Goal: Task Accomplishment & Management: Manage account settings

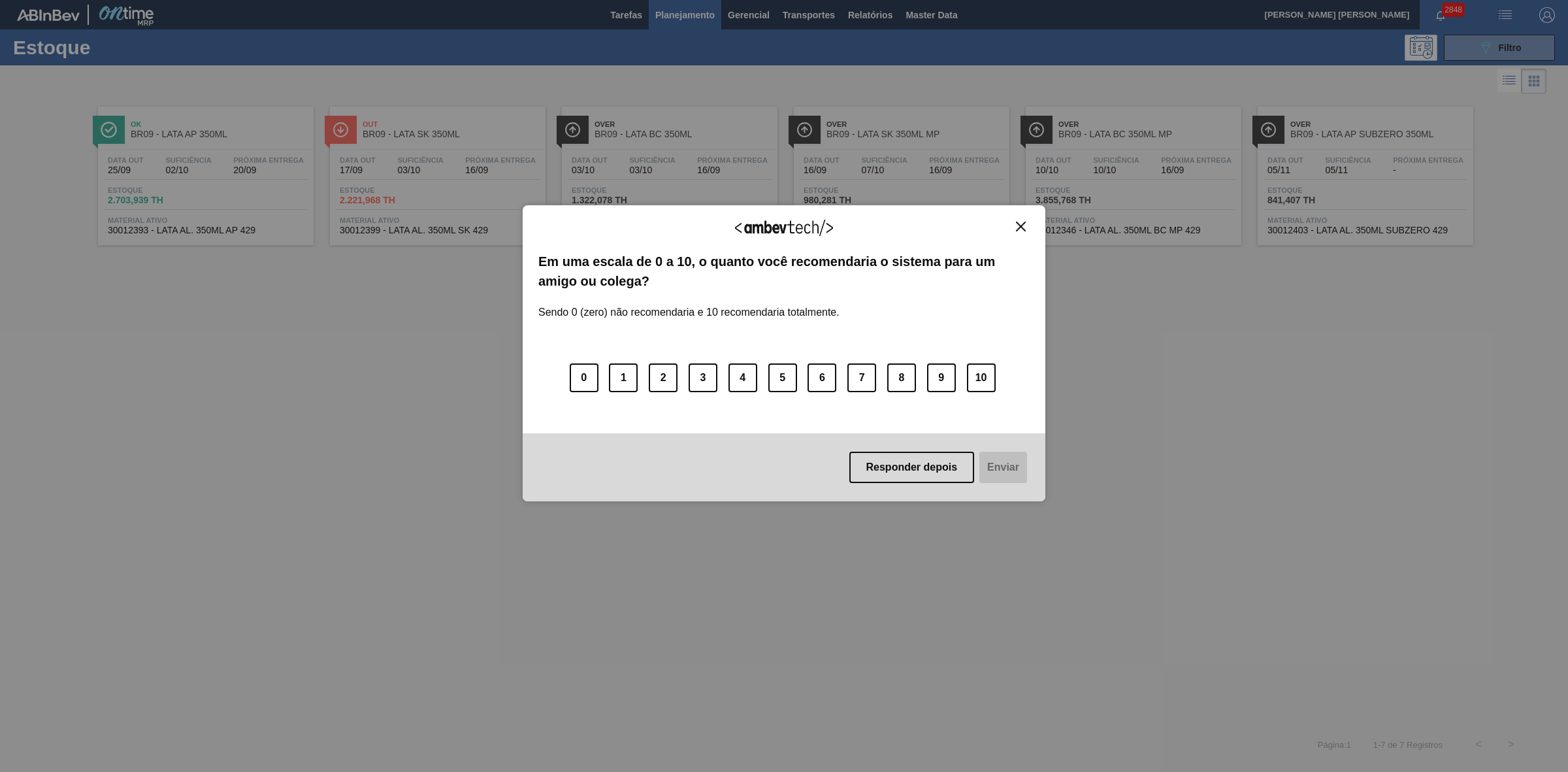
click at [1023, 226] on img "Close" at bounding box center [1021, 226] width 10 height 10
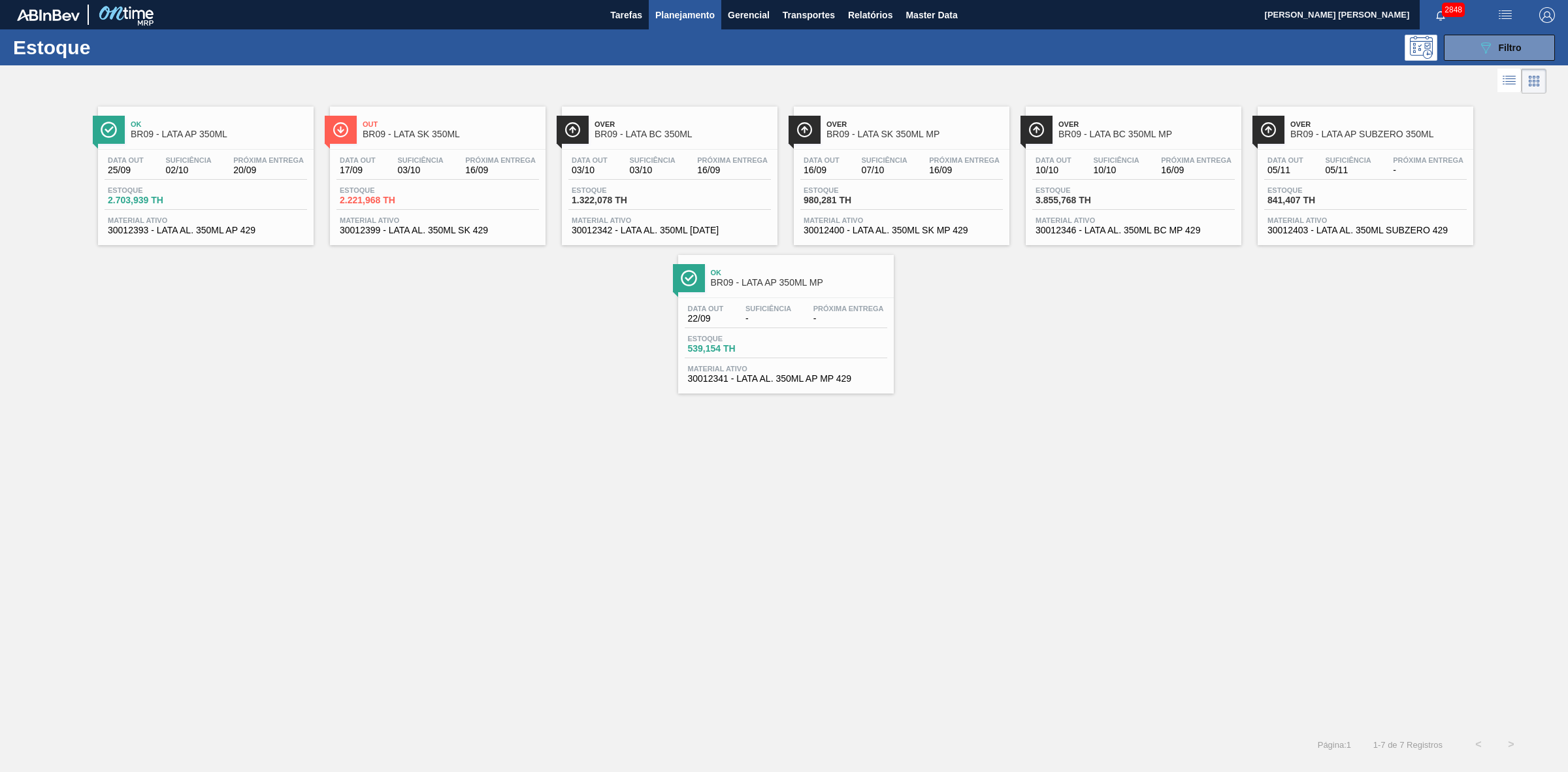
click at [1089, 138] on span "BR09 - LATA BC 350ML MP" at bounding box center [1146, 134] width 177 height 10
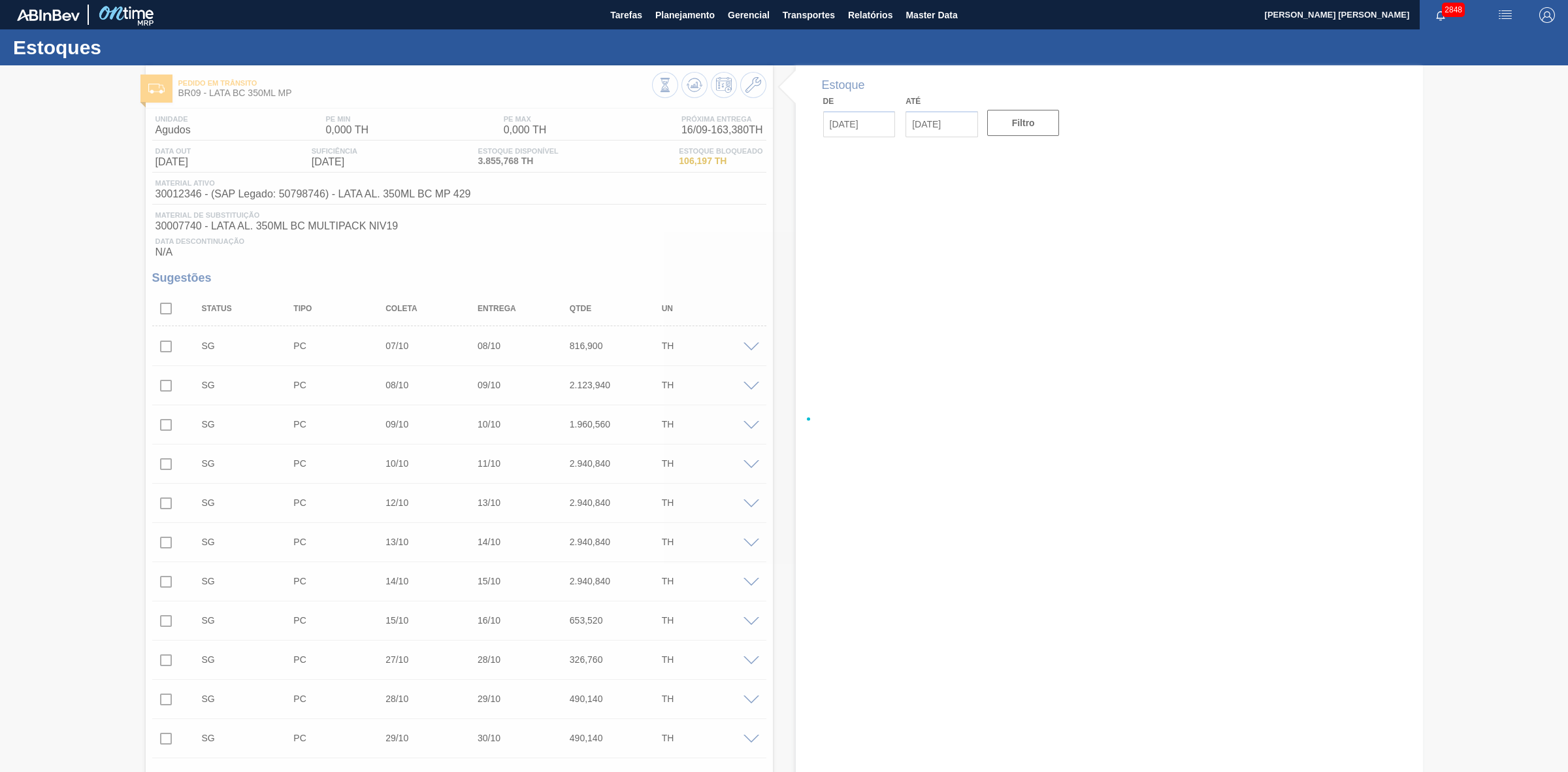
type input "16/09/2025"
type input "31/10/2025"
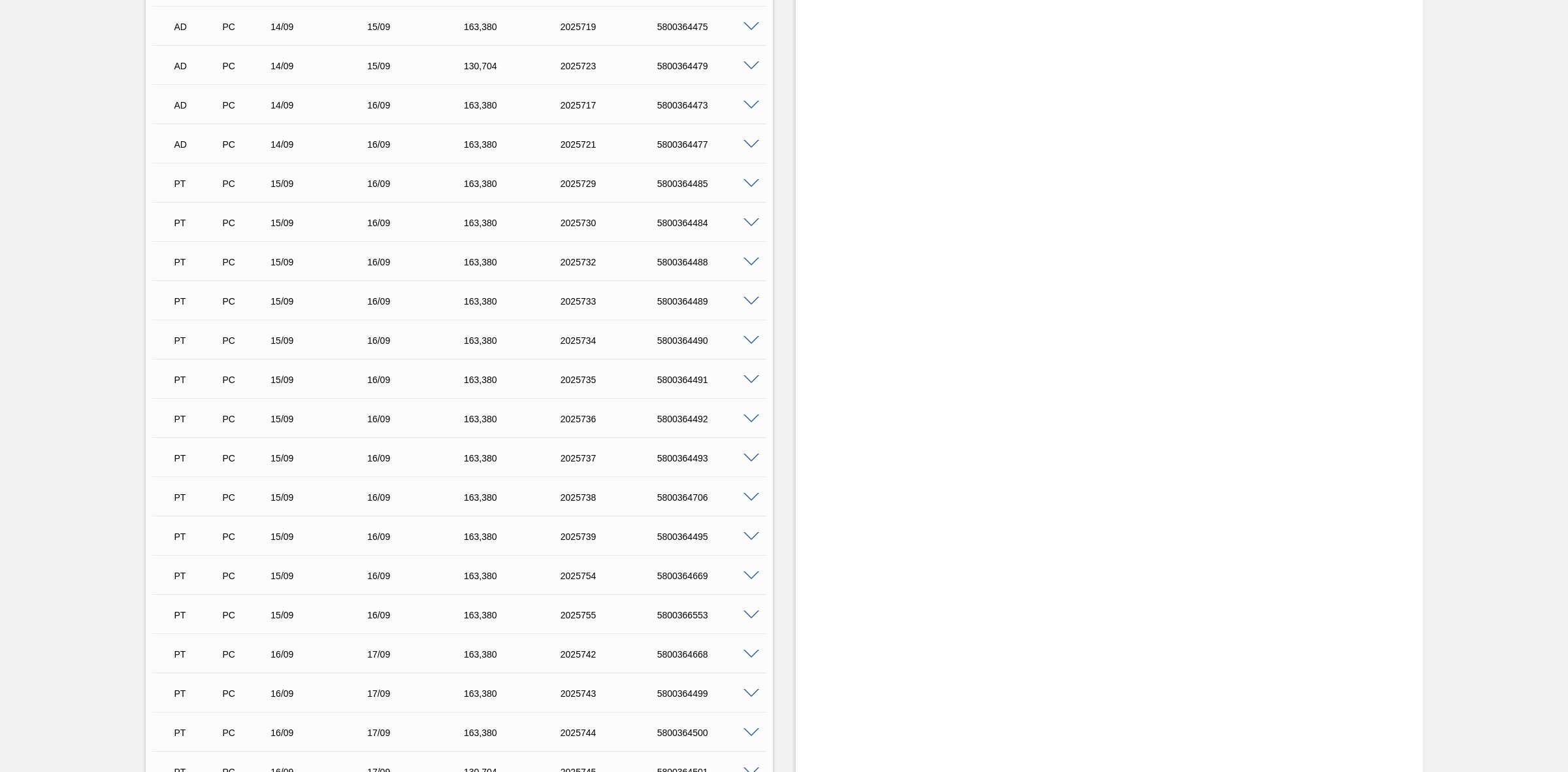
scroll to position [1389, 0]
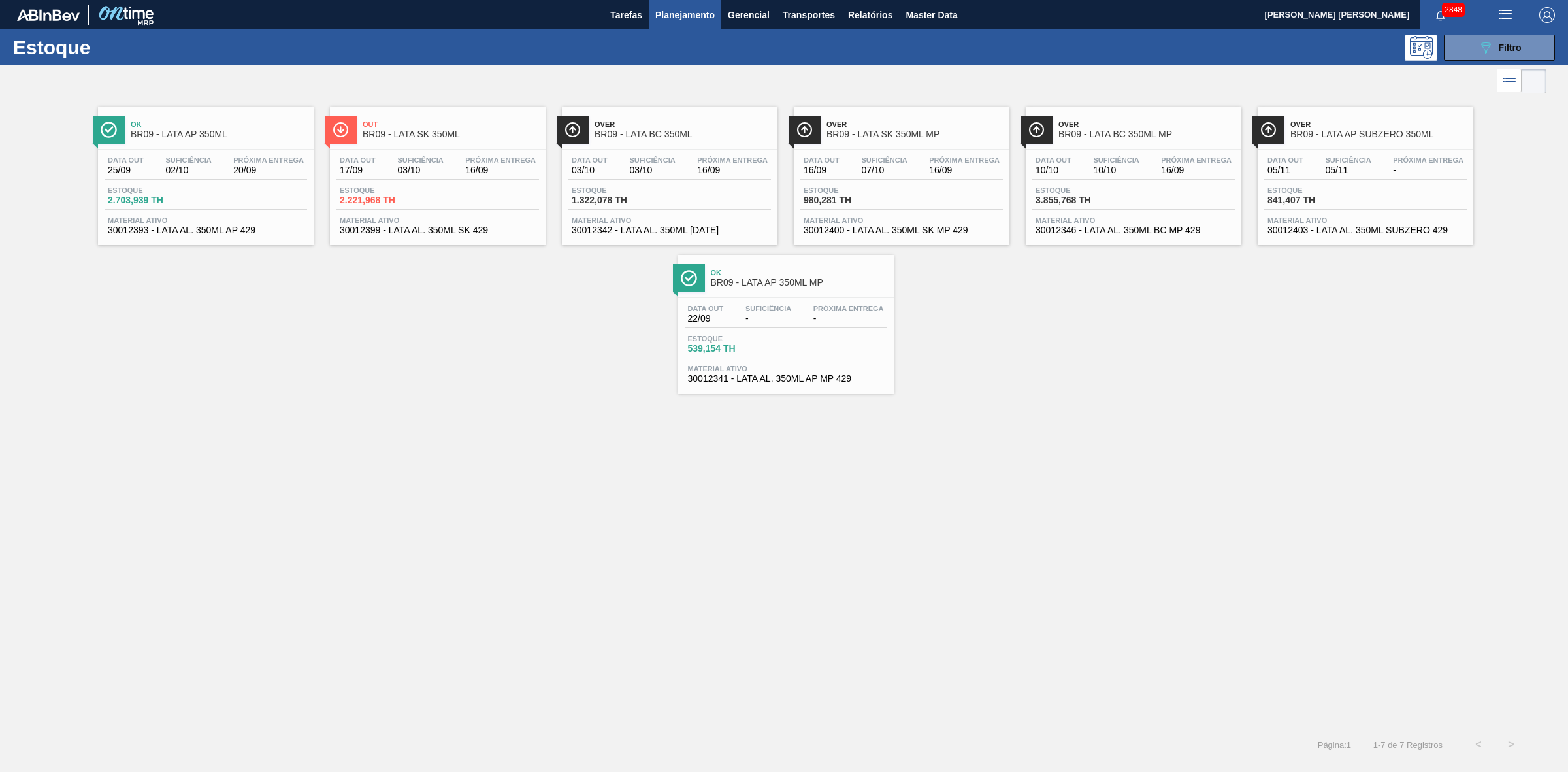
click at [688, 128] on span "Over" at bounding box center [682, 123] width 177 height 8
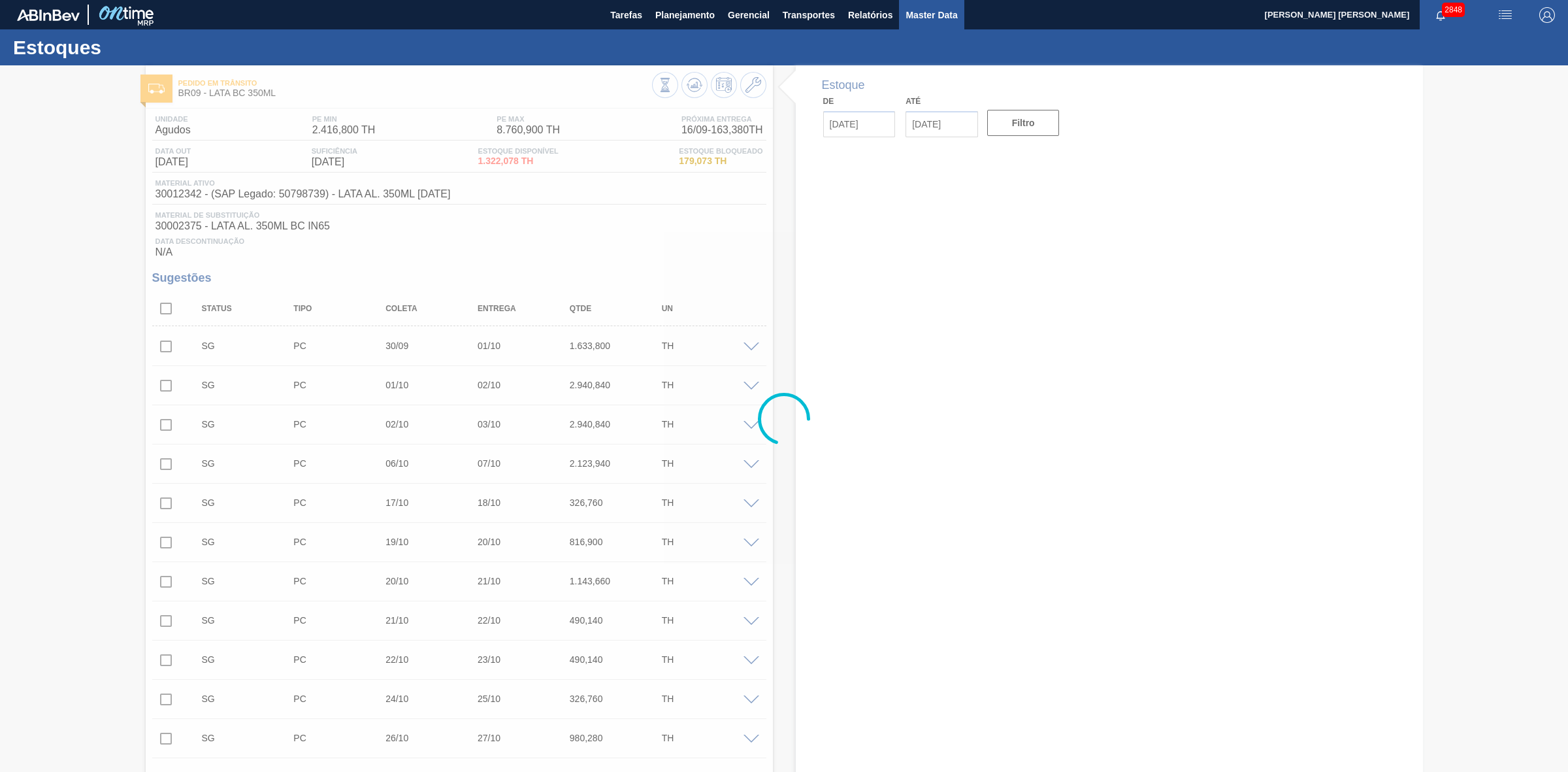
type input "[DATE]"
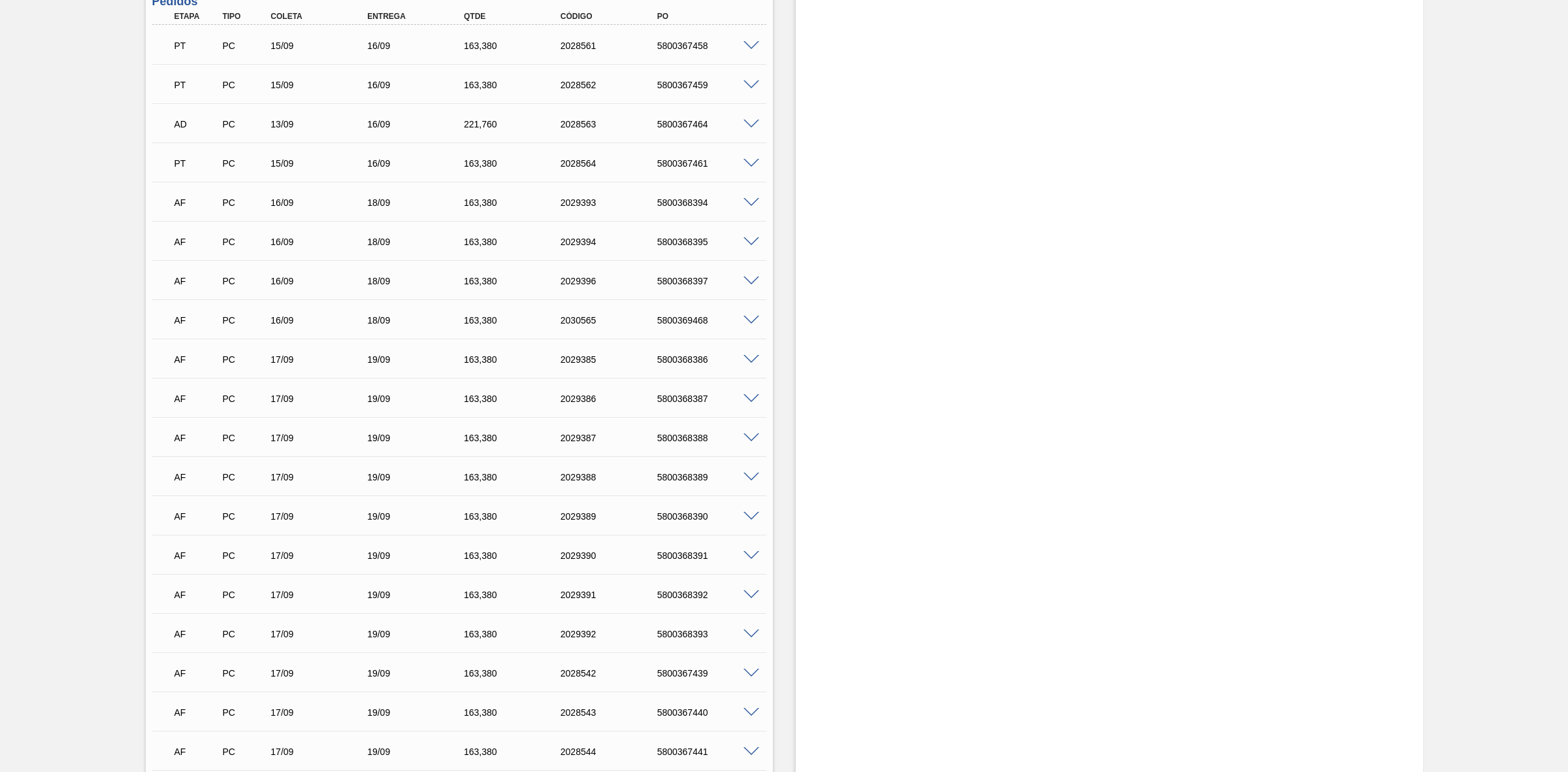
scroll to position [1389, 0]
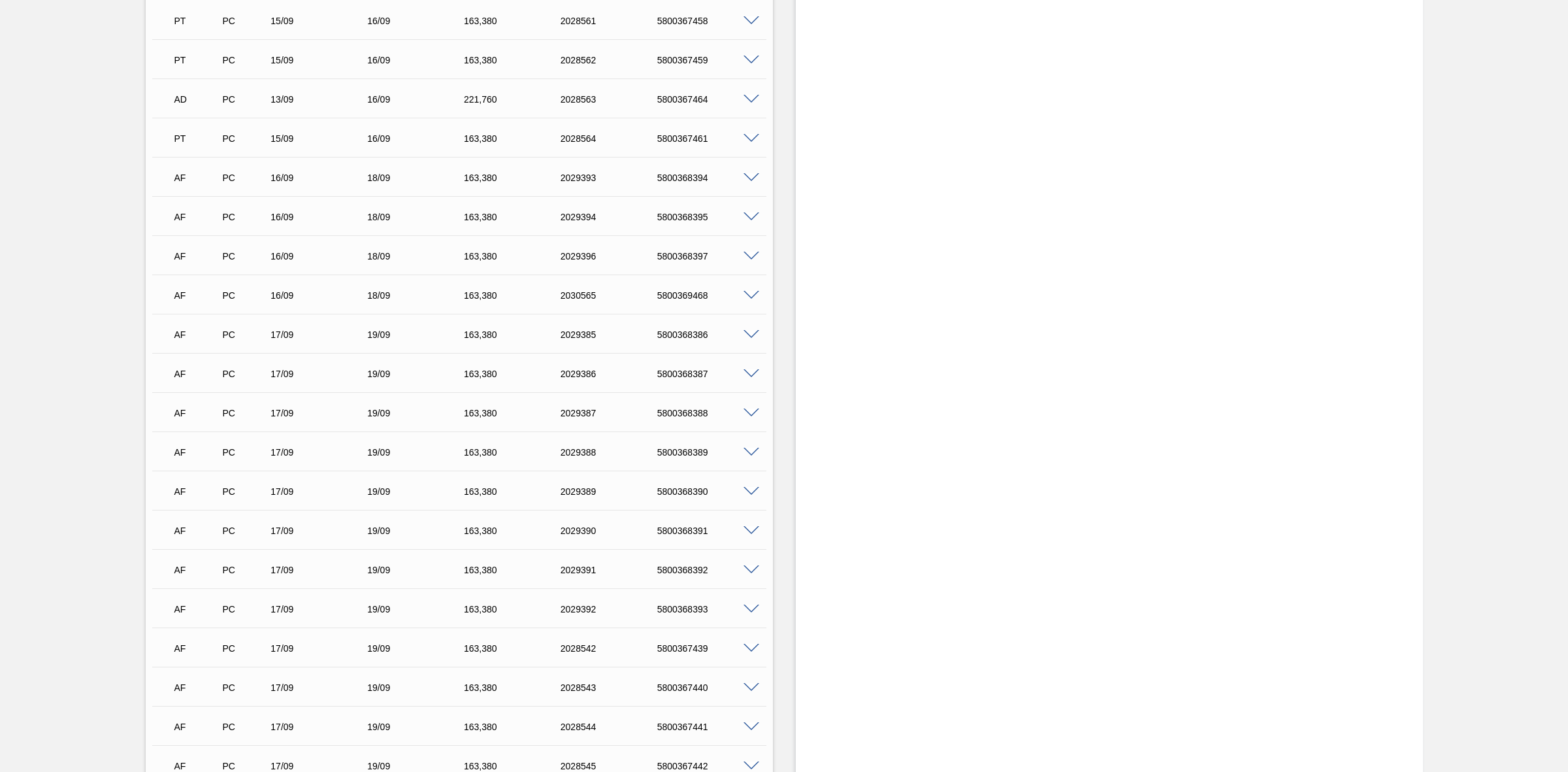
click at [752, 177] on span at bounding box center [751, 178] width 16 height 10
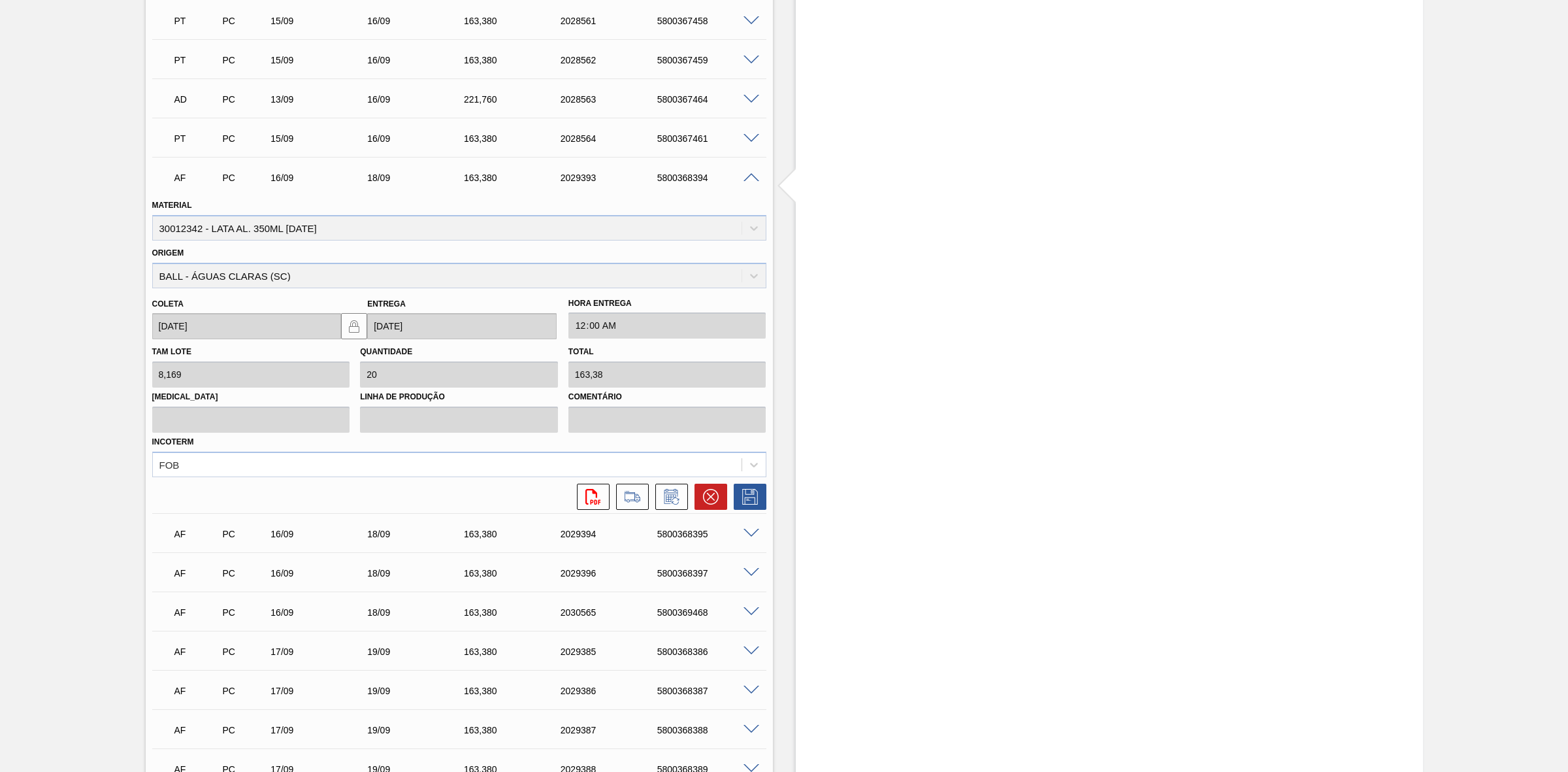
click at [752, 177] on span at bounding box center [751, 178] width 16 height 10
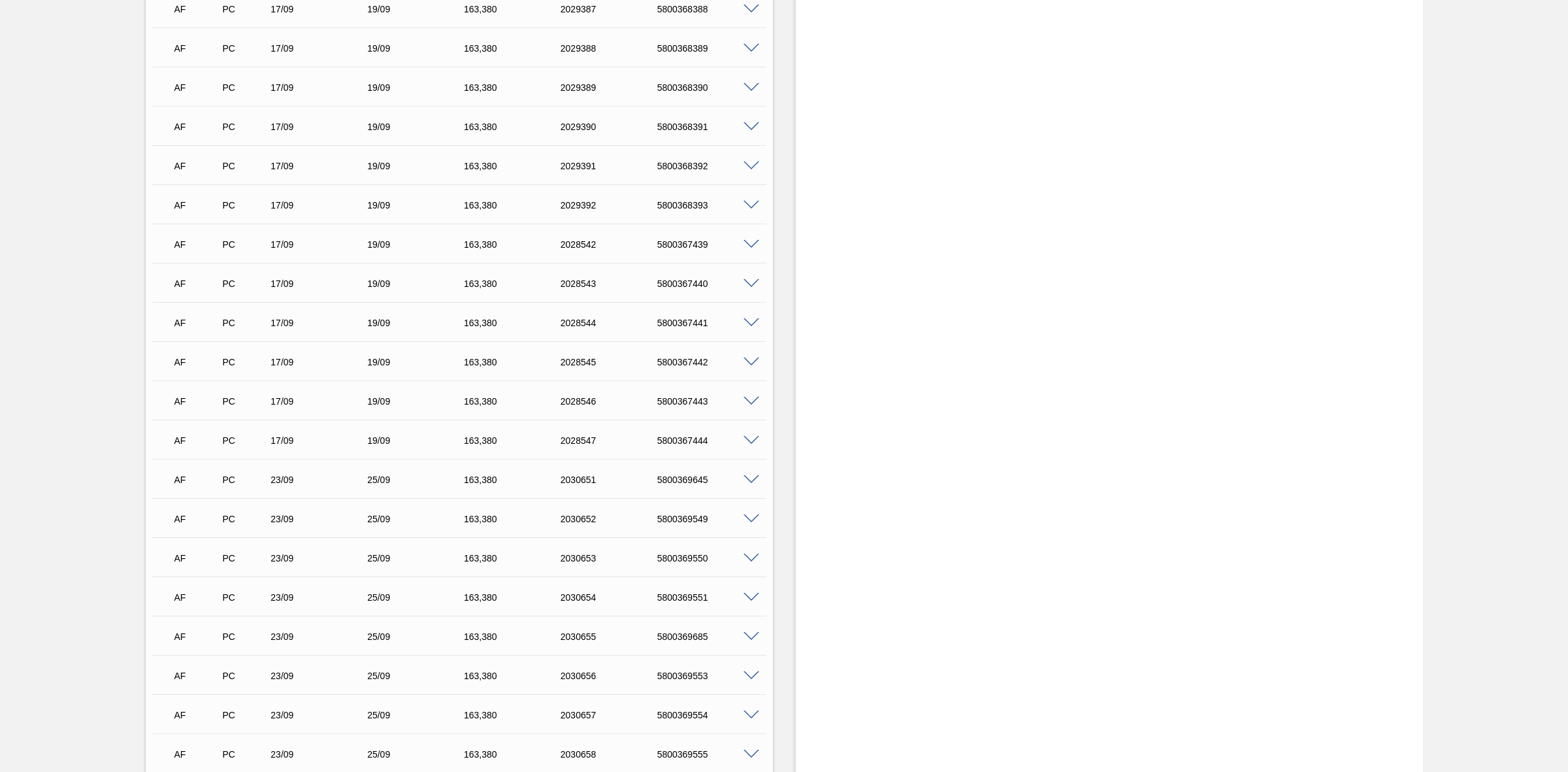
scroll to position [1797, 0]
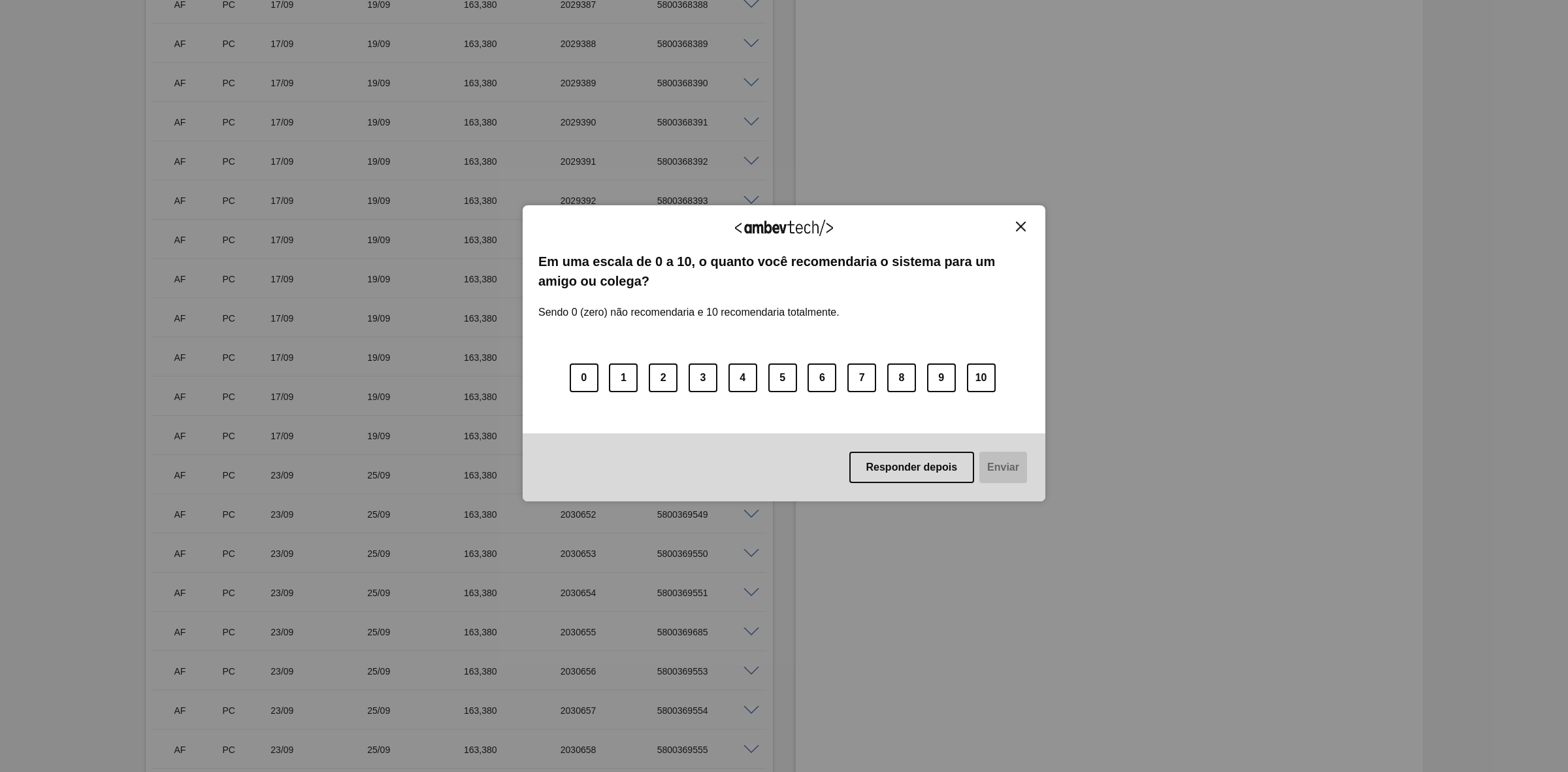
click at [1024, 222] on img "Close" at bounding box center [1021, 226] width 10 height 10
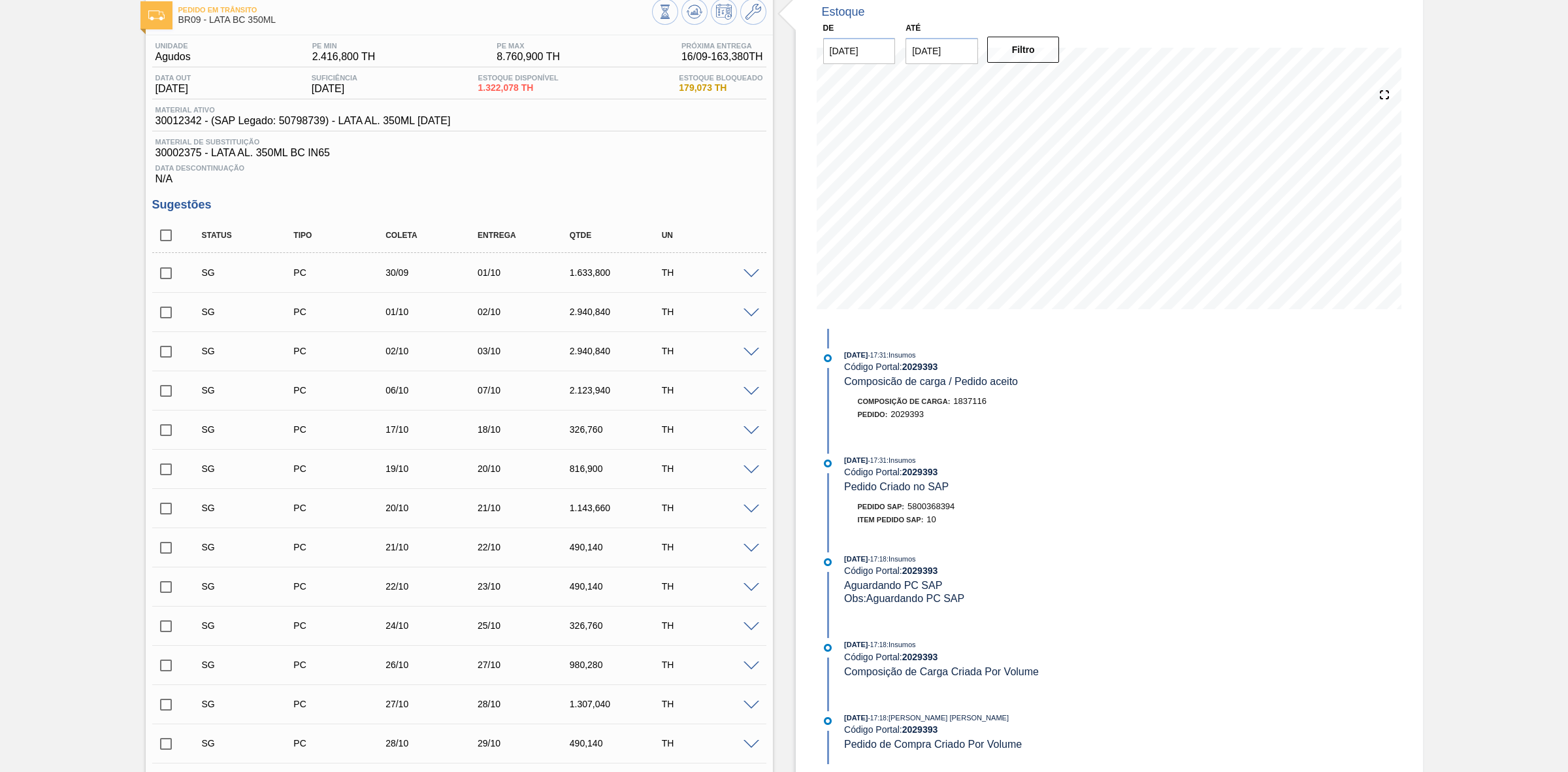
scroll to position [0, 0]
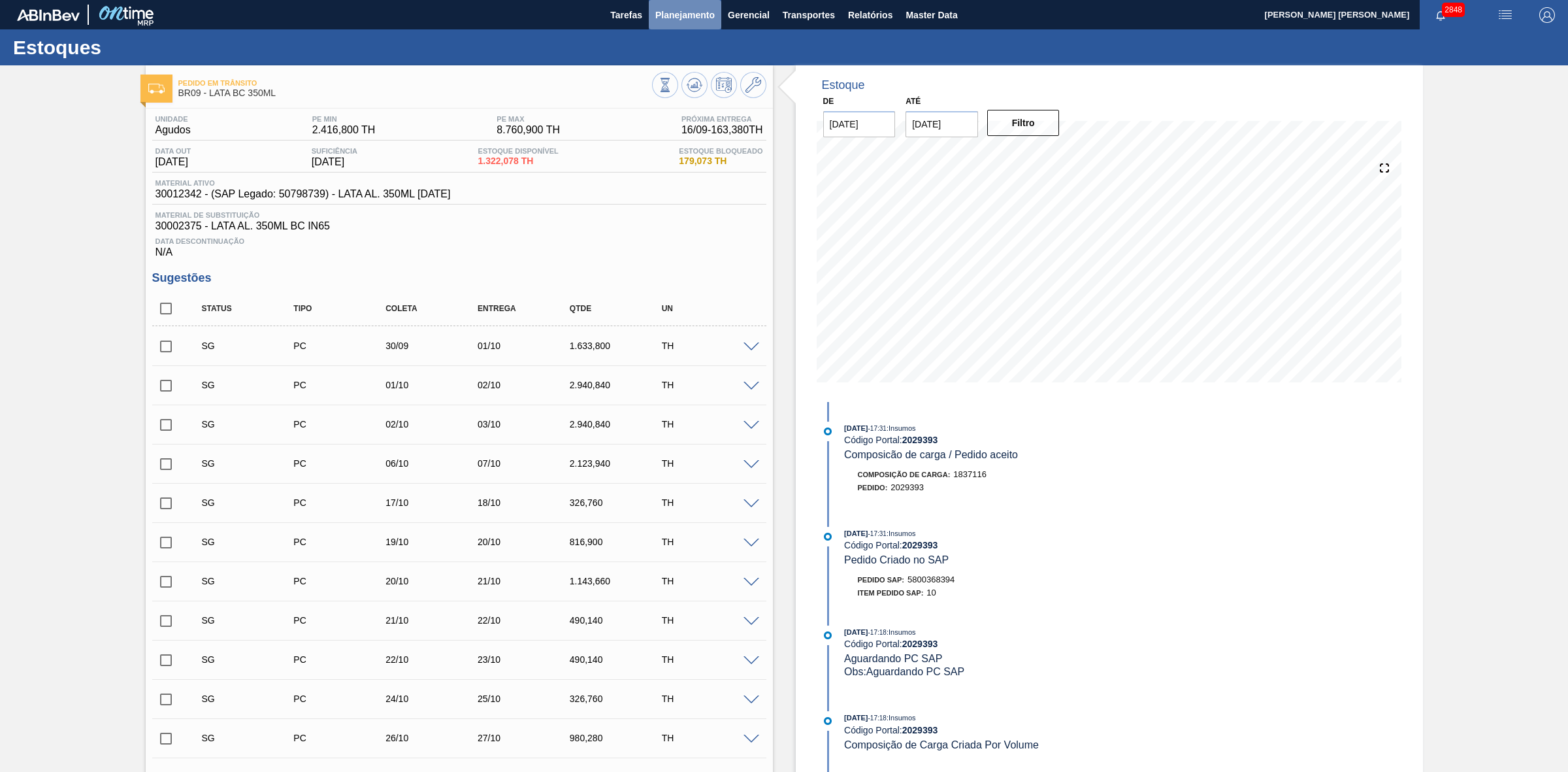
click at [690, 10] on span "Planejamento" at bounding box center [685, 15] width 60 height 16
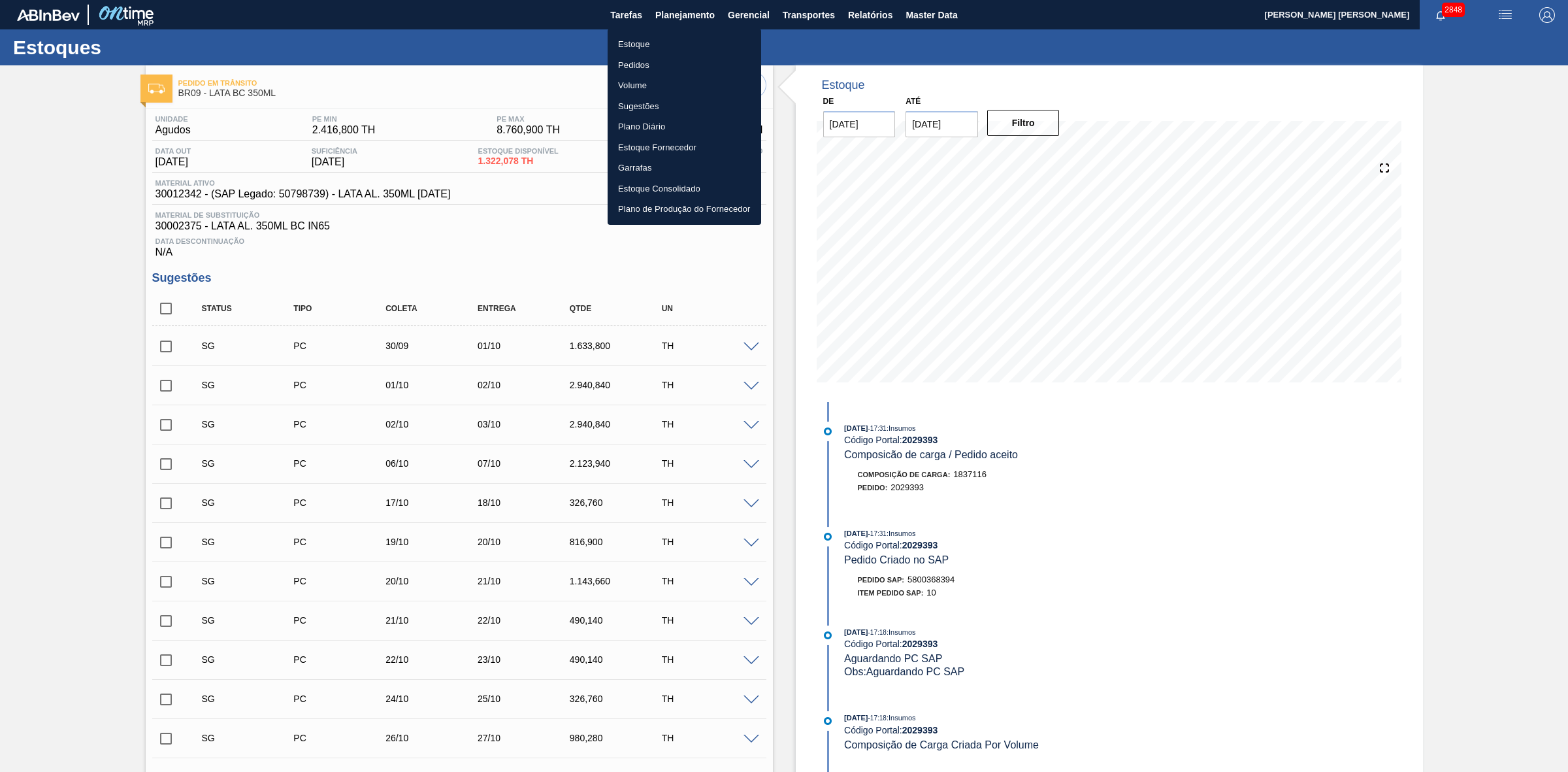
click at [645, 43] on li "Estoque" at bounding box center [684, 44] width 153 height 21
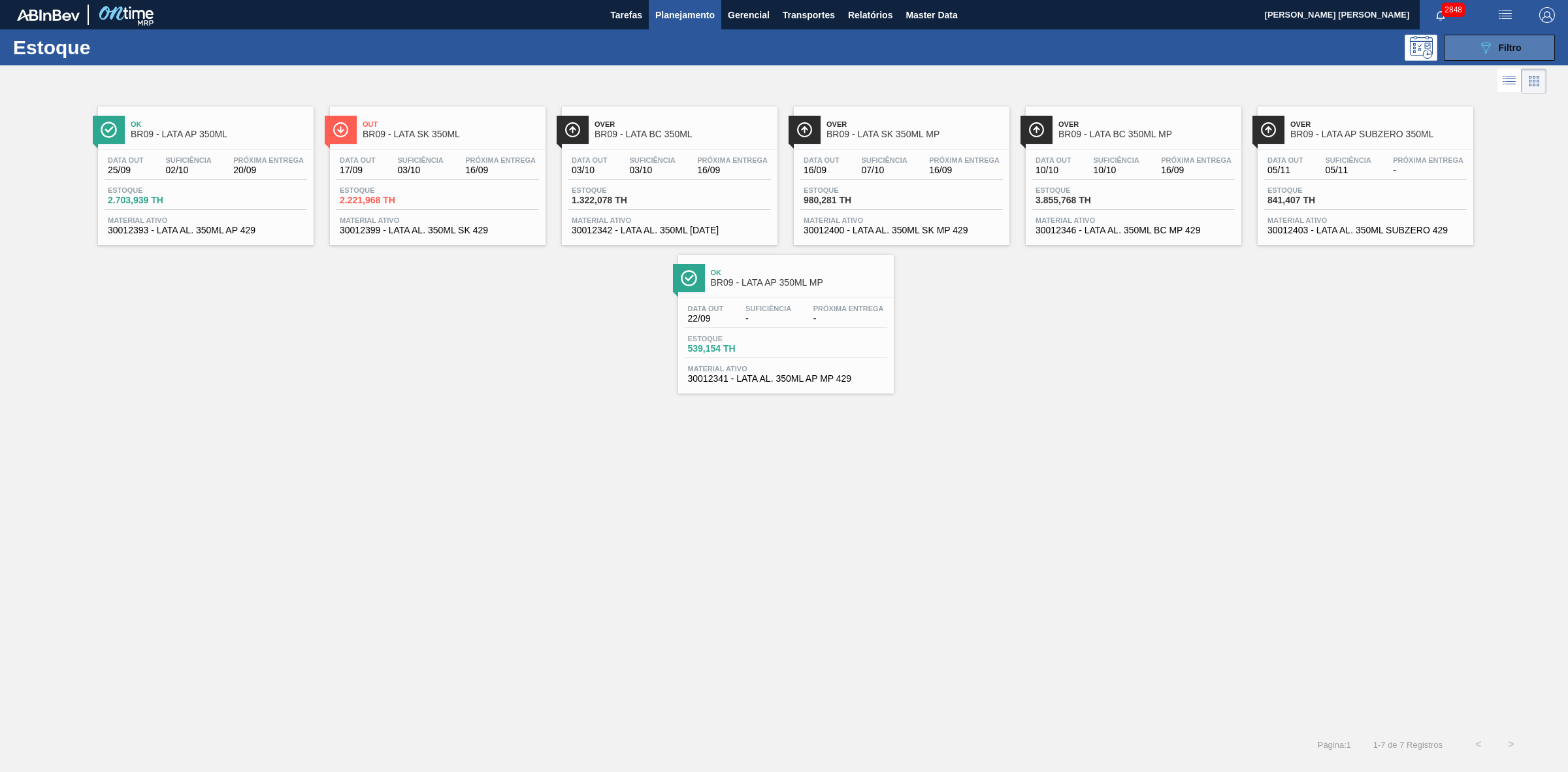
click at [1481, 54] on icon "089F7B8B-B2A5-4AFE-B5C0-19BA573D28AC" at bounding box center [1486, 48] width 16 height 16
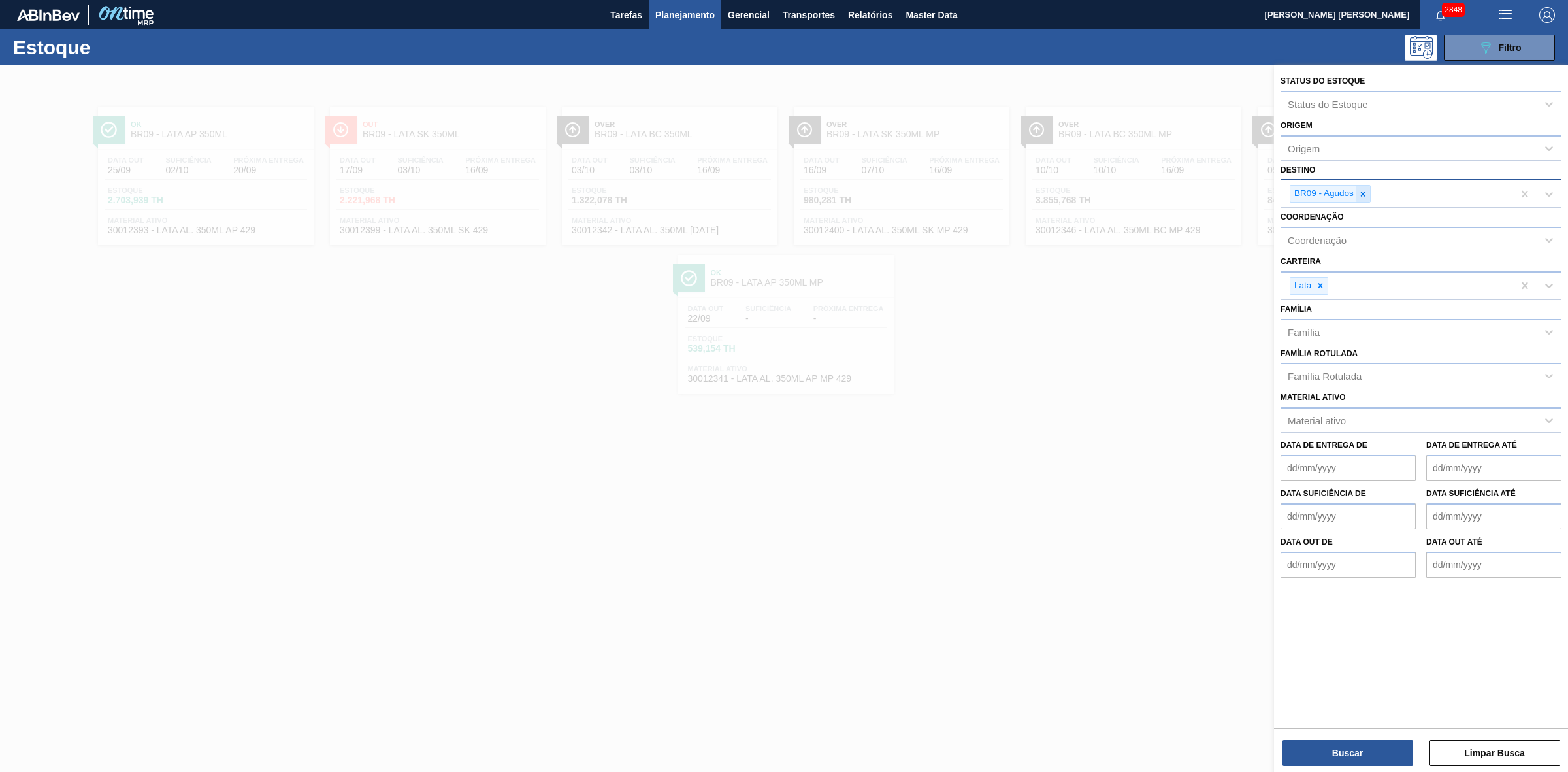
click at [1359, 191] on icon at bounding box center [1362, 194] width 9 height 9
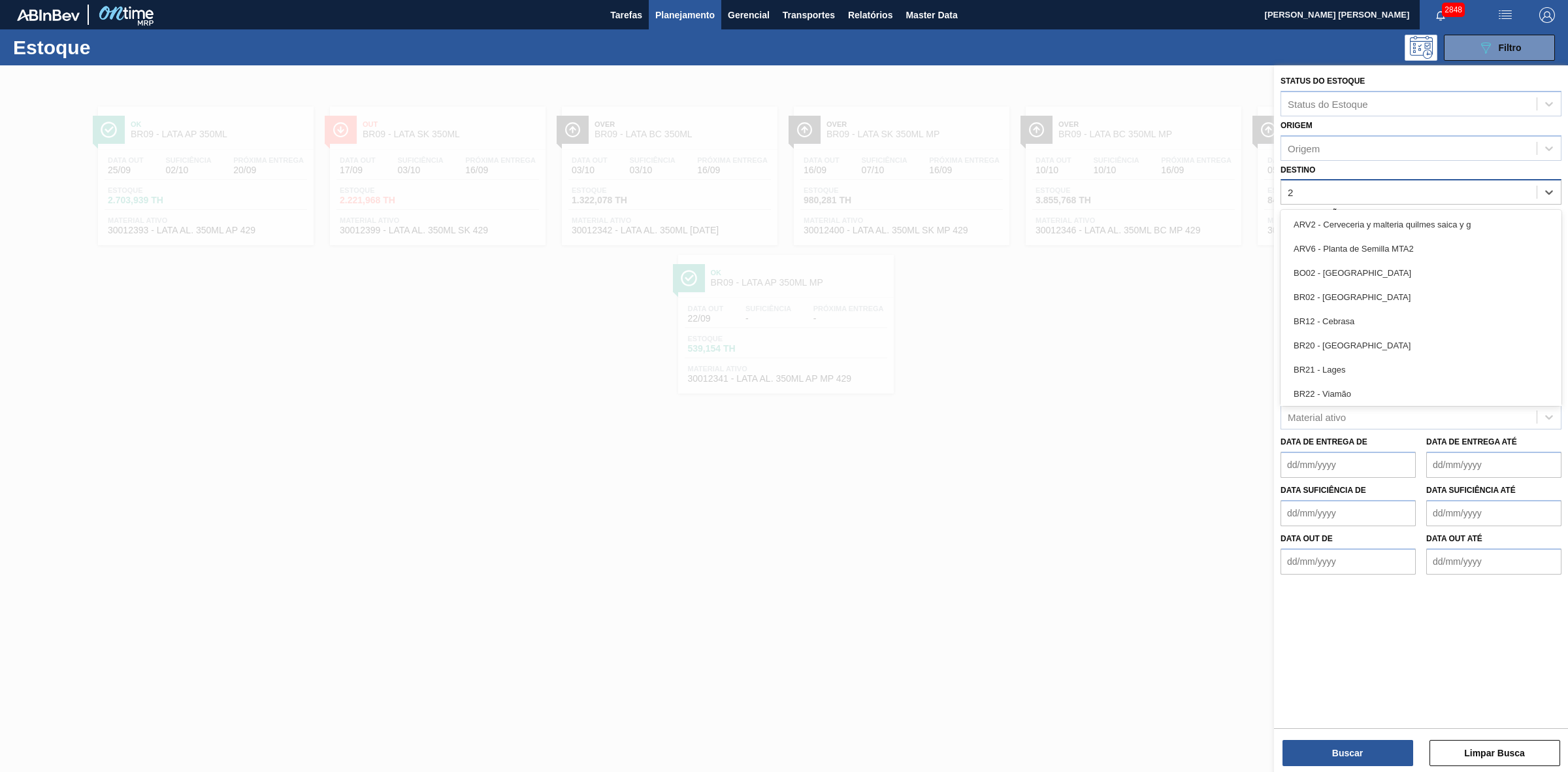
type input "24"
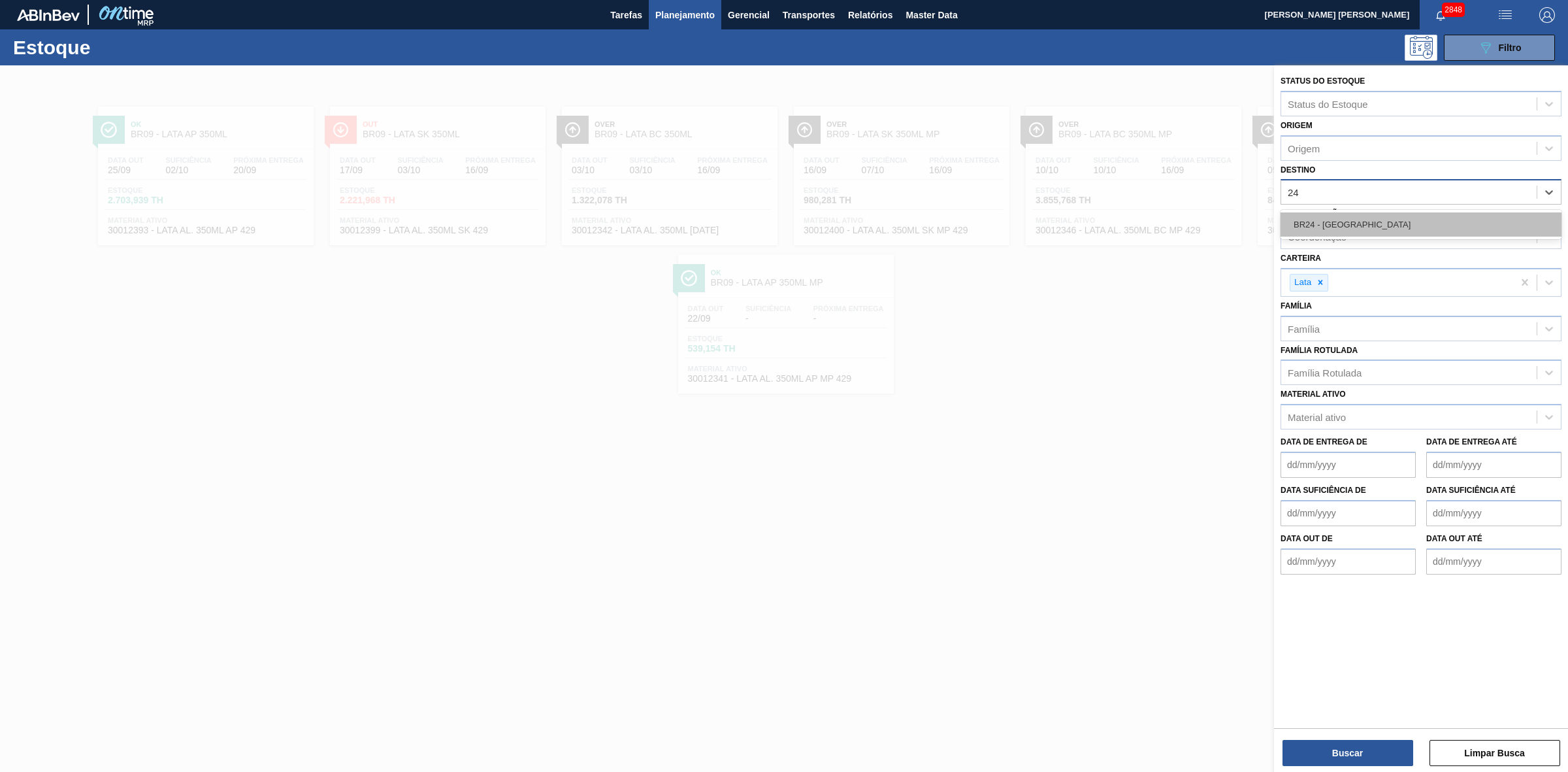
click at [1334, 220] on div "BR24 - Ponta Grossa" at bounding box center [1420, 224] width 281 height 24
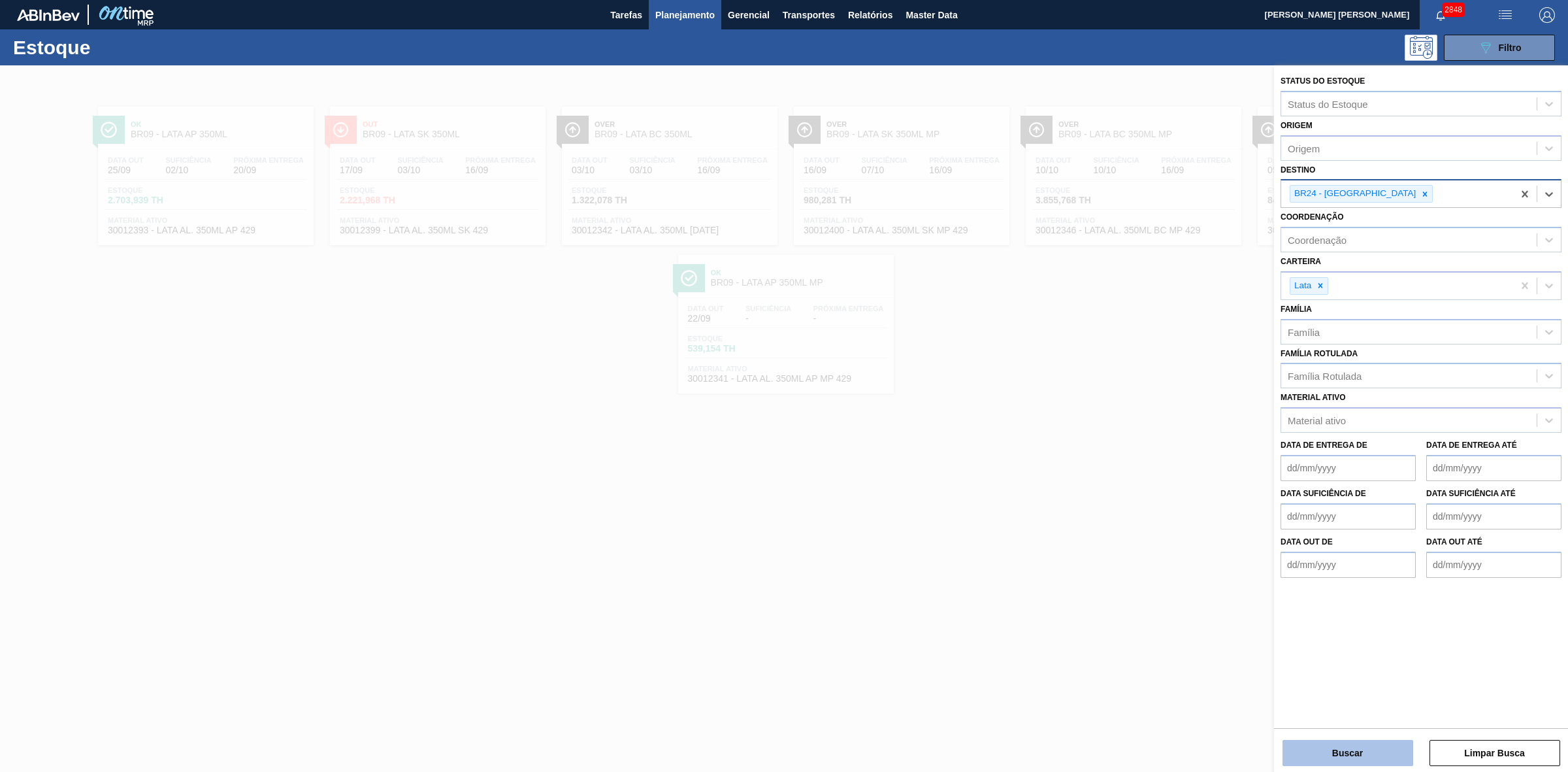
click at [1335, 757] on button "Buscar" at bounding box center [1347, 753] width 130 height 26
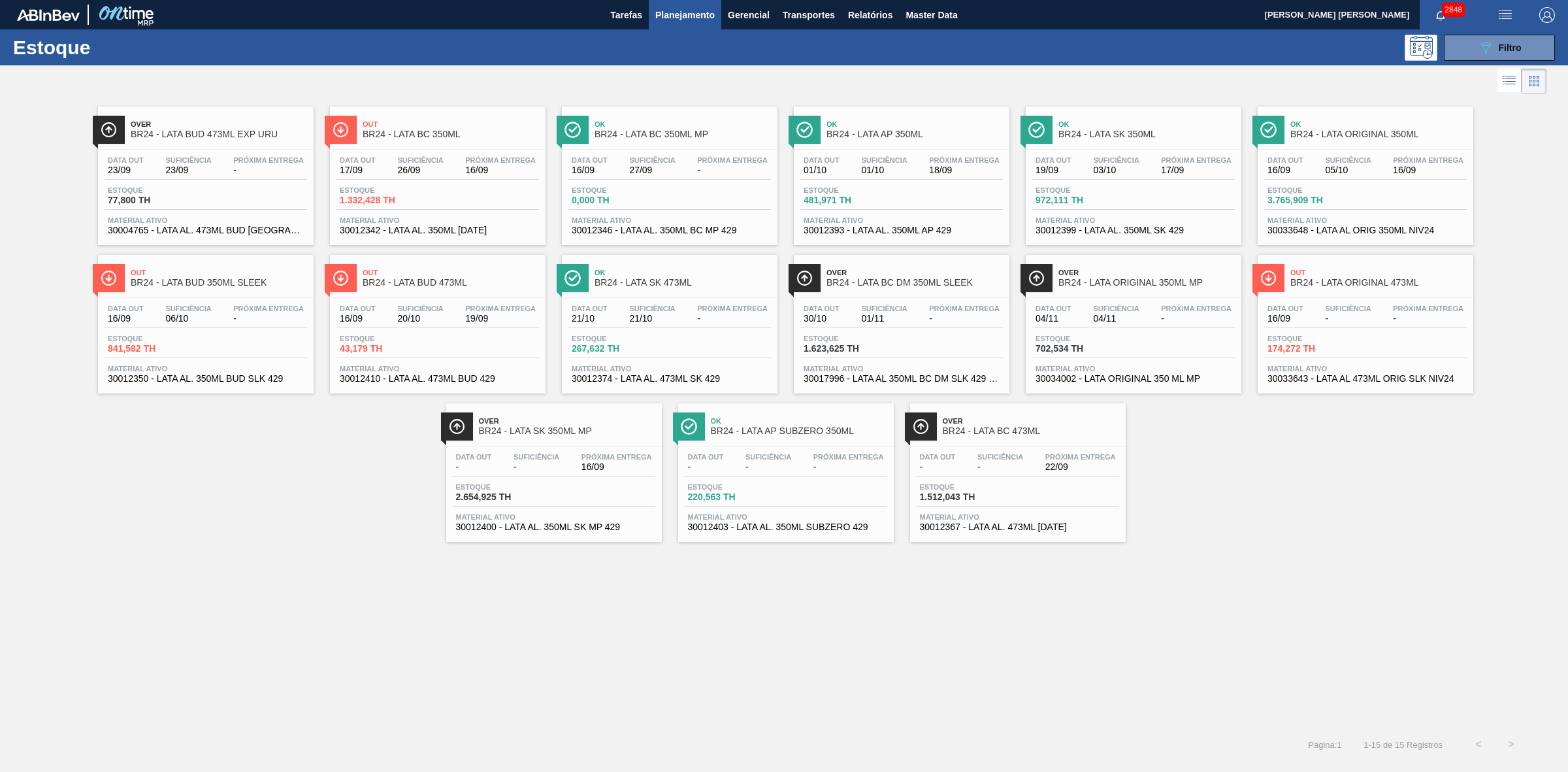
click at [1345, 116] on div "Ok BR24 - LATA ORIGINAL 350ML" at bounding box center [1378, 129] width 177 height 29
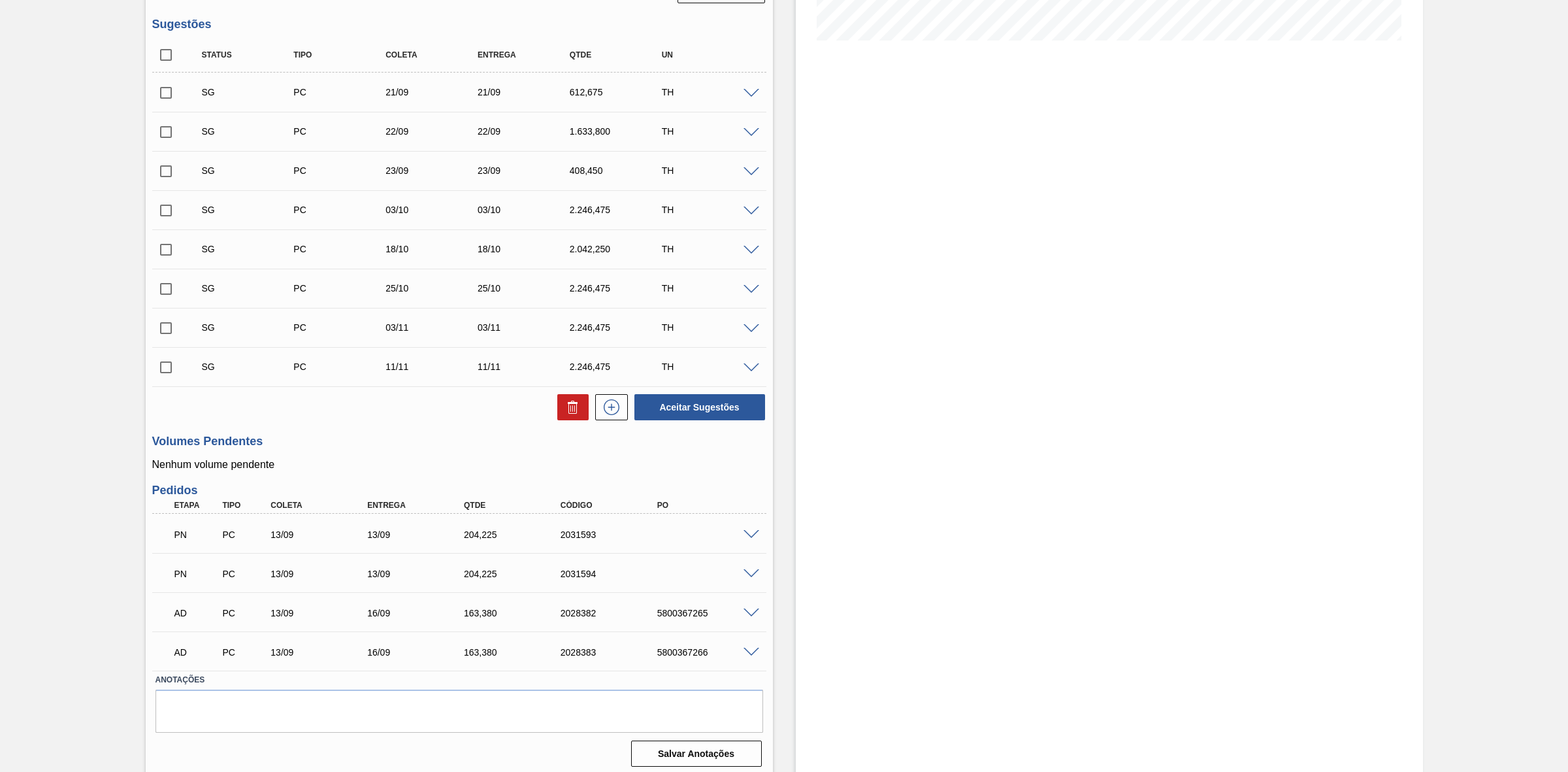
scroll to position [351, 0]
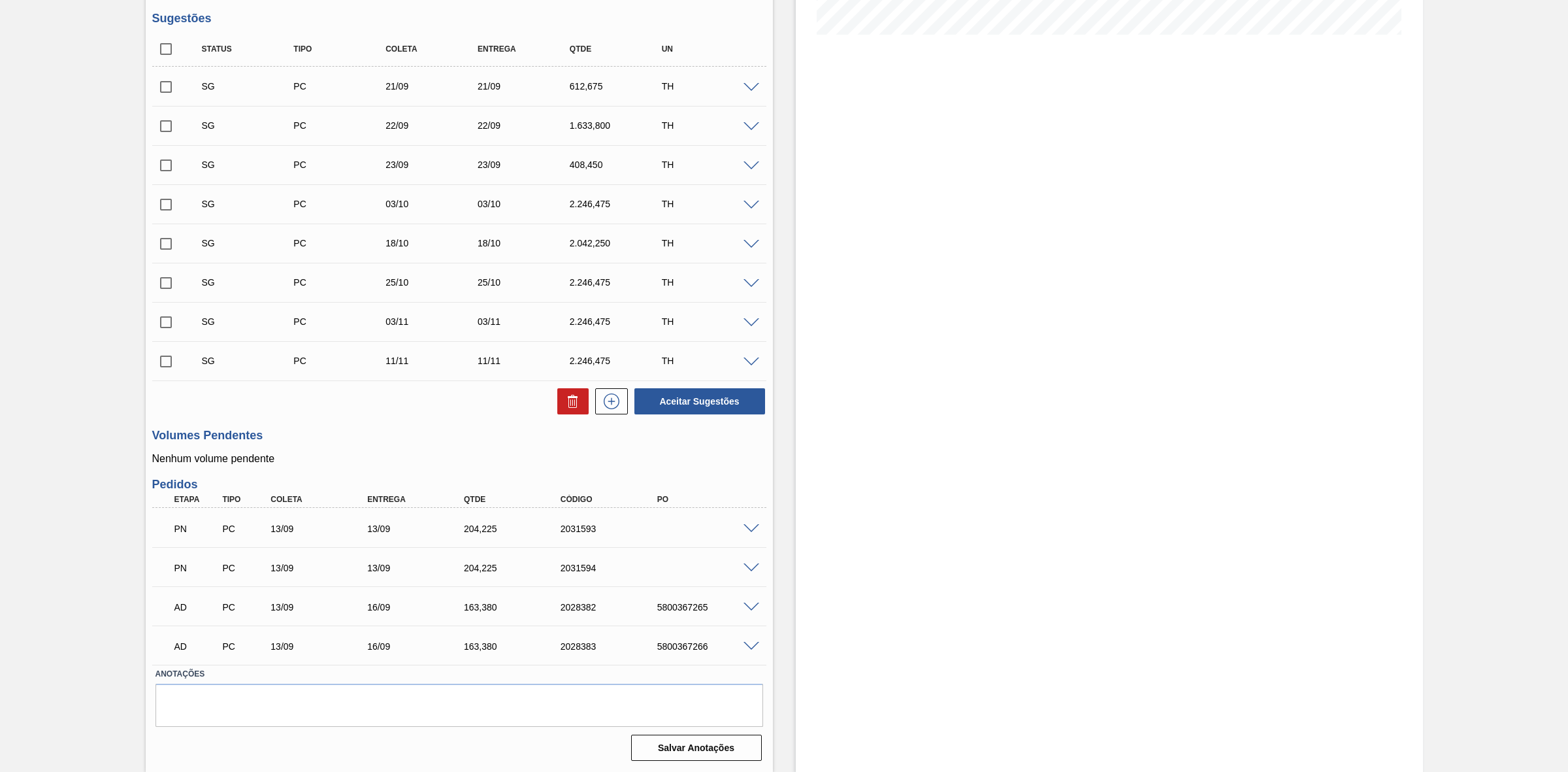
click at [751, 531] on span at bounding box center [751, 529] width 16 height 10
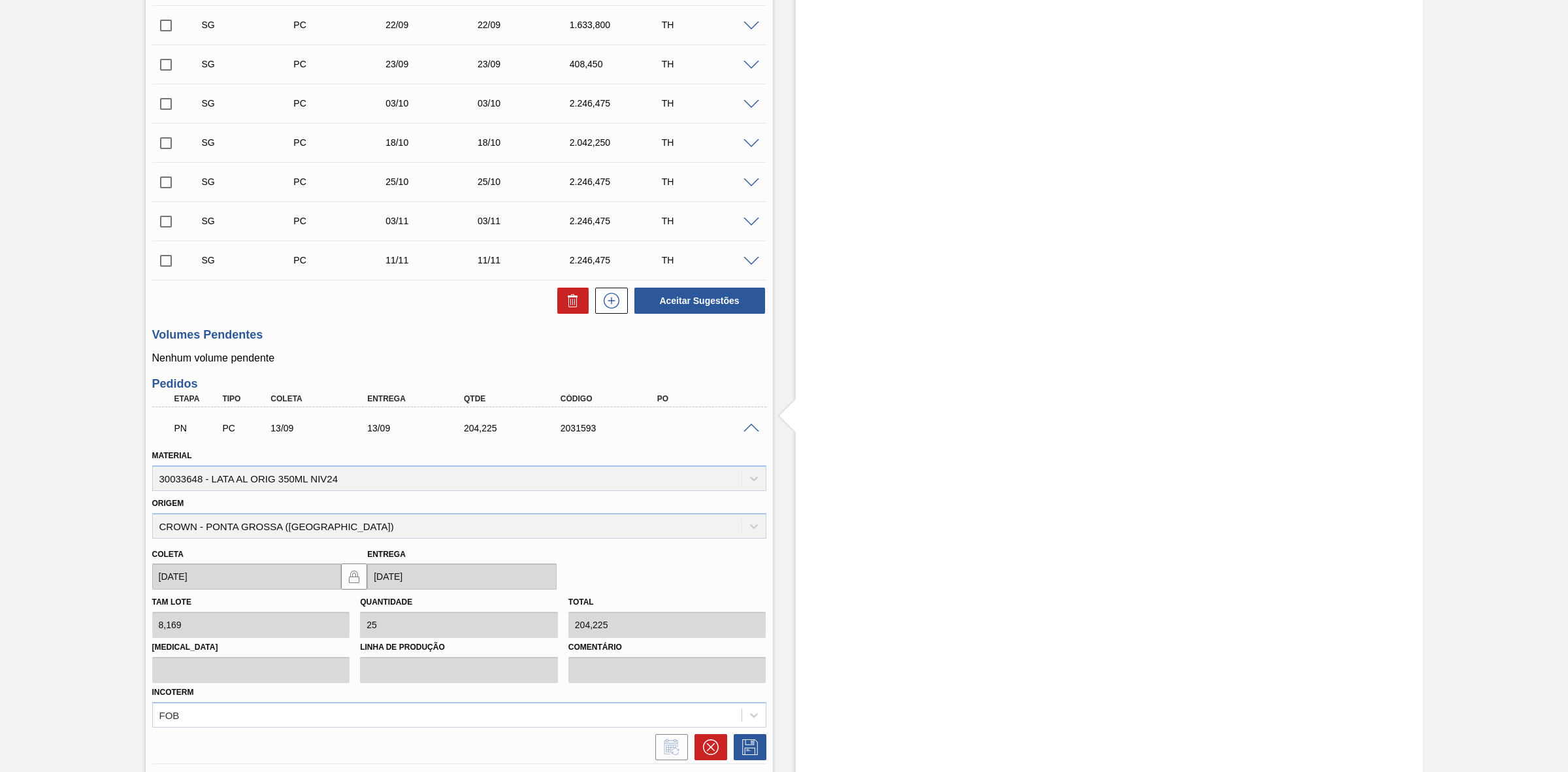
scroll to position [595, 0]
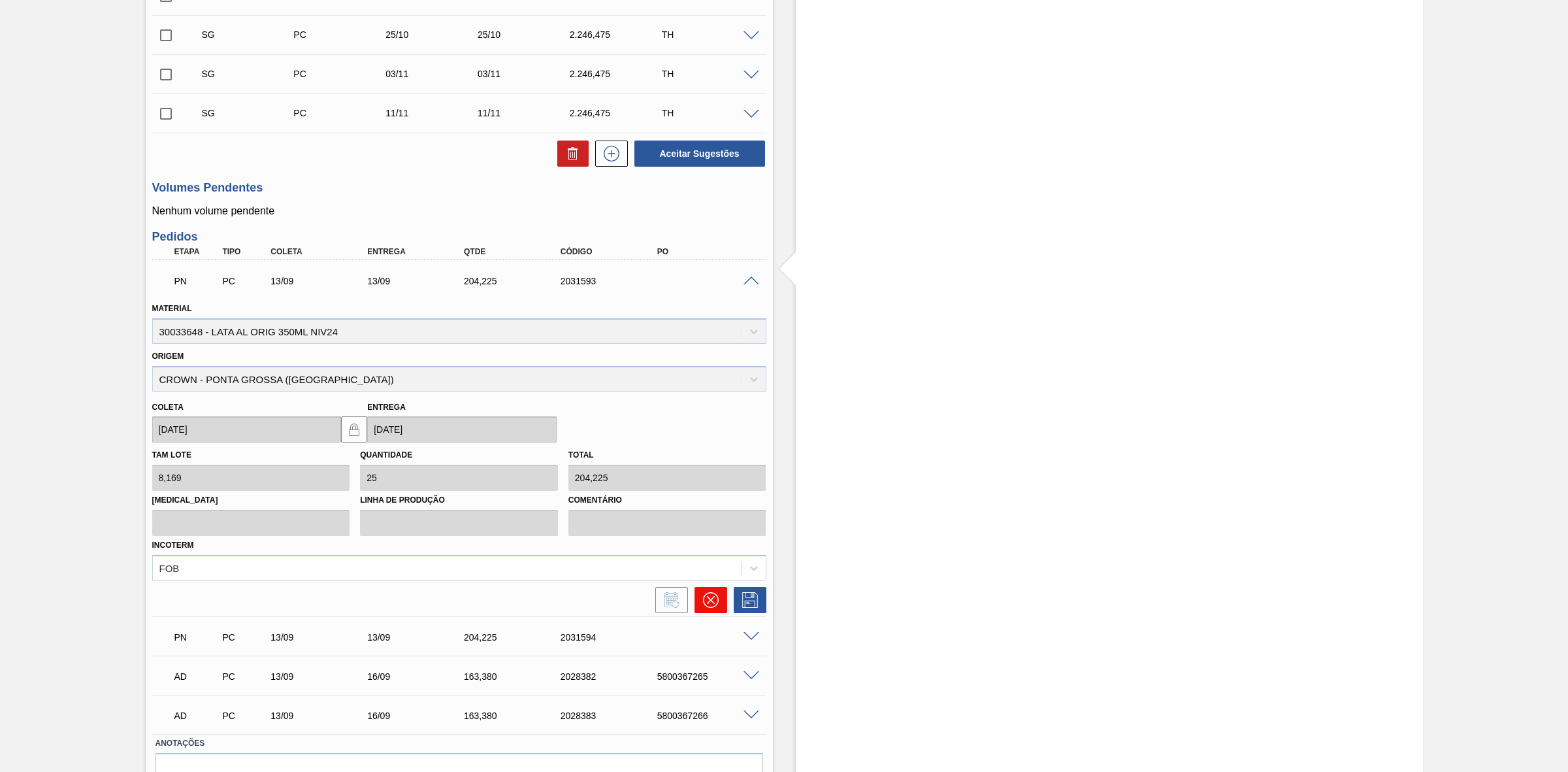
click at [704, 612] on button at bounding box center [711, 600] width 33 height 26
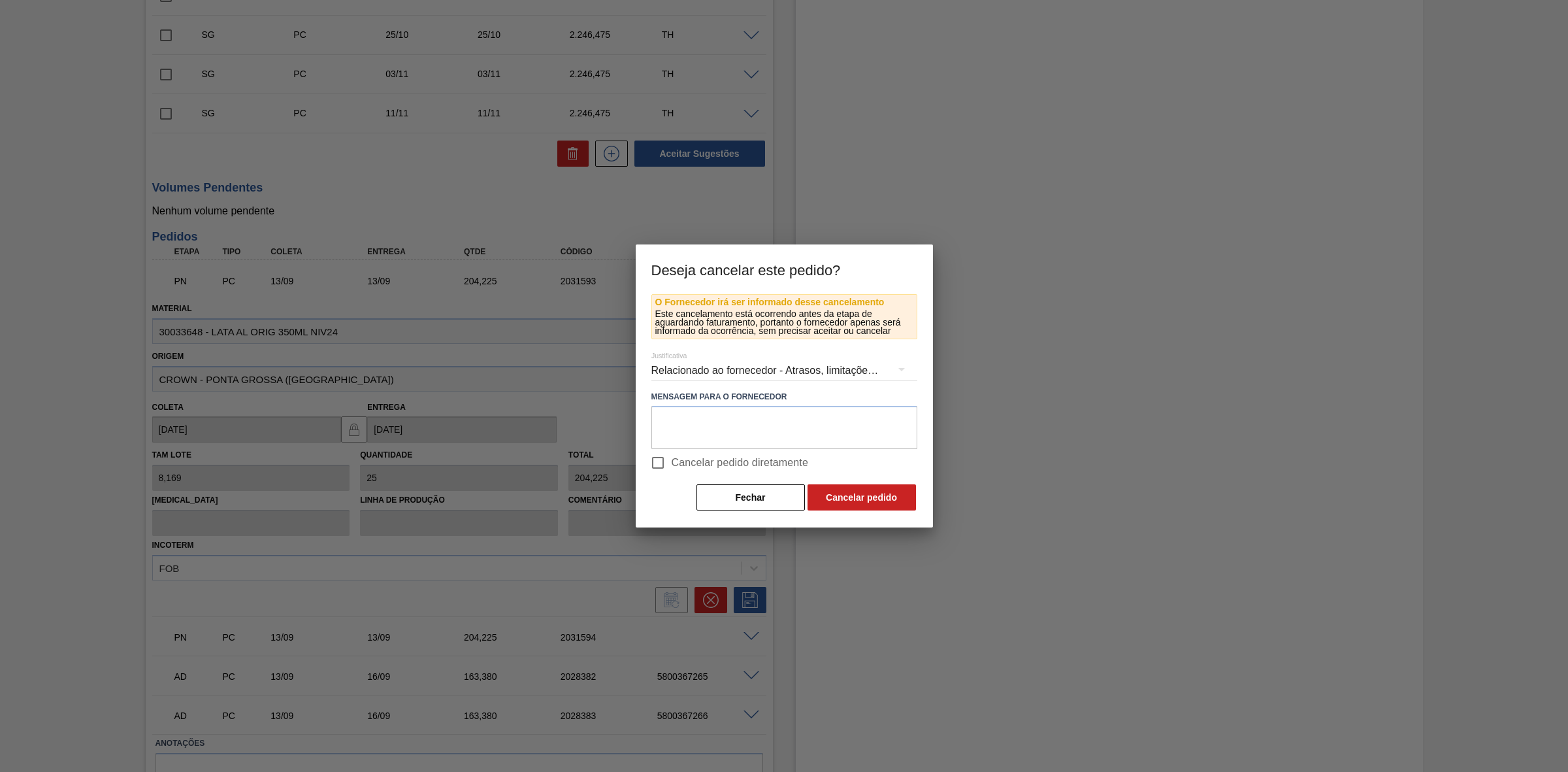
click at [686, 461] on span "Cancelar pedido diretamente" at bounding box center [740, 463] width 137 height 16
click at [672, 461] on input "Cancelar pedido diretamente" at bounding box center [657, 463] width 28 height 28
checkbox input "true"
click at [854, 499] on button "Cancelar pedido" at bounding box center [861, 497] width 109 height 26
click at [757, 492] on button "Fechar" at bounding box center [750, 497] width 109 height 26
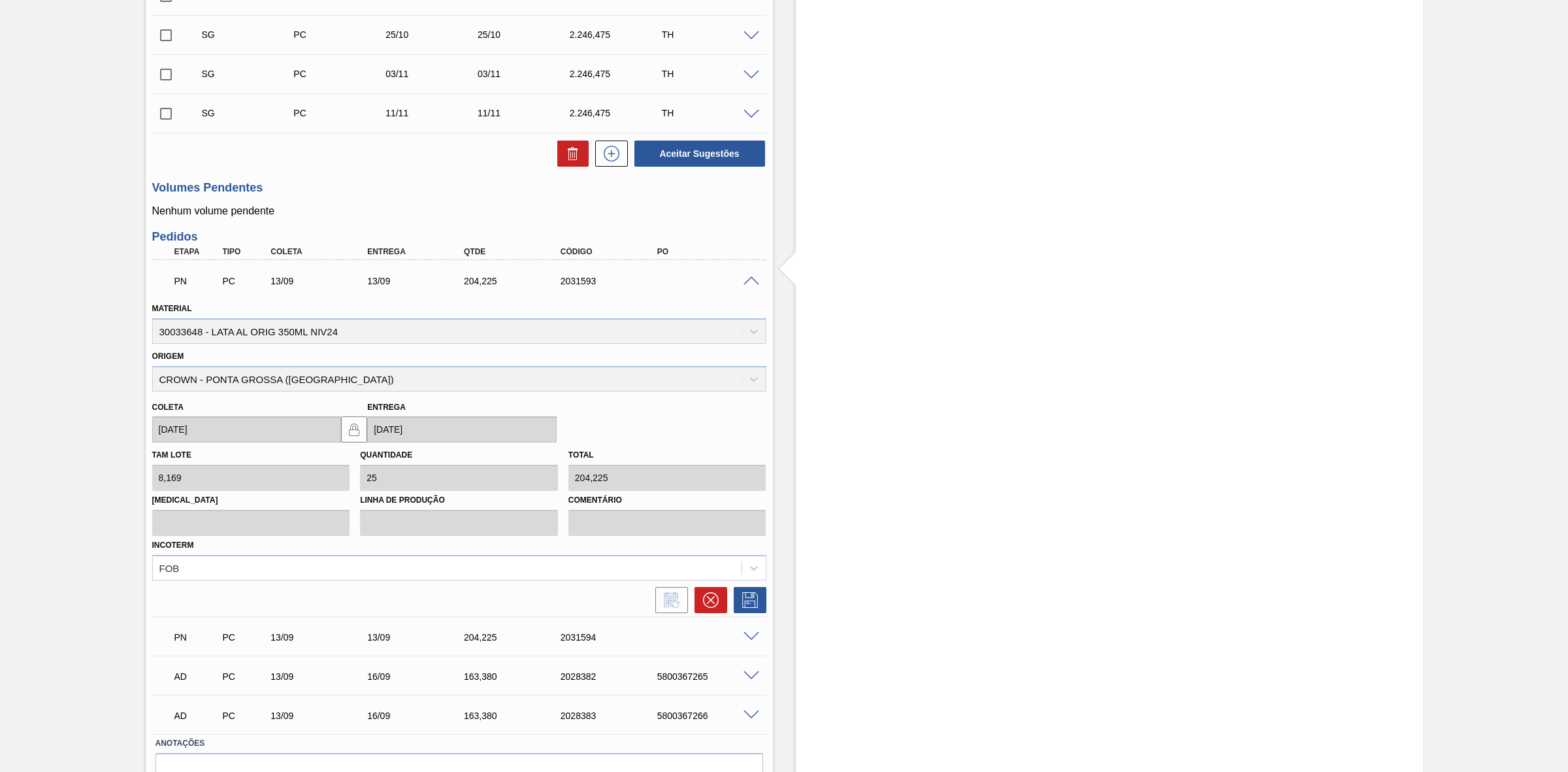
click at [746, 281] on span at bounding box center [751, 282] width 16 height 10
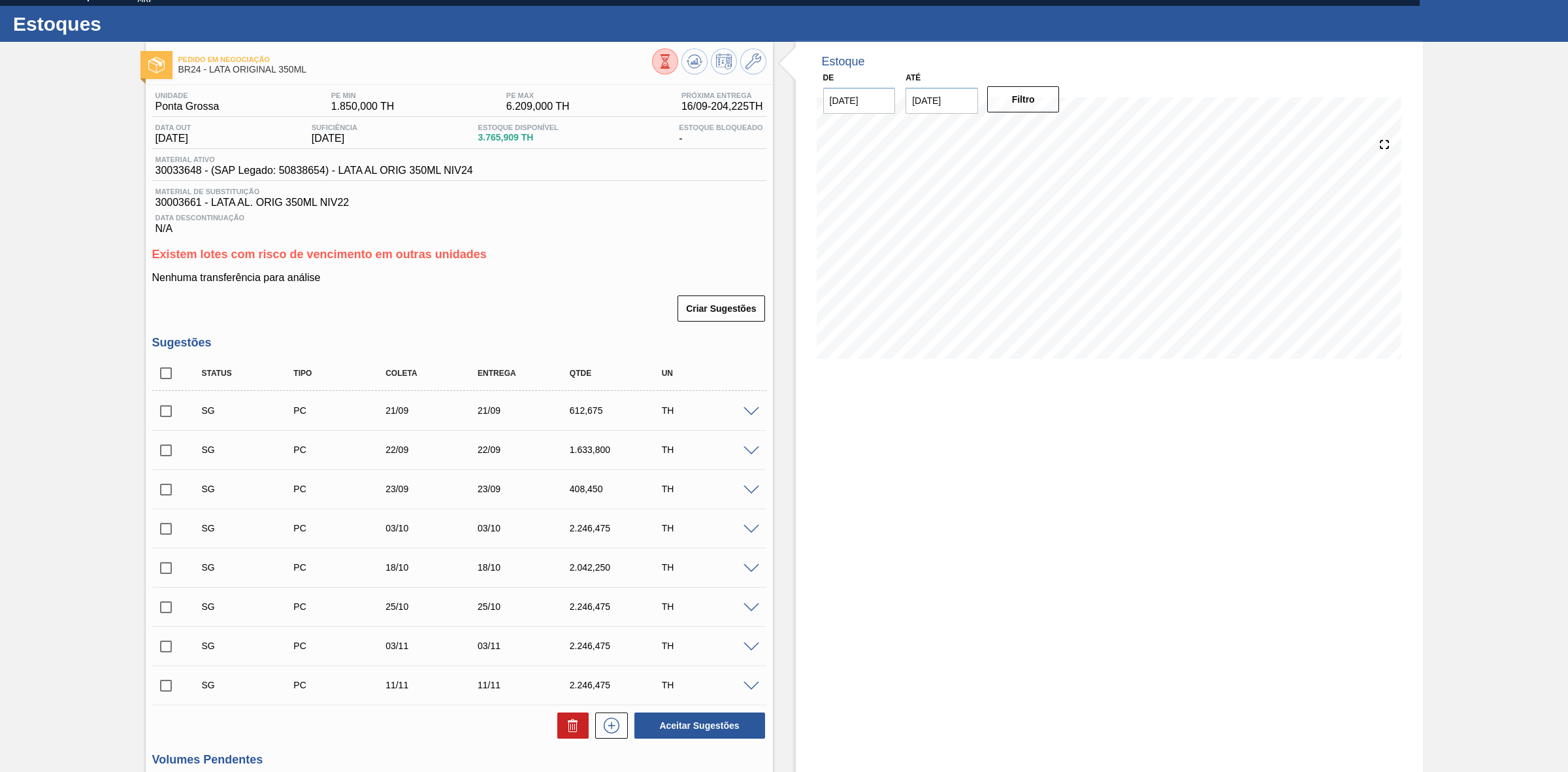
scroll to position [0, 0]
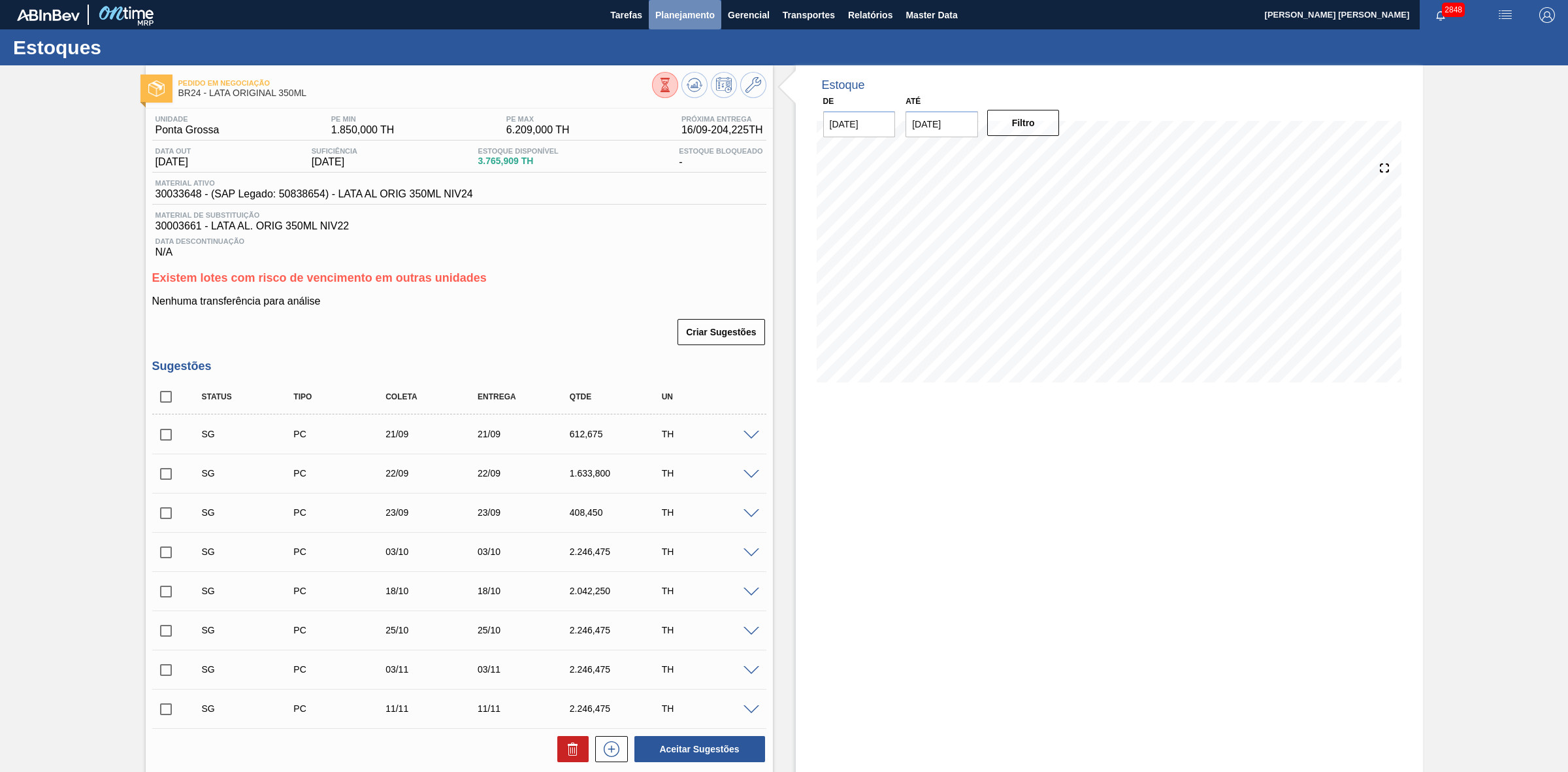
click at [681, 15] on span "Planejamento" at bounding box center [685, 15] width 60 height 16
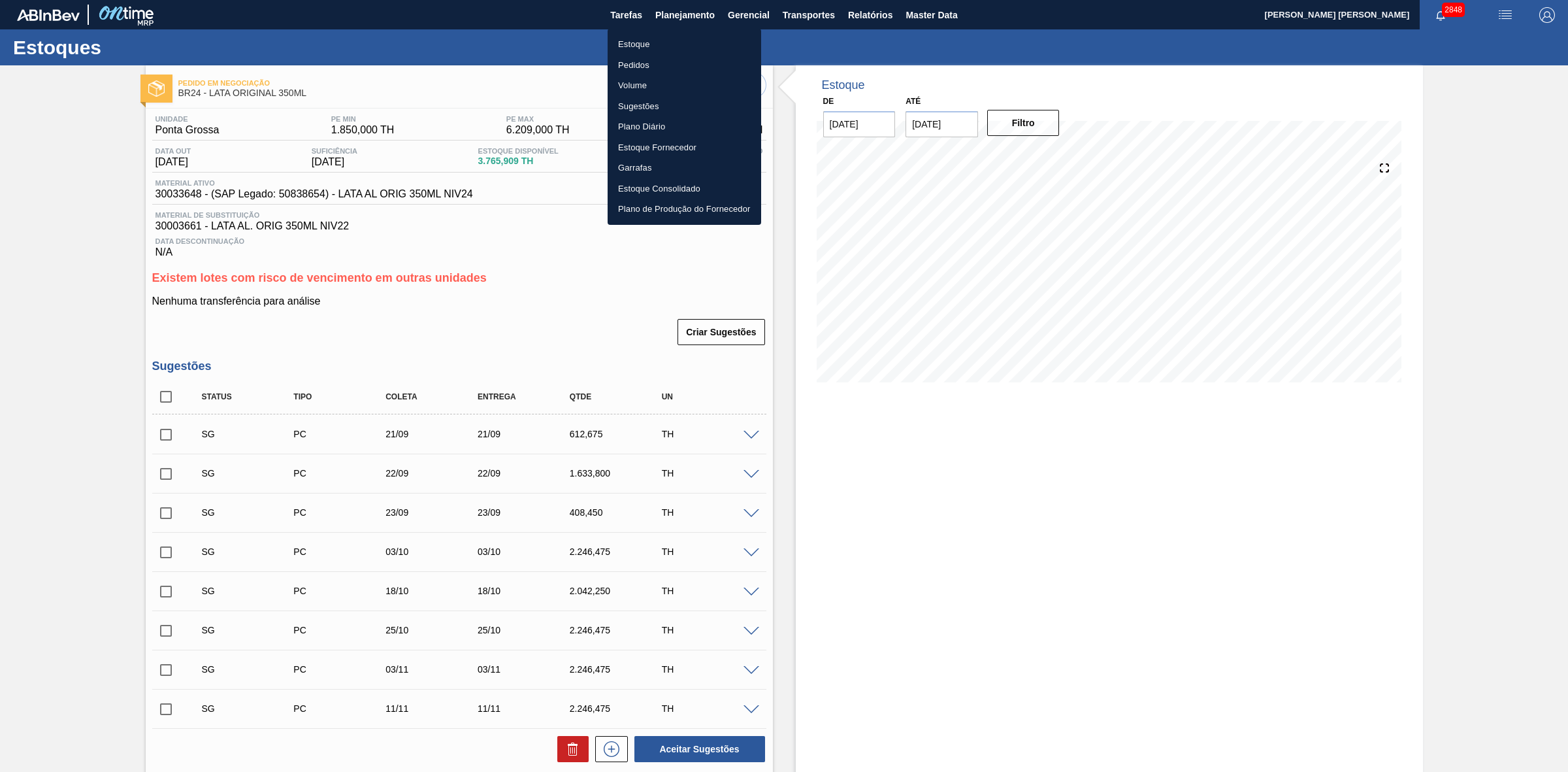
click at [647, 45] on li "Estoque" at bounding box center [684, 44] width 153 height 21
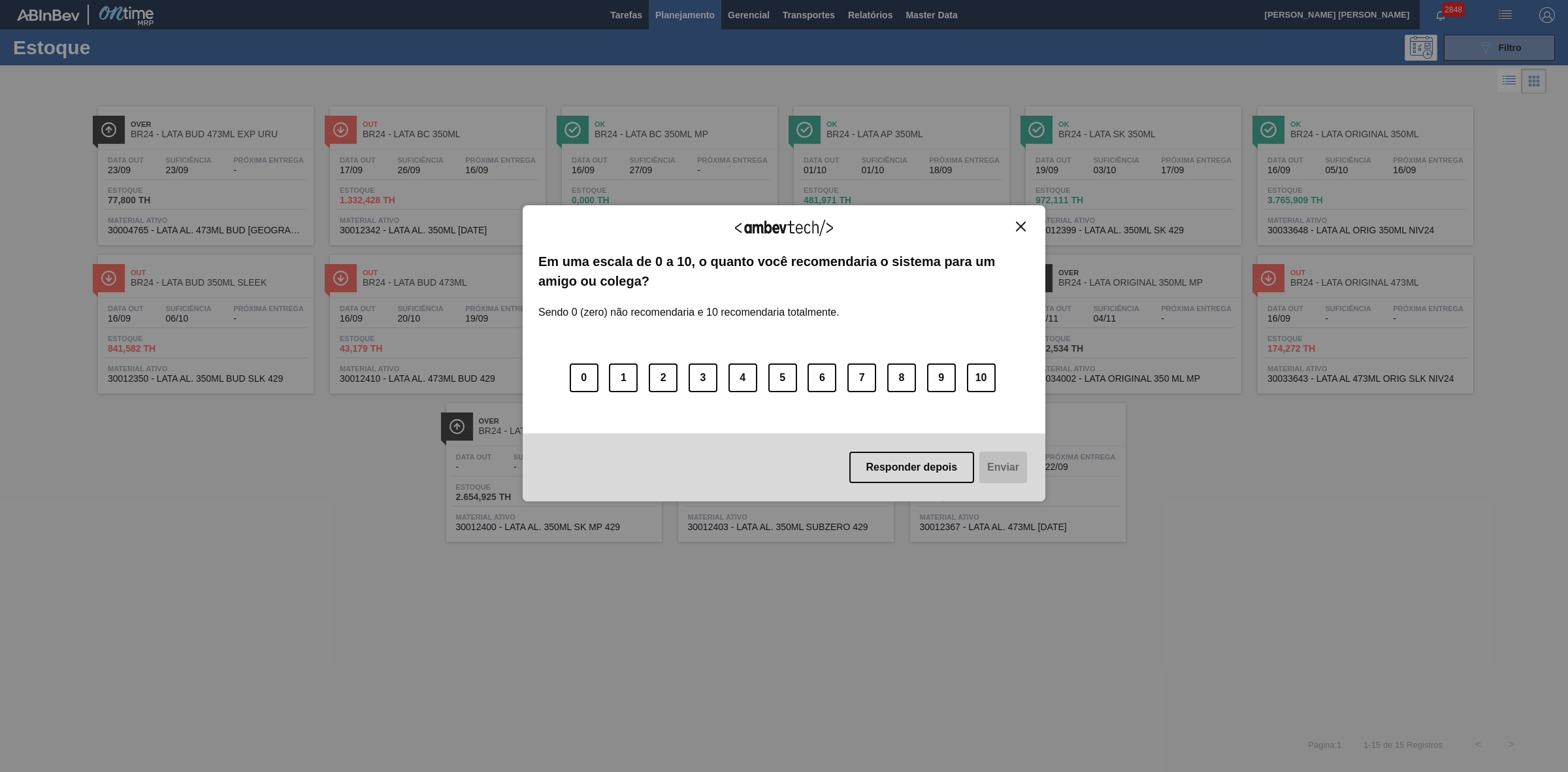
click at [1023, 224] on img "Close" at bounding box center [1021, 226] width 10 height 10
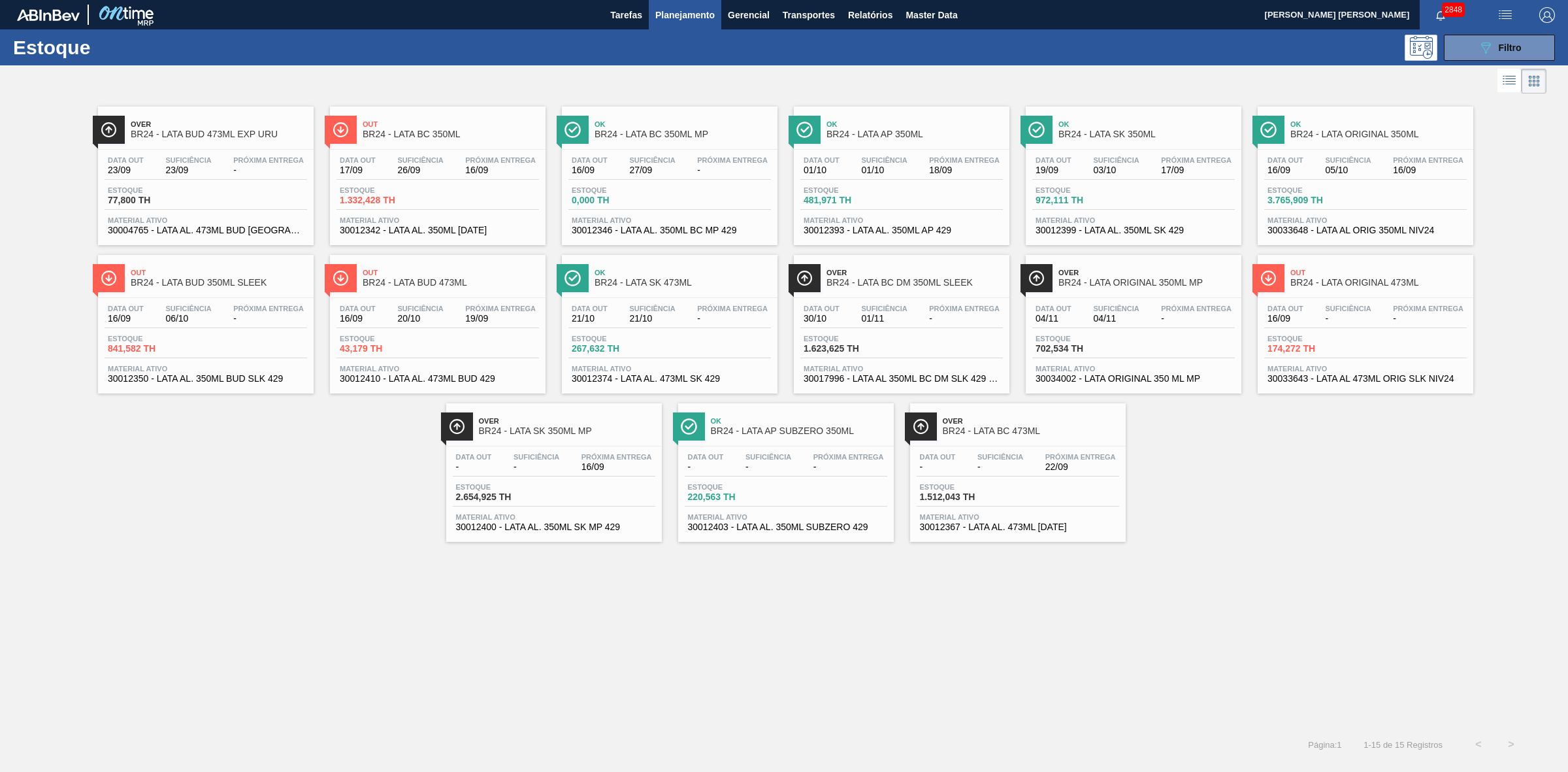
click at [1401, 132] on span "BR24 - LATA ORIGINAL 350ML" at bounding box center [1378, 134] width 177 height 10
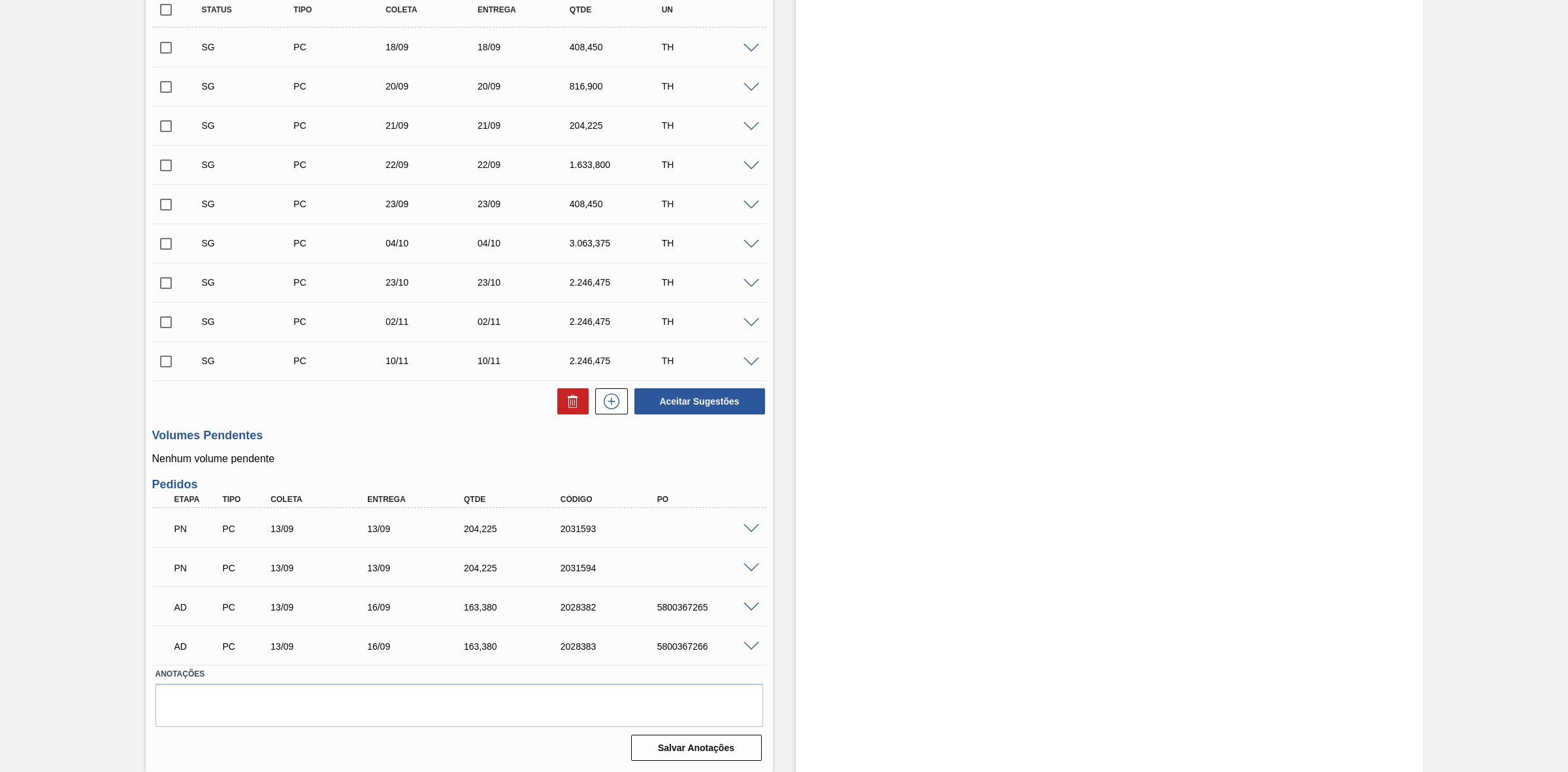
scroll to position [390, 0]
click at [578, 526] on div "2031593" at bounding box center [612, 529] width 110 height 11
copy div "2031593"
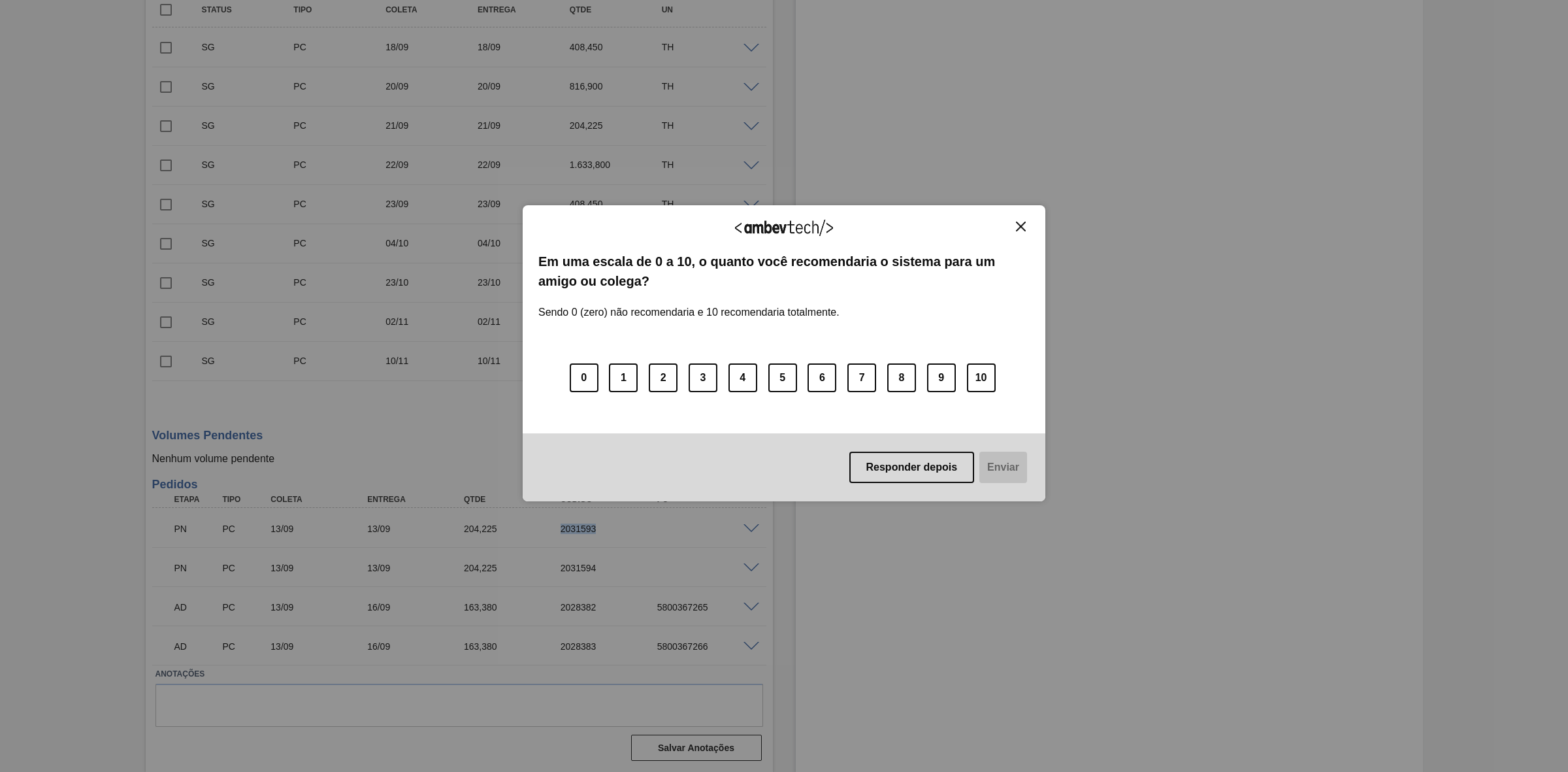
click at [1025, 223] on img "Close" at bounding box center [1021, 226] width 10 height 10
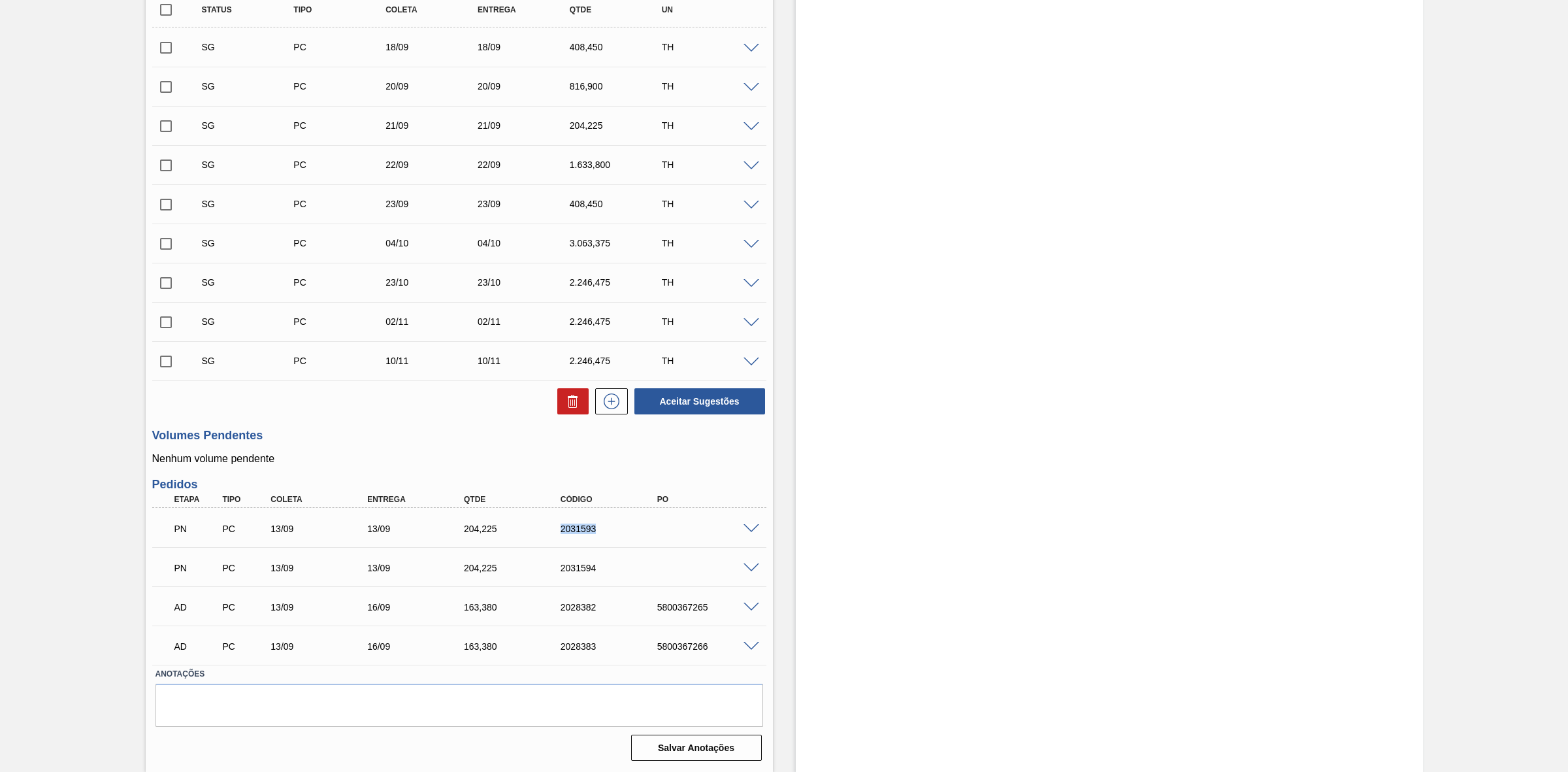
scroll to position [0, 0]
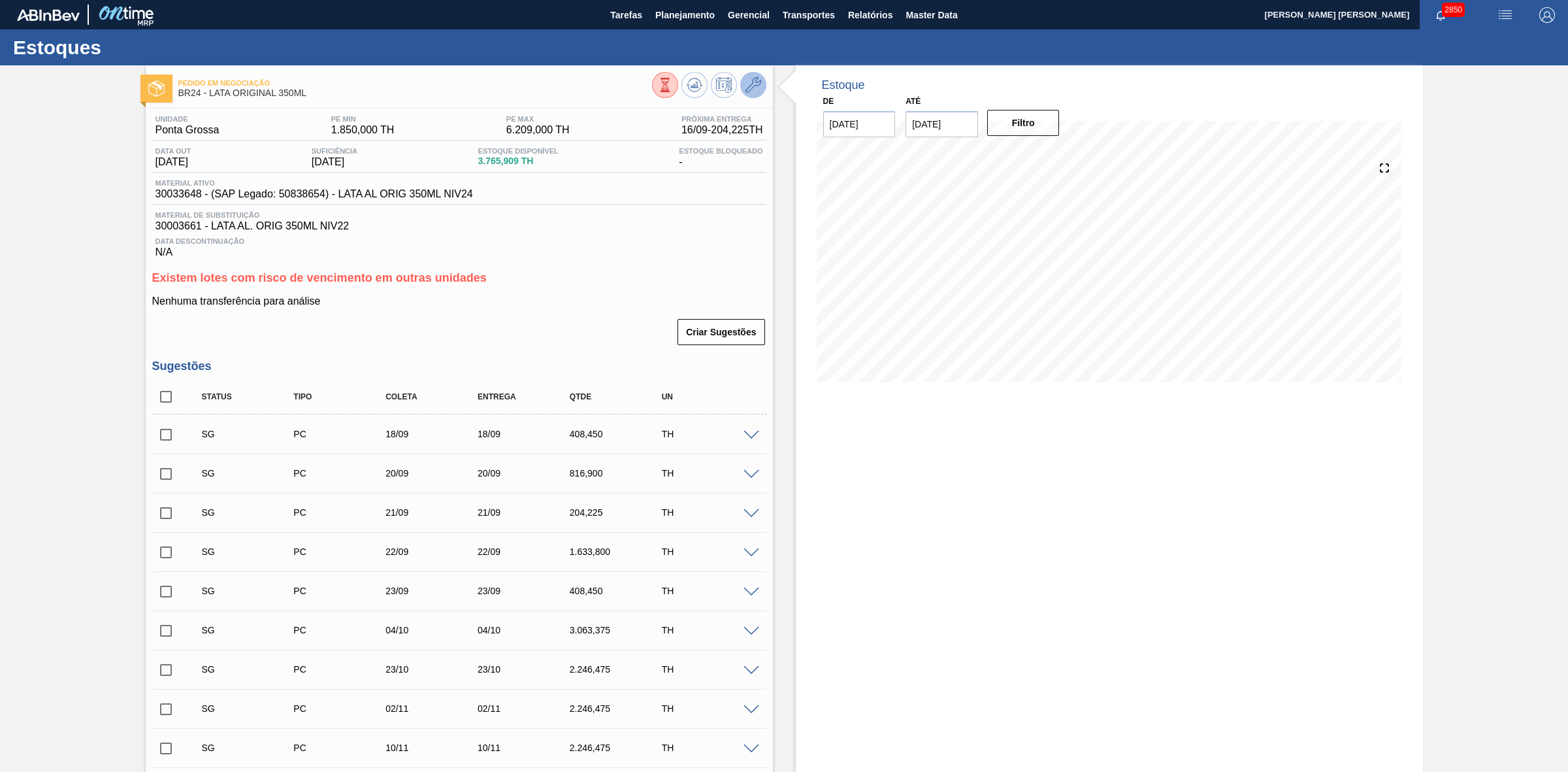
click at [751, 87] on icon at bounding box center [753, 85] width 16 height 16
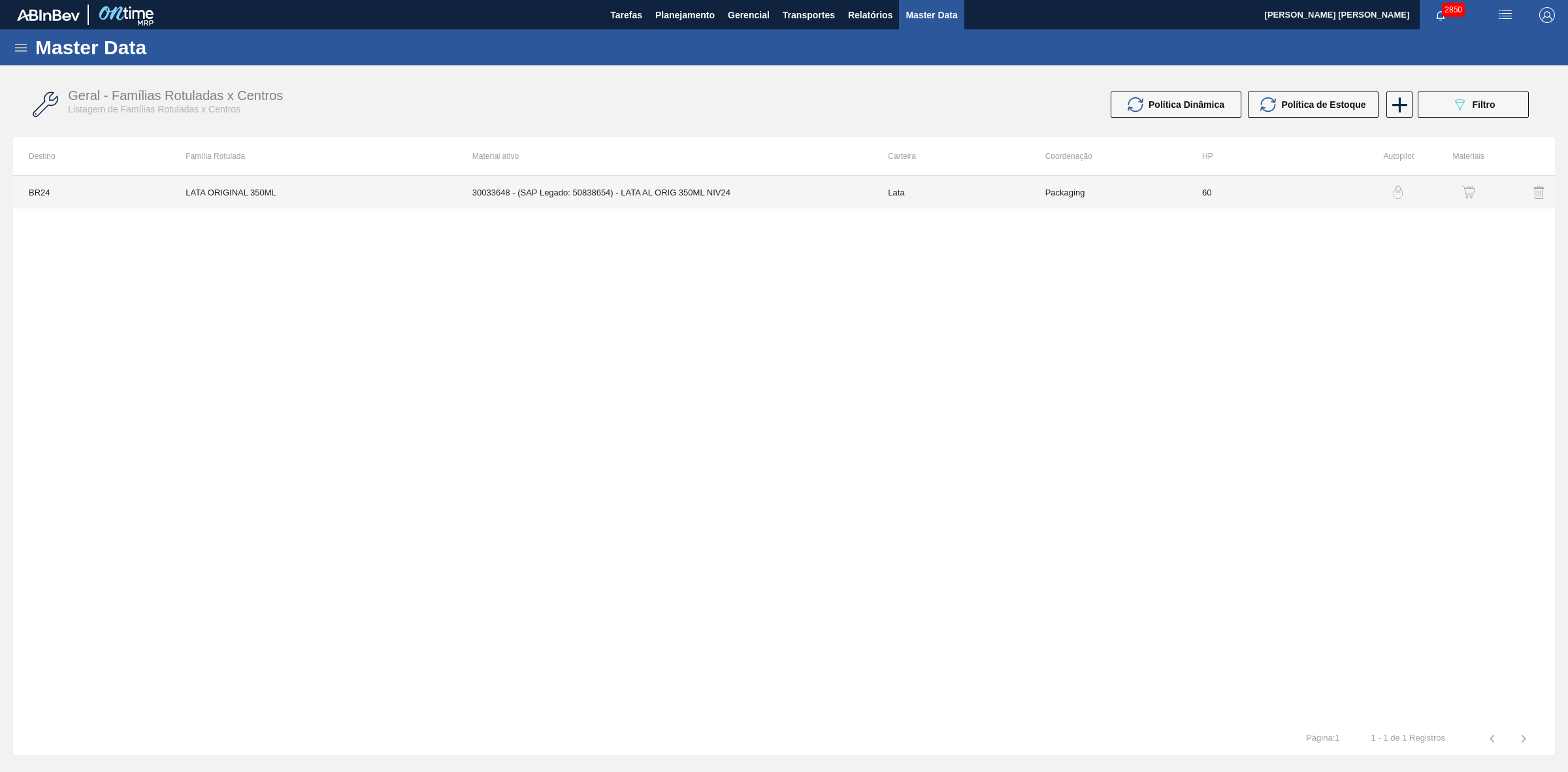
click at [598, 185] on td "30033648 - (SAP Legado: 50838654) - LATA AL ORIG 350ML NIV24" at bounding box center [665, 192] width 416 height 33
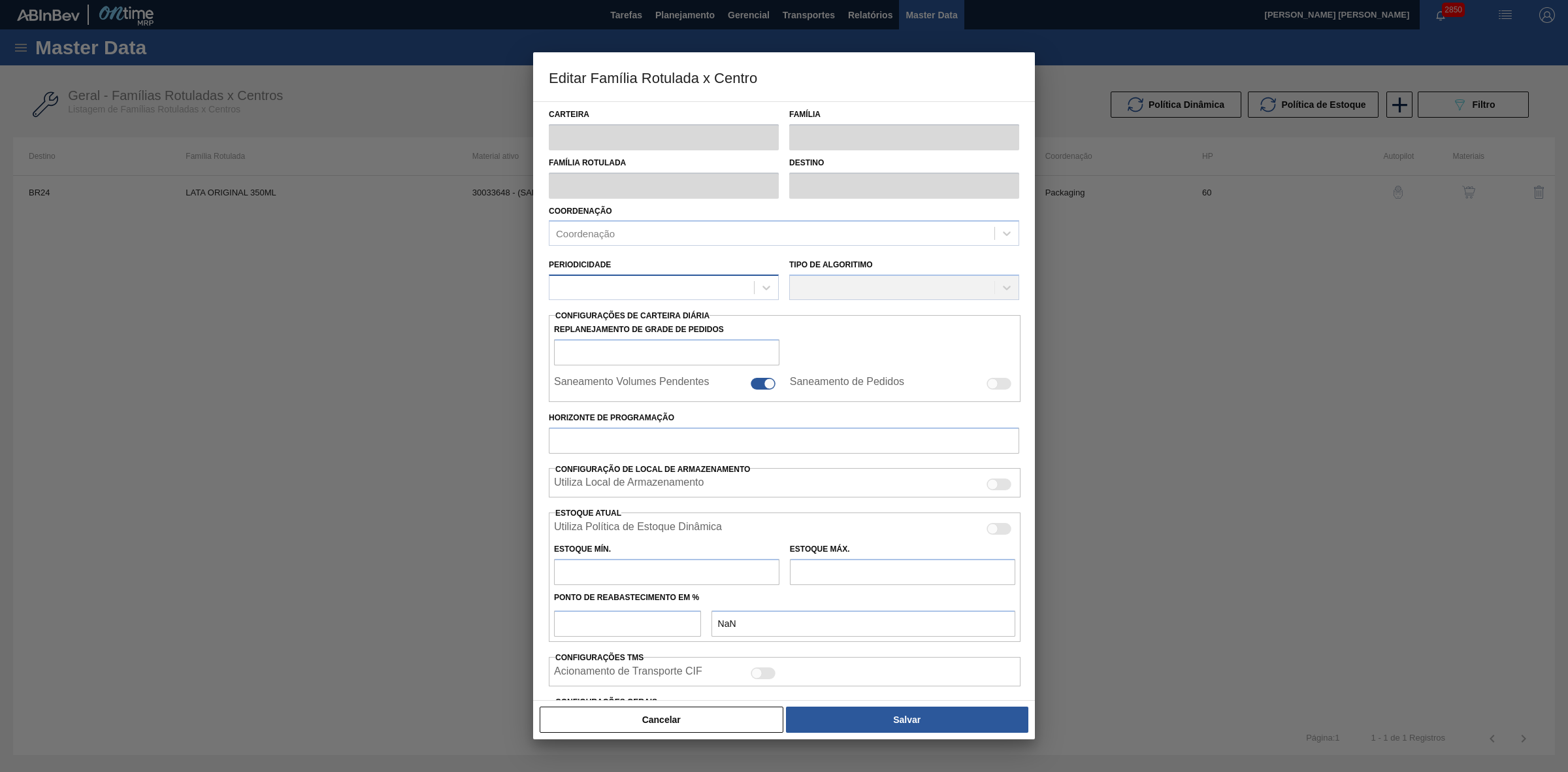
type input "Lata"
type input "LATA ORIGINAL 350ML"
type input "BR24 - Ponta Grossa"
type input "0"
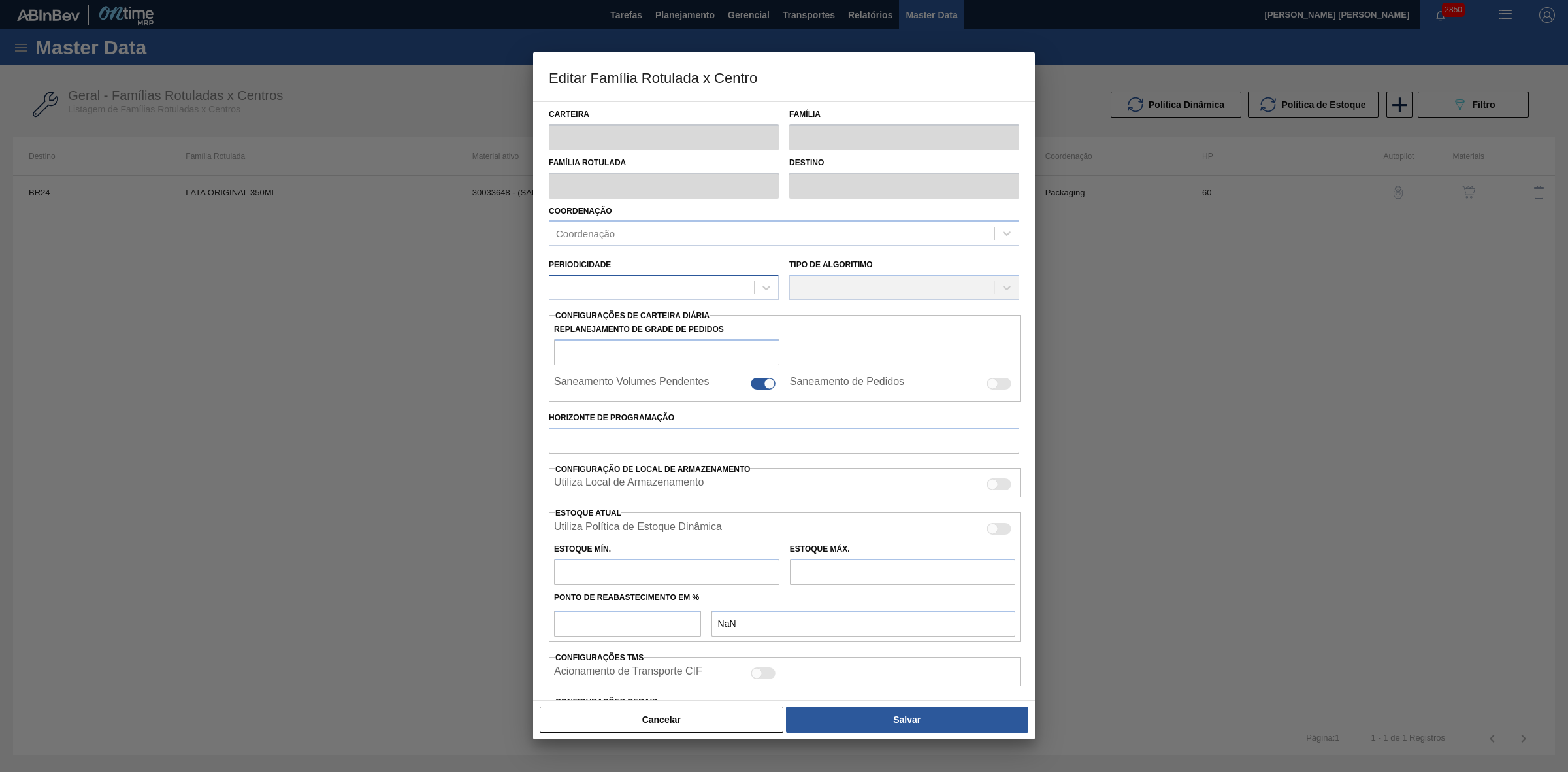
checkbox input "false"
type input "60"
type input "1.850"
type input "6.209"
type input "50"
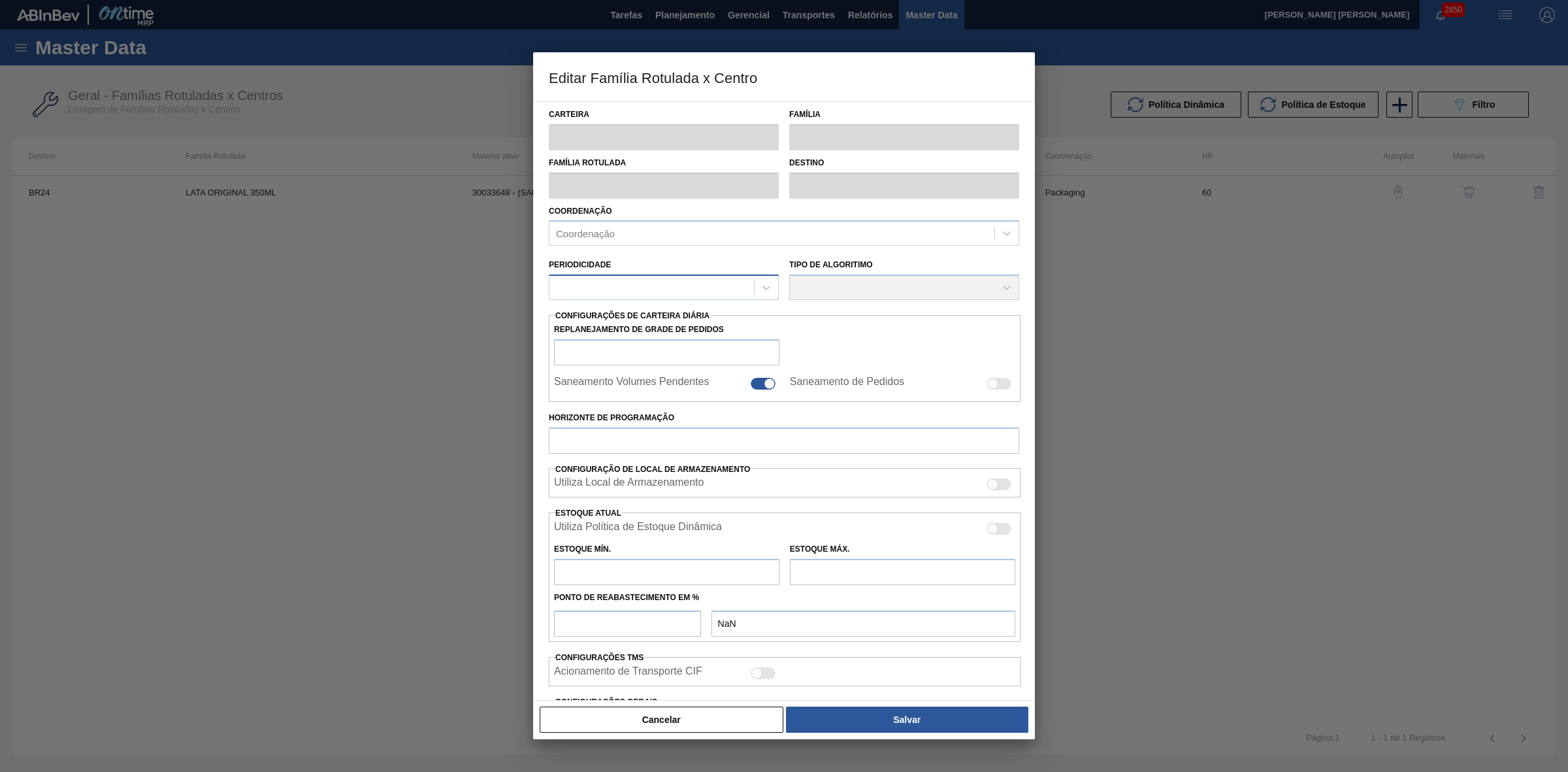
type input "4.029,500"
checkbox input "true"
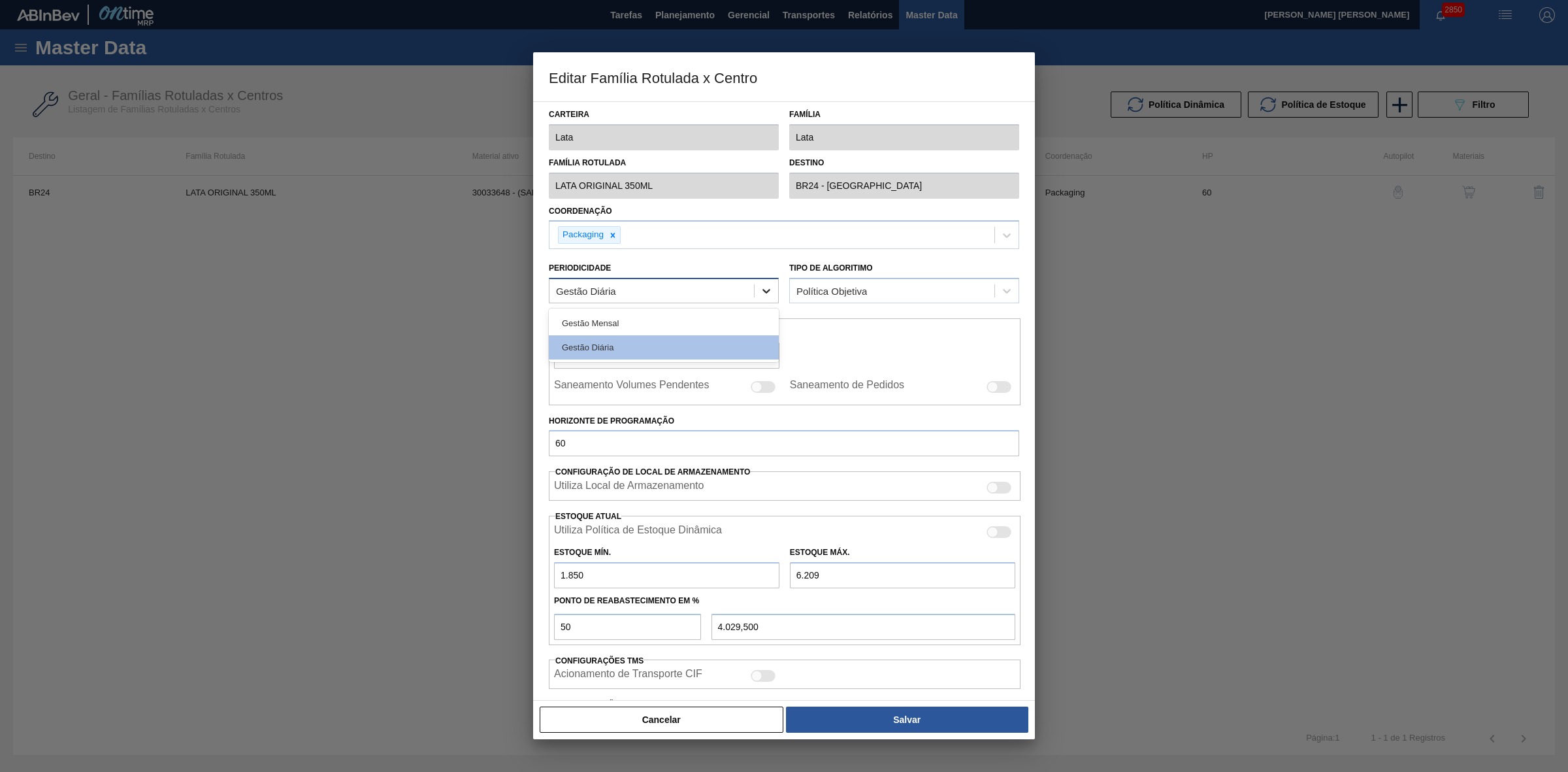
click at [767, 286] on icon at bounding box center [766, 291] width 13 height 13
click at [649, 319] on div "Gestão Mensal" at bounding box center [664, 323] width 230 height 24
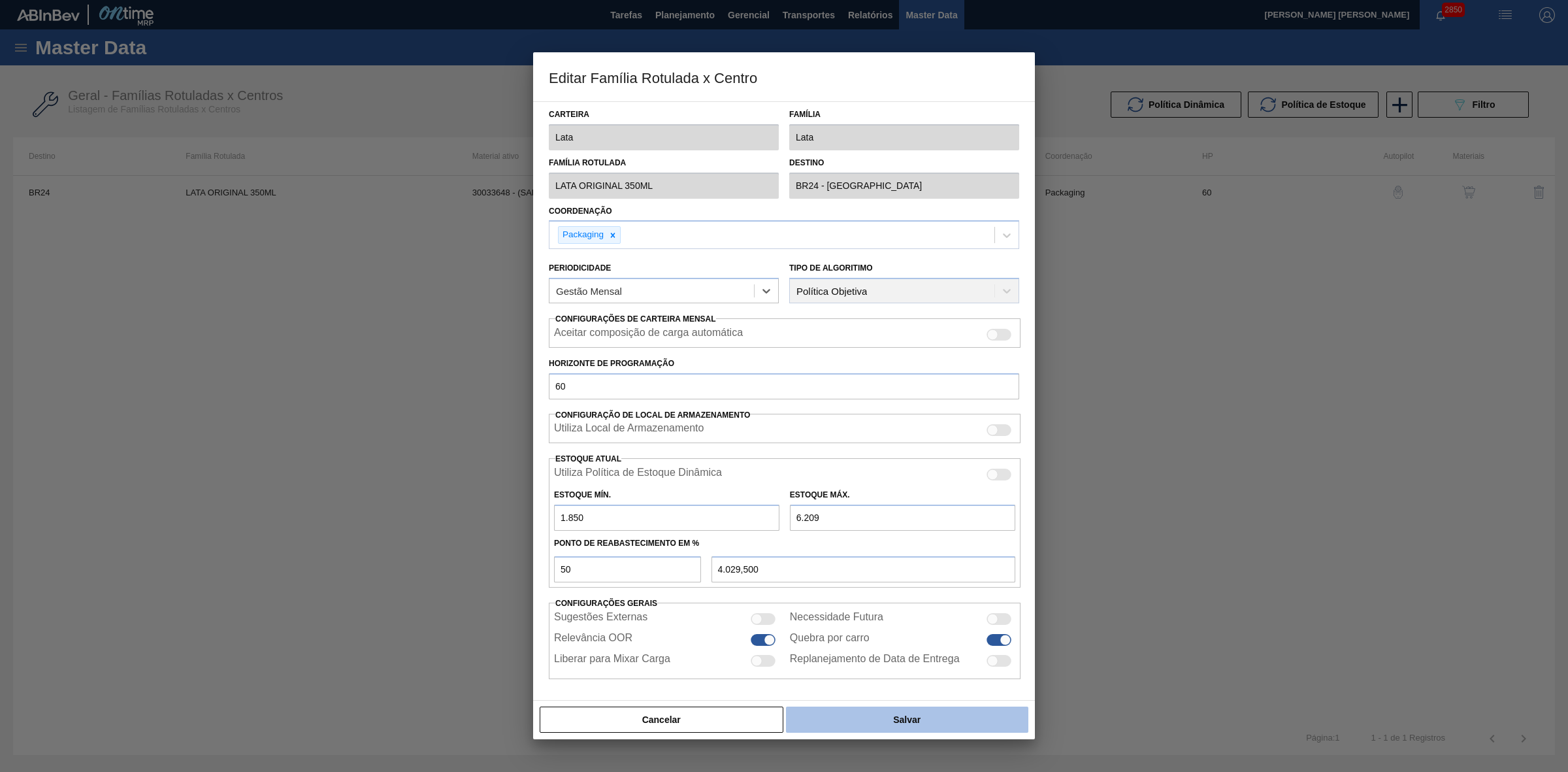
click at [932, 714] on button "Salvar" at bounding box center [907, 719] width 243 height 26
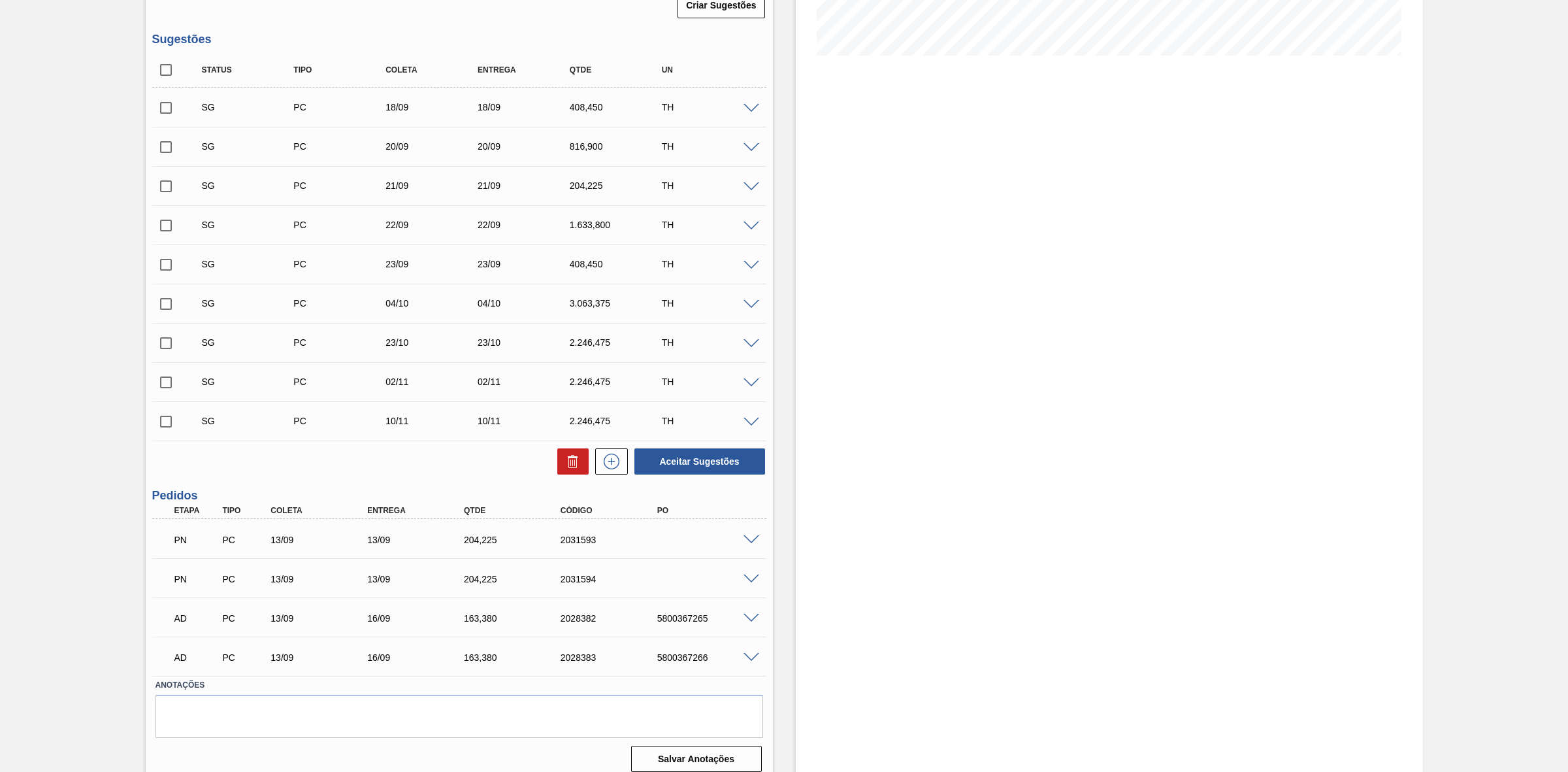
scroll to position [341, 0]
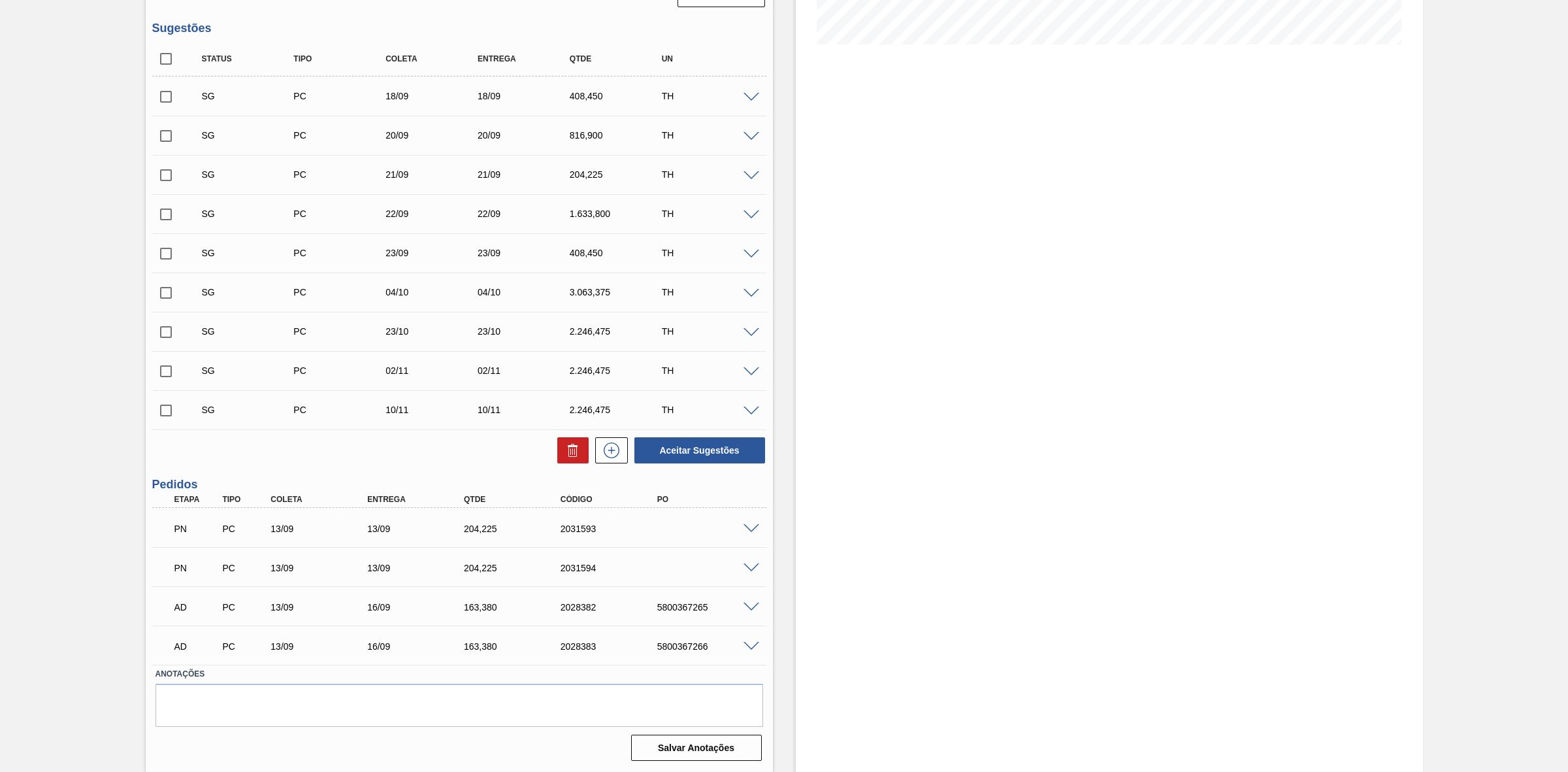
click at [749, 526] on span at bounding box center [751, 529] width 16 height 10
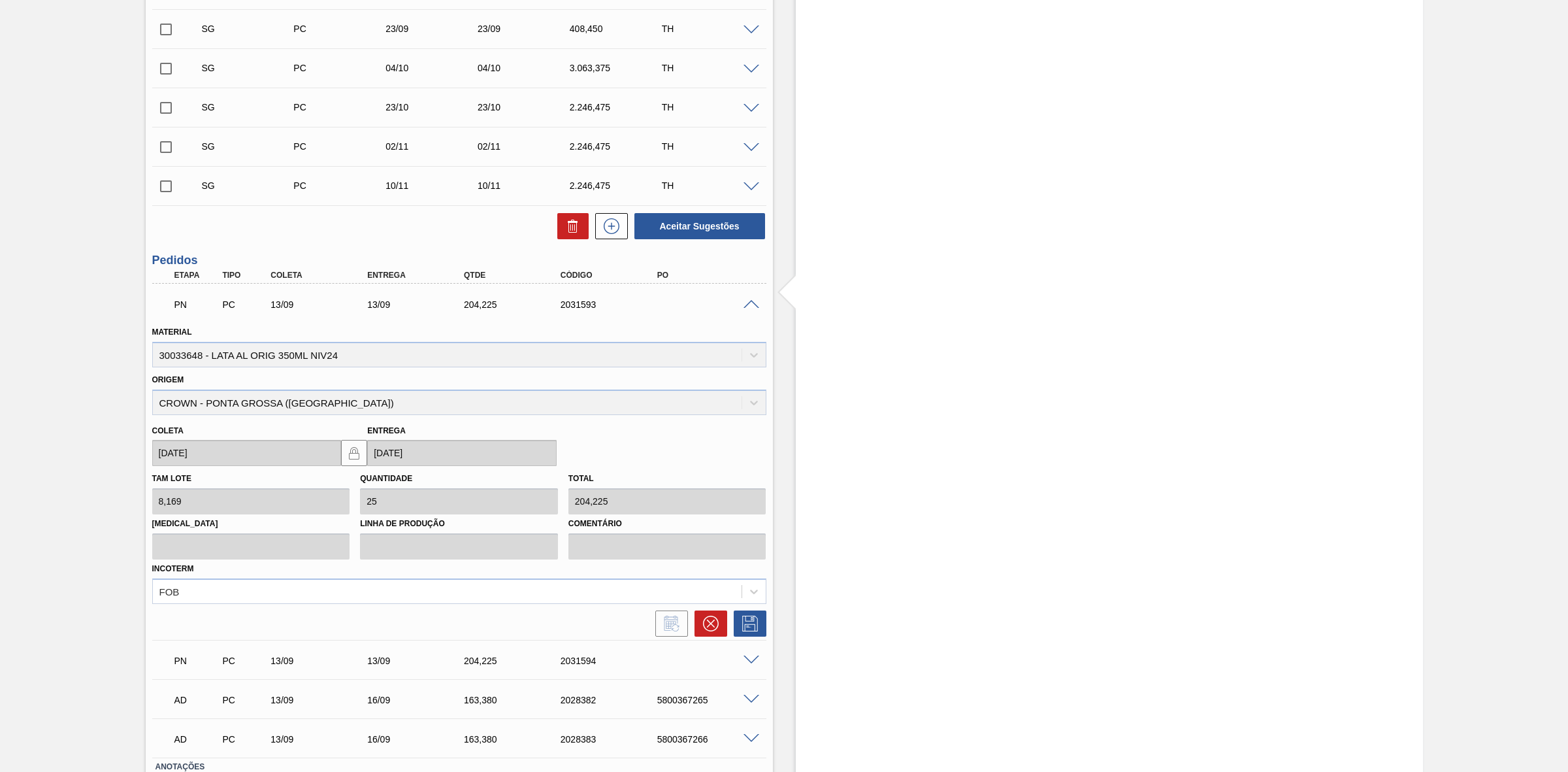
scroll to position [585, 0]
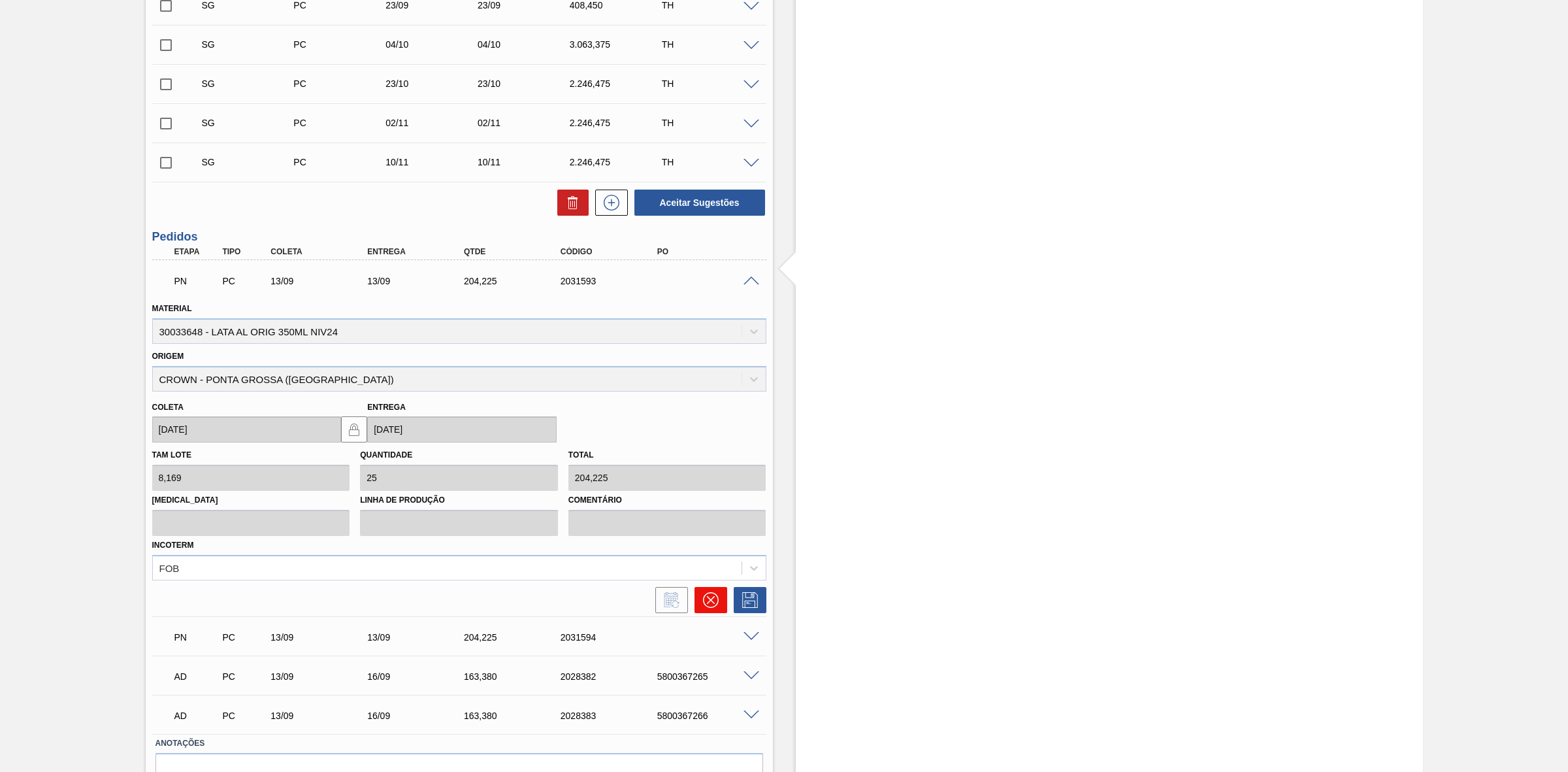
click at [704, 605] on icon at bounding box center [711, 600] width 16 height 16
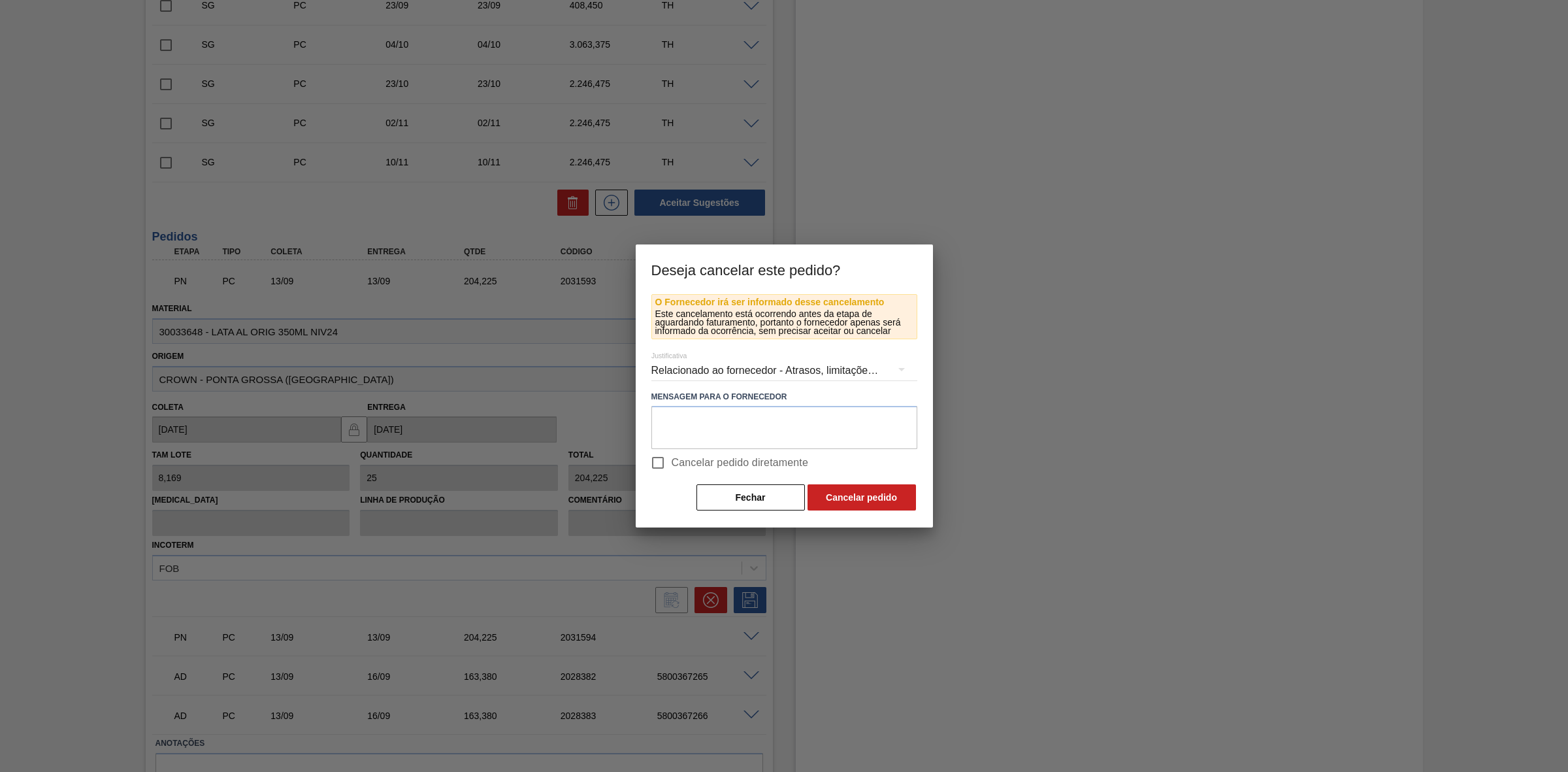
click at [663, 465] on input "Cancelar pedido diretamente" at bounding box center [657, 463] width 28 height 28
checkbox input "true"
click at [849, 501] on button "Cancelar pedido" at bounding box center [861, 497] width 109 height 26
click at [841, 495] on button "Cancelar pedido" at bounding box center [861, 497] width 109 height 26
click at [856, 501] on button "Cancelar pedido" at bounding box center [861, 497] width 109 height 26
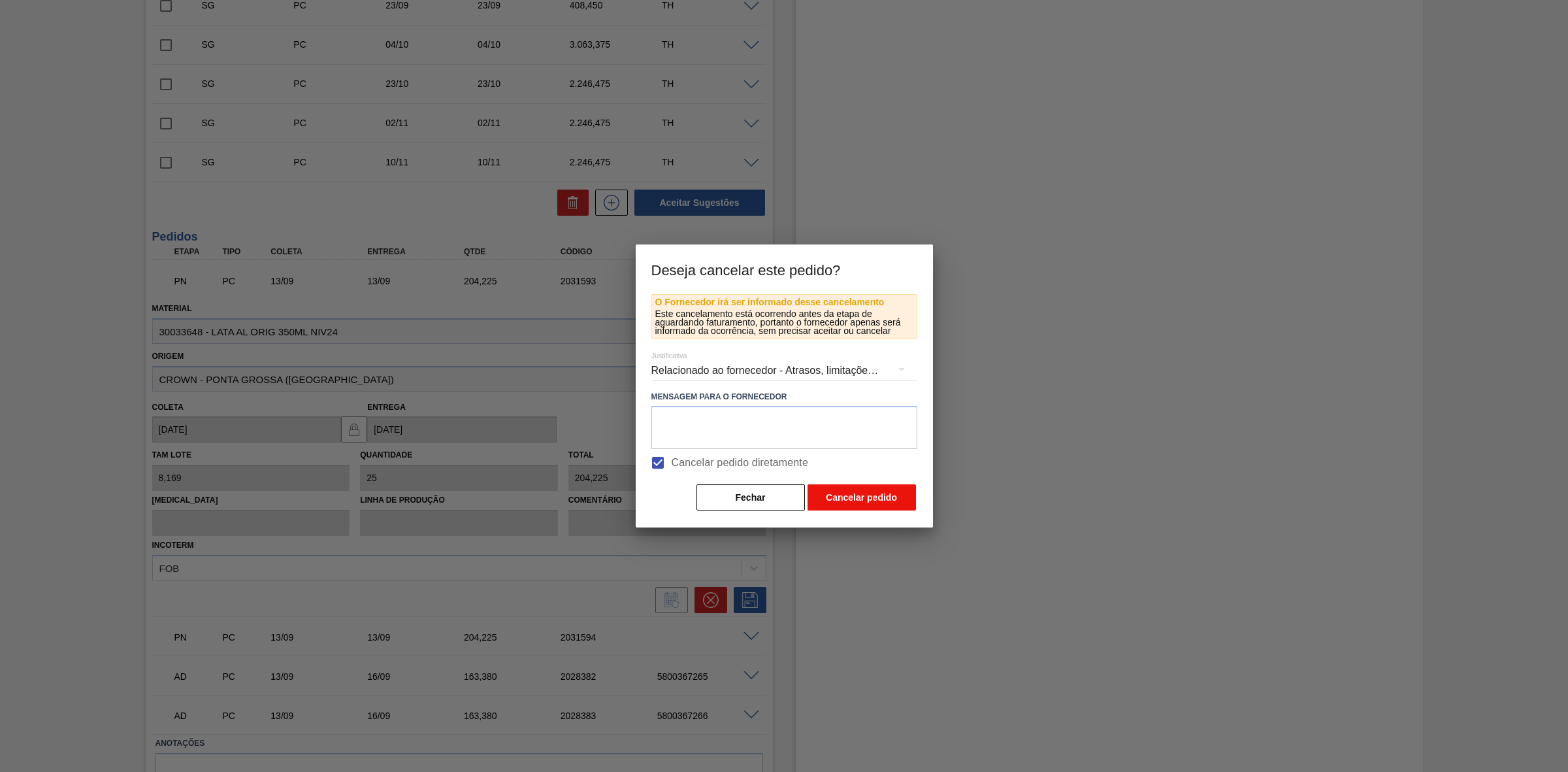
click at [830, 492] on button "Cancelar pedido" at bounding box center [861, 497] width 109 height 26
click at [774, 495] on button "Fechar" at bounding box center [750, 497] width 109 height 26
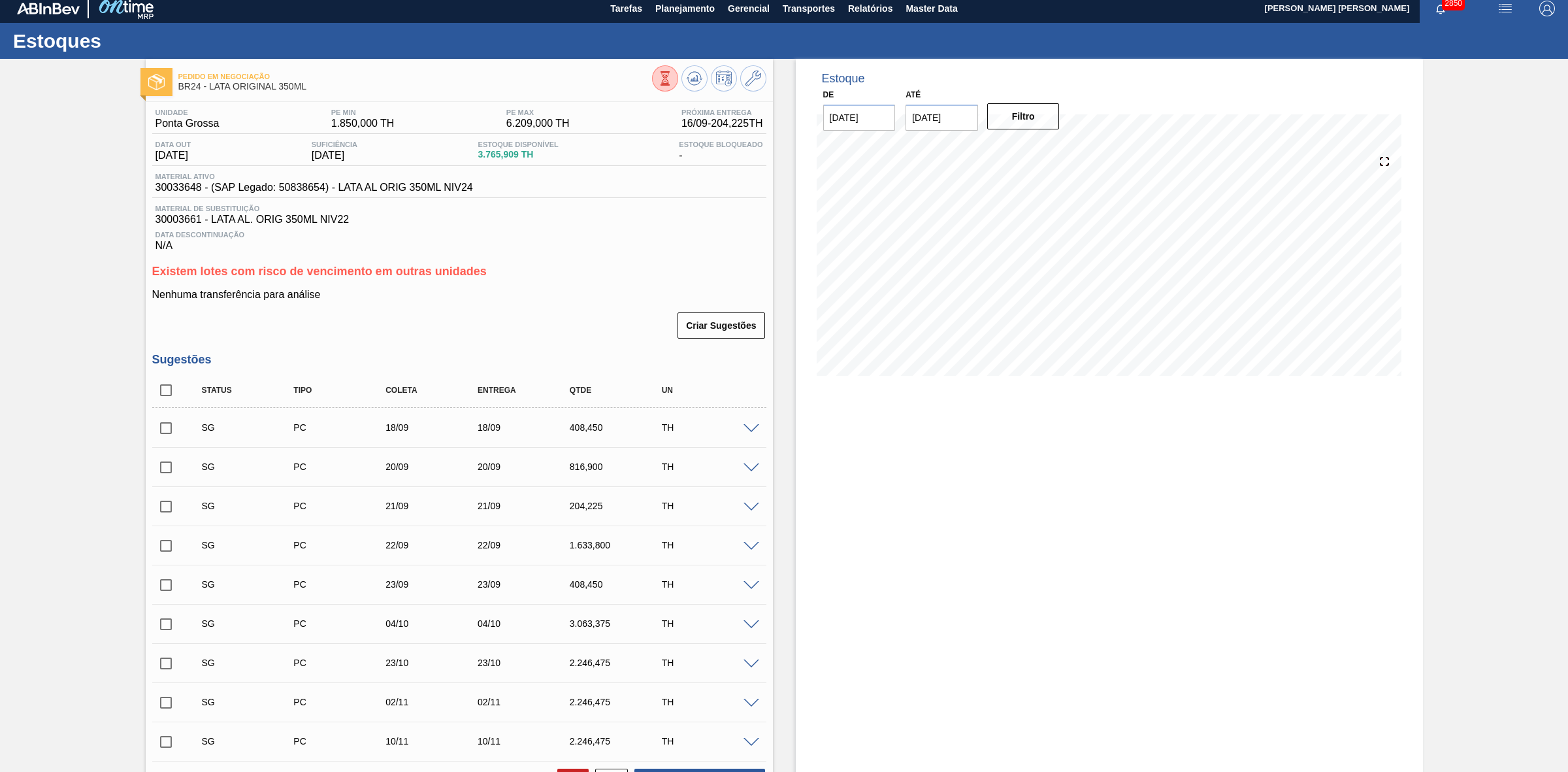
scroll to position [0, 0]
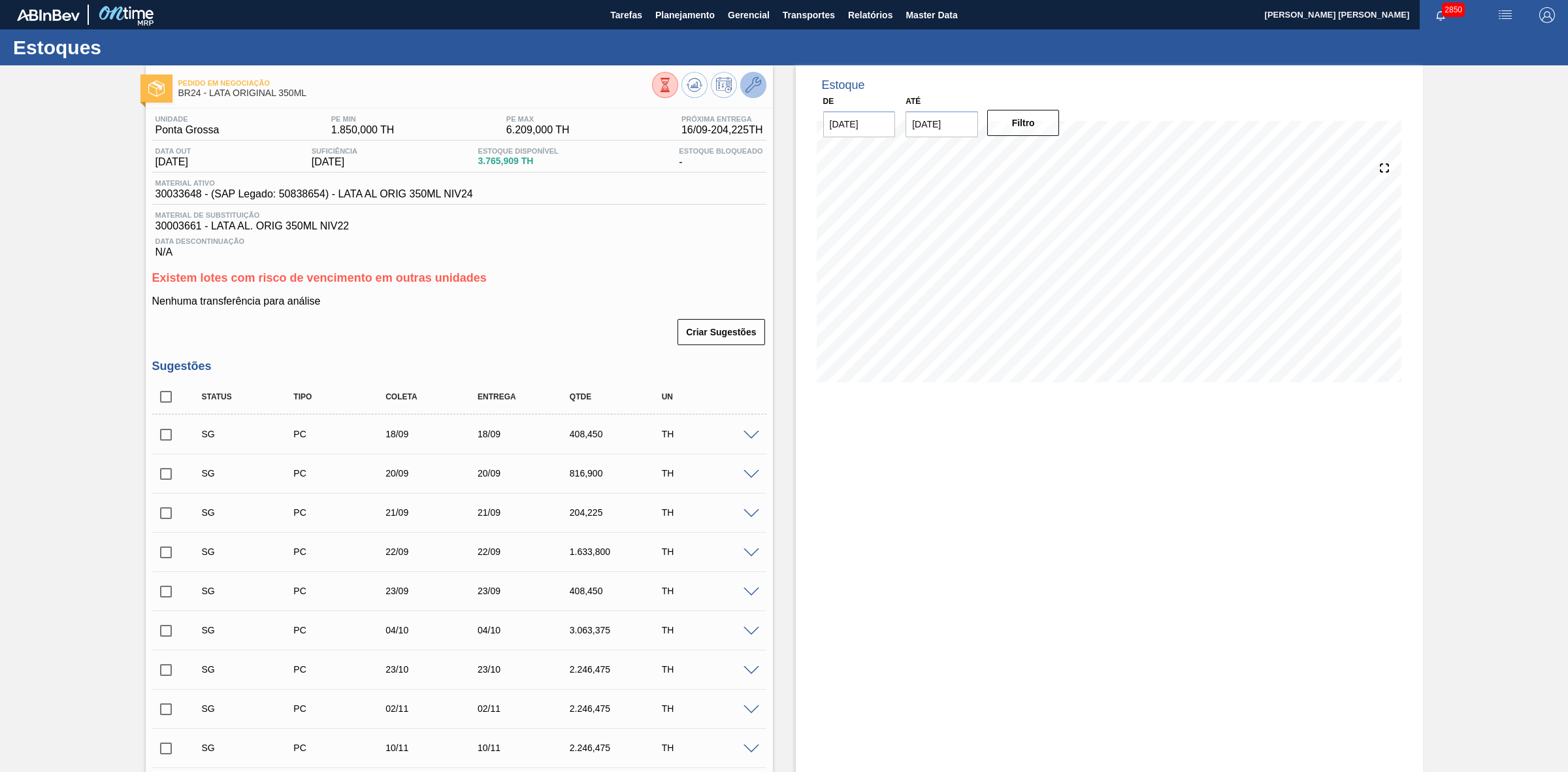
click at [745, 83] on icon at bounding box center [753, 85] width 16 height 16
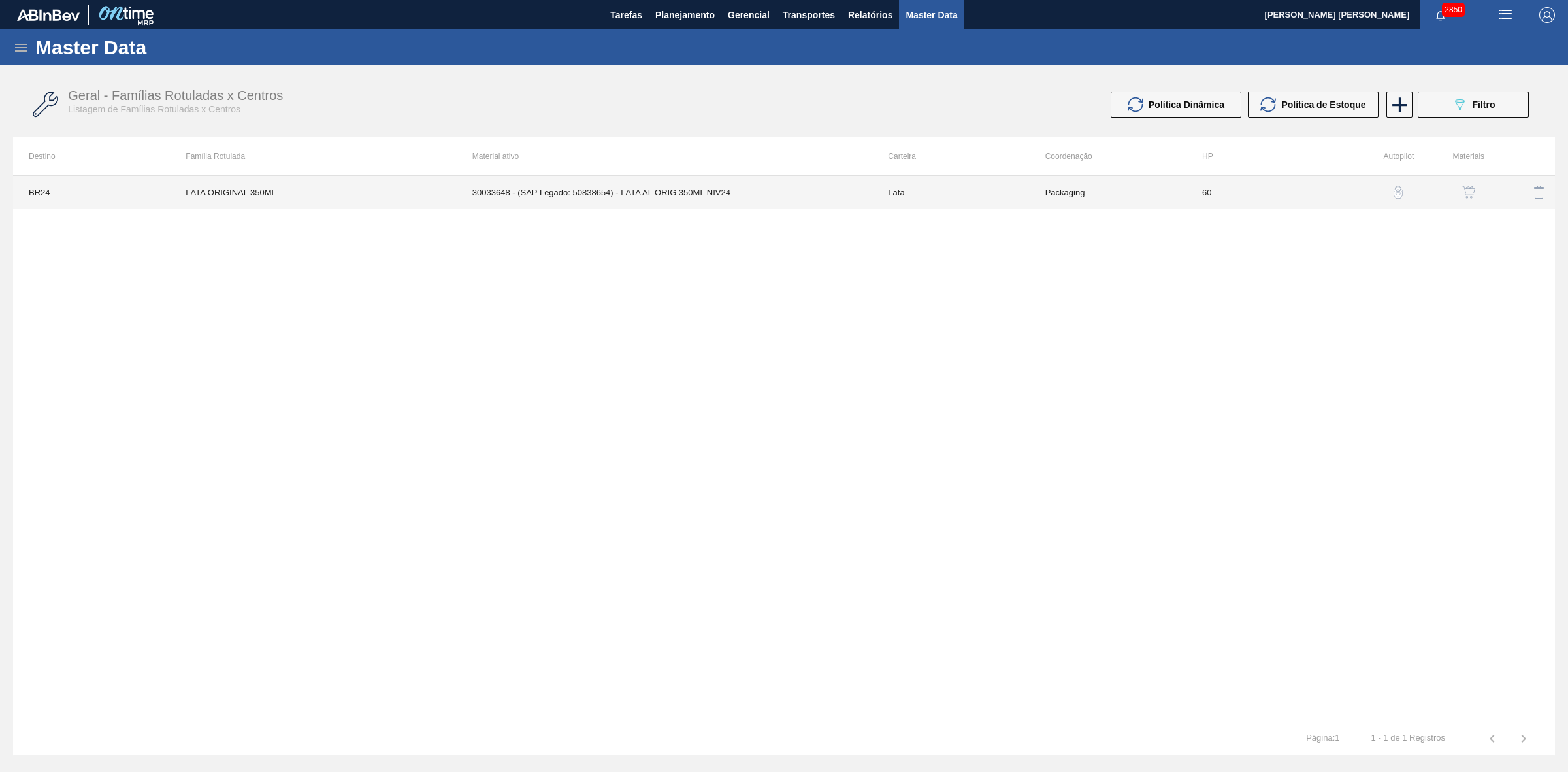
click at [741, 180] on td "30033648 - (SAP Legado: 50838654) - LATA AL ORIG 350ML NIV24" at bounding box center [665, 192] width 416 height 33
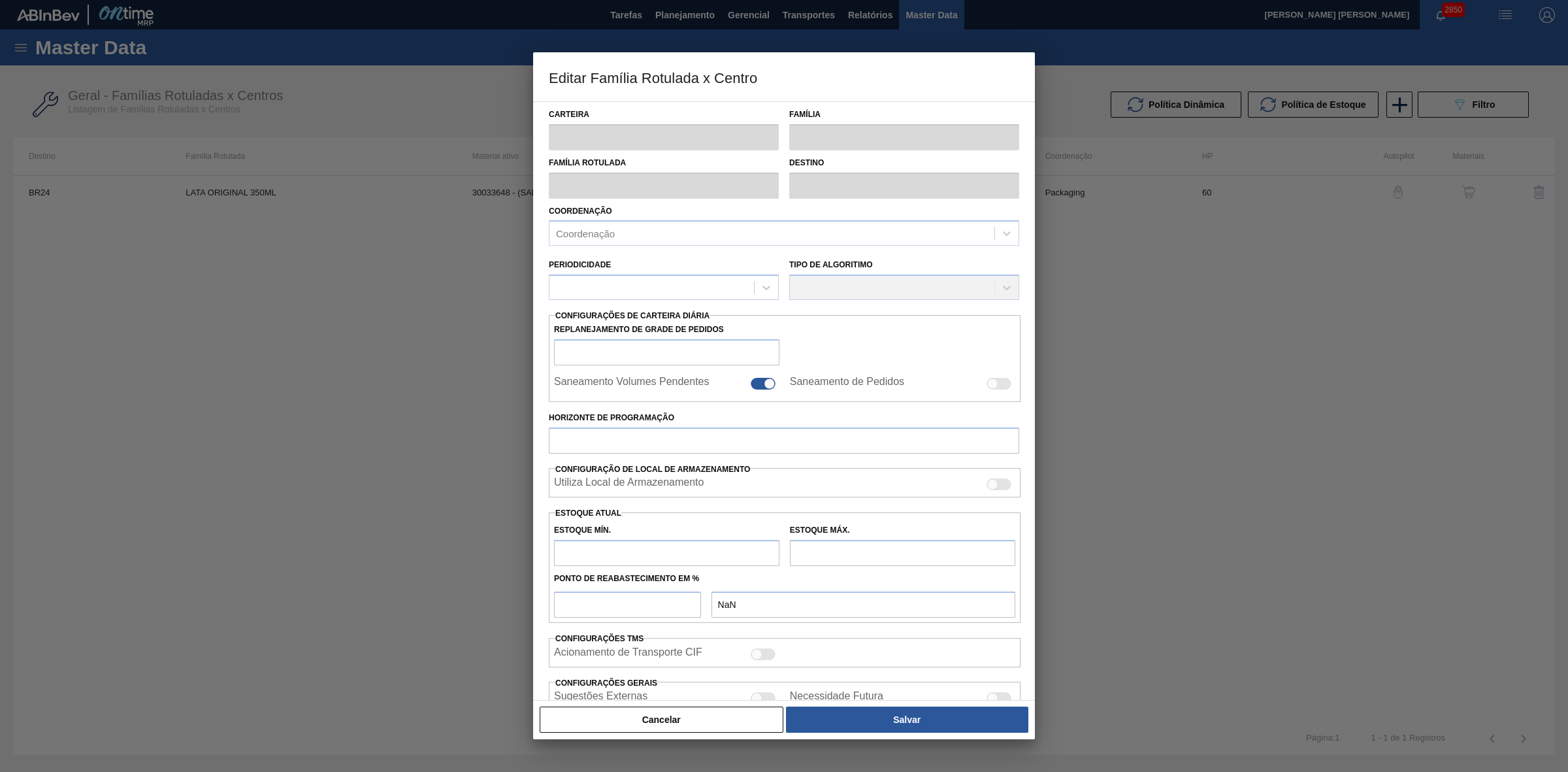
type input "Lata"
type input "LATA ORIGINAL 350ML"
type input "BR24 - Ponta Grossa"
type input "60"
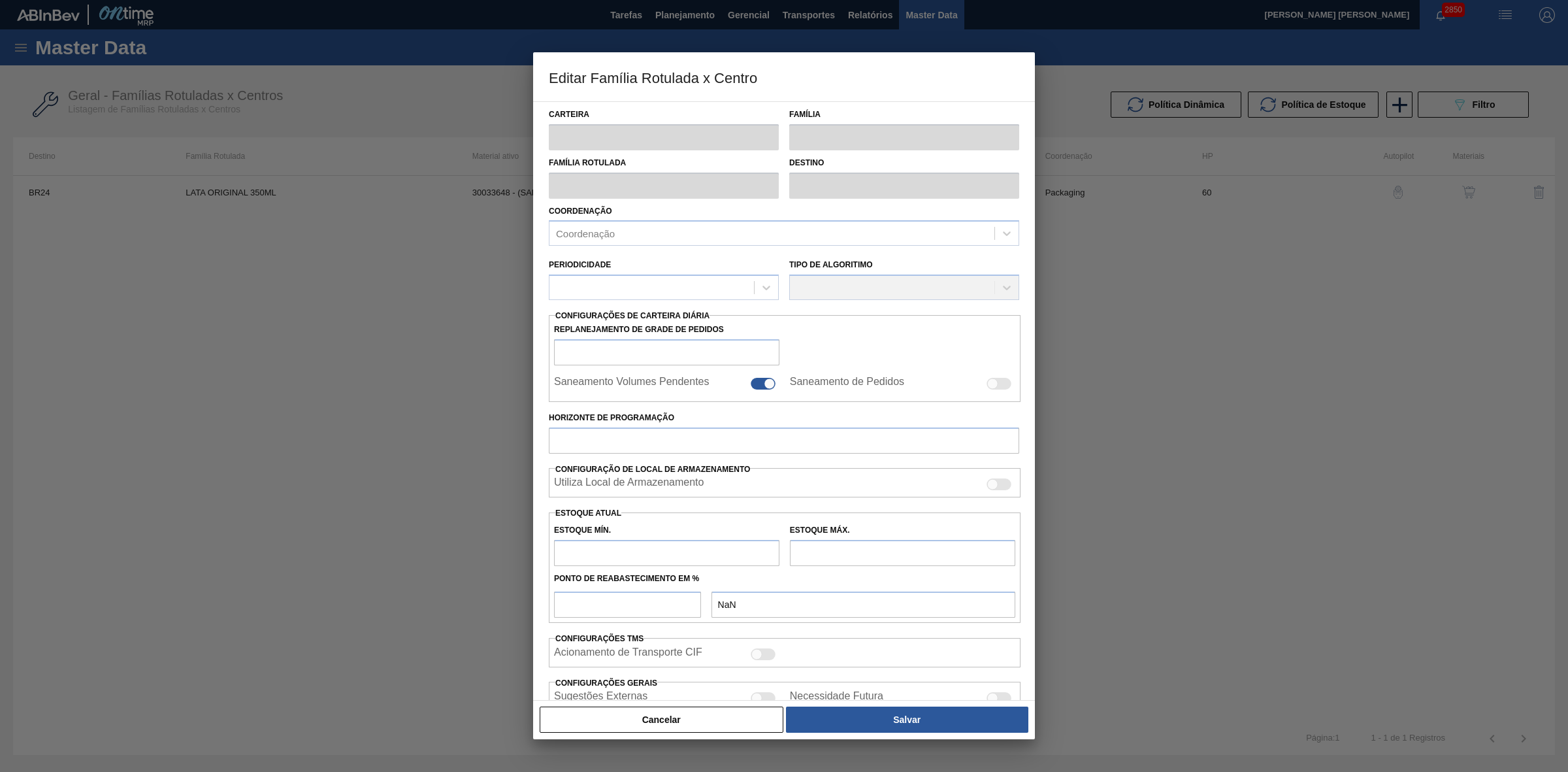
type input "1.850"
type input "6.209"
type input "50"
type input "4.029,500"
checkbox input "true"
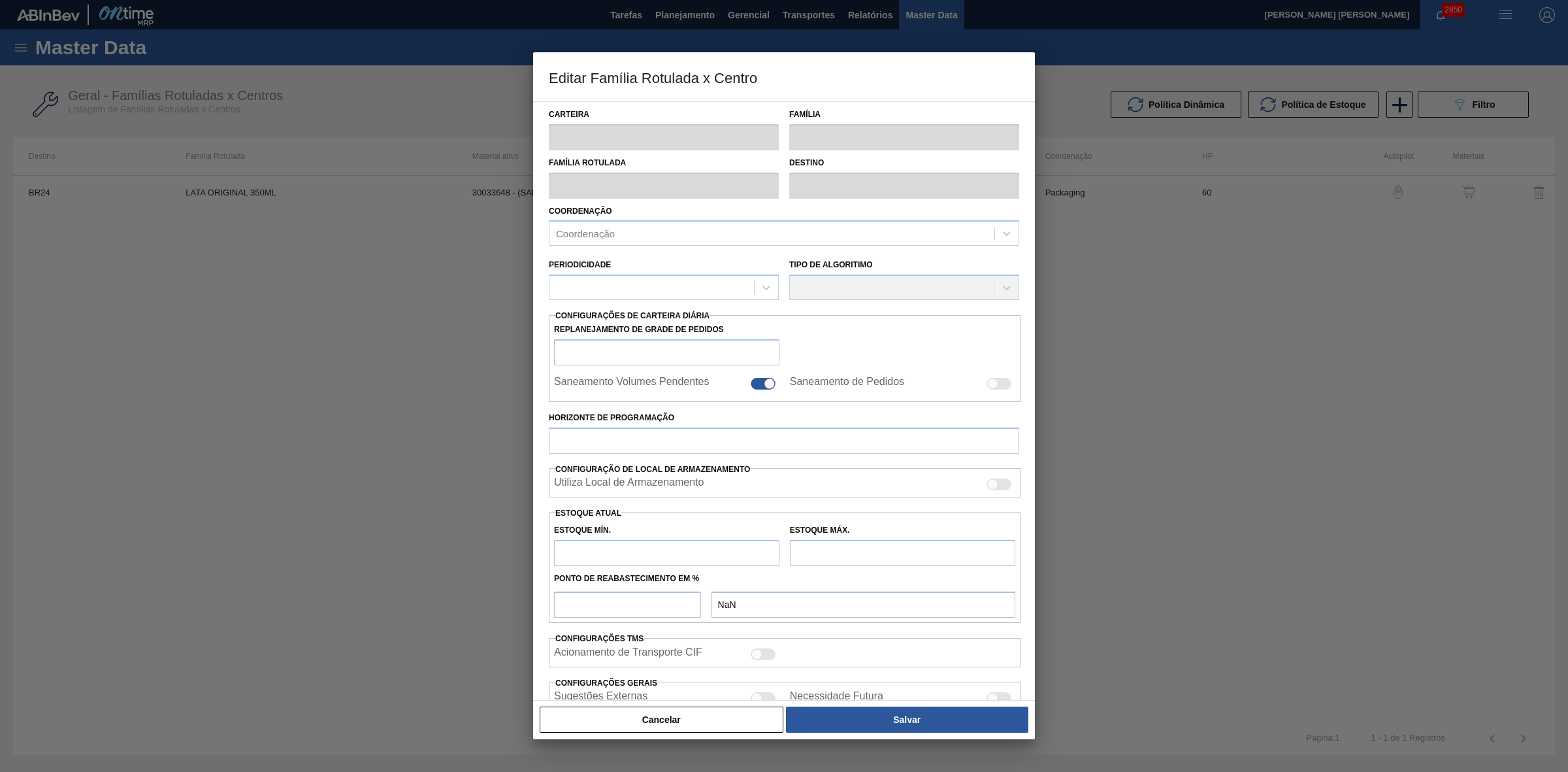
checkbox input "true"
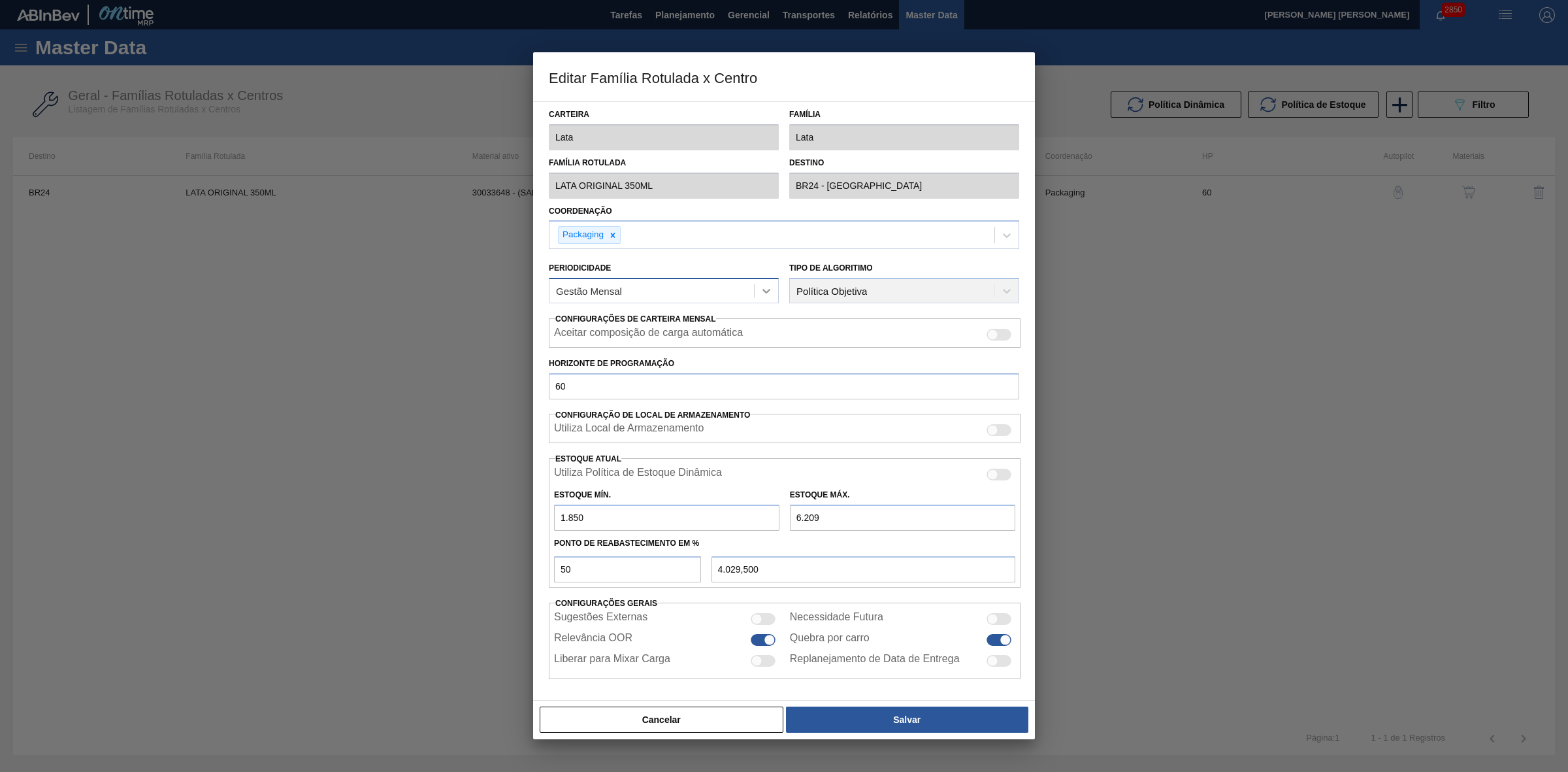
click at [757, 288] on div at bounding box center [766, 290] width 23 height 23
click at [669, 347] on div "Gestão Diária" at bounding box center [664, 348] width 230 height 24
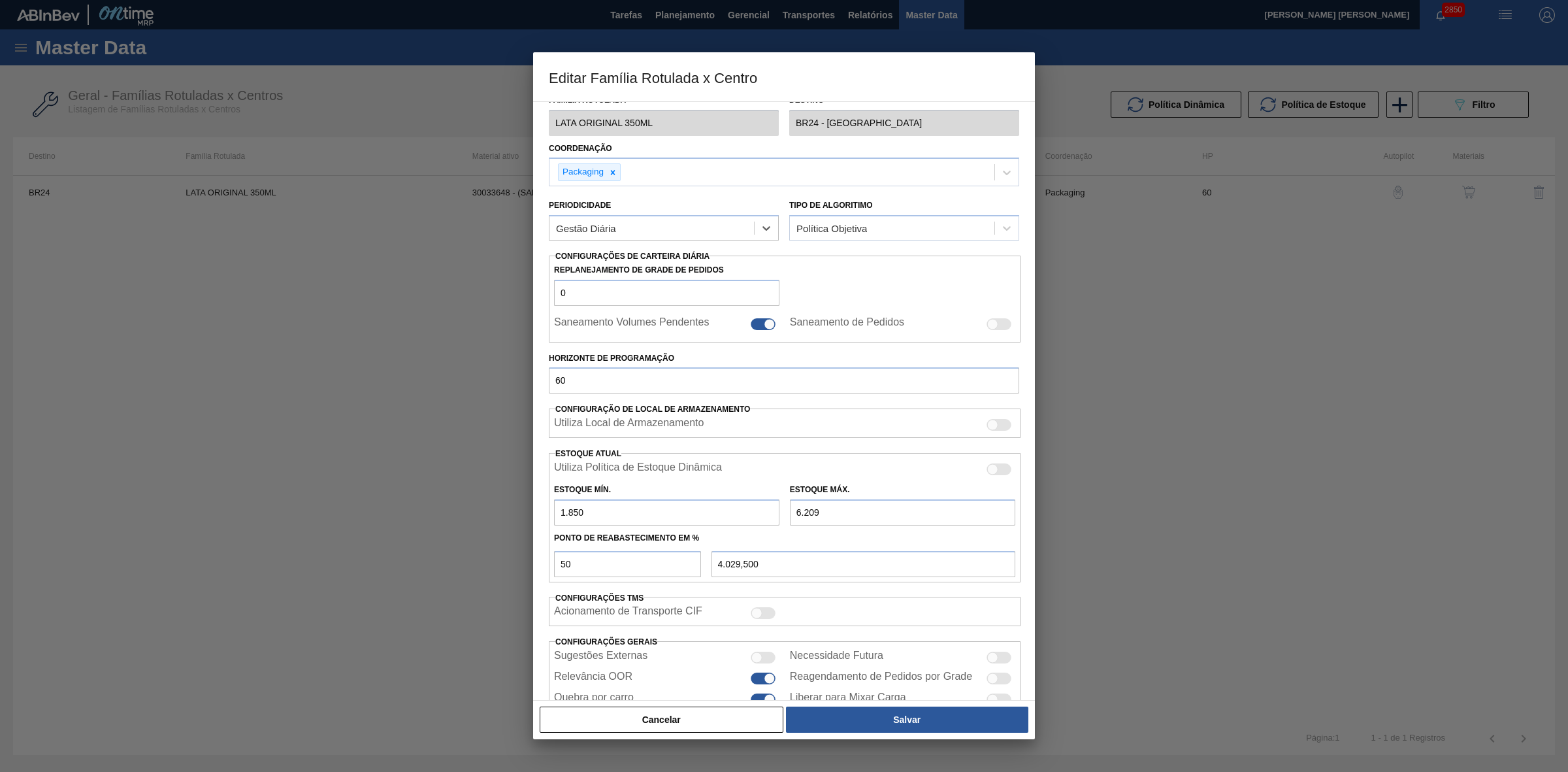
scroll to position [125, 0]
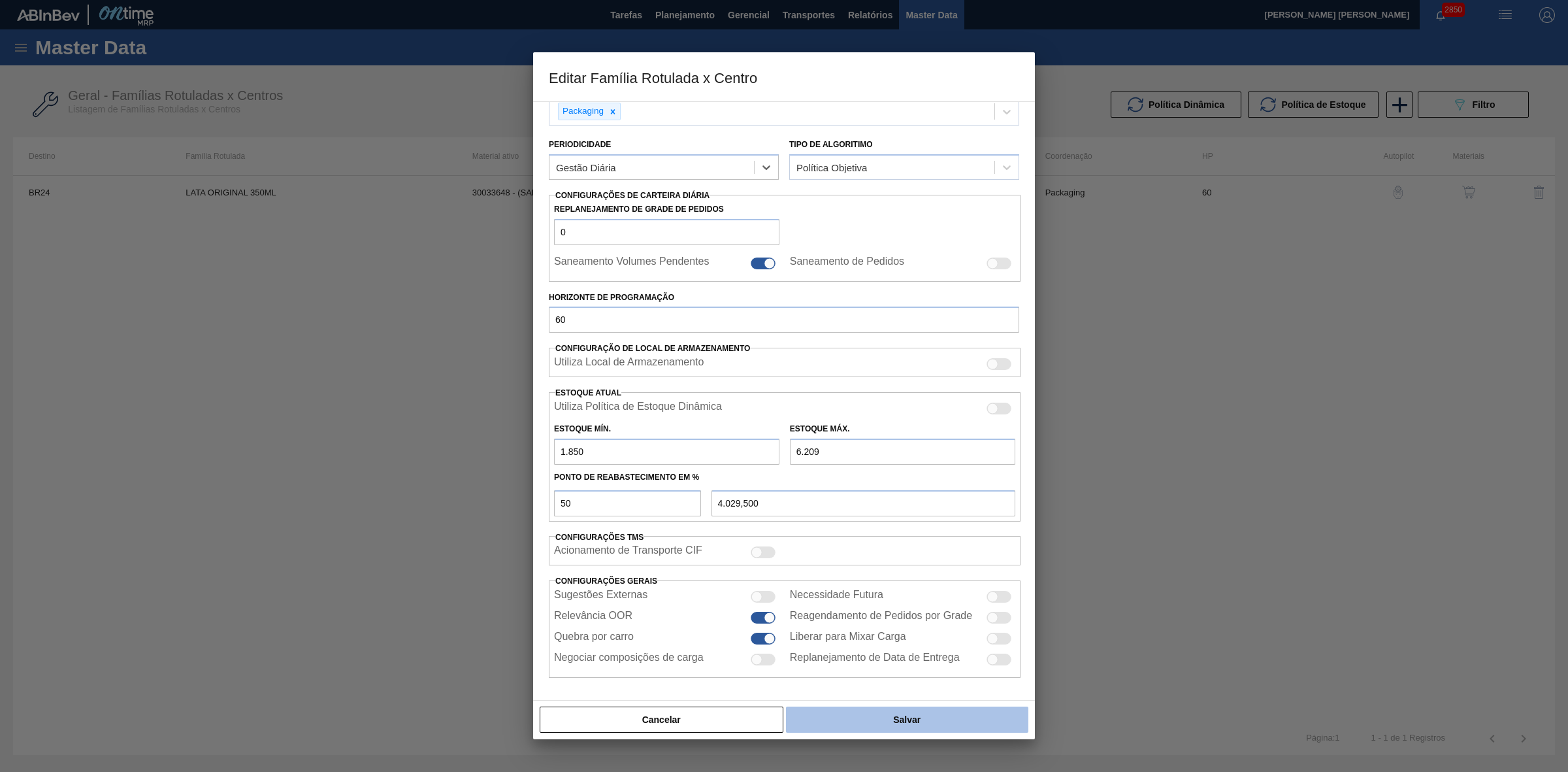
click at [932, 711] on button "Salvar" at bounding box center [907, 719] width 243 height 26
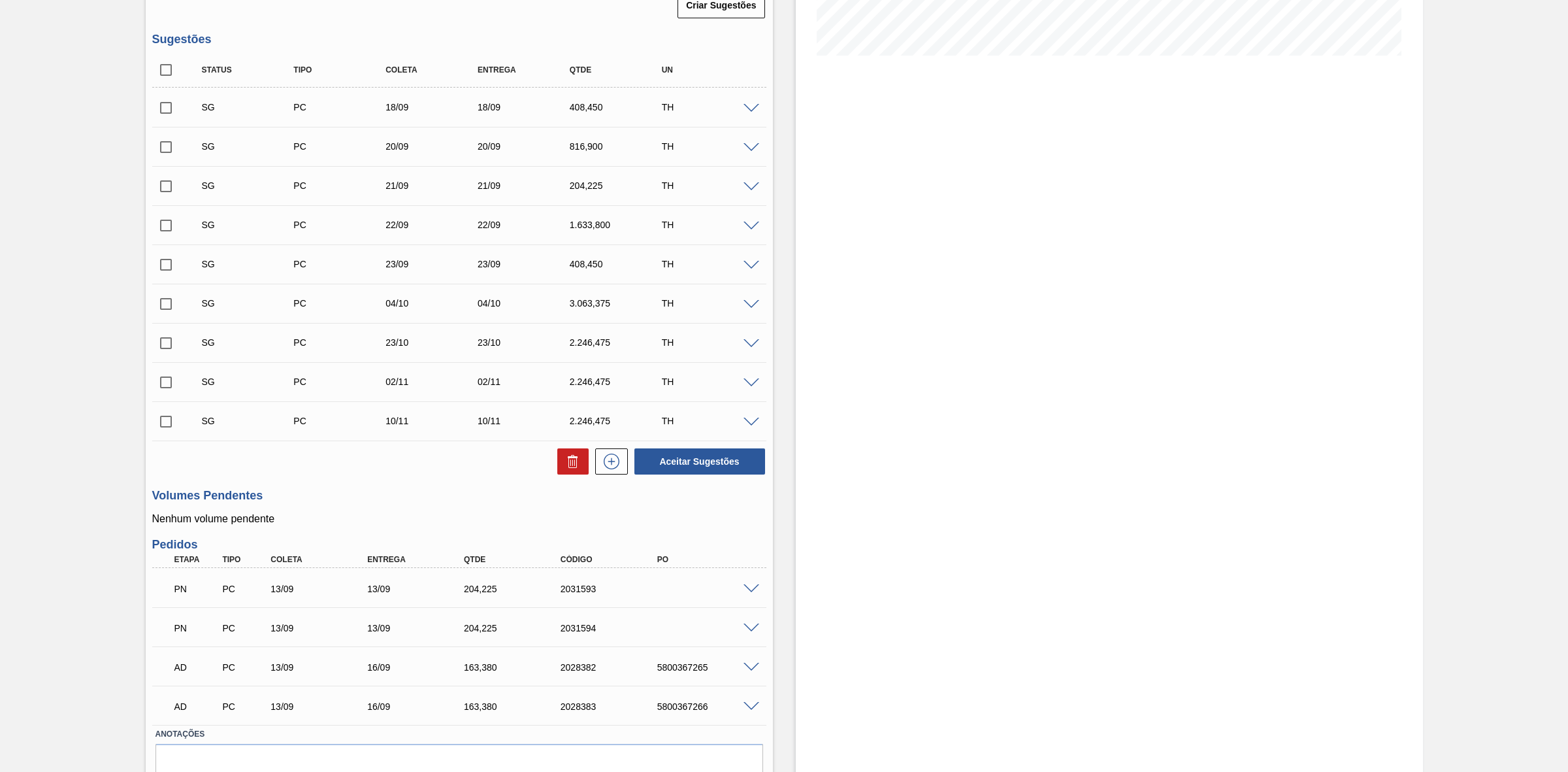
scroll to position [390, 0]
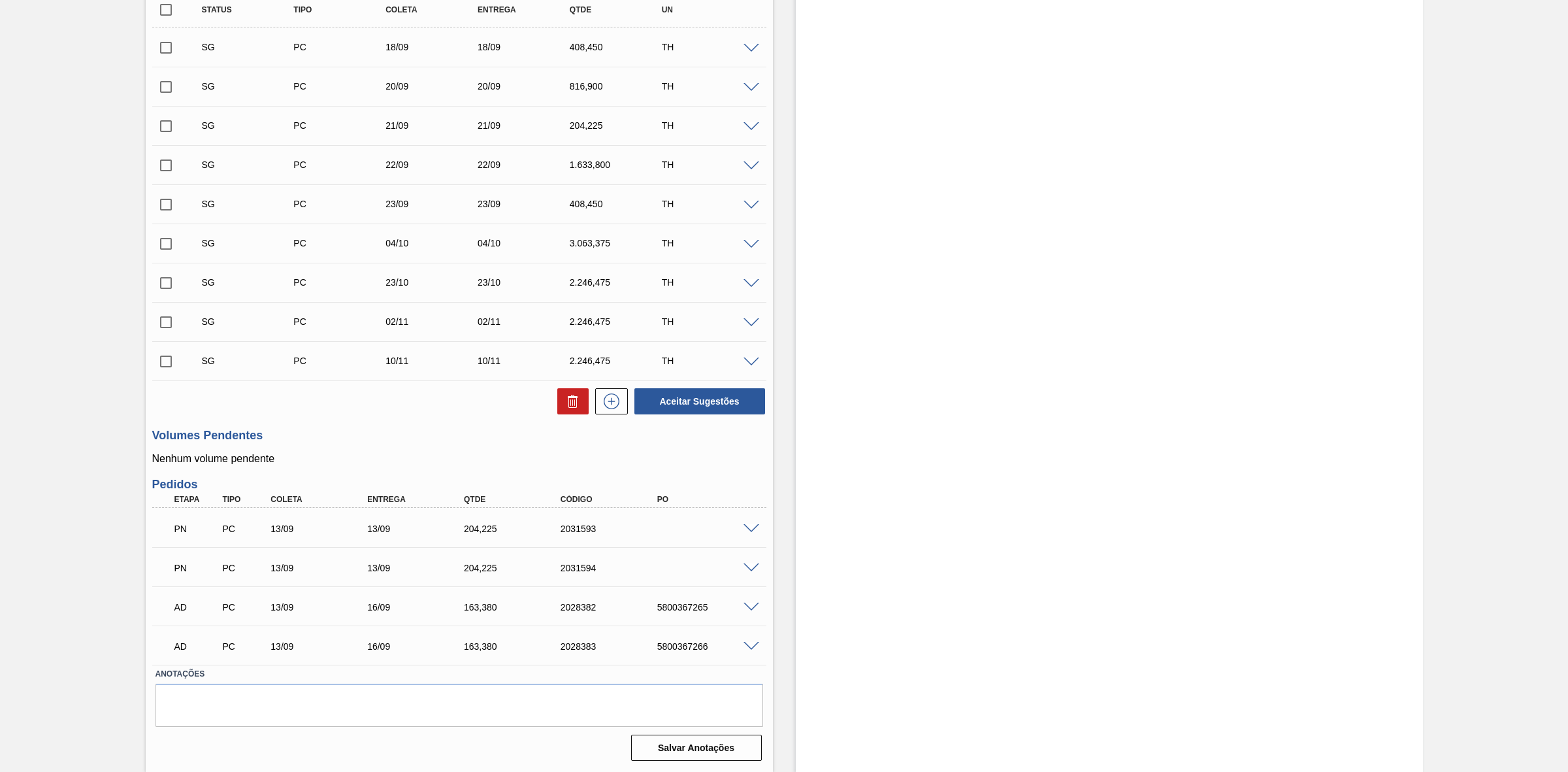
click at [750, 527] on span at bounding box center [751, 529] width 16 height 10
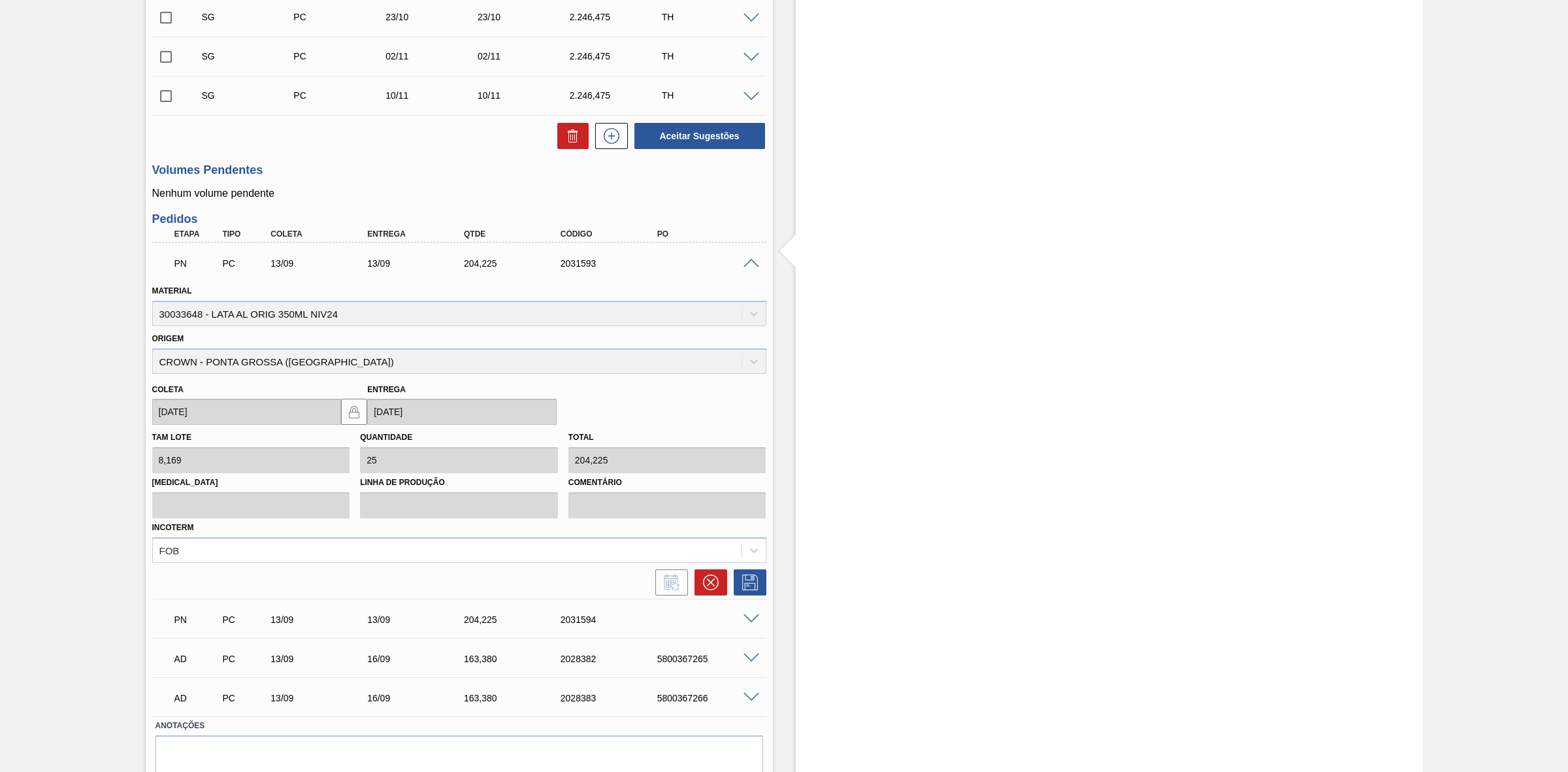
scroll to position [705, 0]
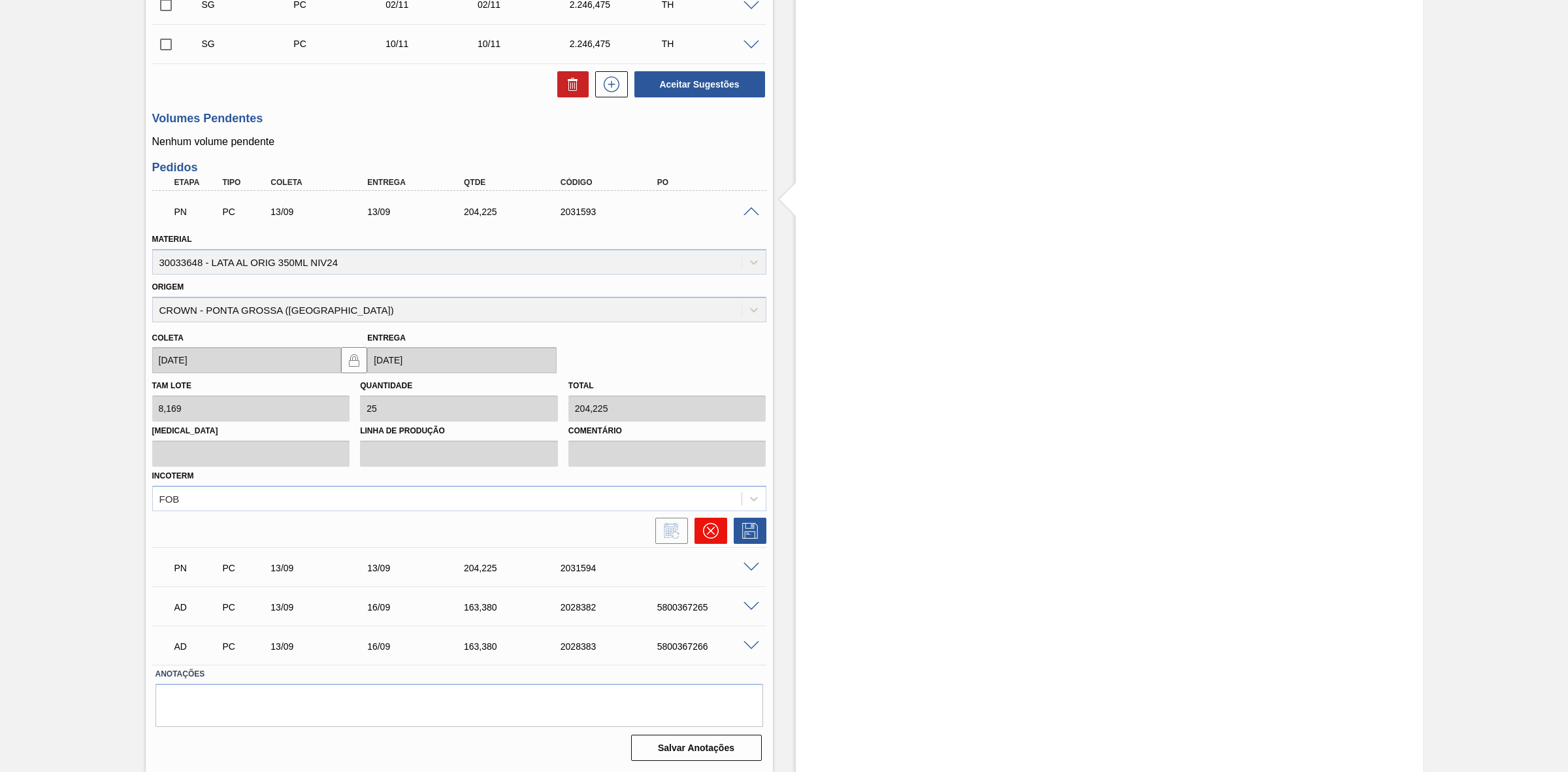
click at [708, 531] on icon at bounding box center [711, 531] width 16 height 16
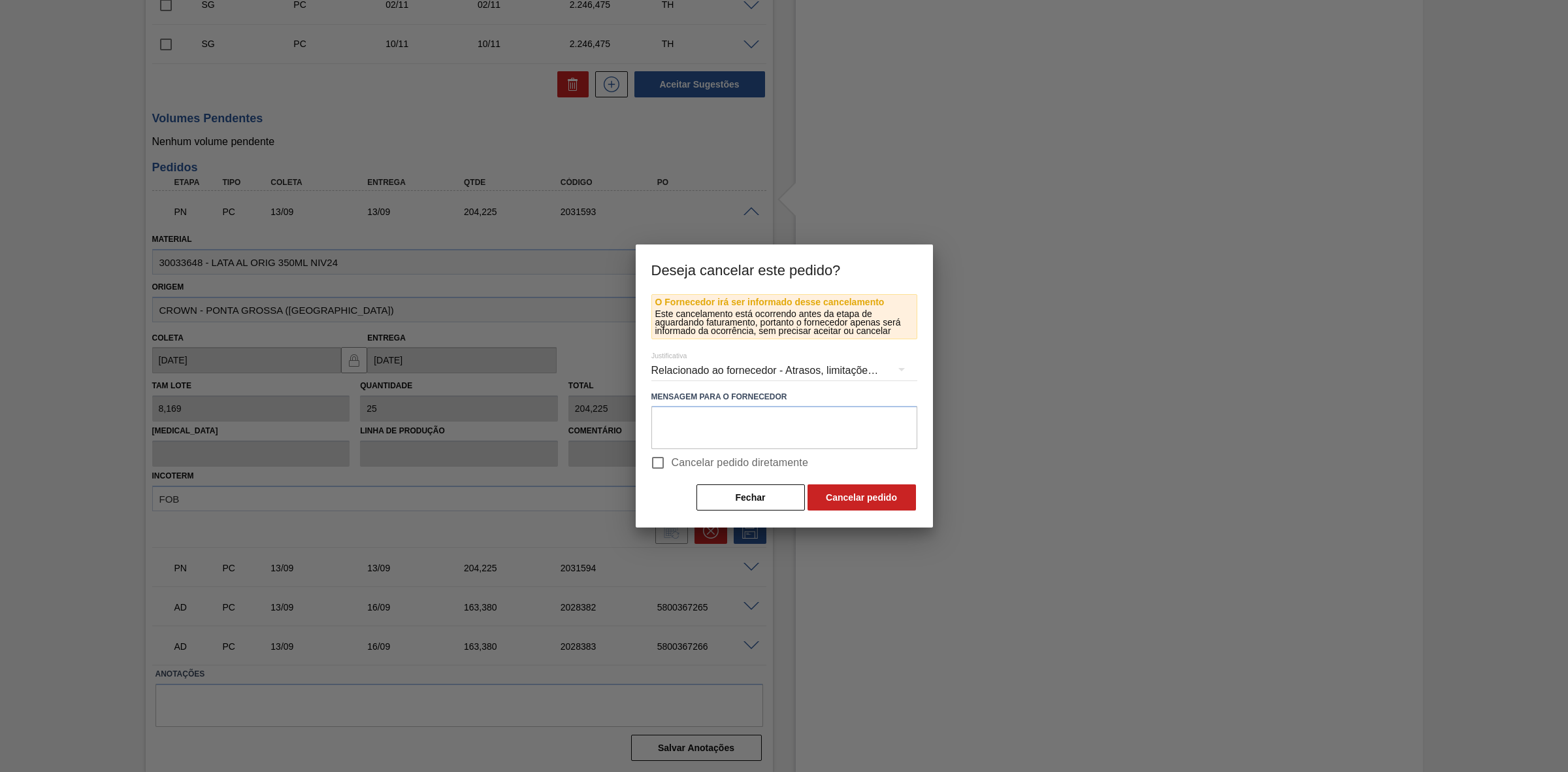
click at [682, 458] on span "Cancelar pedido diretamente" at bounding box center [740, 463] width 137 height 16
click at [672, 458] on input "Cancelar pedido diretamente" at bounding box center [657, 463] width 28 height 28
checkbox input "true"
click at [873, 500] on button "Cancelar pedido" at bounding box center [861, 497] width 109 height 26
click at [746, 512] on div "O Fornecedor irá ser informado desse cancelamento Este cancelamento está ocorre…" at bounding box center [784, 411] width 297 height 234
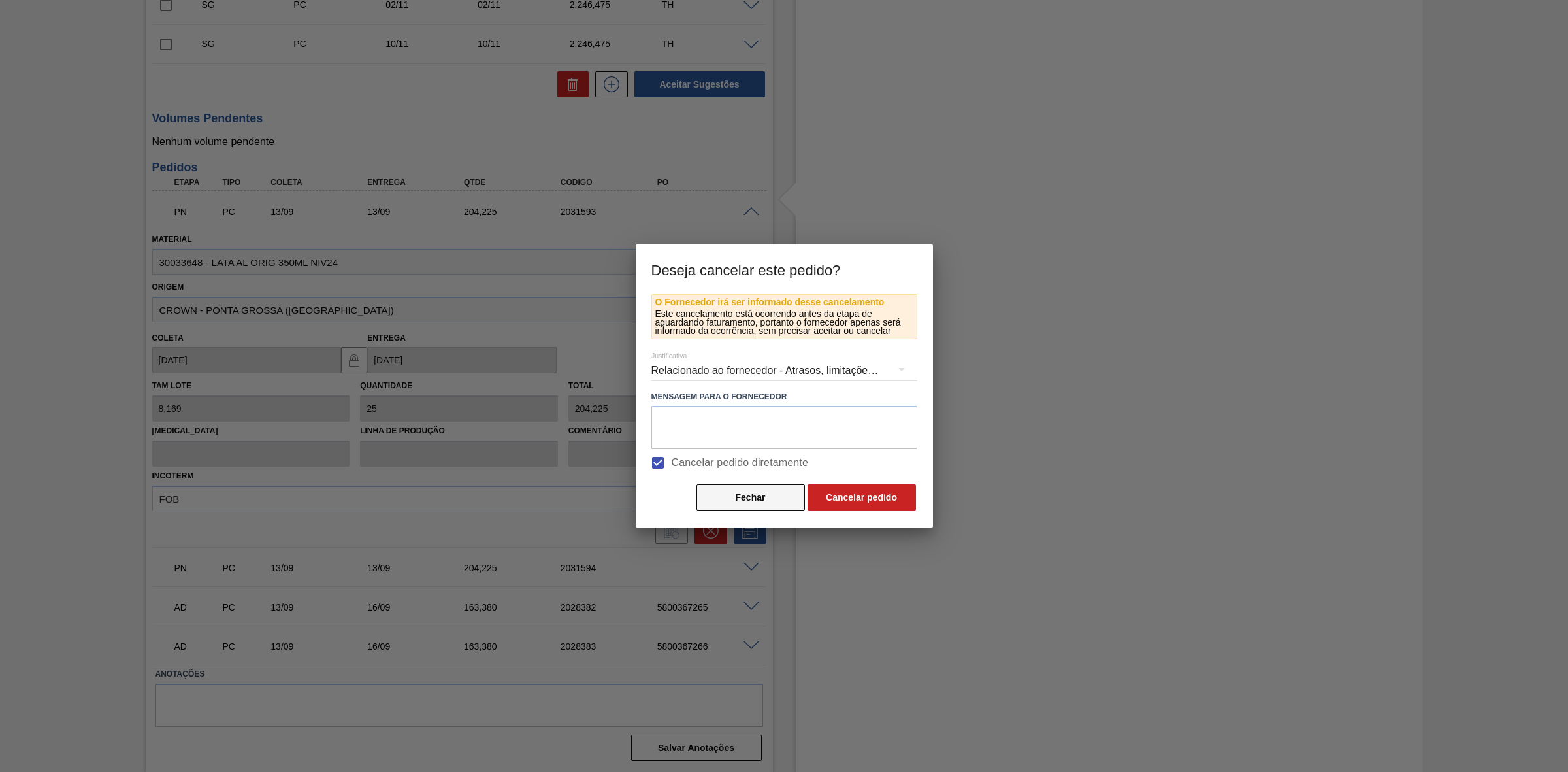
click at [756, 503] on button "Fechar" at bounding box center [750, 497] width 109 height 26
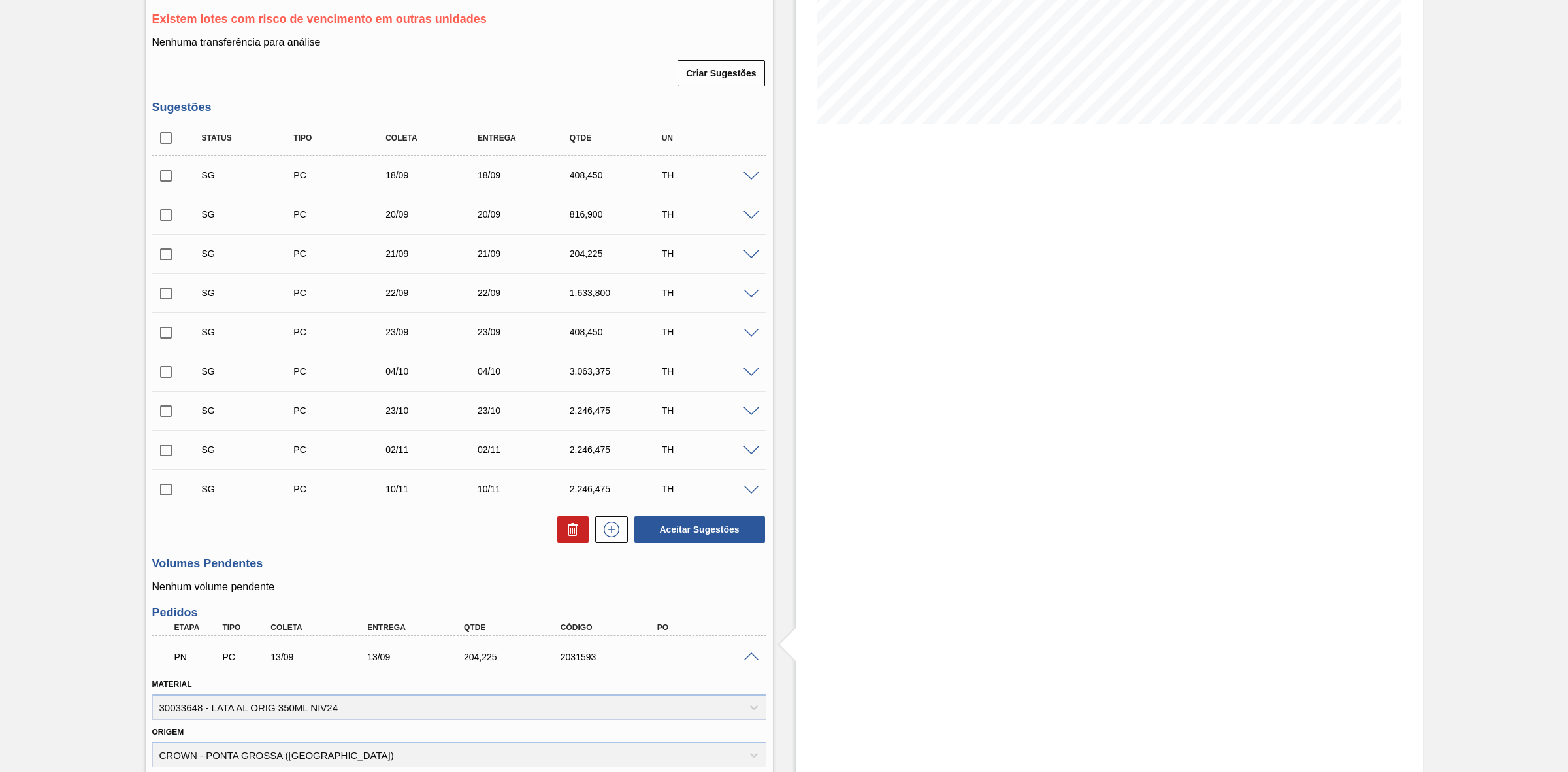
scroll to position [0, 0]
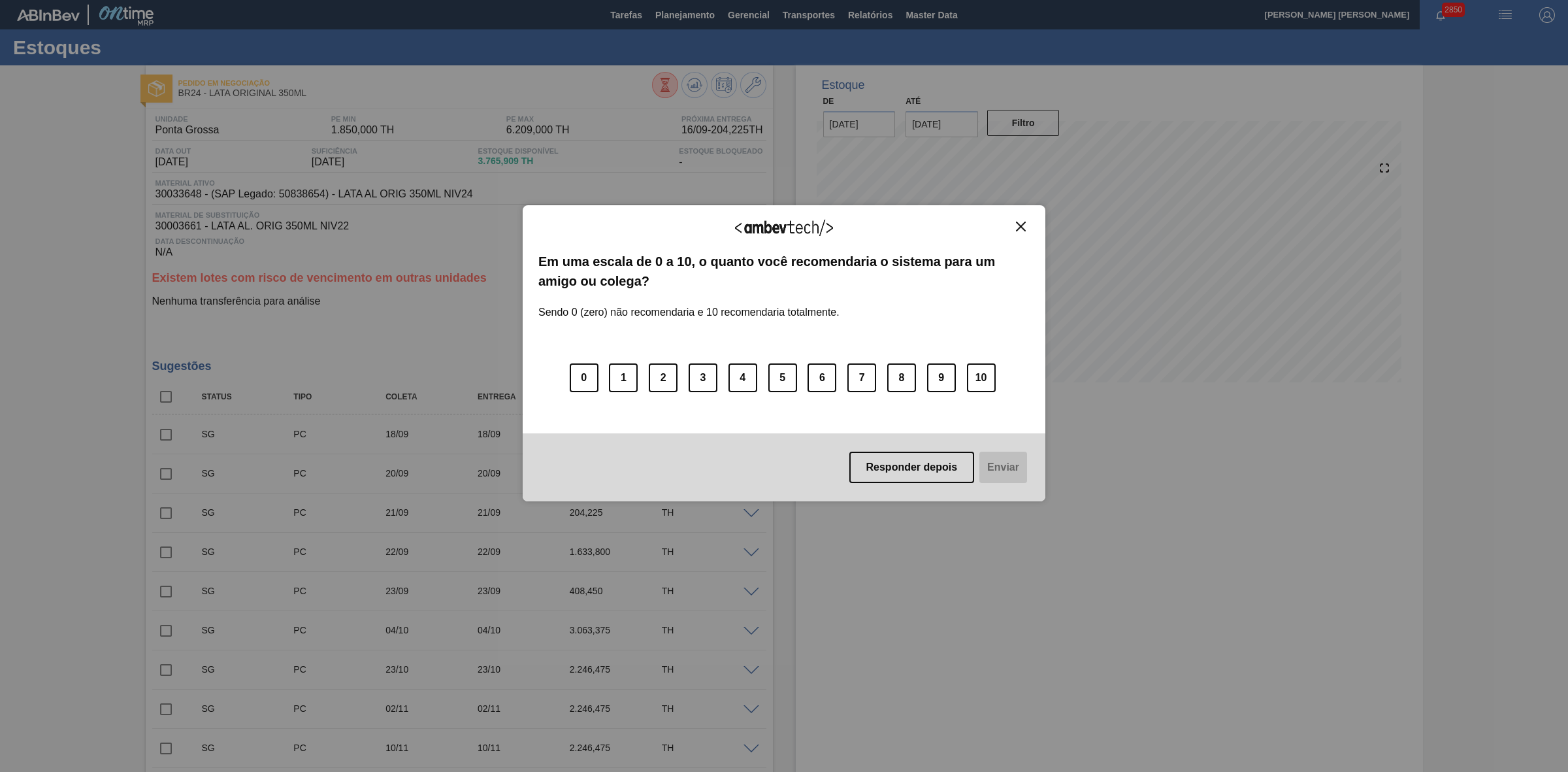
click at [1023, 226] on img "Close" at bounding box center [1021, 226] width 10 height 10
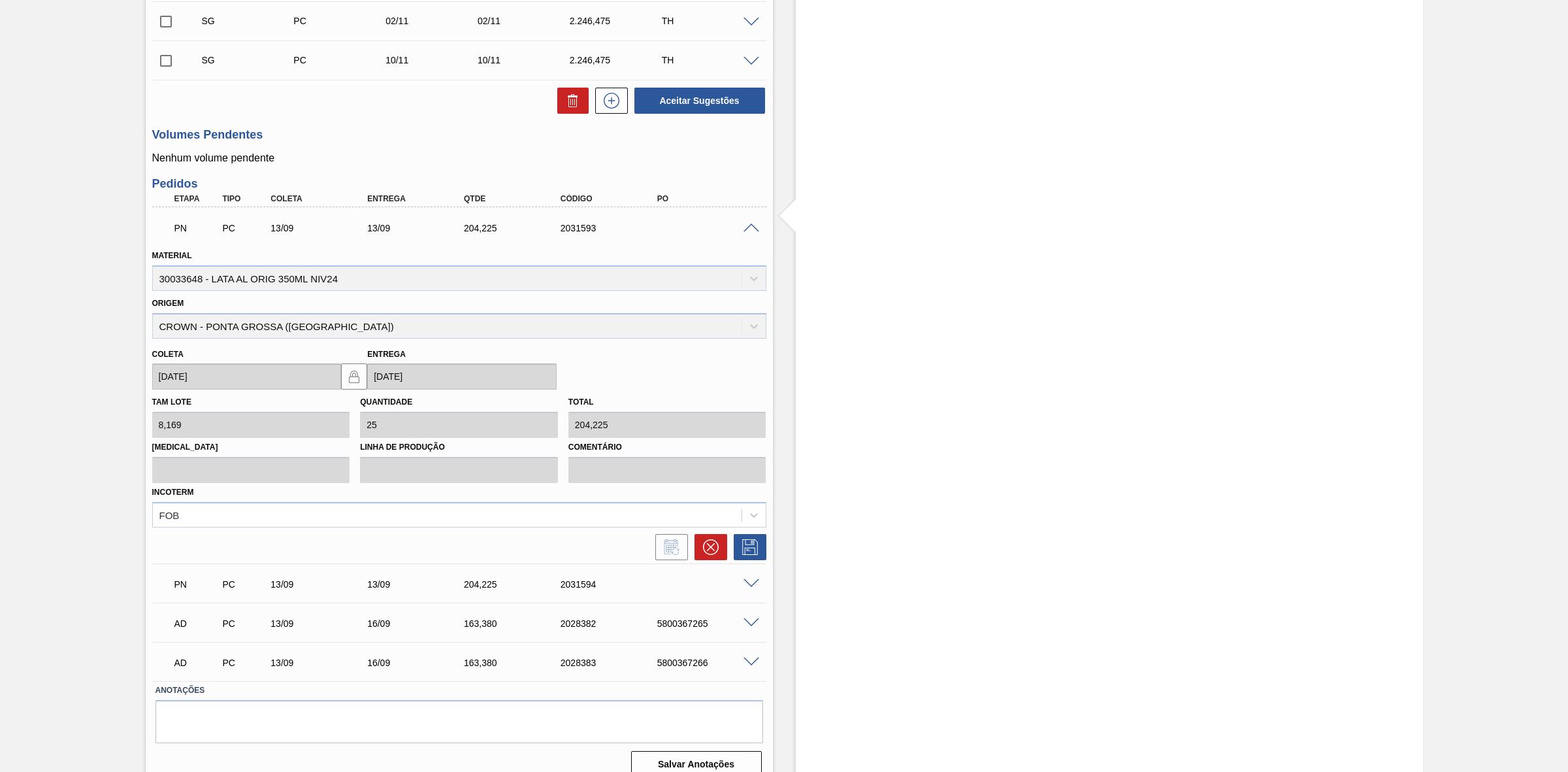
scroll to position [705, 0]
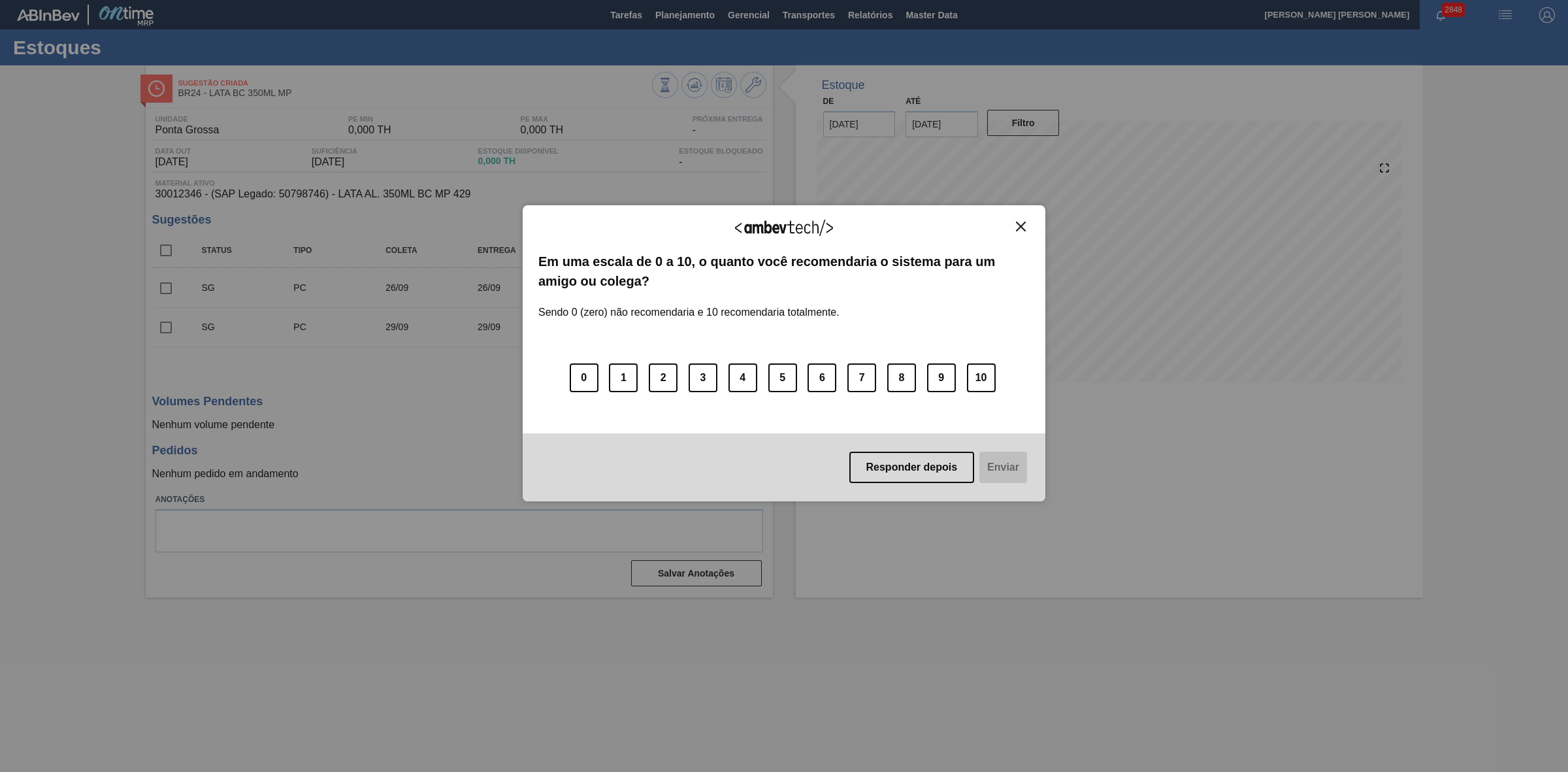
click at [1017, 230] on img "Close" at bounding box center [1021, 226] width 10 height 10
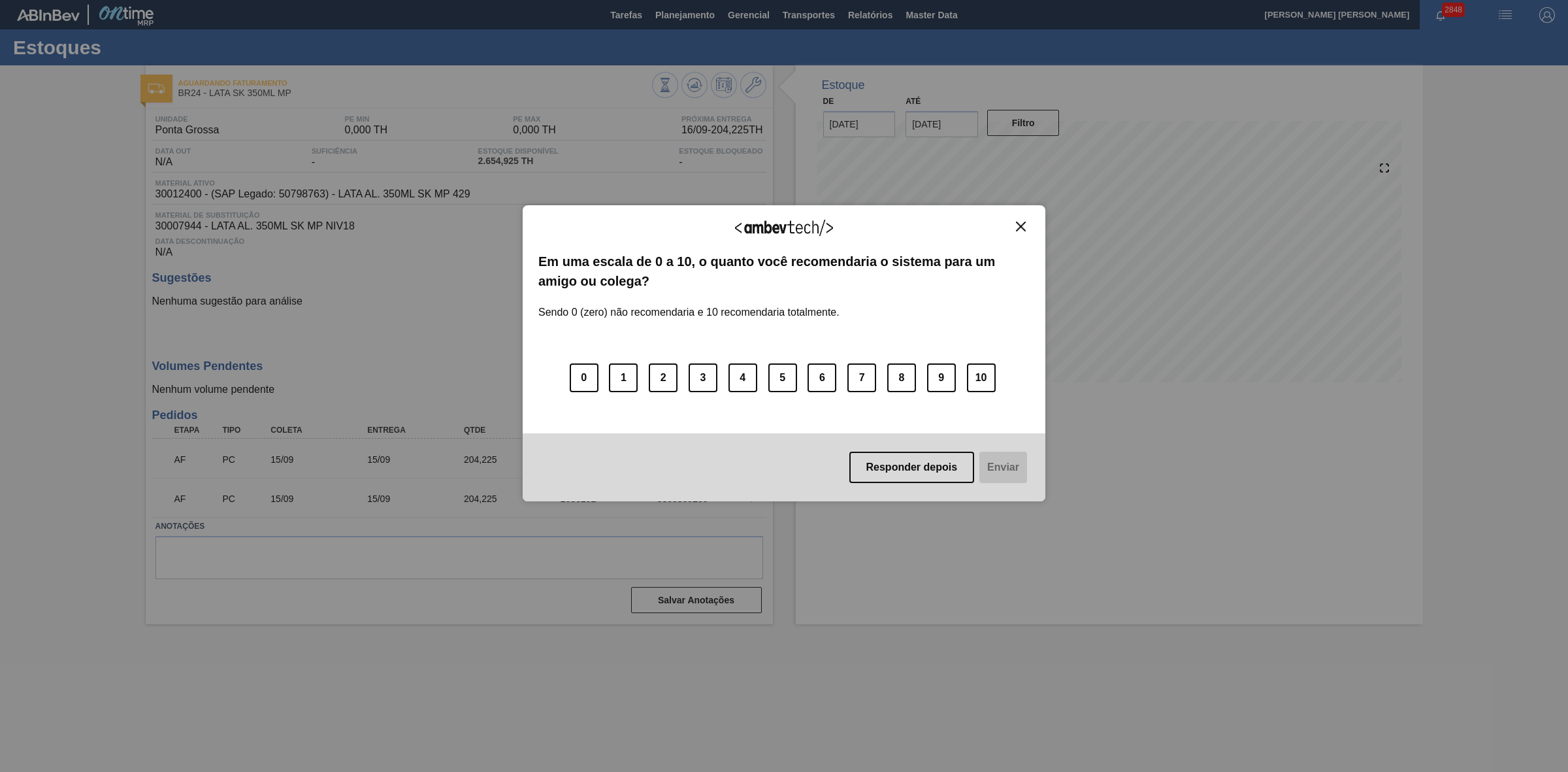
click at [1023, 222] on img "Close" at bounding box center [1021, 226] width 10 height 10
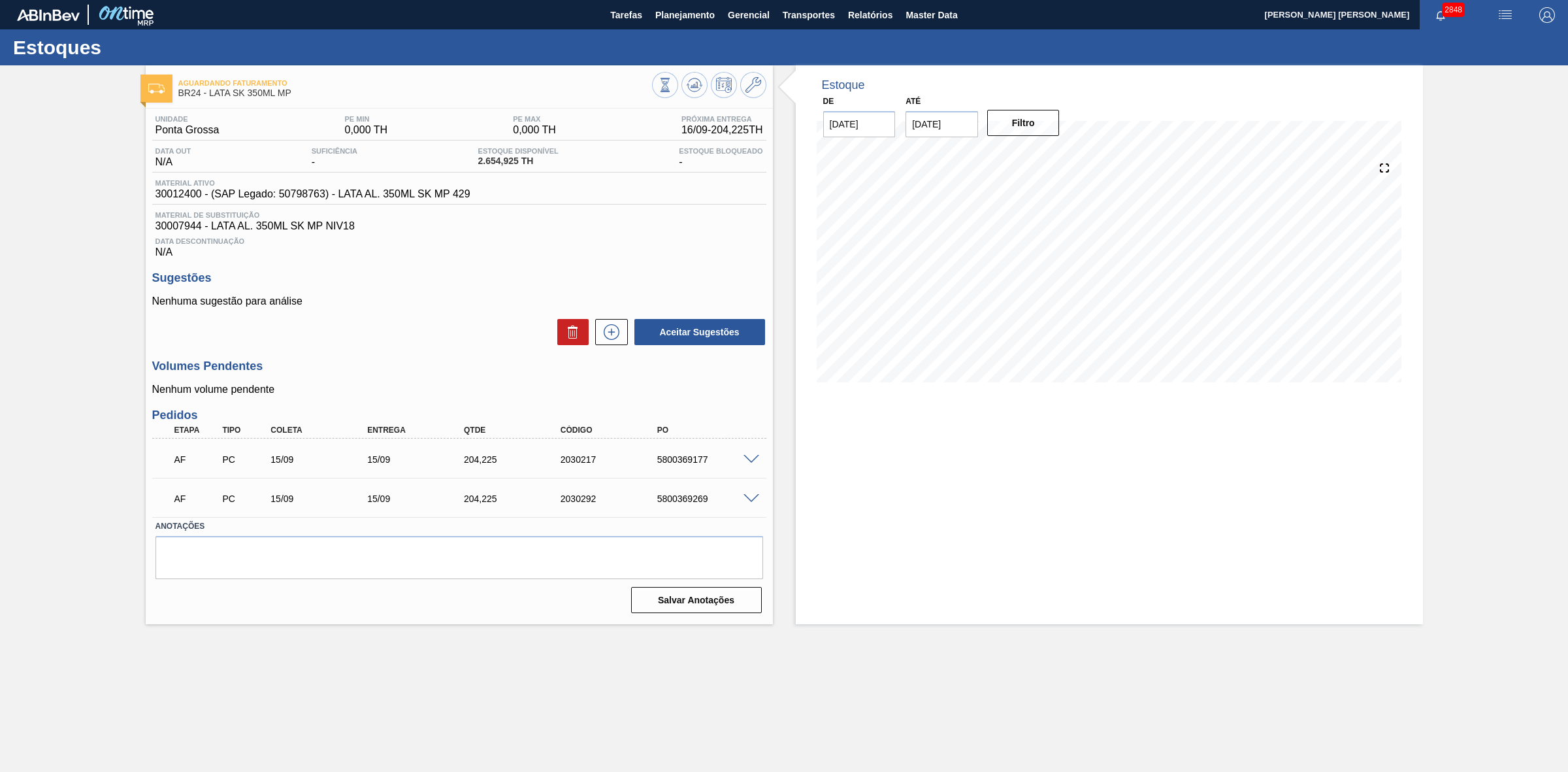
click at [748, 465] on span at bounding box center [751, 460] width 16 height 10
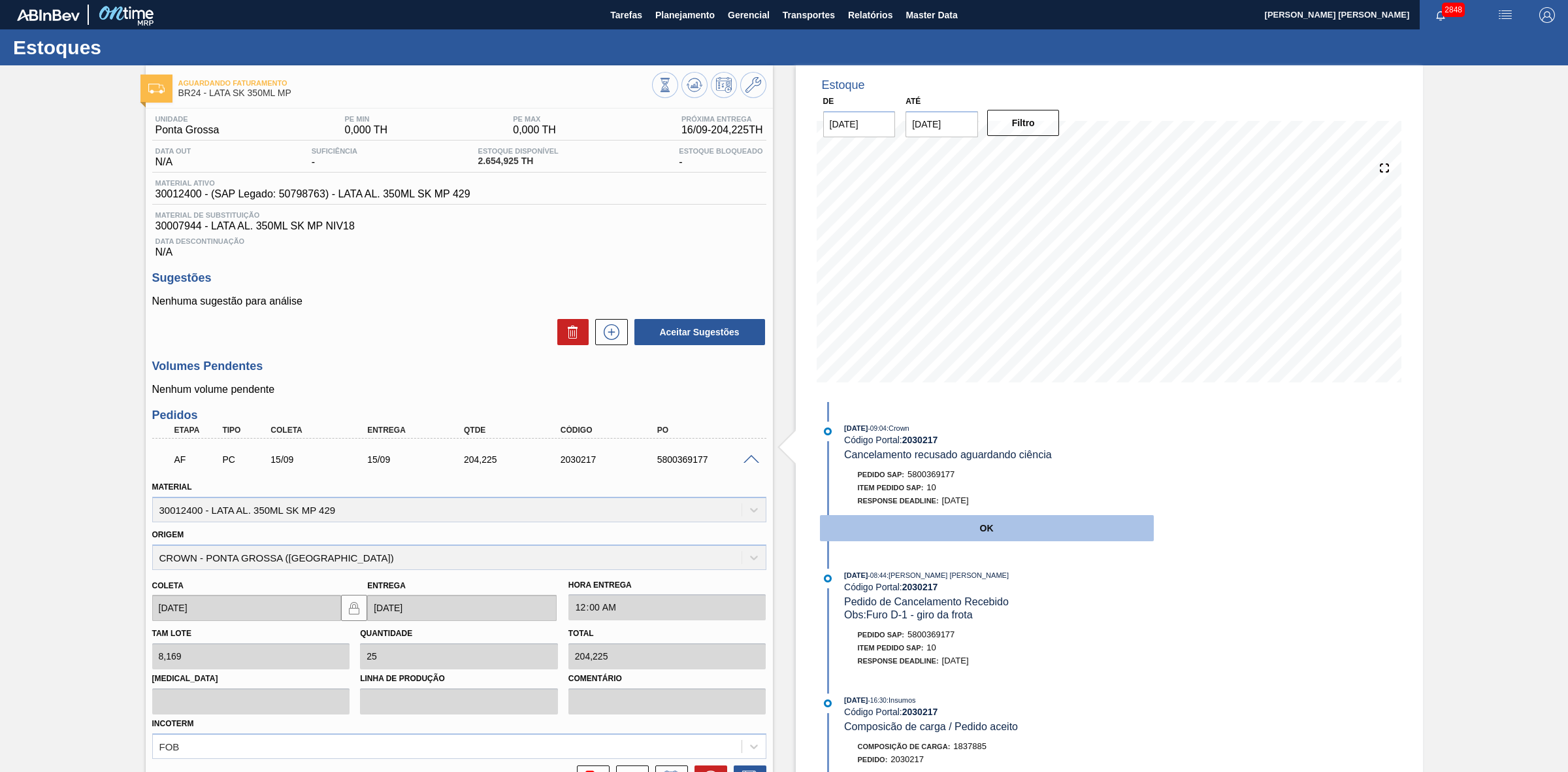
click at [918, 525] on button "OK" at bounding box center [986, 528] width 334 height 26
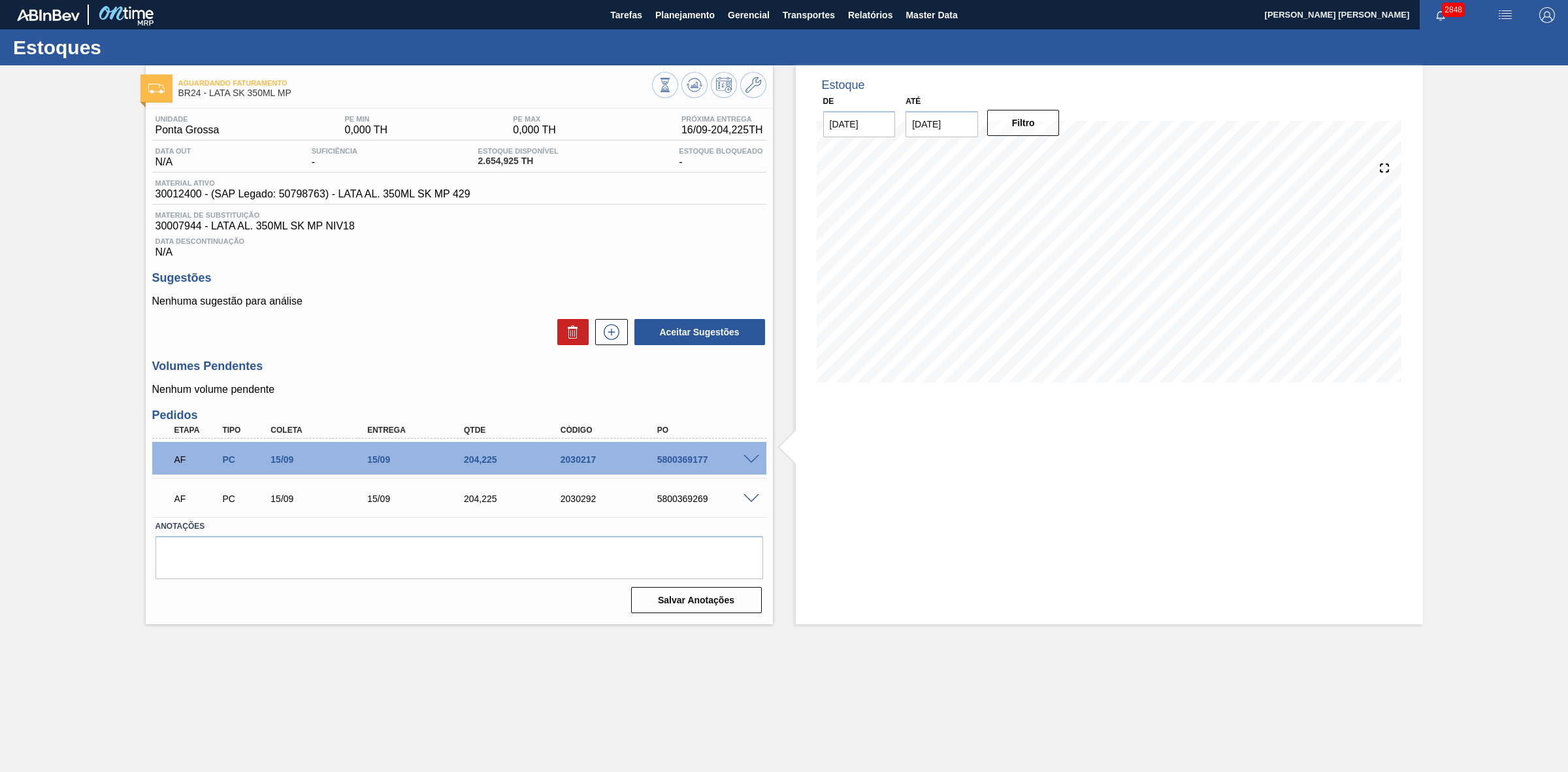
click at [746, 500] on span at bounding box center [751, 499] width 16 height 10
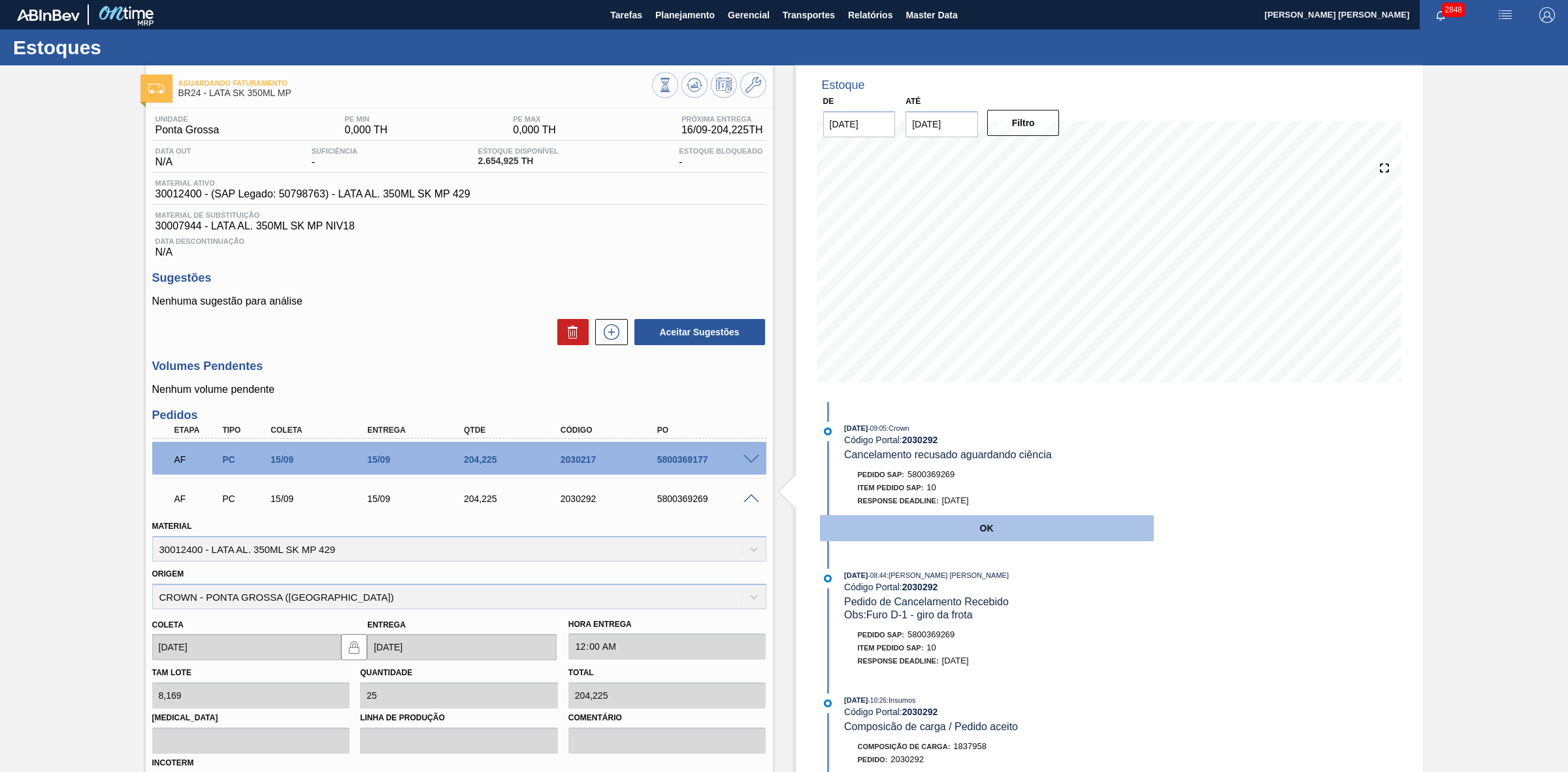
click at [882, 536] on button "OK" at bounding box center [986, 528] width 334 height 26
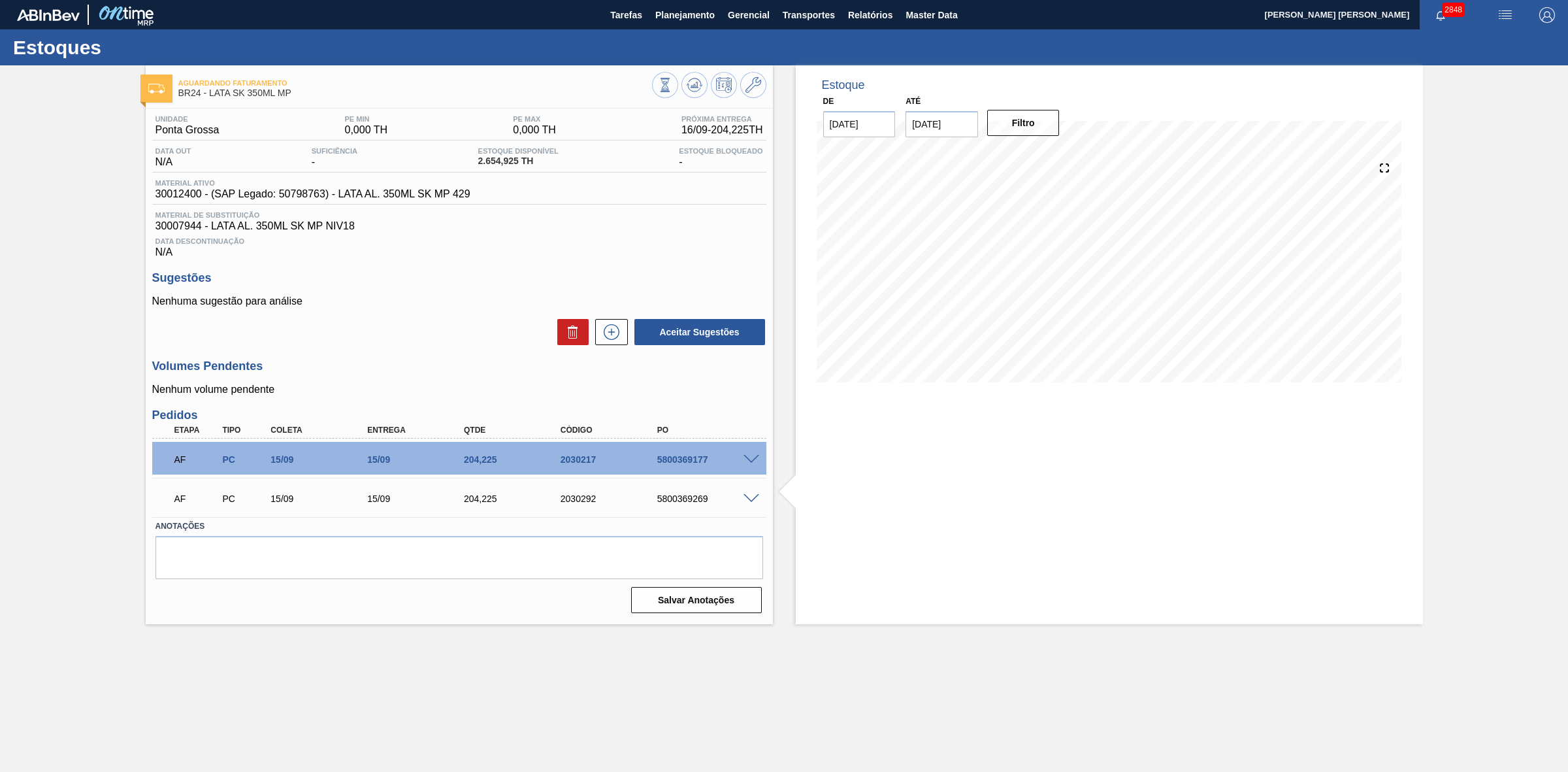
click at [749, 500] on span at bounding box center [751, 499] width 16 height 10
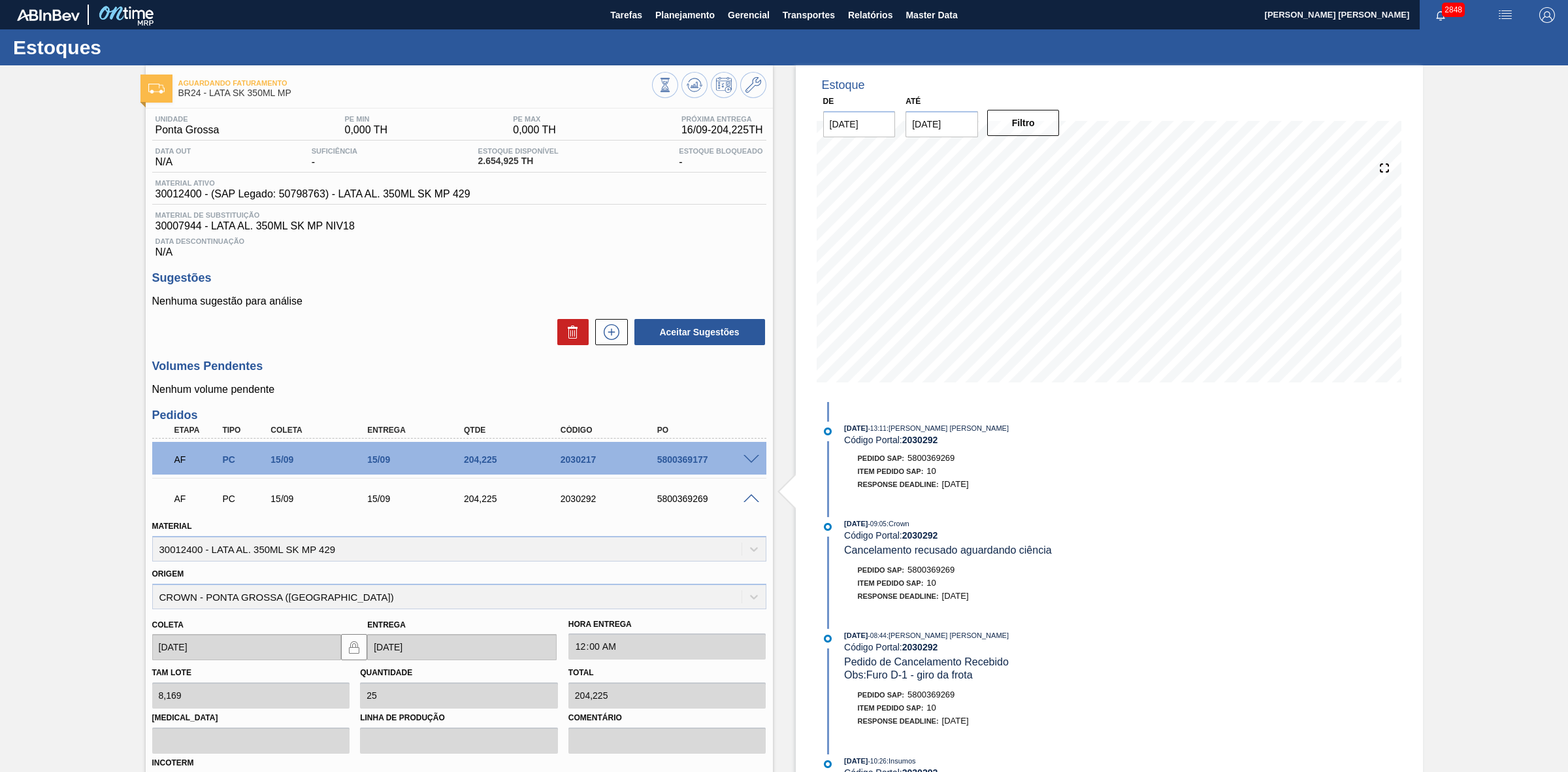
click at [746, 504] on div "5800369269" at bounding box center [708, 498] width 110 height 11
click at [749, 497] on span at bounding box center [751, 499] width 16 height 10
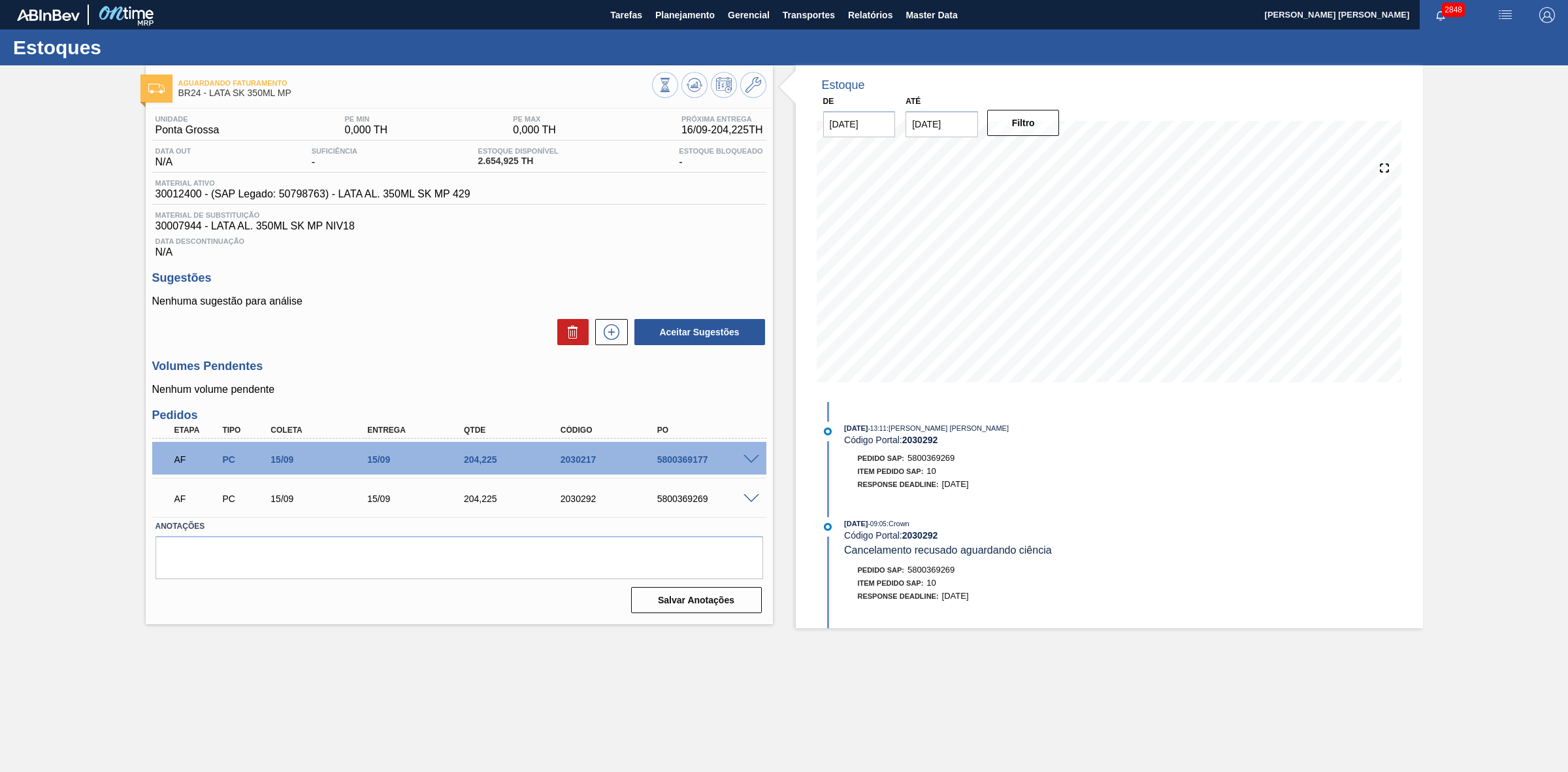
click at [753, 462] on span at bounding box center [751, 460] width 16 height 10
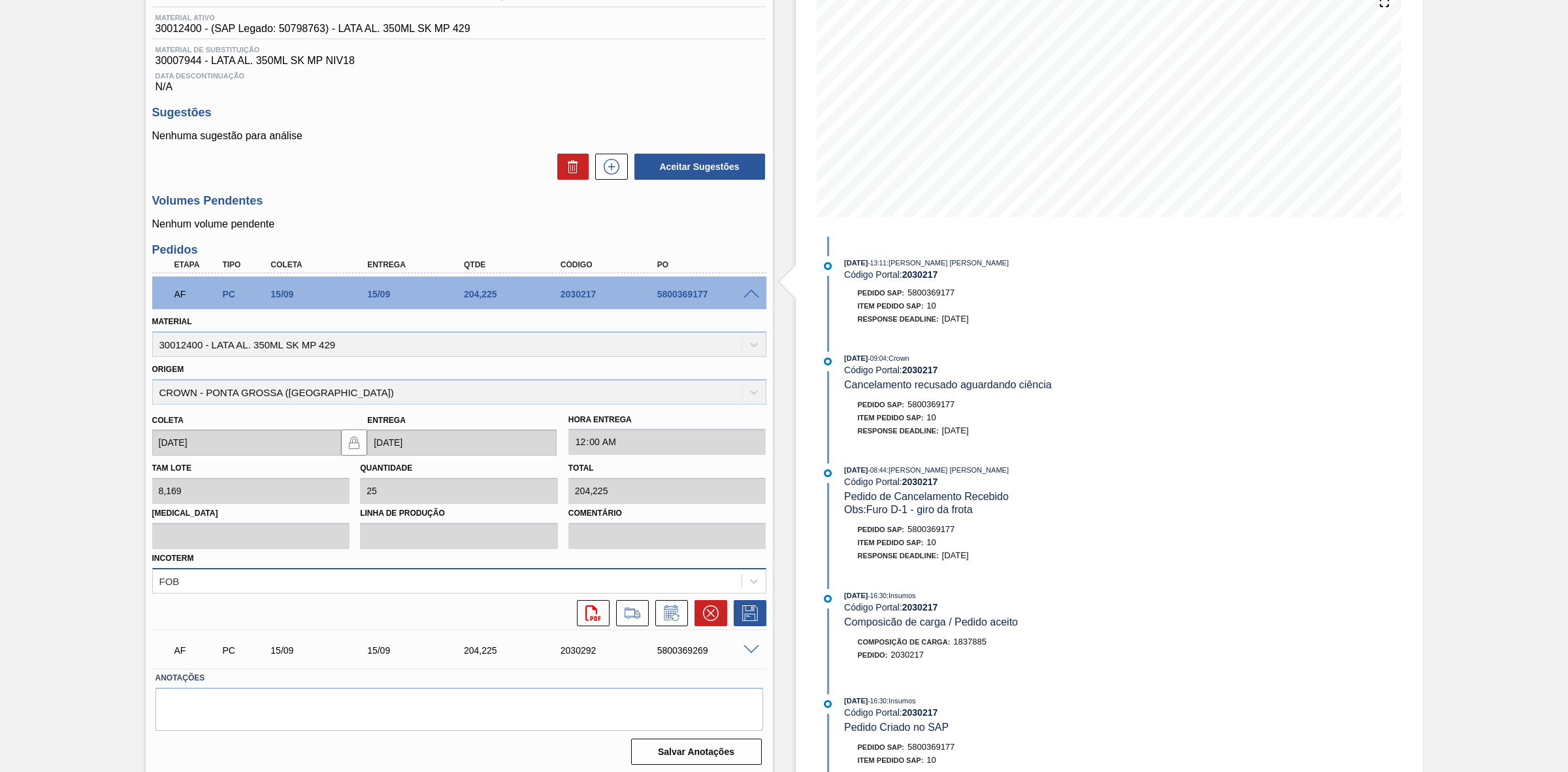
scroll to position [171, 0]
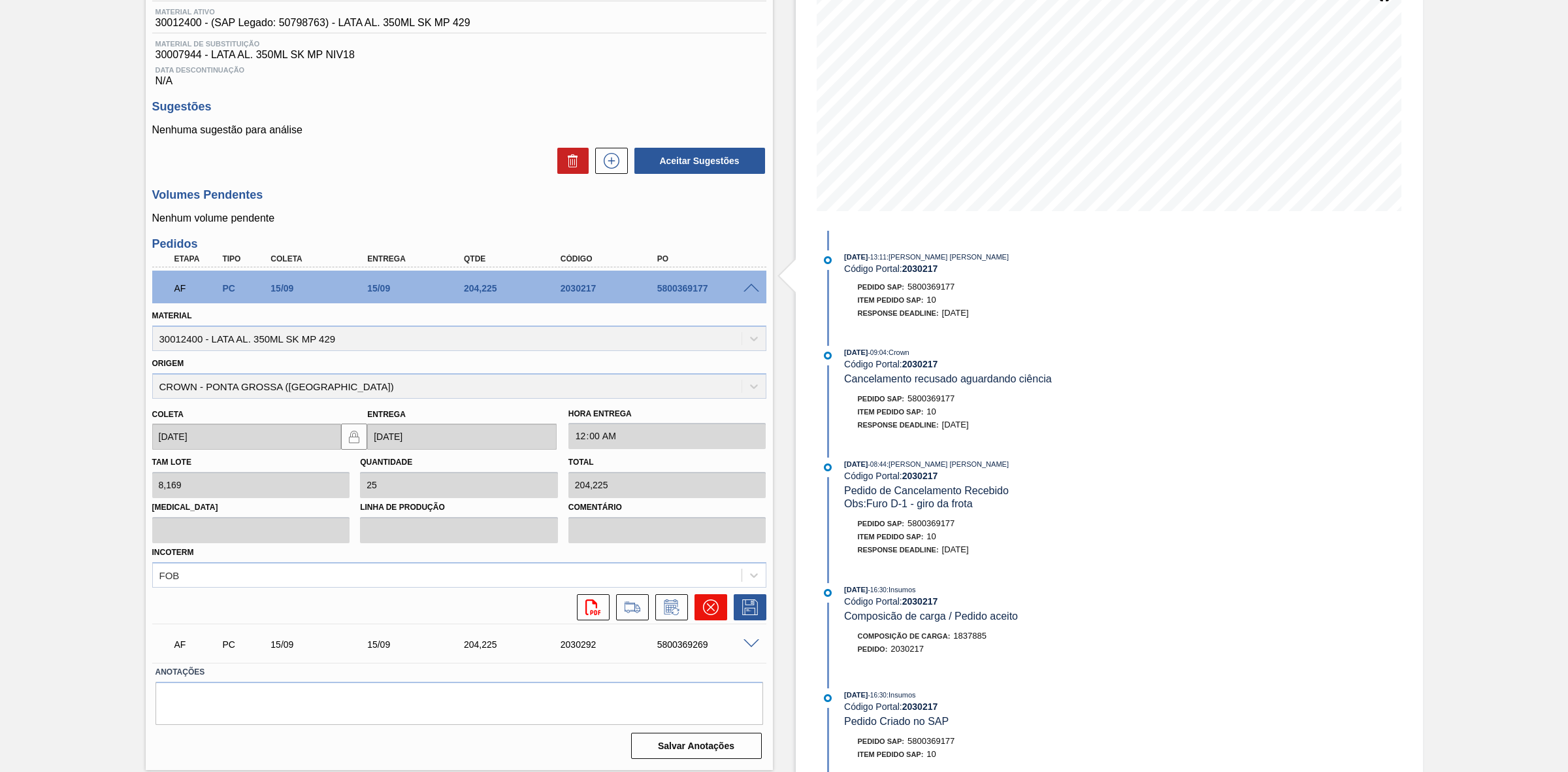
click at [708, 608] on icon at bounding box center [710, 607] width 8 height 8
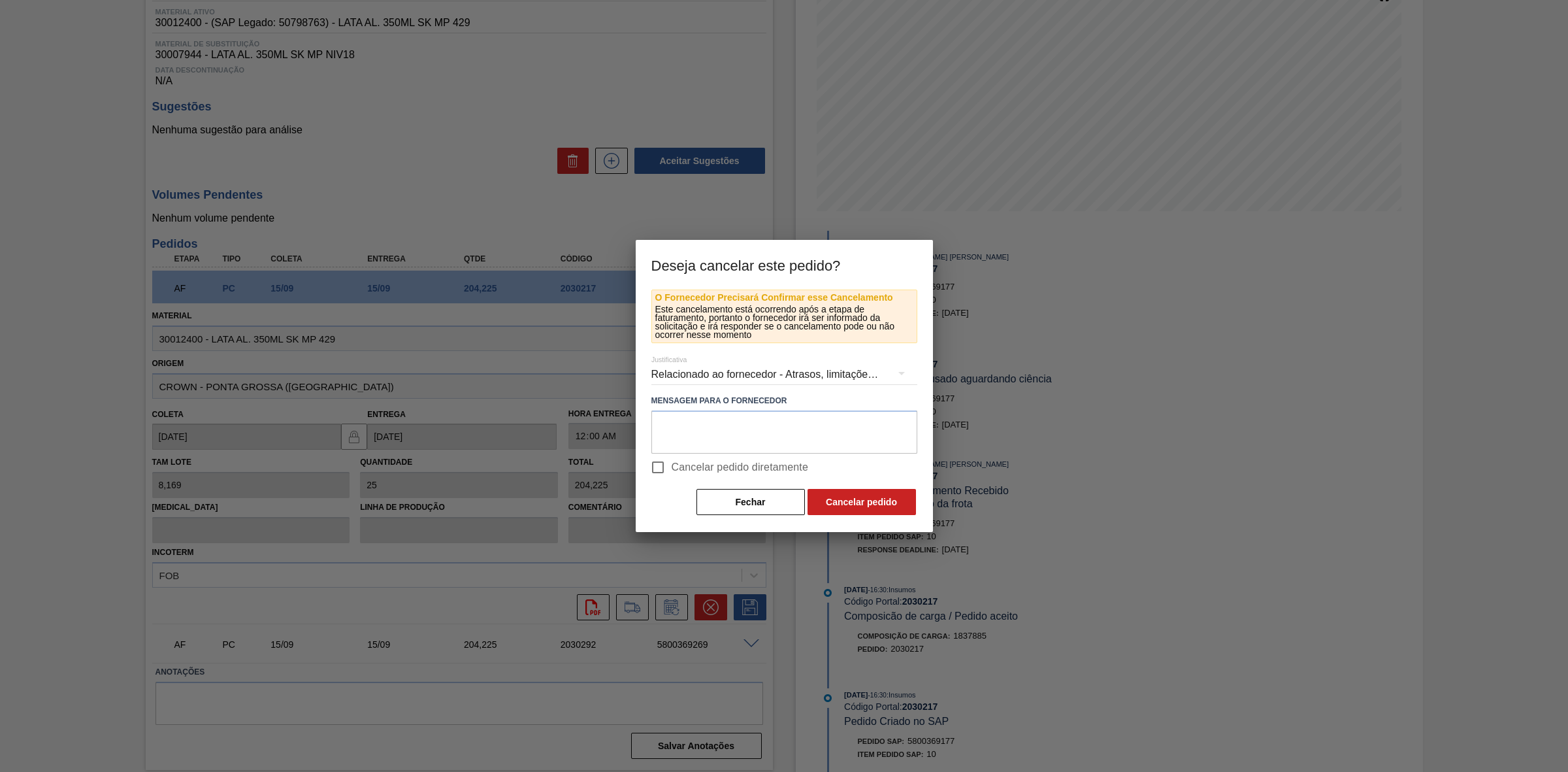
click at [661, 468] on input "Cancelar pedido diretamente" at bounding box center [657, 467] width 28 height 28
checkbox input "true"
click at [840, 502] on button "Cancelar pedido" at bounding box center [861, 502] width 109 height 26
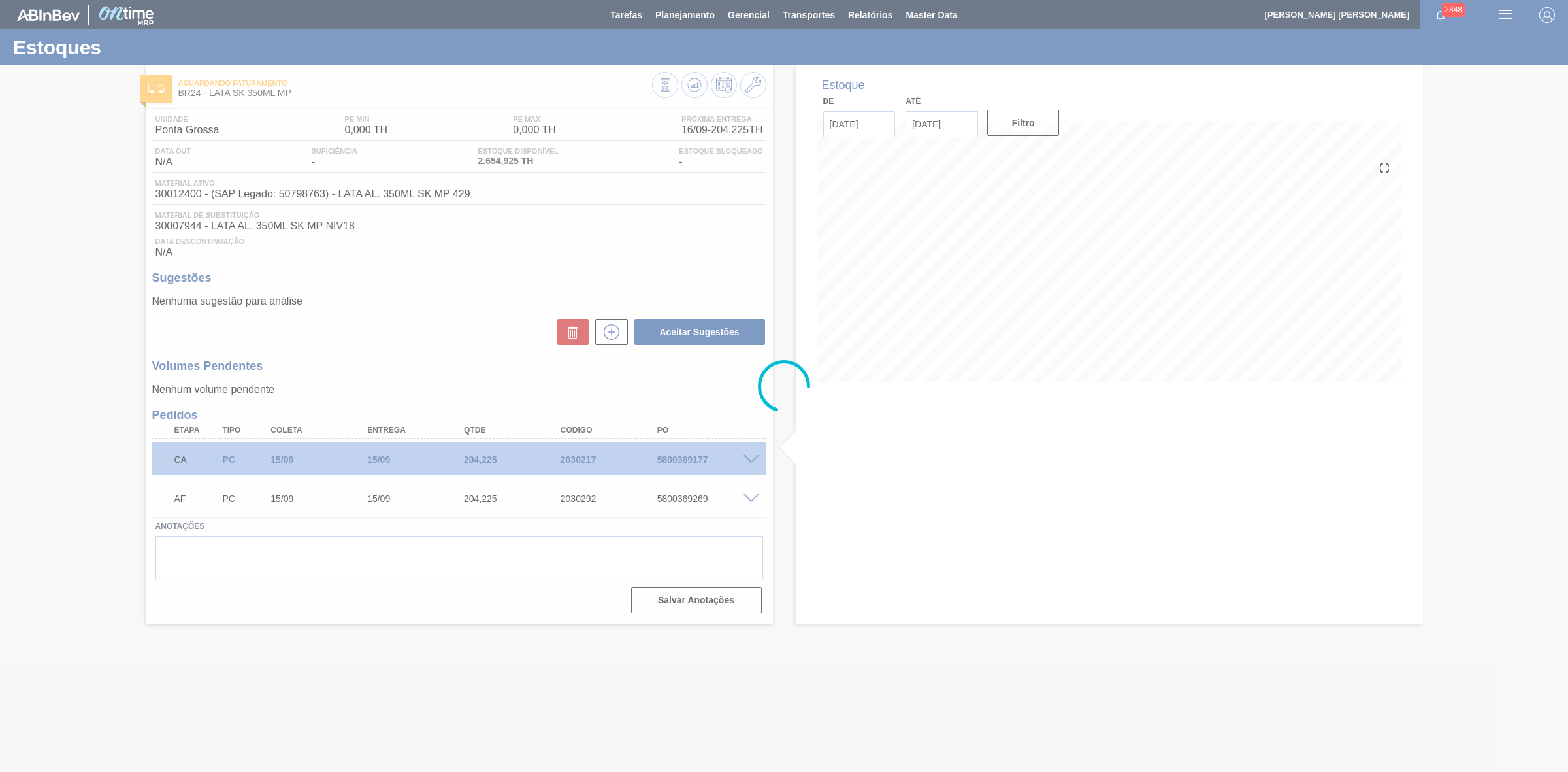
scroll to position [0, 0]
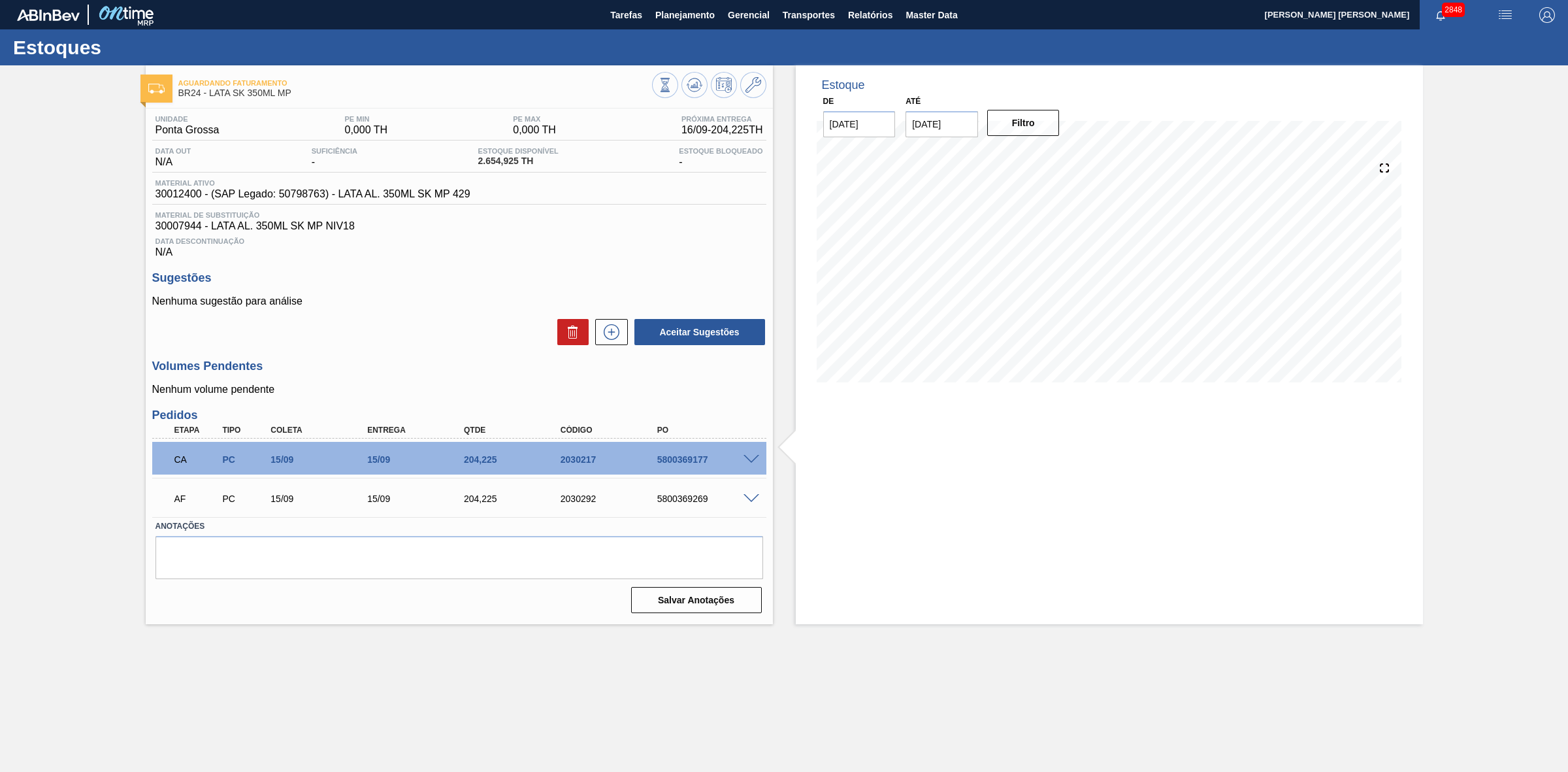
click at [749, 501] on span at bounding box center [751, 499] width 16 height 10
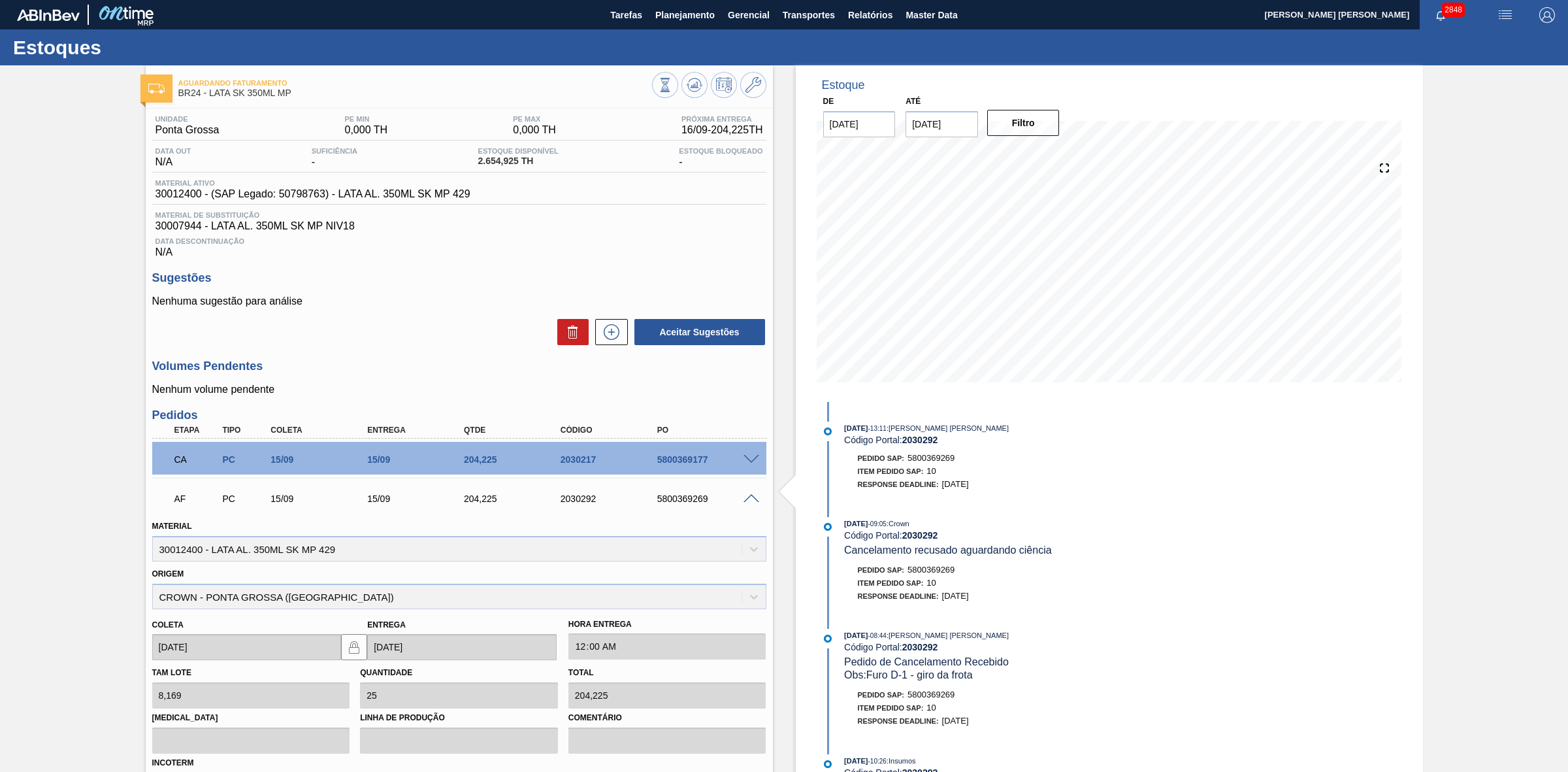
click at [751, 499] on span at bounding box center [751, 499] width 16 height 10
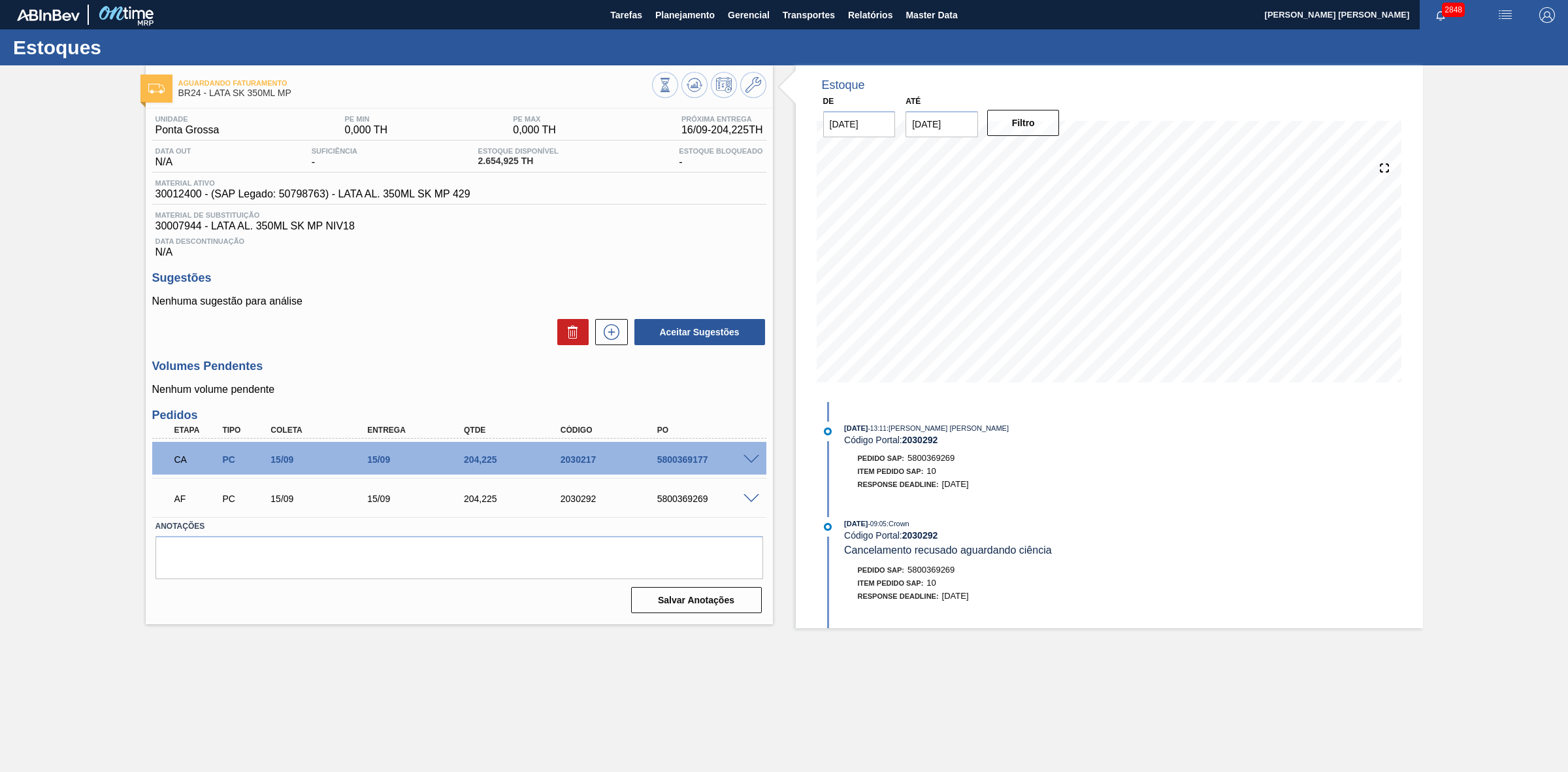
drag, startPoint x: 751, startPoint y: 500, endPoint x: 727, endPoint y: 514, distance: 27.8
click at [751, 500] on span at bounding box center [751, 499] width 16 height 10
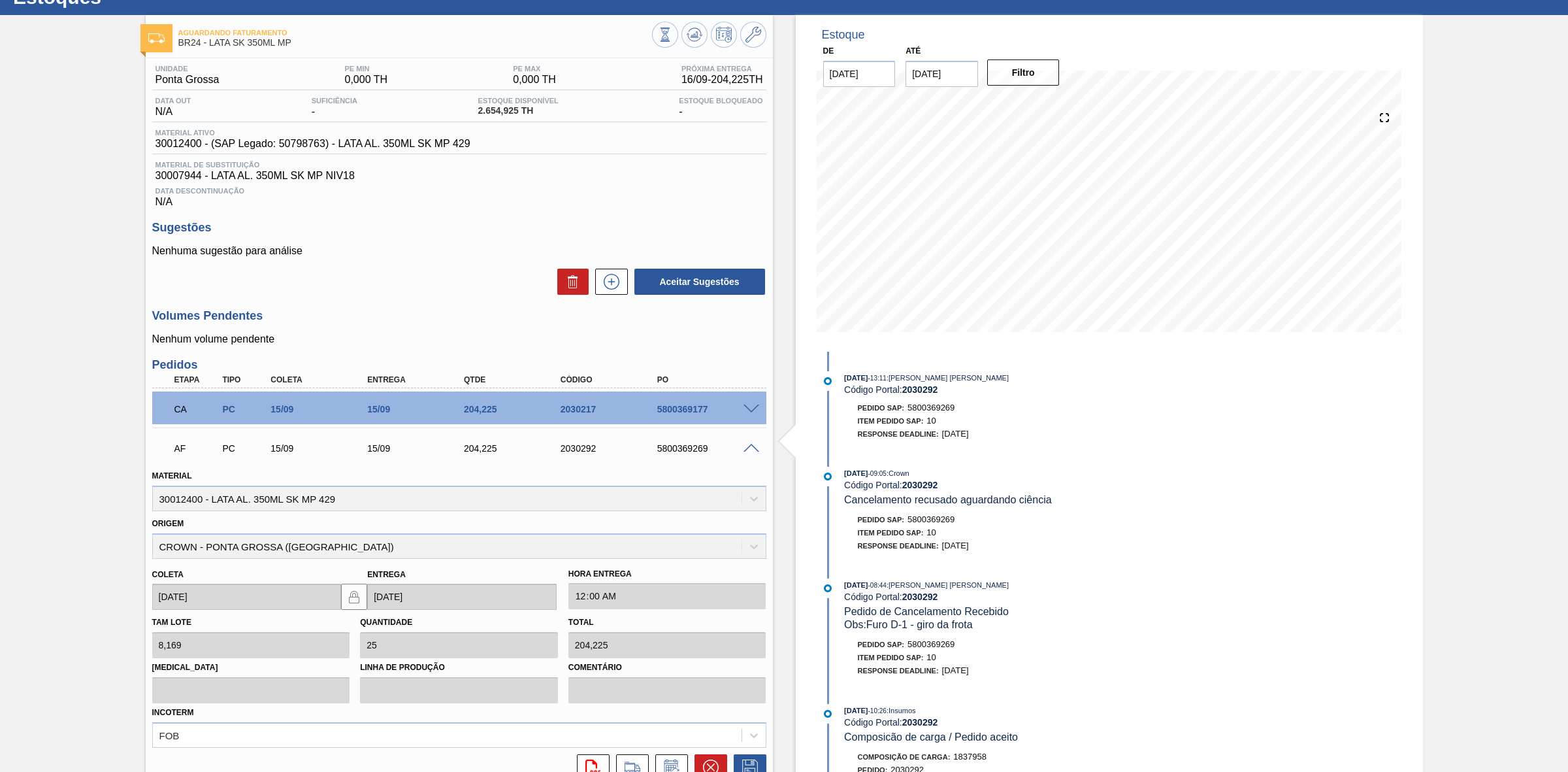
scroll to position [171, 0]
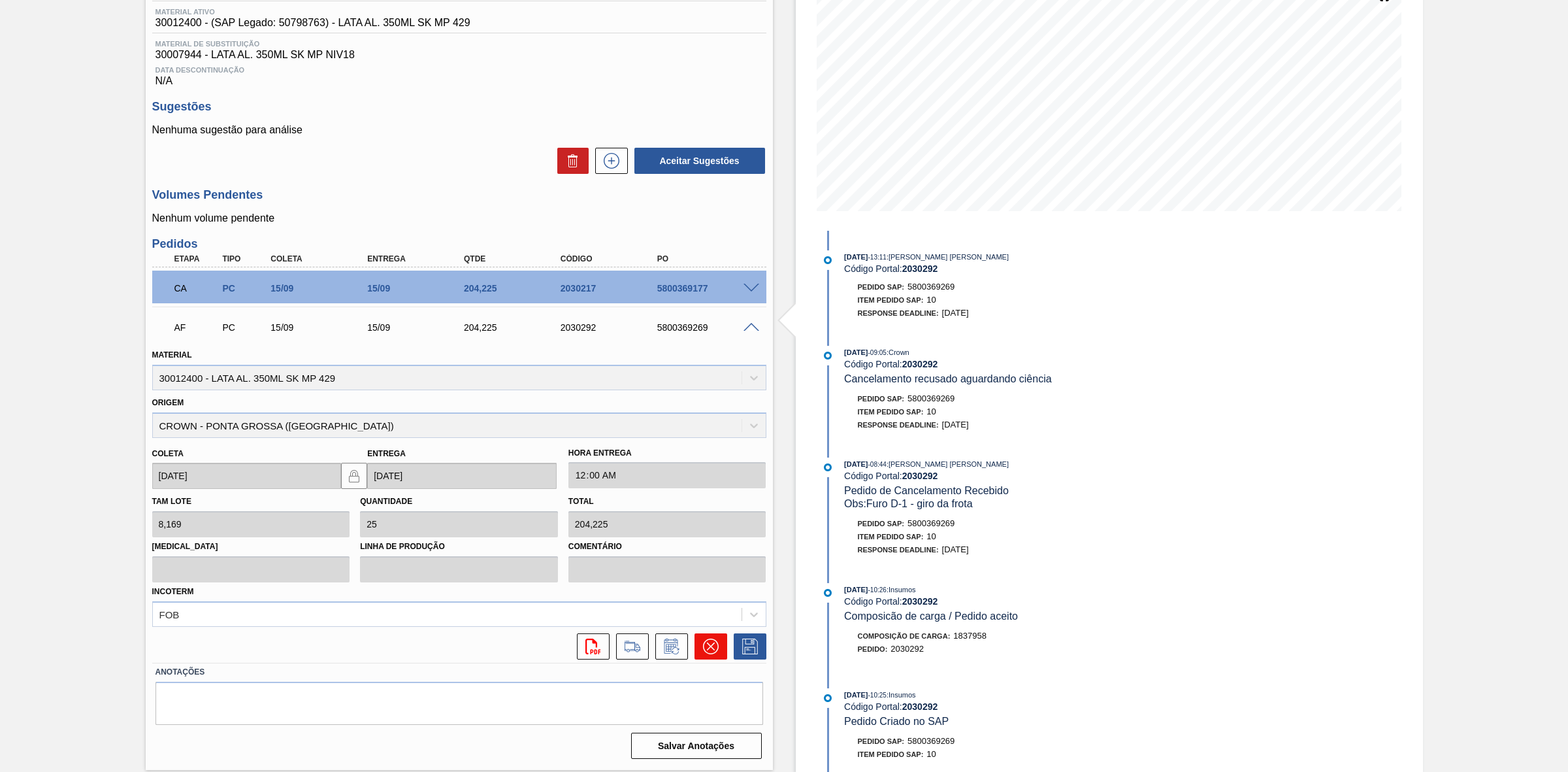
click at [700, 649] on button at bounding box center [711, 646] width 33 height 26
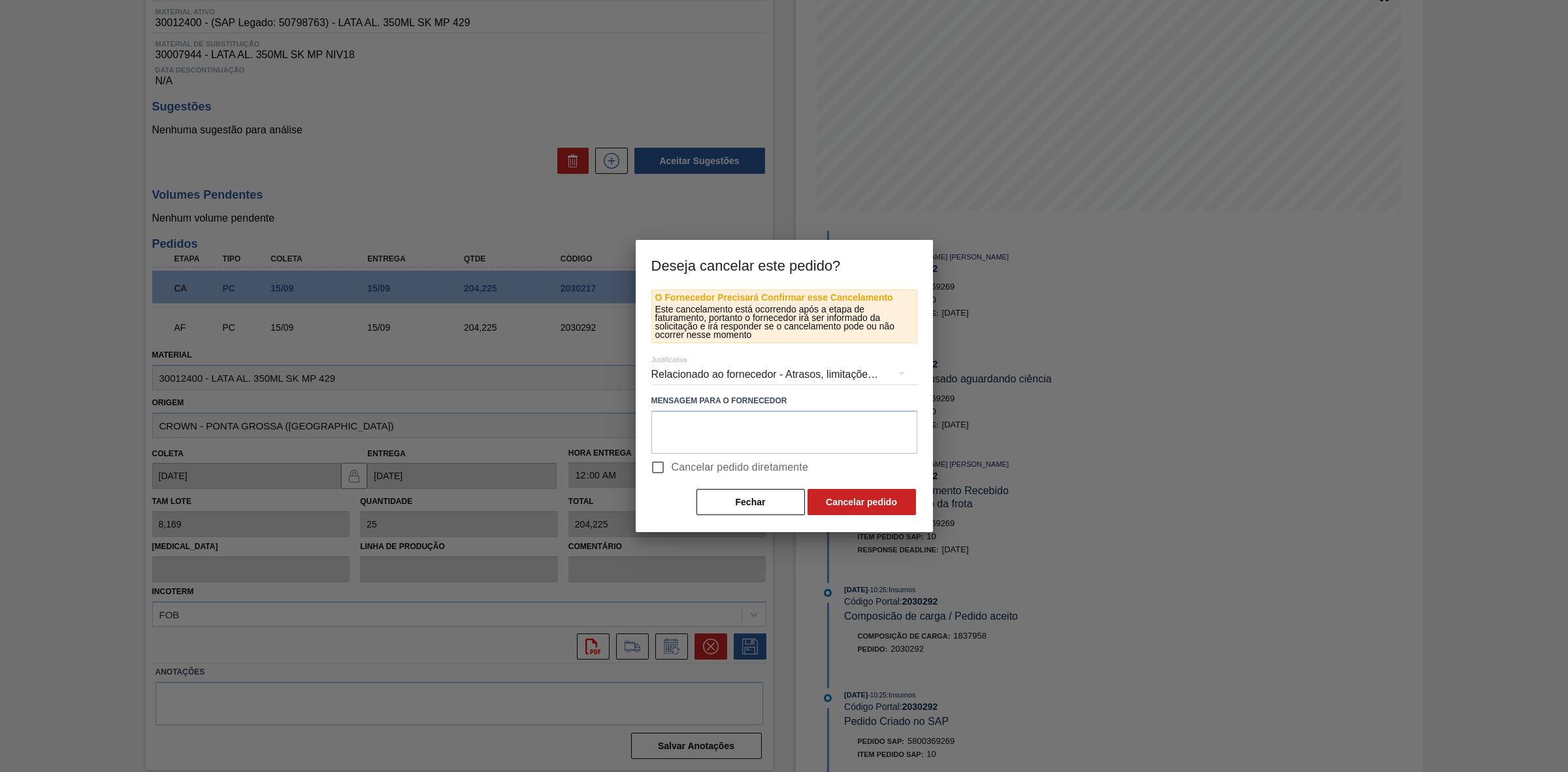
click at [675, 469] on span "Cancelar pedido diretamente" at bounding box center [740, 468] width 137 height 16
click at [672, 469] on input "Cancelar pedido diretamente" at bounding box center [657, 467] width 28 height 28
checkbox input "true"
click at [851, 502] on button "Cancelar pedido" at bounding box center [861, 502] width 109 height 26
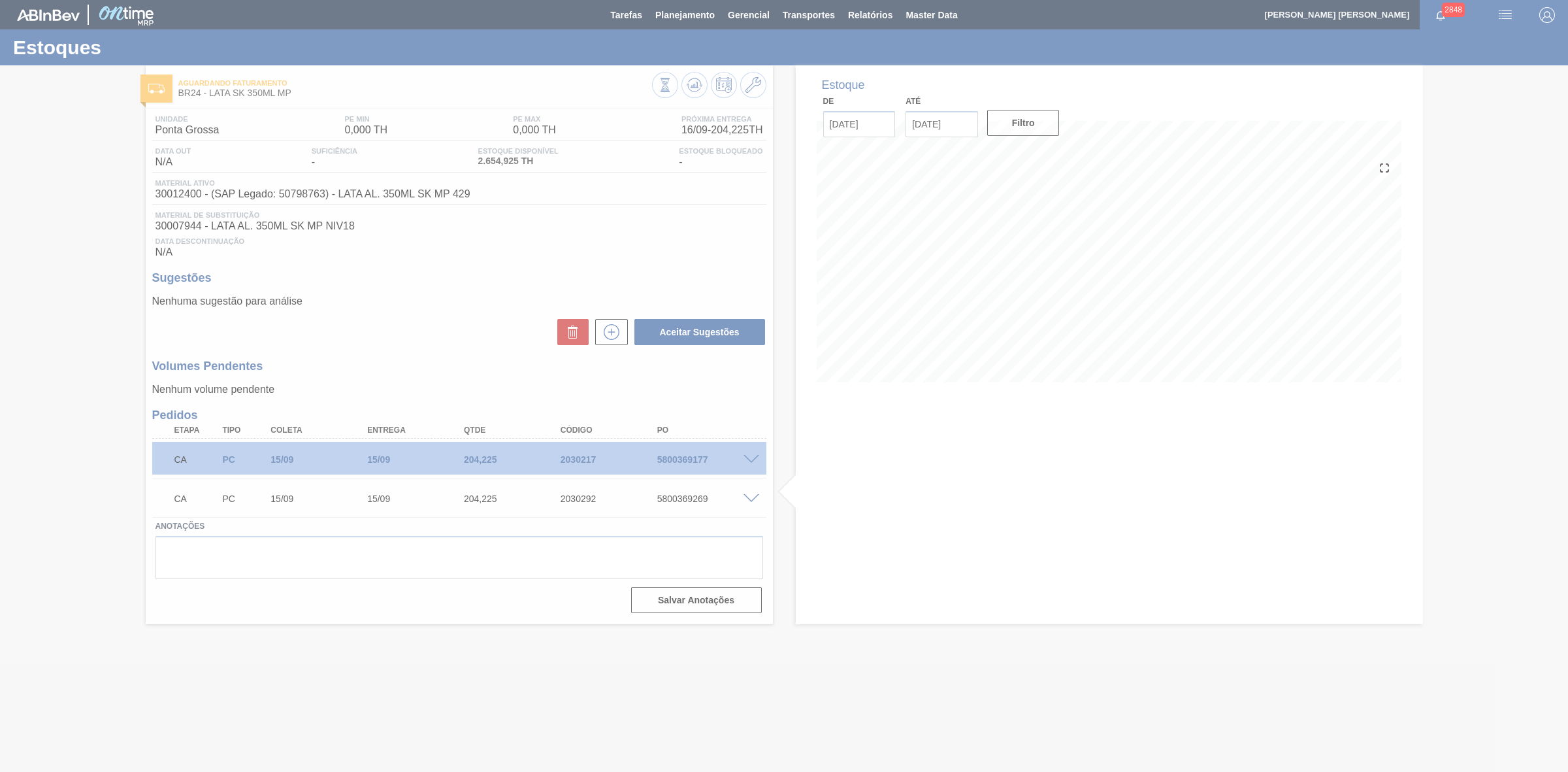
scroll to position [0, 0]
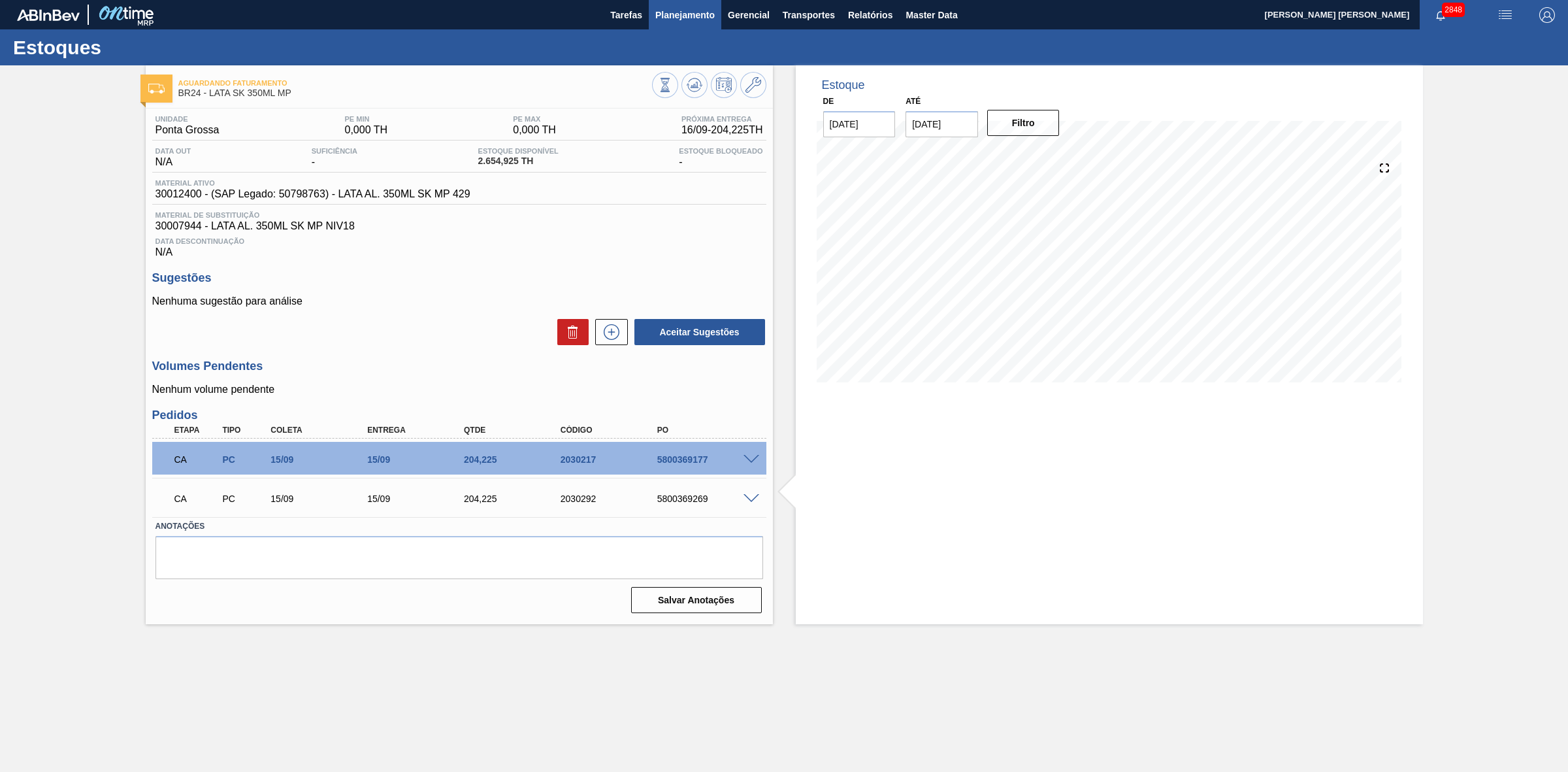
click at [694, 17] on span "Planejamento" at bounding box center [685, 15] width 60 height 16
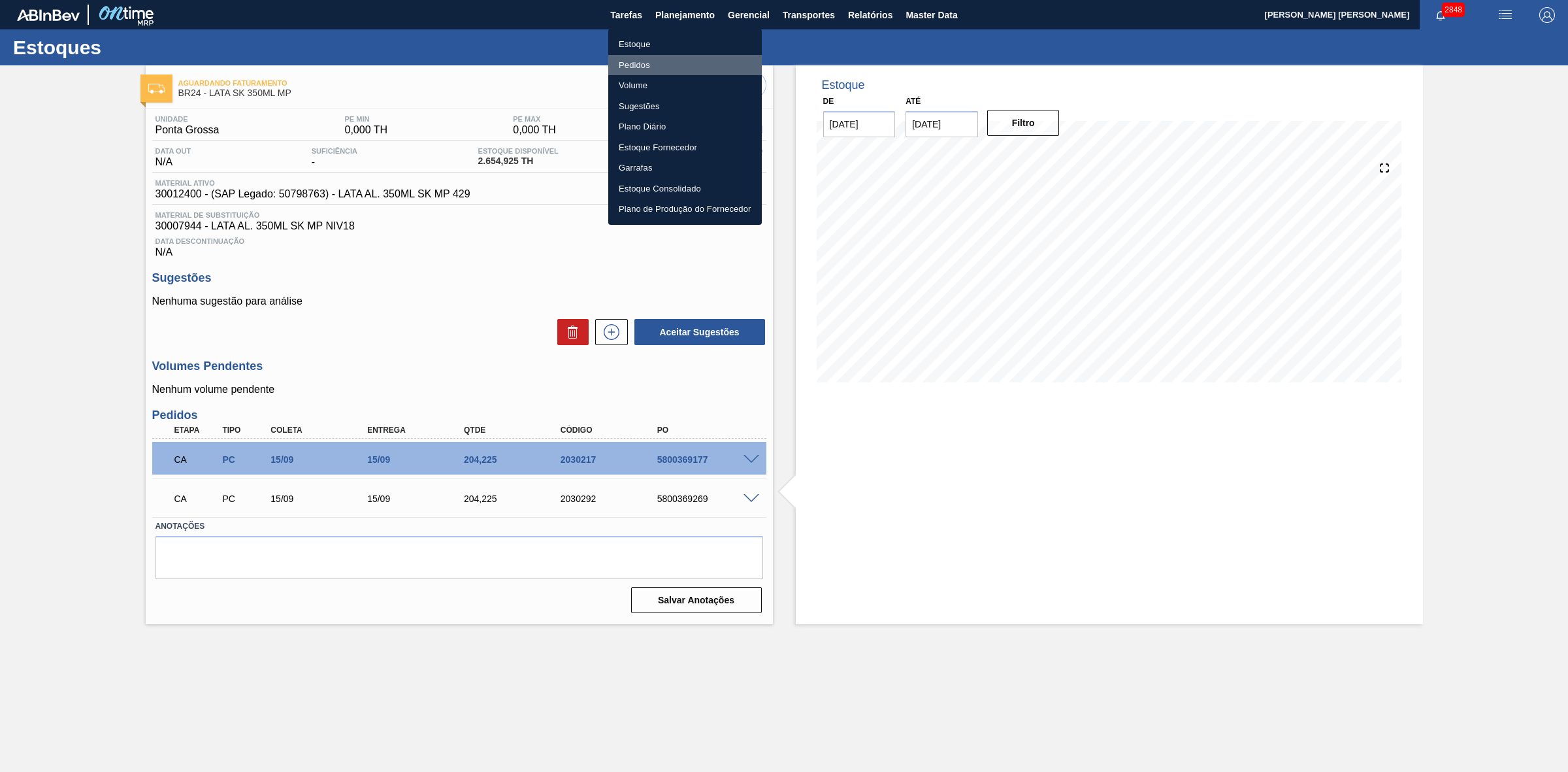
click at [625, 63] on li "Pedidos" at bounding box center [685, 65] width 153 height 21
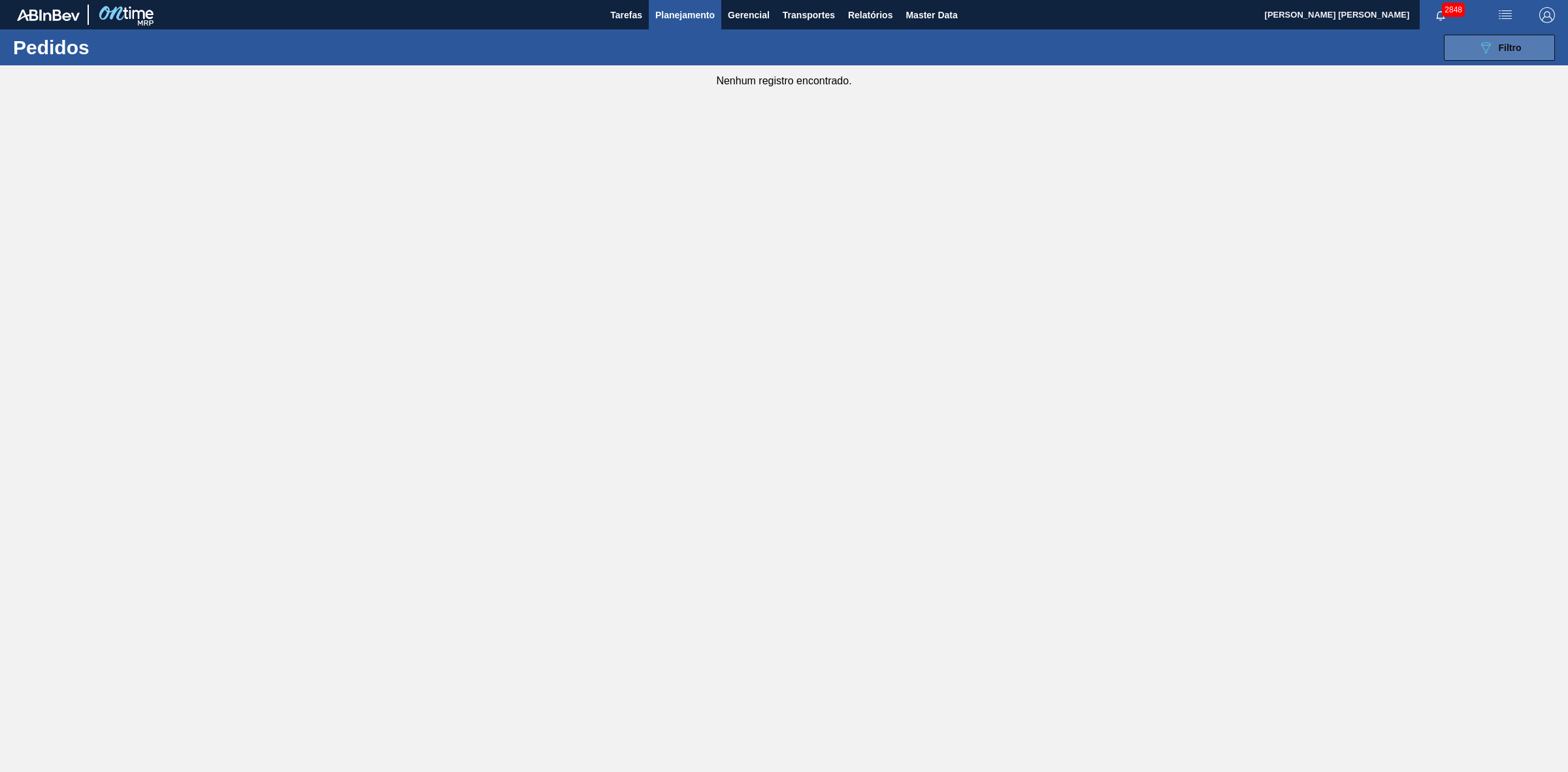
click at [1485, 53] on icon "089F7B8B-B2A5-4AFE-B5C0-19BA573D28AC" at bounding box center [1486, 48] width 16 height 16
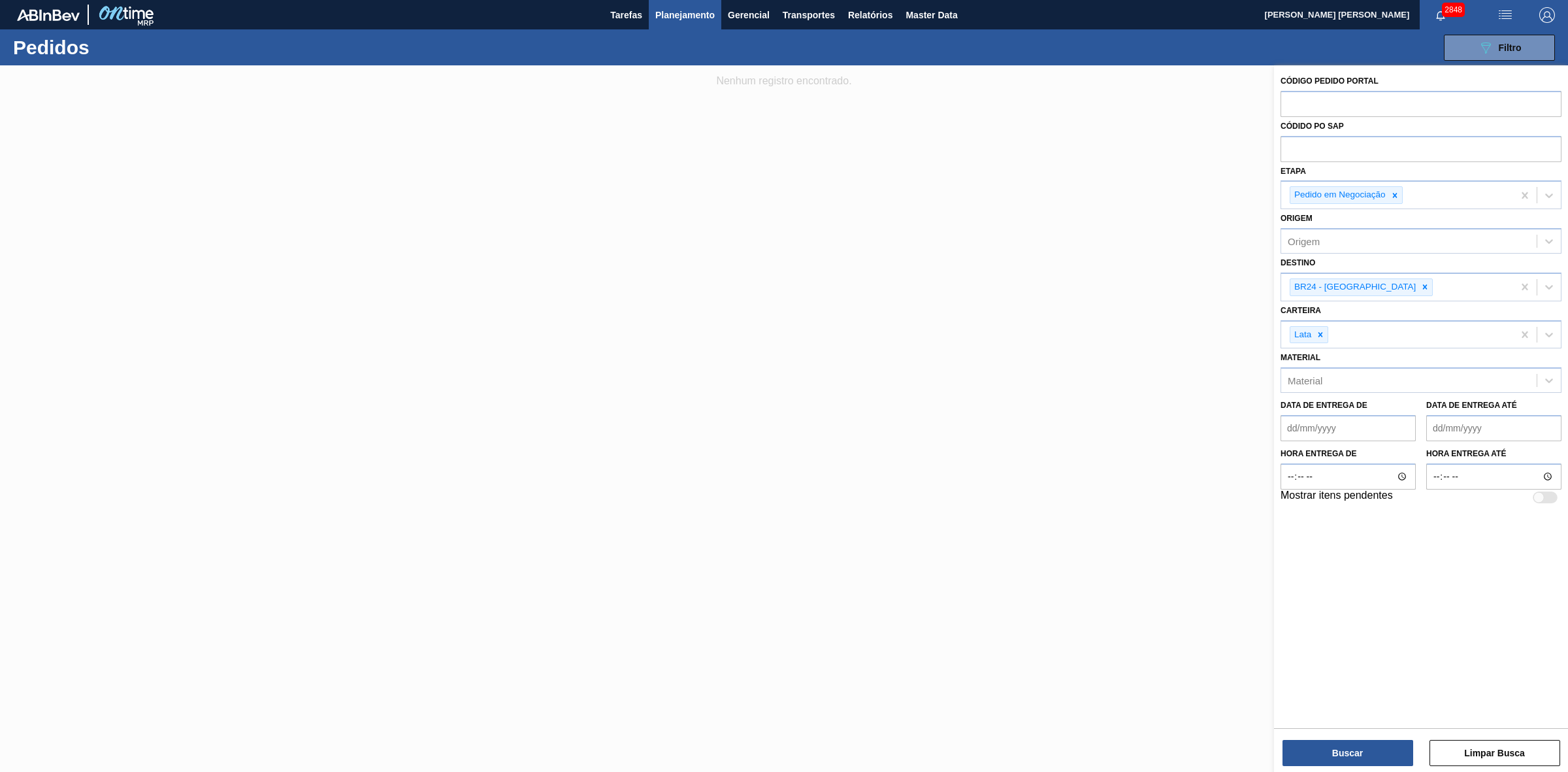
drag, startPoint x: 1040, startPoint y: 184, endPoint x: 986, endPoint y: 153, distance: 62.3
click at [1039, 184] on div at bounding box center [784, 451] width 1568 height 772
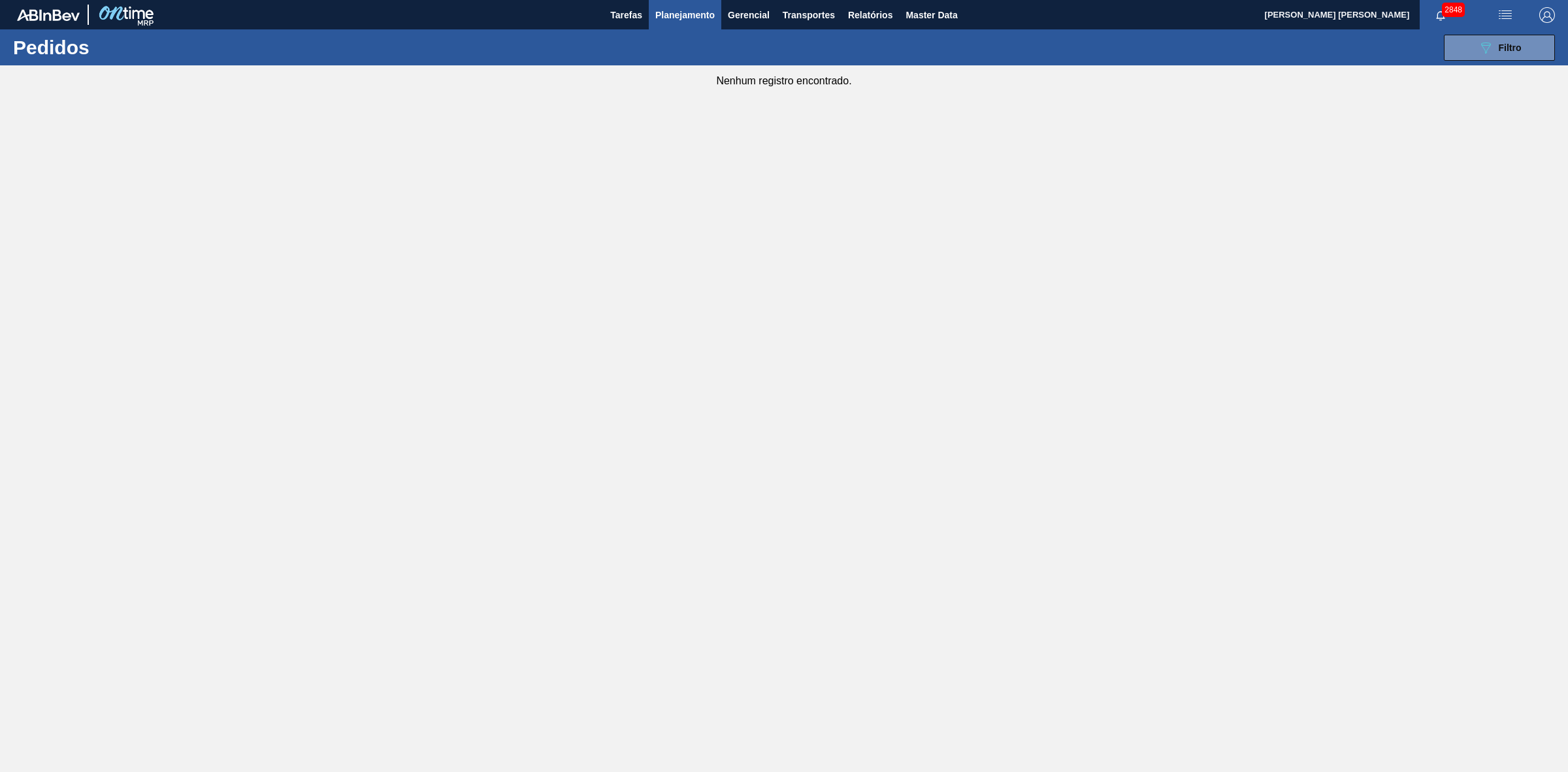
click at [688, 8] on span "Planejamento" at bounding box center [685, 15] width 60 height 16
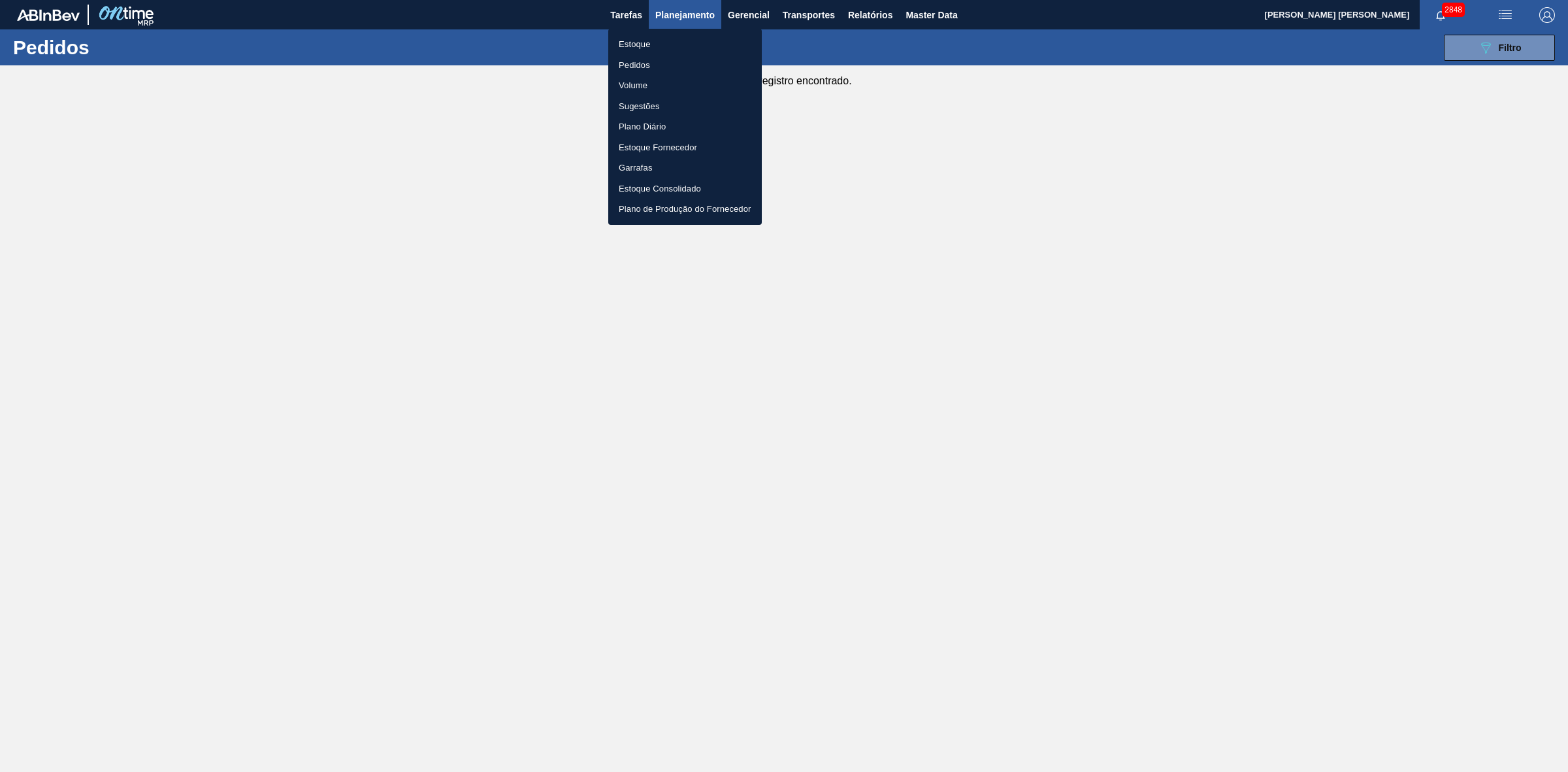
click at [635, 46] on li "Estoque" at bounding box center [685, 44] width 153 height 21
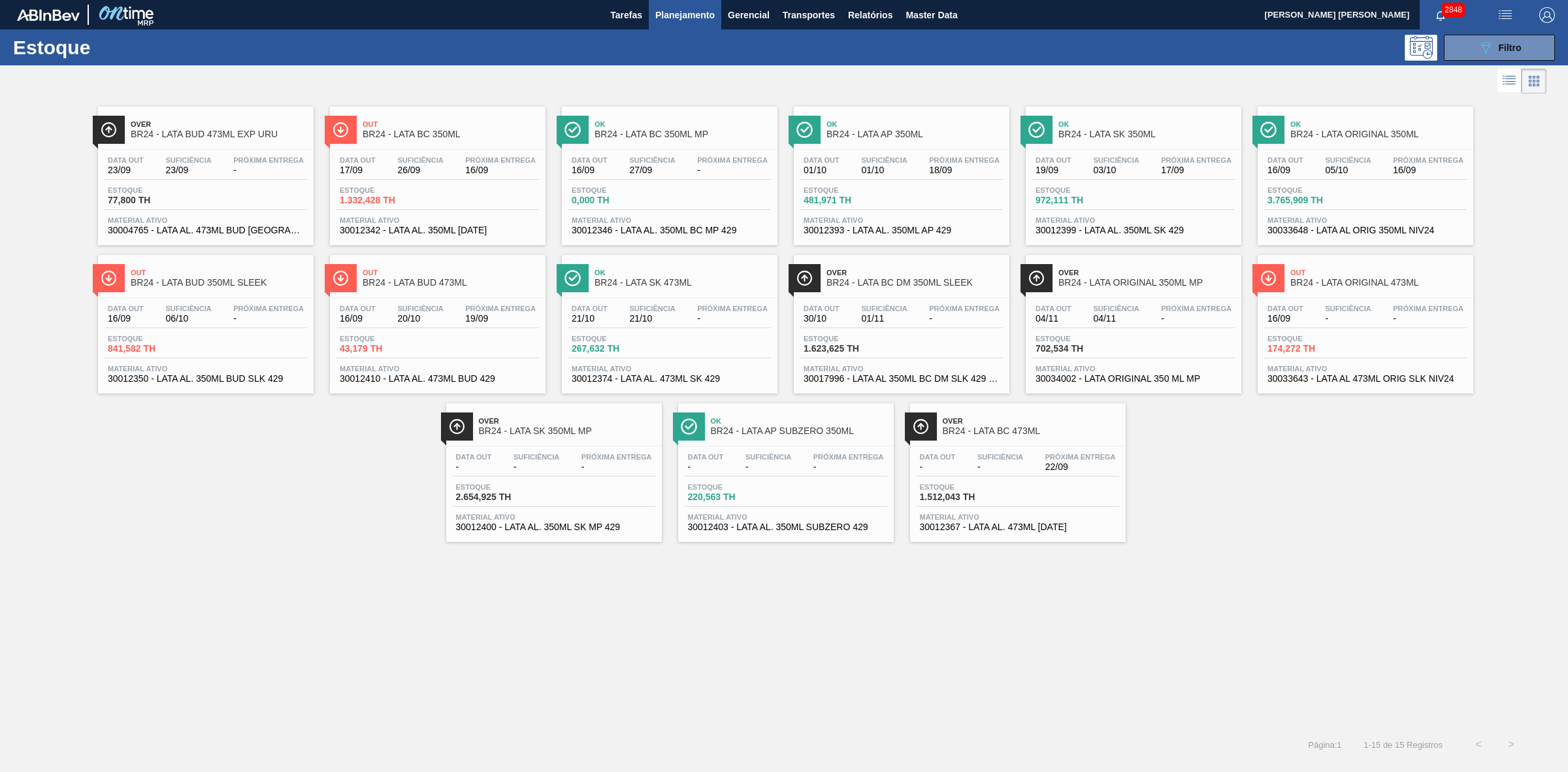
click at [1311, 126] on span "Ok" at bounding box center [1378, 123] width 177 height 8
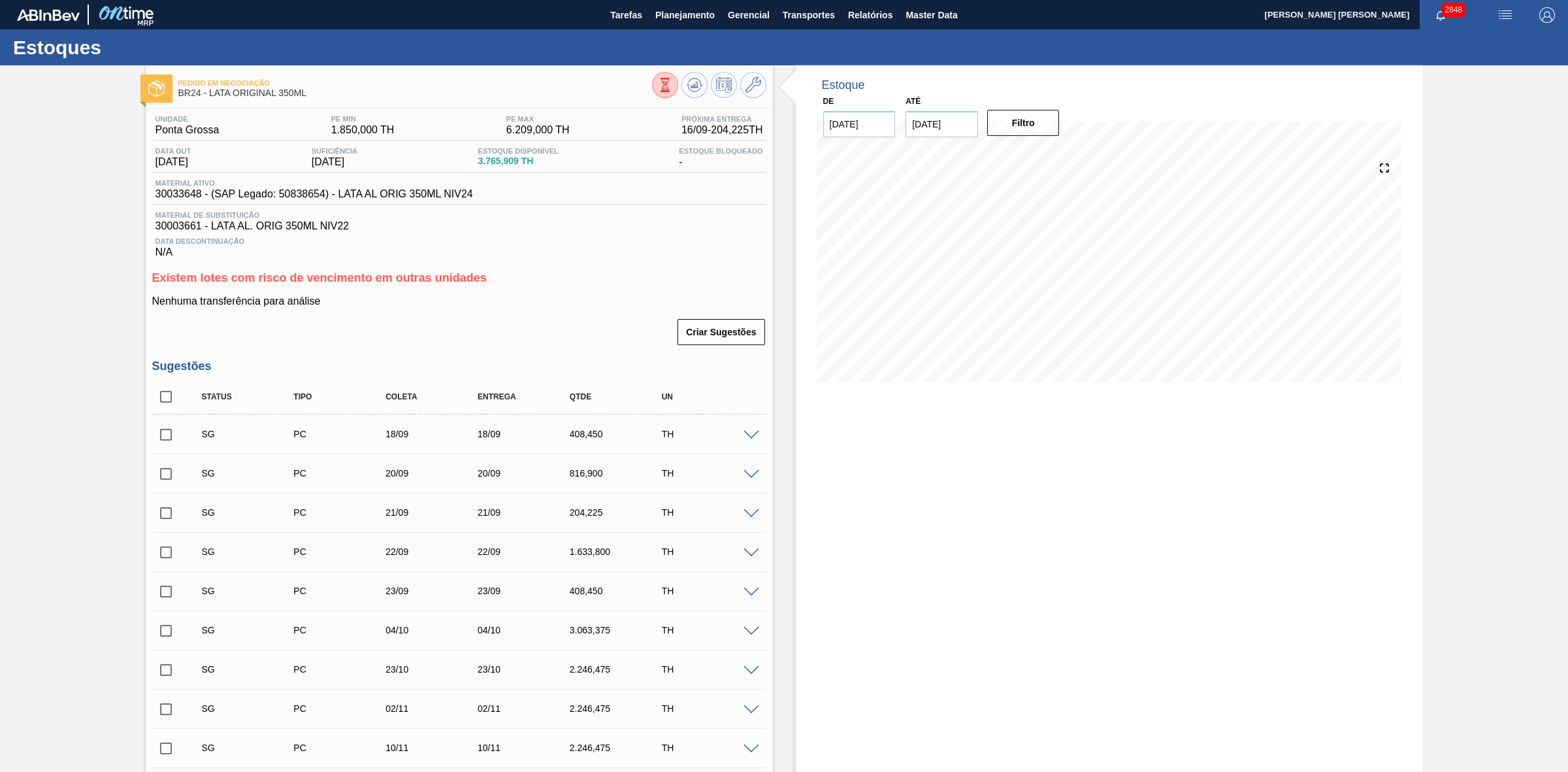
scroll to position [390, 0]
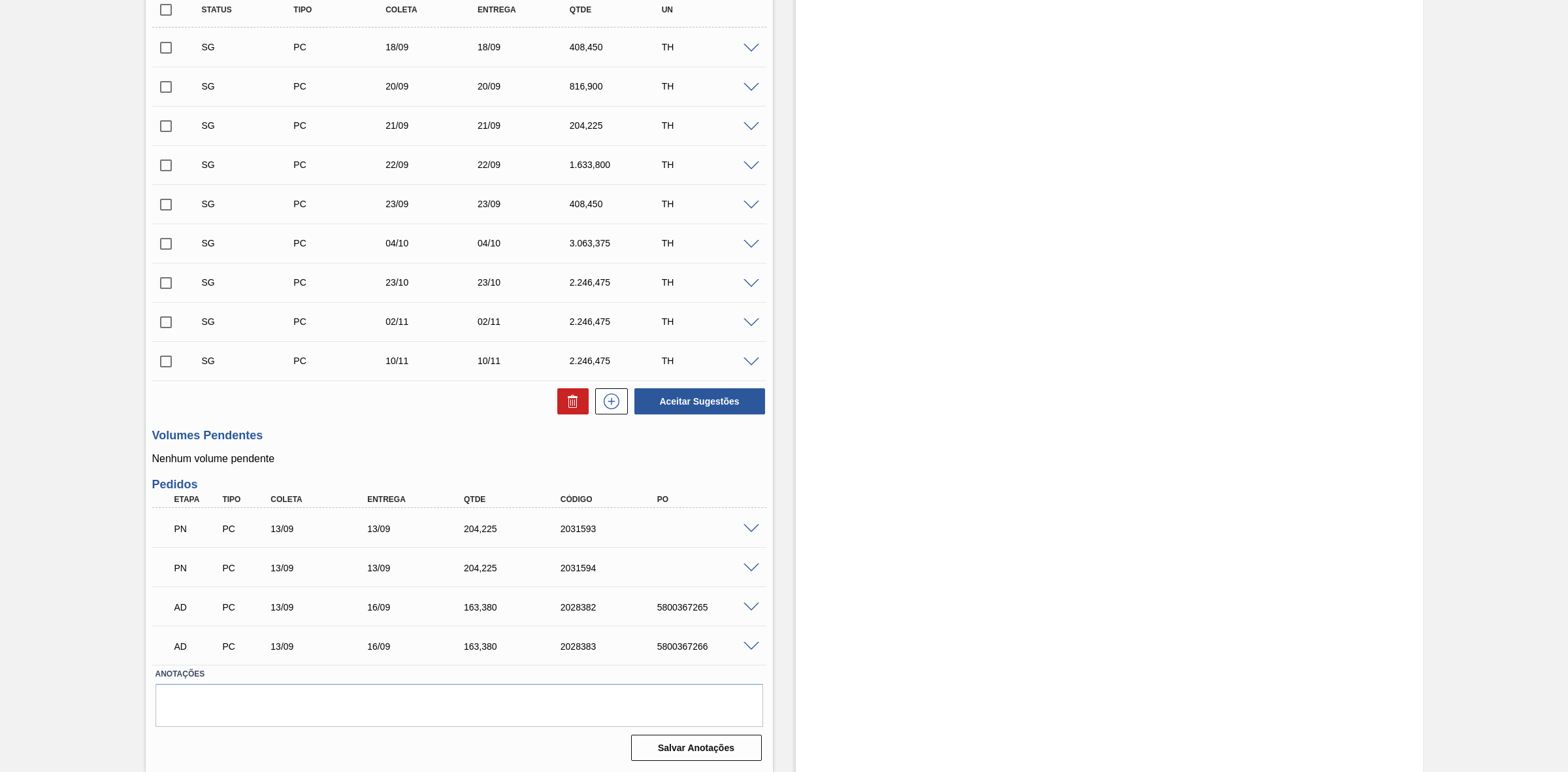
click at [750, 526] on span at bounding box center [751, 529] width 16 height 10
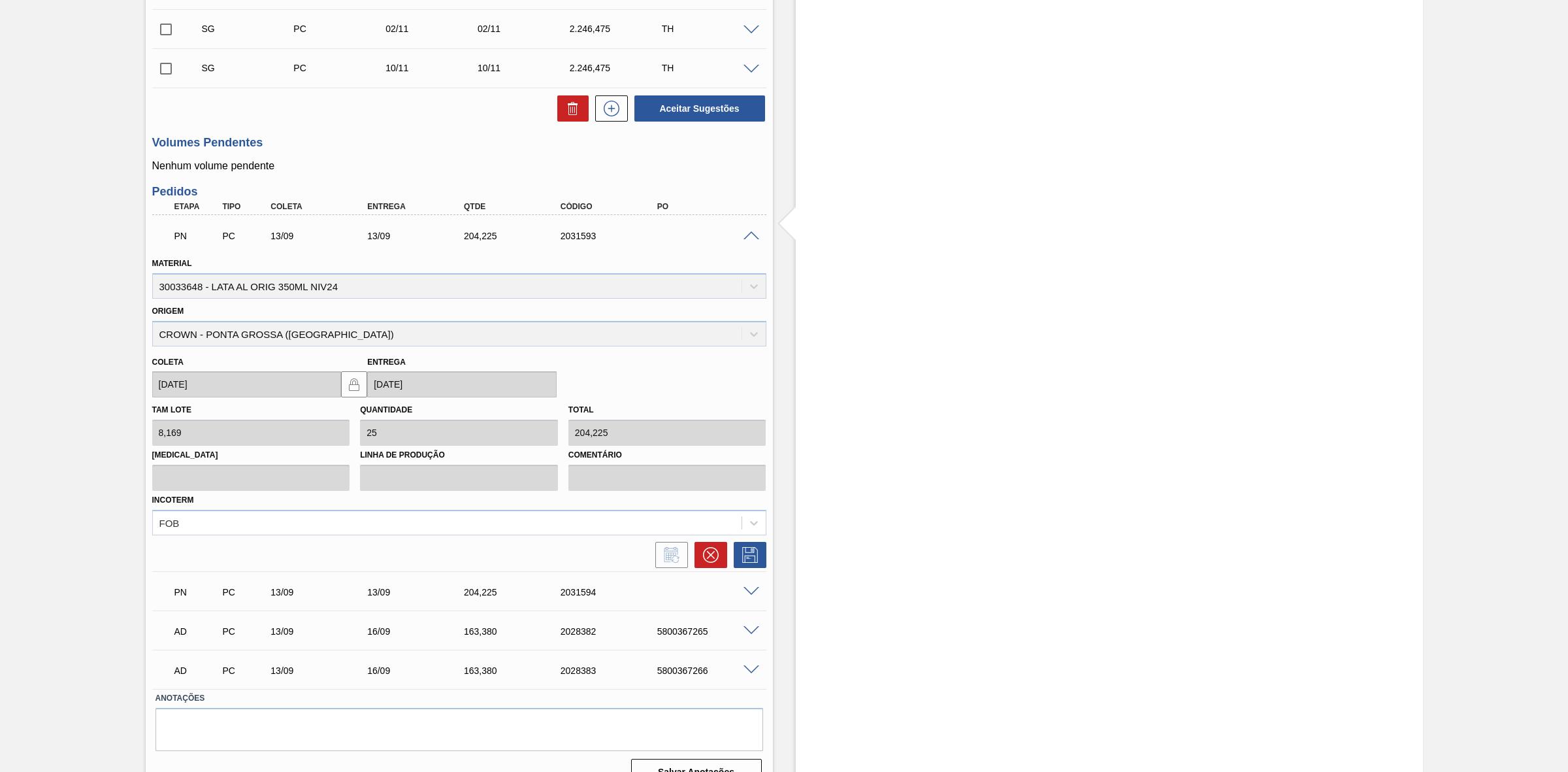
scroll to position [705, 0]
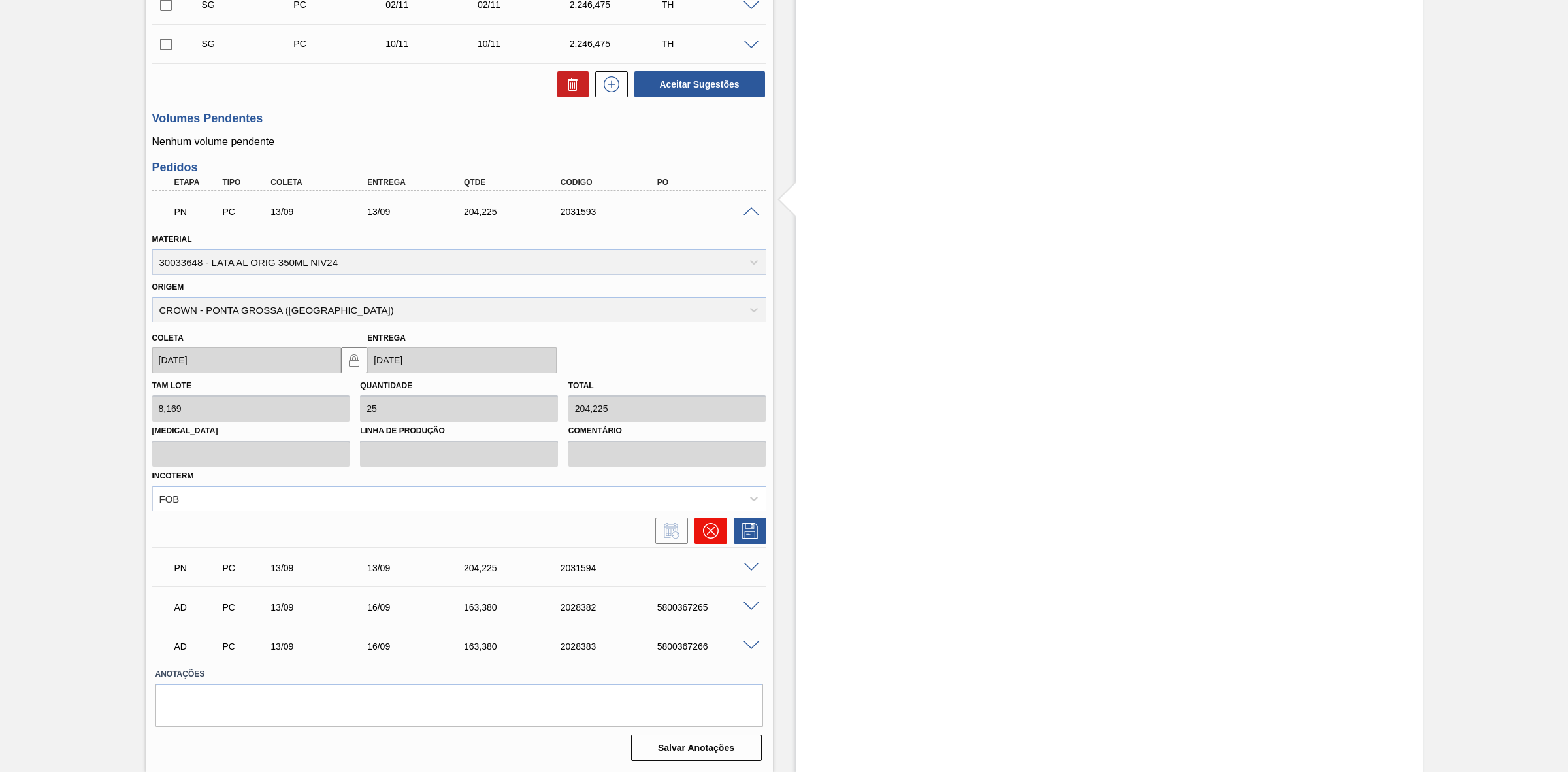
click at [708, 538] on icon at bounding box center [710, 531] width 16 height 16
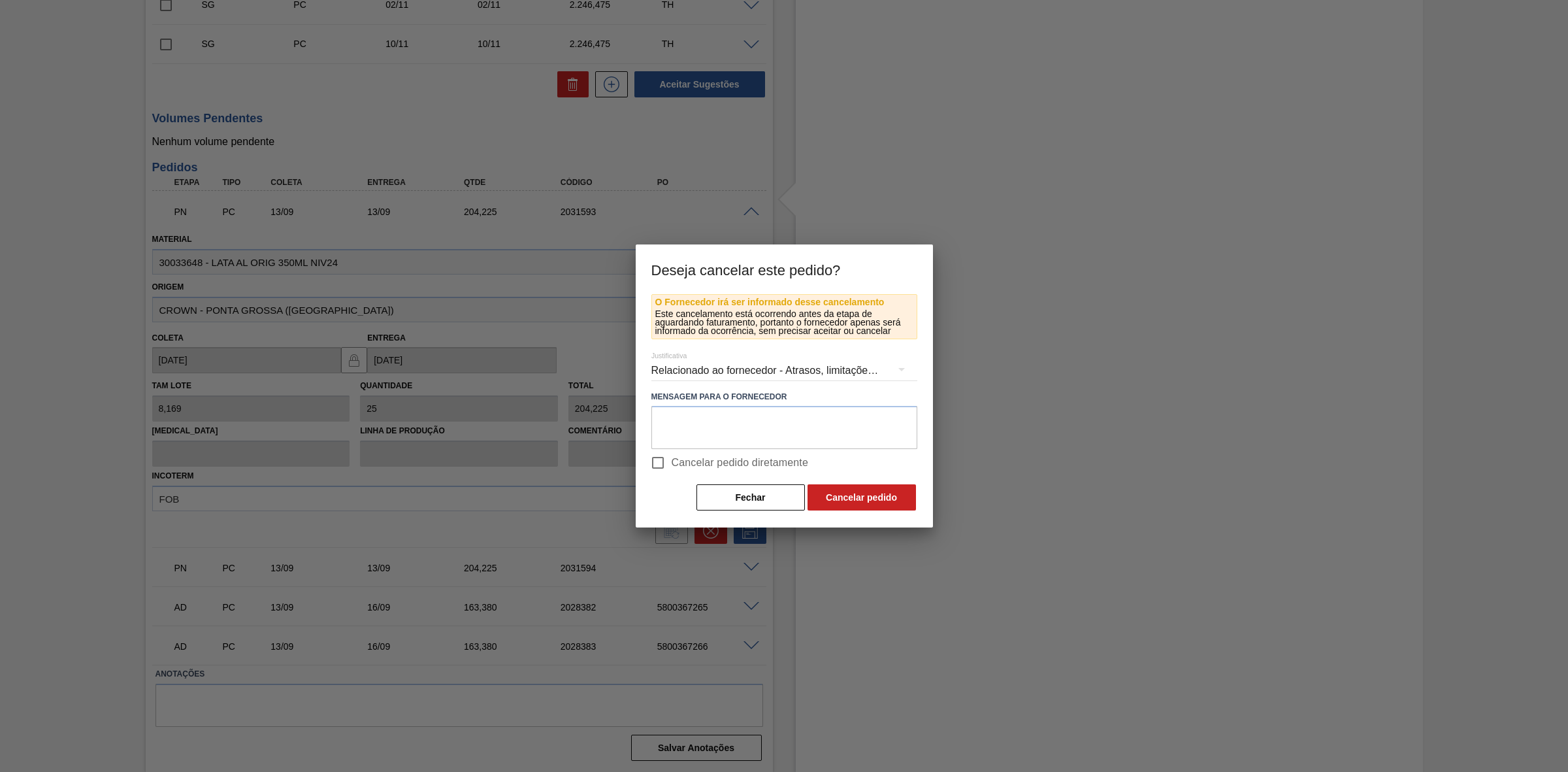
click at [667, 465] on input "Cancelar pedido diretamente" at bounding box center [657, 463] width 28 height 28
checkbox input "true"
click at [857, 501] on button "Cancelar pedido" at bounding box center [861, 497] width 109 height 26
click at [759, 493] on button "Fechar" at bounding box center [750, 497] width 109 height 26
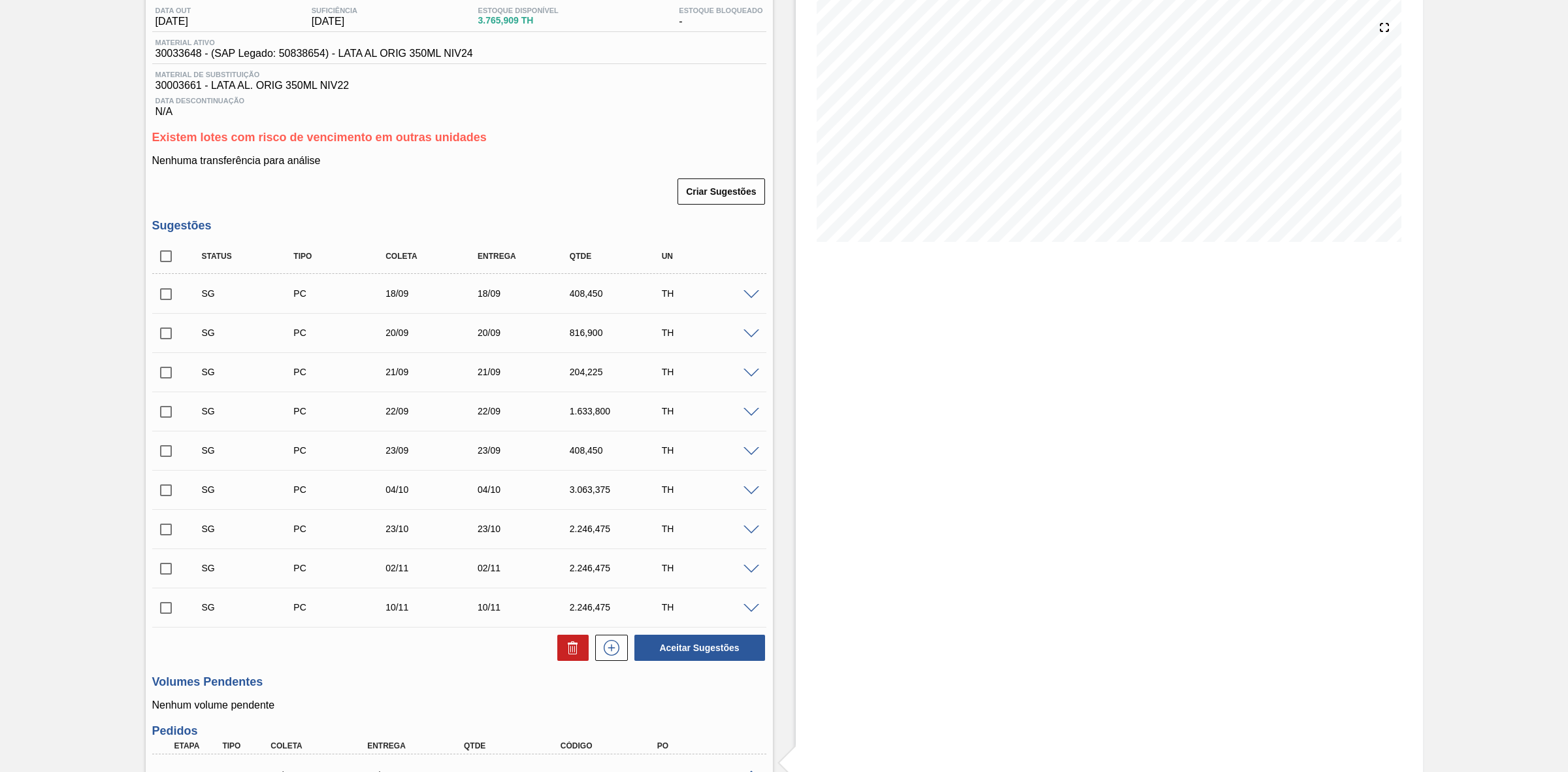
scroll to position [0, 0]
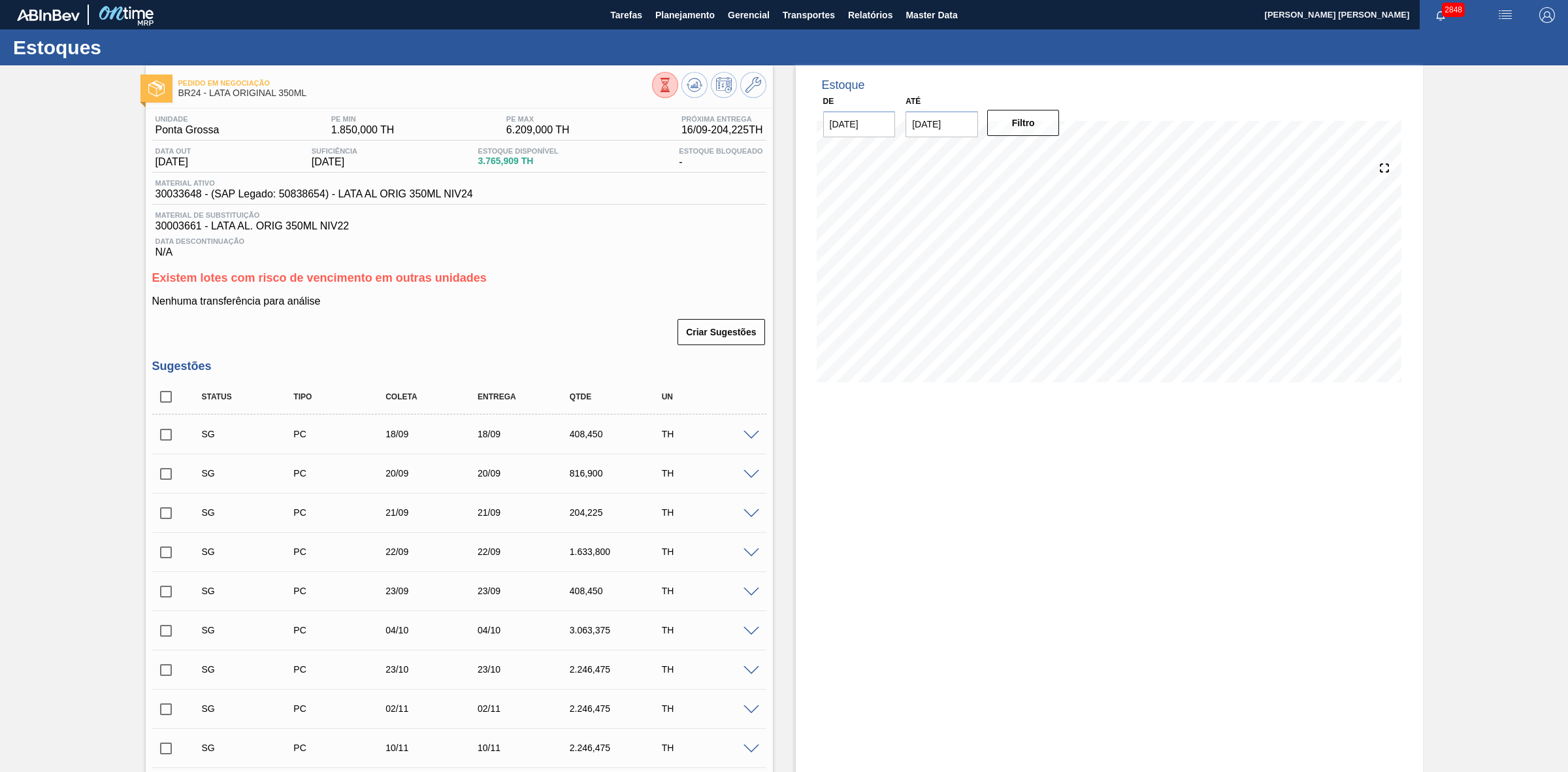
click at [183, 196] on span "30033648 - (SAP Legado: 50838654) - LATA AL ORIG 350ML NIV24" at bounding box center [314, 194] width 318 height 12
copy span "30033648"
click at [675, 15] on span "Planejamento" at bounding box center [685, 15] width 60 height 16
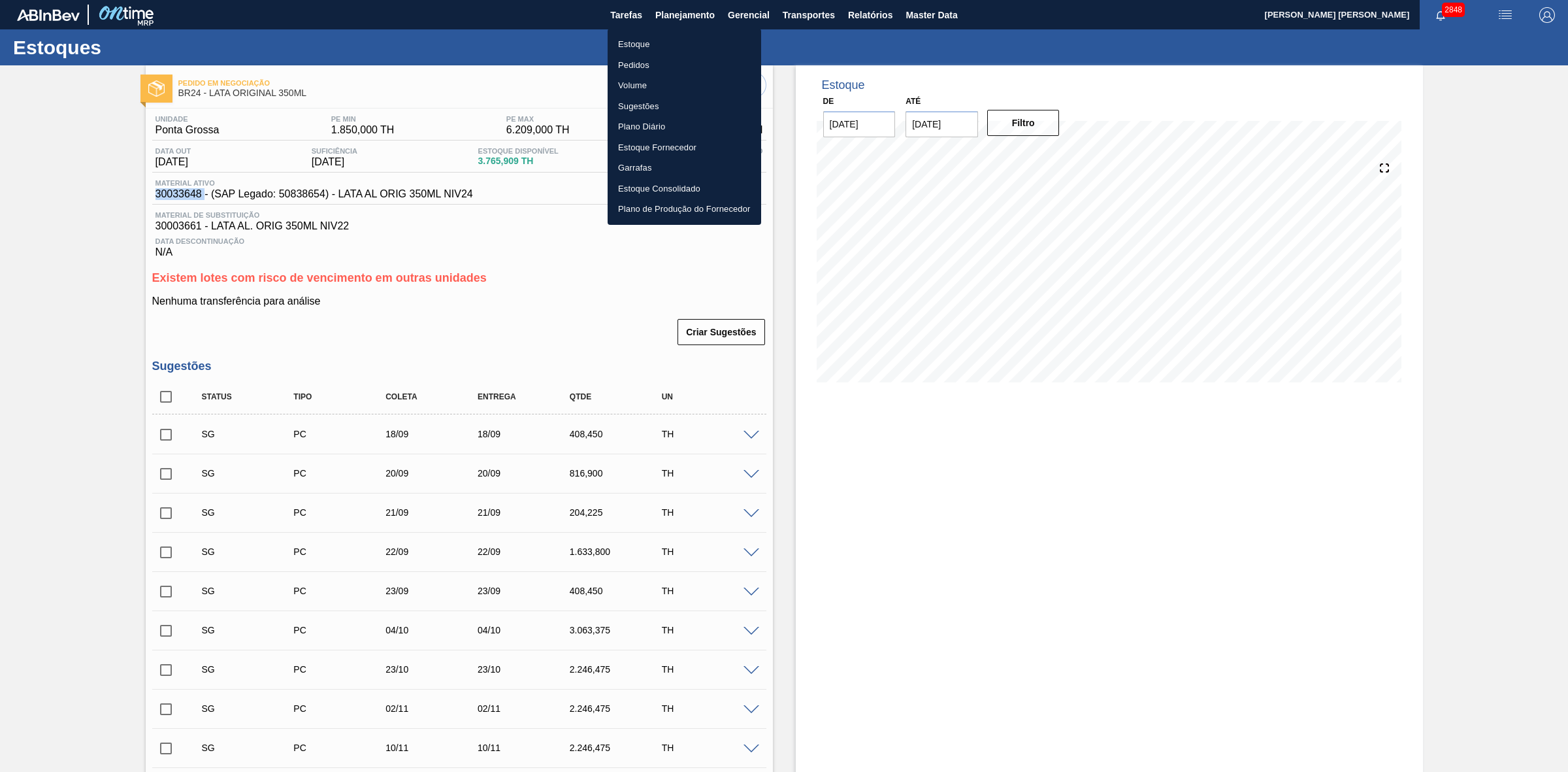
click at [625, 67] on li "Pedidos" at bounding box center [684, 65] width 153 height 21
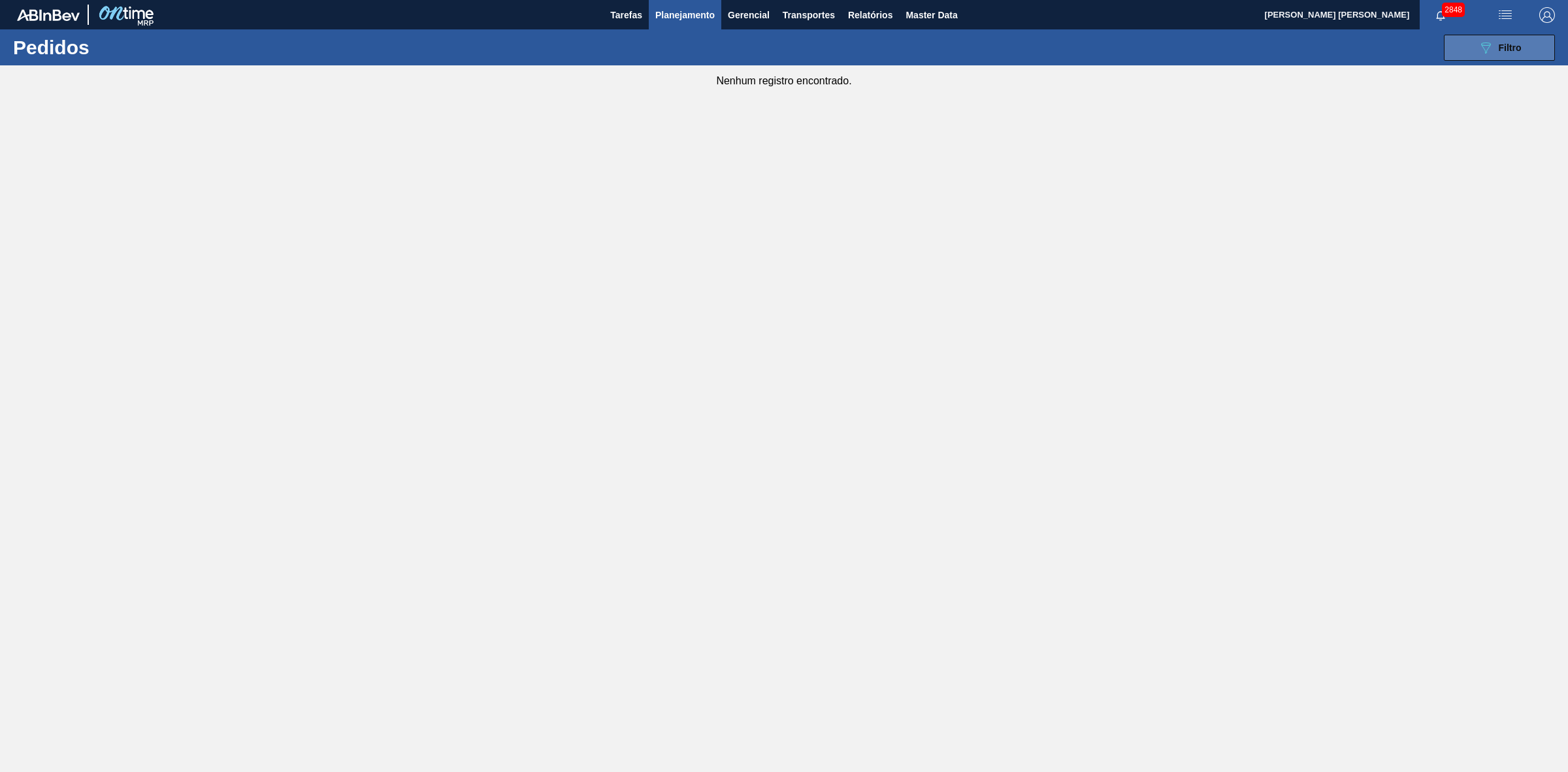
click at [1475, 50] on button "089F7B8B-B2A5-4AFE-B5C0-19BA573D28AC Filtro" at bounding box center [1499, 48] width 111 height 26
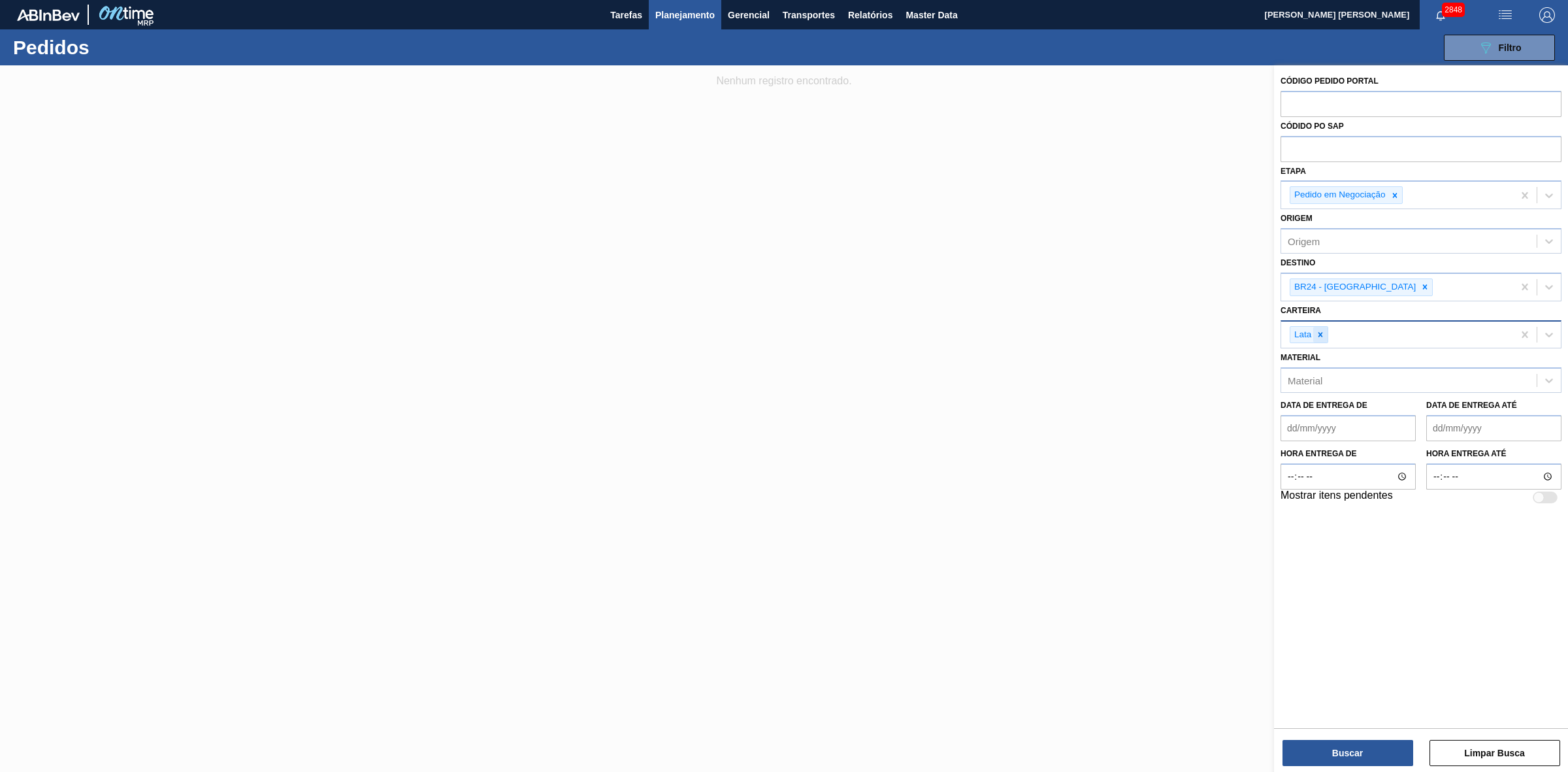
click at [1321, 333] on icon at bounding box center [1320, 334] width 9 height 9
click at [1372, 756] on button "Buscar" at bounding box center [1347, 753] width 130 height 26
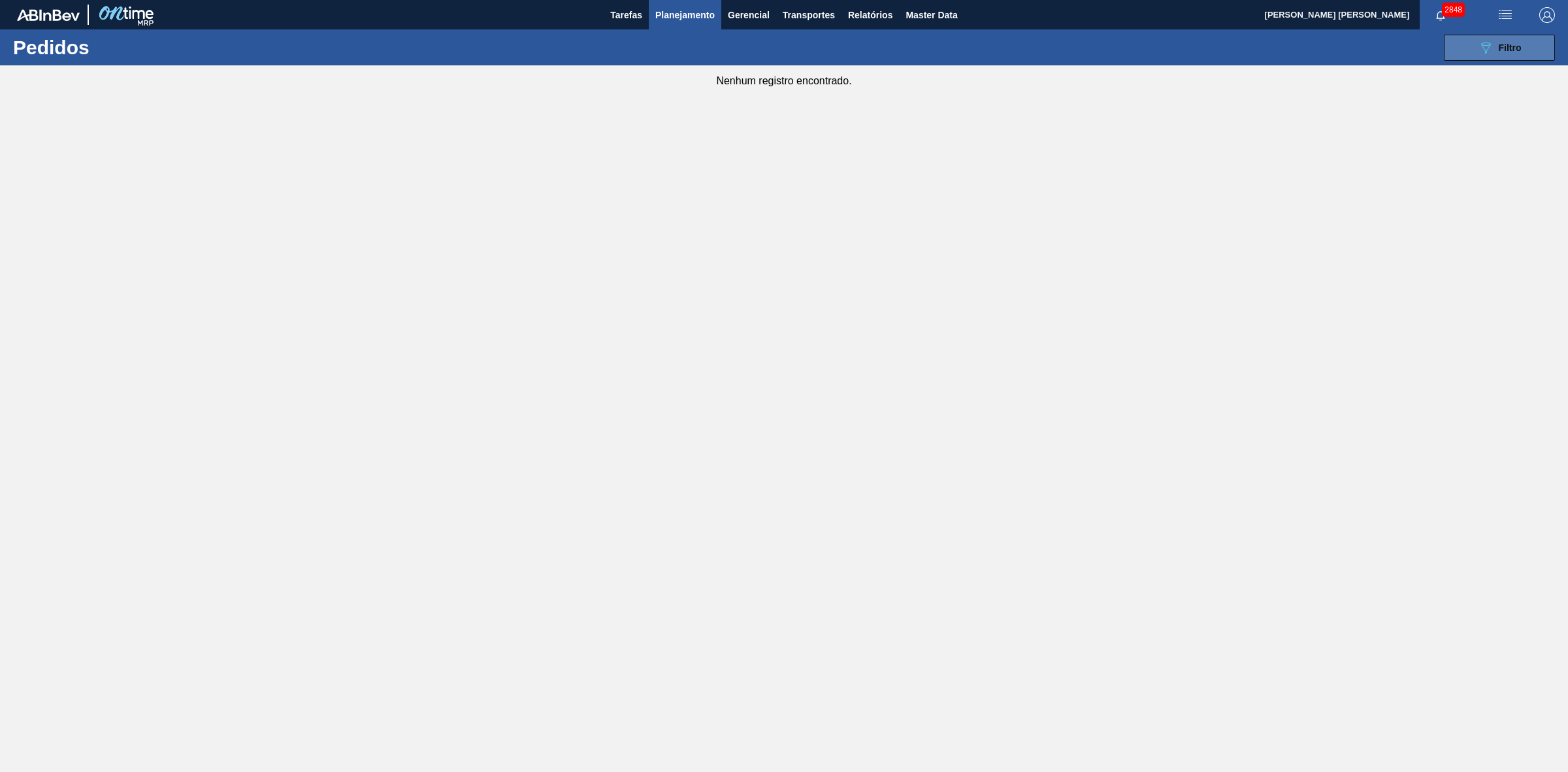
click at [1494, 40] on div "089F7B8B-B2A5-4AFE-B5C0-19BA573D28AC Filtro" at bounding box center [1500, 48] width 44 height 16
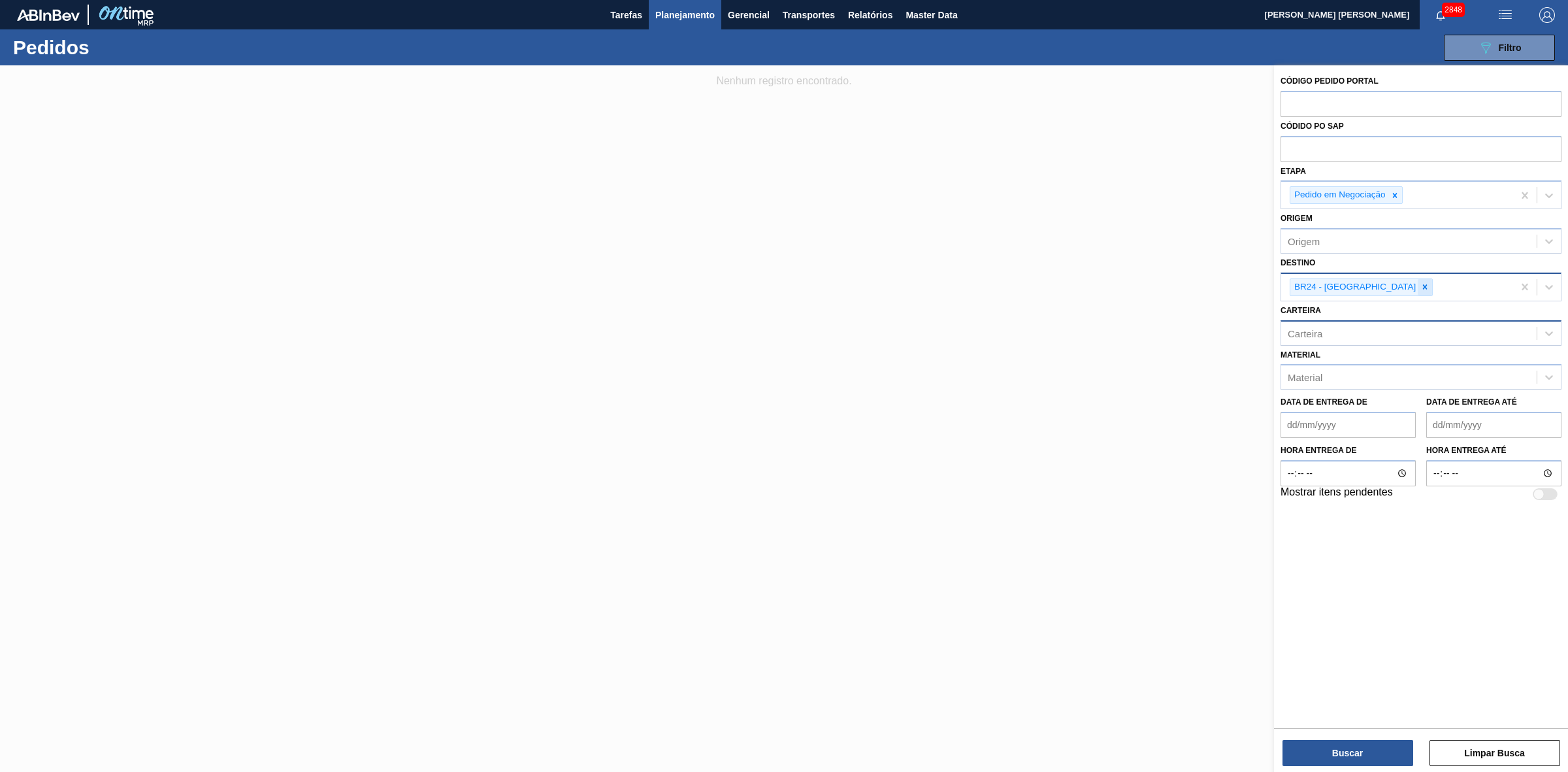
click at [1423, 285] on icon at bounding box center [1425, 287] width 4 height 4
click at [1354, 754] on button "Buscar" at bounding box center [1347, 753] width 130 height 26
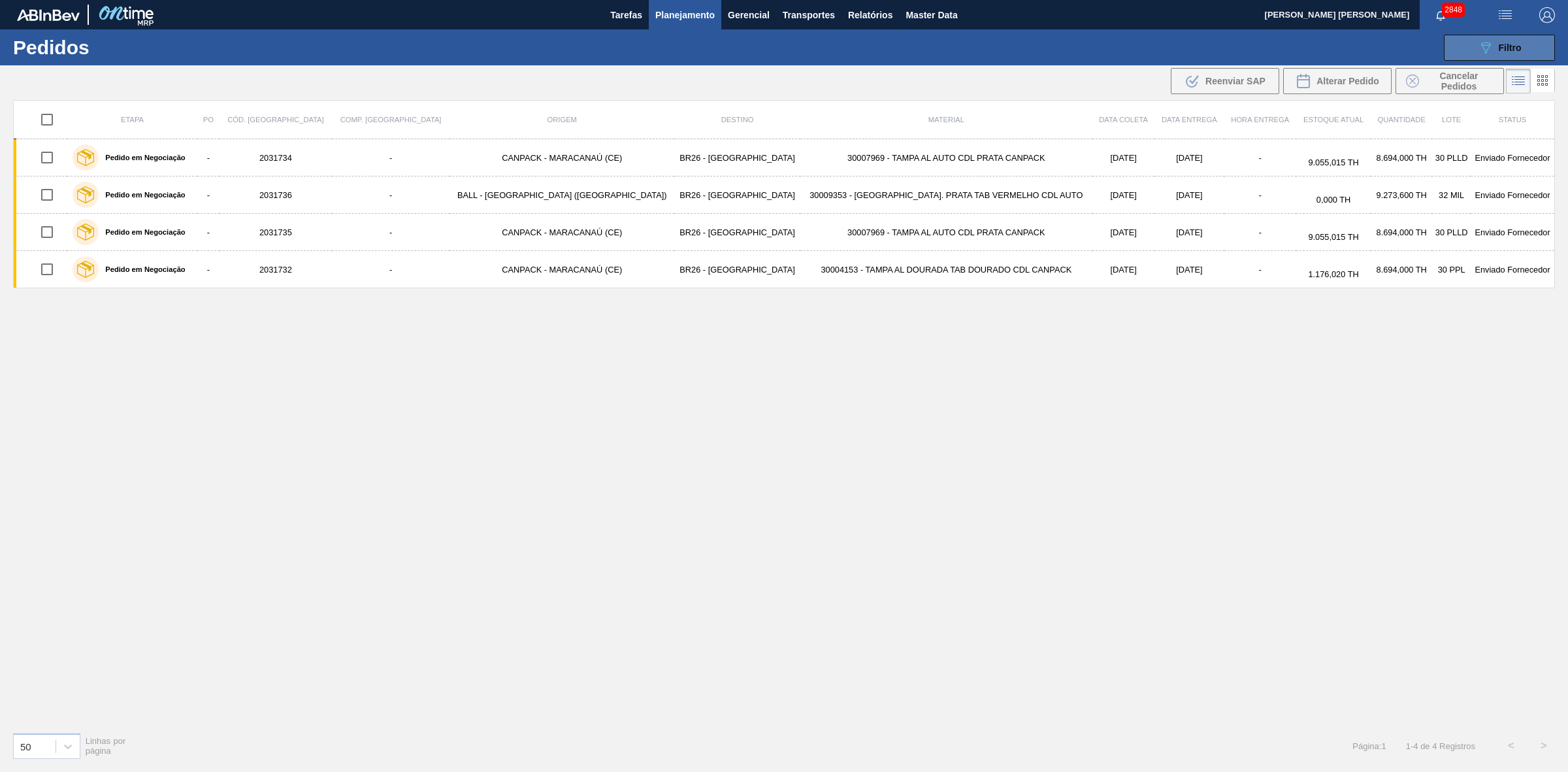
click at [1486, 54] on icon "089F7B8B-B2A5-4AFE-B5C0-19BA573D28AC" at bounding box center [1486, 48] width 16 height 16
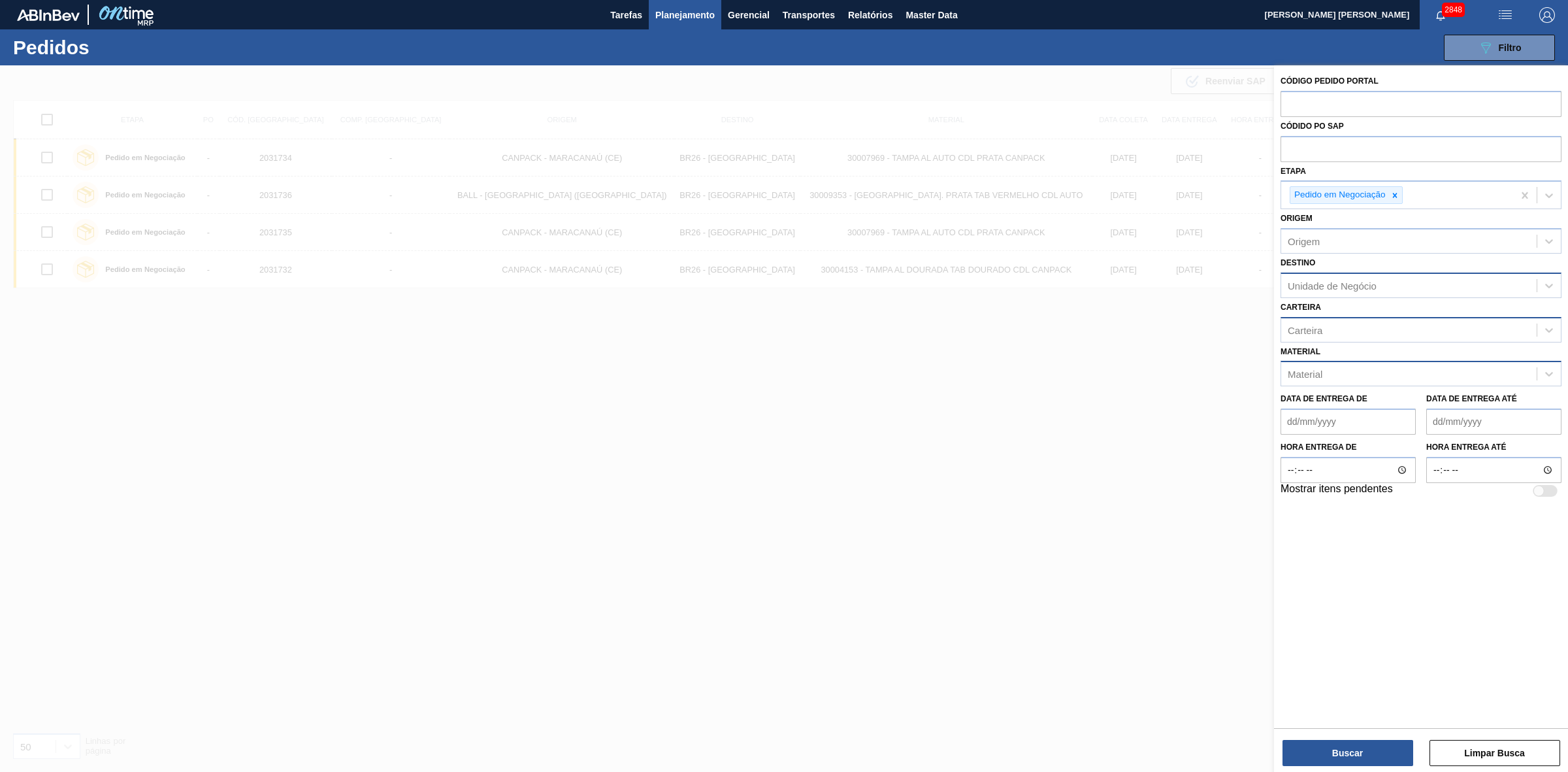
click at [1324, 370] on div "Material" at bounding box center [1408, 374] width 255 height 19
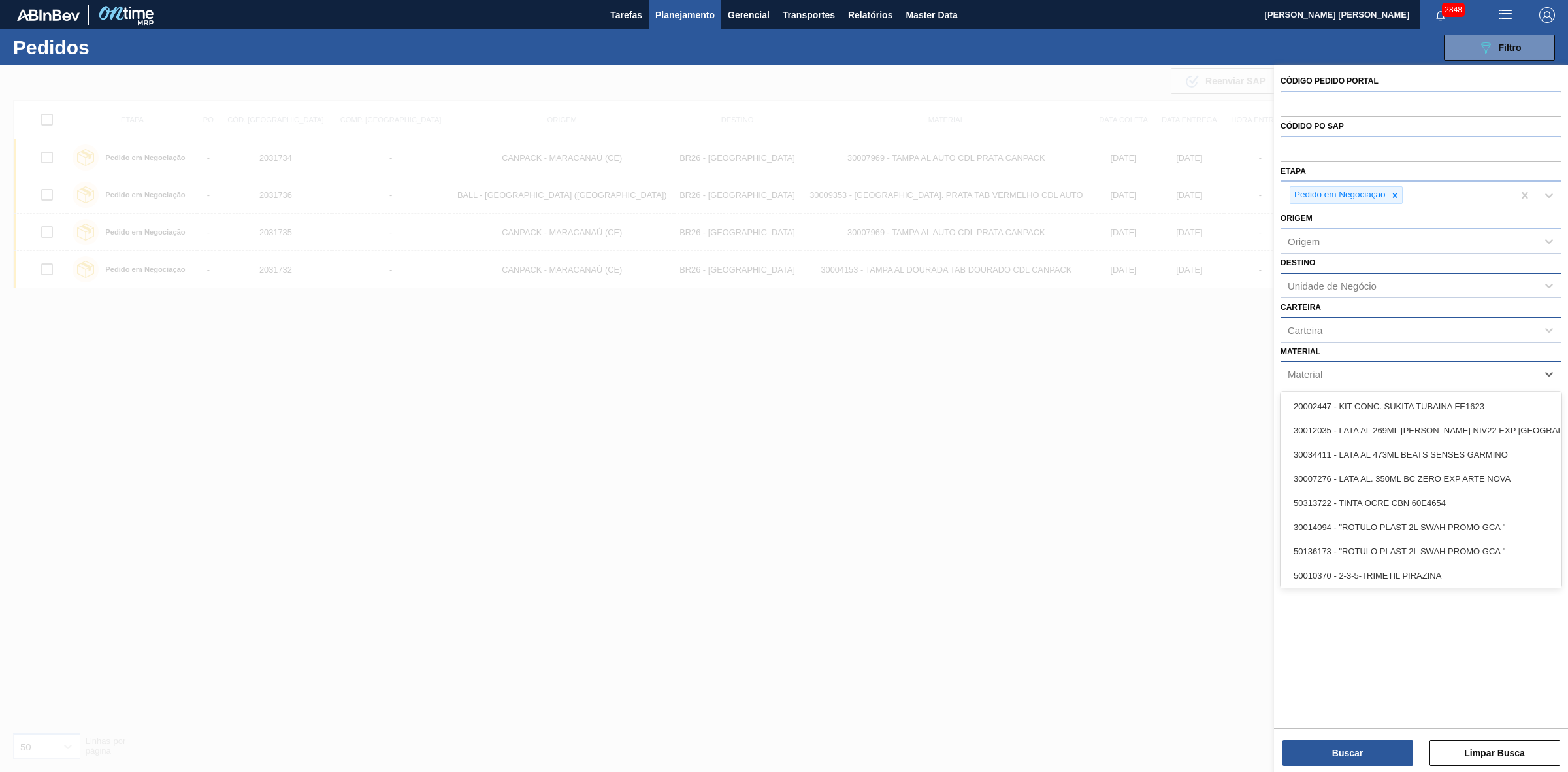
paste input "30033648"
type input "30033648"
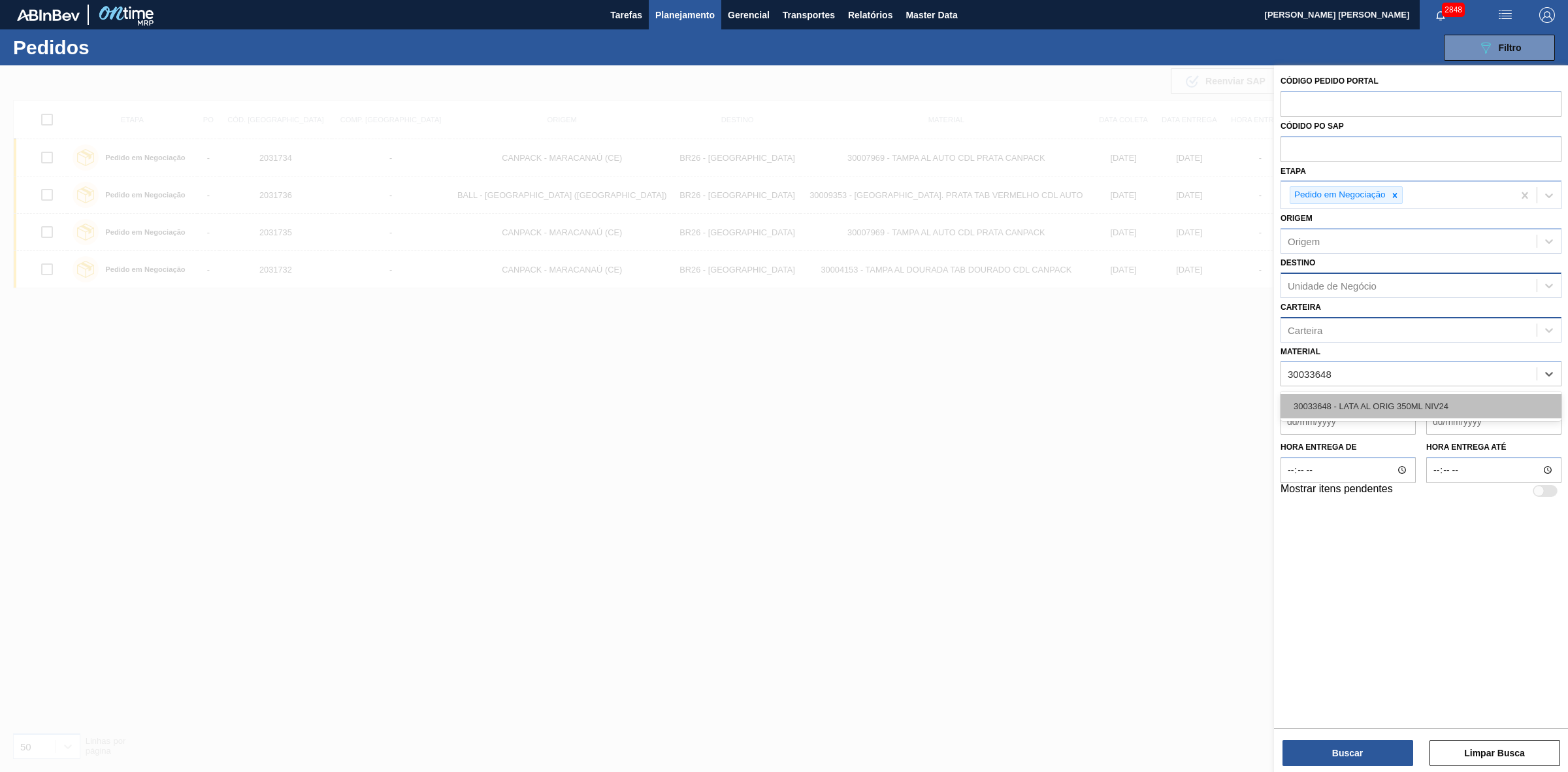
click at [1379, 399] on div "30033648 - LATA AL ORIG 350ML NIV24" at bounding box center [1420, 406] width 281 height 24
click at [1394, 197] on icon at bounding box center [1394, 195] width 9 height 9
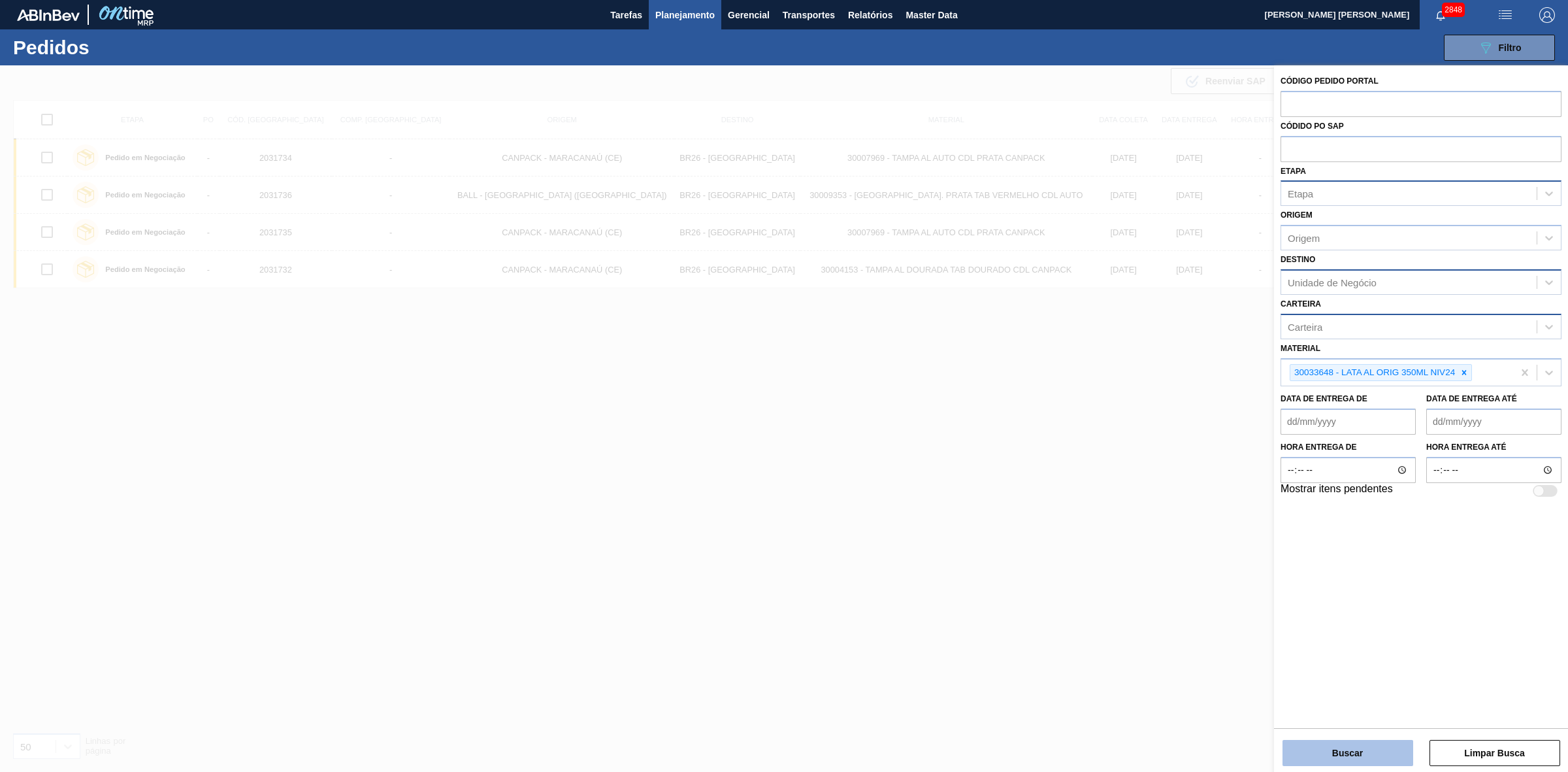
click at [1340, 742] on button "Buscar" at bounding box center [1347, 753] width 130 height 26
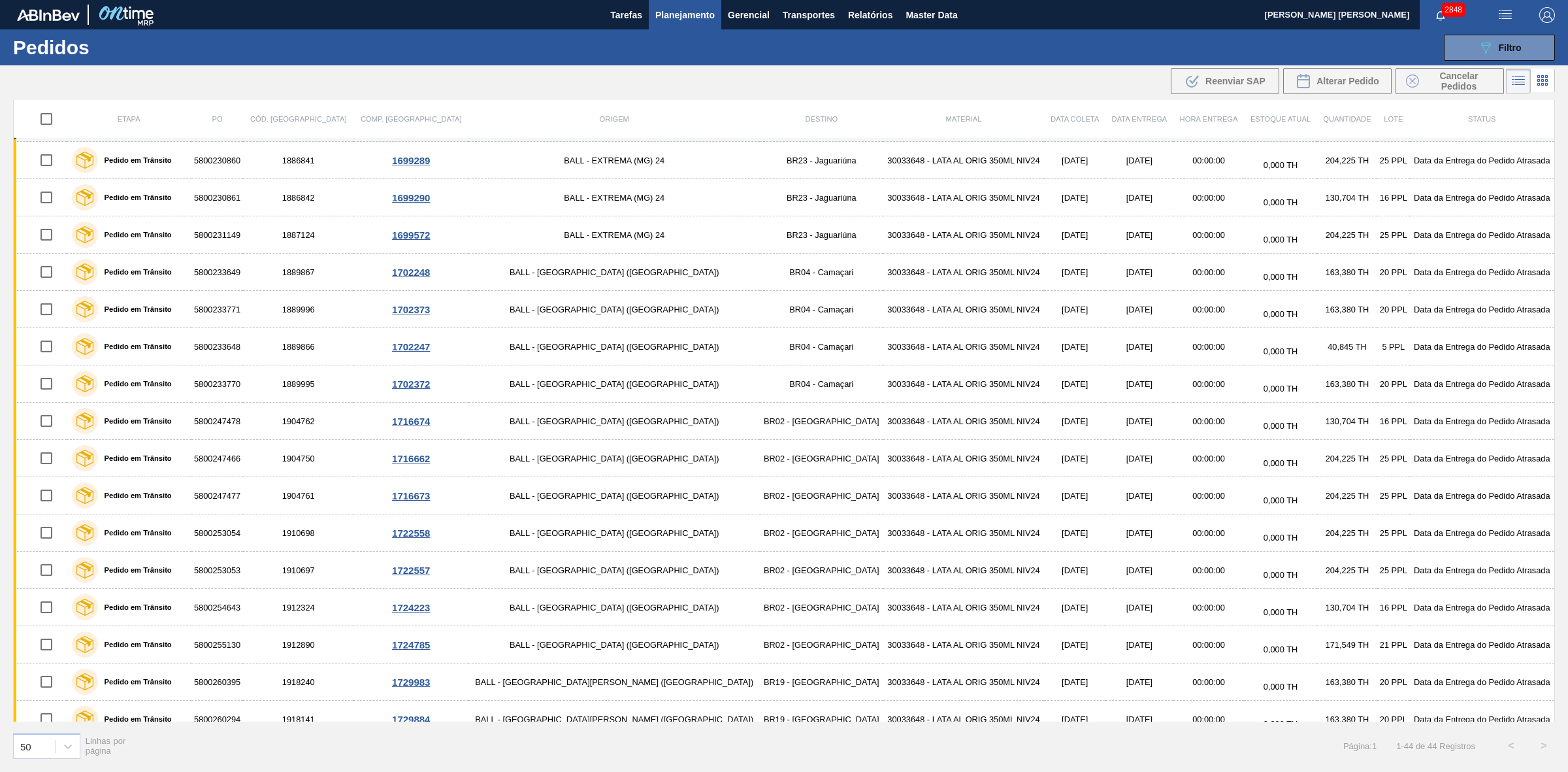
scroll to position [1064, 0]
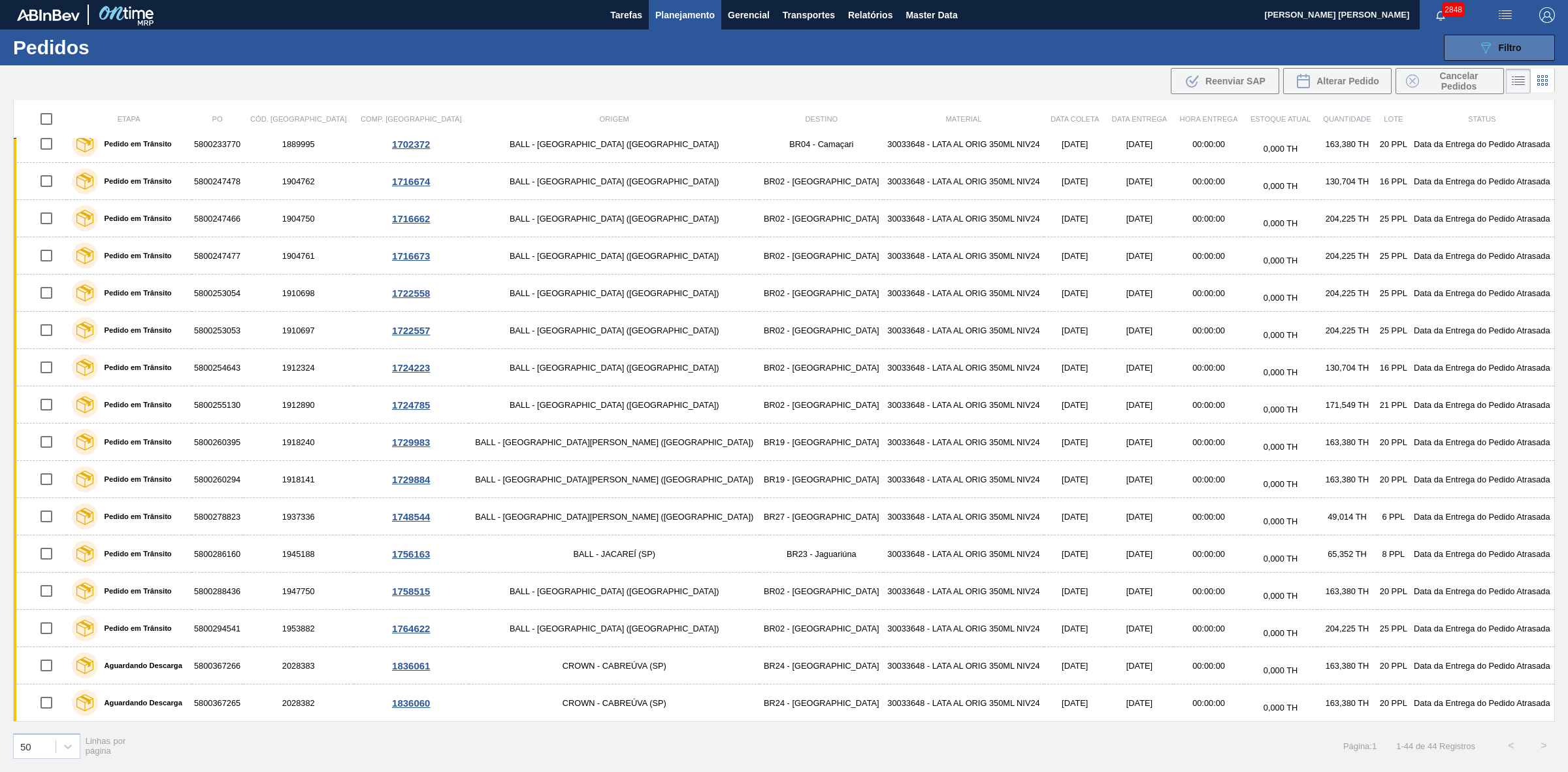
click at [1494, 44] on div "089F7B8B-B2A5-4AFE-B5C0-19BA573D28AC Filtro" at bounding box center [1500, 48] width 44 height 16
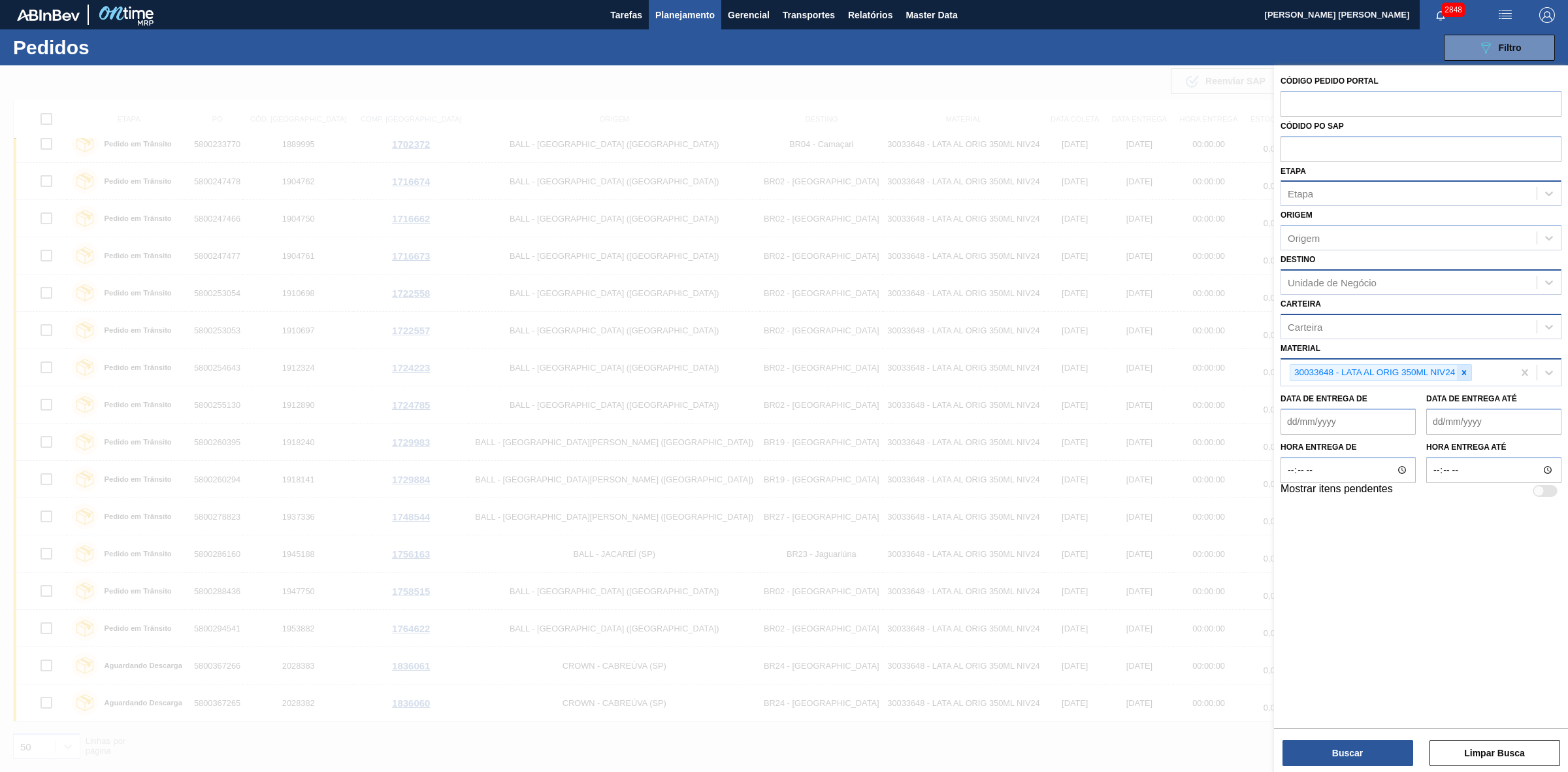
click at [1463, 371] on icon at bounding box center [1464, 372] width 4 height 4
click at [1304, 104] on input "text" at bounding box center [1420, 103] width 281 height 25
paste input "2031593"
type input "2031593"
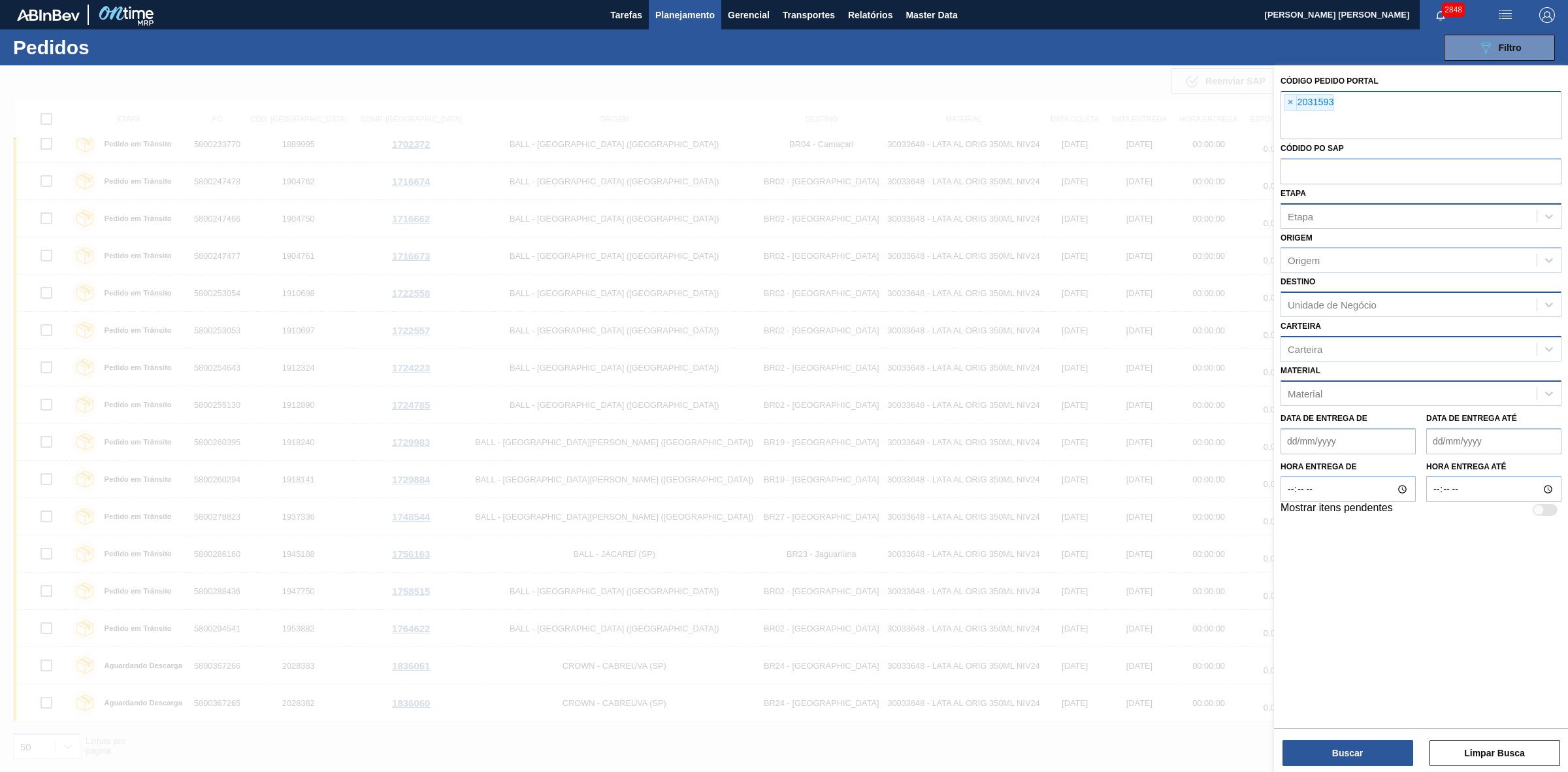
paste input "2031593"
type input "2031594"
click at [1340, 758] on button "Buscar" at bounding box center [1347, 753] width 130 height 26
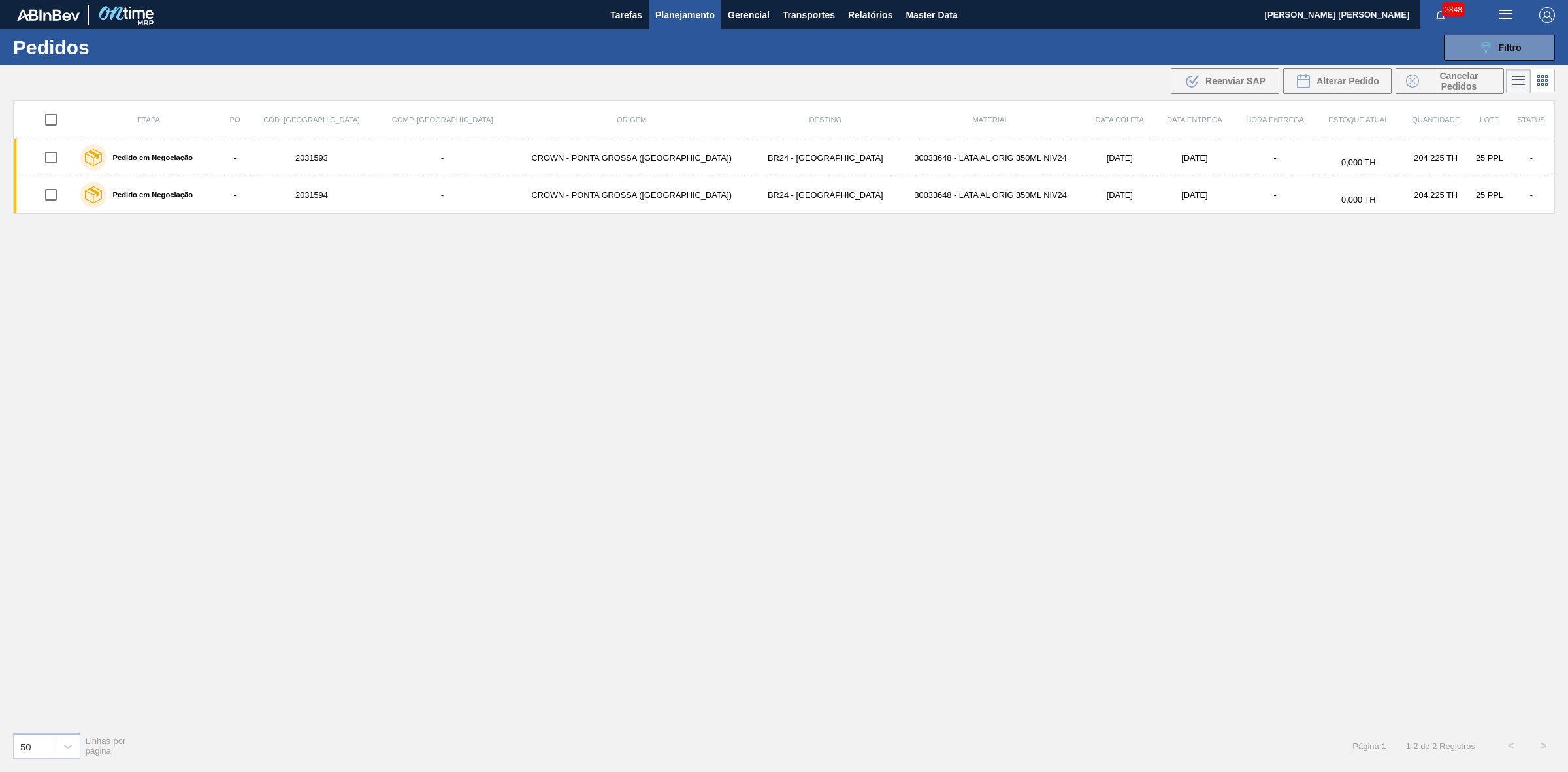
scroll to position [0, 0]
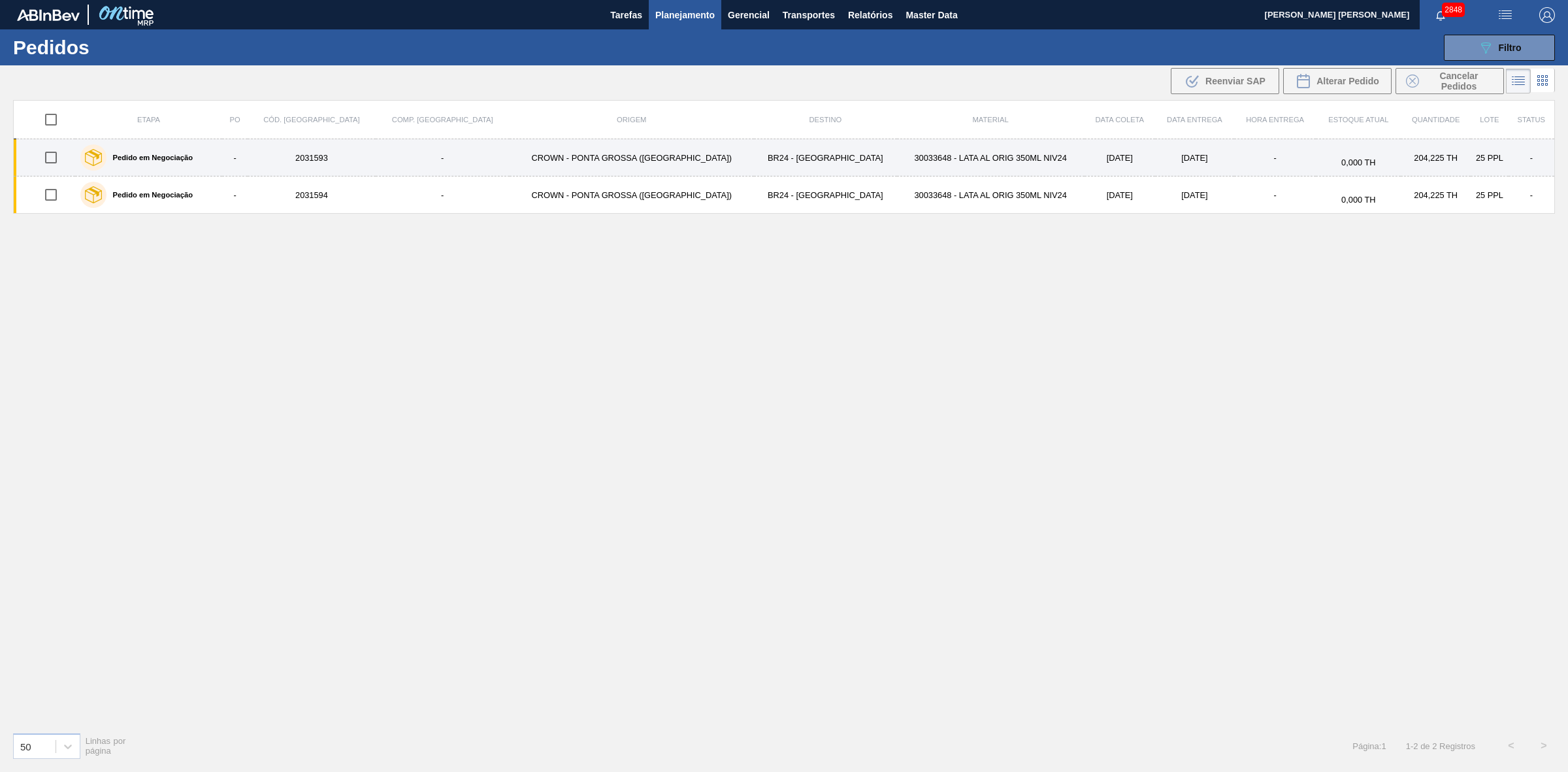
click at [55, 162] on input "checkbox" at bounding box center [51, 158] width 28 height 28
checkbox input "true"
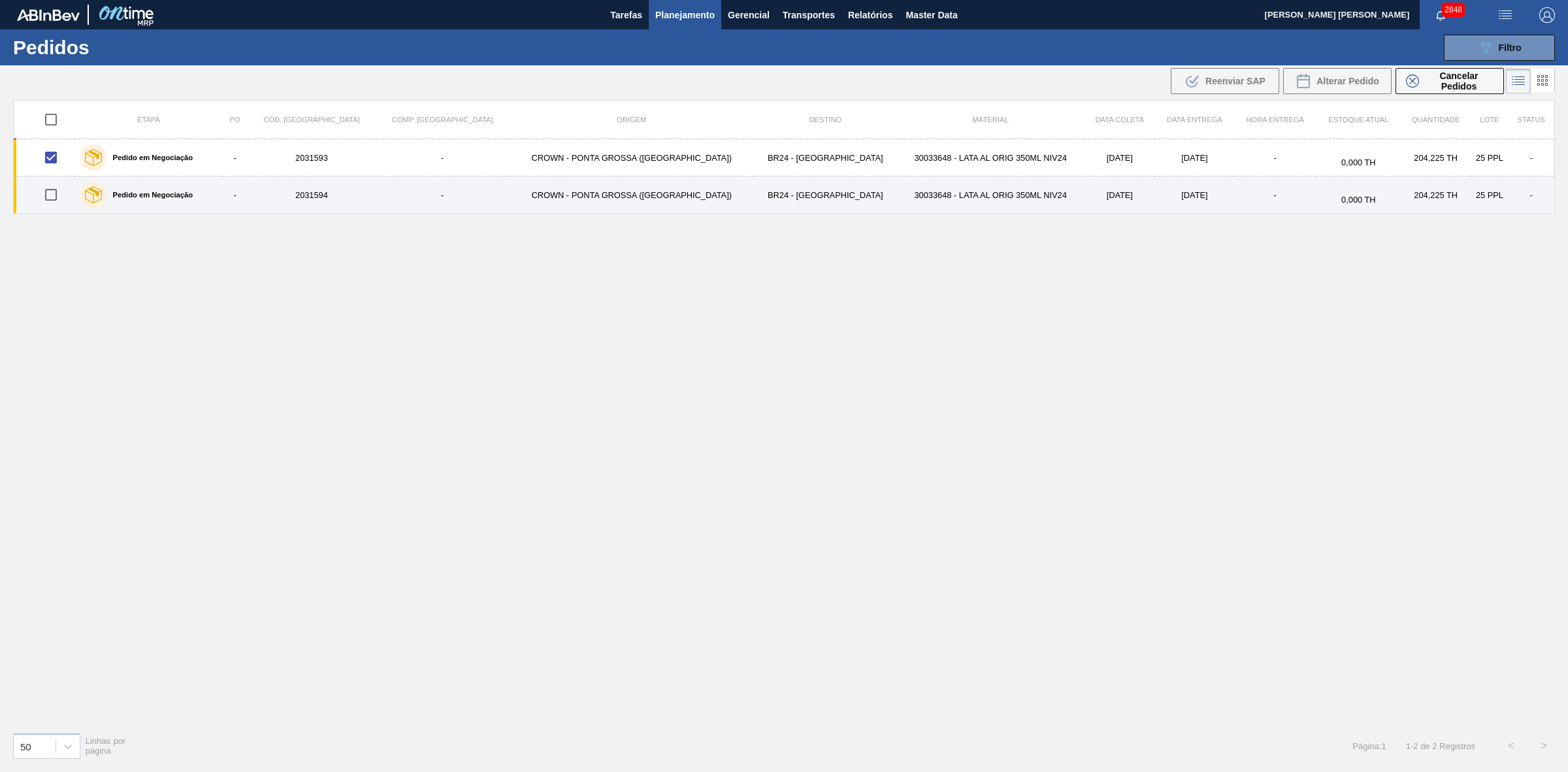
click at [57, 192] on input "checkbox" at bounding box center [51, 194] width 28 height 28
checkbox input "true"
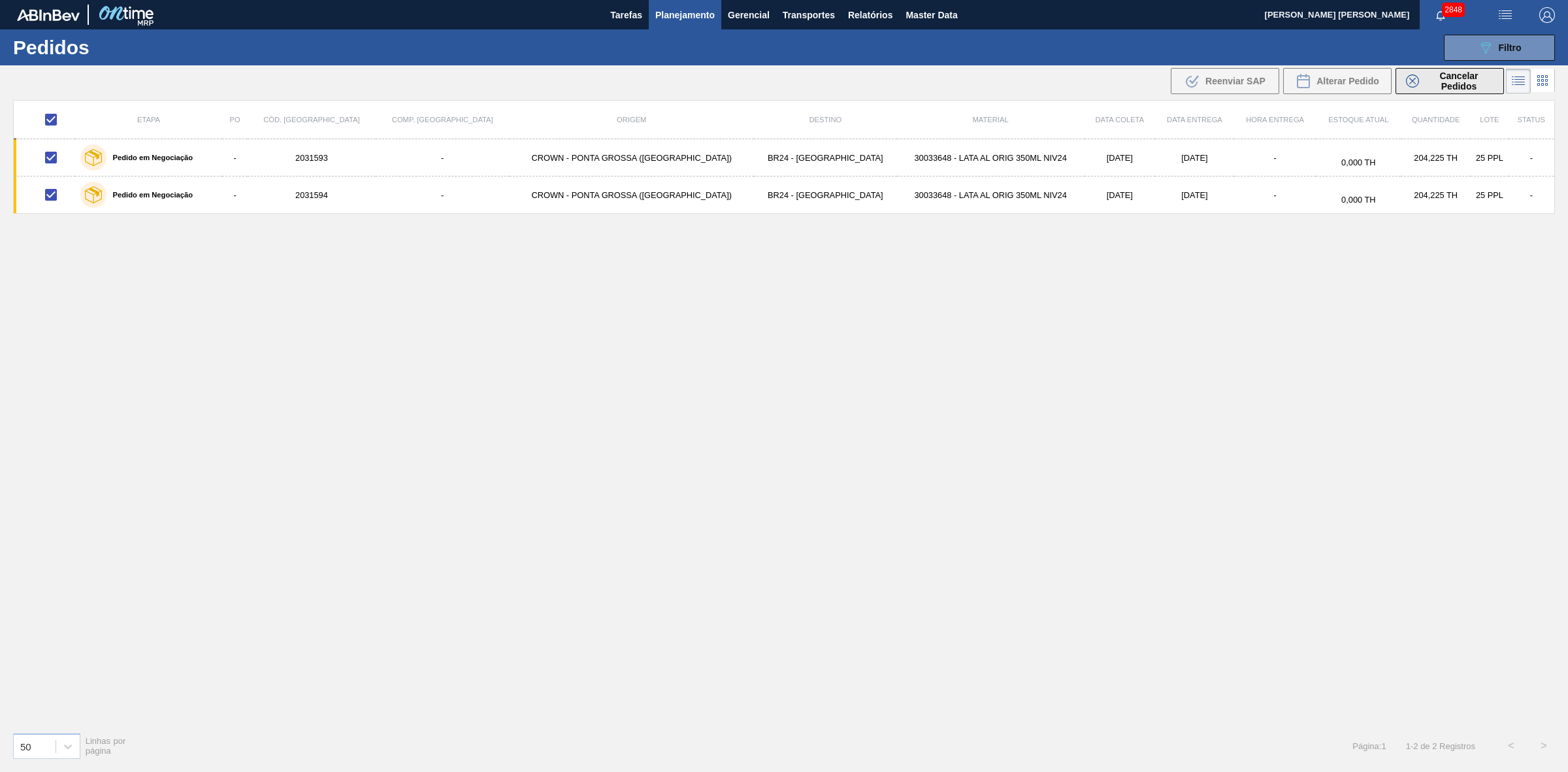
click at [1442, 83] on span "Cancelar Pedidos" at bounding box center [1459, 80] width 69 height 21
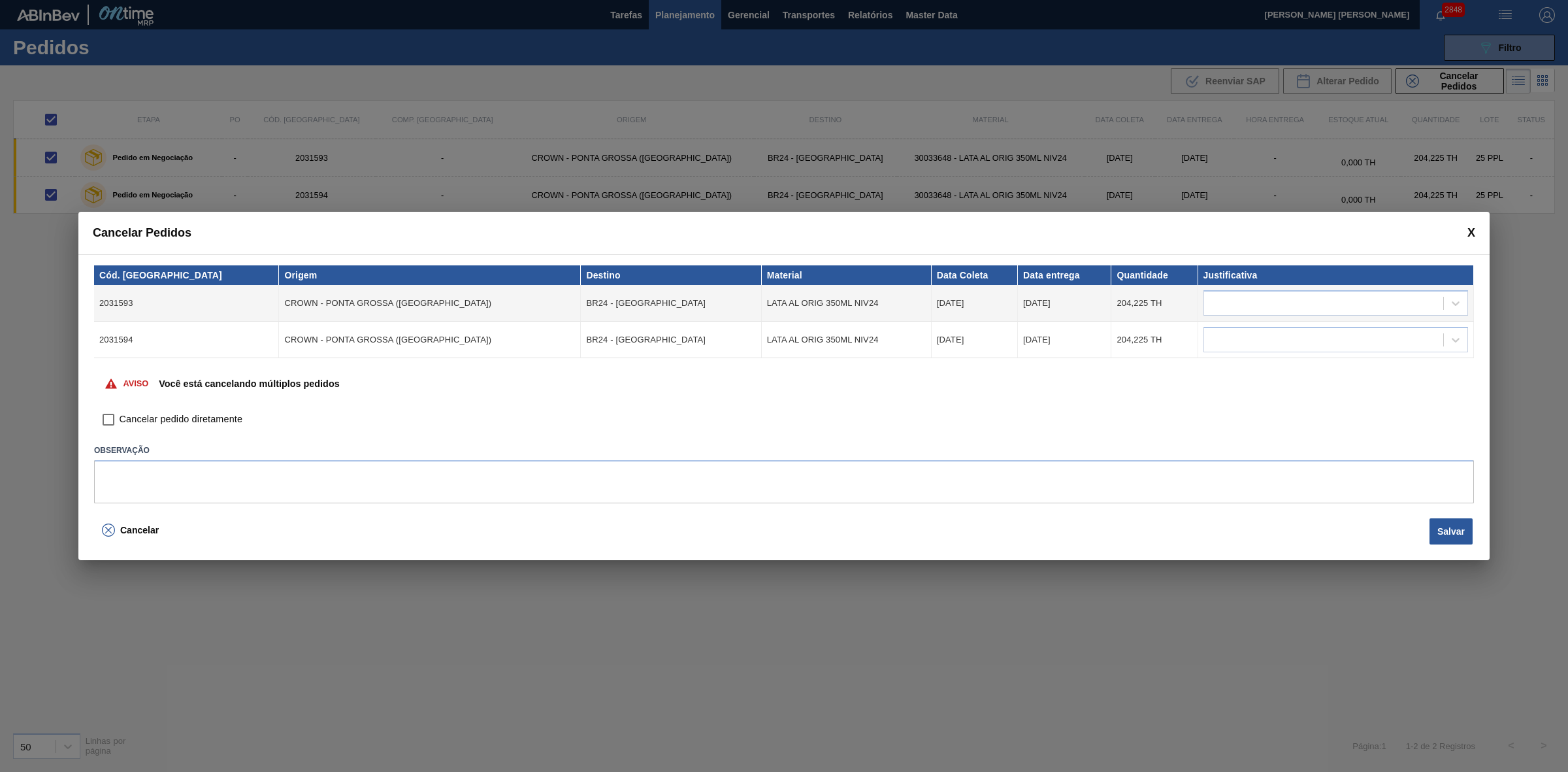
click at [203, 417] on span "Cancelar pedido diretamente" at bounding box center [181, 419] width 123 height 14
click at [120, 417] on input "Cancelar pedido diretamente" at bounding box center [108, 419] width 22 height 22
checkbox input "true"
click at [1451, 534] on button "Salvar" at bounding box center [1450, 531] width 43 height 26
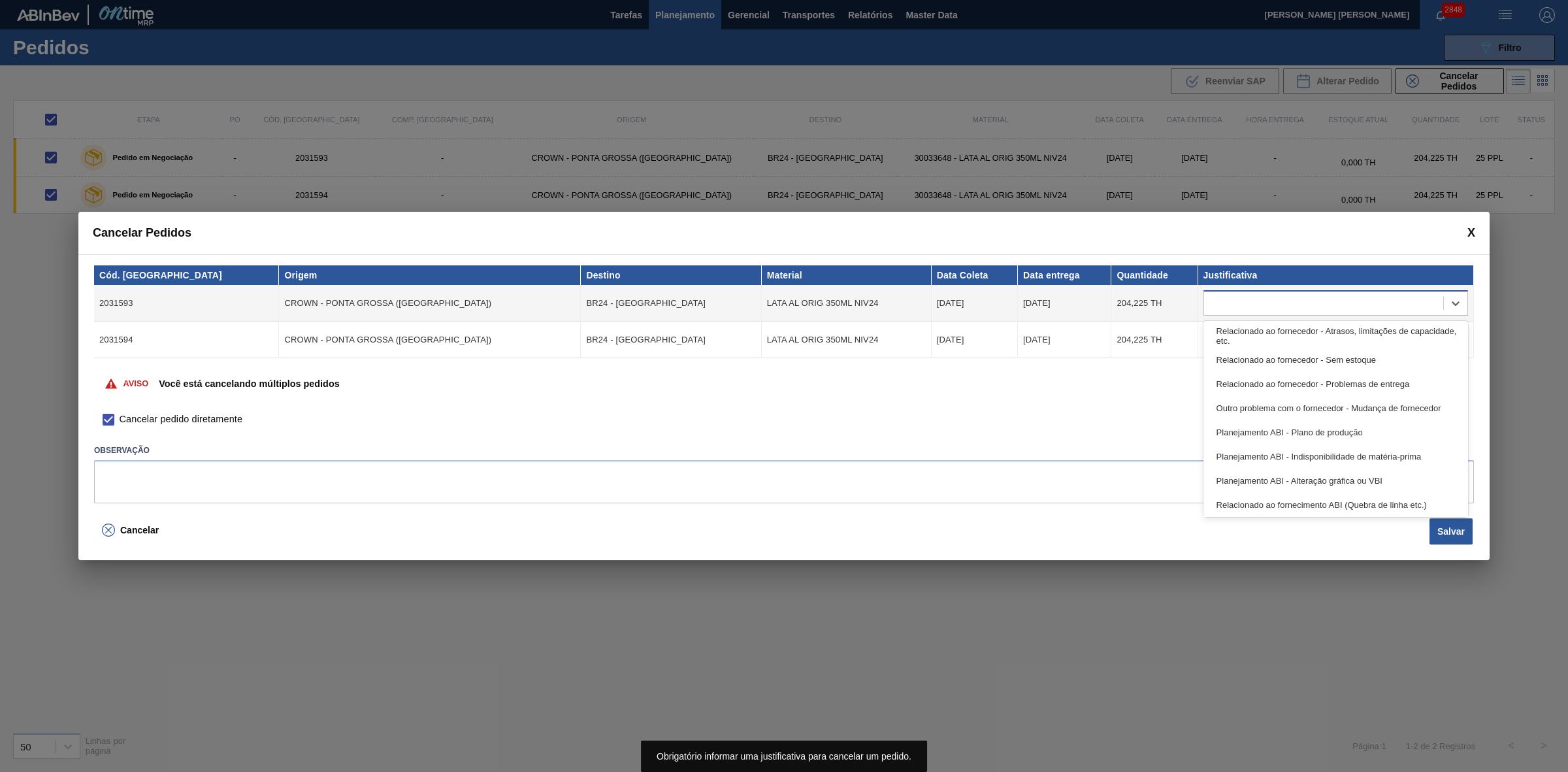
click at [1260, 301] on div at bounding box center [1323, 303] width 239 height 19
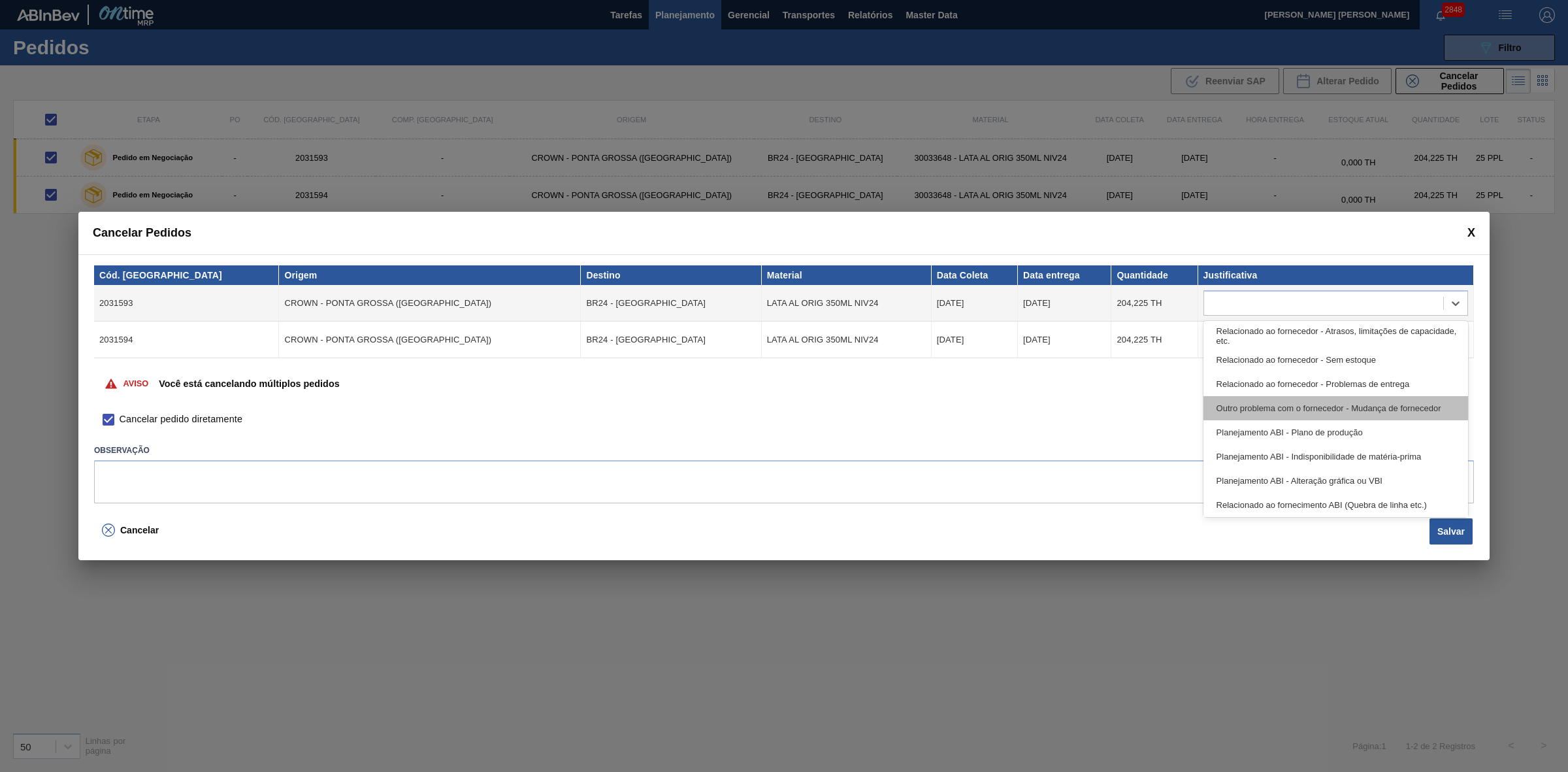
scroll to position [244, 0]
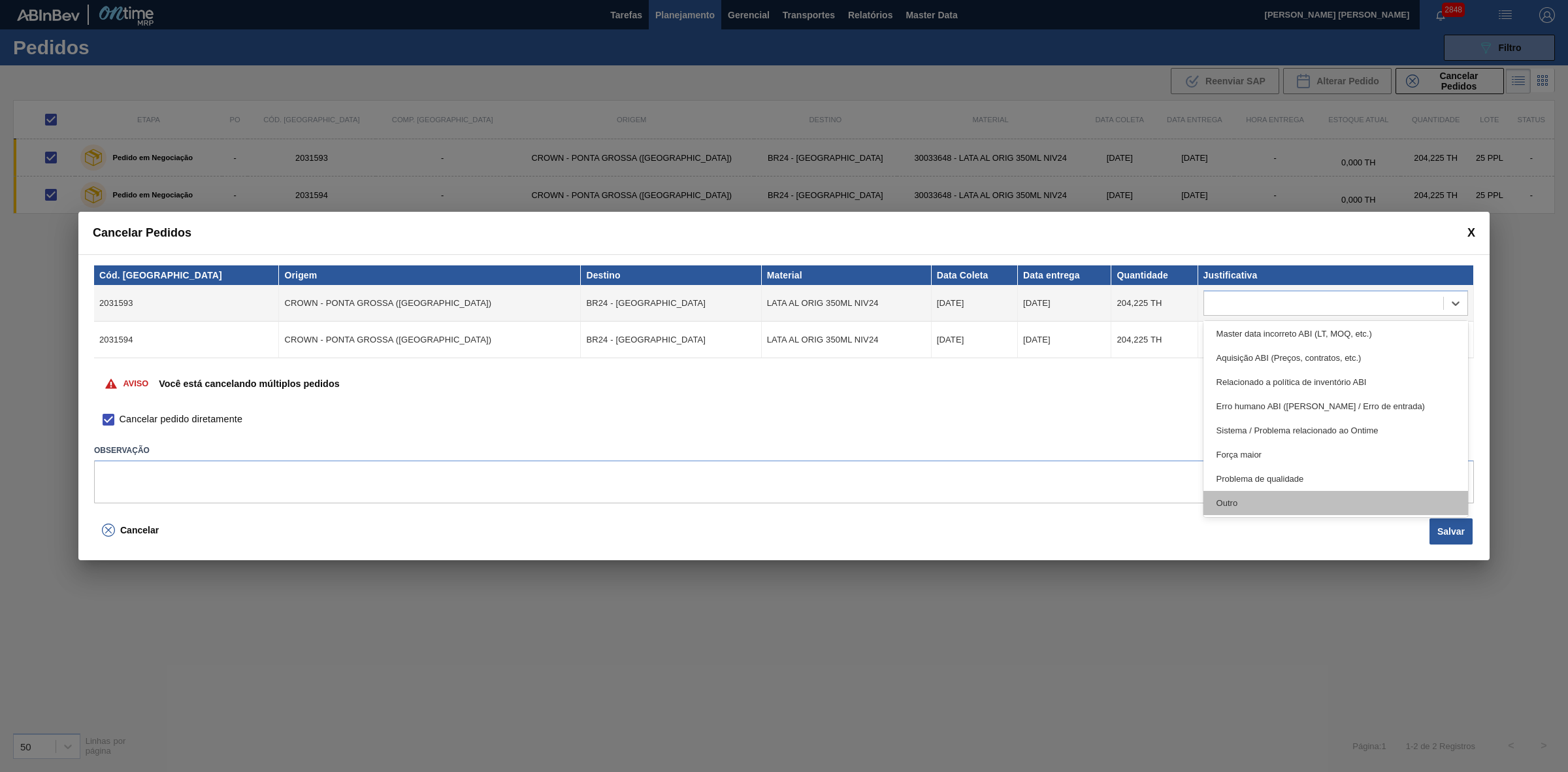
click at [1255, 497] on div "Outro" at bounding box center [1335, 503] width 265 height 24
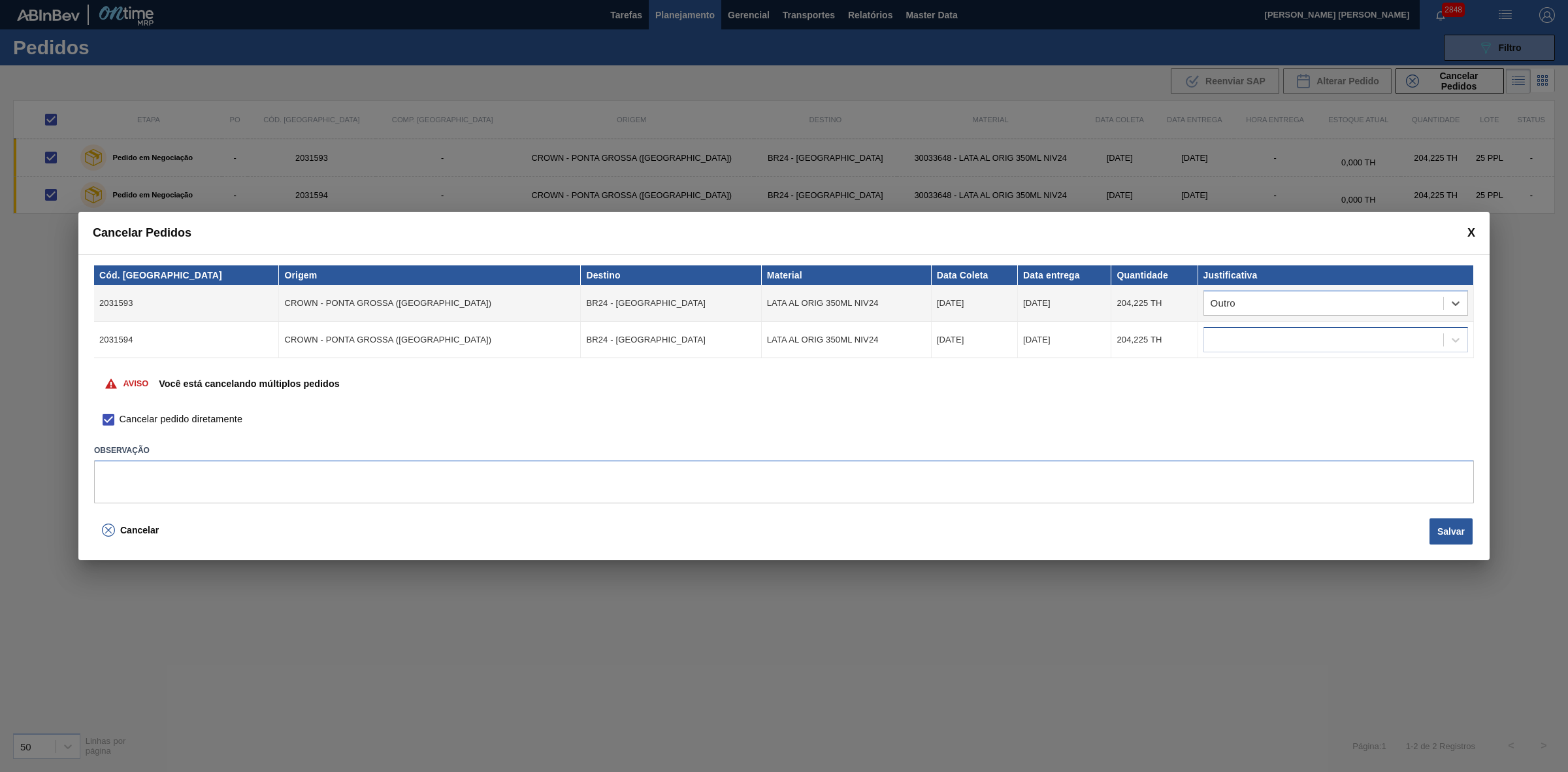
click at [1269, 340] on div at bounding box center [1323, 340] width 239 height 19
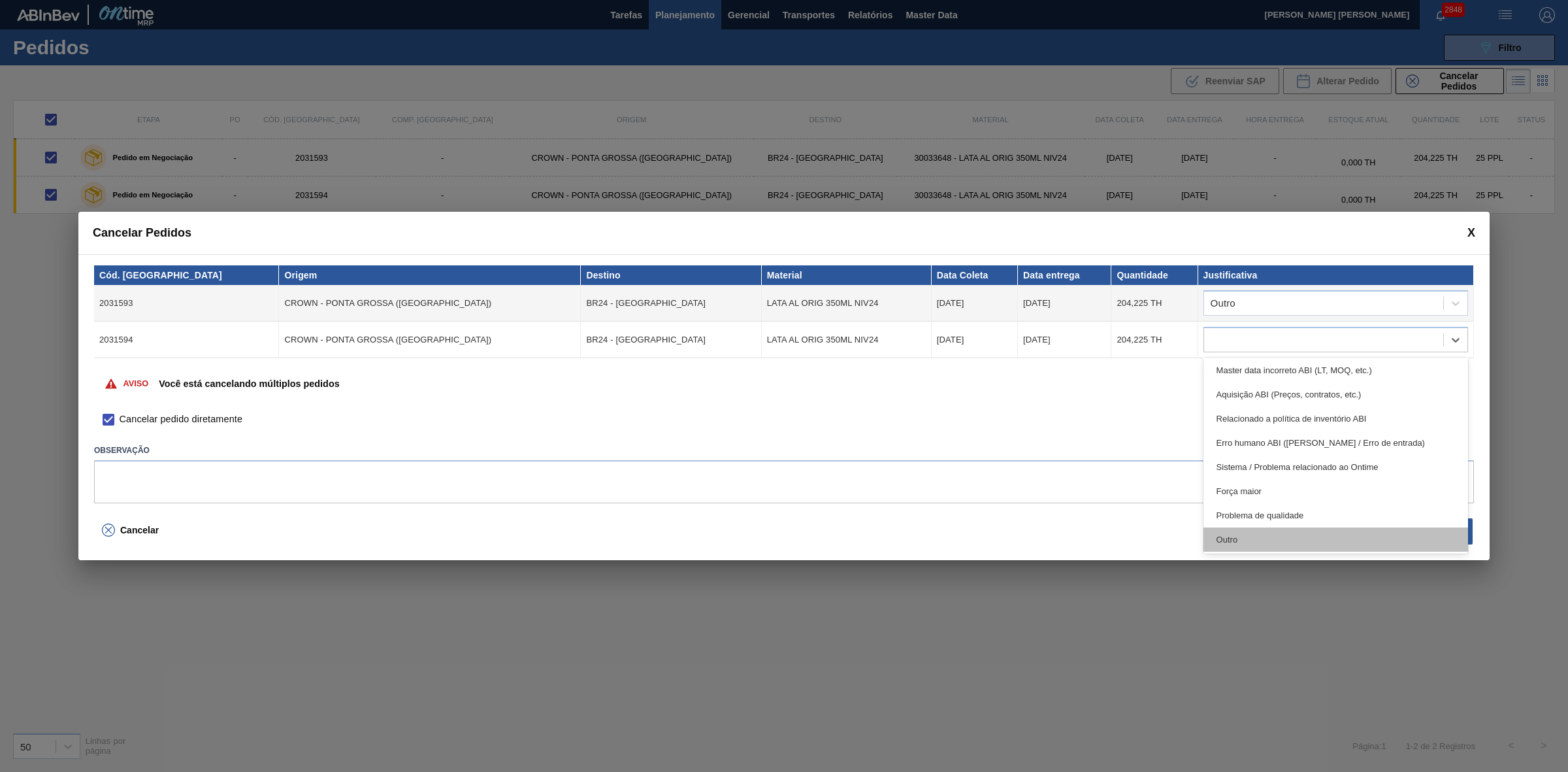
click at [1262, 546] on div "Outro" at bounding box center [1335, 539] width 265 height 24
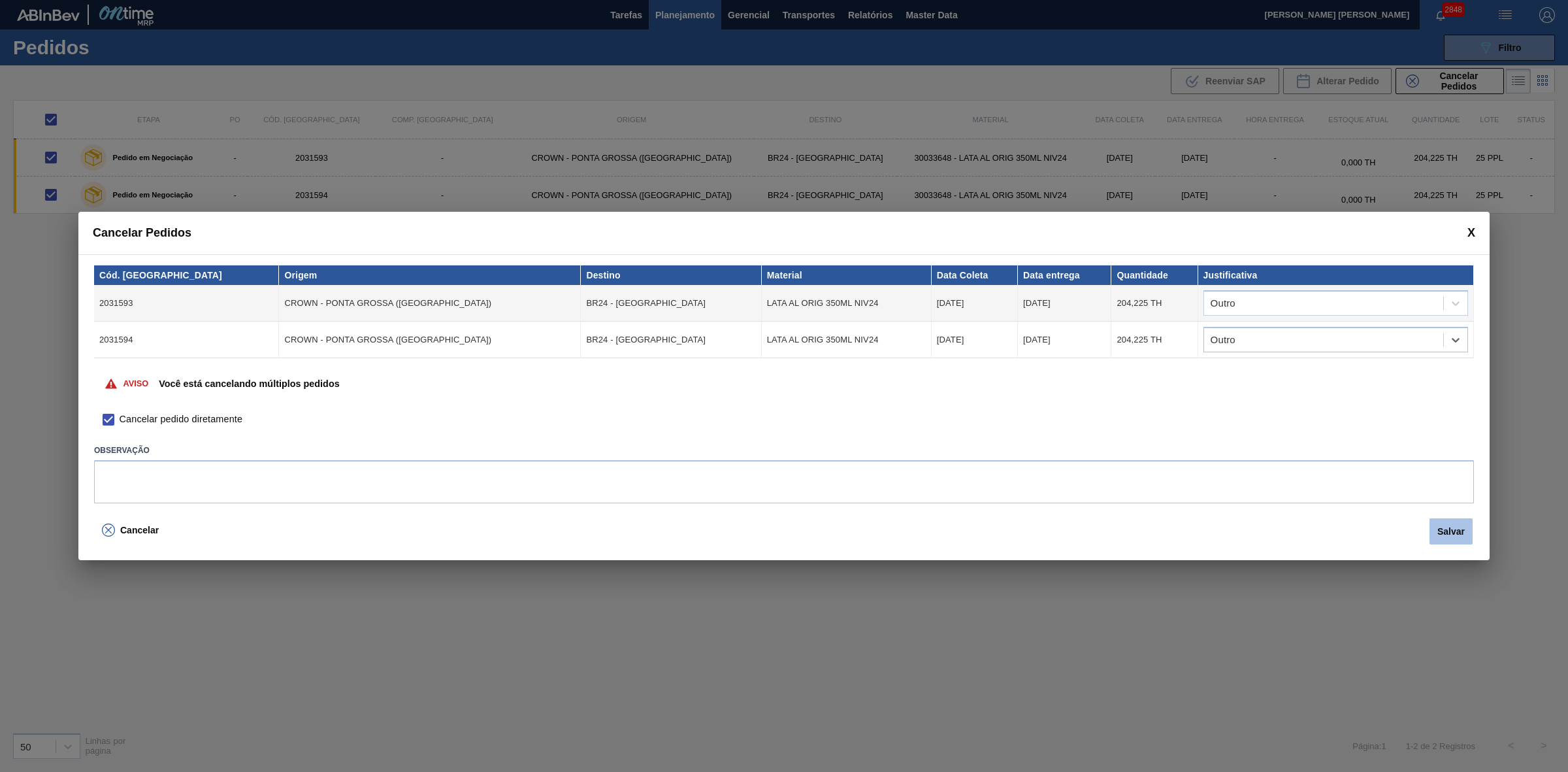
click at [1437, 525] on button "Salvar" at bounding box center [1450, 531] width 43 height 26
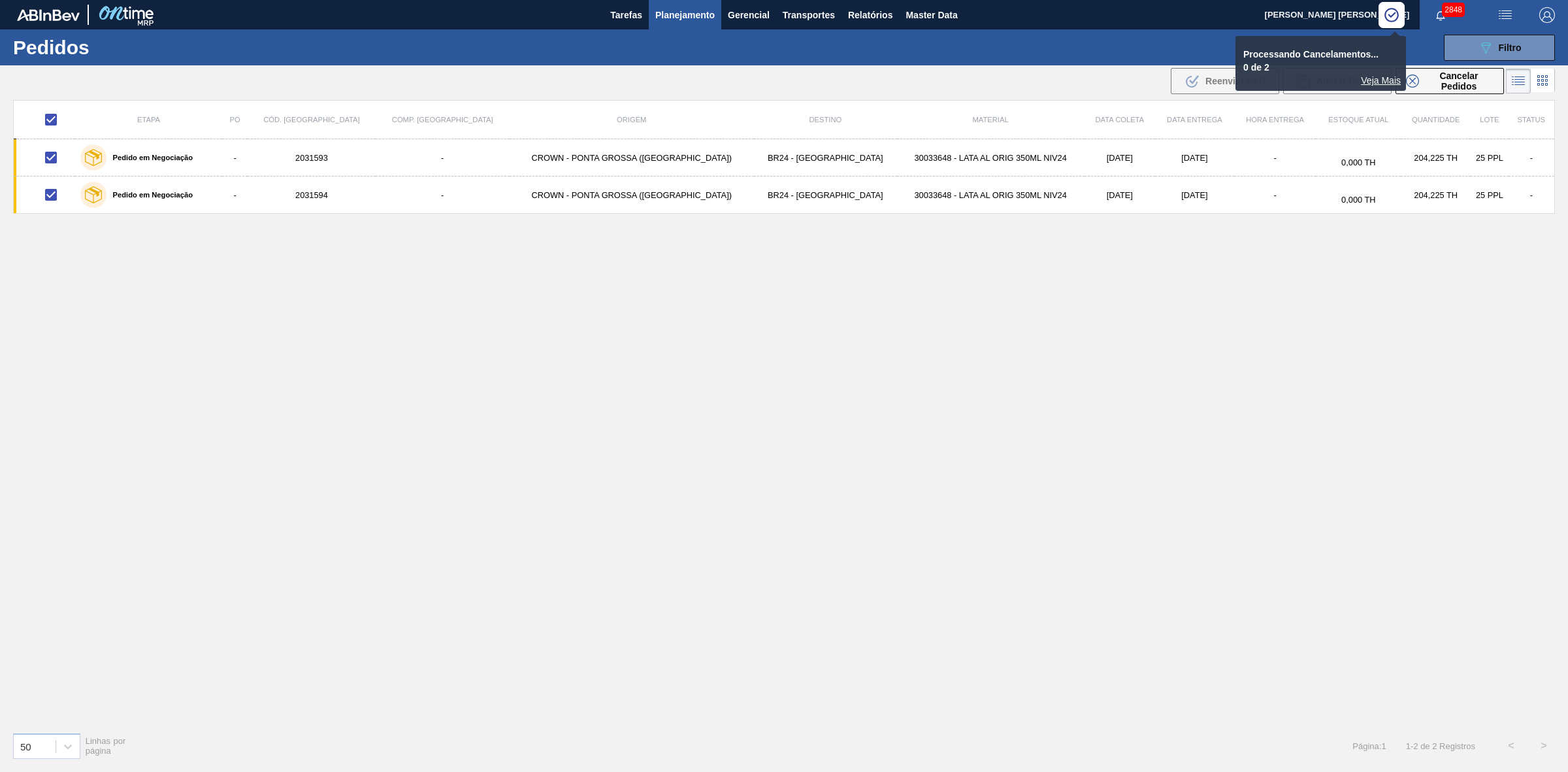
click at [1375, 79] on div "Veja Mais" at bounding box center [1320, 80] width 160 height 11
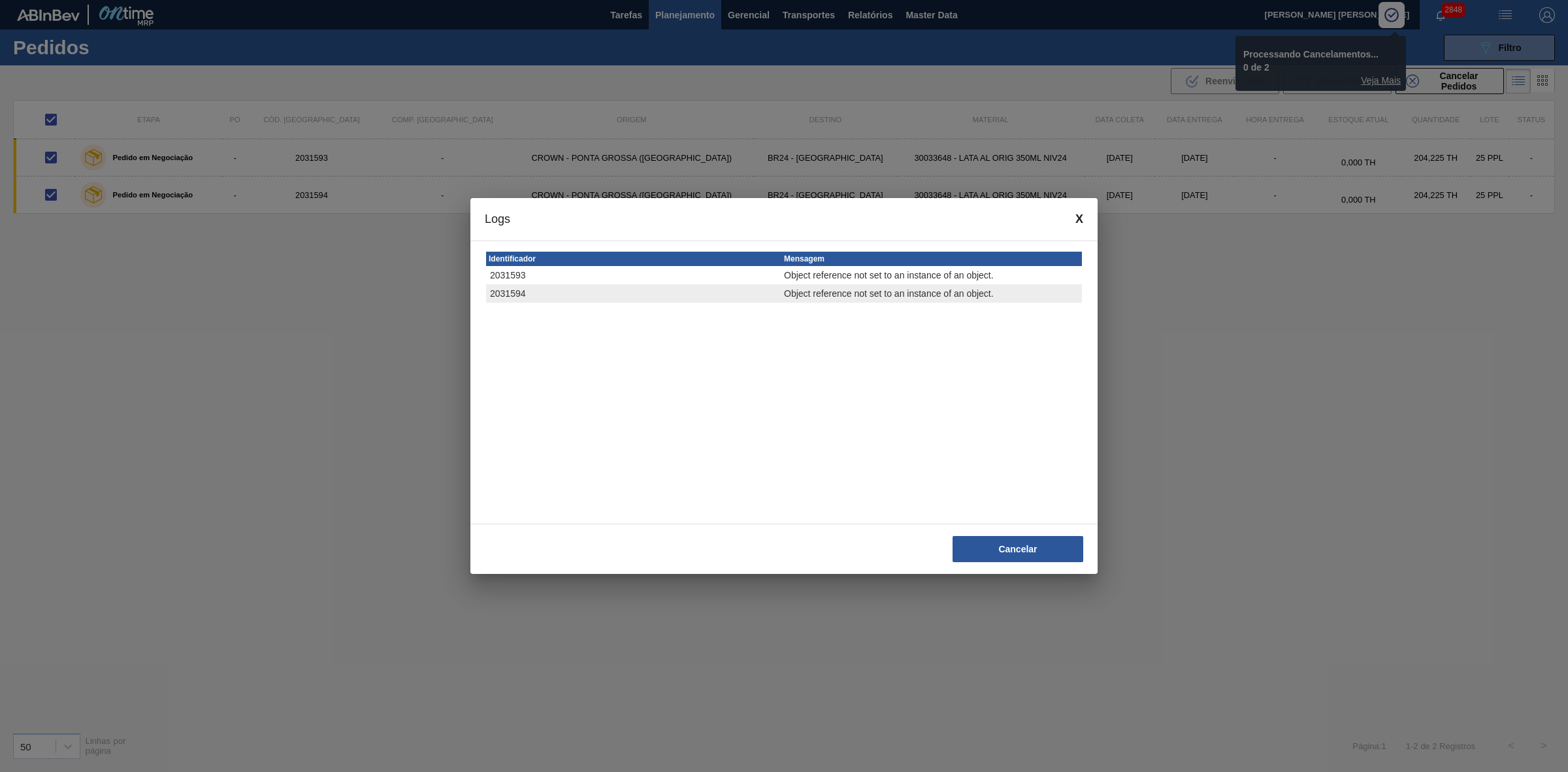
click at [1076, 220] on span at bounding box center [1079, 219] width 8 height 13
checkbox input "false"
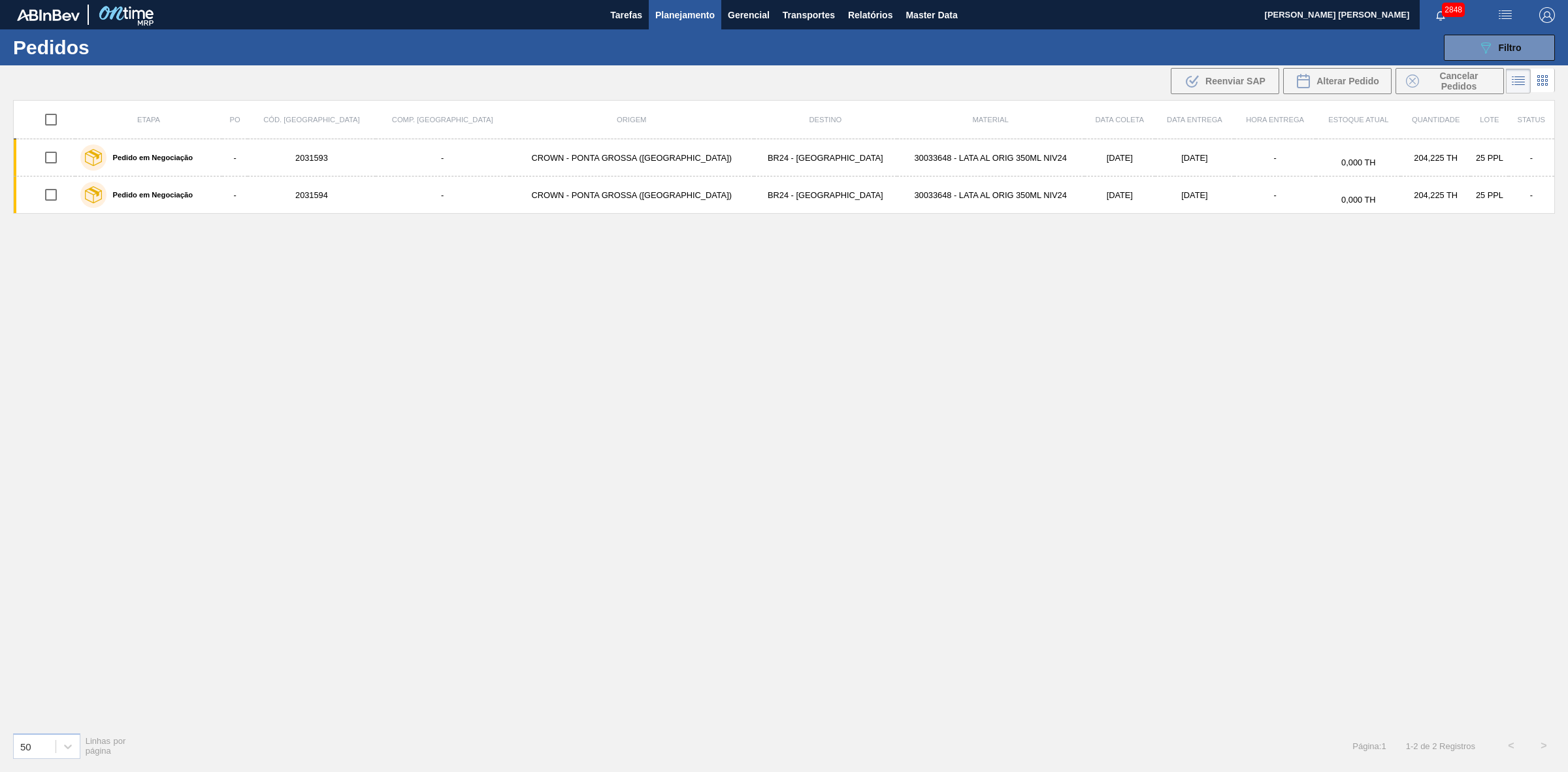
click at [57, 122] on input "checkbox" at bounding box center [51, 119] width 28 height 28
checkbox input "true"
click at [1452, 88] on span "Cancelar Pedidos" at bounding box center [1459, 80] width 69 height 21
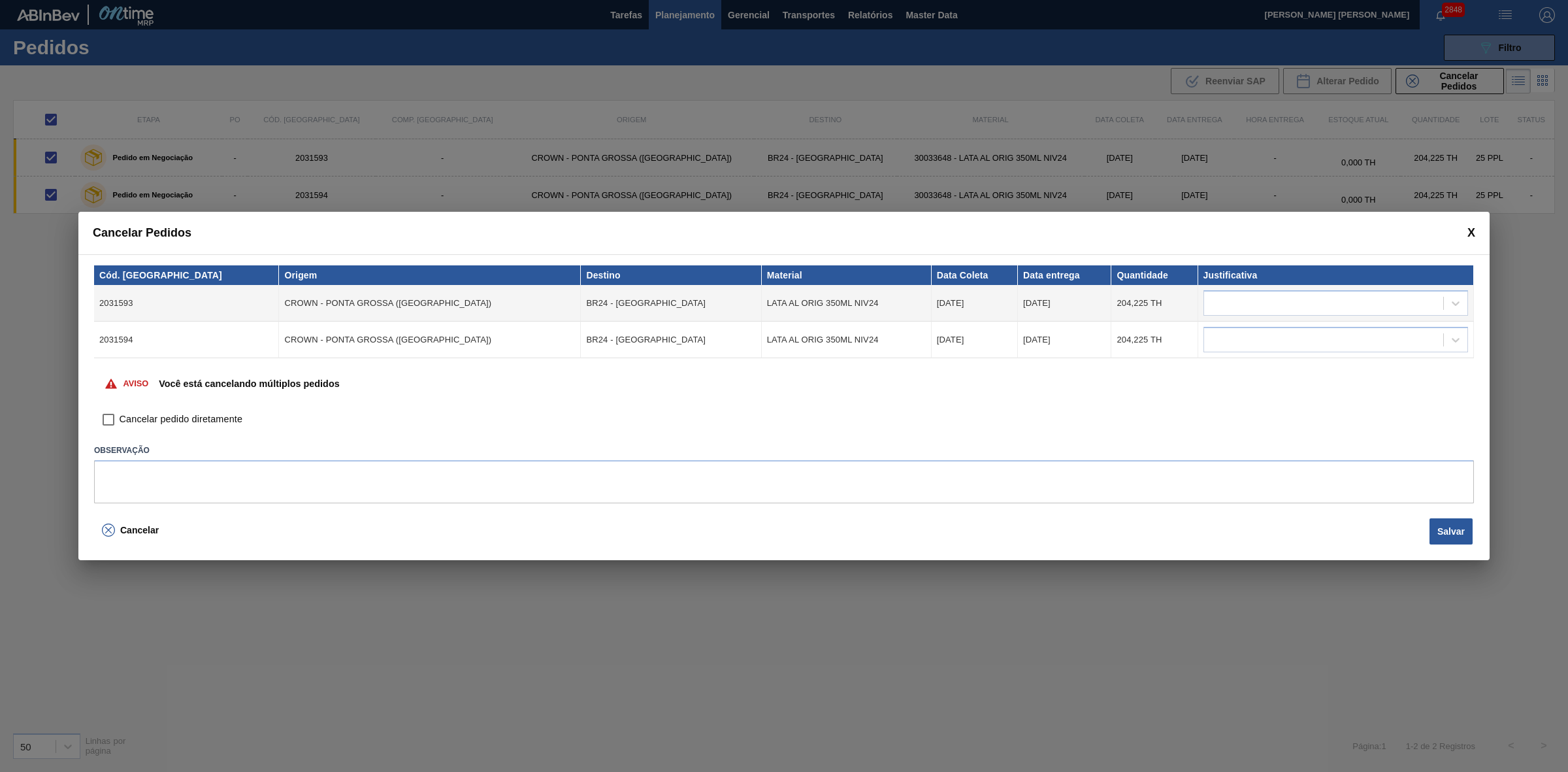
click at [210, 415] on span "Cancelar pedido diretamente" at bounding box center [181, 419] width 123 height 14
click at [120, 415] on input "Cancelar pedido diretamente" at bounding box center [108, 419] width 22 height 22
checkbox input "true"
click at [1321, 302] on div at bounding box center [1323, 303] width 239 height 19
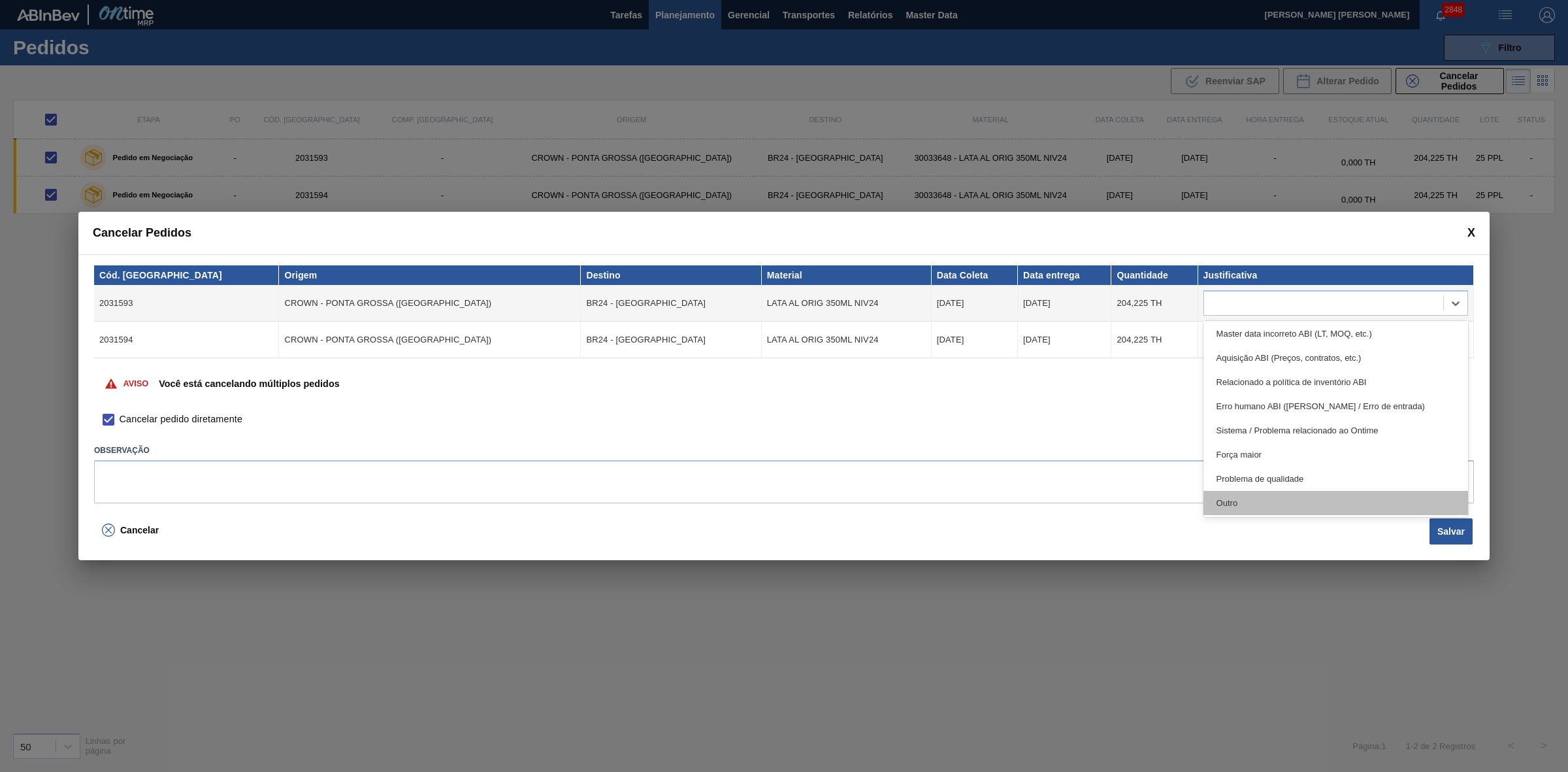
click at [1271, 502] on div "Outro" at bounding box center [1335, 503] width 265 height 24
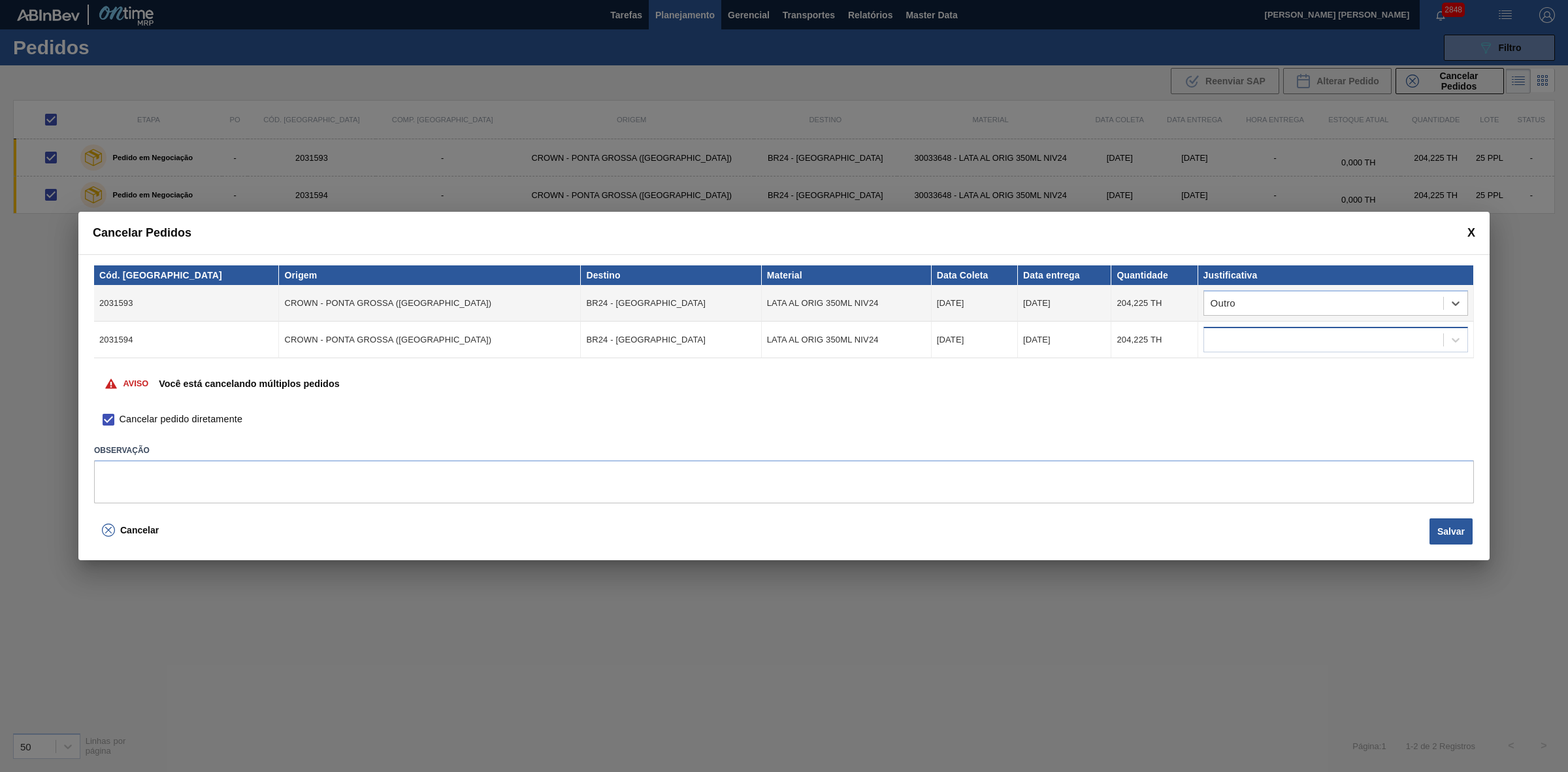
click at [1275, 344] on div at bounding box center [1323, 340] width 239 height 19
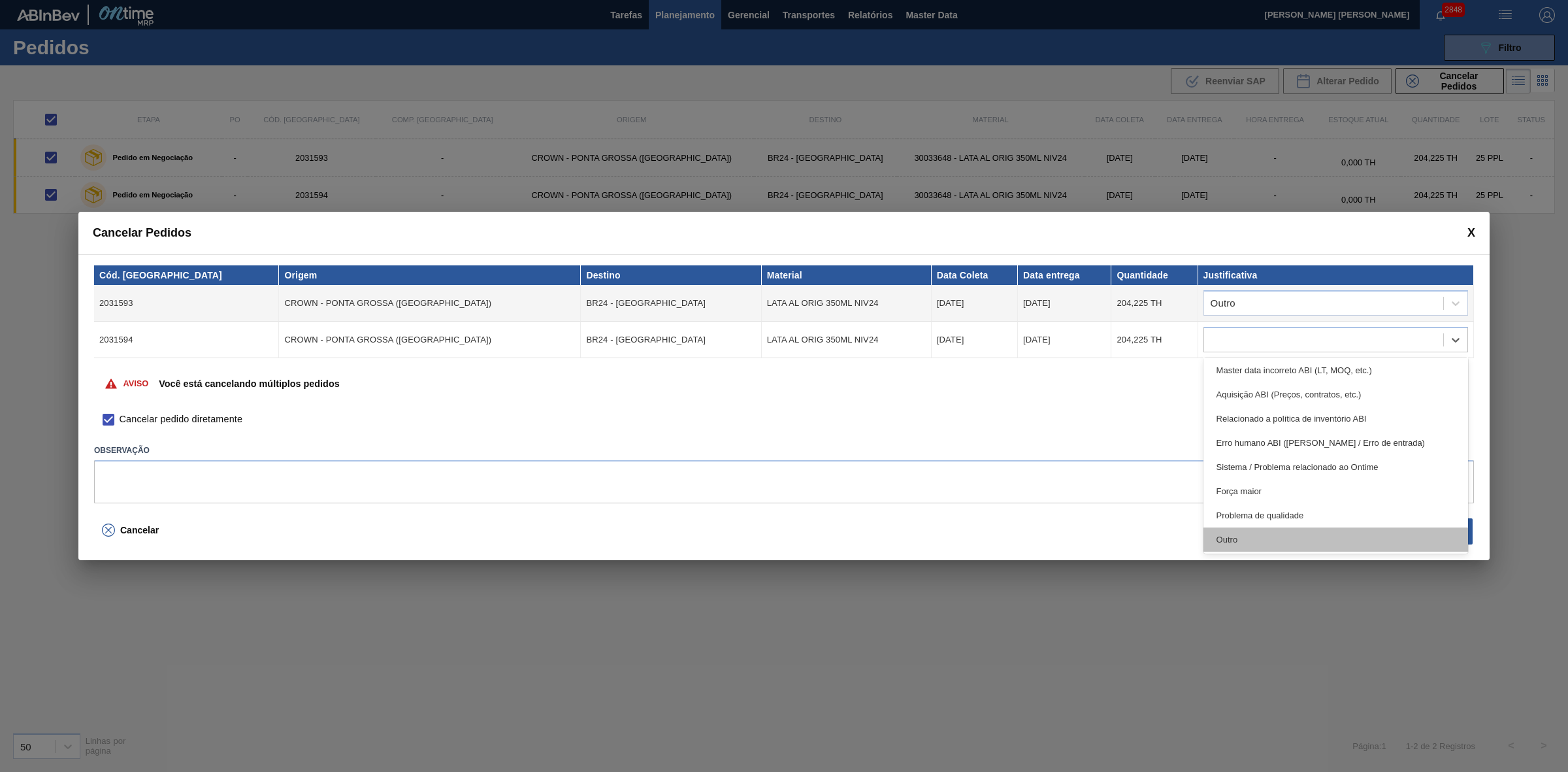
click at [1252, 531] on div "Outro" at bounding box center [1335, 539] width 265 height 24
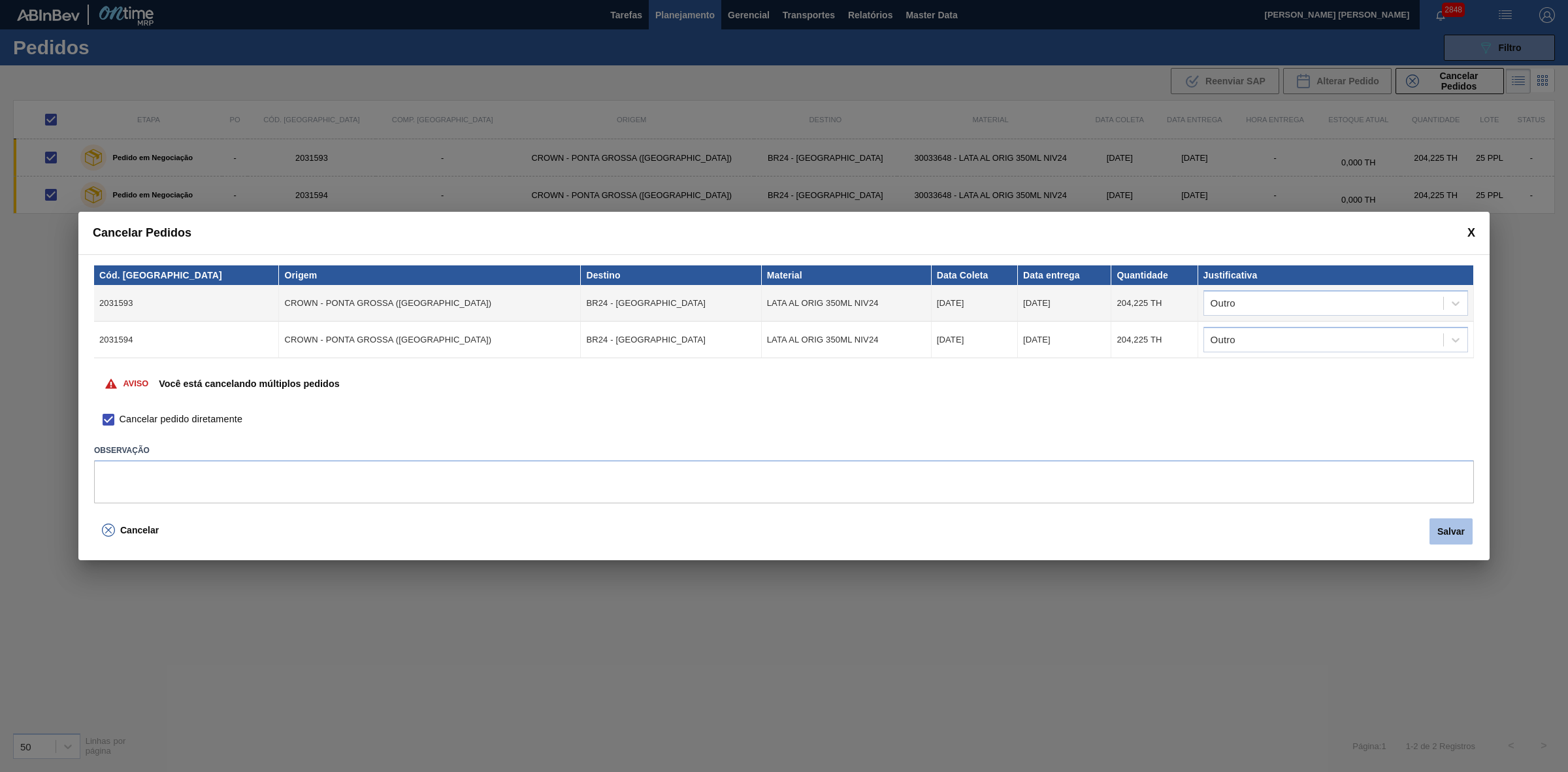
click at [1453, 522] on button "Salvar" at bounding box center [1450, 531] width 43 height 26
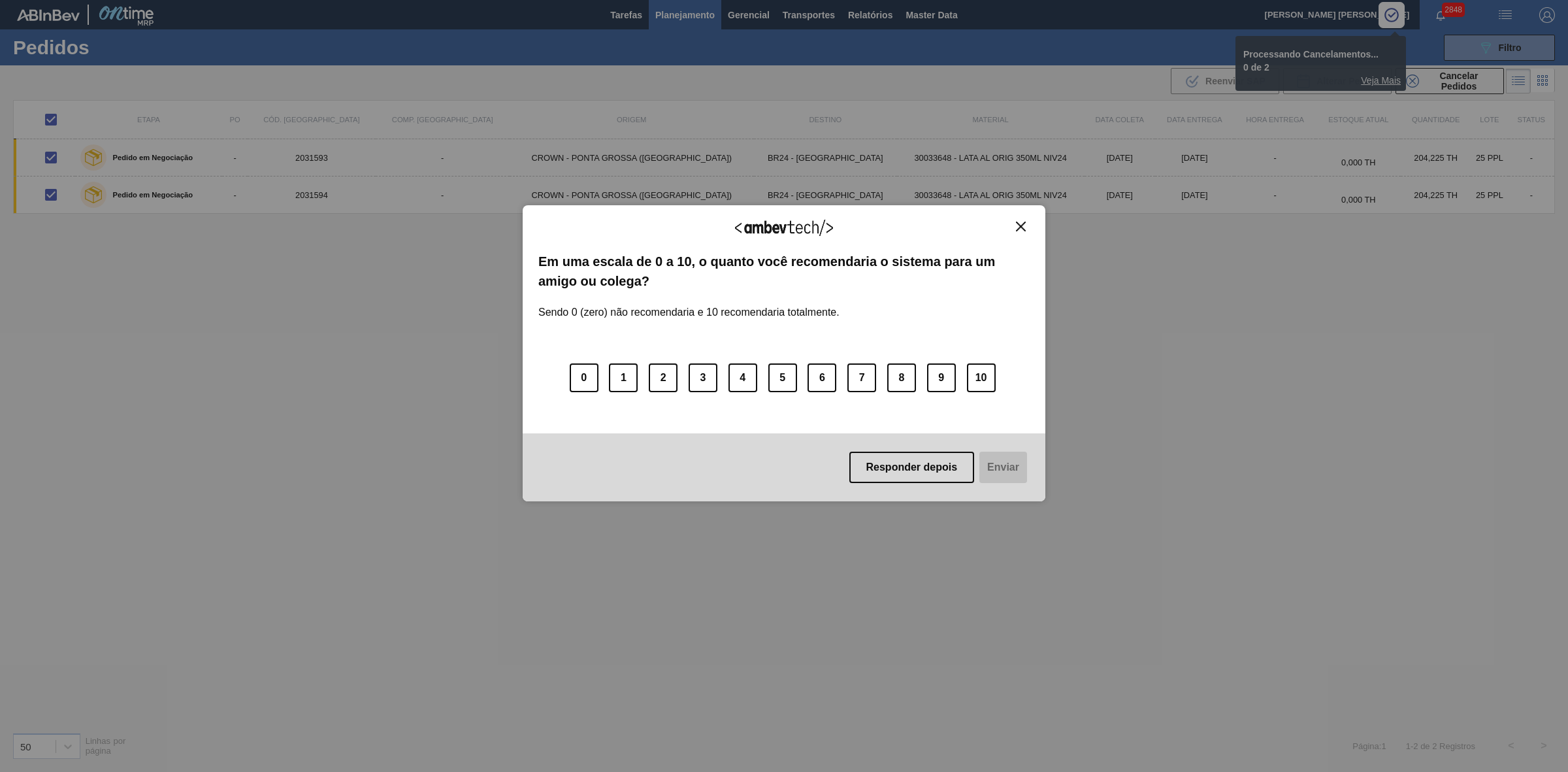
click at [1021, 228] on img "Close" at bounding box center [1021, 226] width 10 height 10
click at [1024, 224] on img "Close" at bounding box center [1021, 226] width 10 height 10
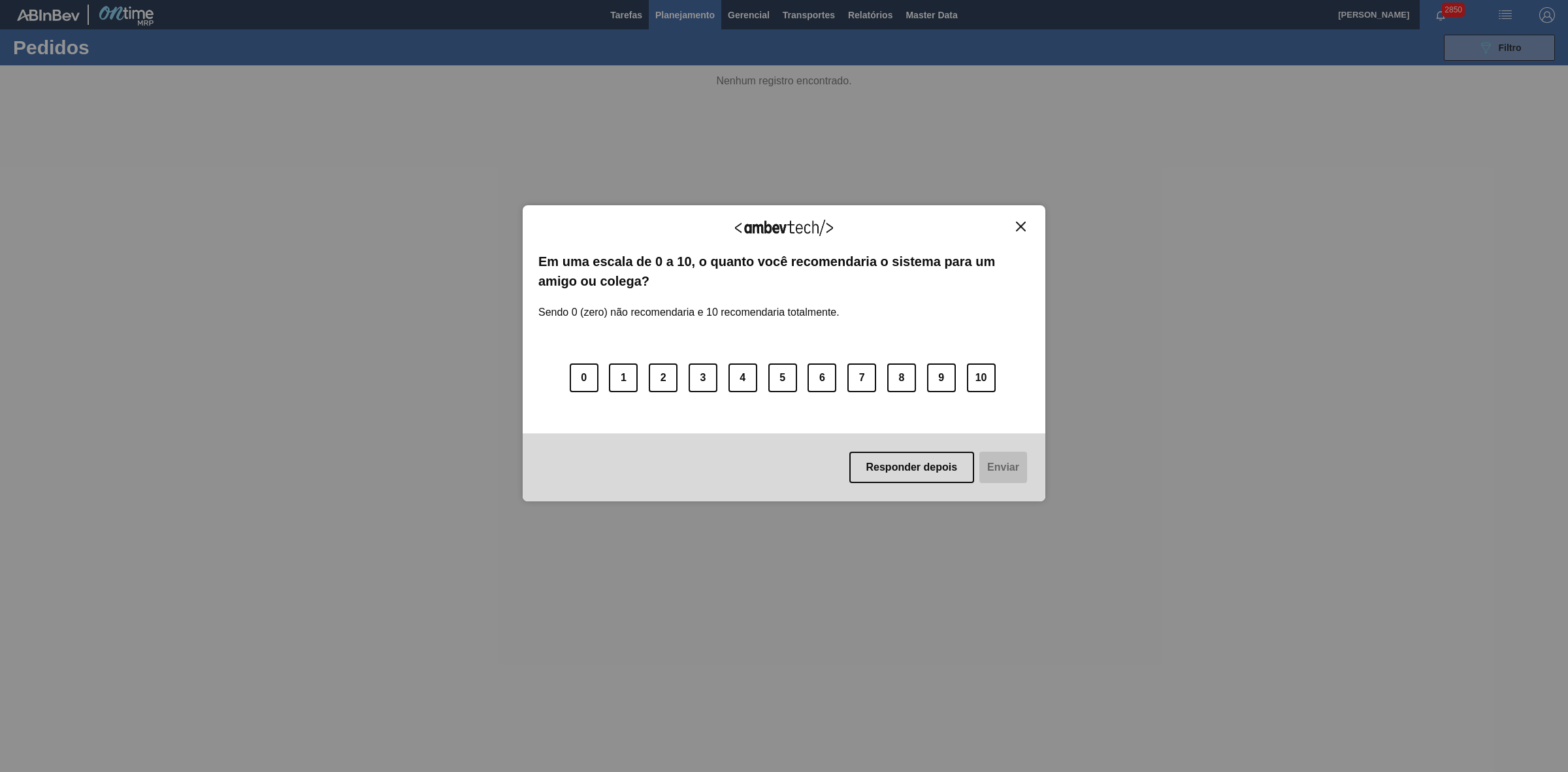
click at [1021, 223] on img "Close" at bounding box center [1021, 226] width 10 height 10
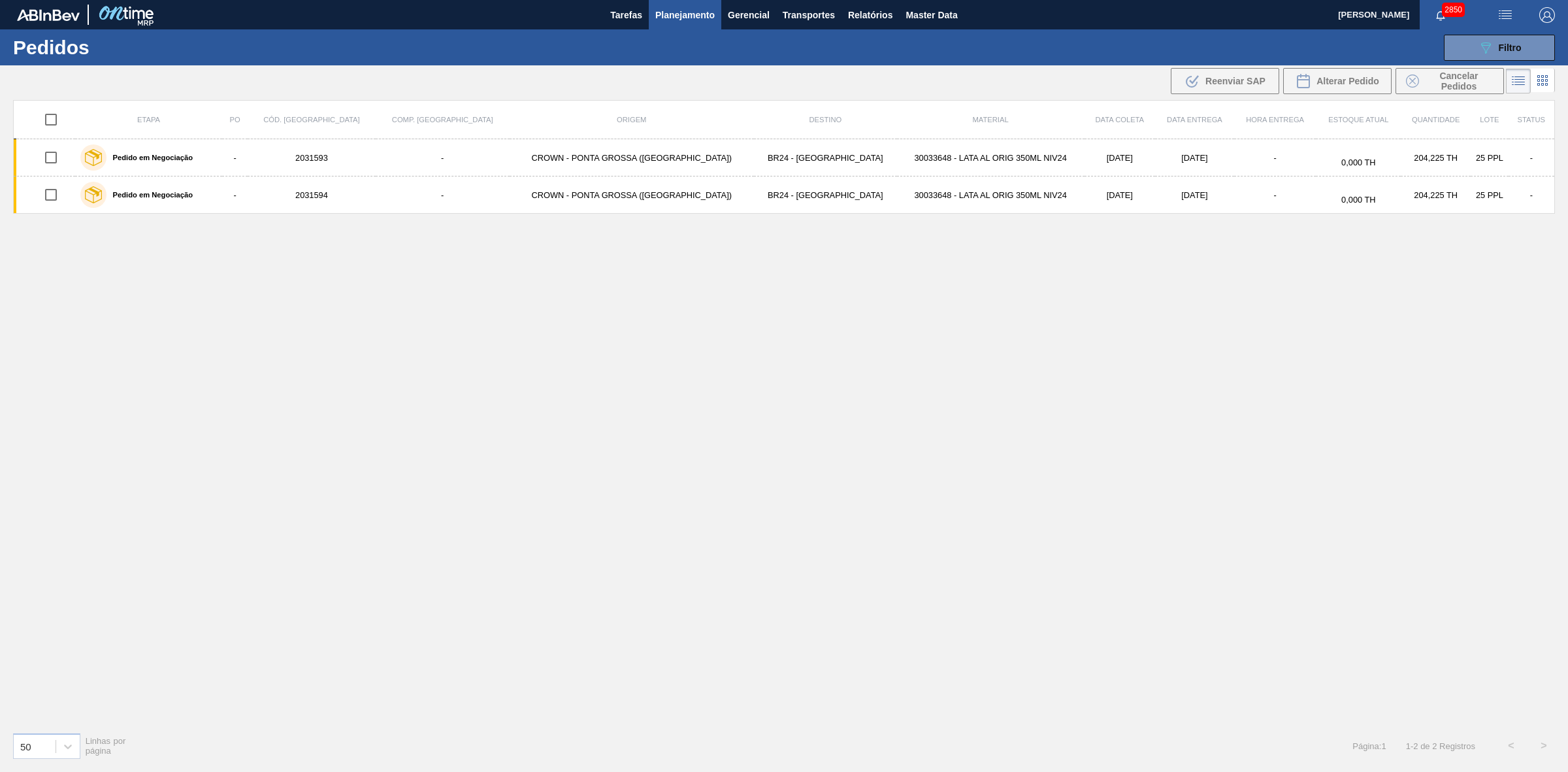
drag, startPoint x: 53, startPoint y: 121, endPoint x: 79, endPoint y: 121, distance: 26.0
click at [54, 121] on input "checkbox" at bounding box center [51, 119] width 28 height 28
checkbox input "true"
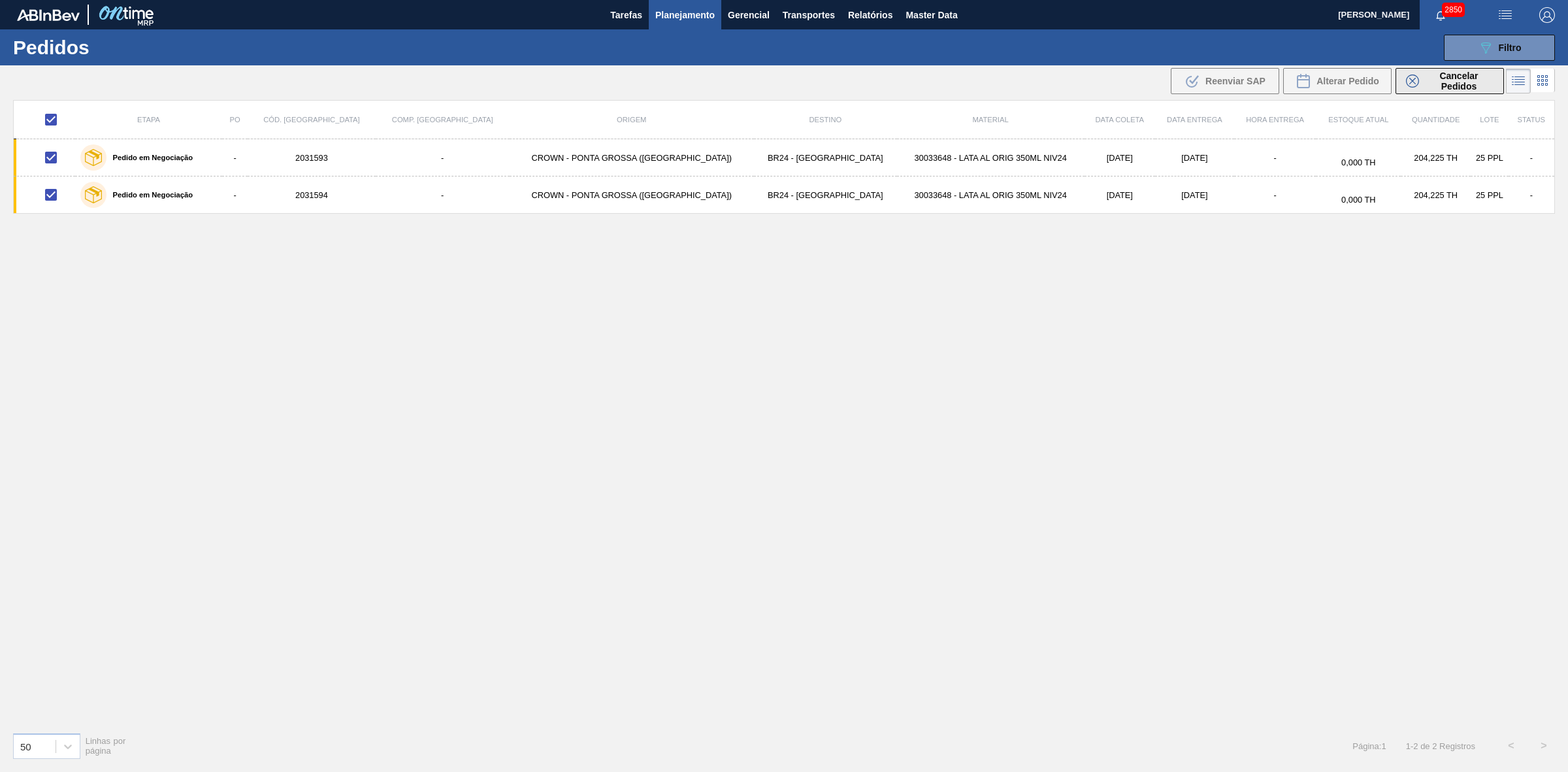
click at [1453, 77] on span "Cancelar Pedidos" at bounding box center [1459, 80] width 69 height 21
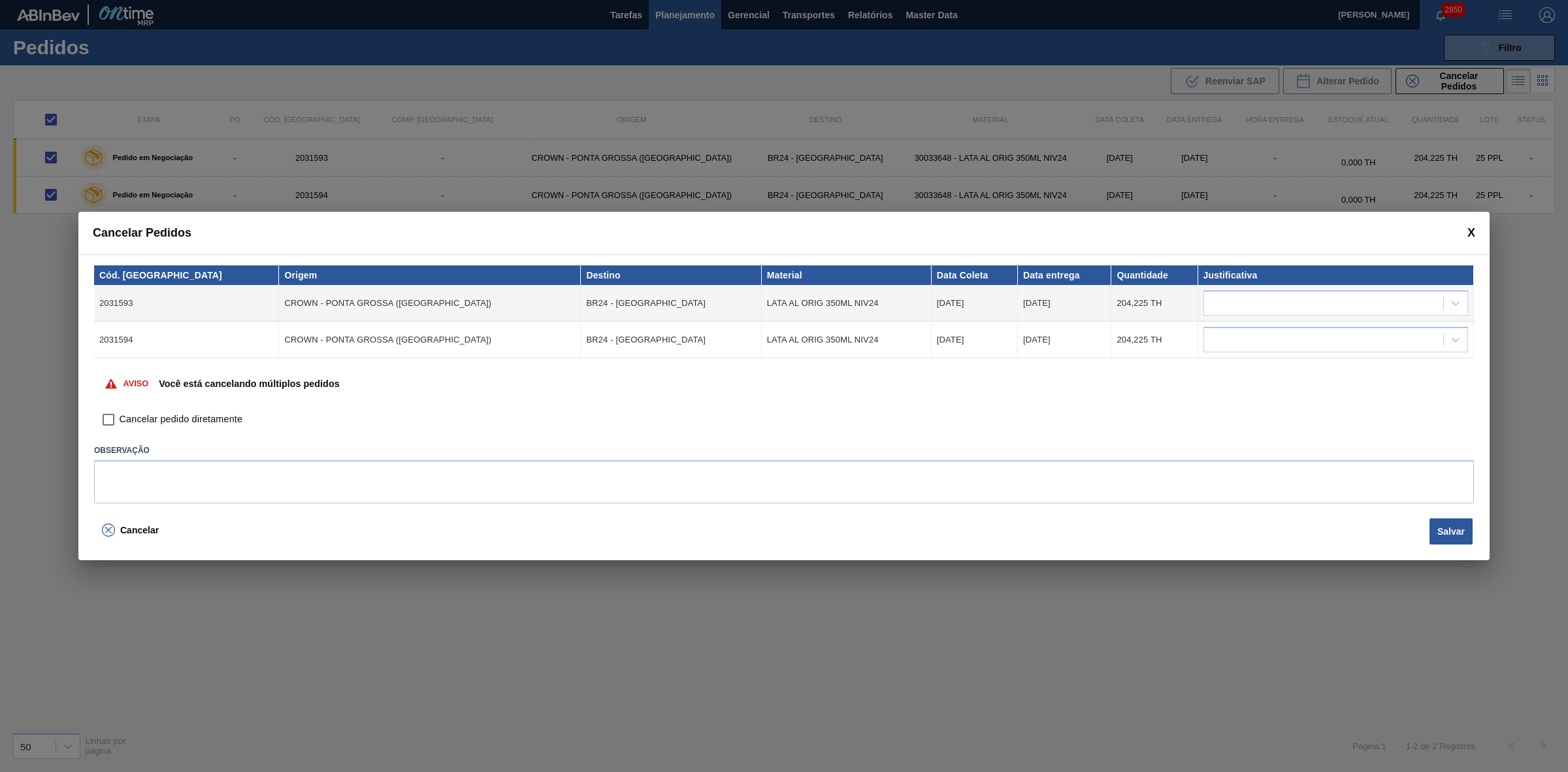
click at [165, 420] on span "Cancelar pedido diretamente" at bounding box center [181, 419] width 123 height 14
click at [120, 420] on input "Cancelar pedido diretamente" at bounding box center [108, 419] width 22 height 22
checkbox input "true"
click at [1334, 305] on div at bounding box center [1323, 303] width 239 height 19
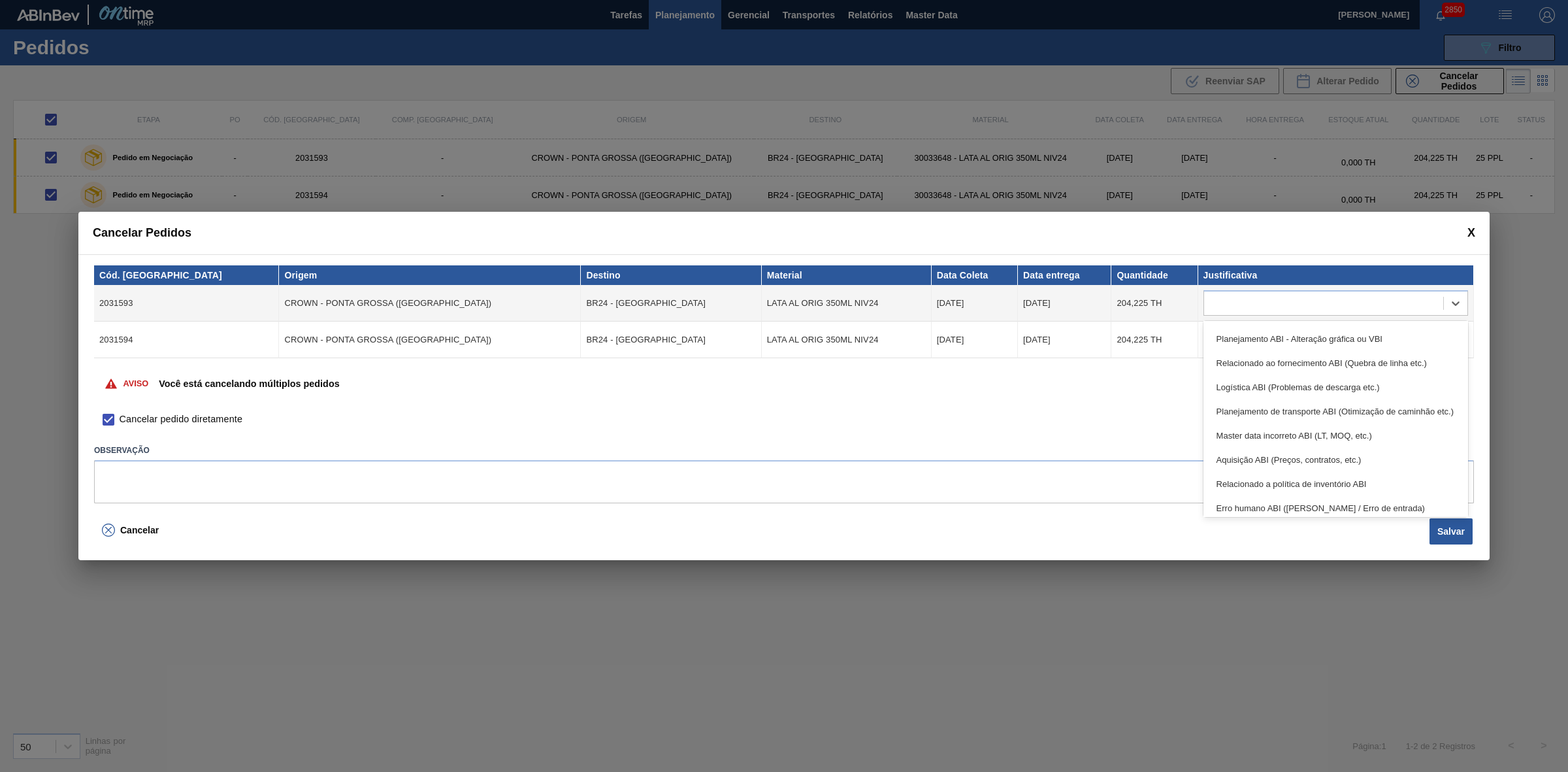
scroll to position [244, 0]
click at [1265, 503] on div "Outro" at bounding box center [1335, 503] width 265 height 24
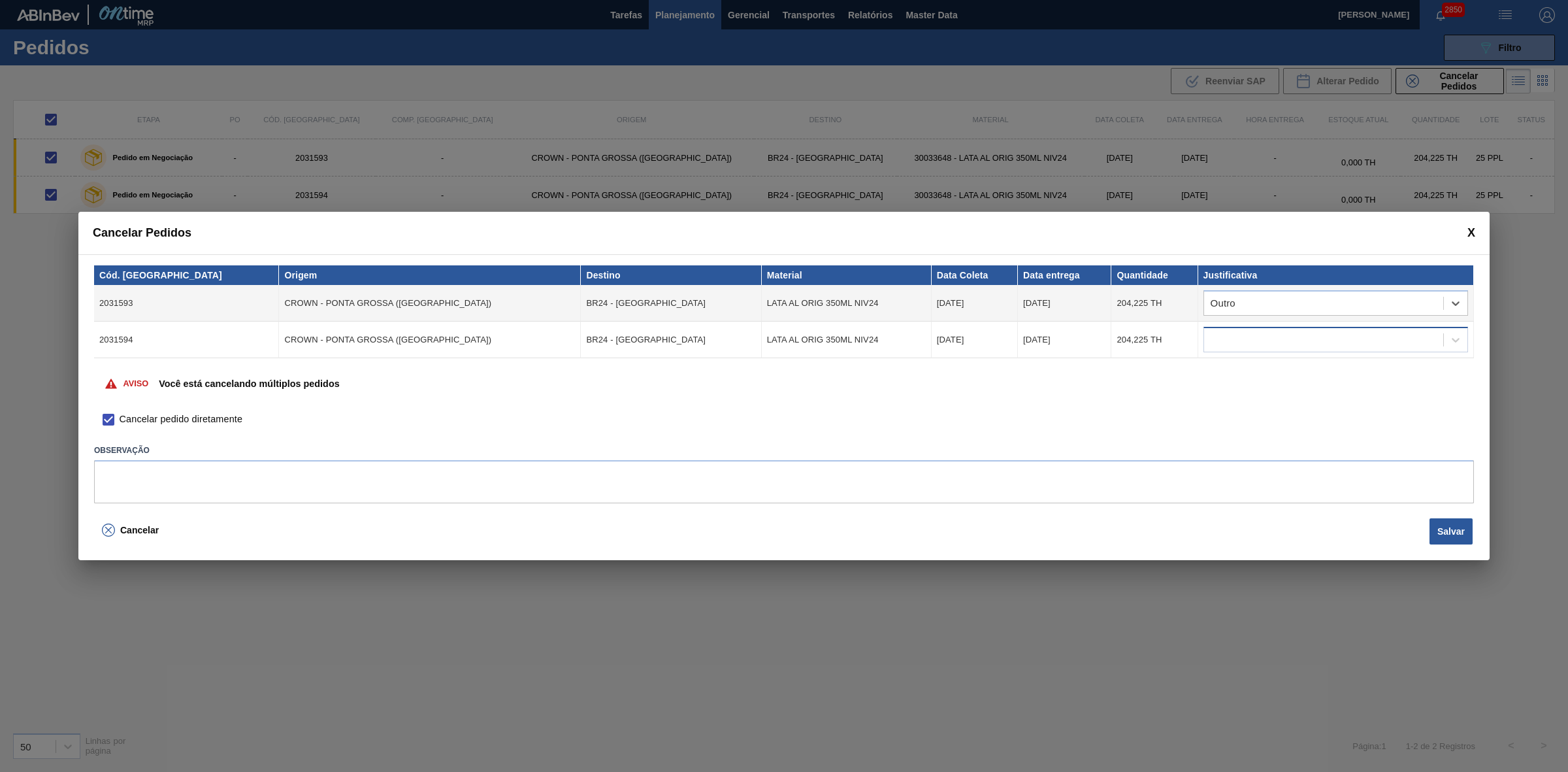
click at [1266, 338] on div at bounding box center [1323, 340] width 239 height 19
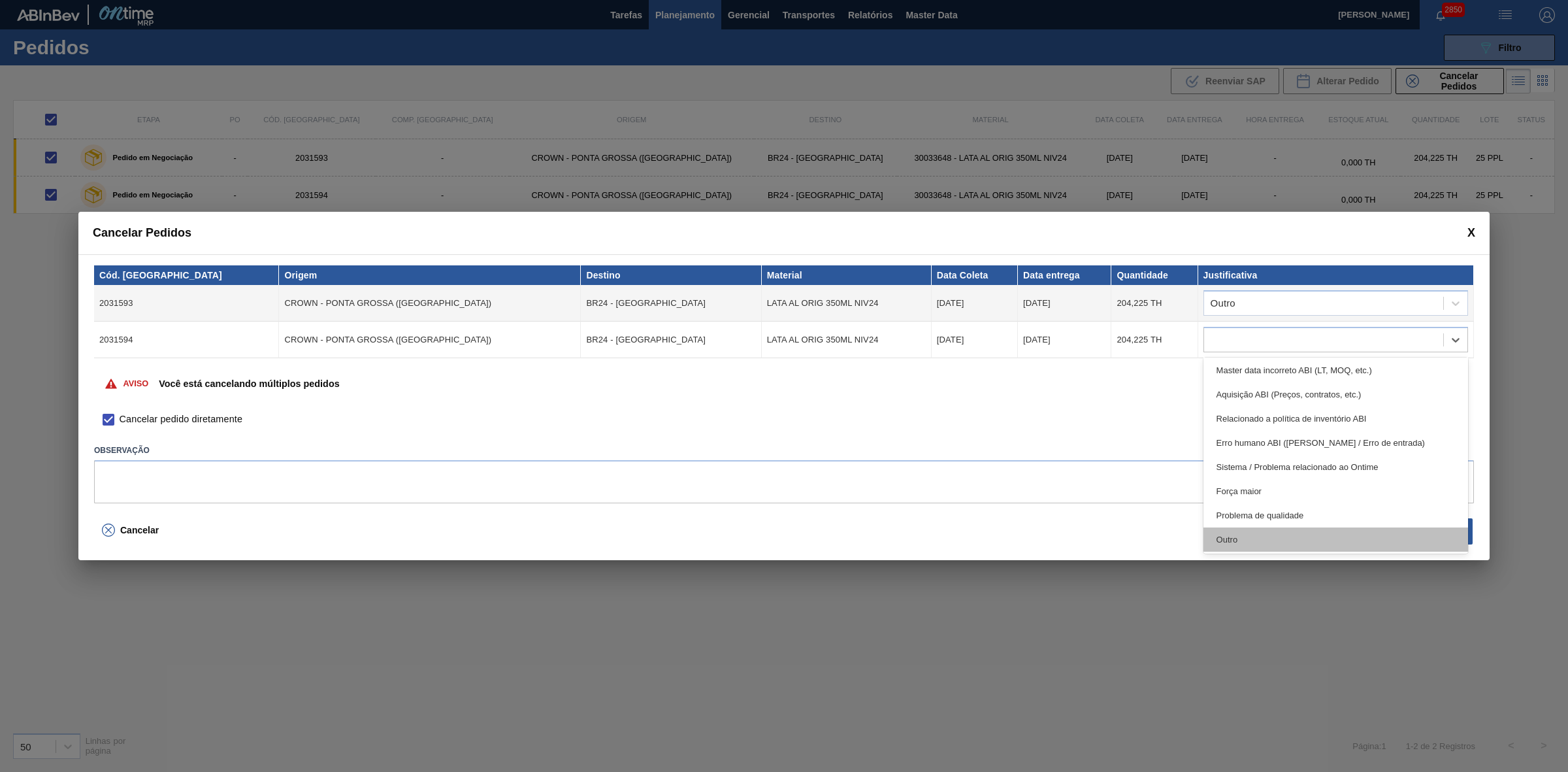
click at [1286, 537] on div "Outro" at bounding box center [1335, 539] width 265 height 24
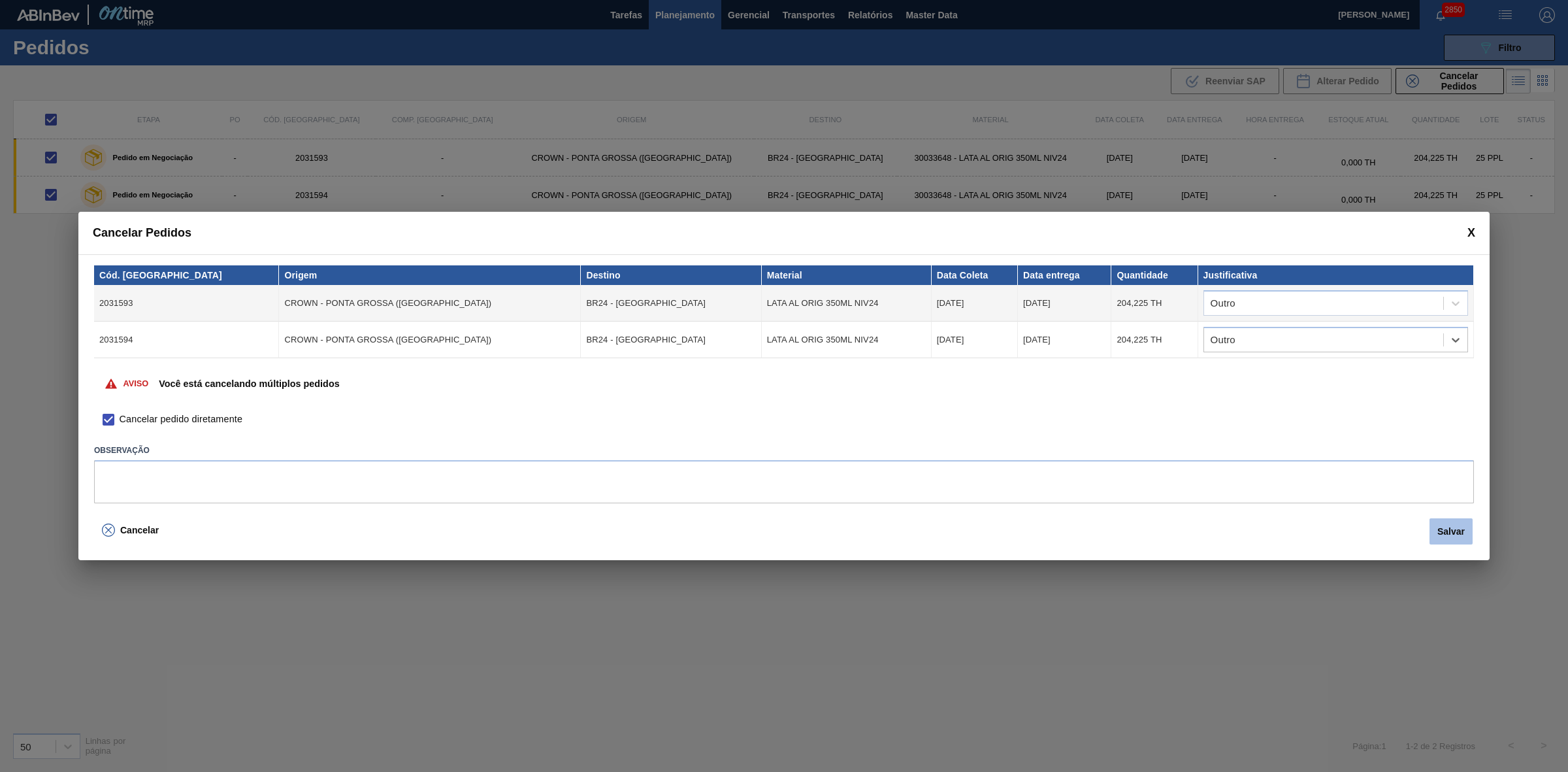
click at [1469, 531] on button "Salvar" at bounding box center [1450, 531] width 43 height 26
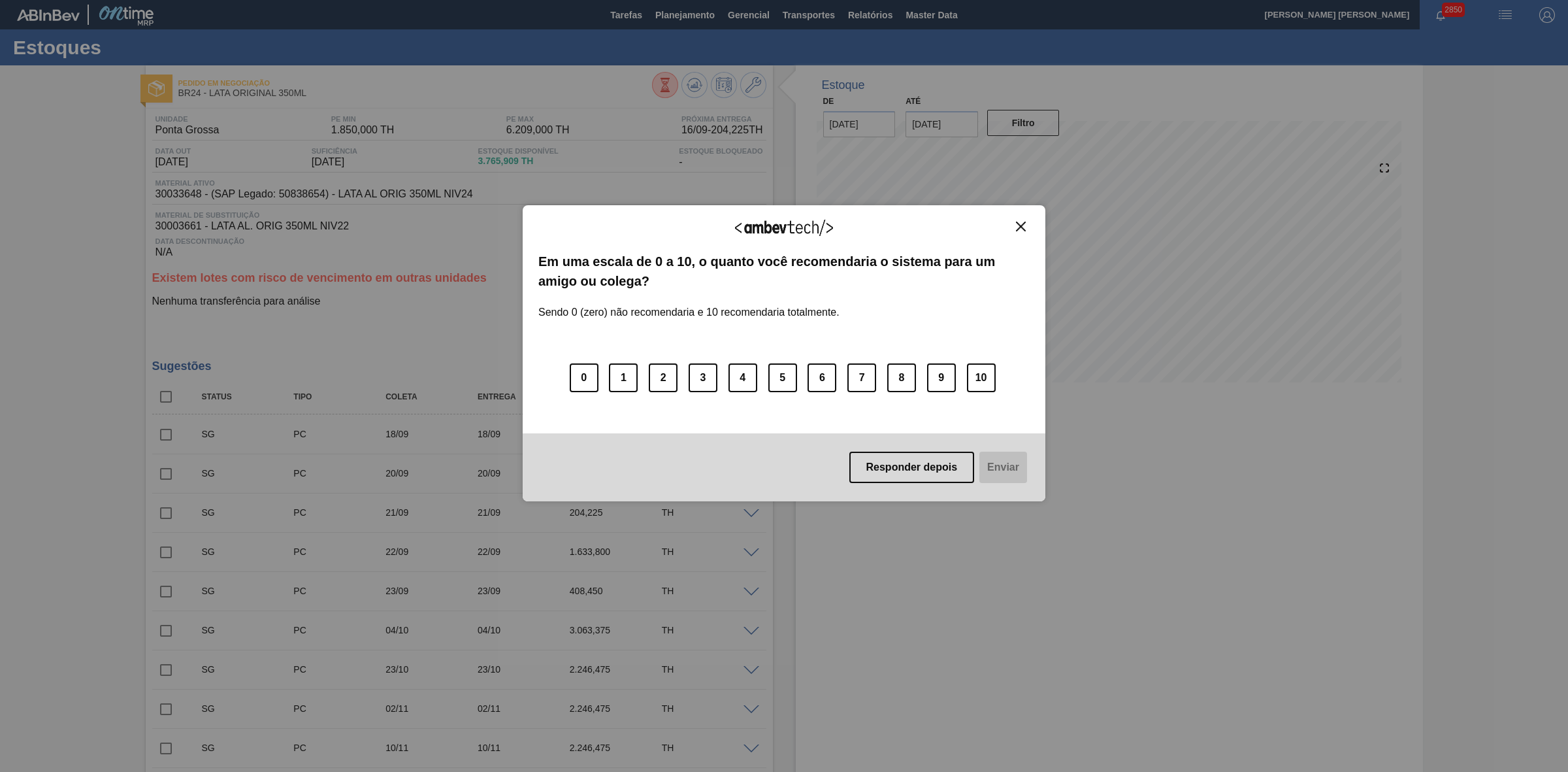
click at [1024, 228] on img "Close" at bounding box center [1021, 226] width 10 height 10
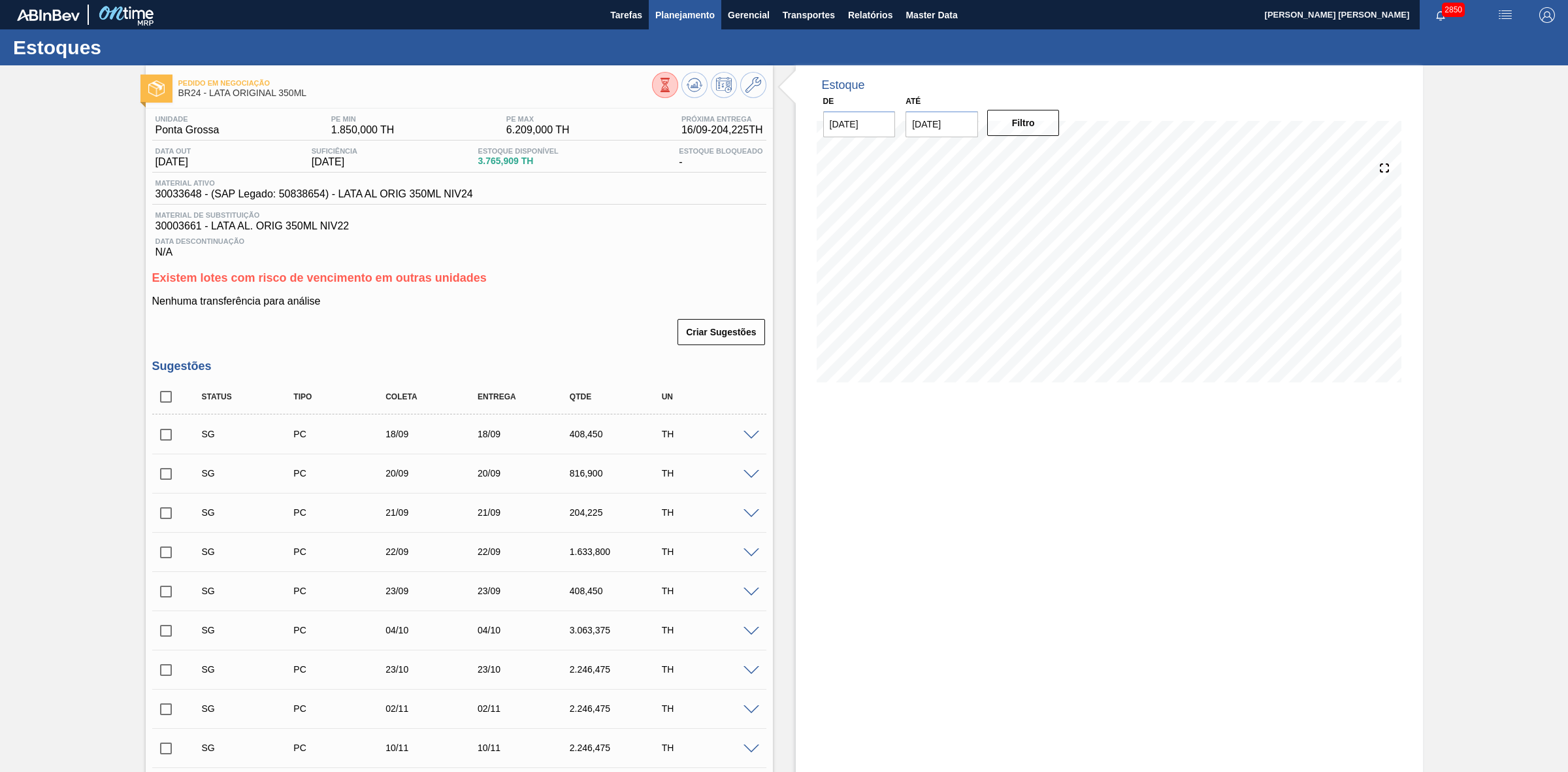
click at [675, 16] on span "Planejamento" at bounding box center [685, 15] width 60 height 16
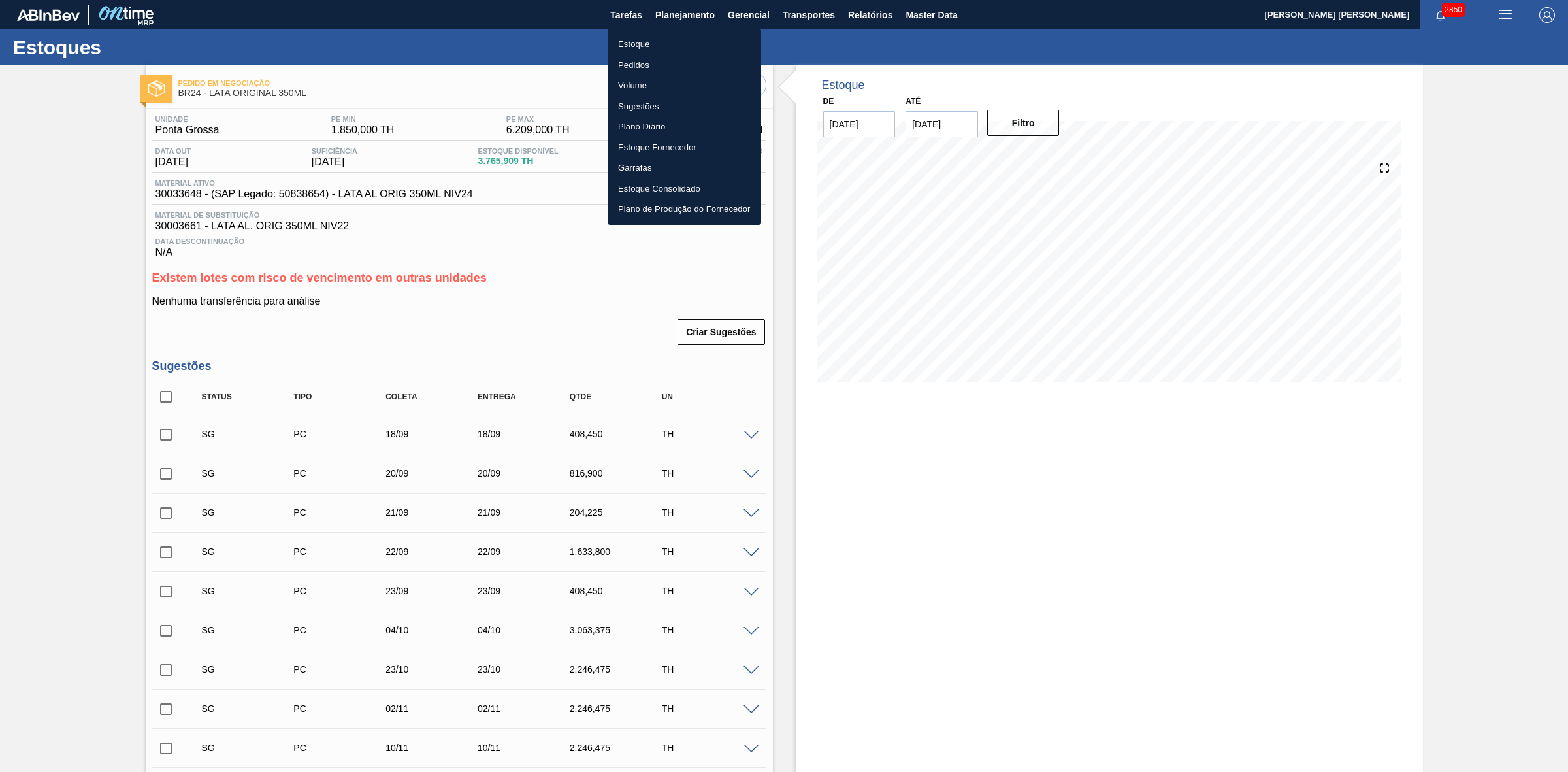
click at [635, 40] on li "Estoque" at bounding box center [684, 44] width 153 height 21
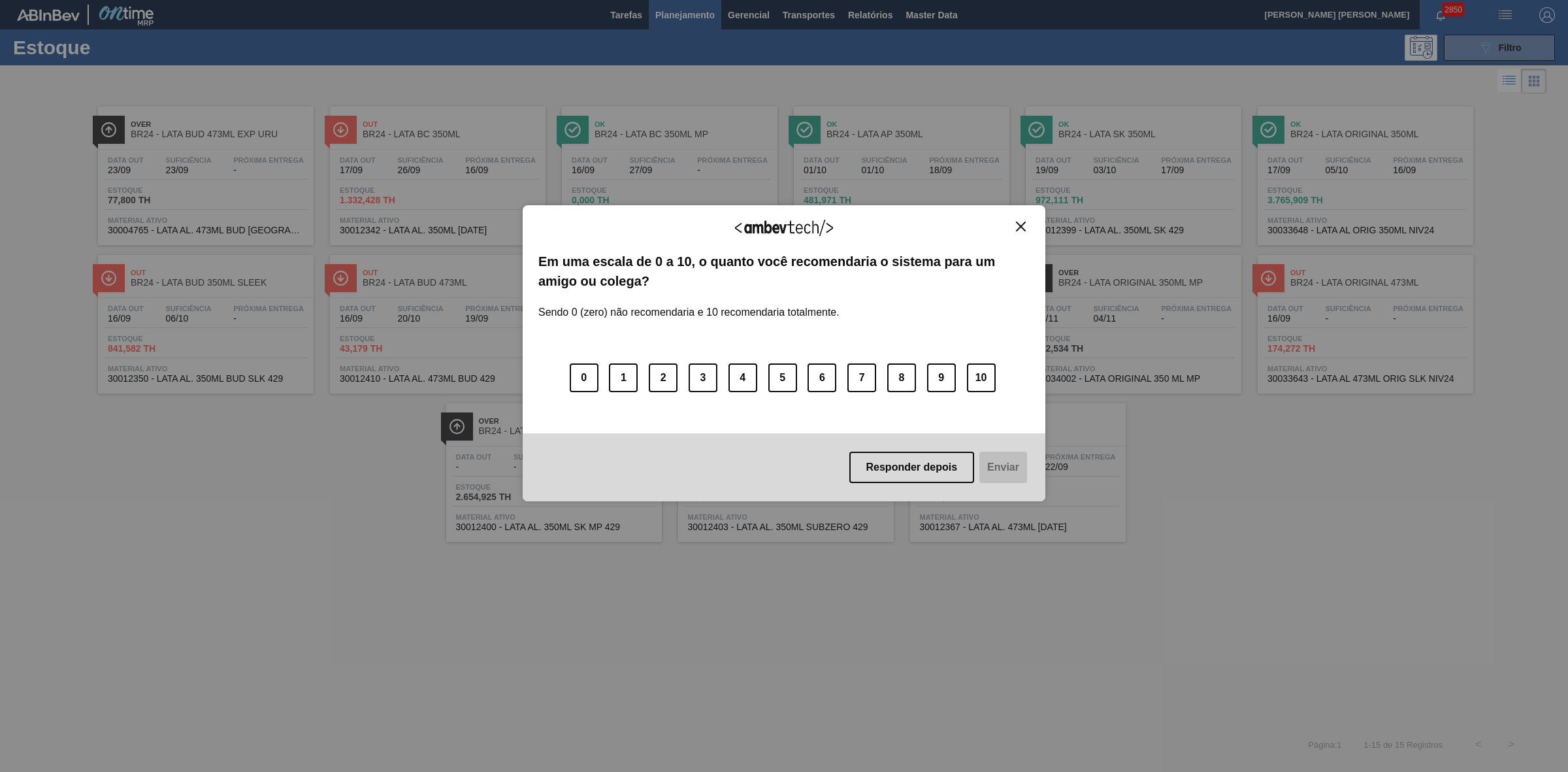
click at [1025, 224] on img "Close" at bounding box center [1021, 226] width 10 height 10
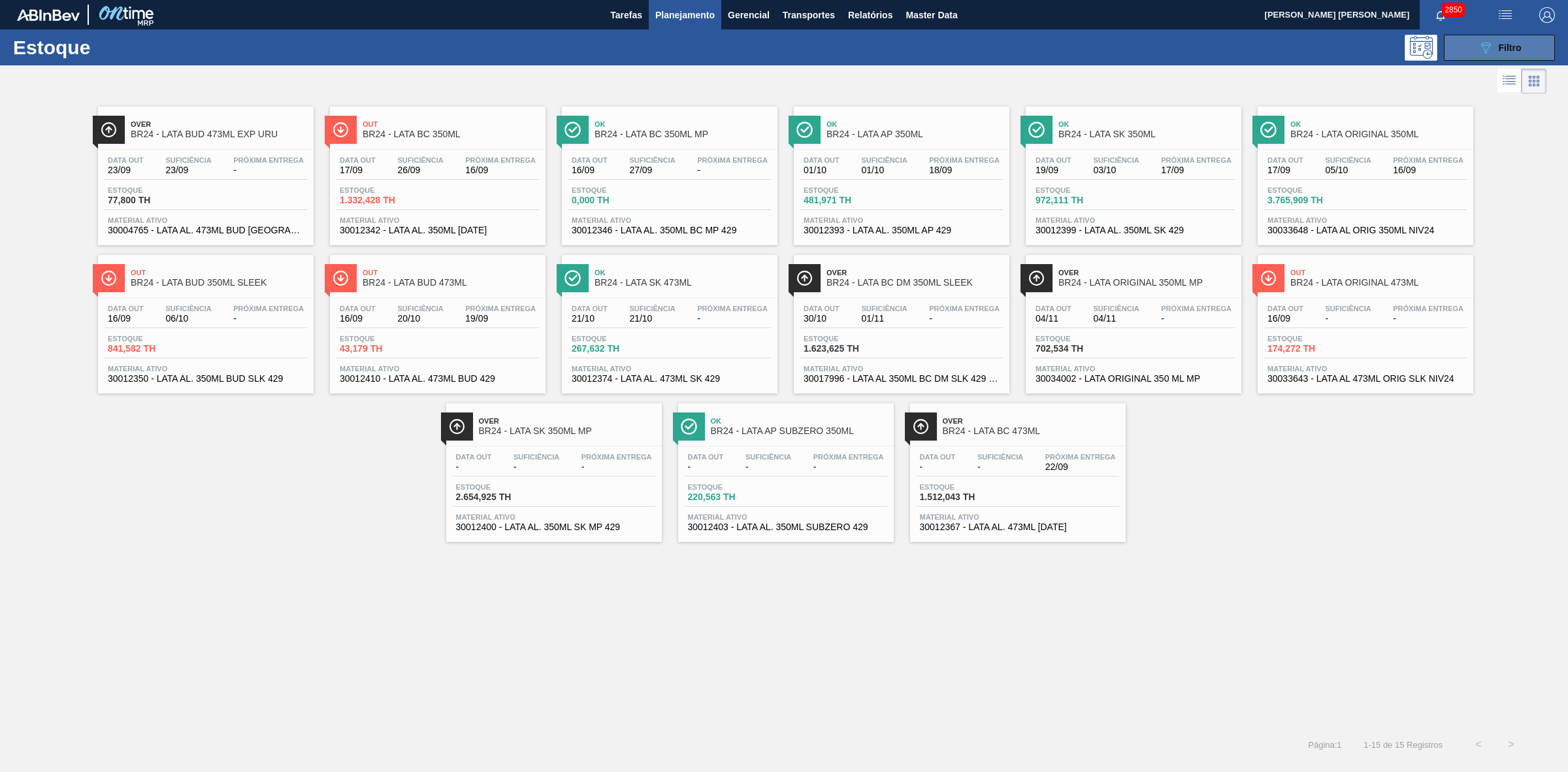
click at [1462, 40] on button "089F7B8B-B2A5-4AFE-B5C0-19BA573D28AC Filtro" at bounding box center [1499, 48] width 111 height 26
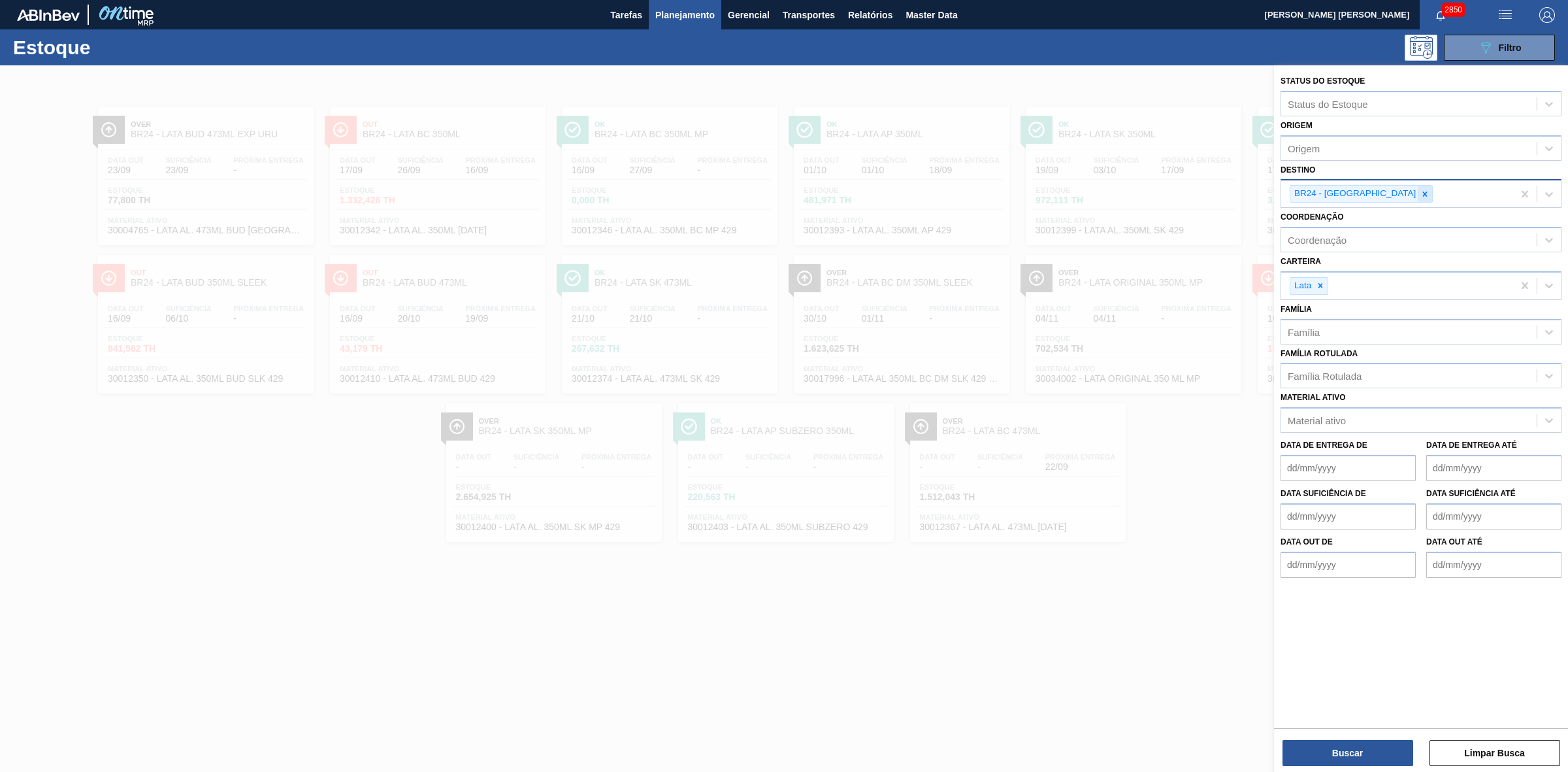
click at [1420, 190] on icon at bounding box center [1424, 194] width 9 height 9
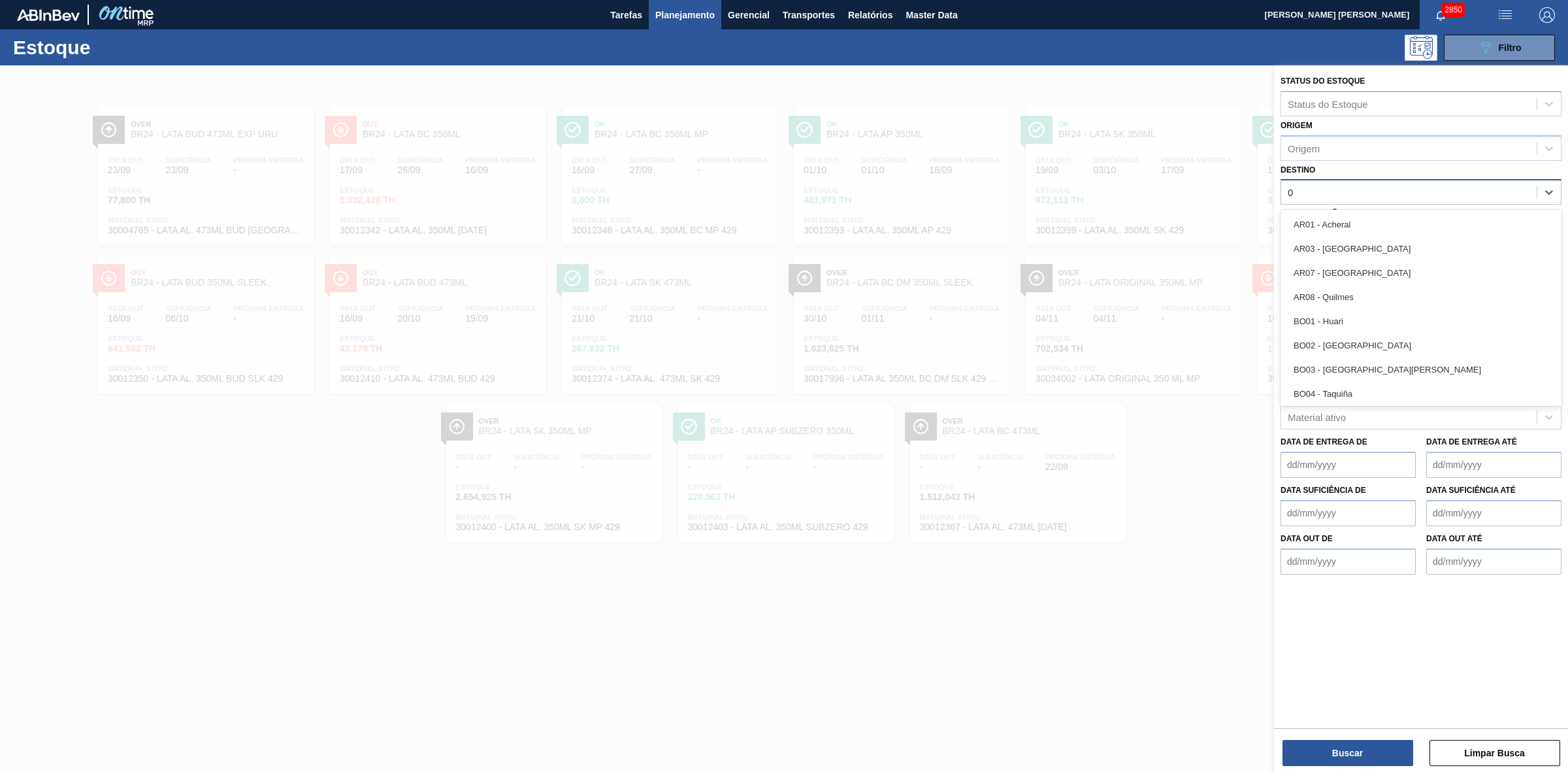
type input "09"
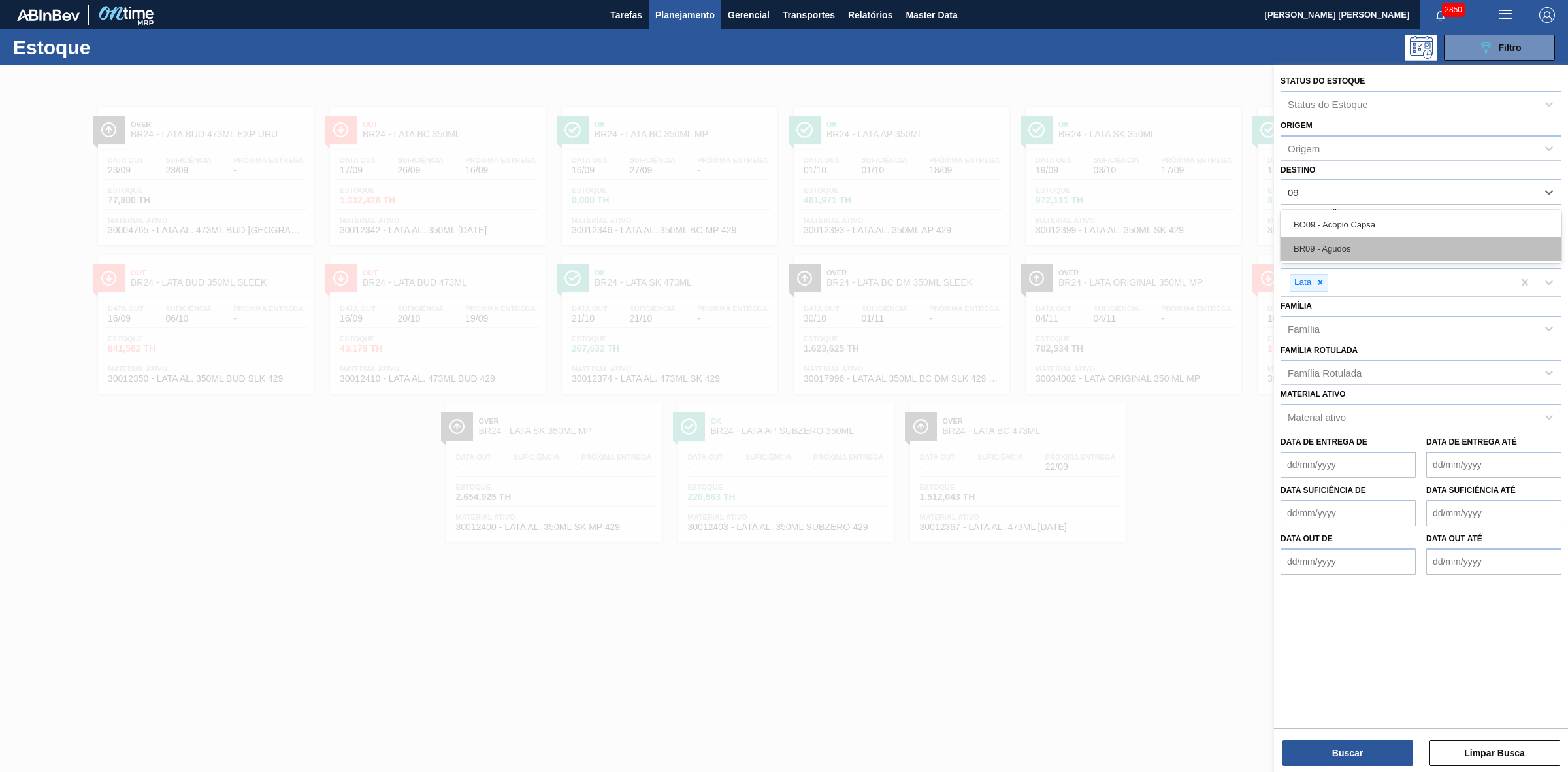
click at [1345, 247] on div "BR09 - Agudos" at bounding box center [1420, 248] width 281 height 24
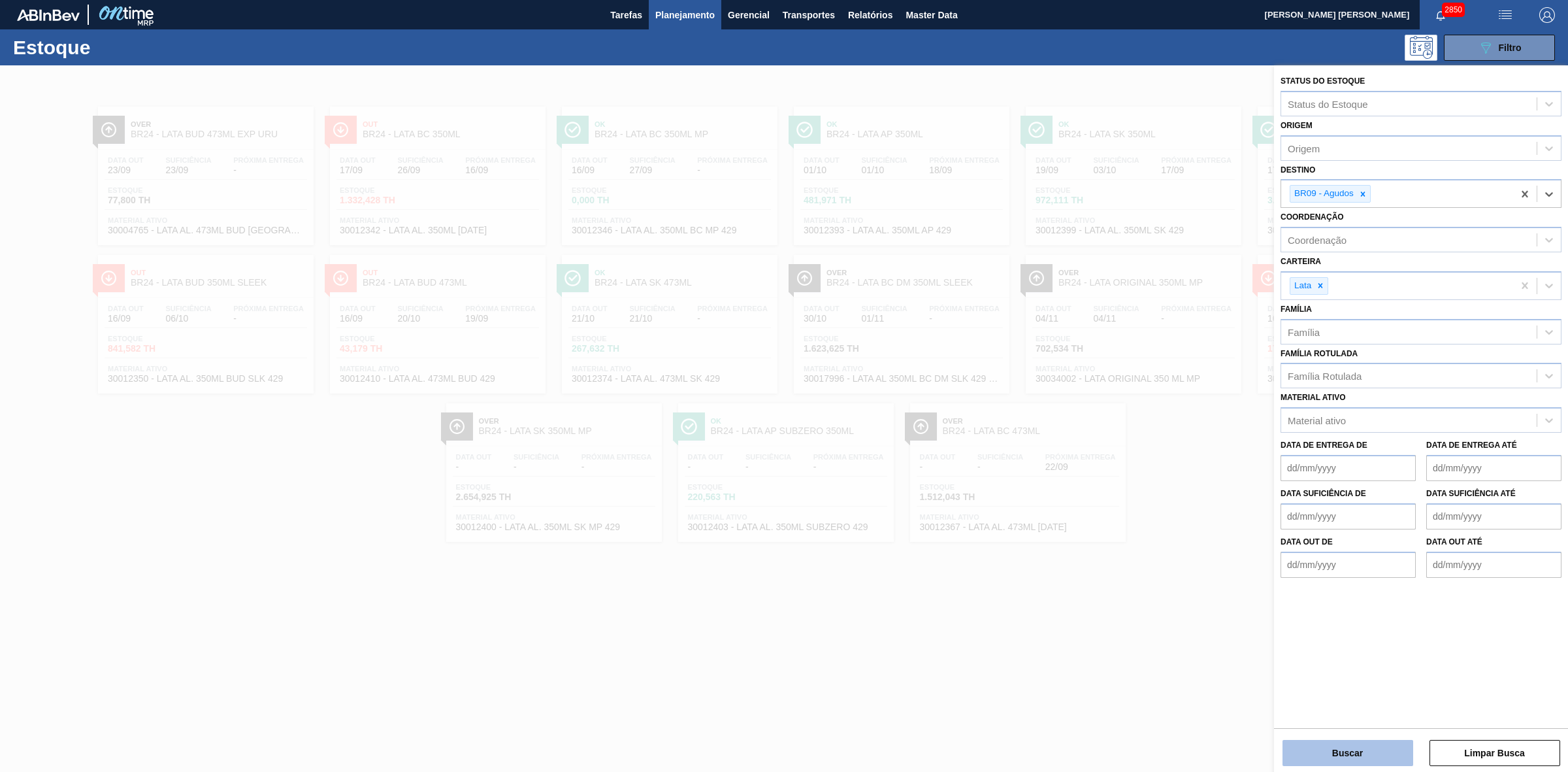
click at [1341, 755] on button "Buscar" at bounding box center [1347, 753] width 130 height 26
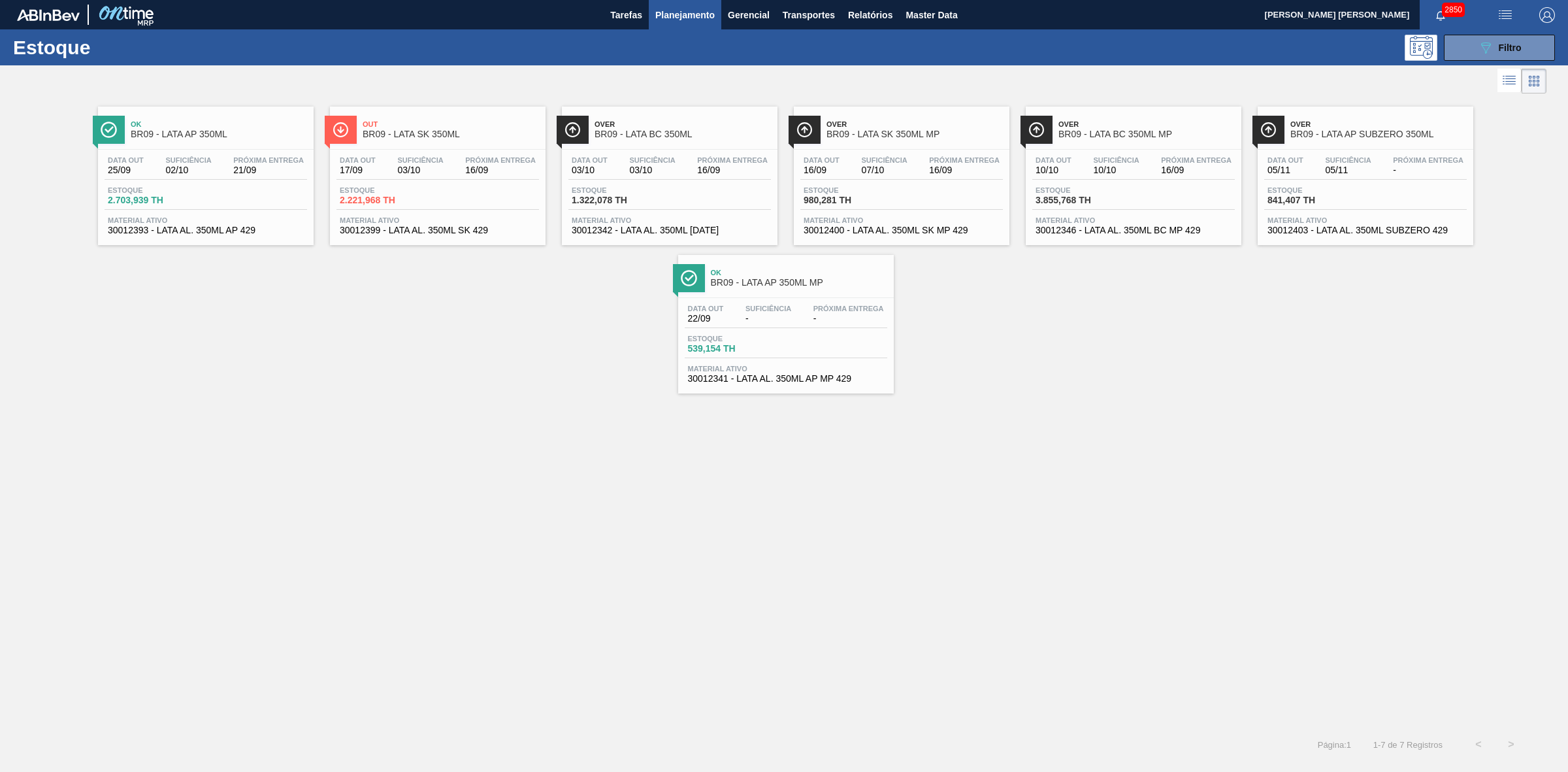
click at [789, 279] on span "BR09 - LATA AP 350ML MP" at bounding box center [799, 282] width 177 height 10
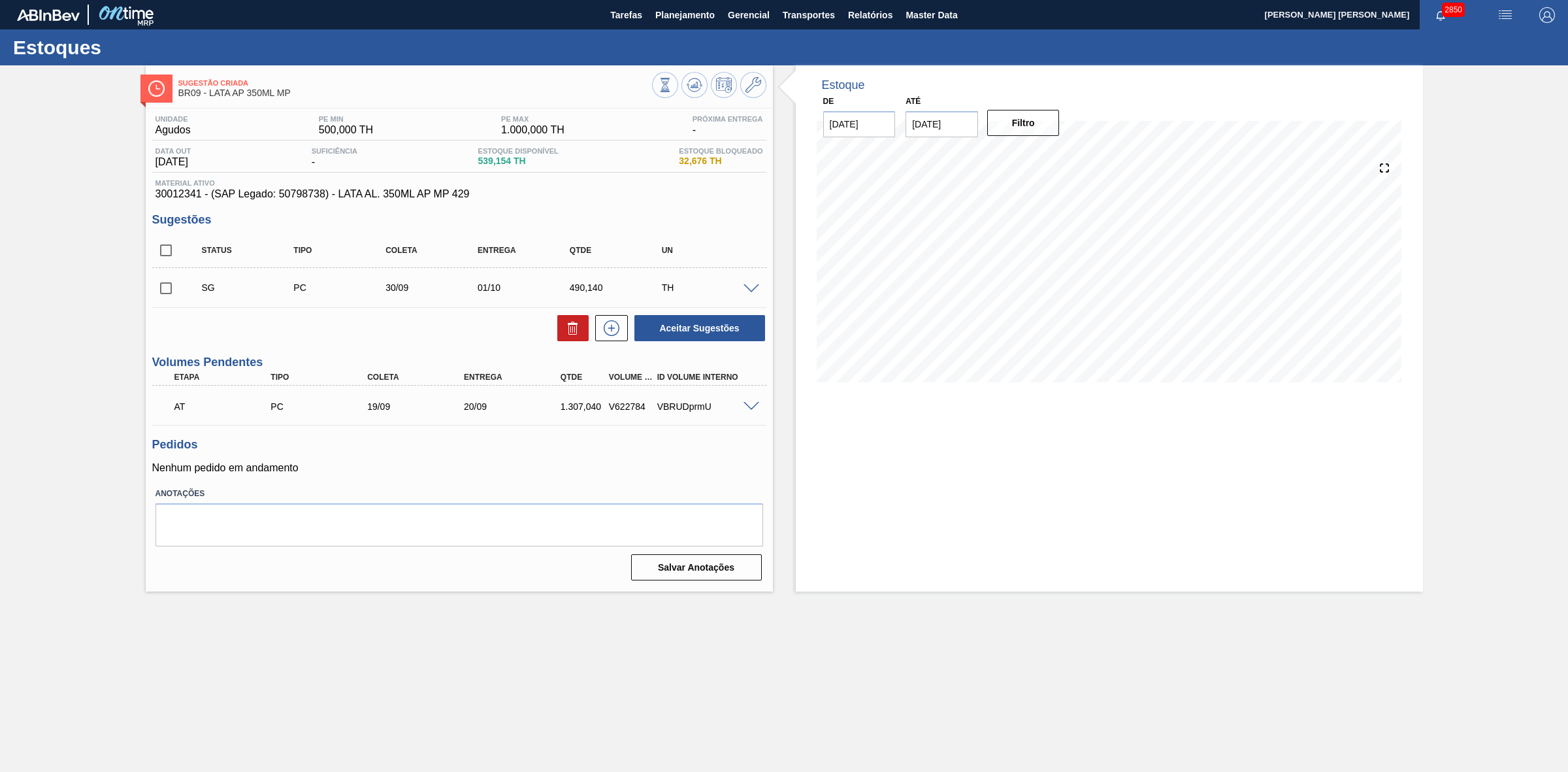
click at [747, 410] on span at bounding box center [751, 407] width 16 height 10
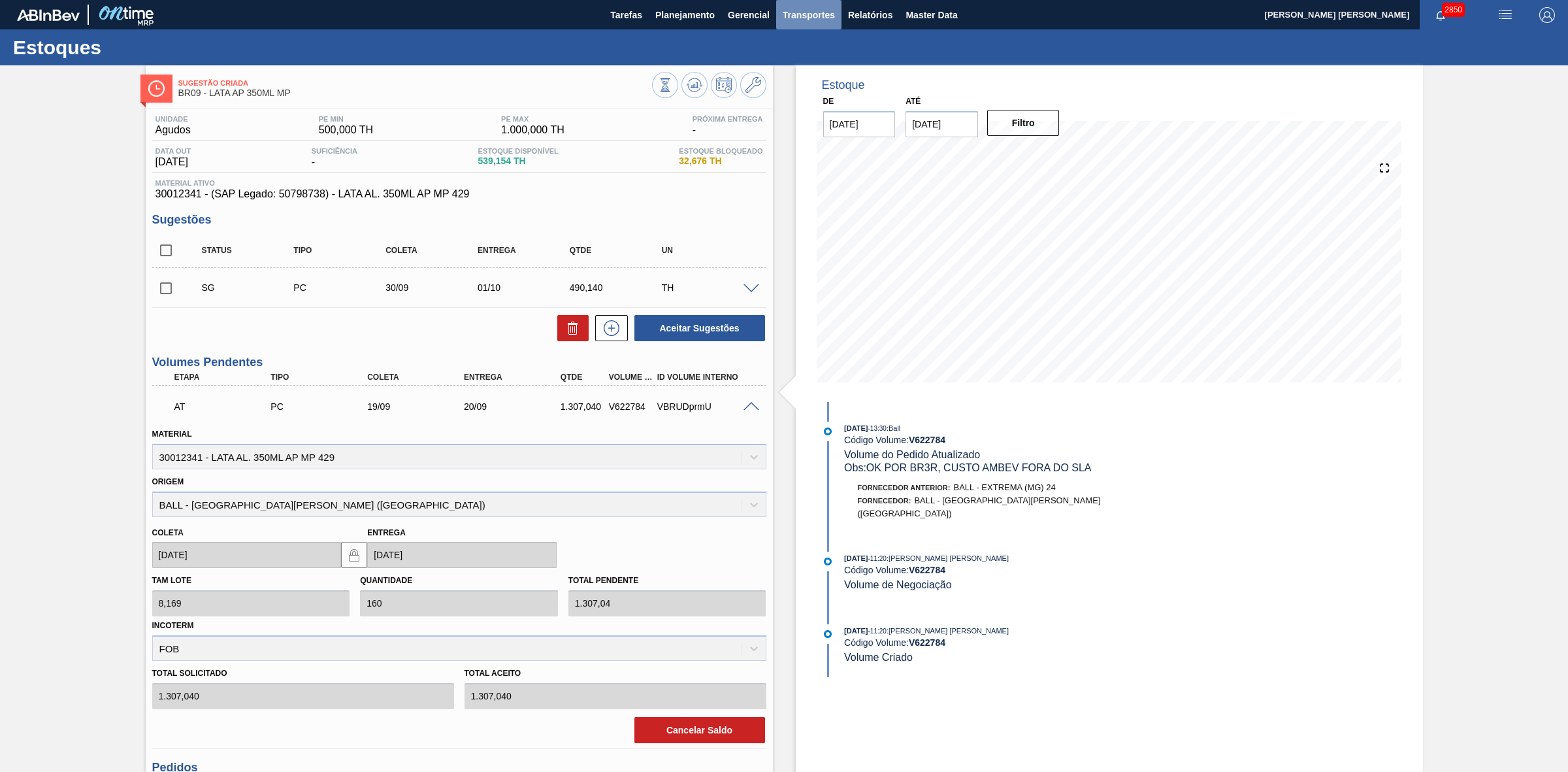
click at [820, 15] on span "Transportes" at bounding box center [808, 15] width 52 height 16
click at [812, 61] on li "Otimização de Carga" at bounding box center [808, 65] width 107 height 21
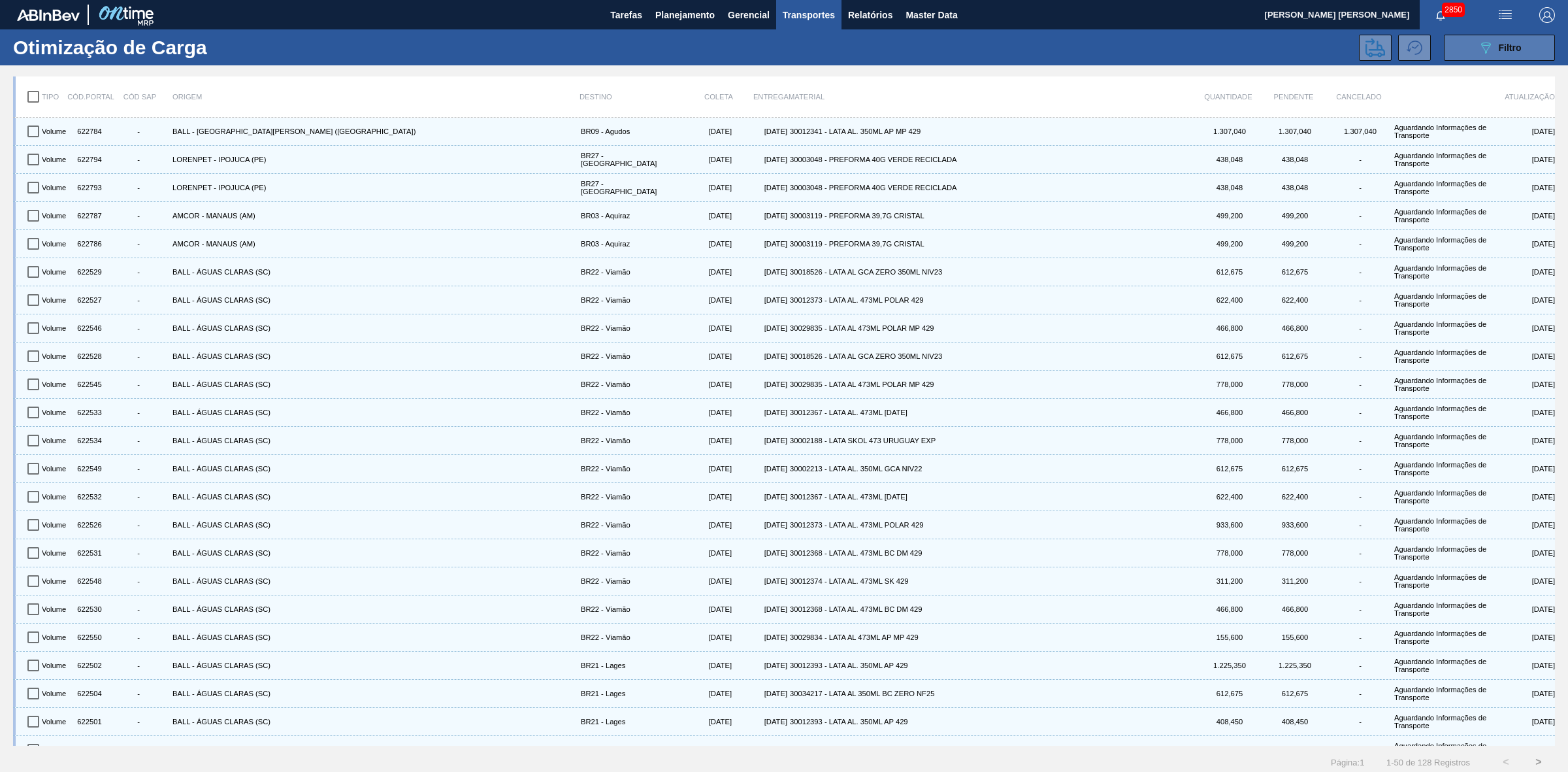
click at [1470, 49] on button "089F7B8B-B2A5-4AFE-B5C0-19BA573D28AC Filtro" at bounding box center [1499, 48] width 111 height 26
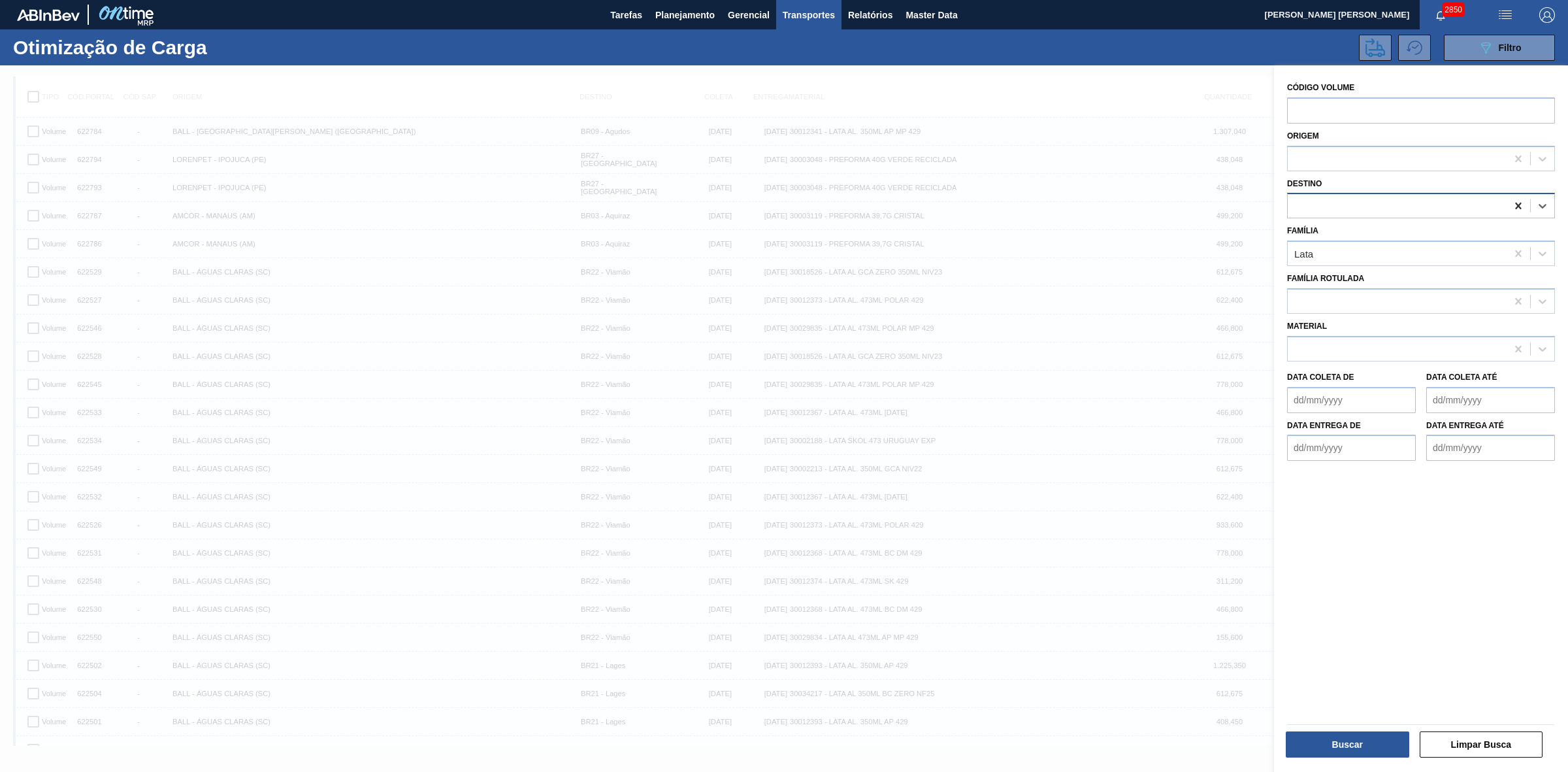
click at [1518, 202] on icon at bounding box center [1518, 206] width 13 height 13
type input "09"
click at [1449, 227] on div "BR09 - Agudos" at bounding box center [1421, 238] width 268 height 24
click at [1341, 741] on button "Buscar" at bounding box center [1347, 744] width 123 height 26
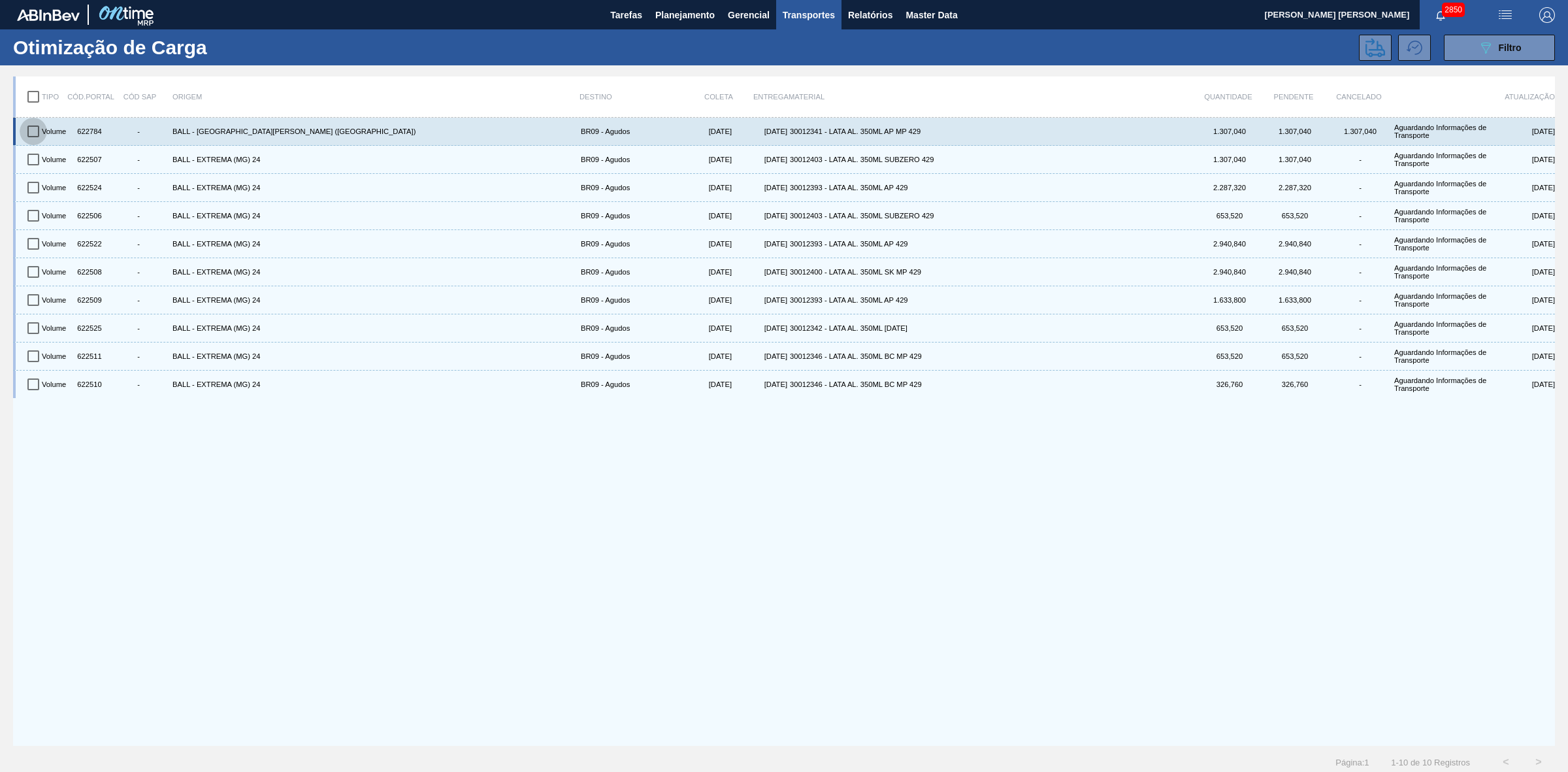
click at [35, 132] on input "checkbox" at bounding box center [33, 131] width 28 height 28
checkbox input "true"
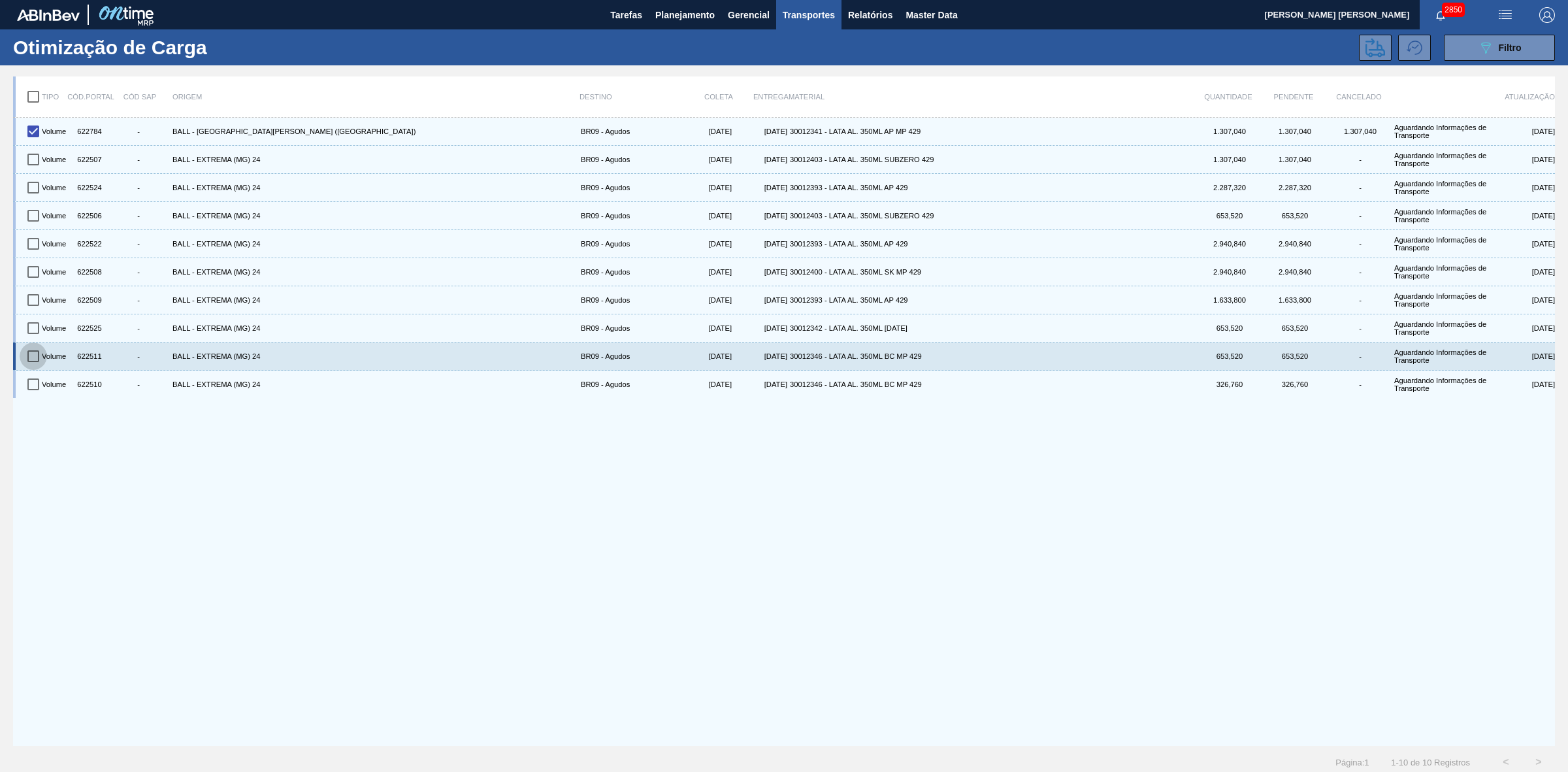
drag, startPoint x: 31, startPoint y: 358, endPoint x: 34, endPoint y: 370, distance: 12.4
click at [31, 358] on input "checkbox" at bounding box center [33, 356] width 28 height 28
checkbox input "true"
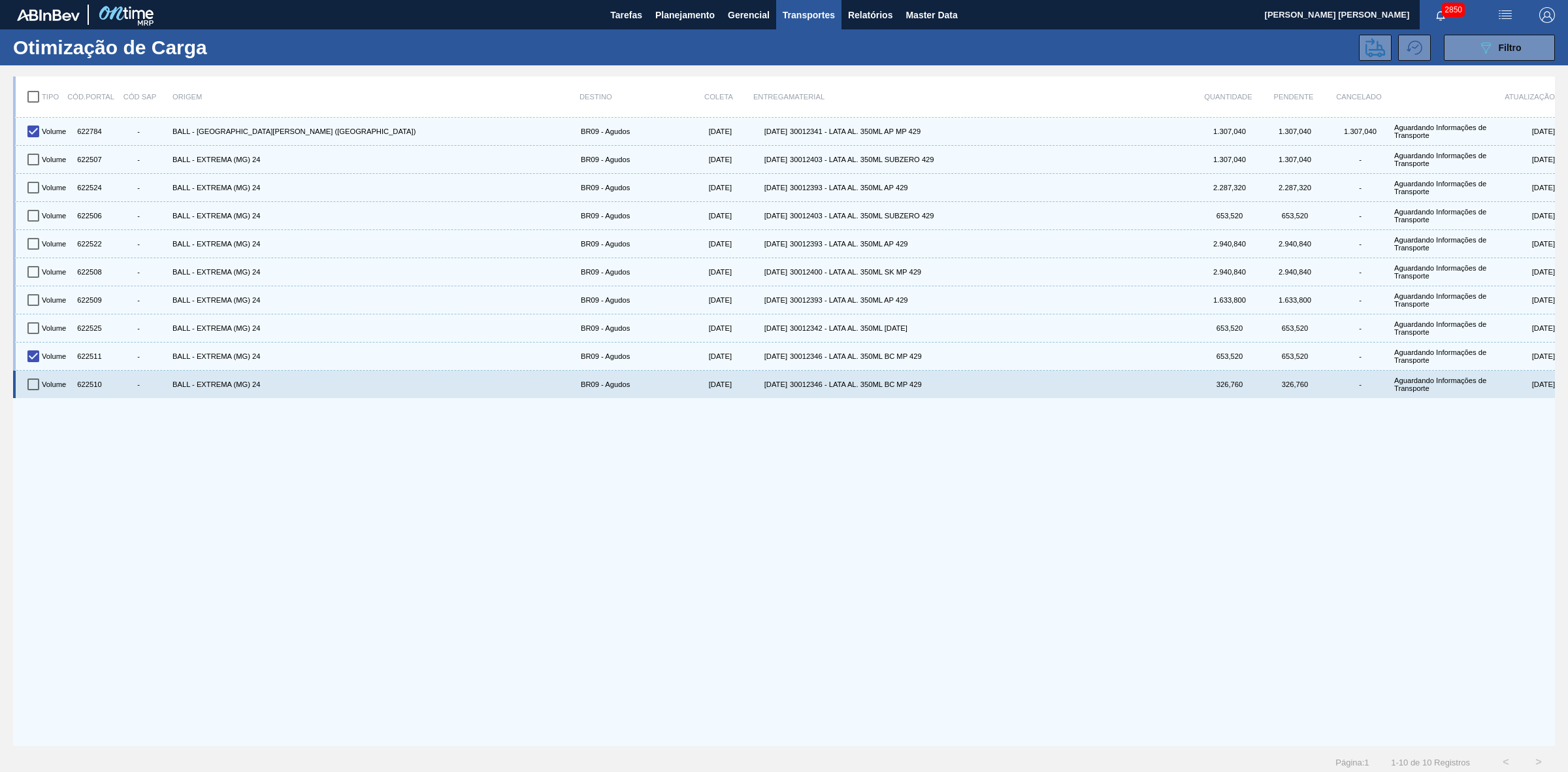
click at [33, 387] on input "checkbox" at bounding box center [33, 384] width 28 height 28
checkbox input "true"
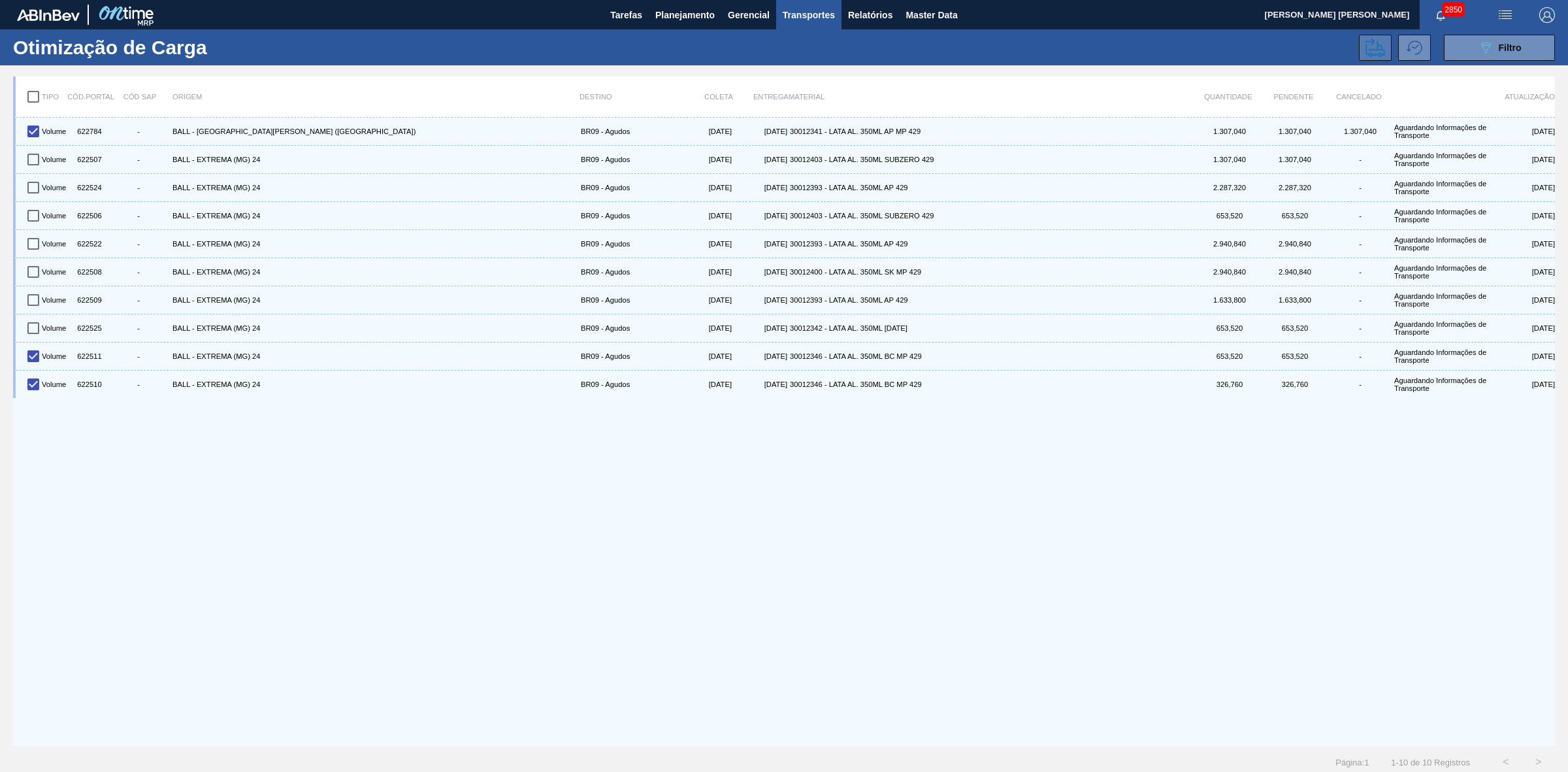
click at [1379, 43] on icon at bounding box center [1375, 48] width 20 height 20
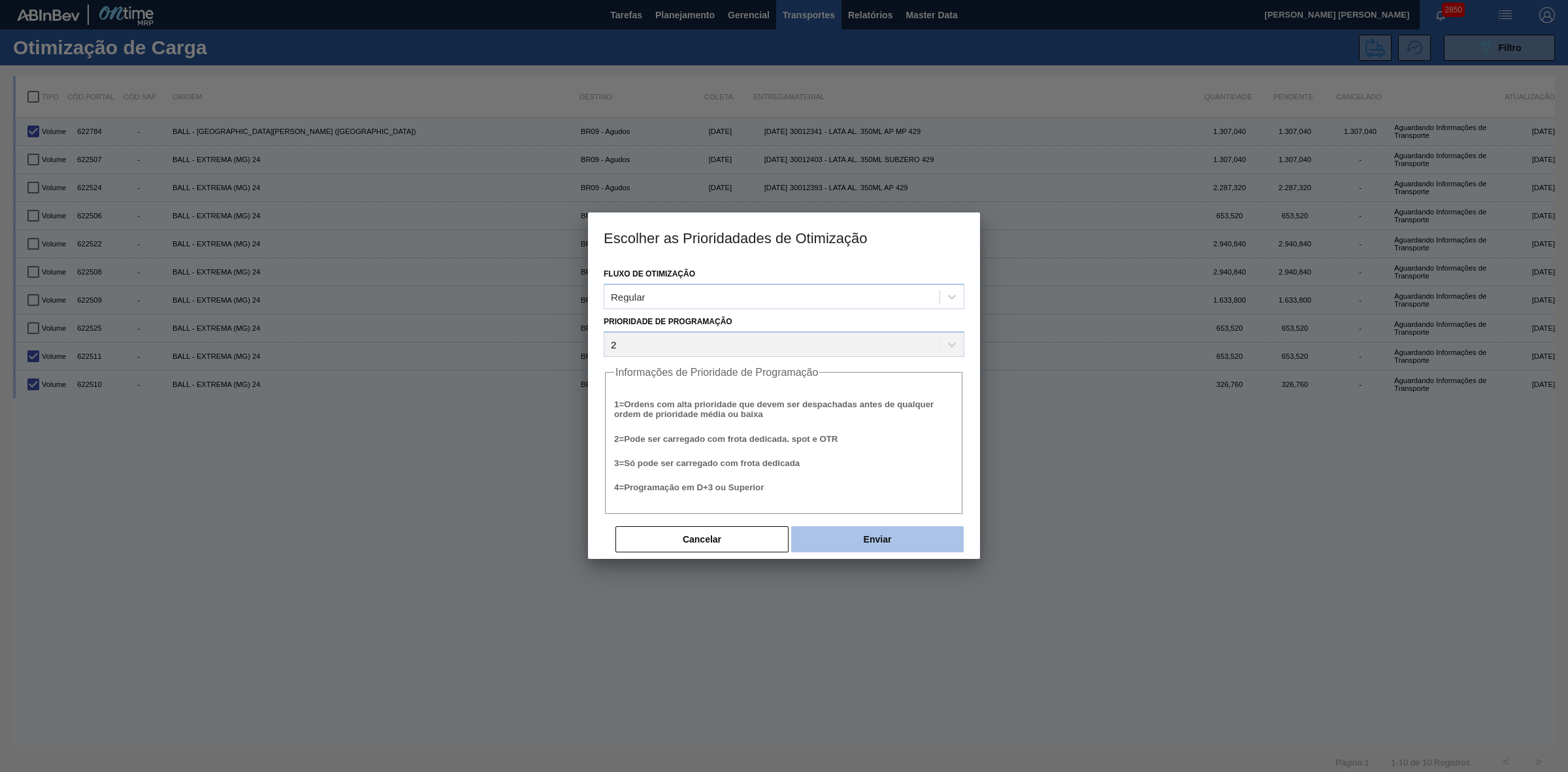
click at [830, 540] on button "Enviar" at bounding box center [877, 539] width 172 height 26
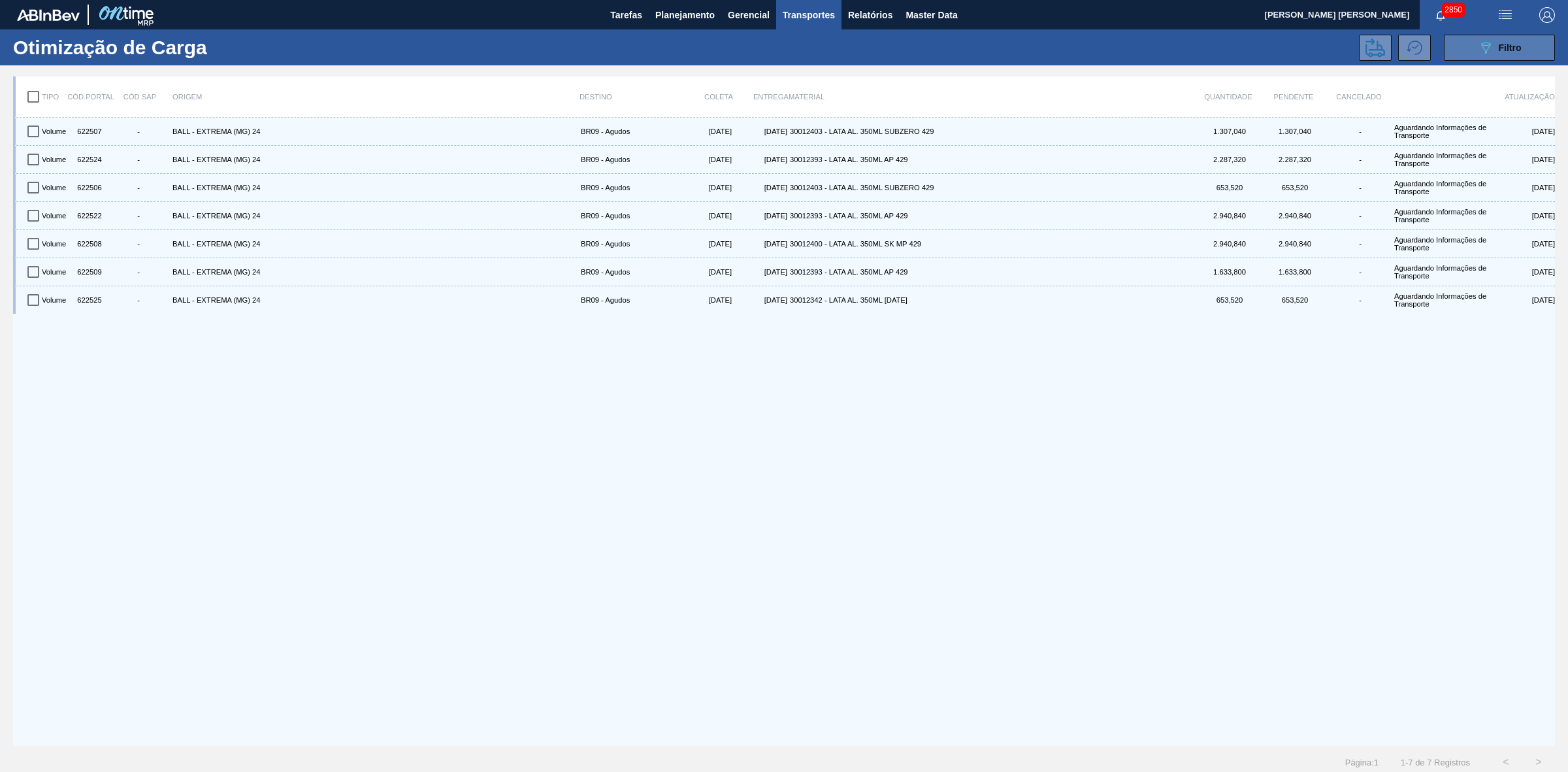
click at [1491, 54] on div "089F7B8B-B2A5-4AFE-B5C0-19BA573D28AC Filtro" at bounding box center [1500, 48] width 44 height 16
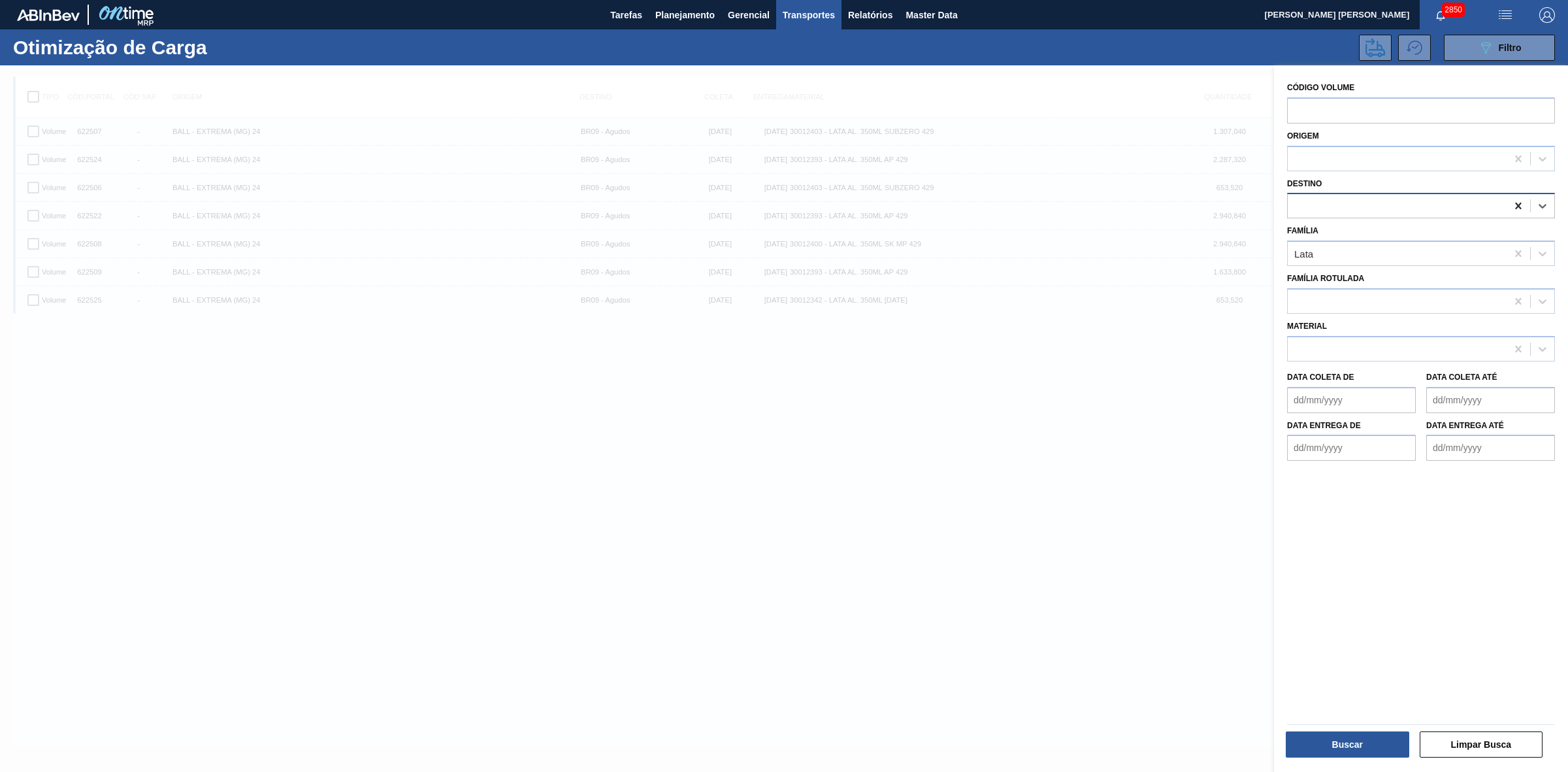
click at [1517, 206] on icon at bounding box center [1518, 206] width 6 height 6
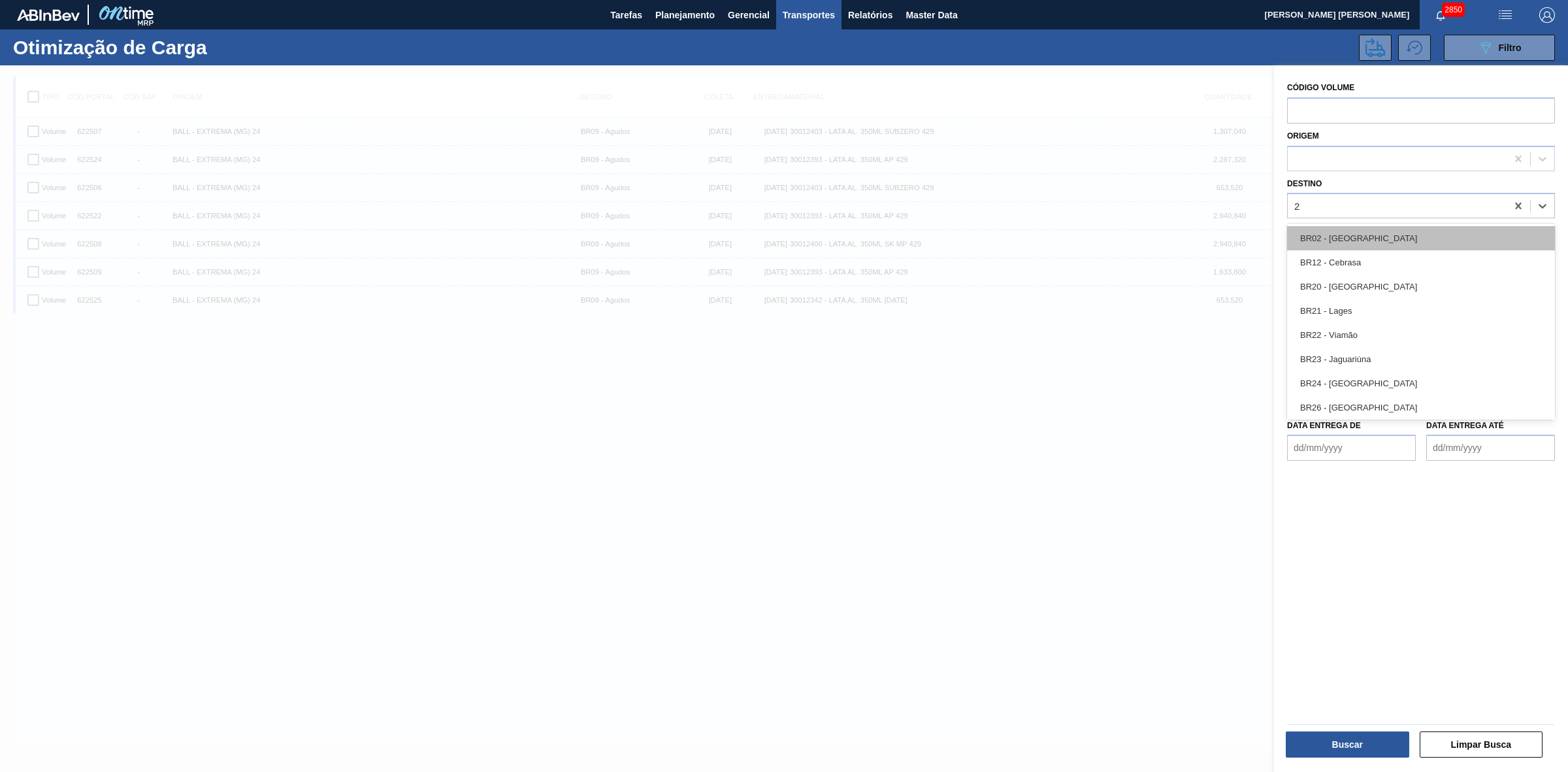
type input "21"
click at [1347, 240] on div "BR21 - Lages" at bounding box center [1421, 238] width 268 height 24
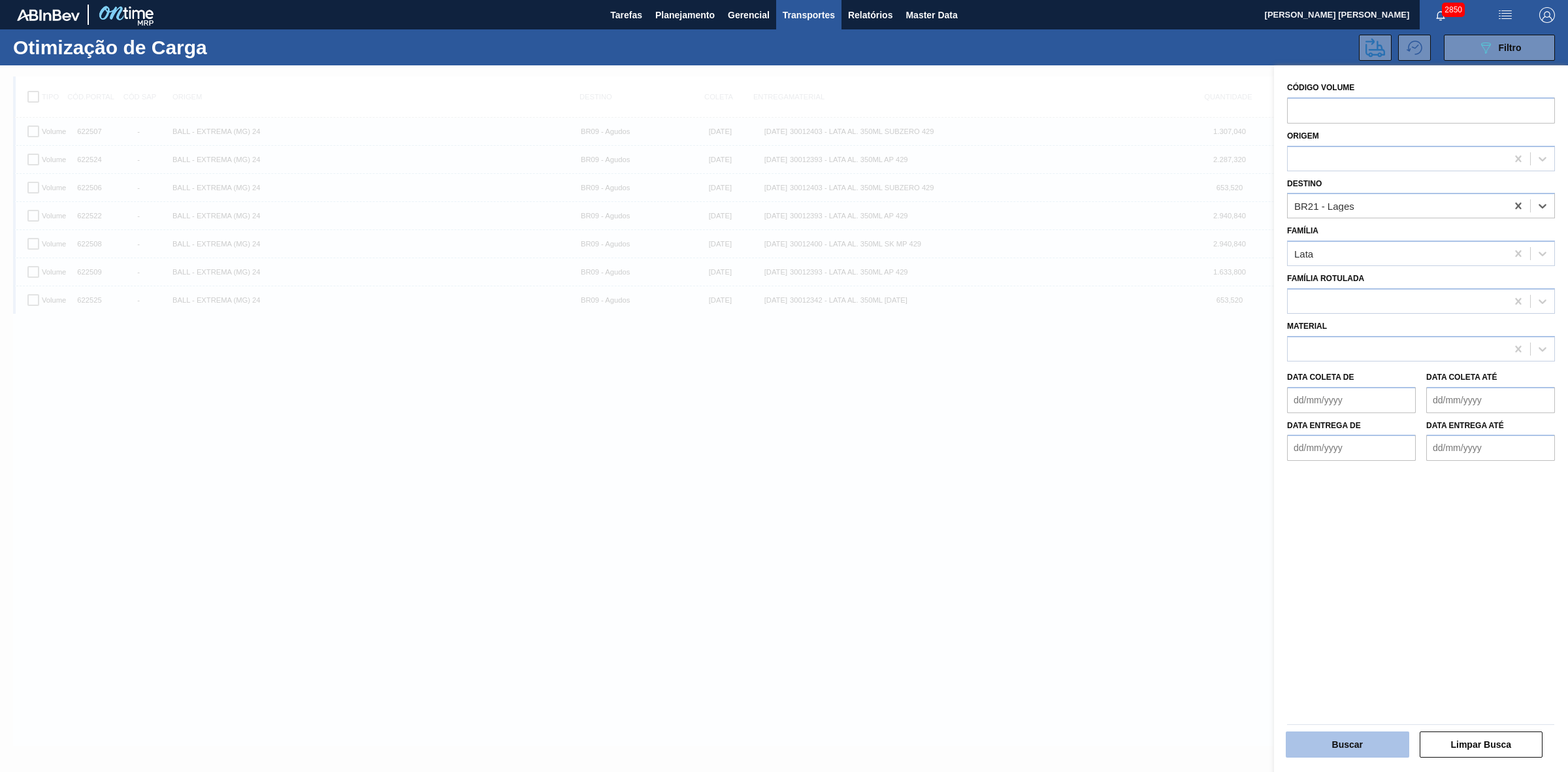
click at [1373, 733] on button "Buscar" at bounding box center [1347, 744] width 123 height 26
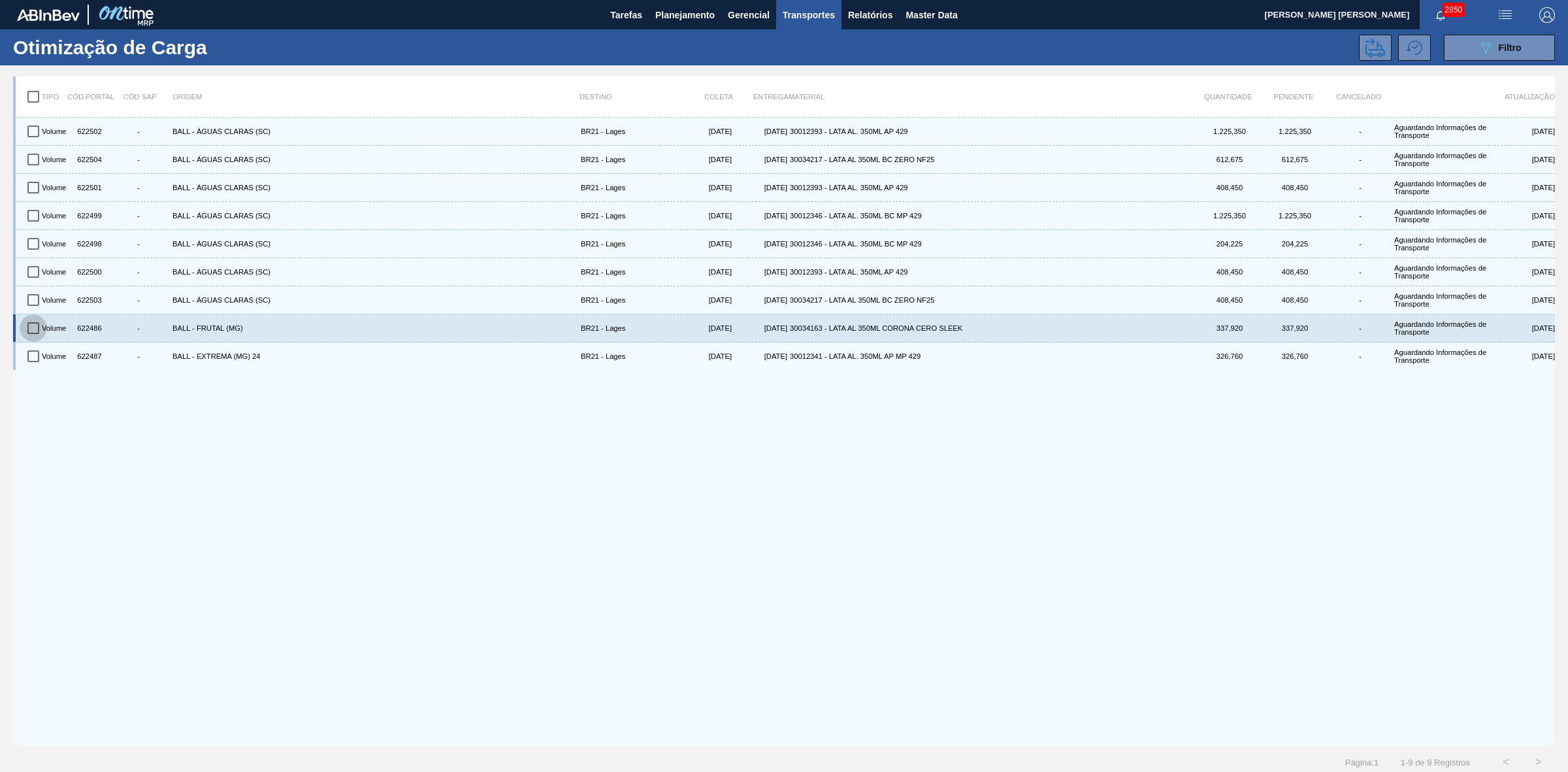
click at [29, 327] on input "checkbox" at bounding box center [33, 328] width 28 height 28
checkbox input "true"
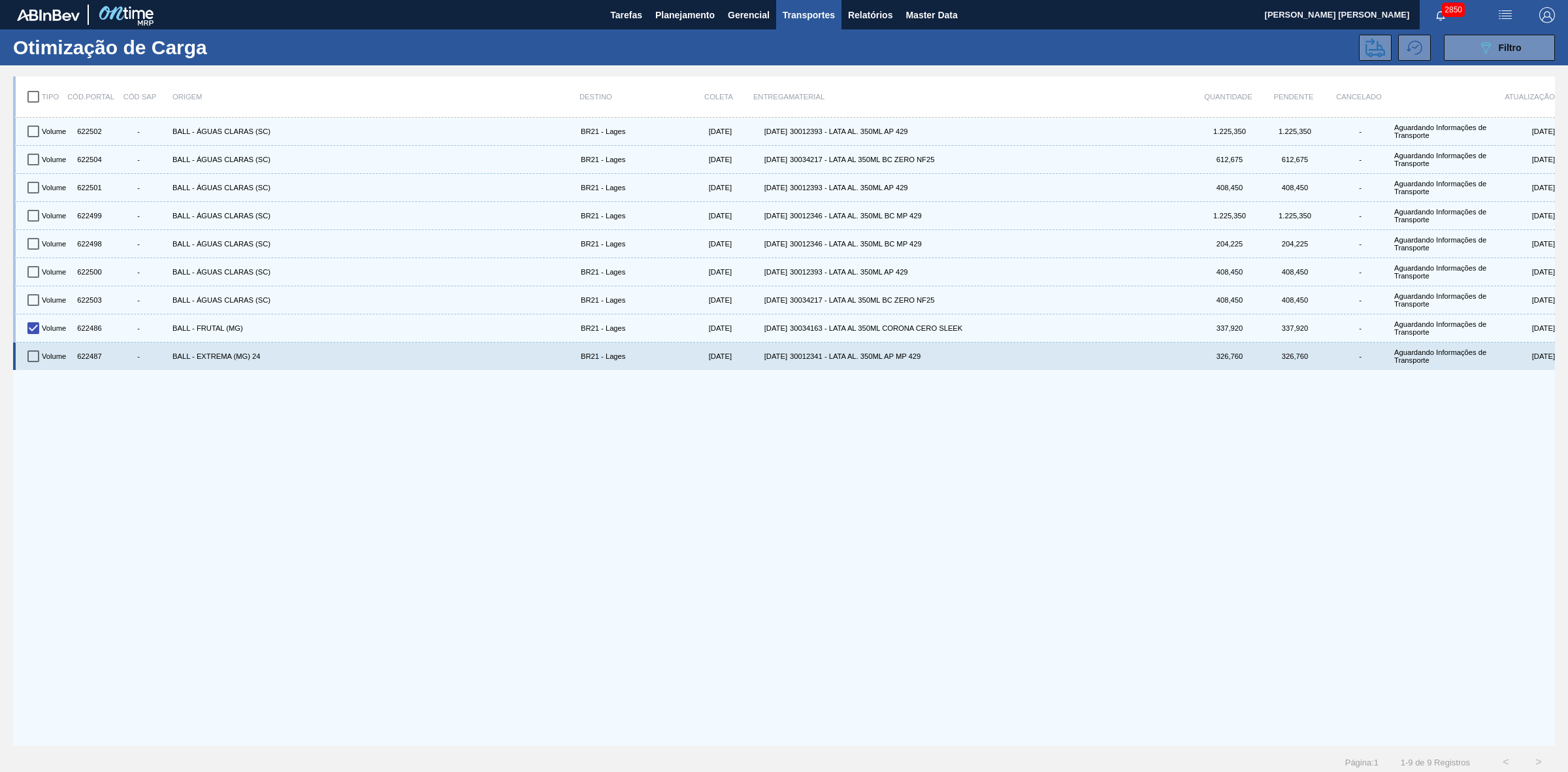
click at [35, 353] on input "checkbox" at bounding box center [33, 356] width 28 height 28
checkbox input "true"
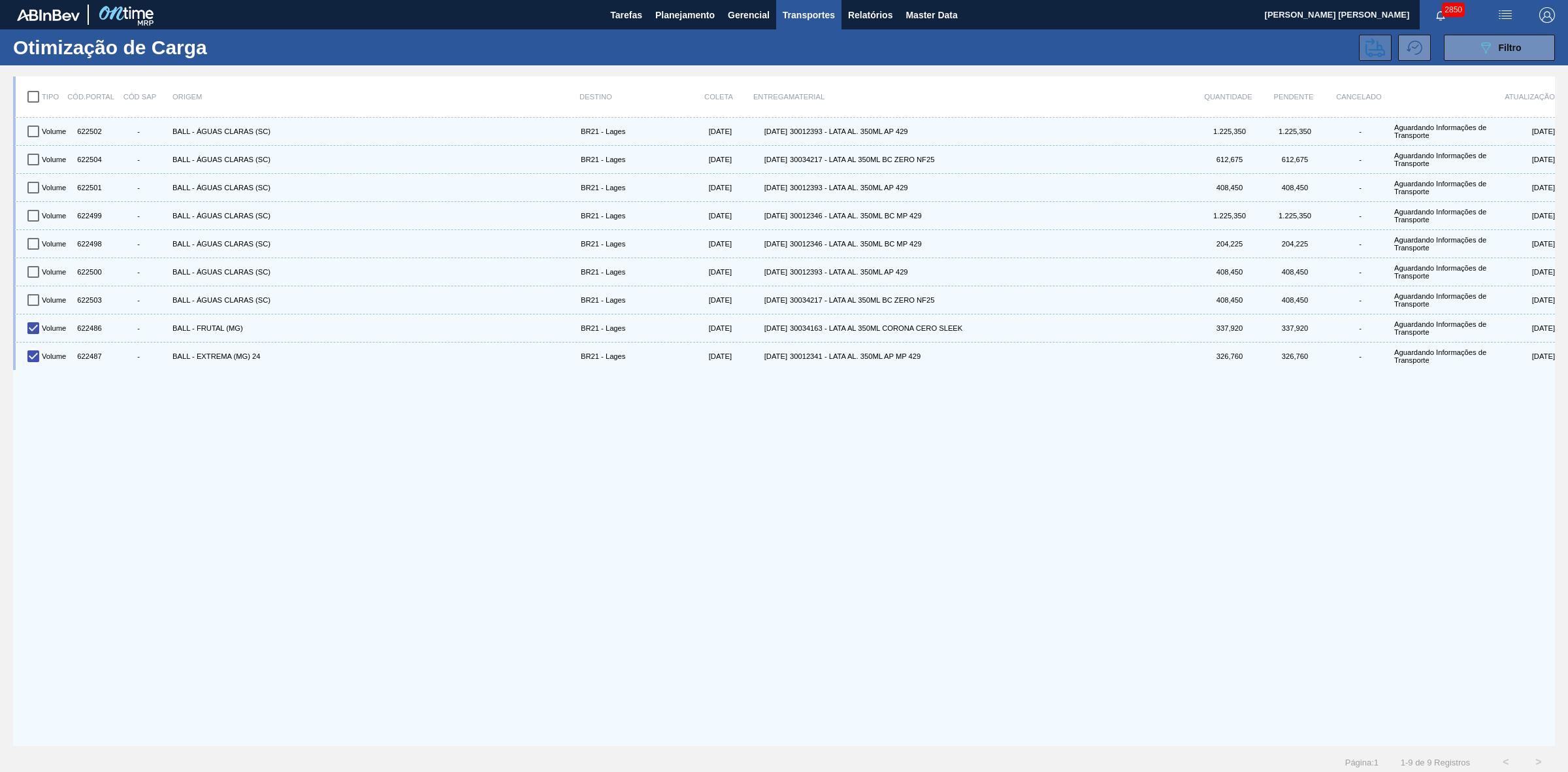
click at [1372, 50] on icon at bounding box center [1375, 47] width 20 height 19
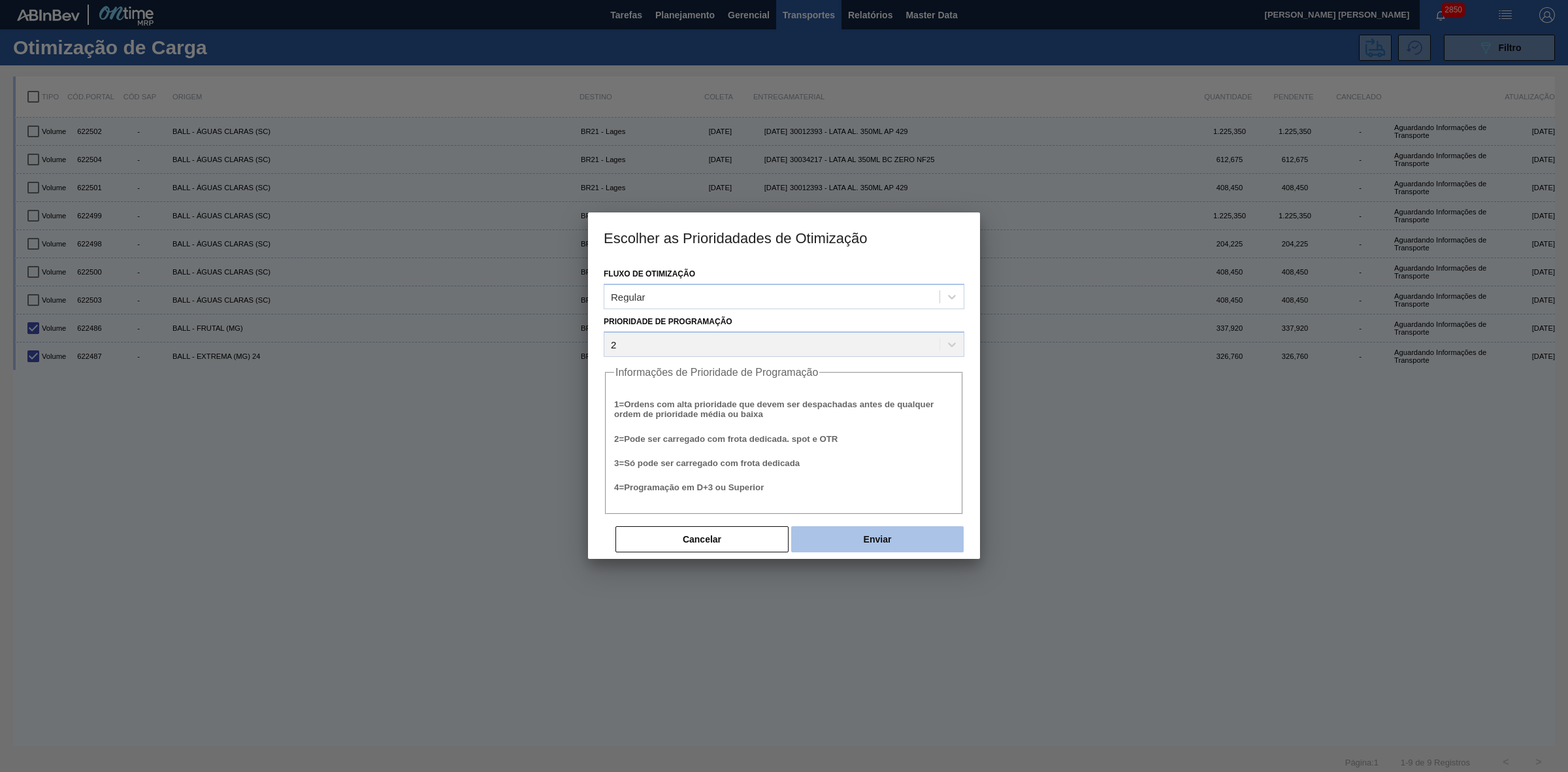
click at [857, 541] on button "Enviar" at bounding box center [877, 539] width 172 height 26
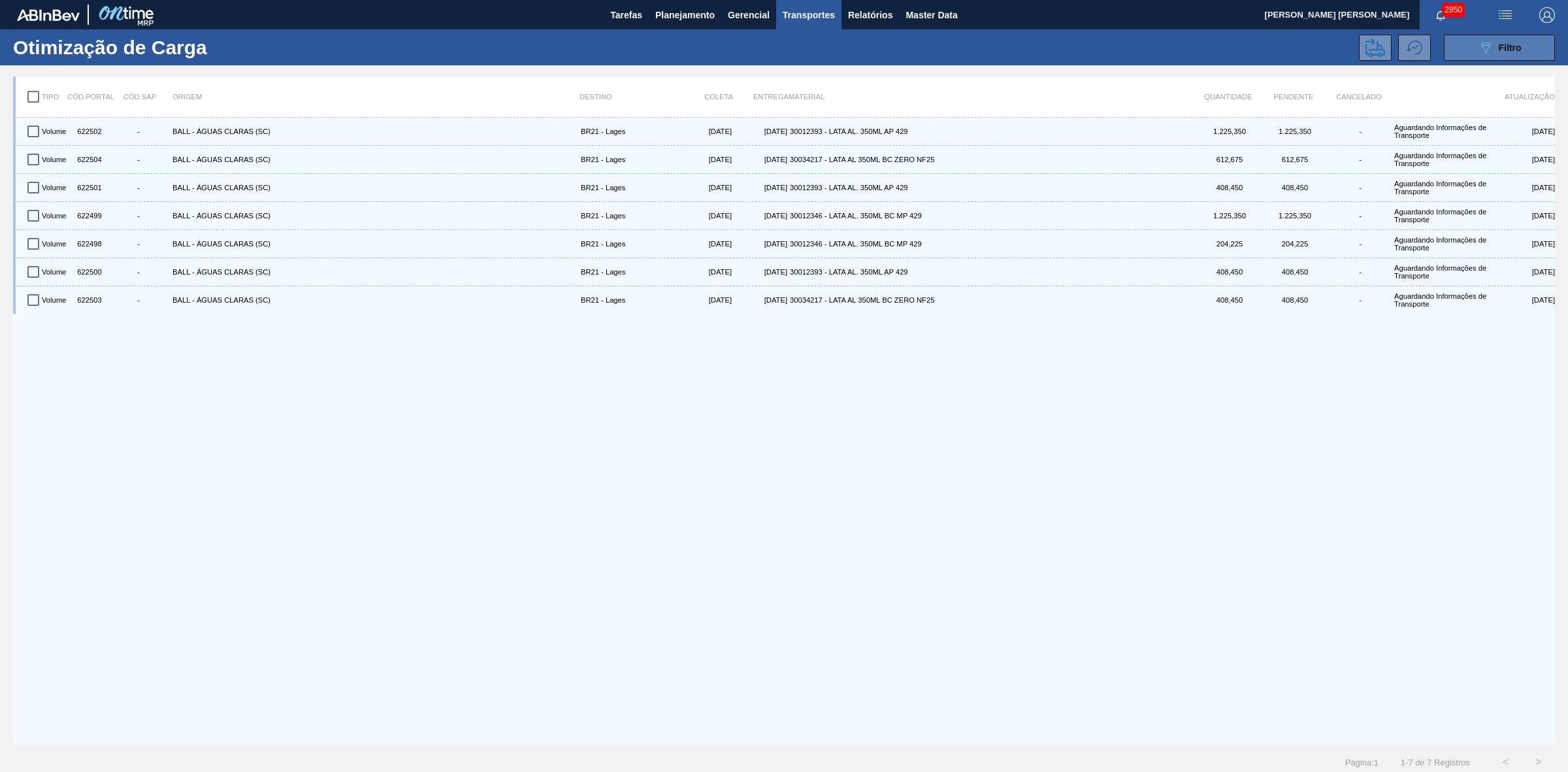
click at [1481, 46] on icon "089F7B8B-B2A5-4AFE-B5C0-19BA573D28AC" at bounding box center [1486, 48] width 16 height 16
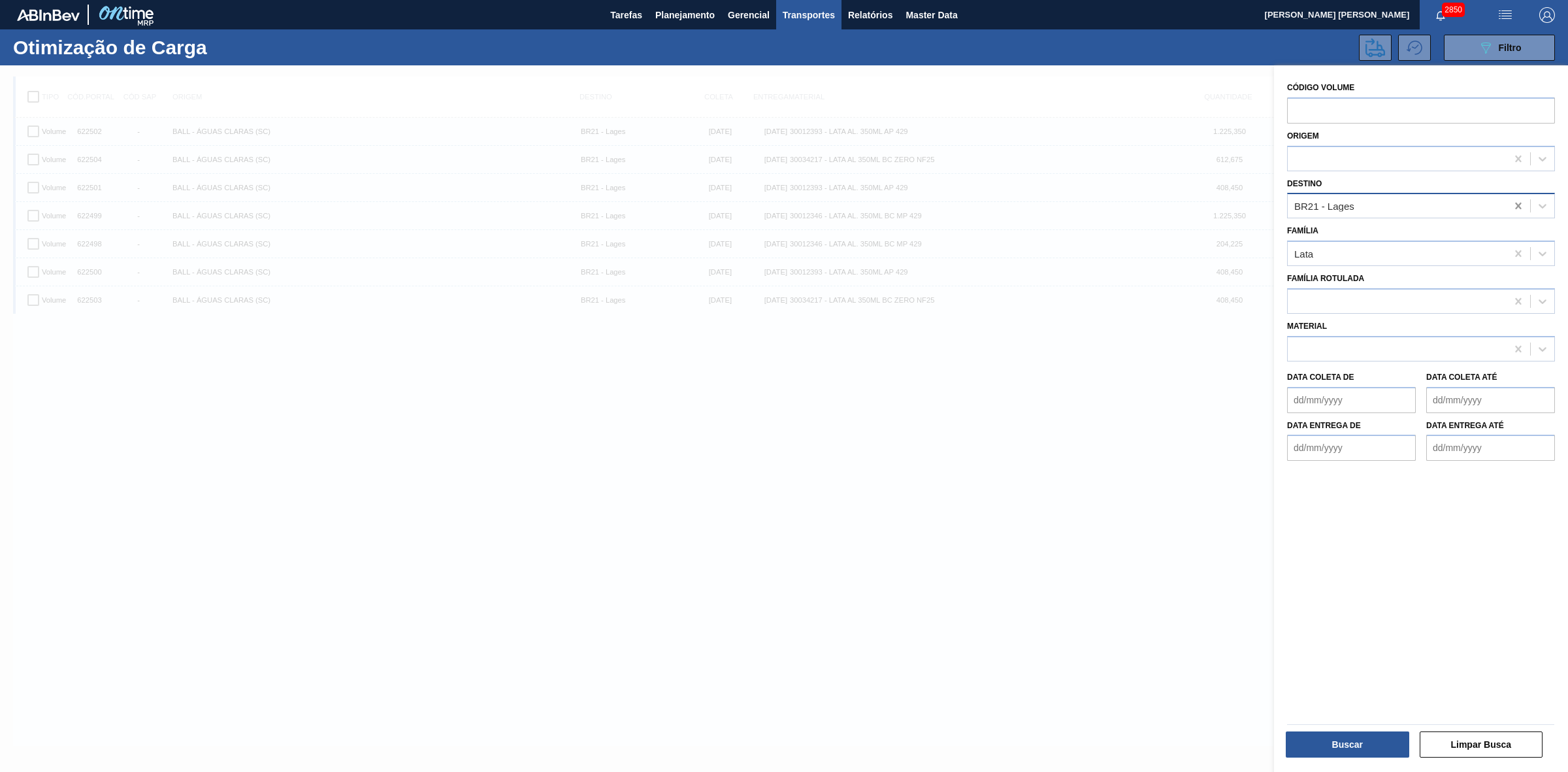
click at [1517, 201] on icon at bounding box center [1518, 206] width 13 height 13
type input "22"
click at [1381, 244] on div "BR22 - Viamão" at bounding box center [1421, 238] width 268 height 24
click at [1354, 742] on button "Buscar" at bounding box center [1347, 744] width 123 height 26
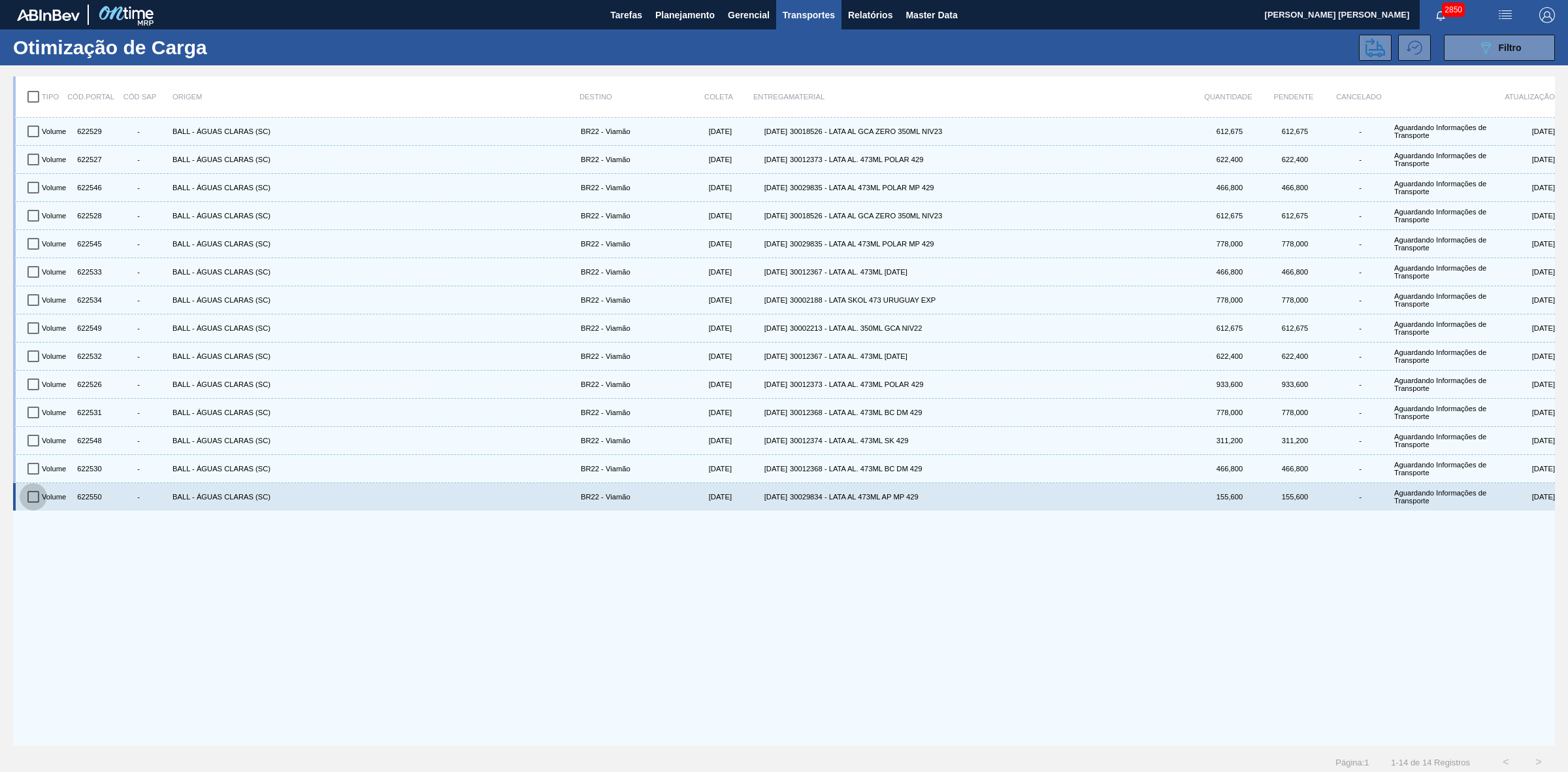
click at [33, 498] on input "checkbox" at bounding box center [33, 497] width 28 height 28
checkbox input "true"
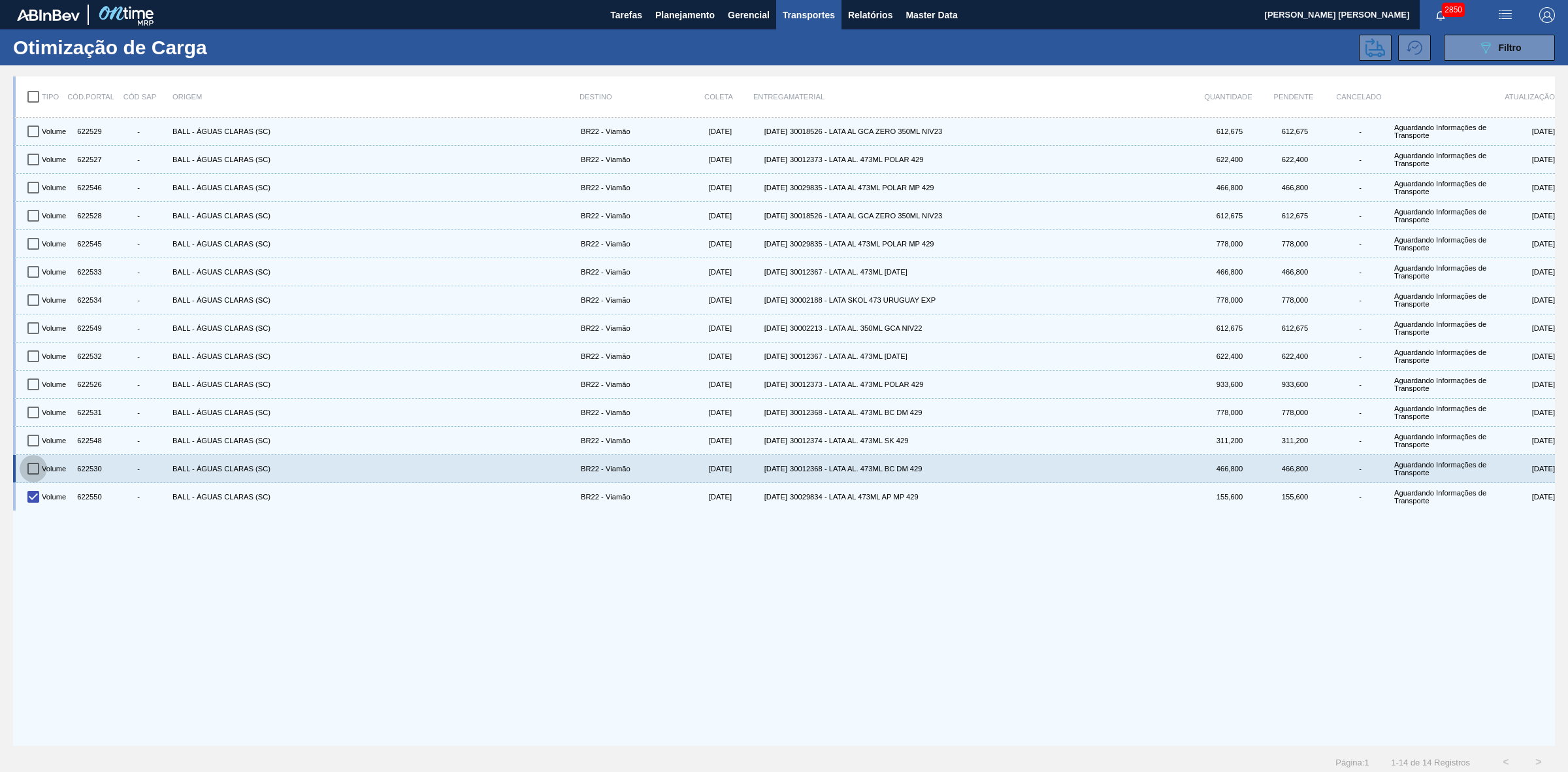
click at [35, 471] on input "checkbox" at bounding box center [33, 468] width 28 height 28
checkbox input "true"
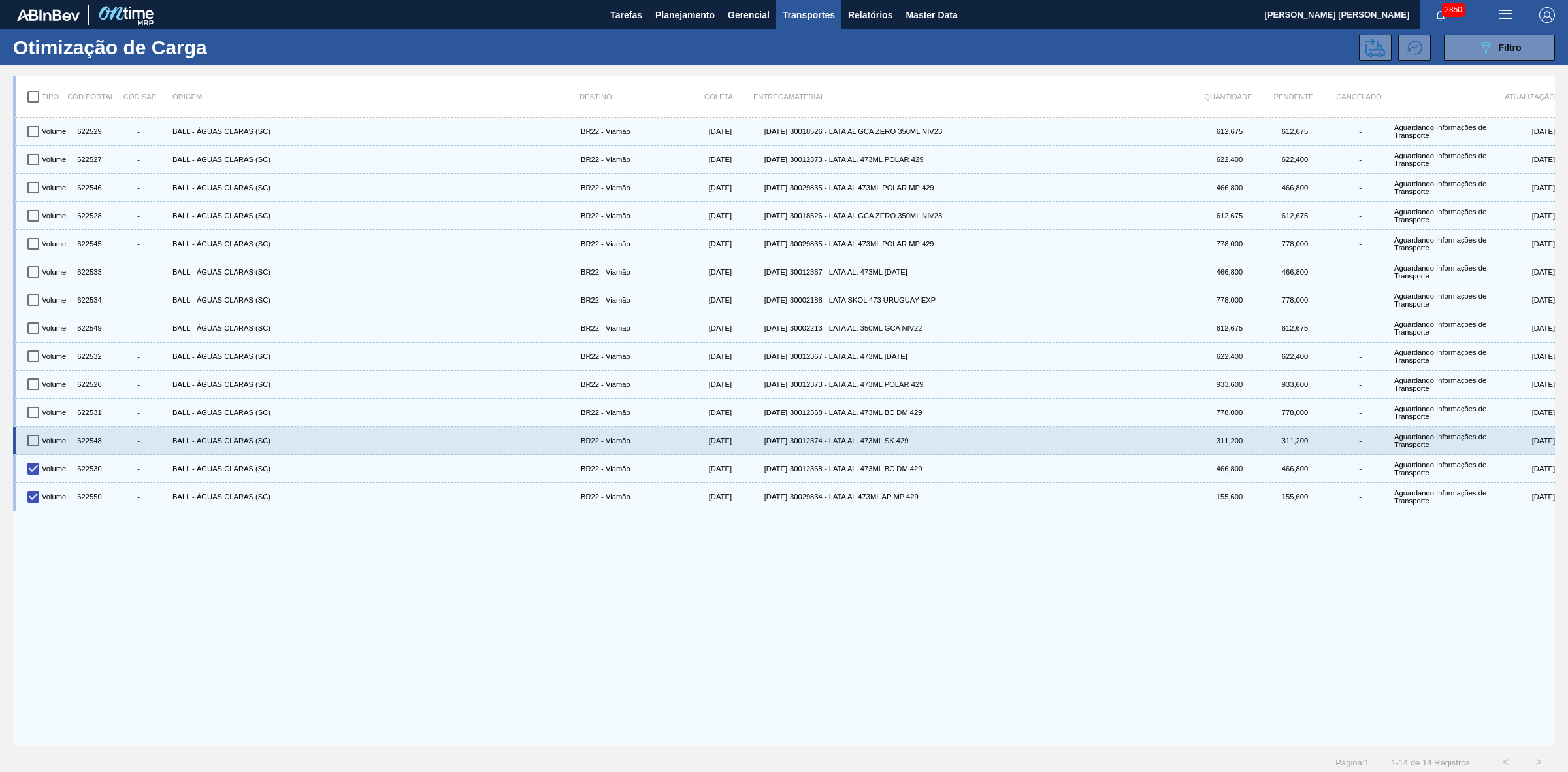
click at [31, 444] on input "checkbox" at bounding box center [33, 440] width 28 height 28
checkbox input "true"
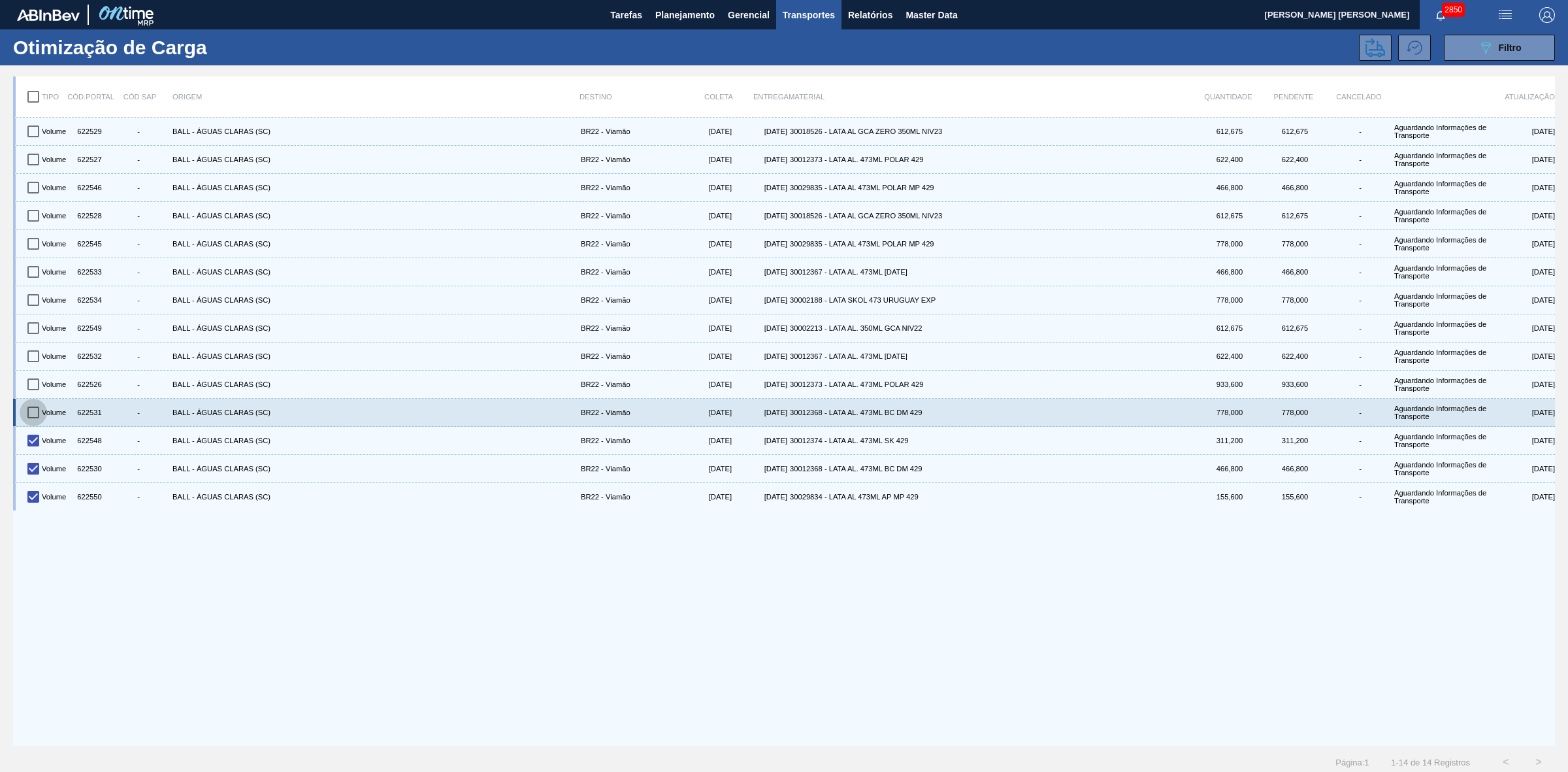
click at [29, 412] on input "checkbox" at bounding box center [33, 412] width 28 height 28
checkbox input "true"
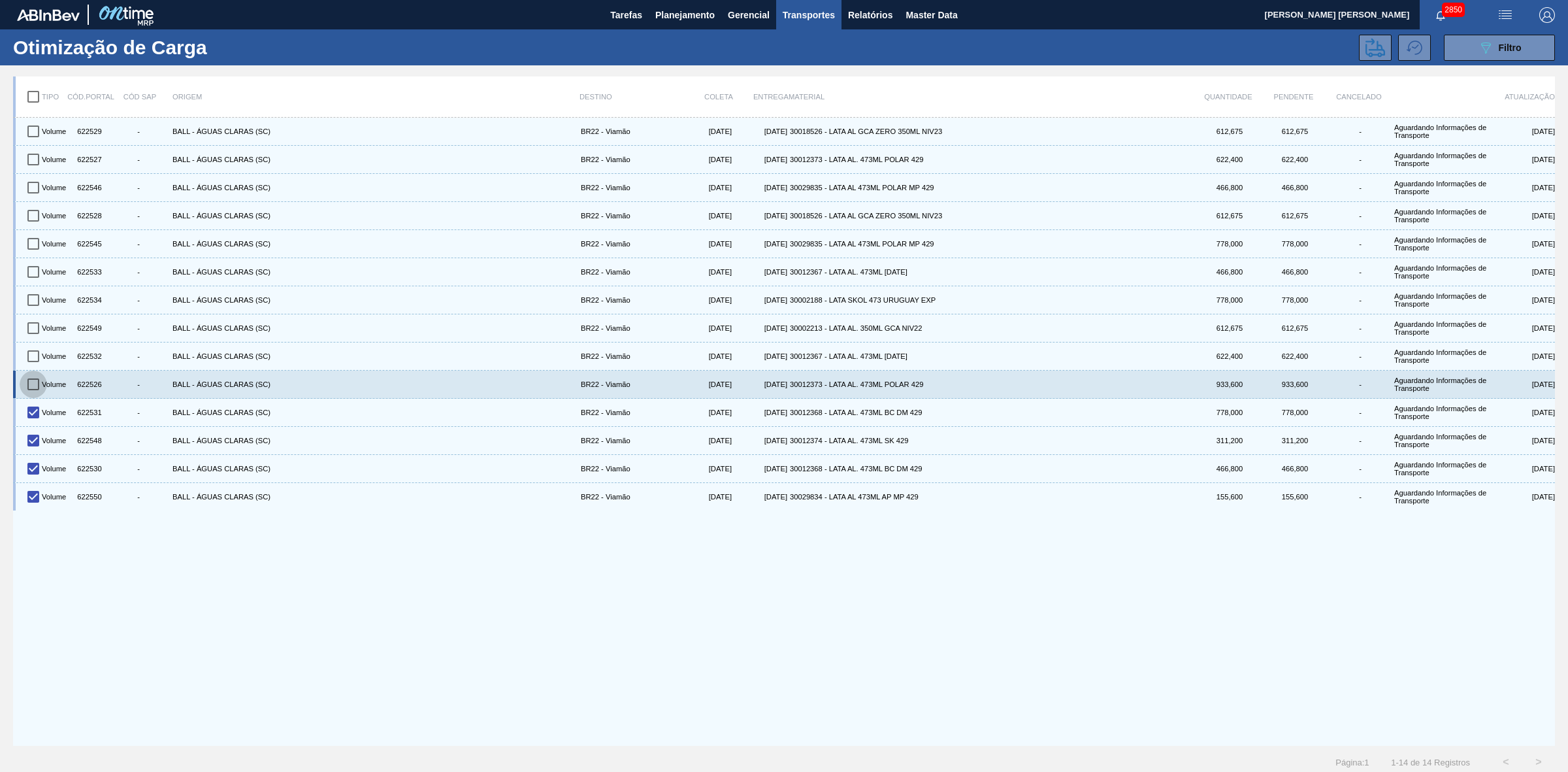
click at [27, 389] on input "checkbox" at bounding box center [33, 384] width 28 height 28
checkbox input "true"
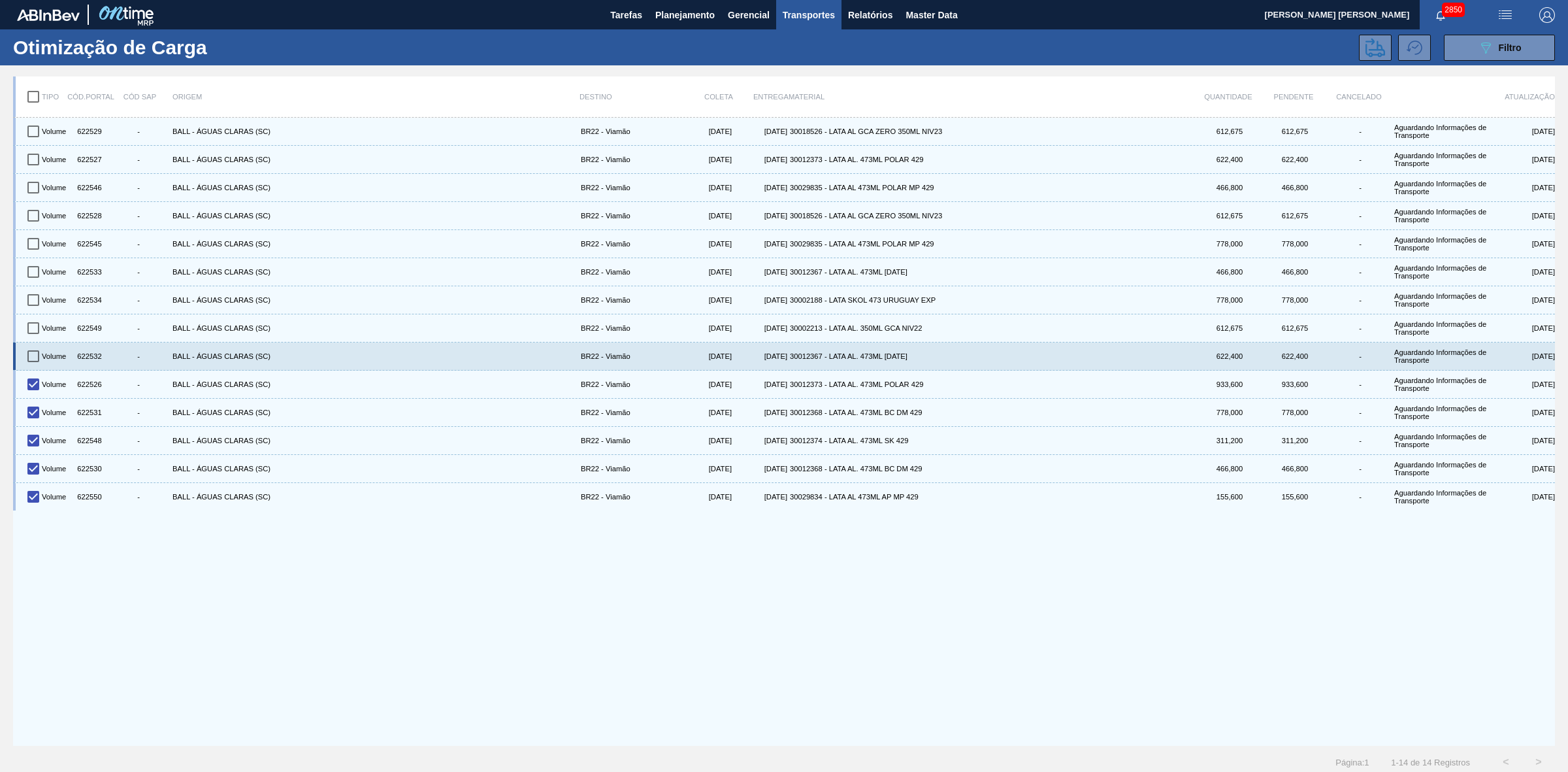
click at [28, 360] on input "checkbox" at bounding box center [33, 356] width 28 height 28
checkbox input "true"
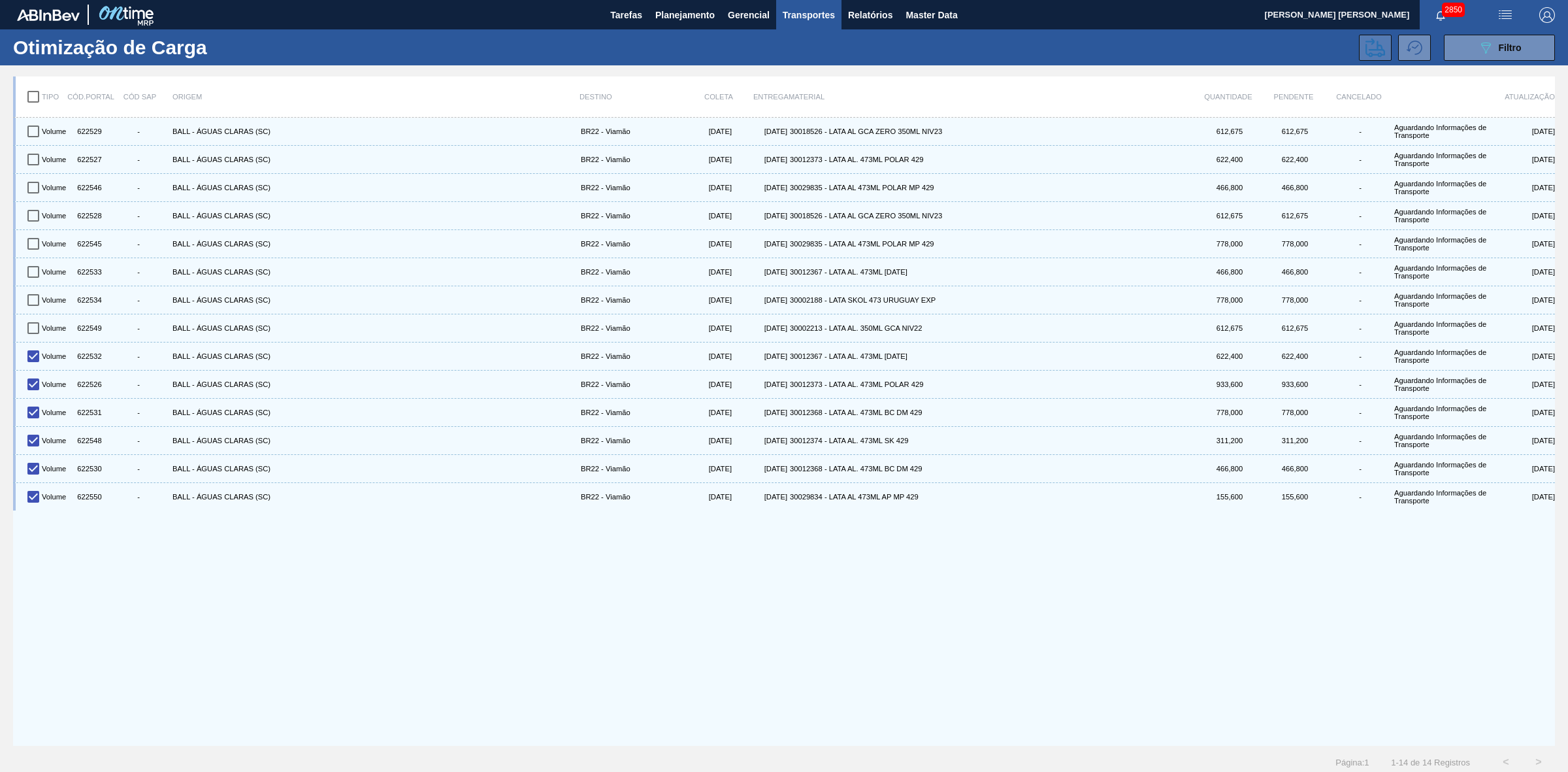
click at [1380, 50] on icon at bounding box center [1375, 47] width 20 height 19
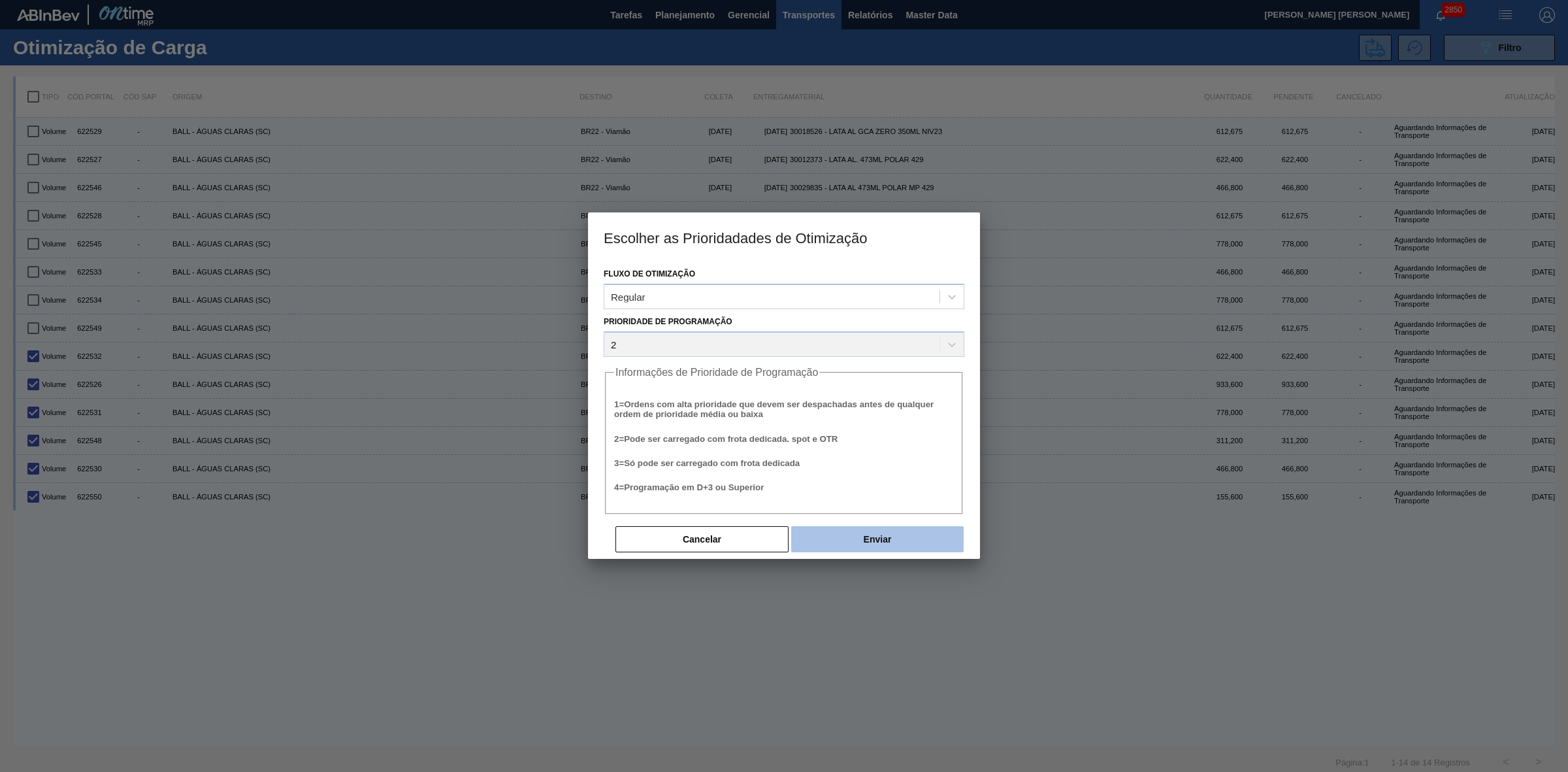
click at [830, 529] on button "Enviar" at bounding box center [877, 539] width 172 height 26
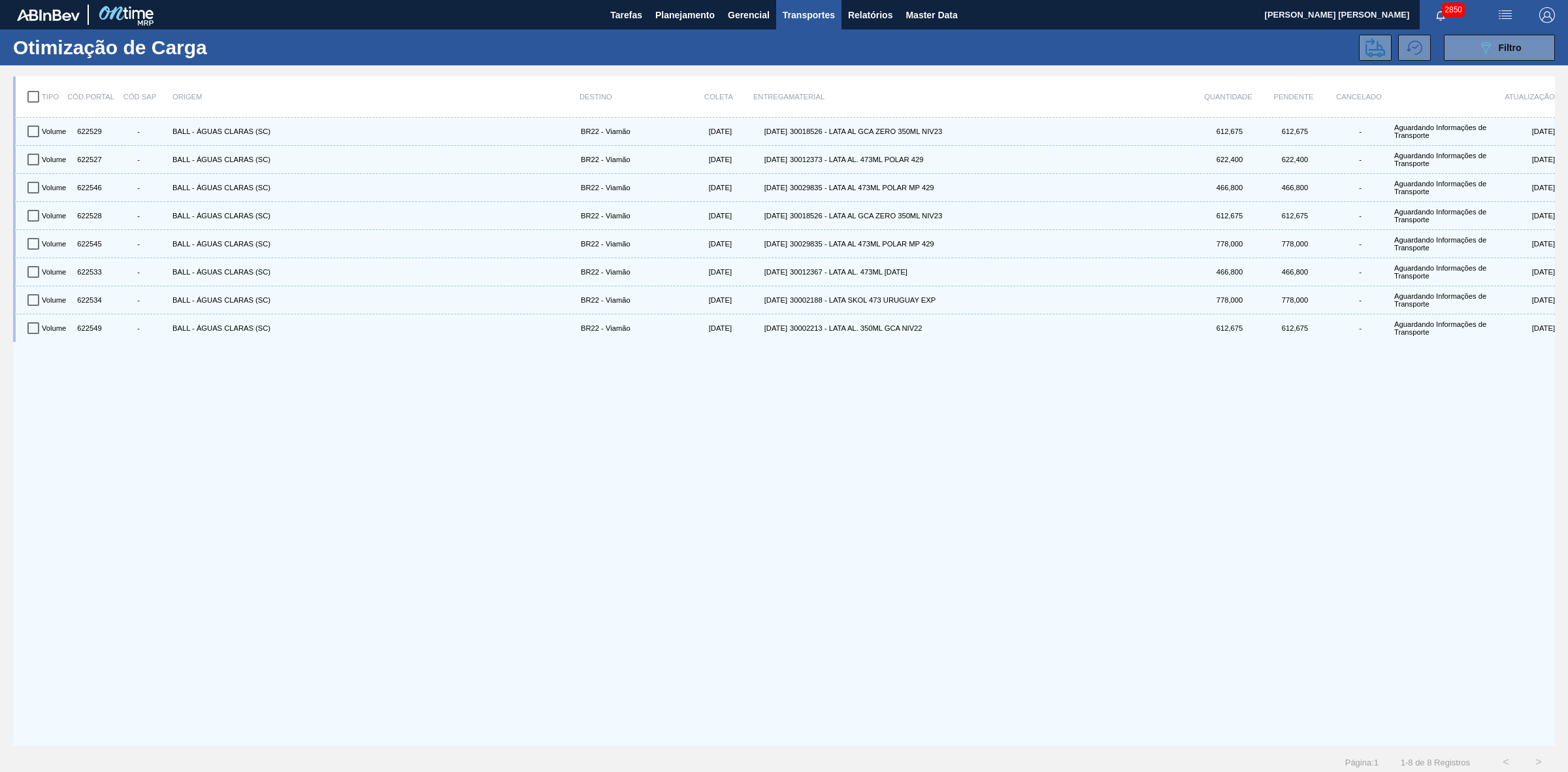
drag, startPoint x: 1479, startPoint y: 43, endPoint x: 1463, endPoint y: 89, distance: 48.7
click at [1480, 41] on icon "089F7B8B-B2A5-4AFE-B5C0-19BA573D28AC" at bounding box center [1486, 48] width 16 height 16
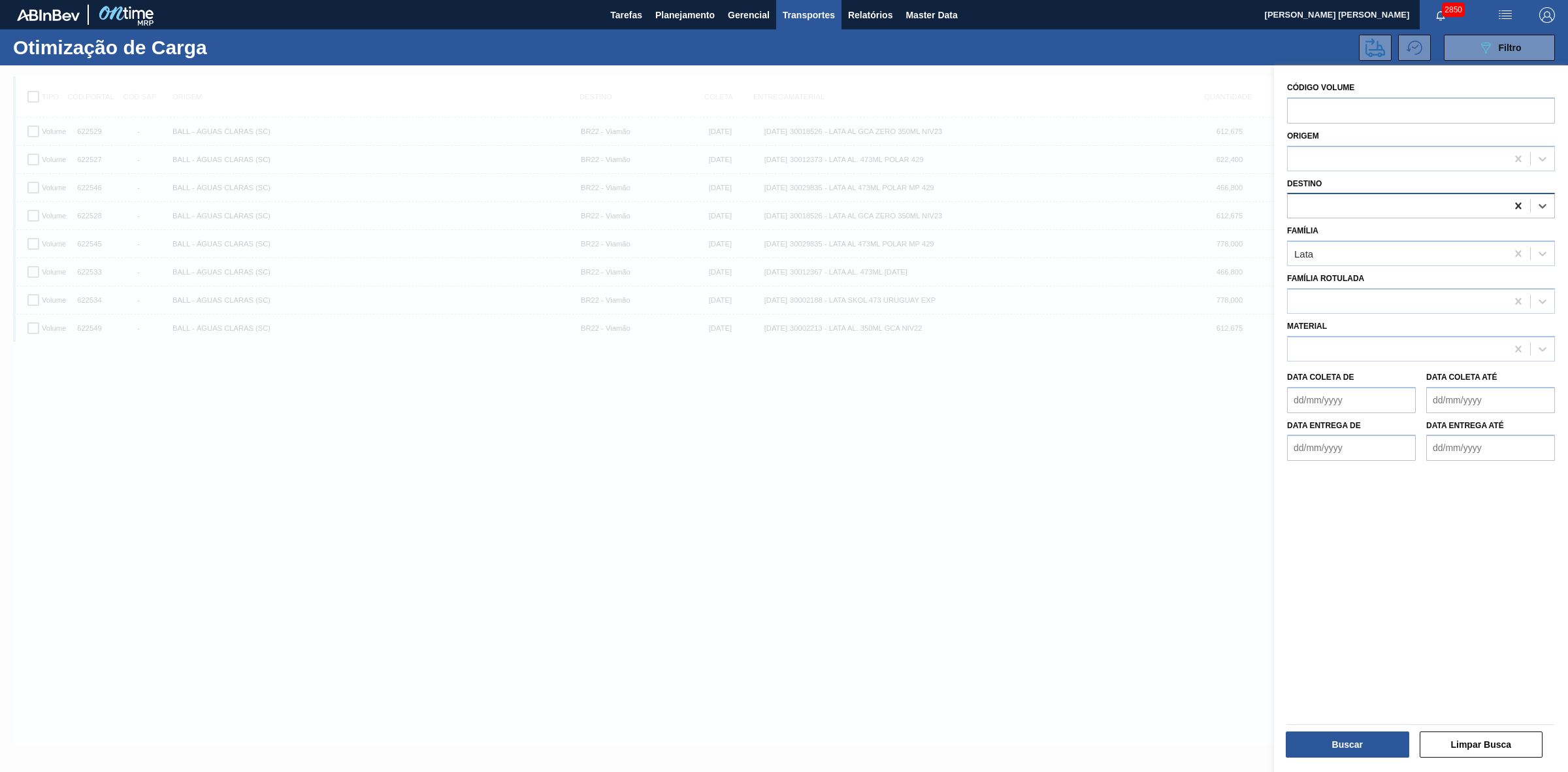
click at [1516, 207] on icon at bounding box center [1518, 206] width 13 height 13
type input "24"
drag, startPoint x: 1347, startPoint y: 236, endPoint x: 1356, endPoint y: 282, distance: 46.9
click at [1347, 234] on div "BR24 - Ponta Grossa" at bounding box center [1421, 238] width 268 height 24
click at [1356, 739] on button "Buscar" at bounding box center [1347, 744] width 123 height 26
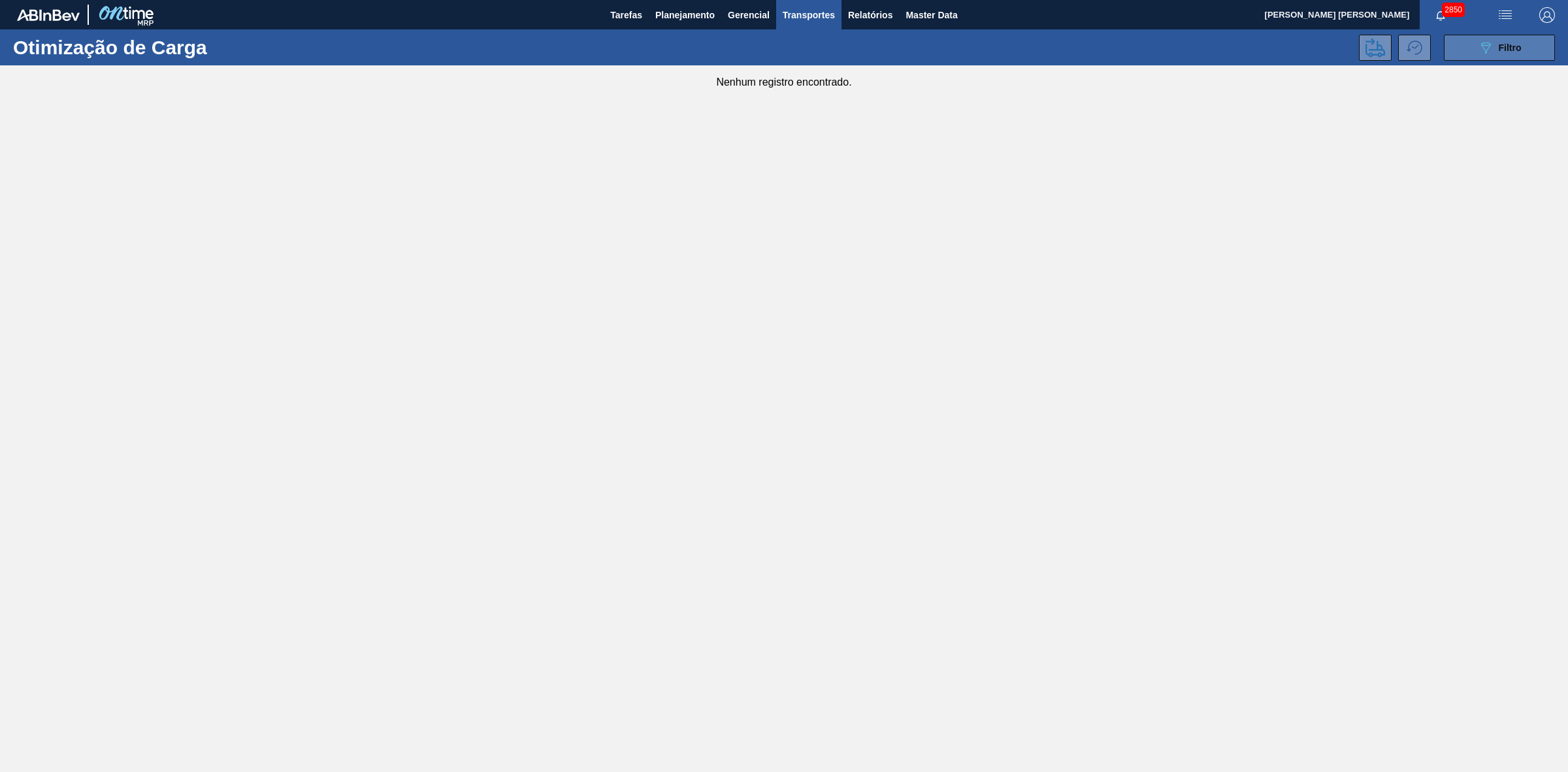
click at [1469, 44] on button "089F7B8B-B2A5-4AFE-B5C0-19BA573D28AC Filtro" at bounding box center [1499, 48] width 111 height 26
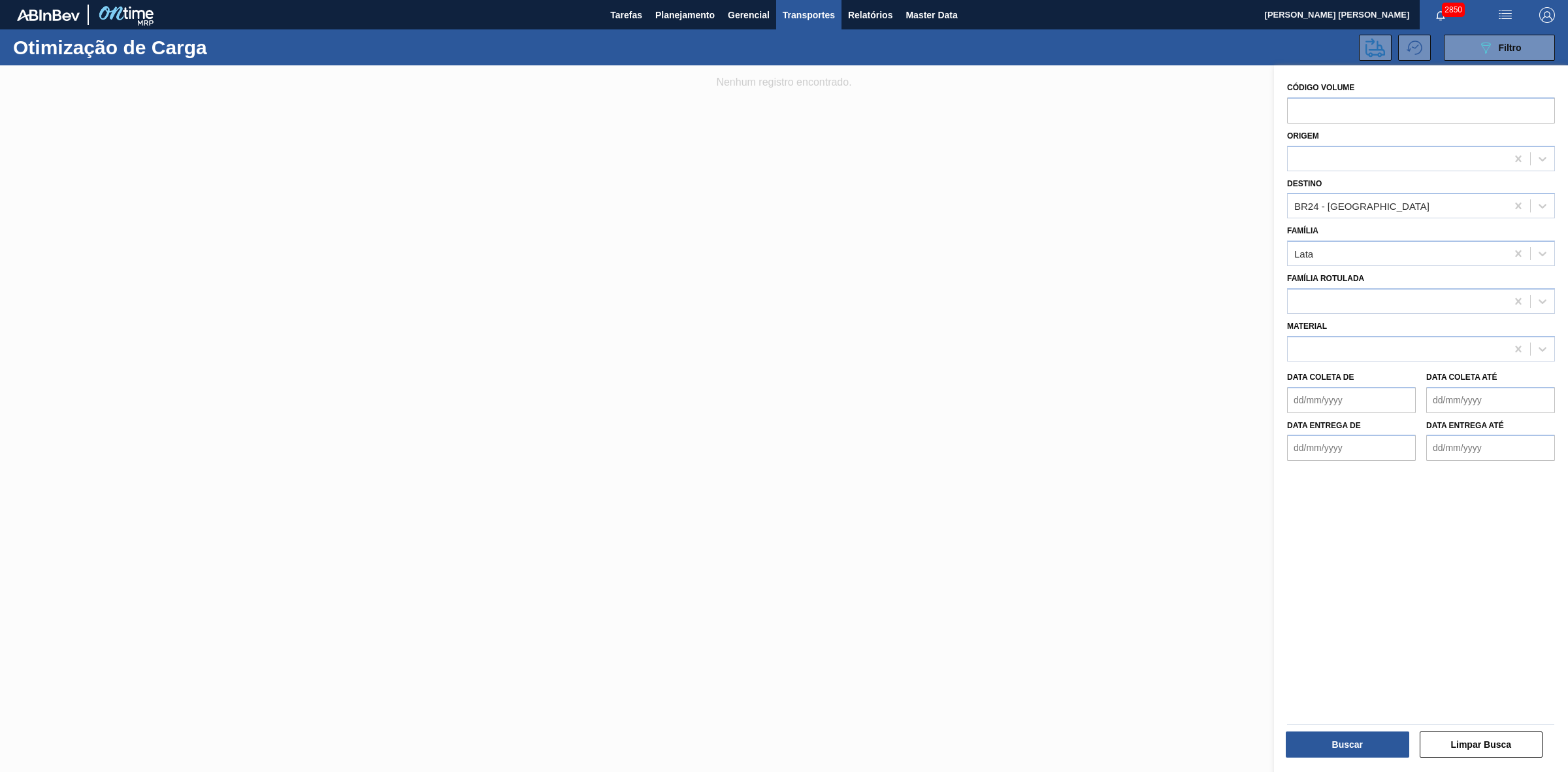
click at [1059, 209] on div at bounding box center [784, 451] width 1568 height 772
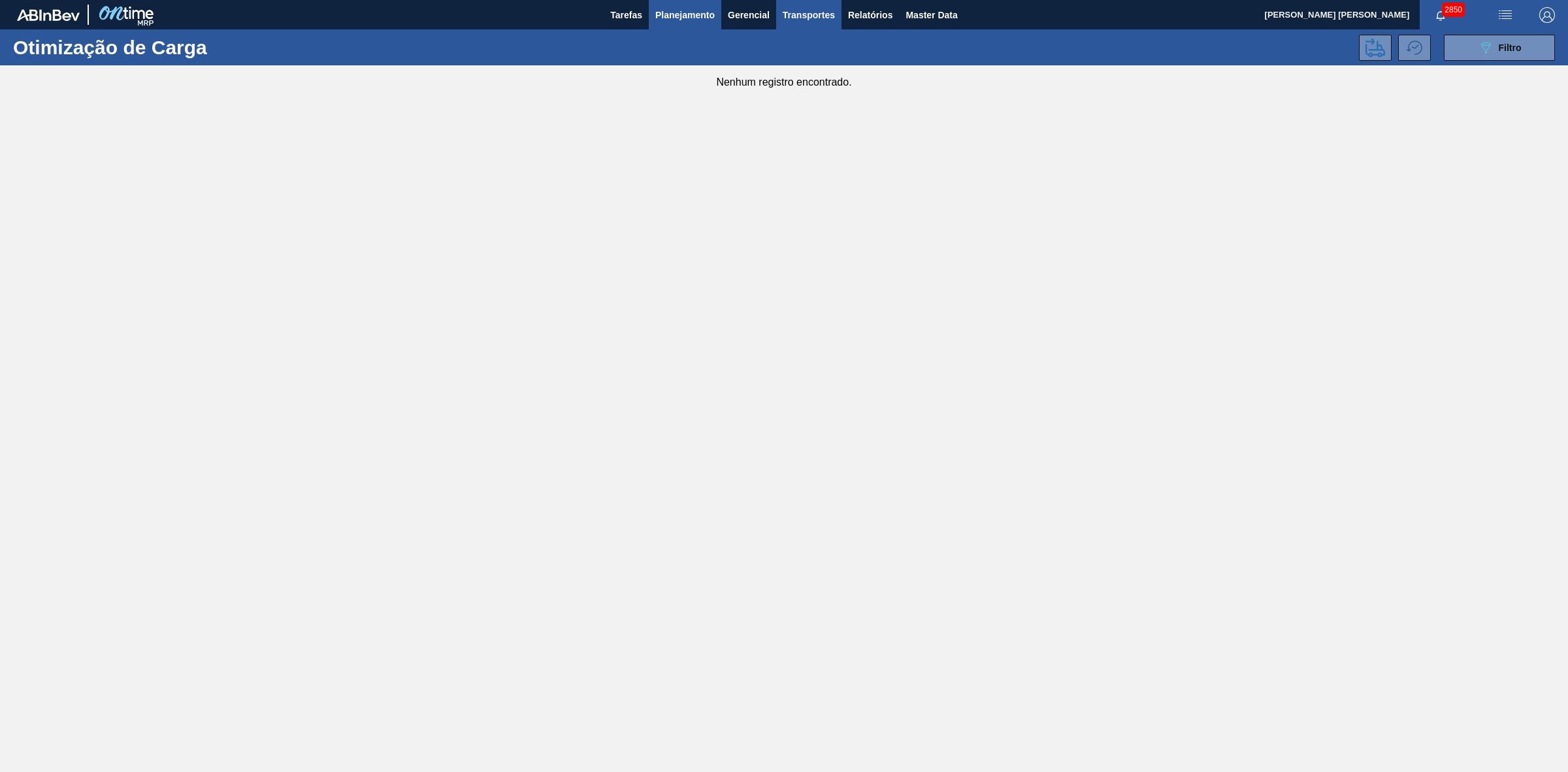
click at [674, 16] on span "Planejamento" at bounding box center [685, 15] width 60 height 16
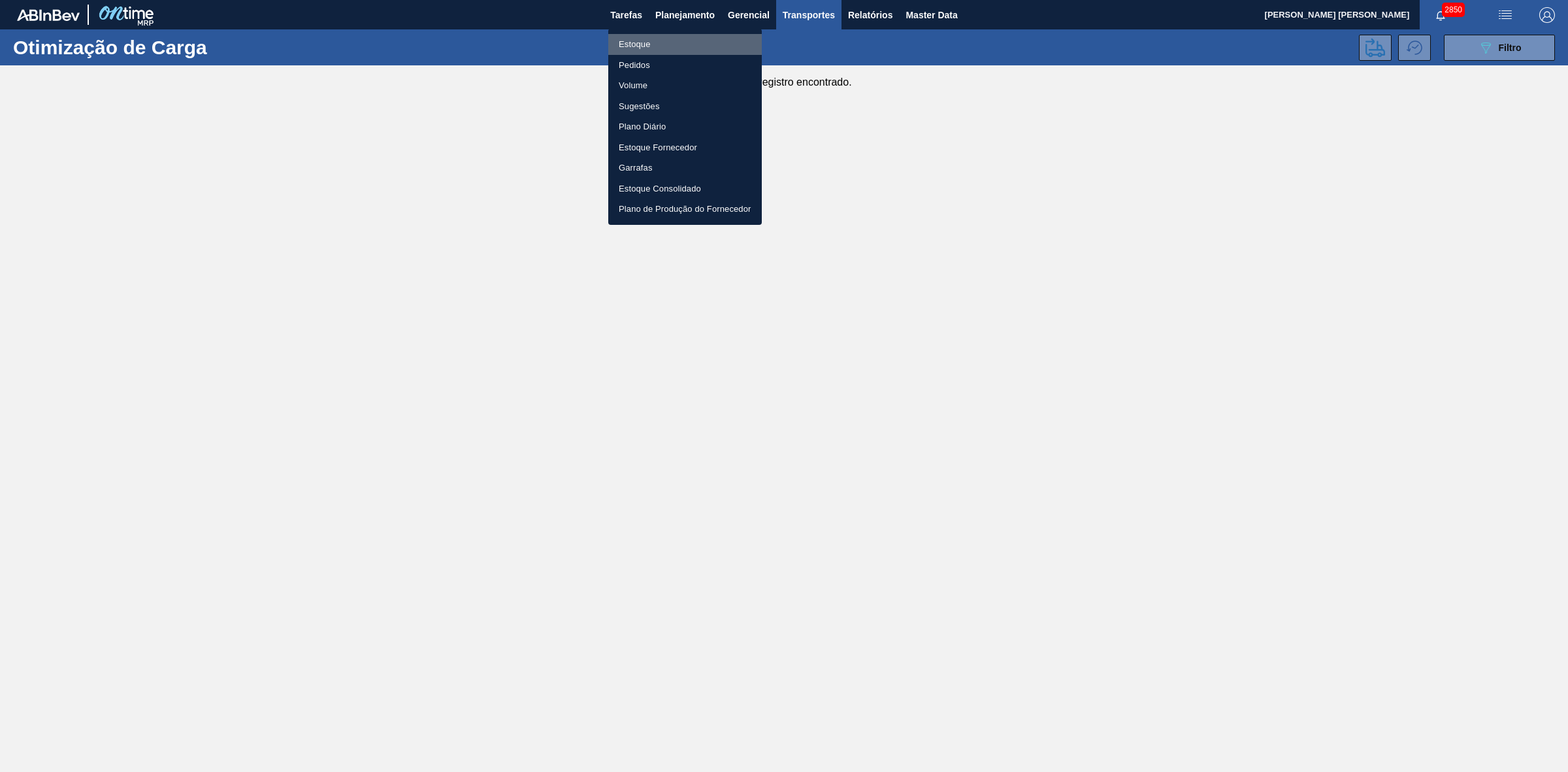
click at [638, 40] on li "Estoque" at bounding box center [685, 44] width 153 height 21
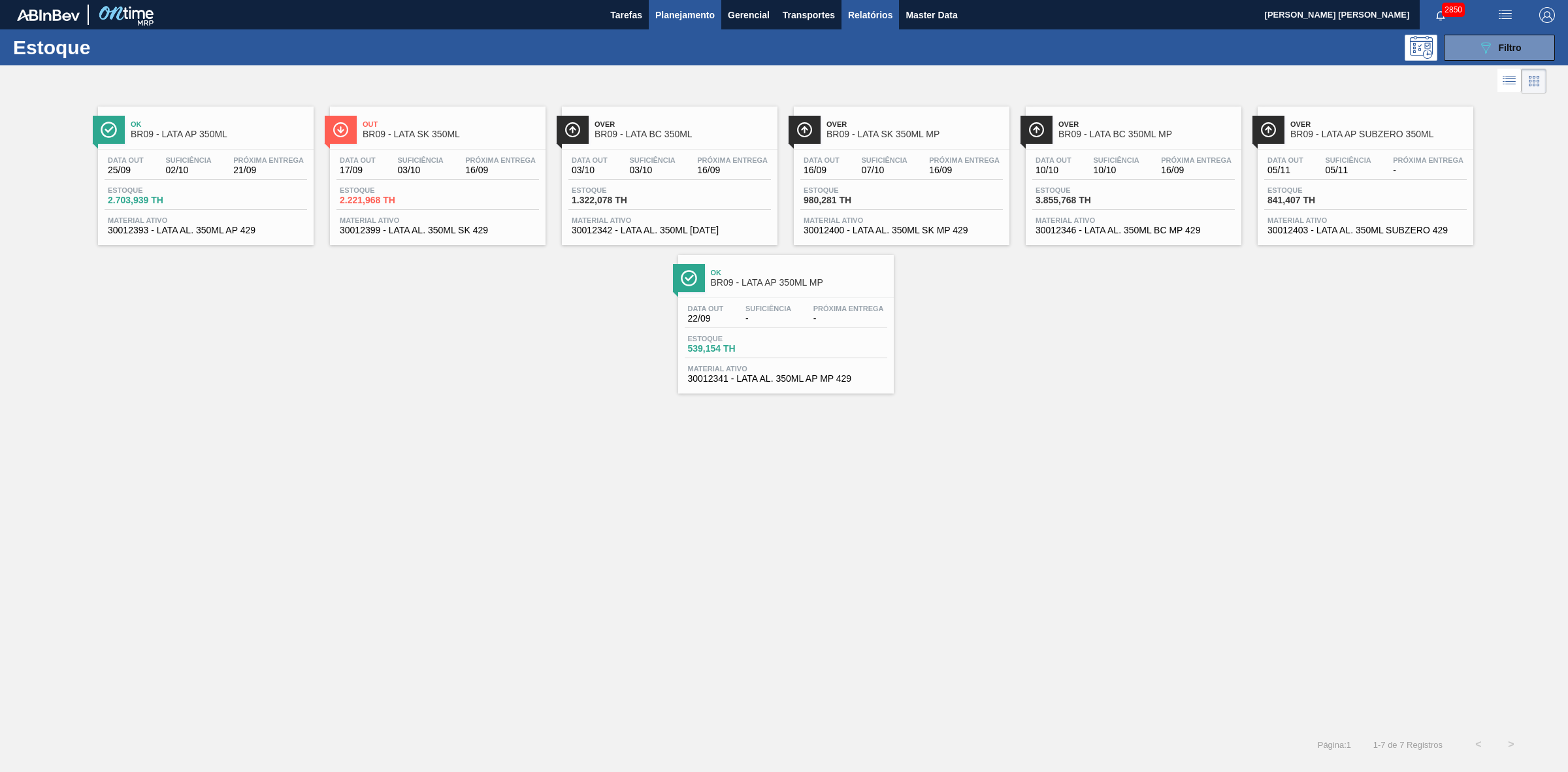
click at [885, 13] on span "Relatórios" at bounding box center [870, 15] width 45 height 16
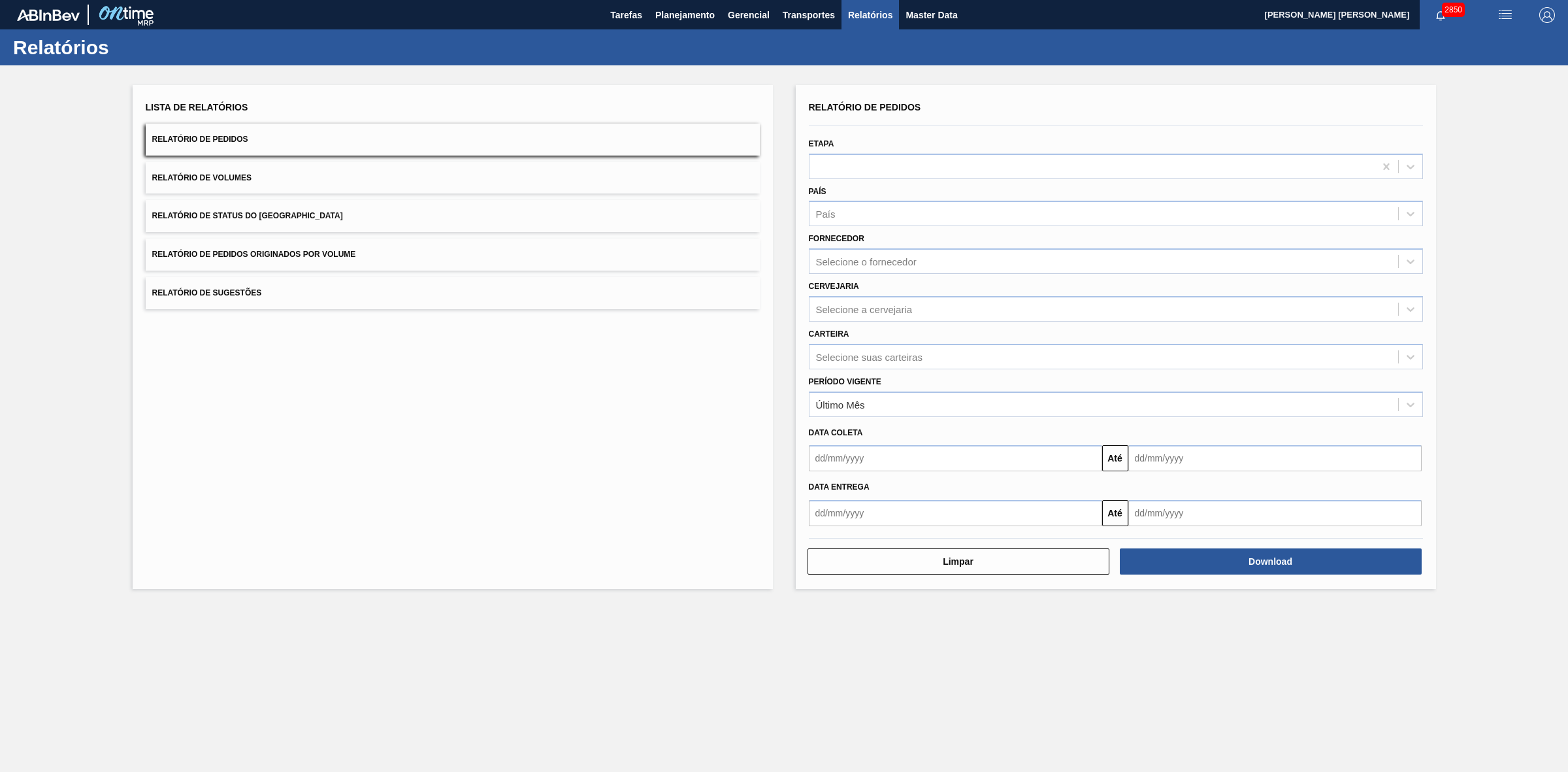
click at [443, 187] on button "Relatório de Volumes" at bounding box center [452, 177] width 614 height 32
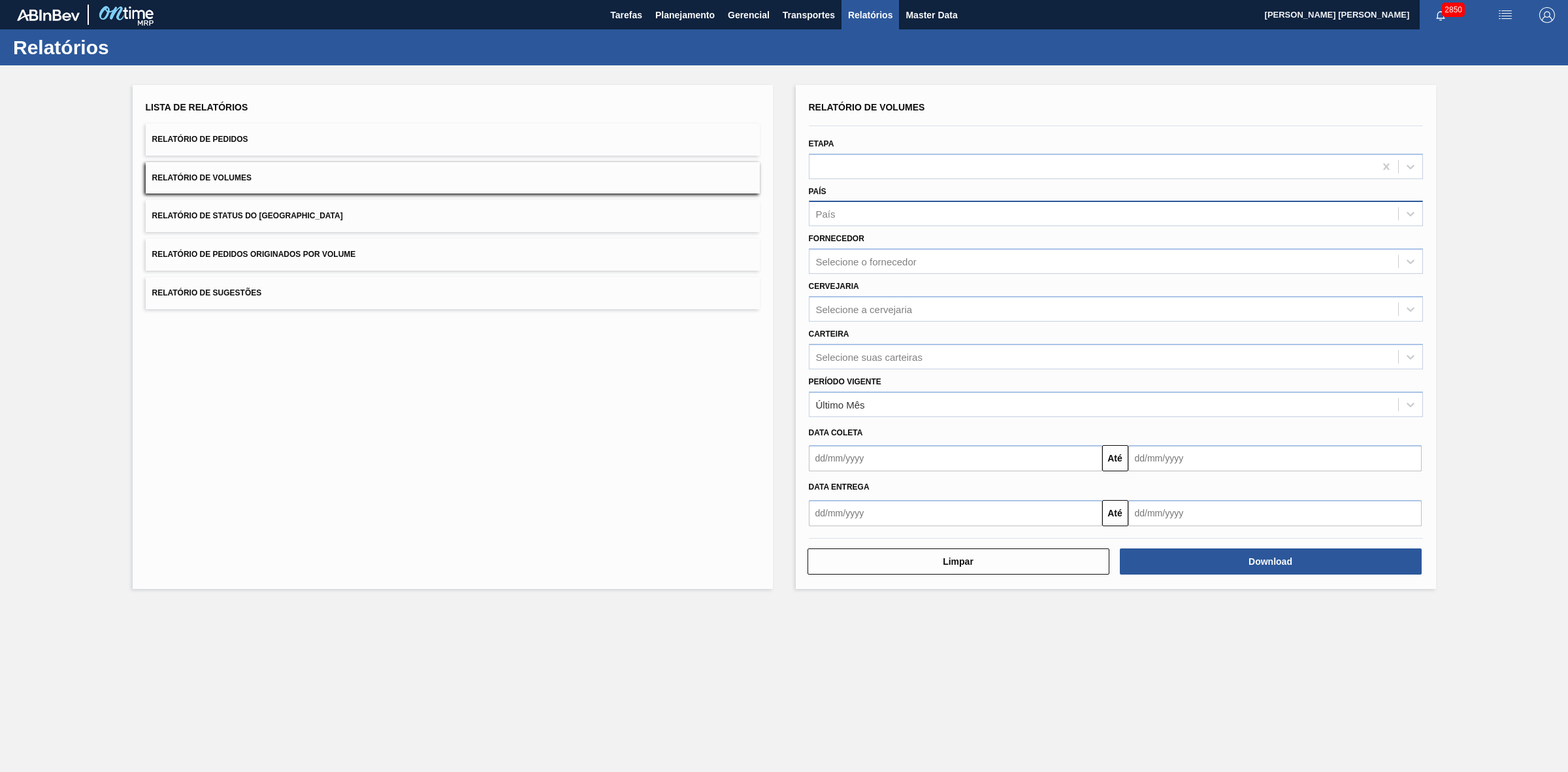
click at [920, 218] on div "País" at bounding box center [1103, 214] width 589 height 19
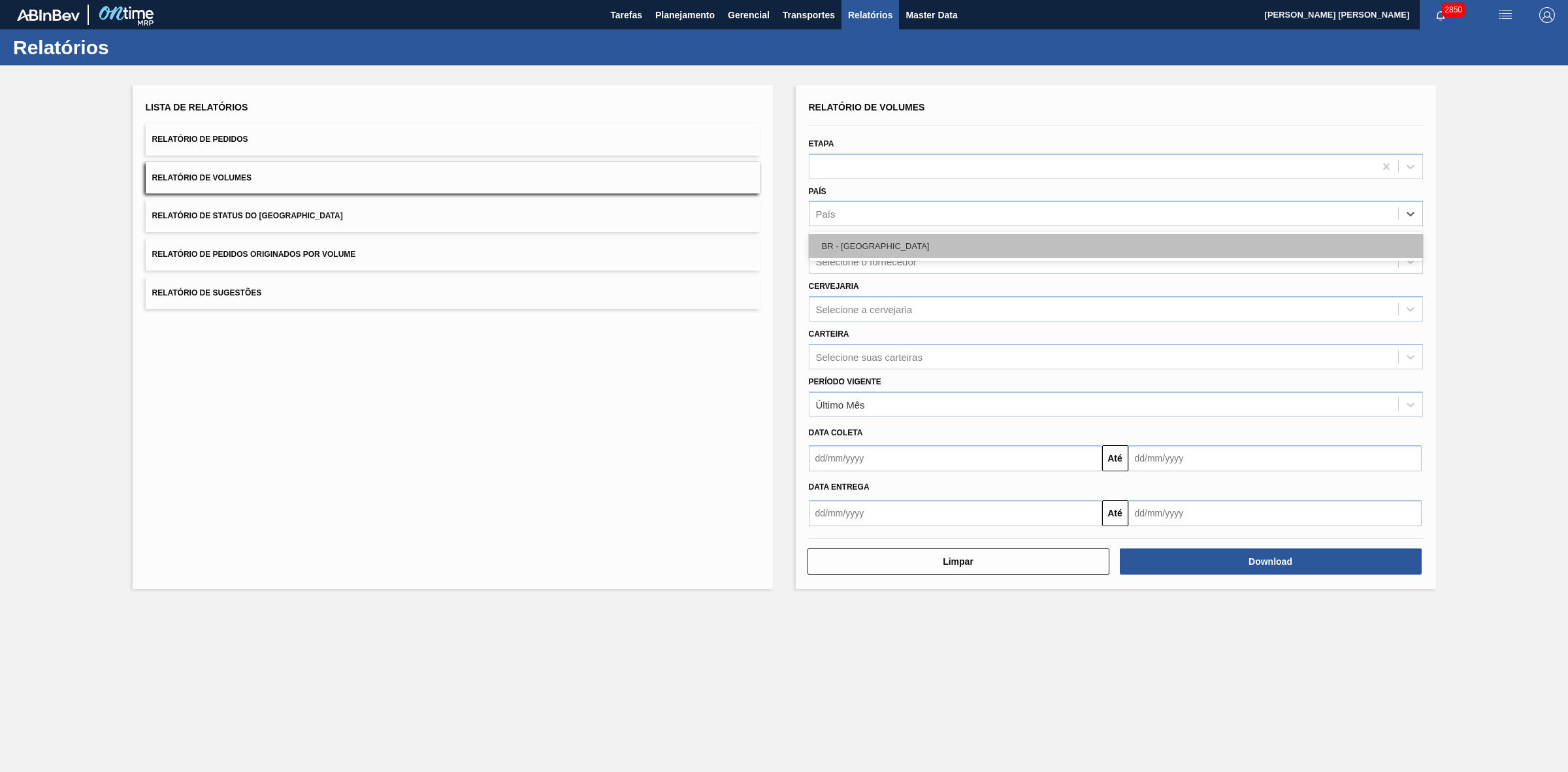
click at [860, 253] on div "BR - Brasil" at bounding box center [1116, 246] width 614 height 24
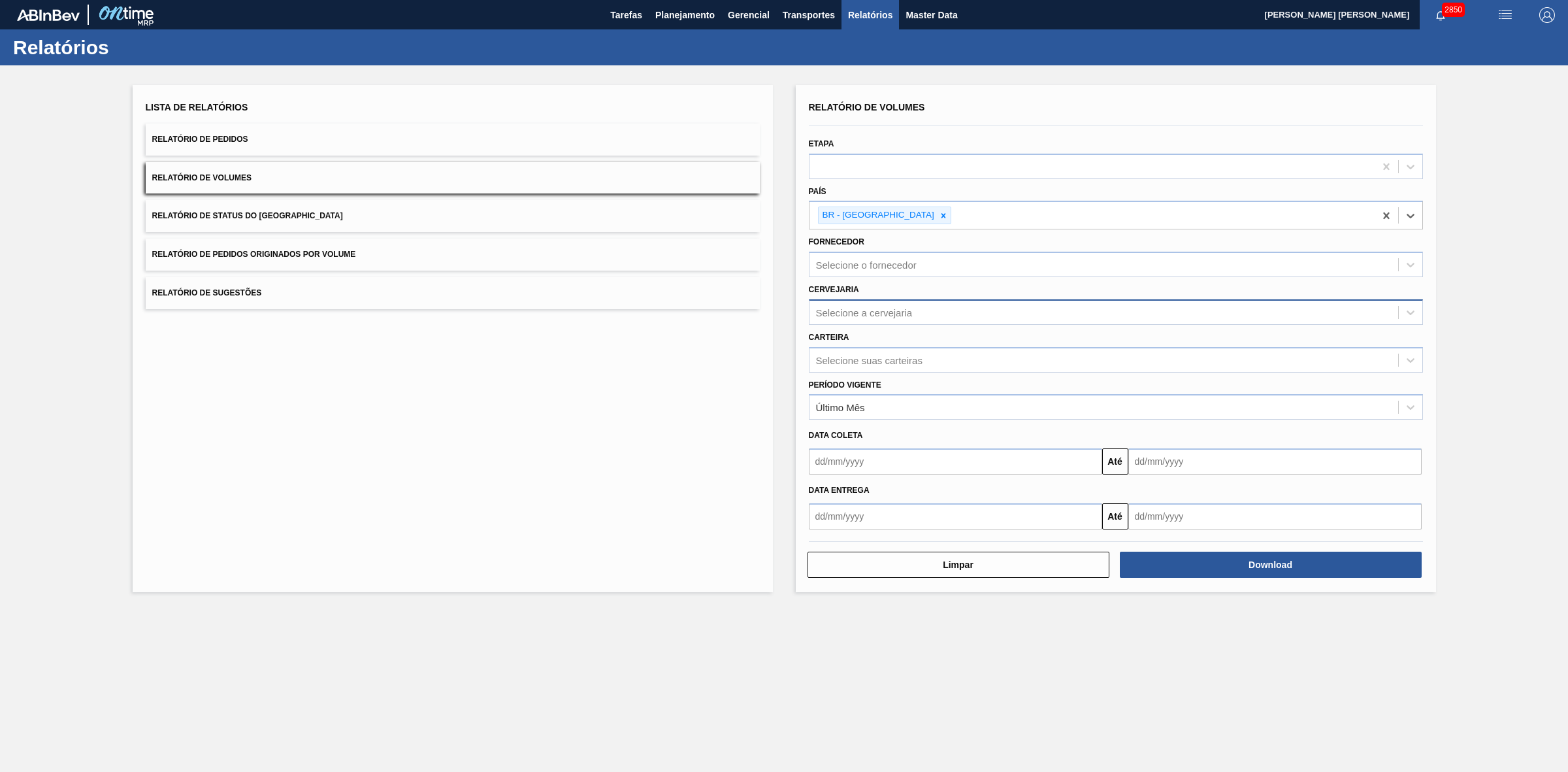
click at [840, 307] on div "Selecione a cervejaria" at bounding box center [864, 312] width 96 height 11
type input "09"
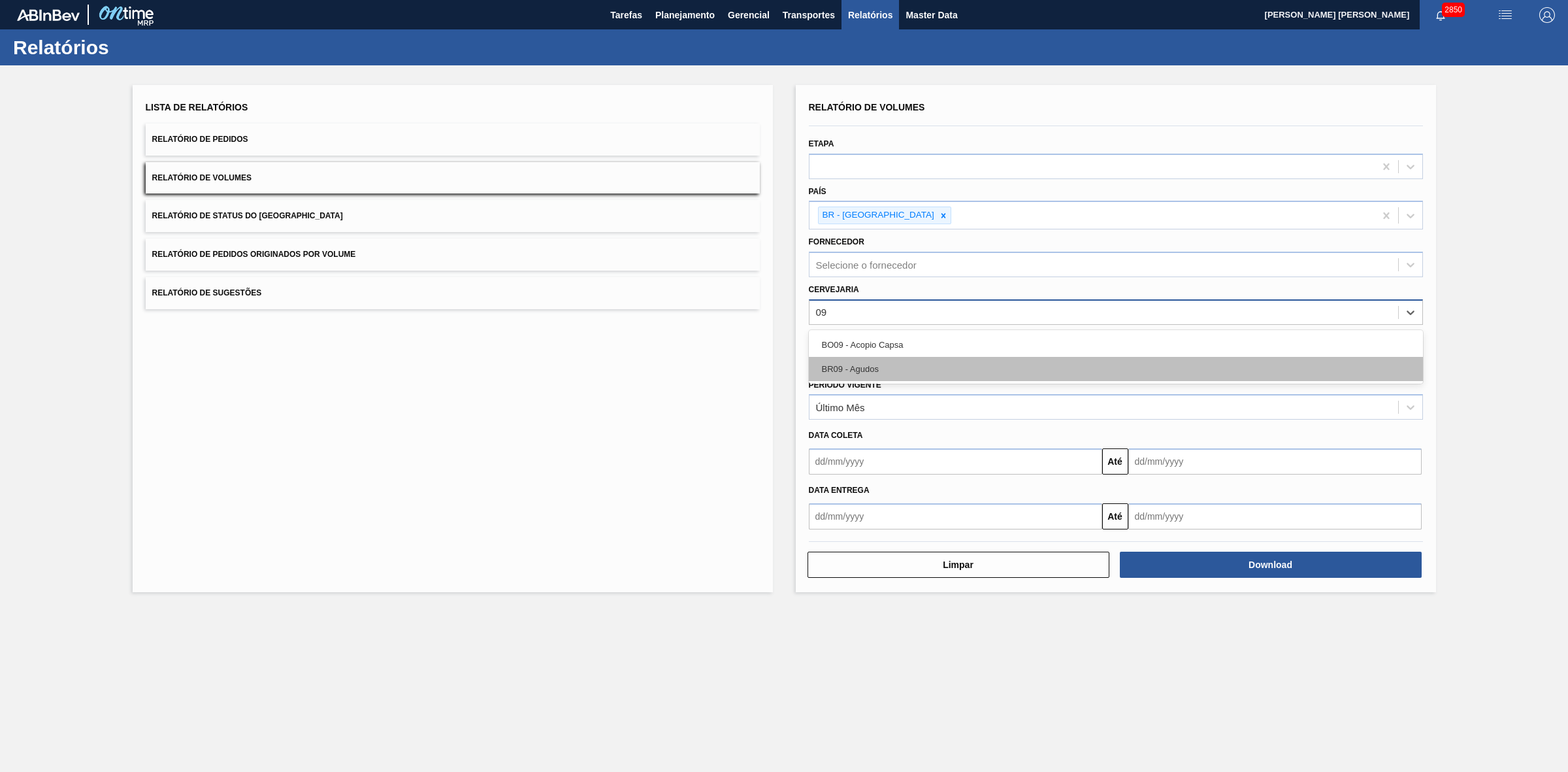
drag, startPoint x: 845, startPoint y: 366, endPoint x: 849, endPoint y: 348, distance: 18.4
click at [844, 366] on div "BR09 - Agudos" at bounding box center [1116, 369] width 614 height 24
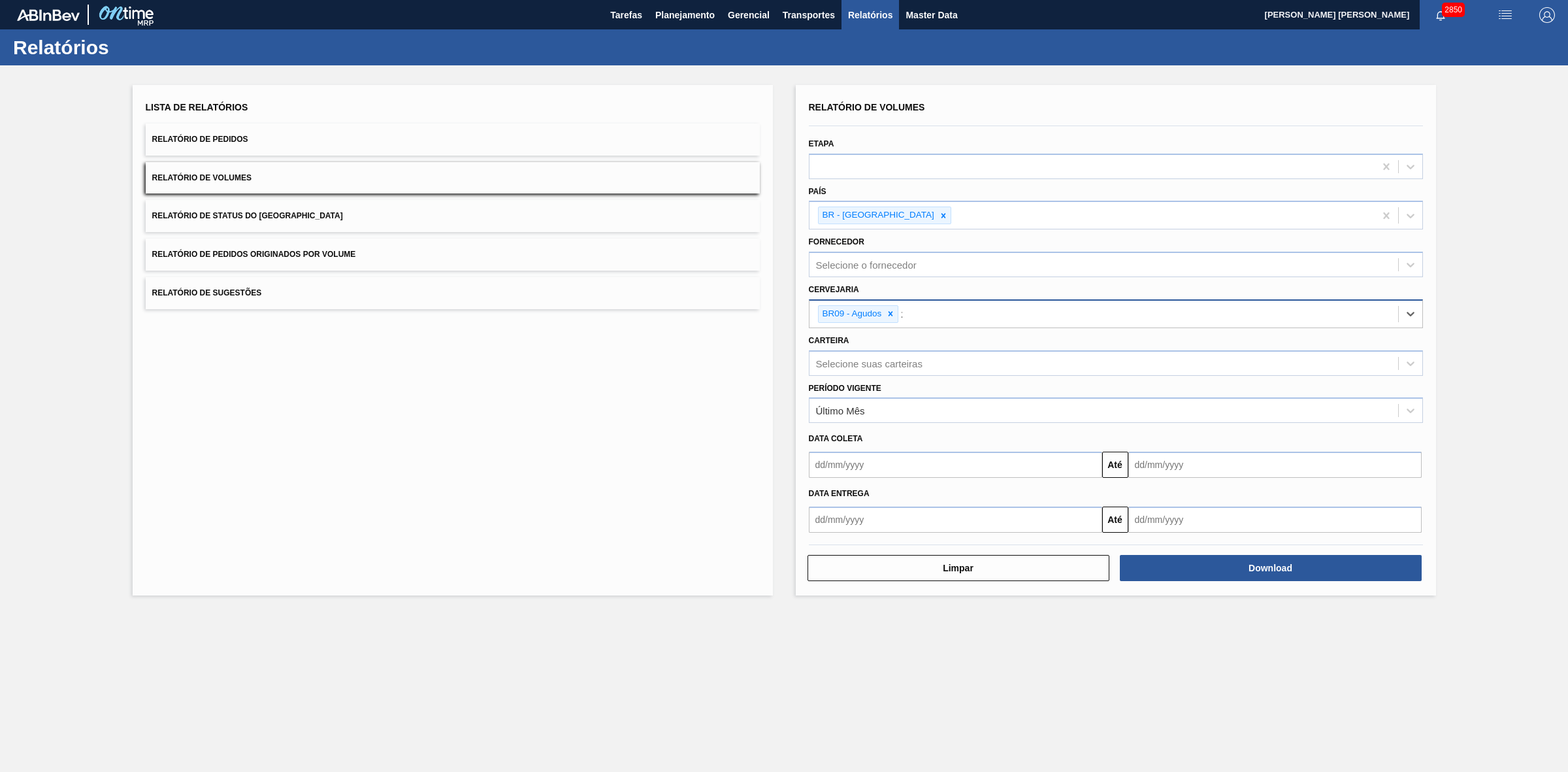
type input "21"
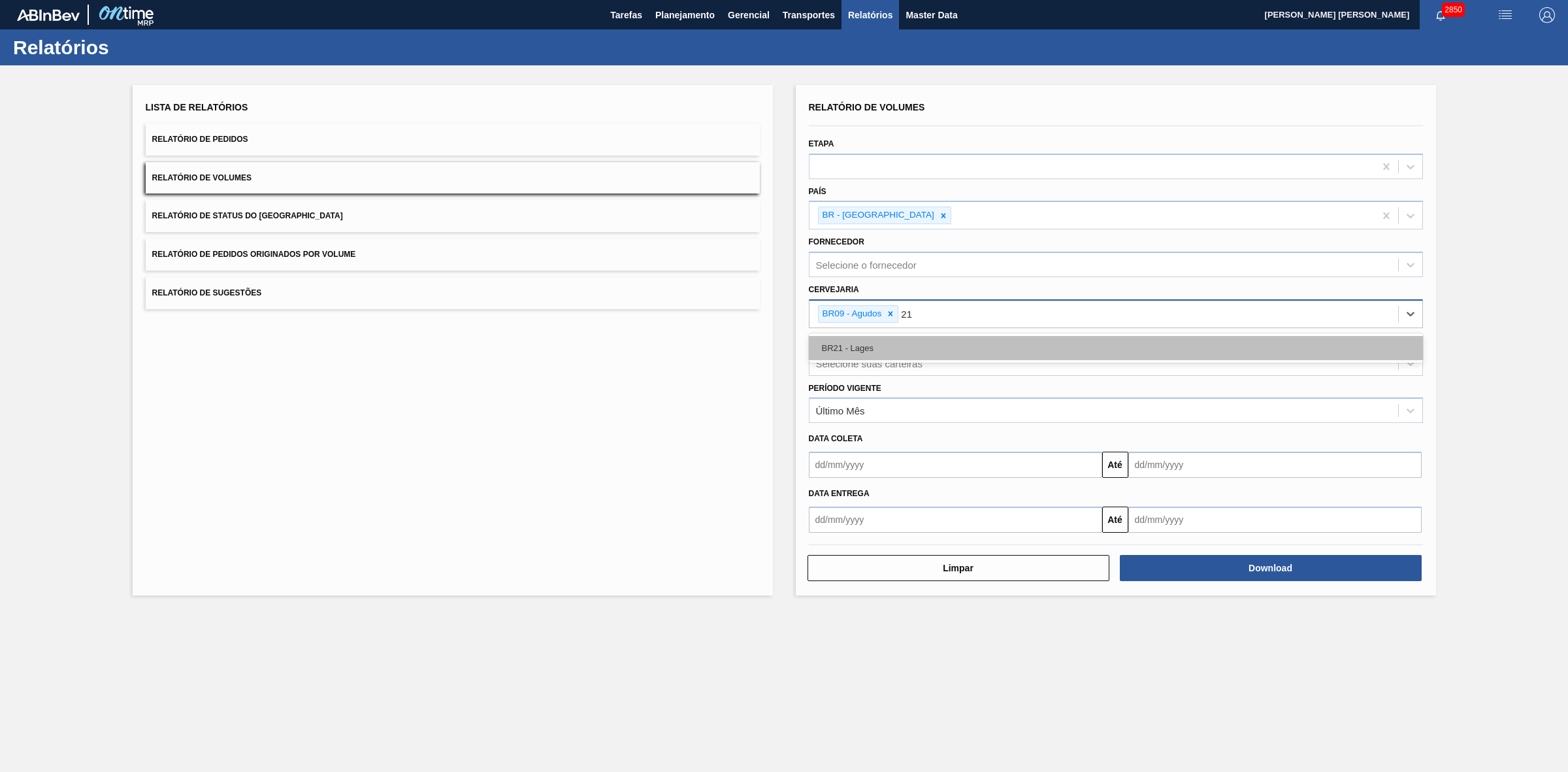
click at [906, 346] on div "BR21 - Lages" at bounding box center [1116, 348] width 614 height 24
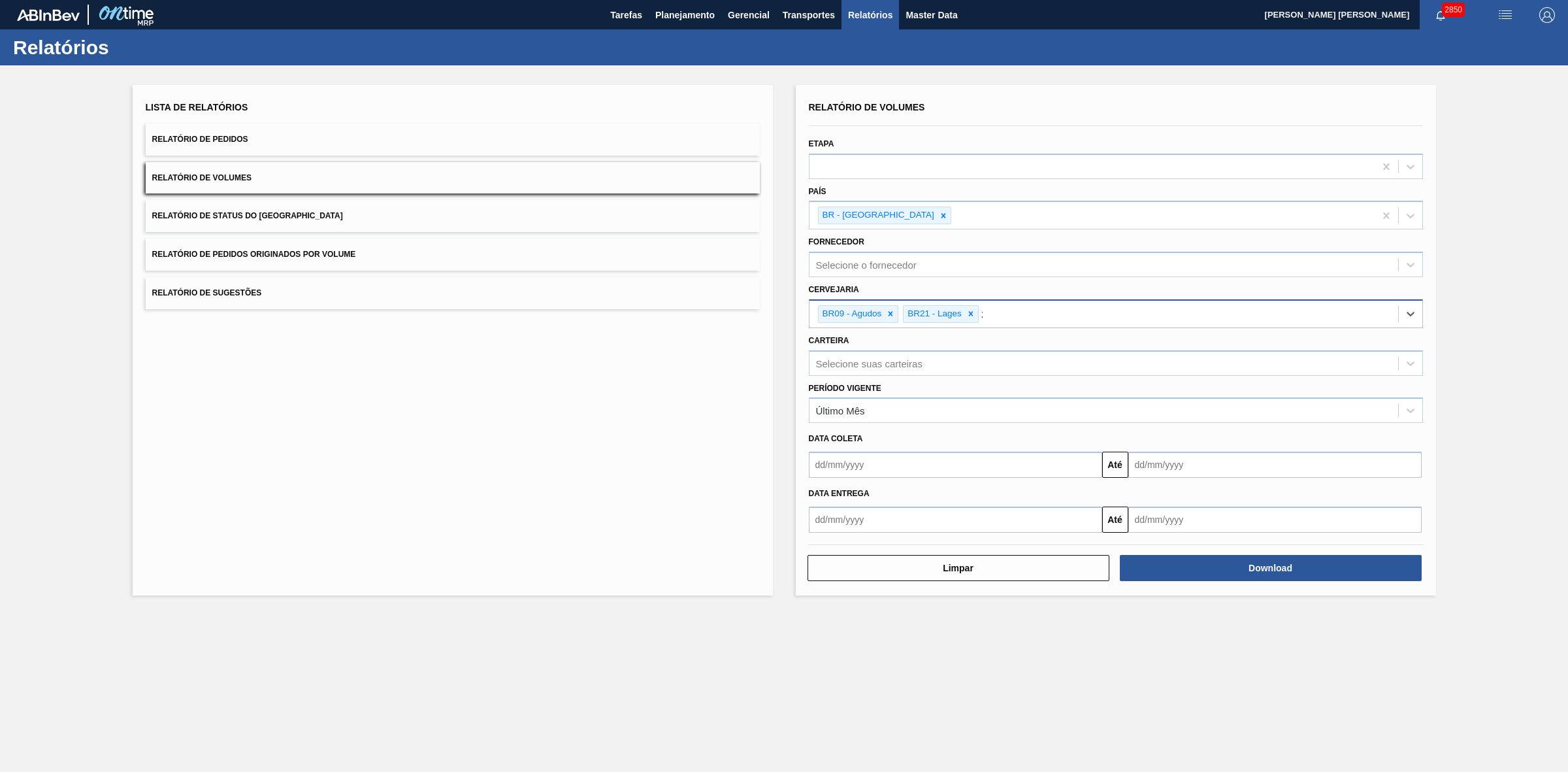
type input "22"
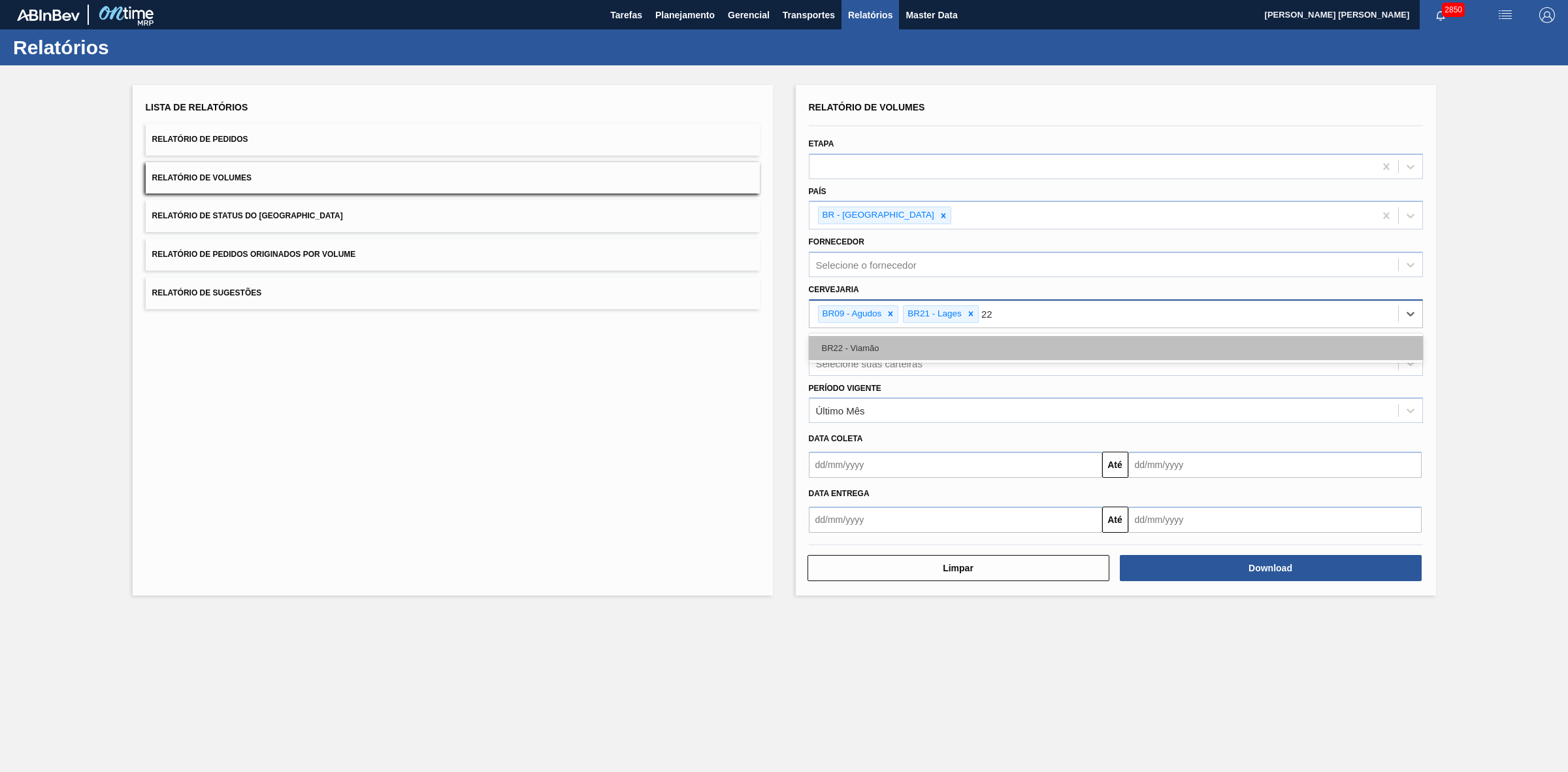
click at [930, 344] on div "BR22 - Viamão" at bounding box center [1116, 348] width 614 height 24
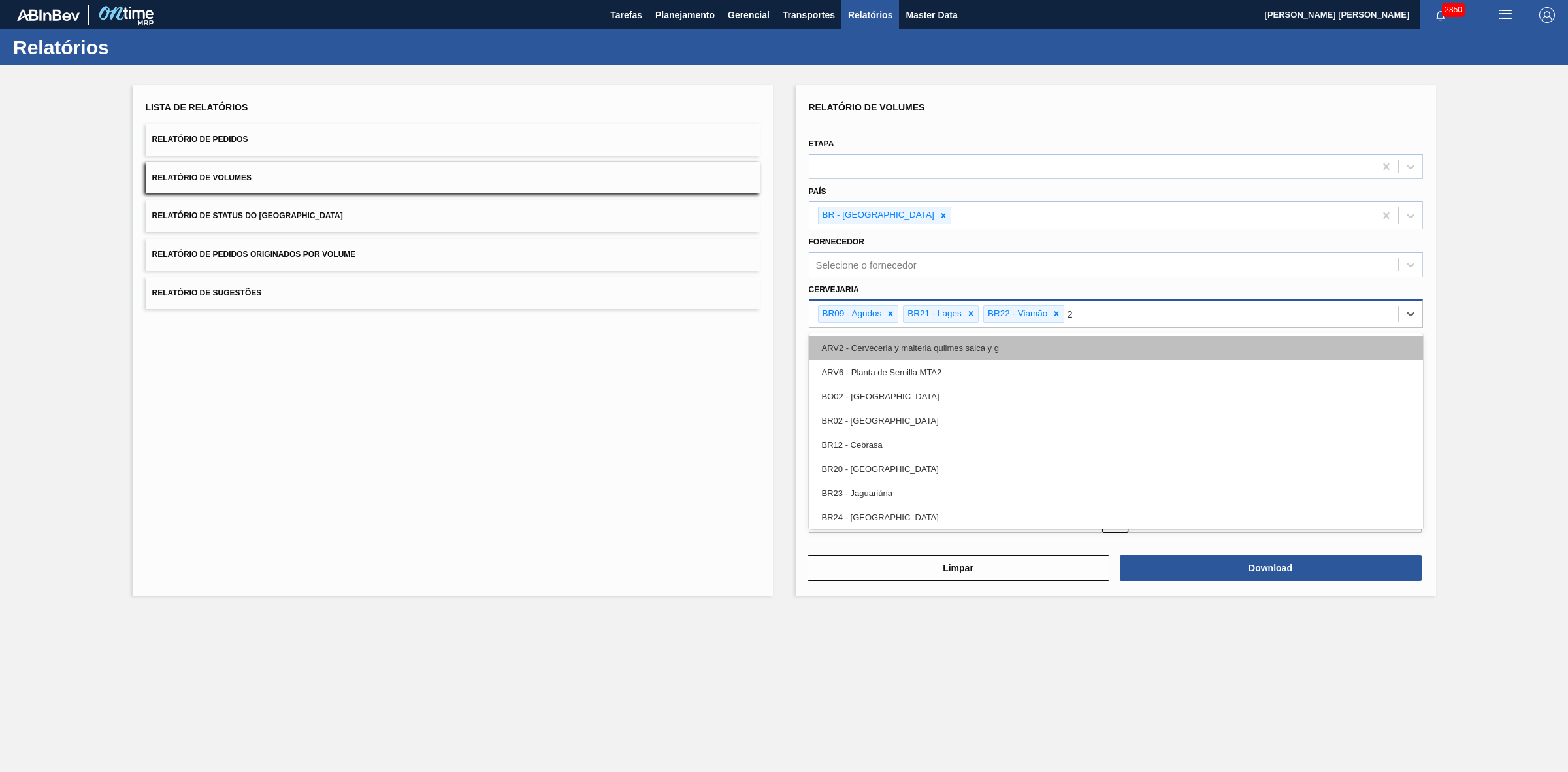
type input "24"
click at [901, 345] on div "BR24 - Ponta Grossa" at bounding box center [1116, 348] width 614 height 24
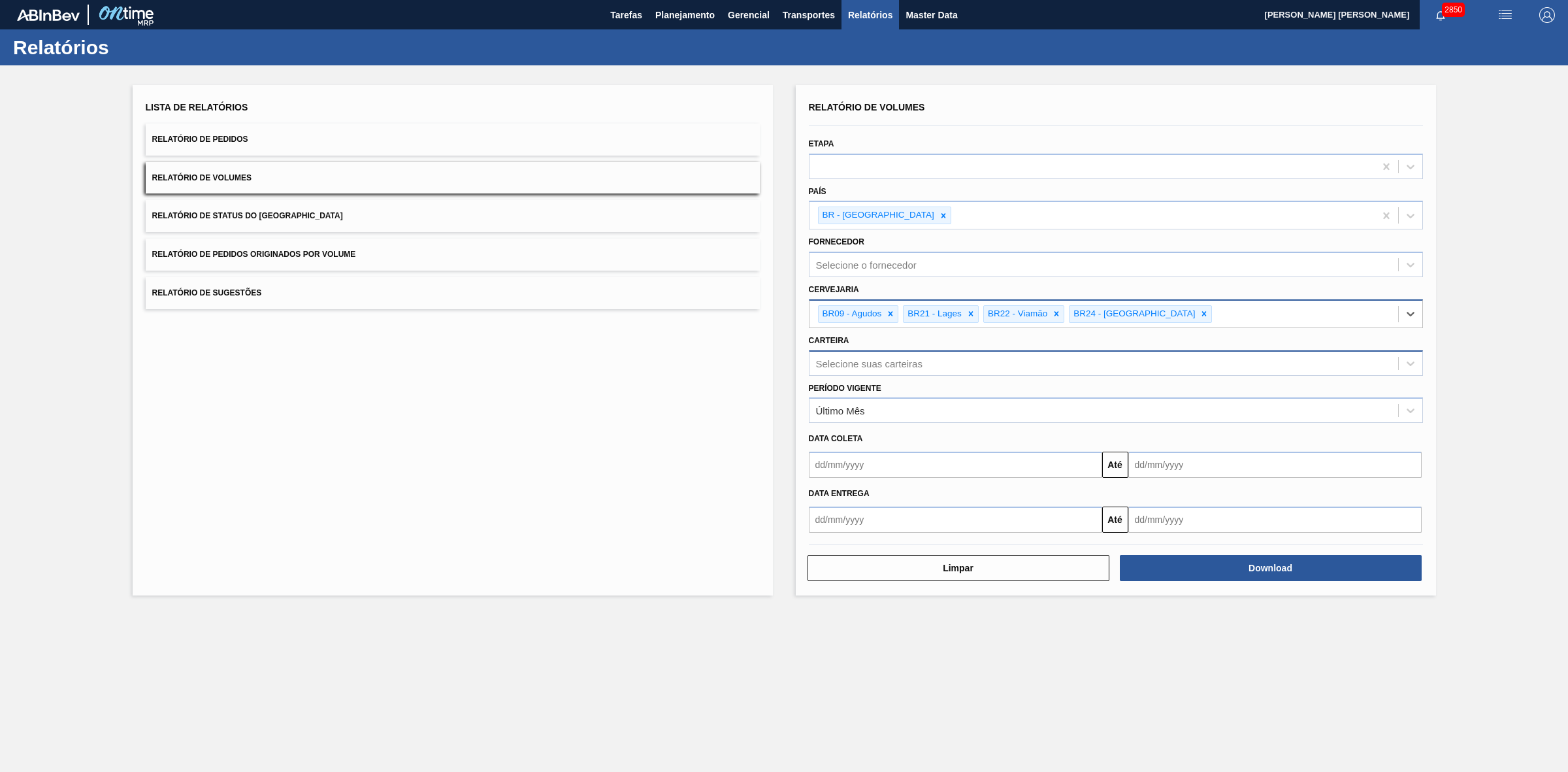
click at [916, 364] on div "Selecione suas carteiras" at bounding box center [869, 363] width 106 height 11
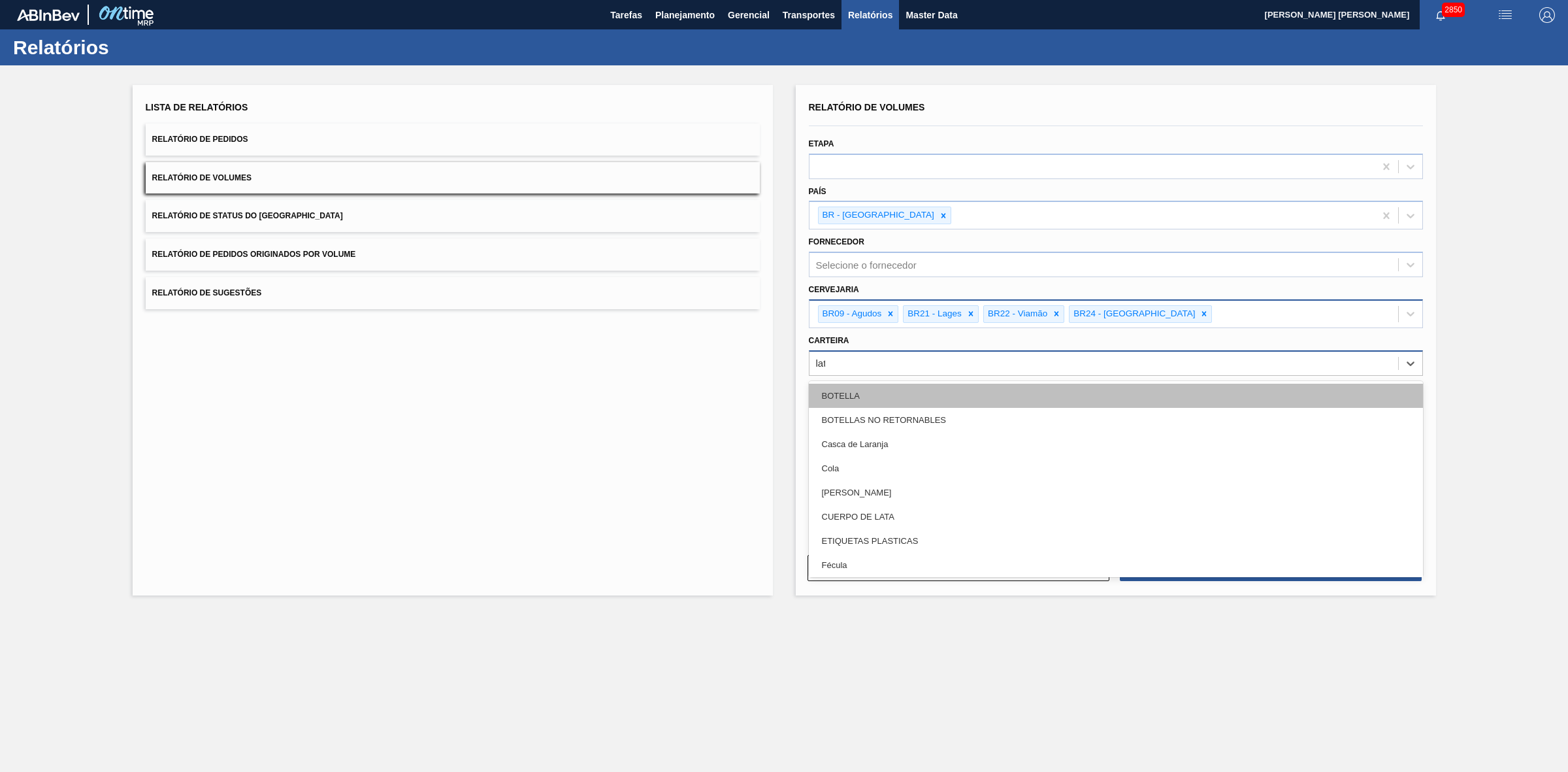
type input "lata"
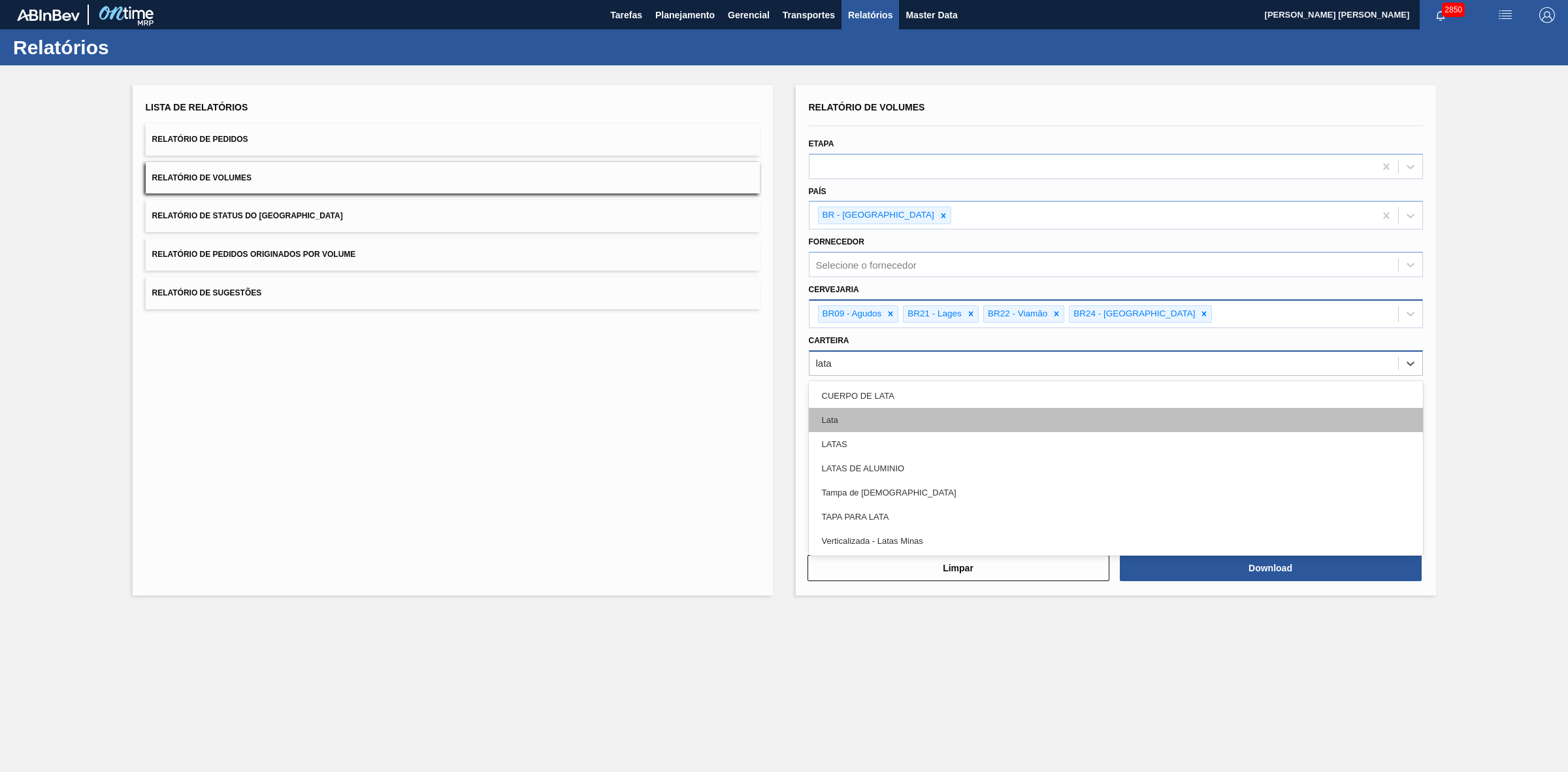
click at [873, 415] on div "Lata" at bounding box center [1116, 420] width 614 height 24
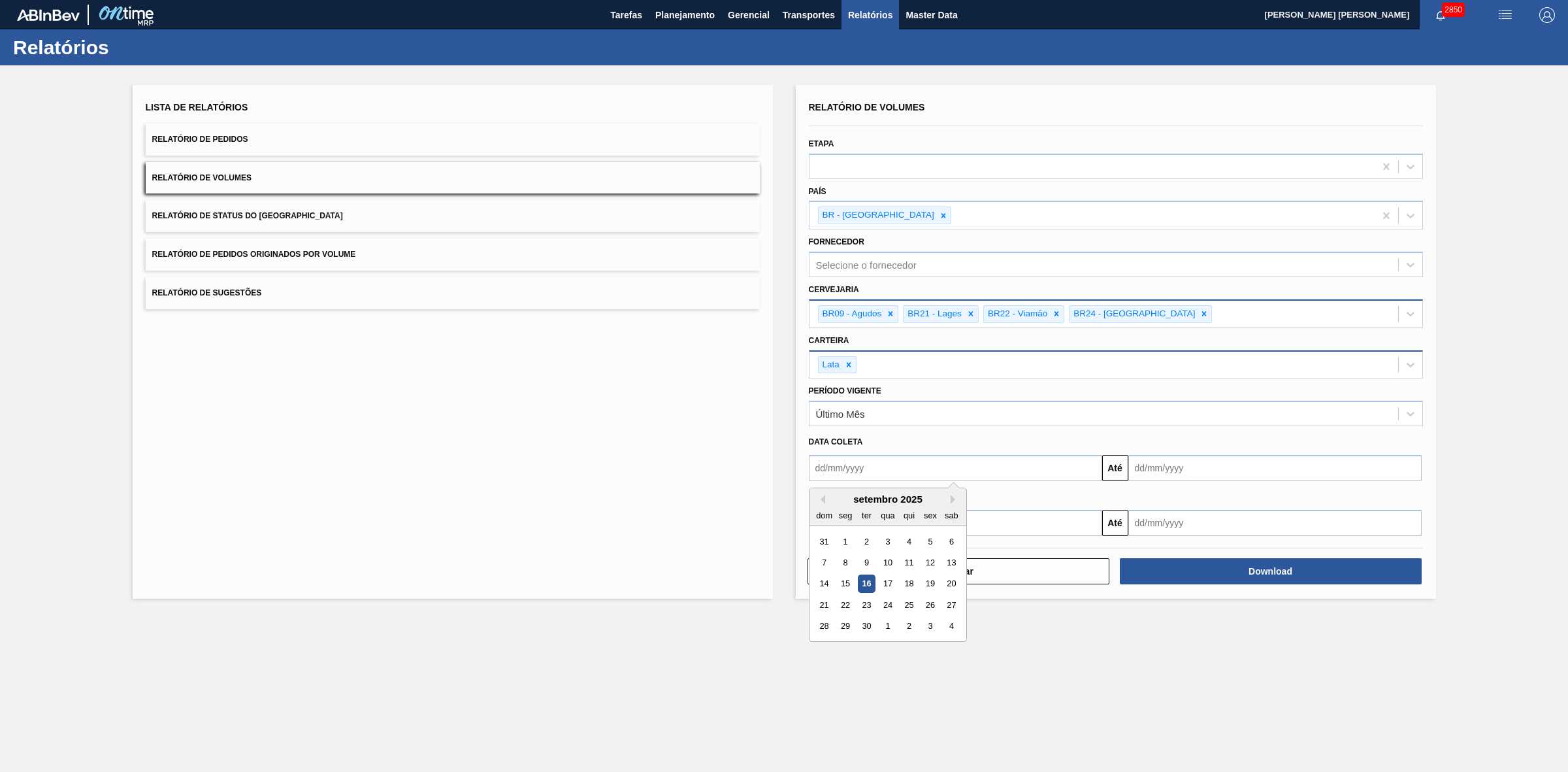
click at [884, 470] on input "text" at bounding box center [955, 468] width 294 height 26
click at [833, 498] on div "setembro 2025" at bounding box center [887, 499] width 157 height 11
click at [869, 585] on div "16" at bounding box center [865, 584] width 18 height 18
type input "[DATE]"
drag, startPoint x: 1155, startPoint y: 468, endPoint x: 1155, endPoint y: 476, distance: 8.0
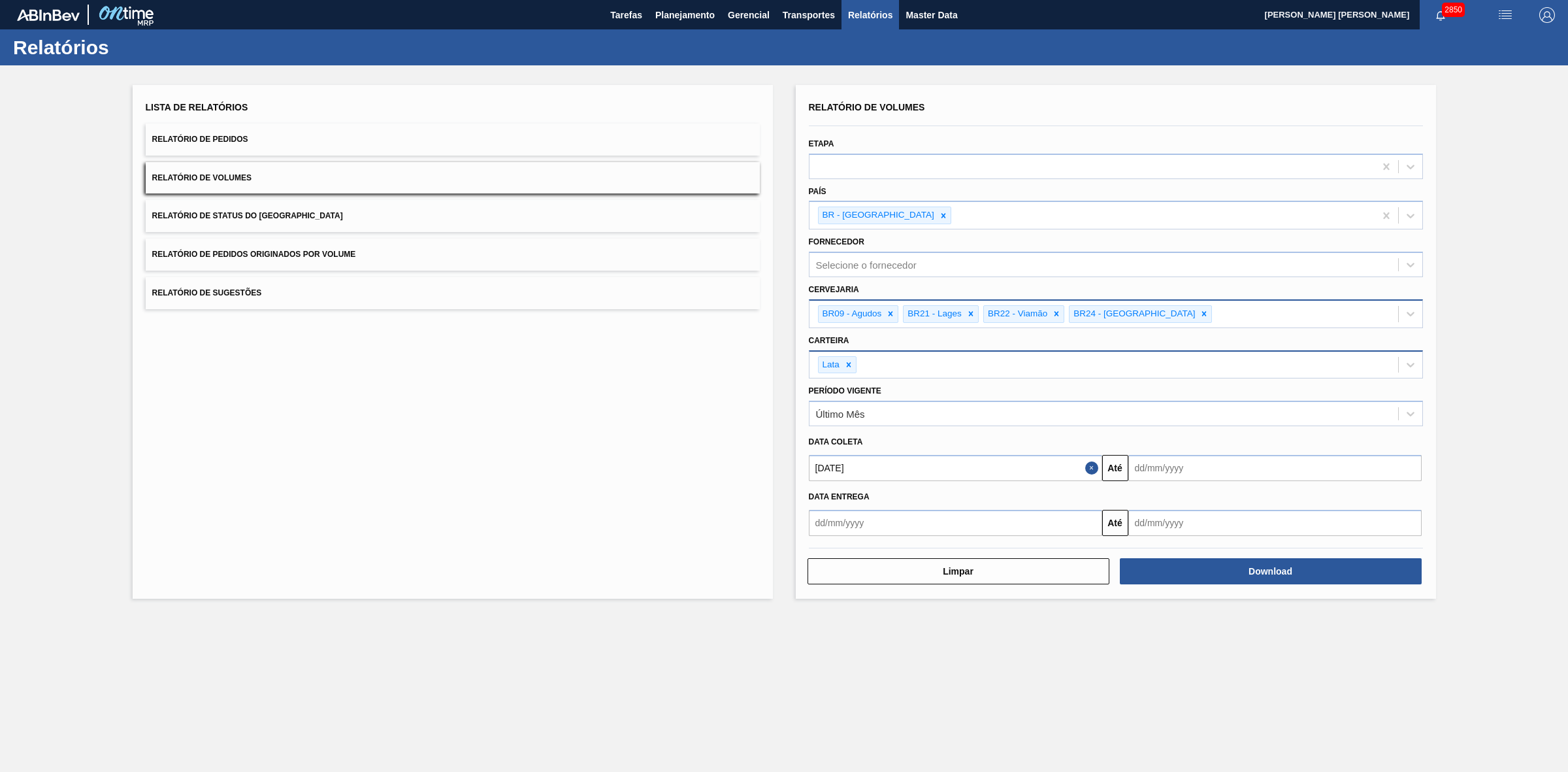
click at [1155, 468] on input "text" at bounding box center [1275, 468] width 294 height 26
click at [1204, 605] on div "24" at bounding box center [1206, 605] width 18 height 18
type input "24/09/2025"
click at [1208, 568] on button "Download" at bounding box center [1271, 571] width 302 height 26
click at [682, 14] on span "Planejamento" at bounding box center [685, 15] width 60 height 16
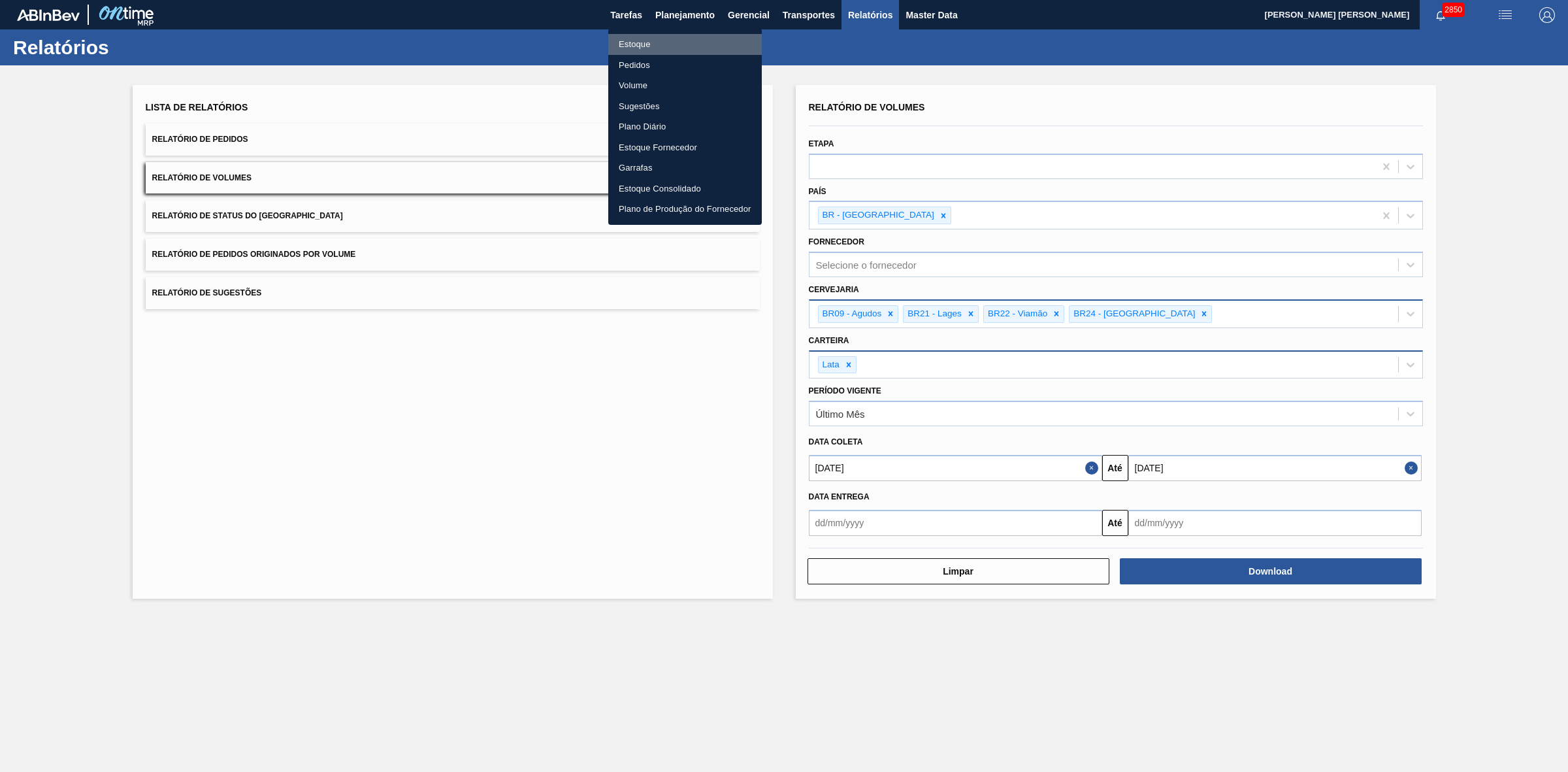
click at [645, 45] on li "Estoque" at bounding box center [685, 44] width 153 height 21
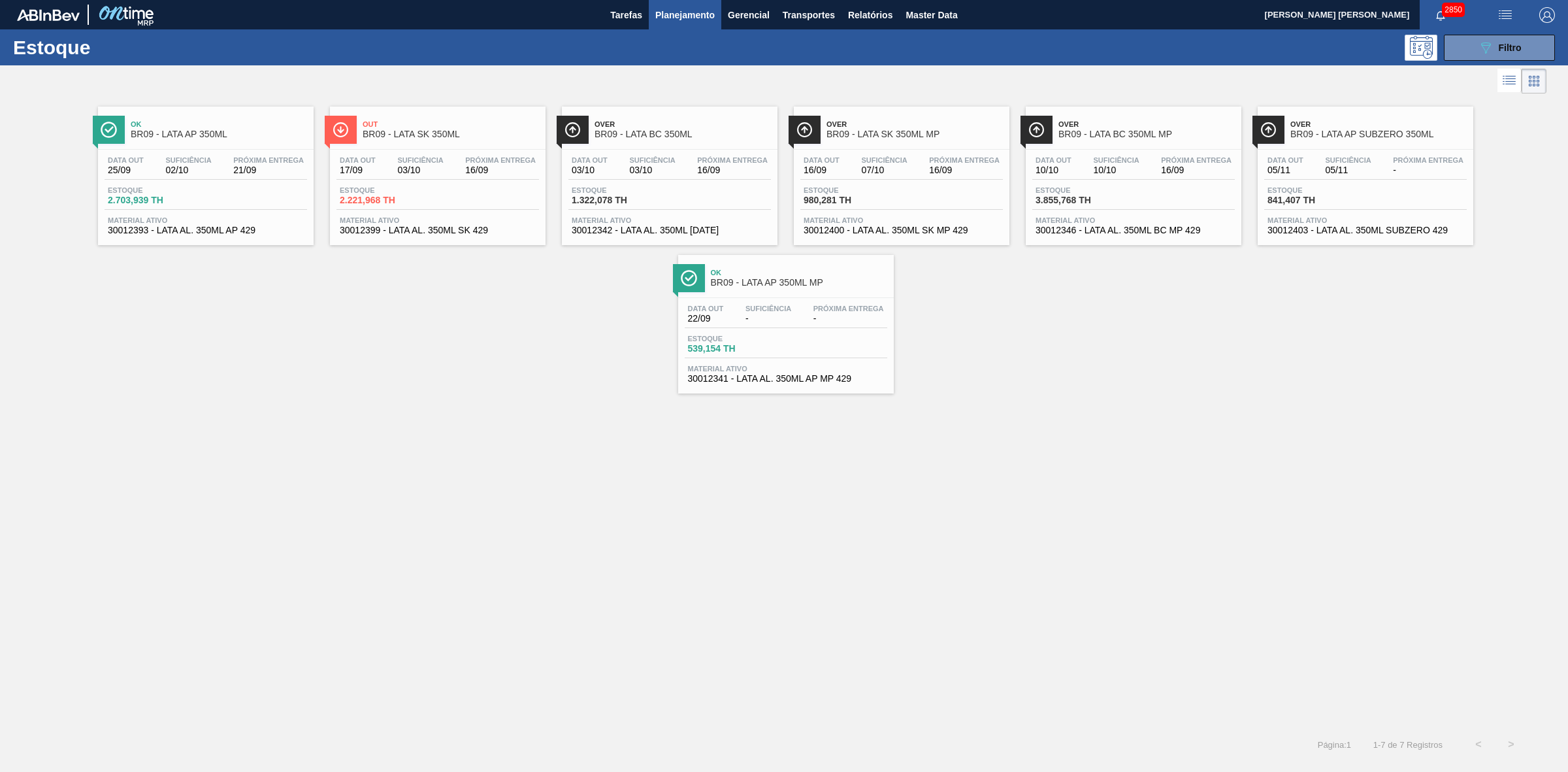
click at [763, 260] on div "Ok BR09 - LATA AP 350ML MP" at bounding box center [786, 272] width 216 height 36
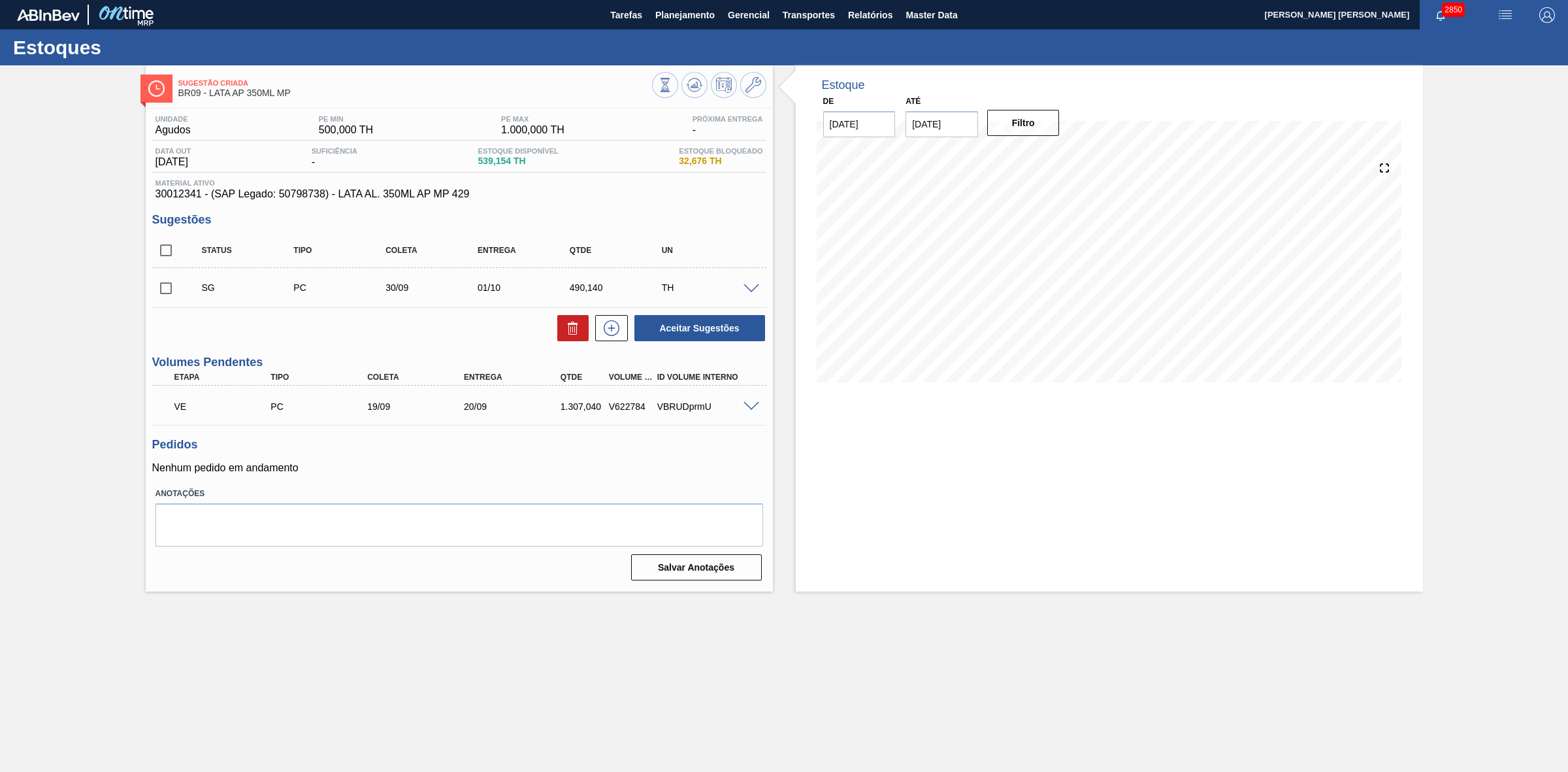
click at [747, 409] on span at bounding box center [751, 407] width 16 height 10
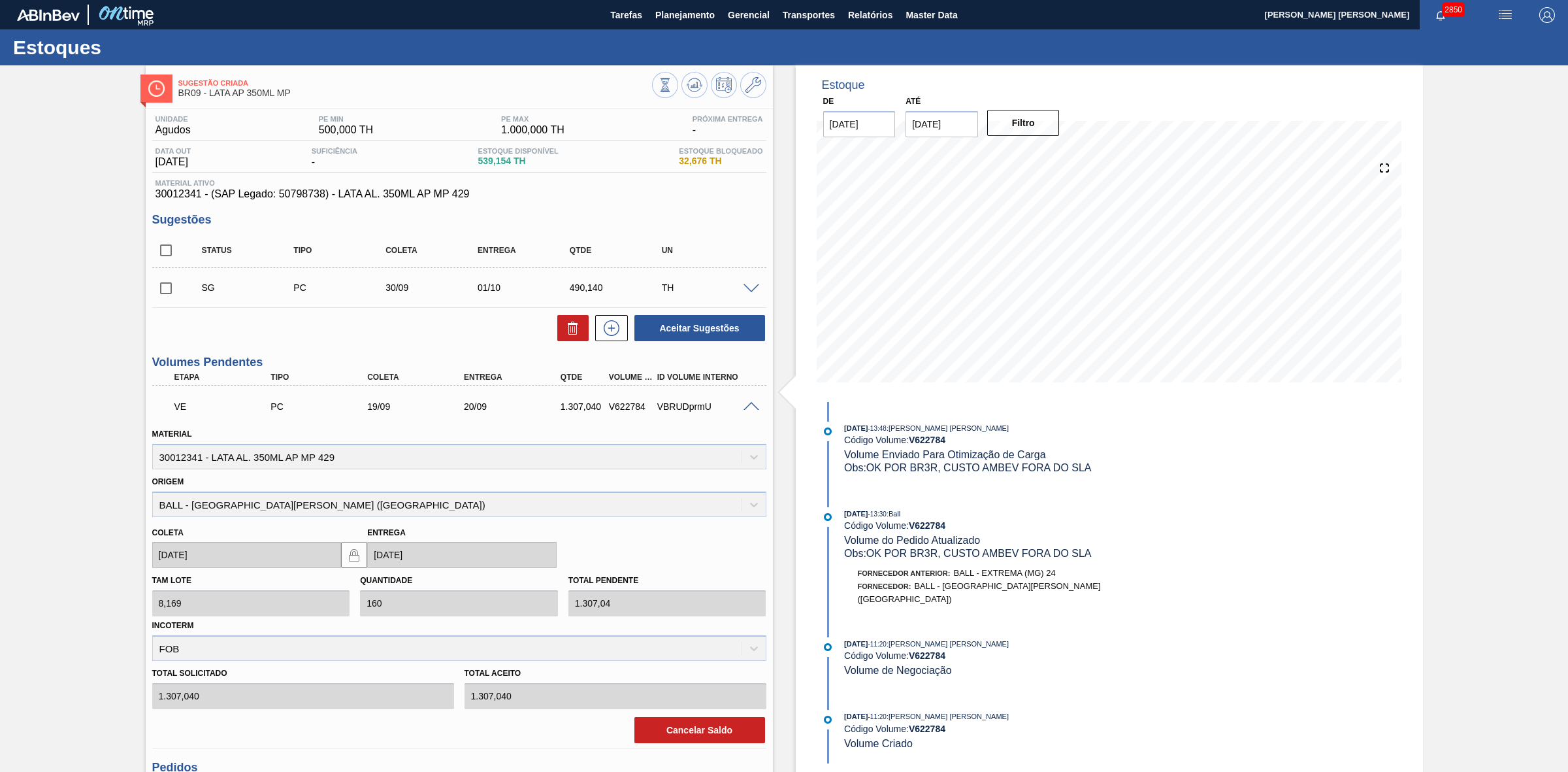
click at [750, 409] on span at bounding box center [751, 407] width 16 height 10
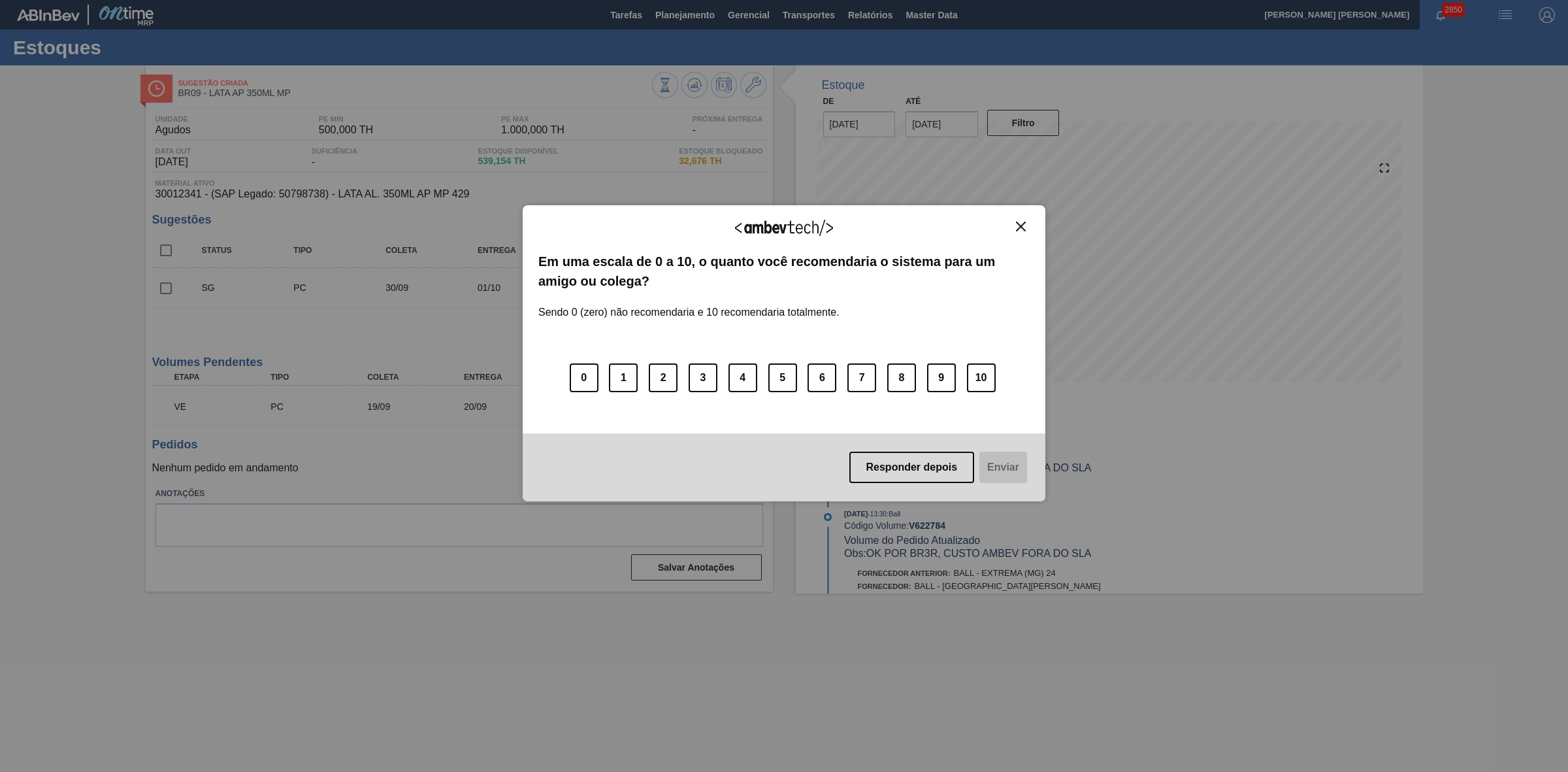
click at [1021, 222] on img "Close" at bounding box center [1021, 226] width 10 height 10
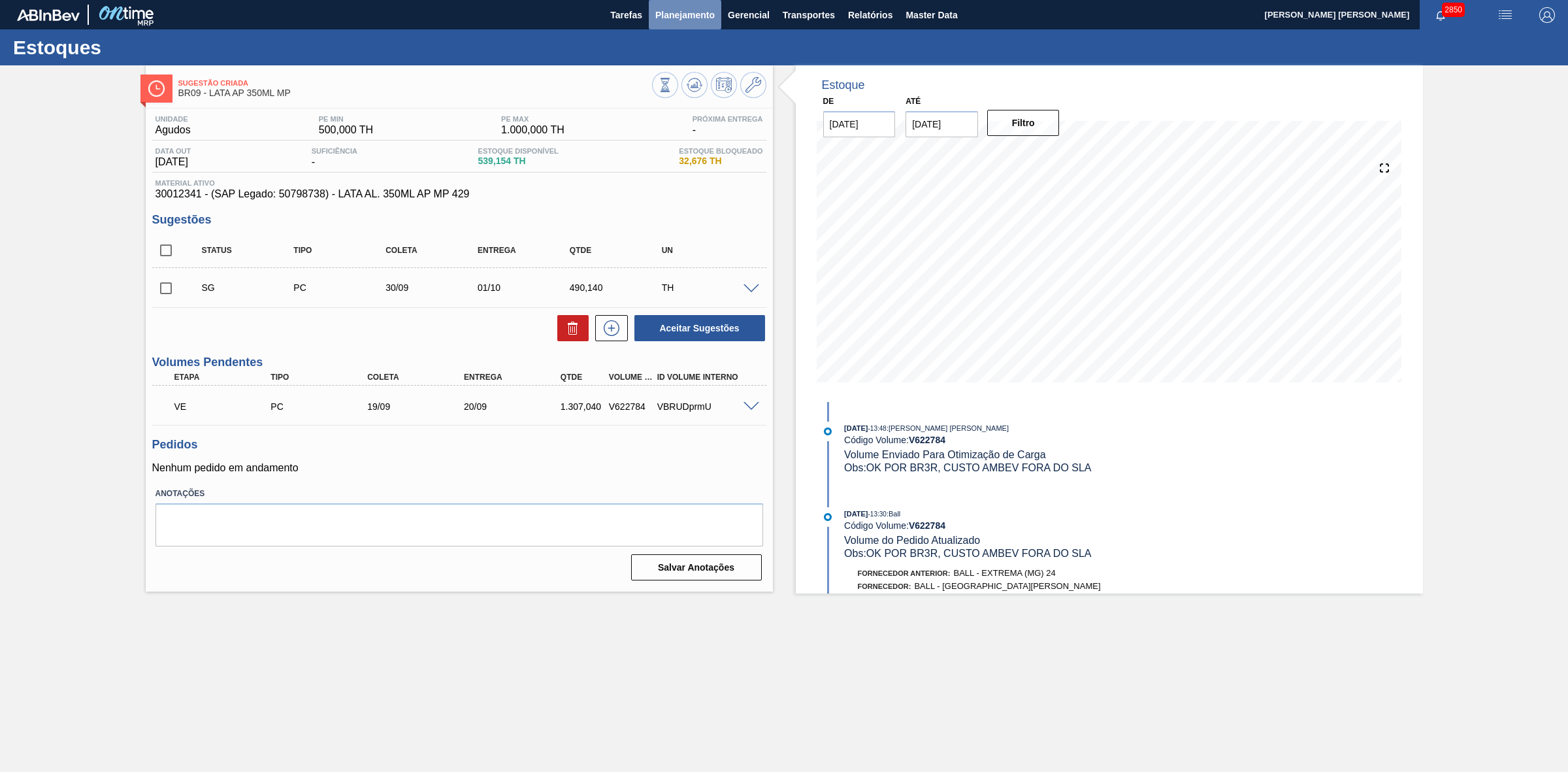
click at [679, 11] on span "Planejamento" at bounding box center [685, 15] width 60 height 16
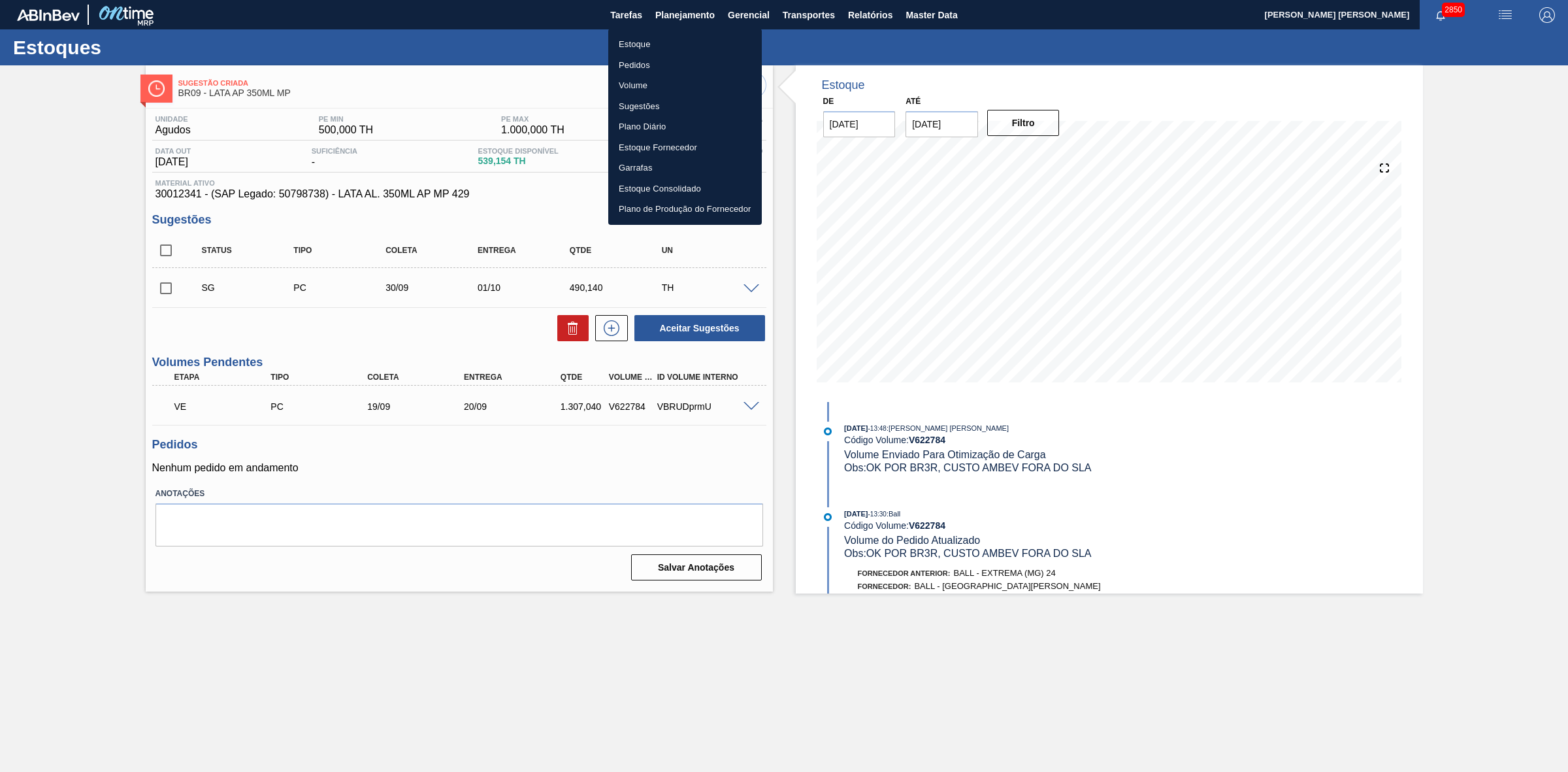
click at [639, 45] on li "Estoque" at bounding box center [685, 44] width 153 height 21
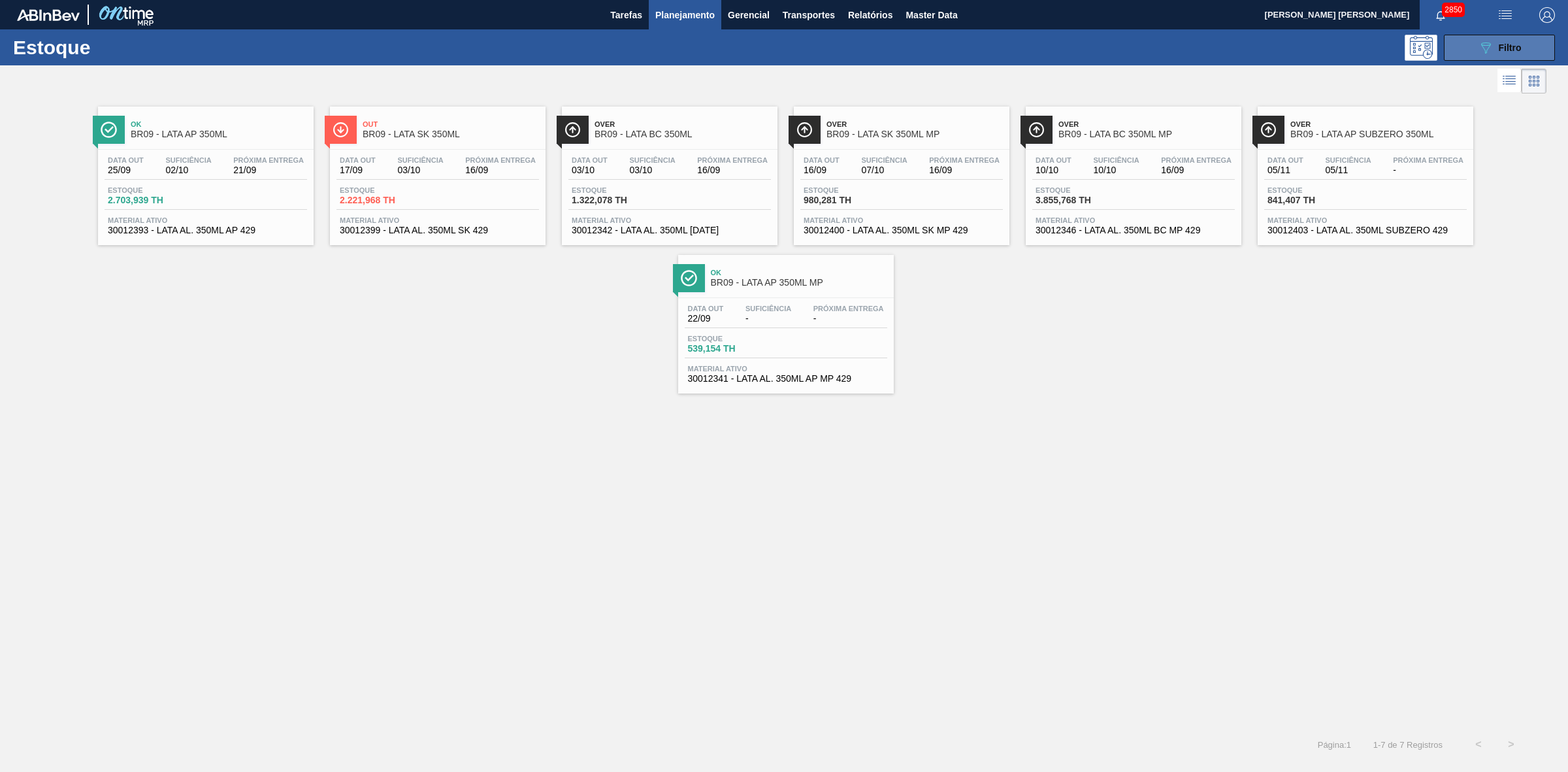
click at [1465, 45] on button "089F7B8B-B2A5-4AFE-B5C0-19BA573D28AC Filtro" at bounding box center [1499, 48] width 111 height 26
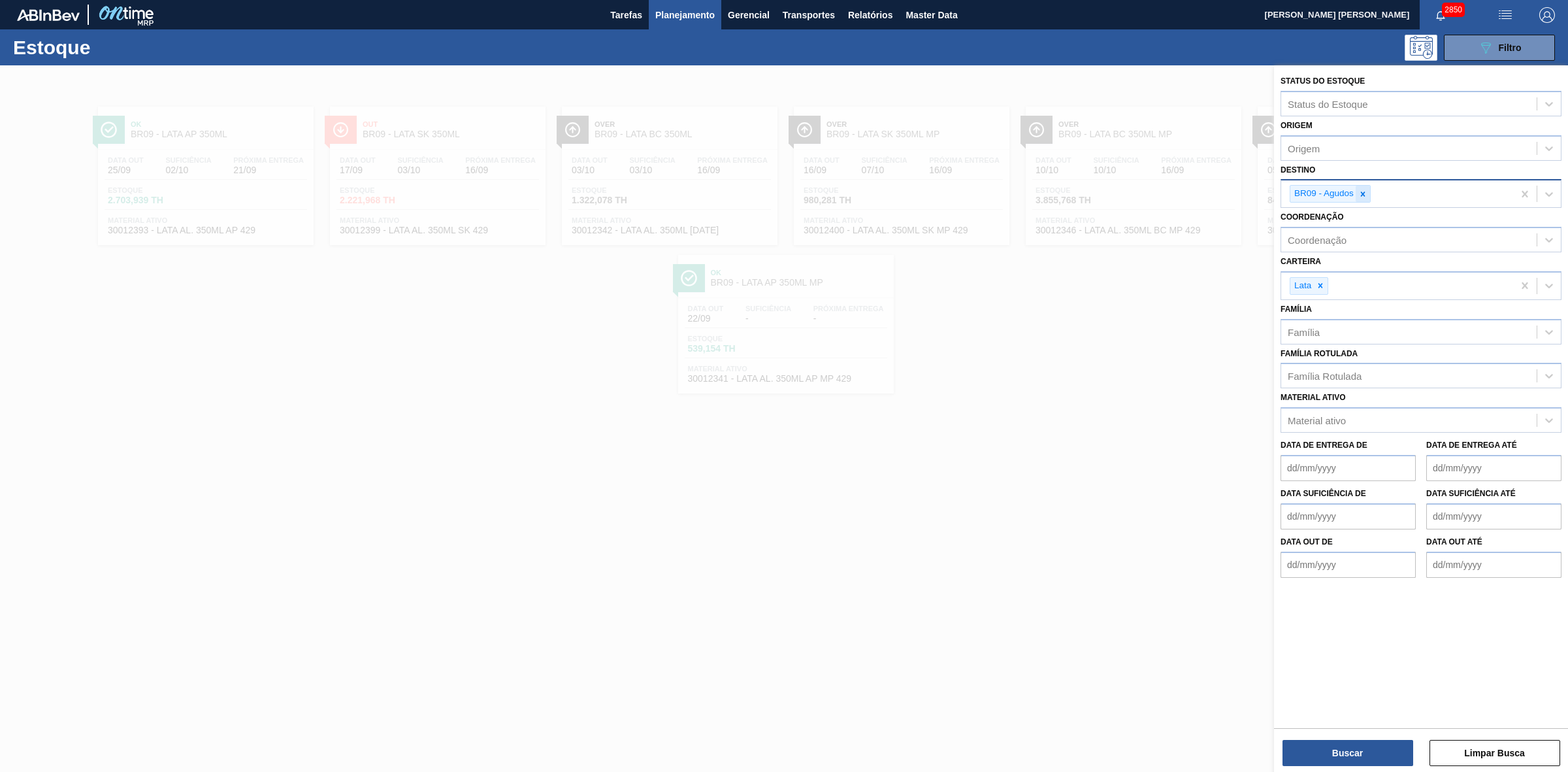
click at [1360, 189] on icon at bounding box center [1362, 194] width 9 height 9
type input "24"
click at [1314, 224] on div "BR24 - Ponta Grossa" at bounding box center [1420, 224] width 281 height 24
click at [1326, 747] on button "Buscar" at bounding box center [1347, 753] width 130 height 26
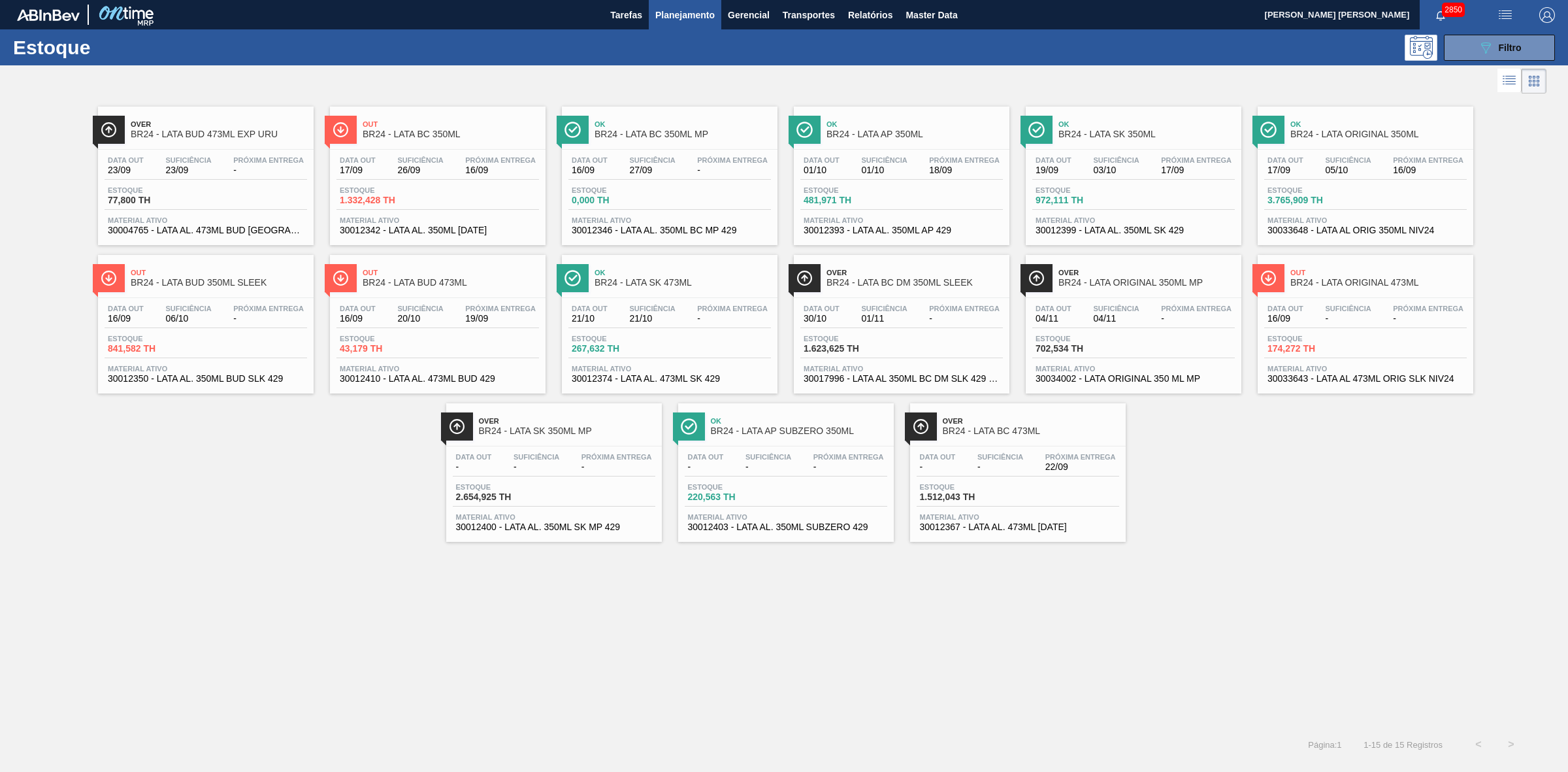
click at [1331, 119] on div "Ok BR24 - LATA ORIGINAL 350ML" at bounding box center [1378, 129] width 177 height 29
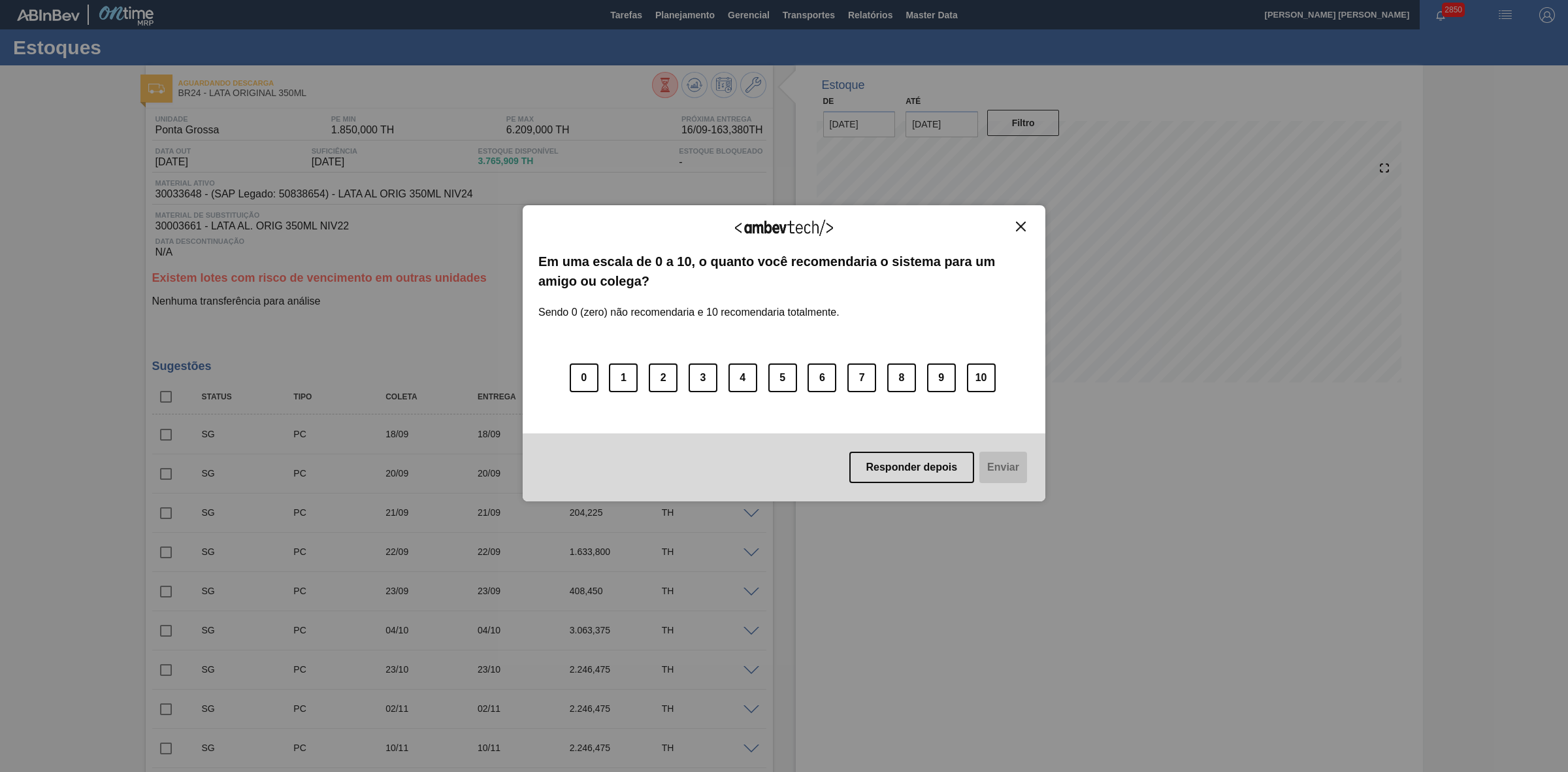
click at [1023, 224] on img "Close" at bounding box center [1021, 226] width 10 height 10
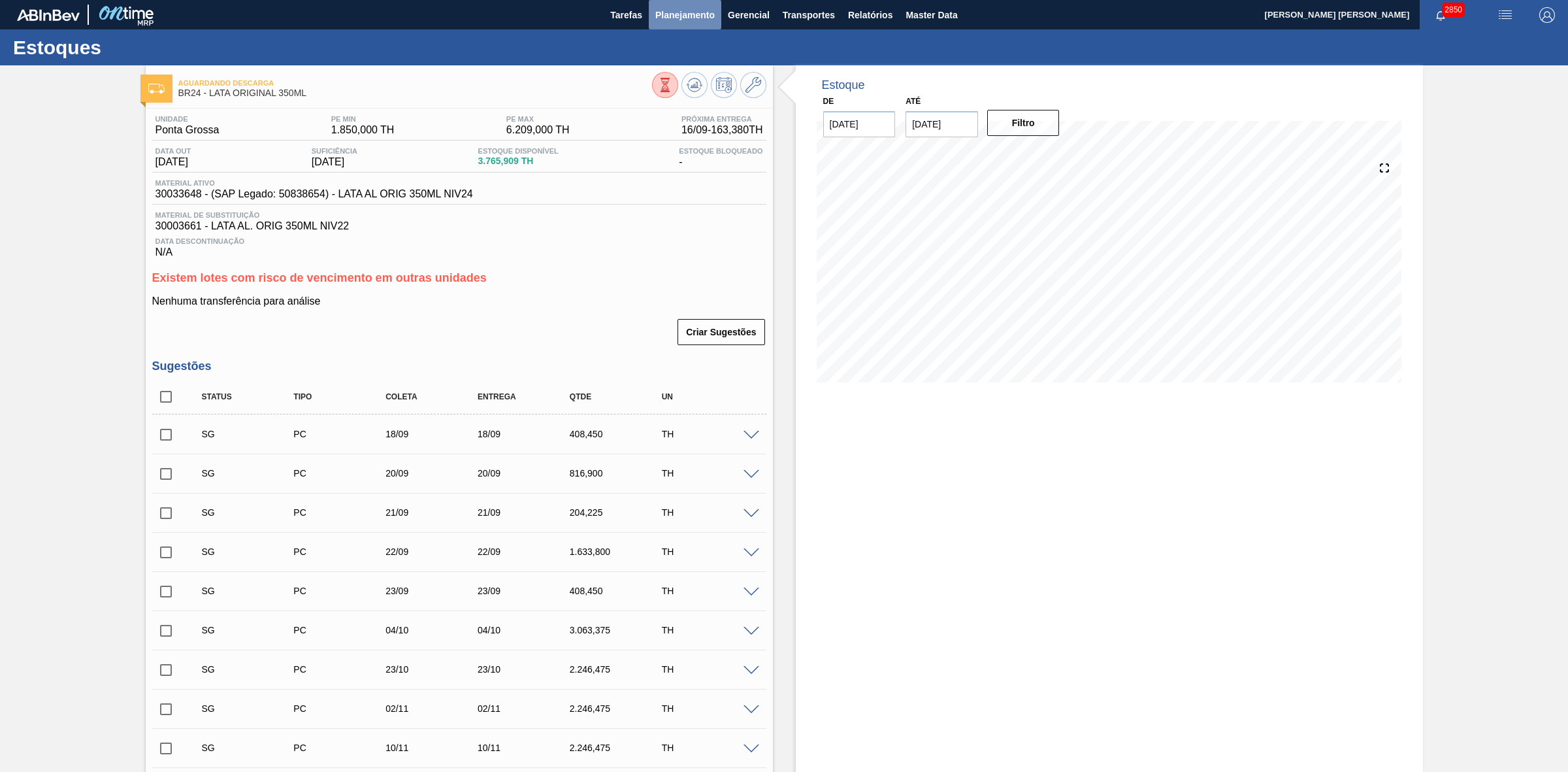
click at [680, 14] on span "Planejamento" at bounding box center [685, 15] width 60 height 16
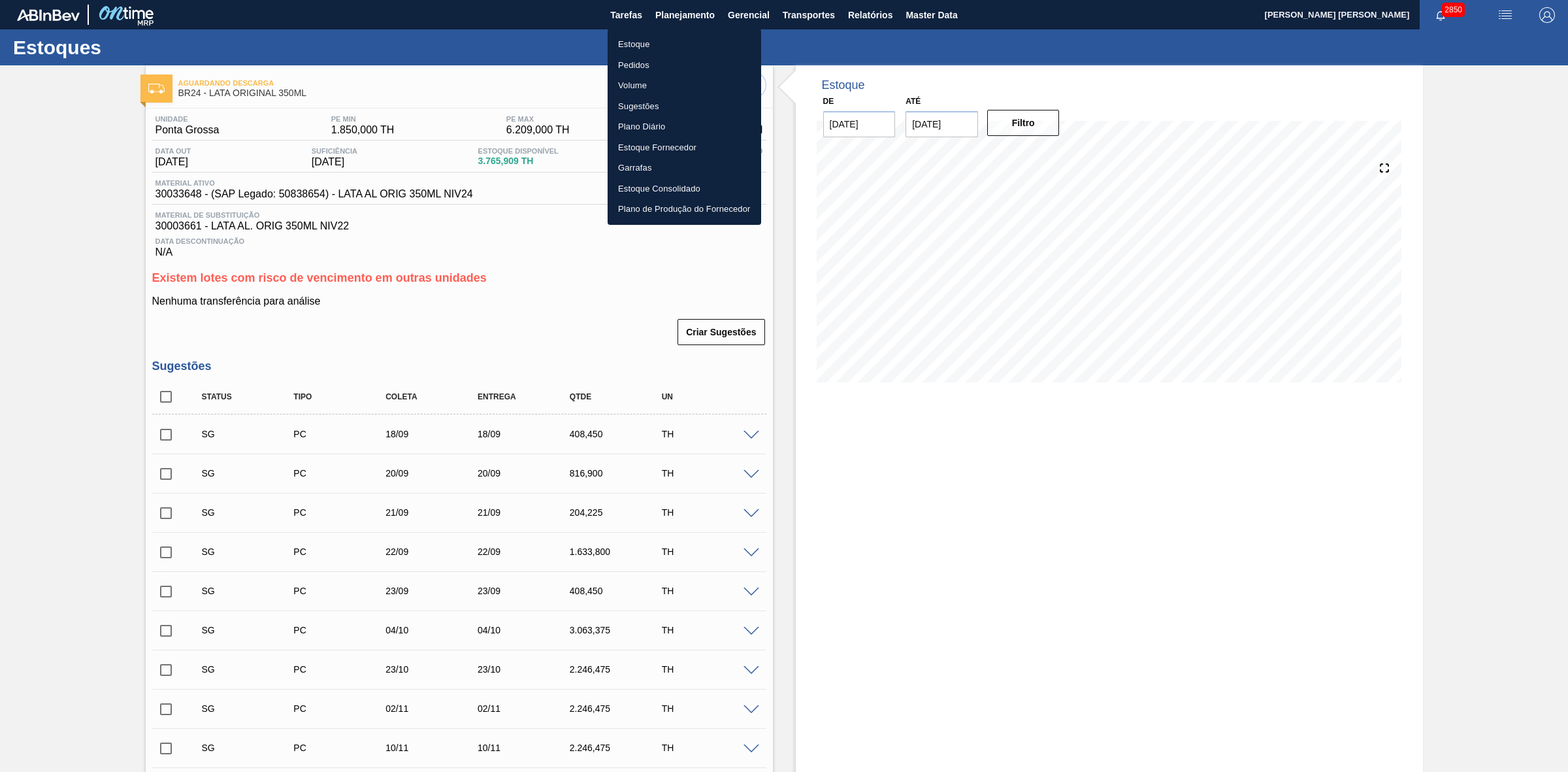
click at [642, 38] on li "Estoque" at bounding box center [684, 44] width 153 height 21
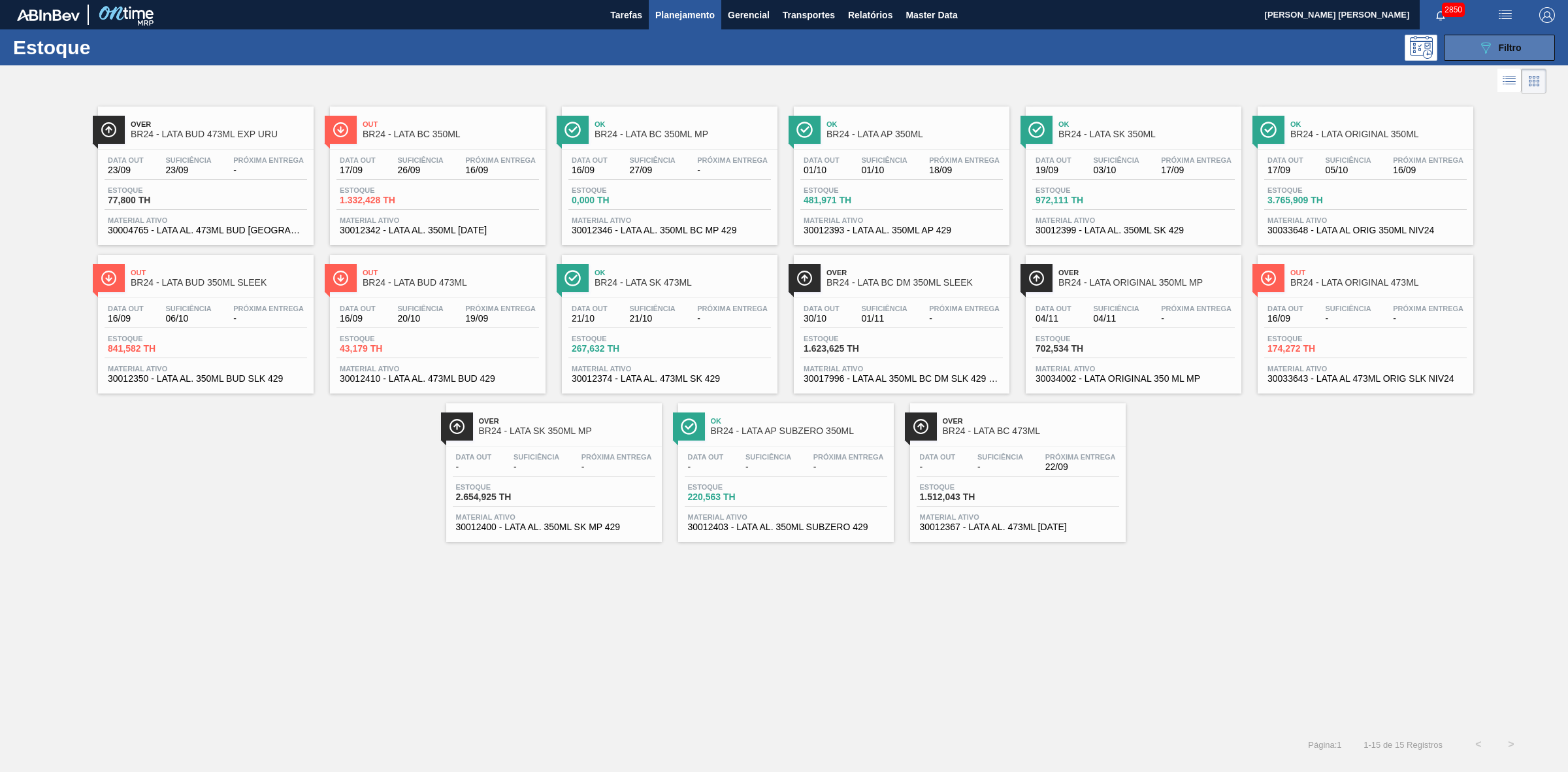
click at [1479, 45] on icon "089F7B8B-B2A5-4AFE-B5C0-19BA573D28AC" at bounding box center [1486, 48] width 16 height 16
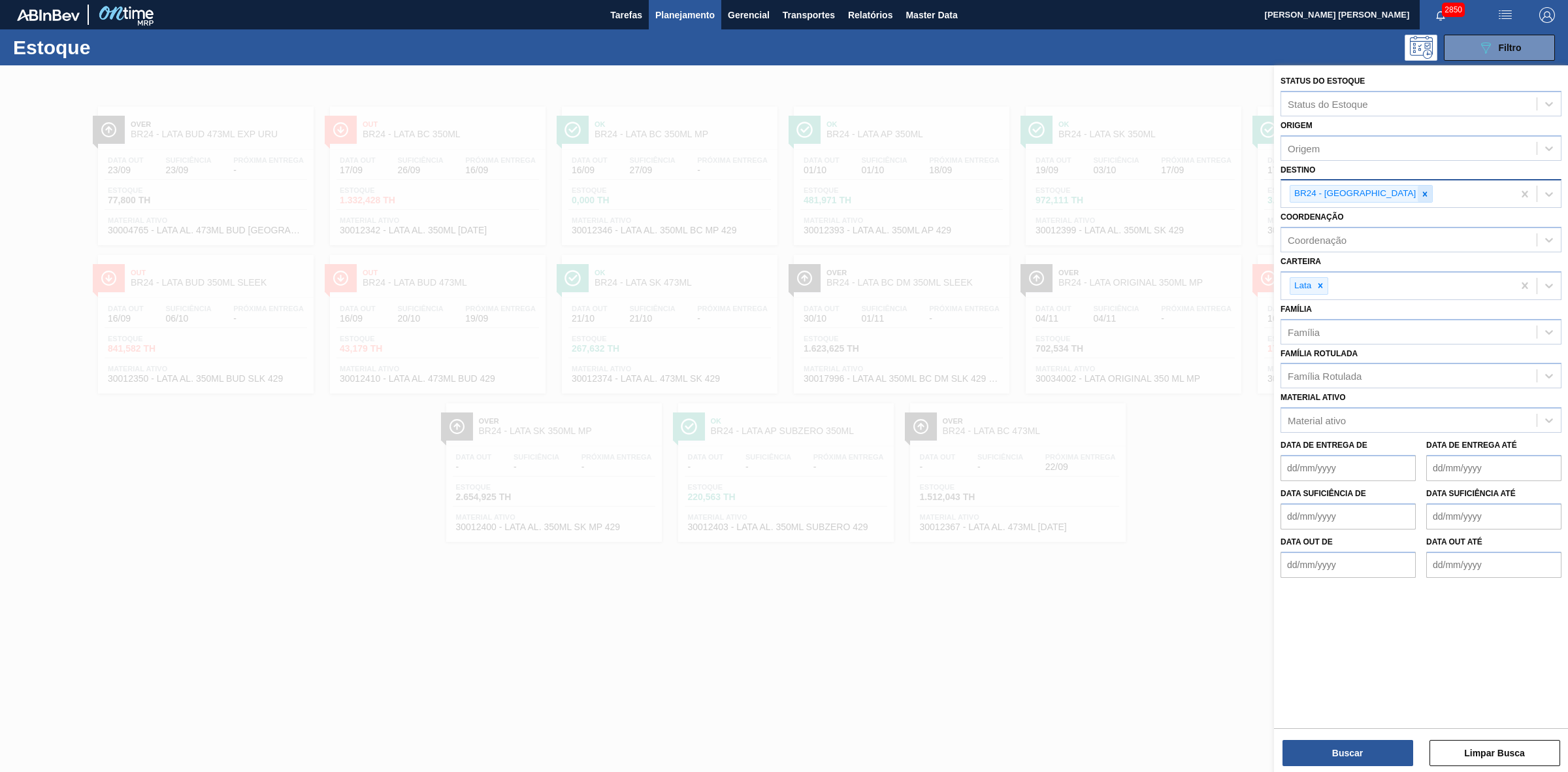
click at [1420, 197] on icon at bounding box center [1424, 194] width 9 height 9
type input "09"
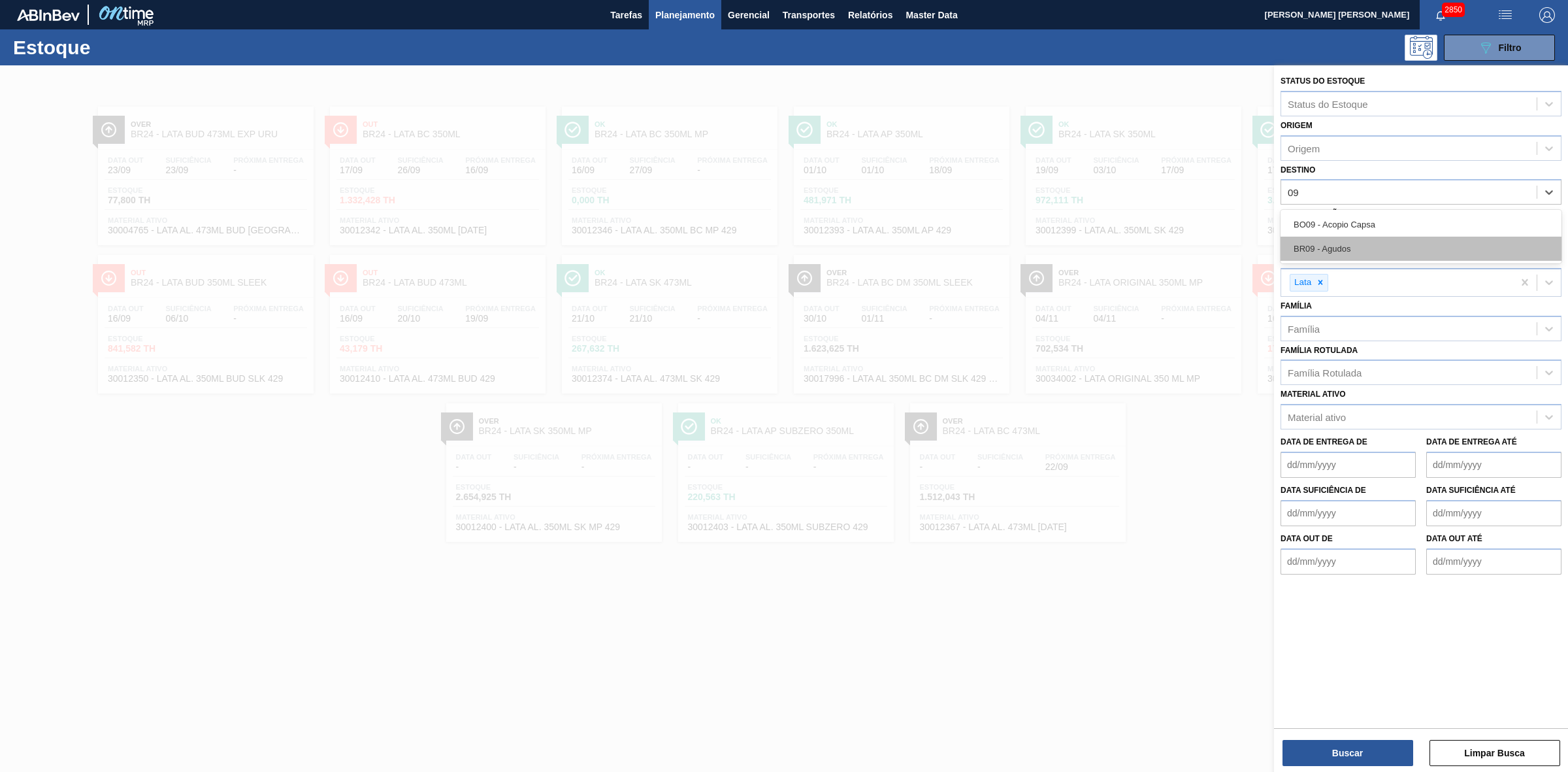
click at [1336, 244] on div "BR09 - Agudos" at bounding box center [1420, 248] width 281 height 24
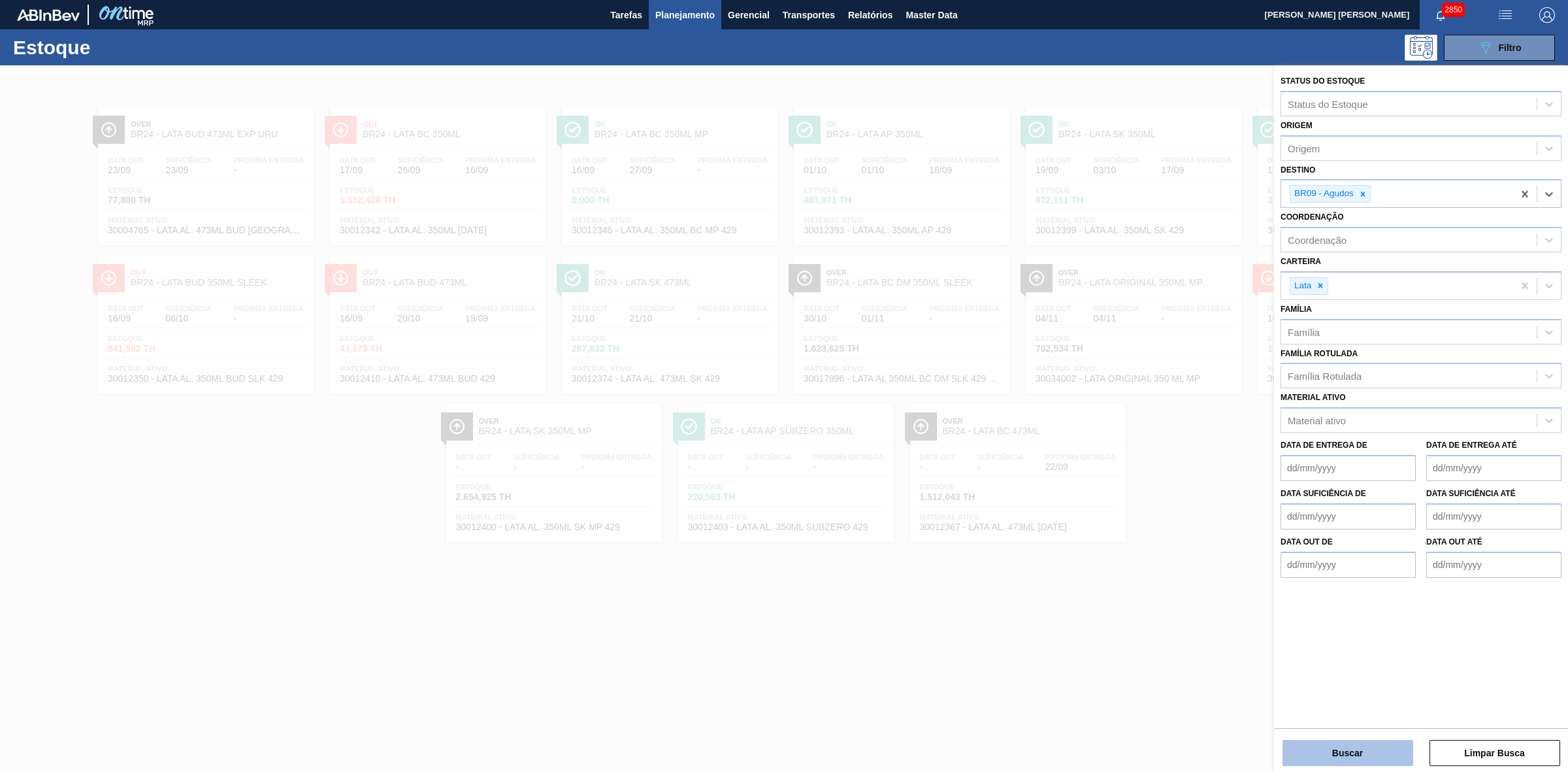
click at [1336, 755] on button "Buscar" at bounding box center [1347, 753] width 130 height 26
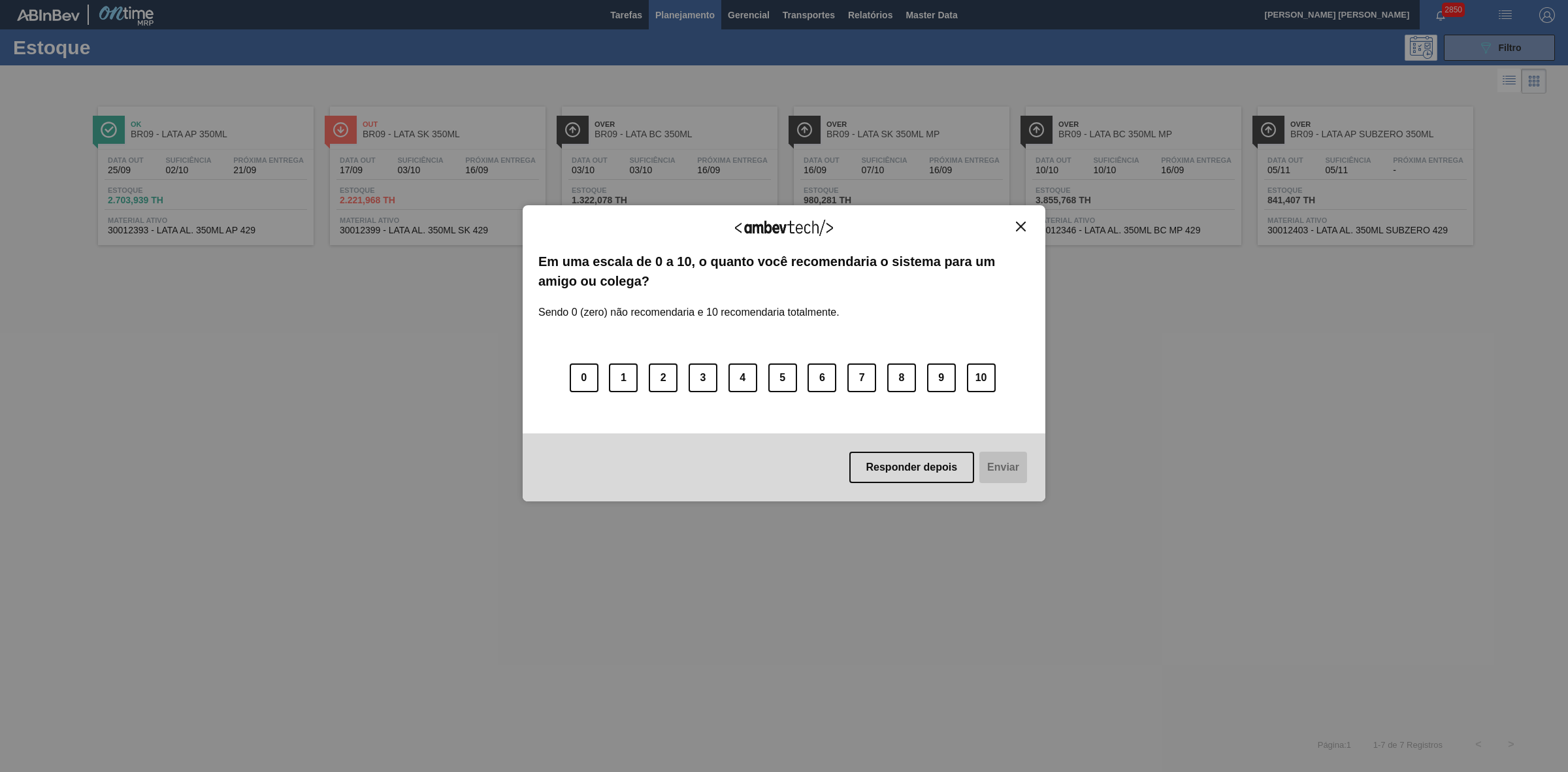
click at [1014, 226] on button "Close" at bounding box center [1021, 226] width 18 height 11
click at [1016, 226] on img "Close" at bounding box center [1021, 226] width 10 height 10
click at [1021, 221] on img "Close" at bounding box center [1021, 226] width 10 height 10
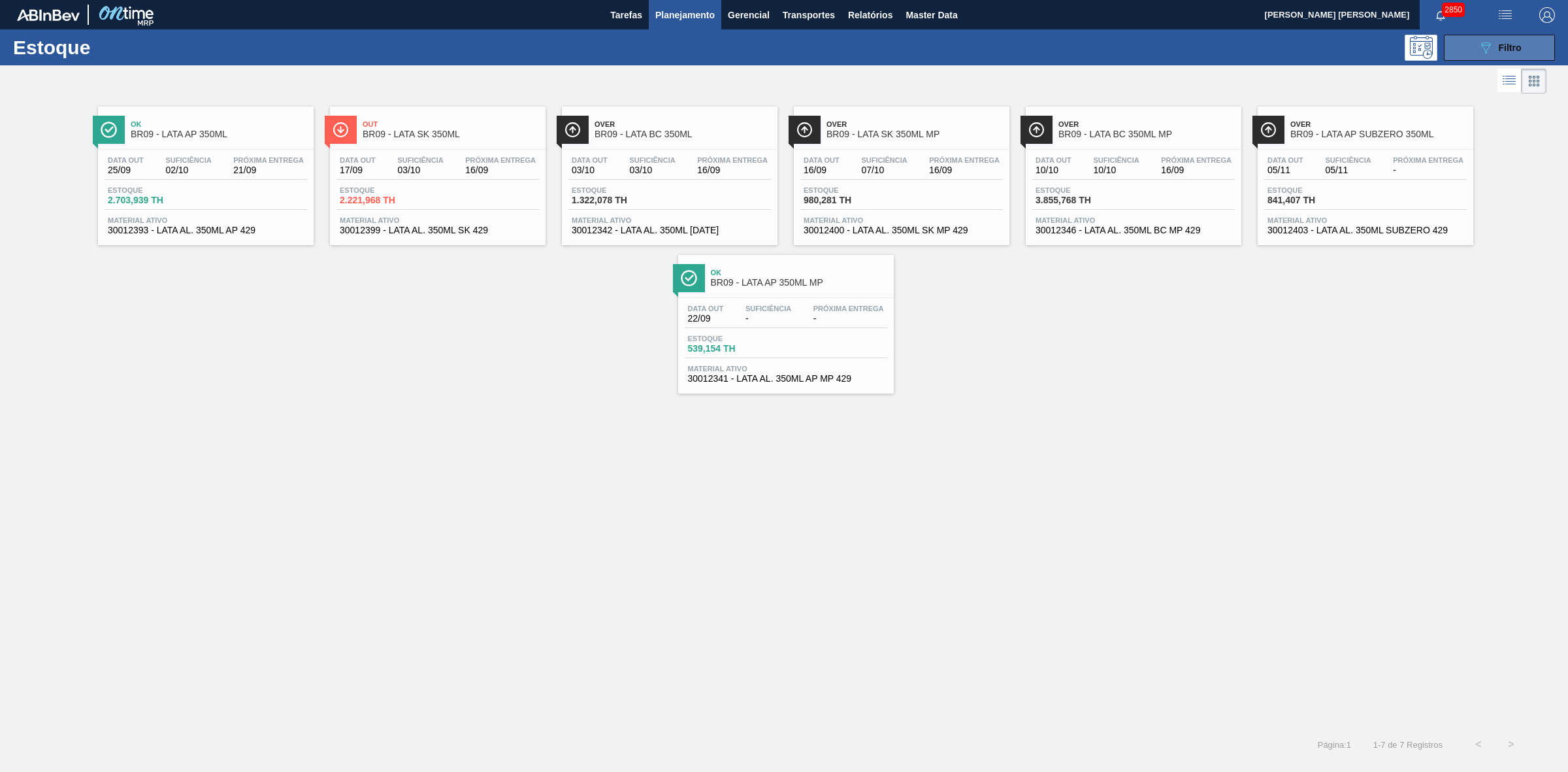
click at [1500, 48] on span "Filtro" at bounding box center [1510, 48] width 23 height 11
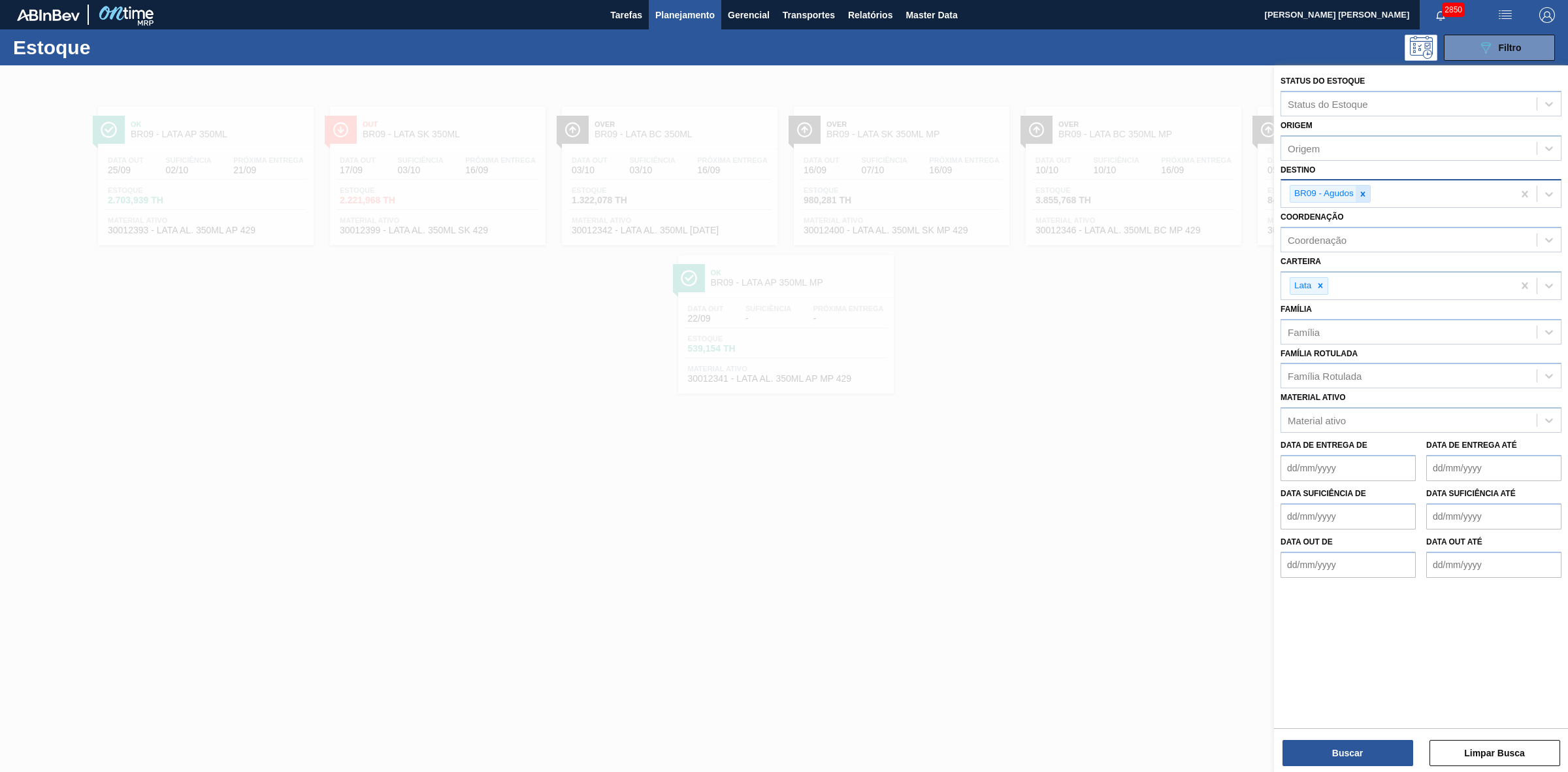
click at [1362, 196] on icon at bounding box center [1362, 194] width 9 height 9
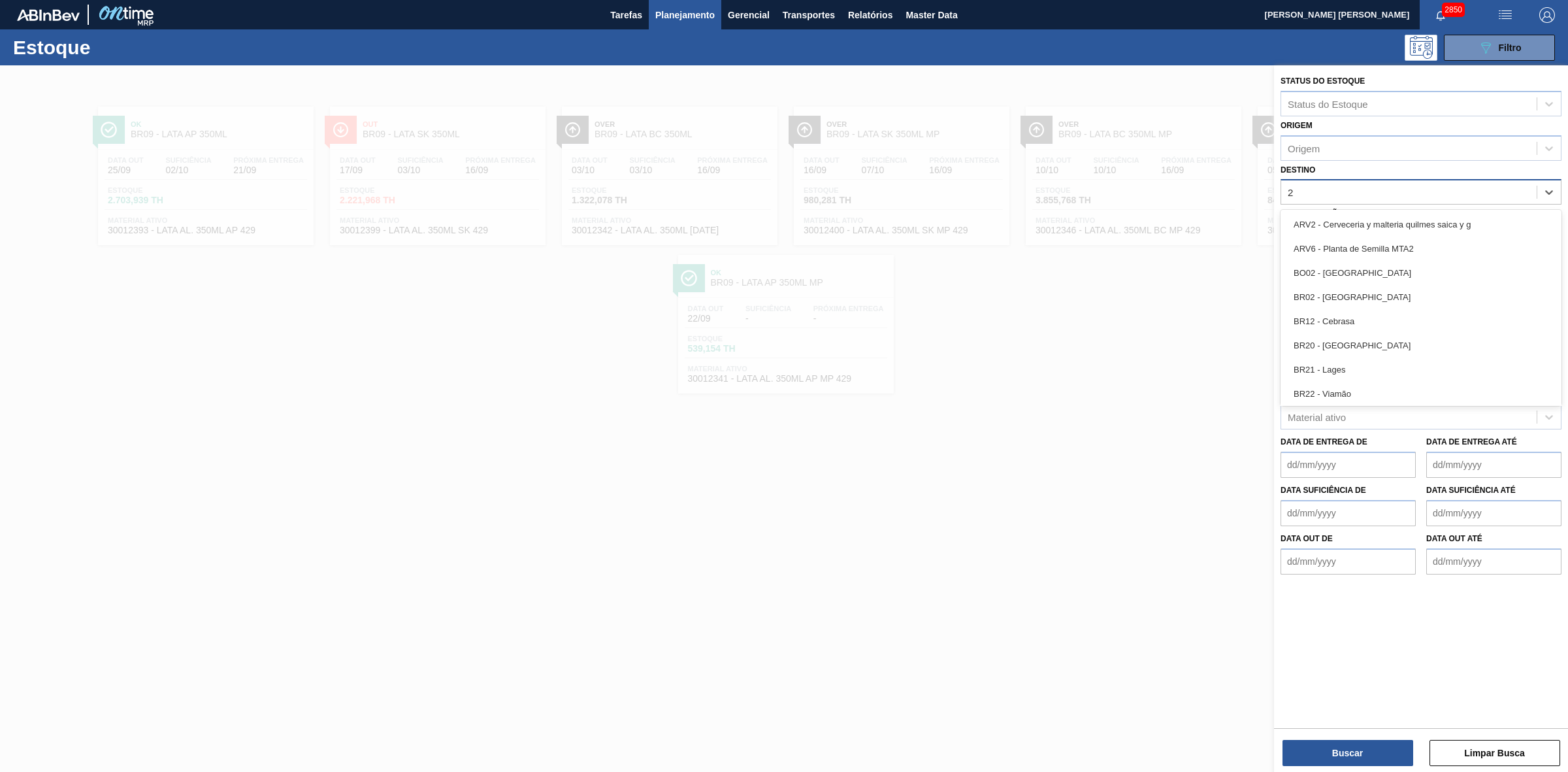
type input "21"
drag, startPoint x: 1326, startPoint y: 212, endPoint x: 1328, endPoint y: 246, distance: 34.1
click at [1326, 214] on div "BR21 - Lages" at bounding box center [1420, 224] width 281 height 24
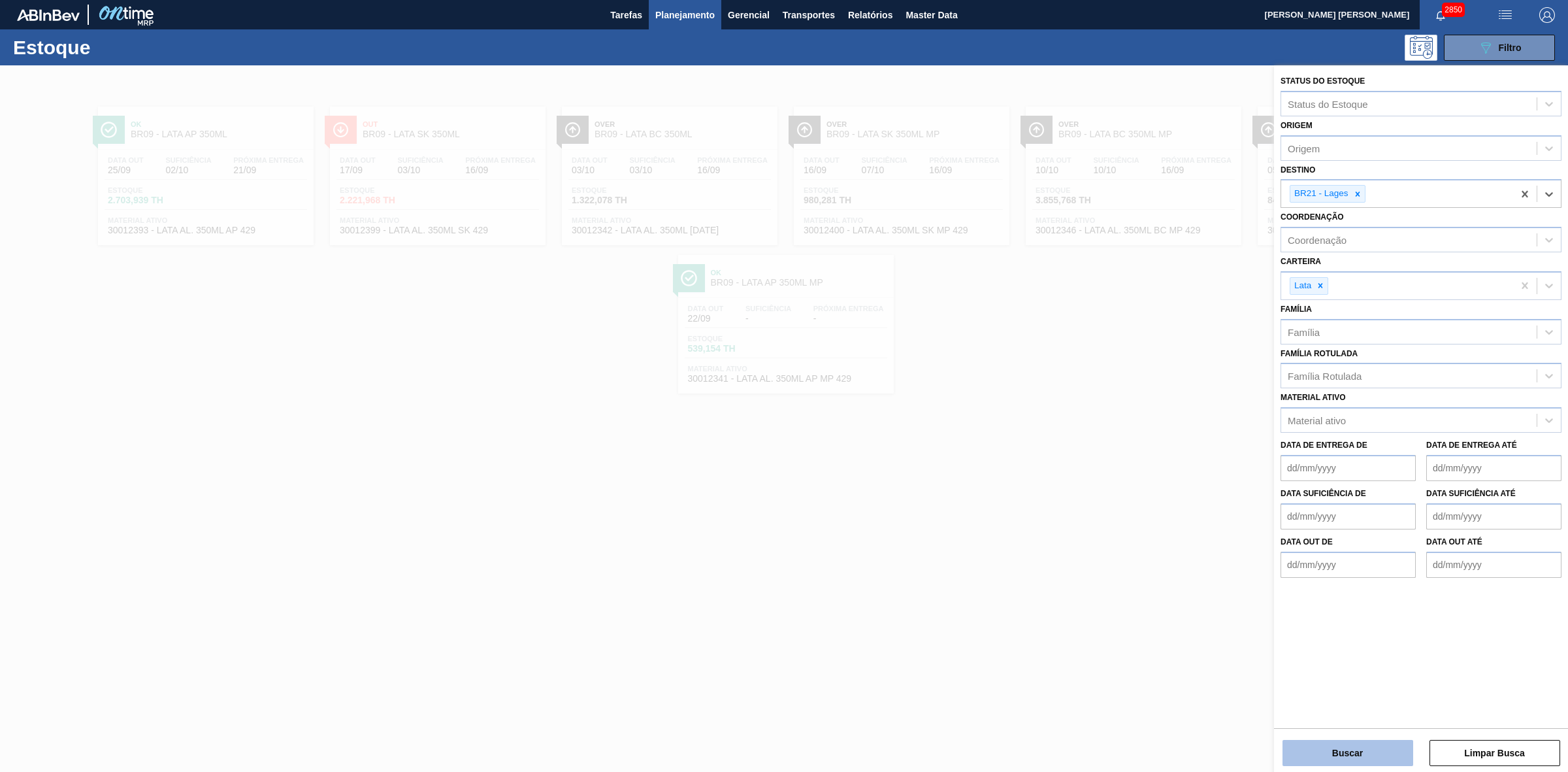
click at [1365, 750] on button "Buscar" at bounding box center [1347, 753] width 130 height 26
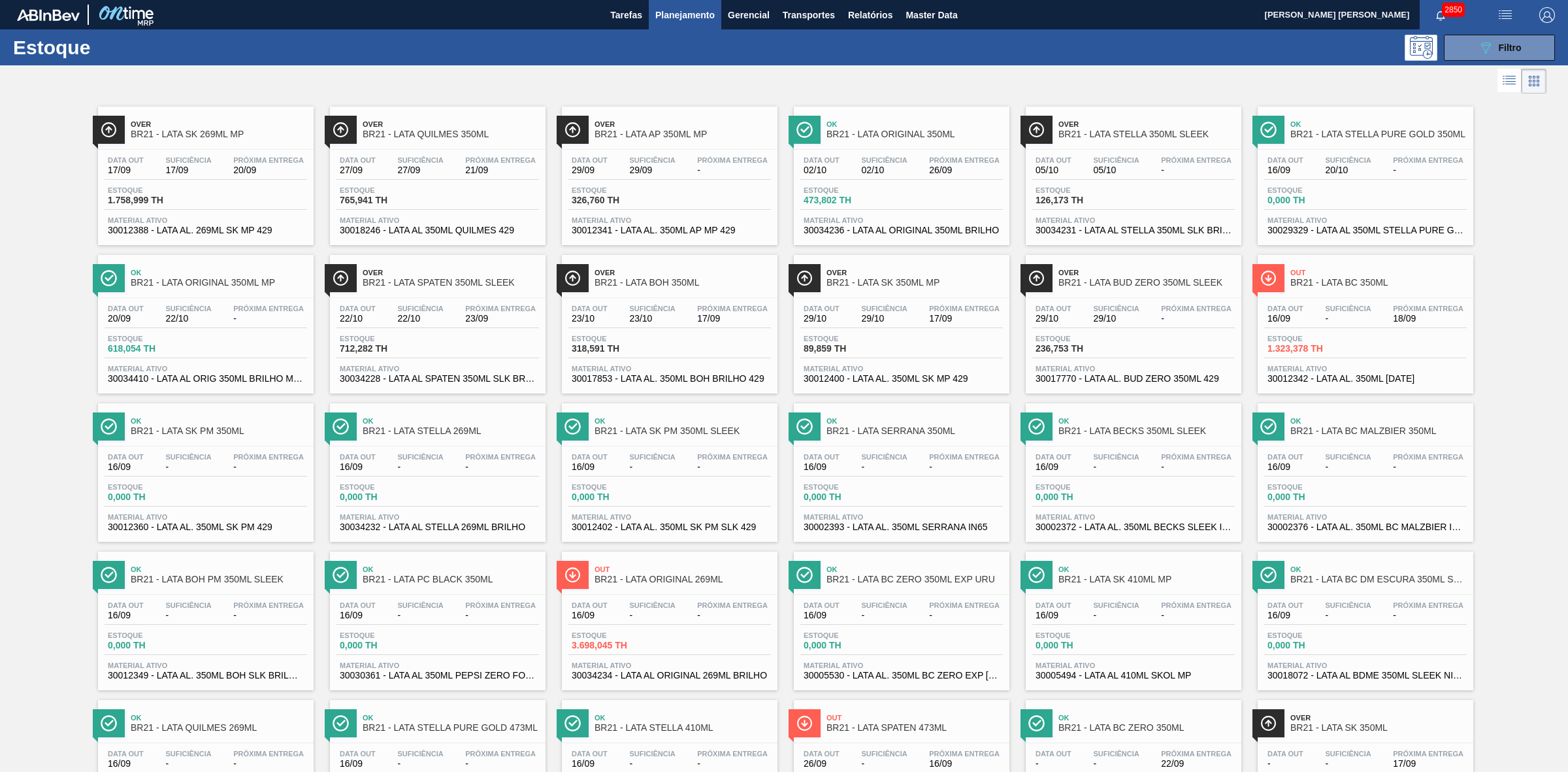
click at [750, 43] on div "089F7B8B-B2A5-4AFE-B5C0-19BA573D28AC Filtro" at bounding box center [888, 48] width 1346 height 26
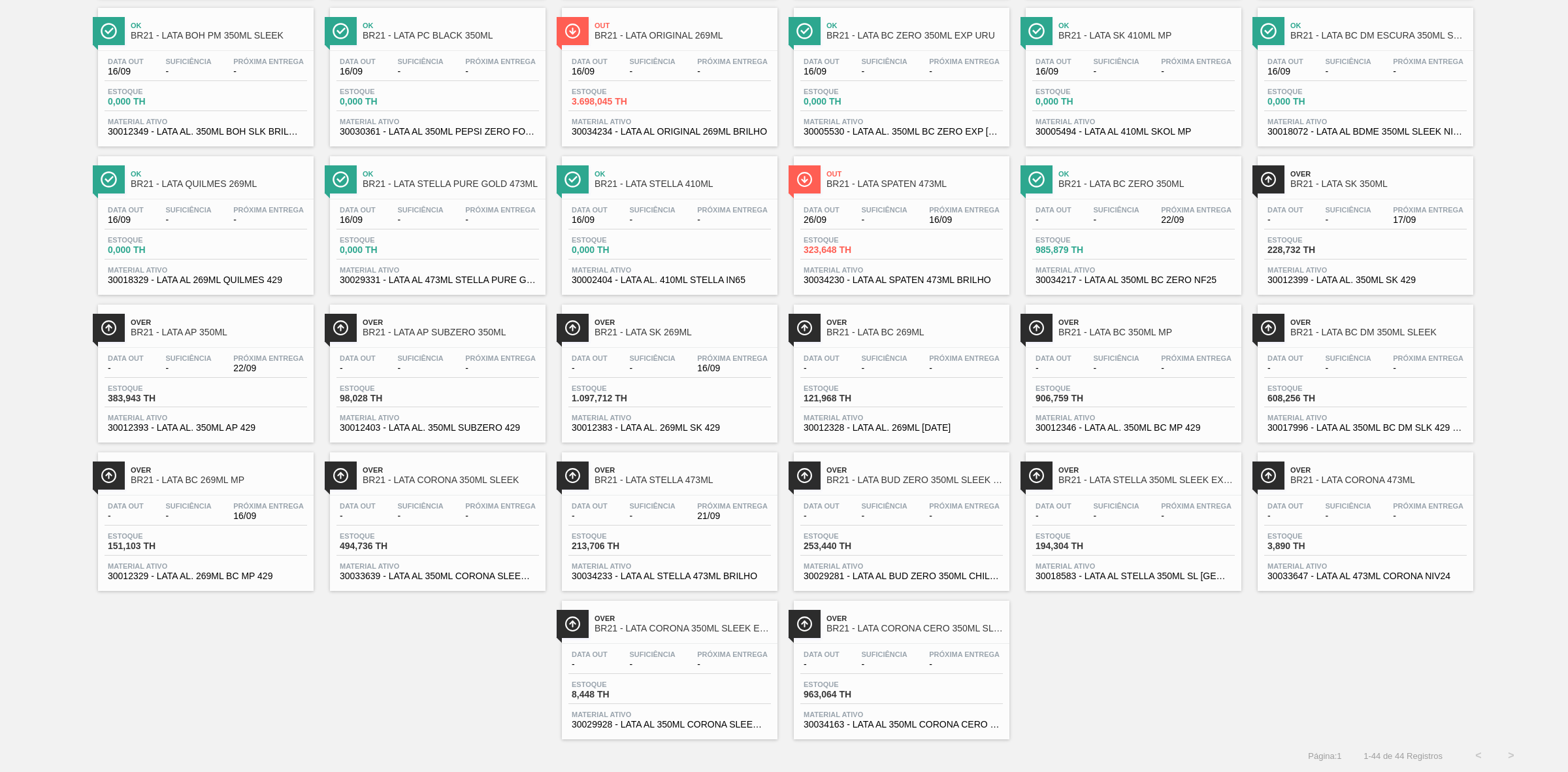
scroll to position [554, 0]
click at [712, 327] on span "BR21 - LATA SK 269ML" at bounding box center [682, 332] width 177 height 10
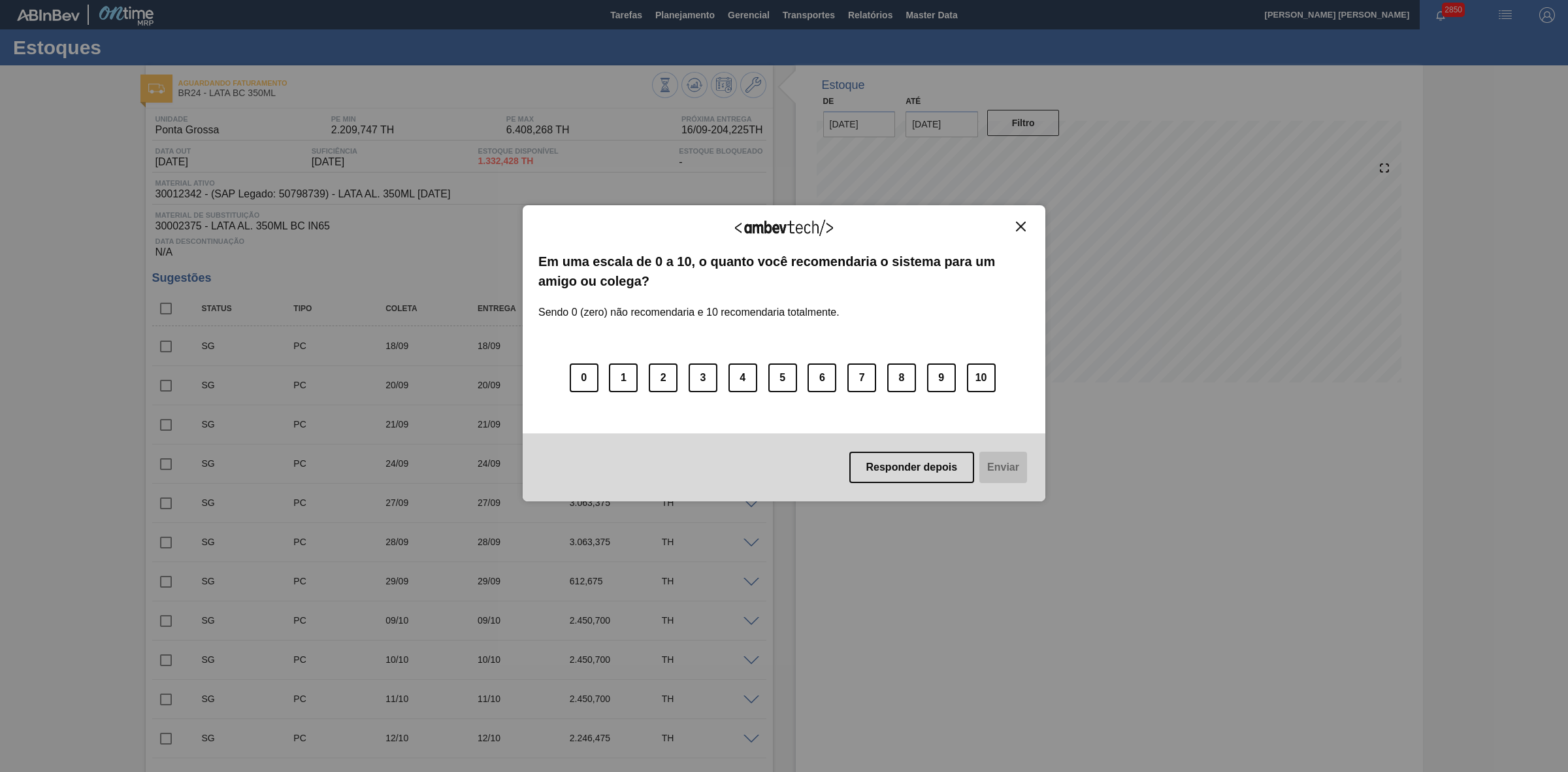
click at [1023, 224] on img "Close" at bounding box center [1021, 226] width 10 height 10
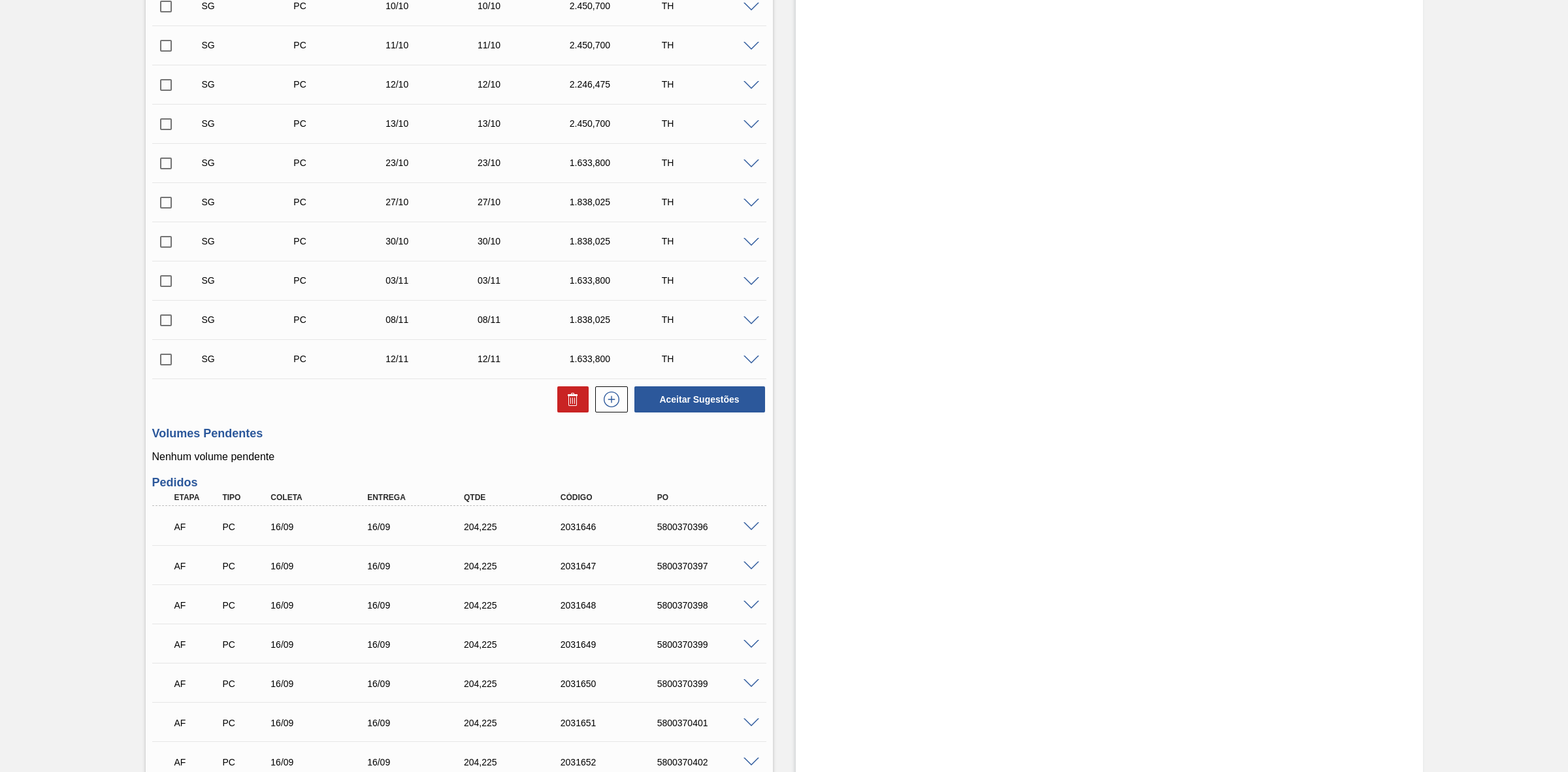
scroll to position [899, 0]
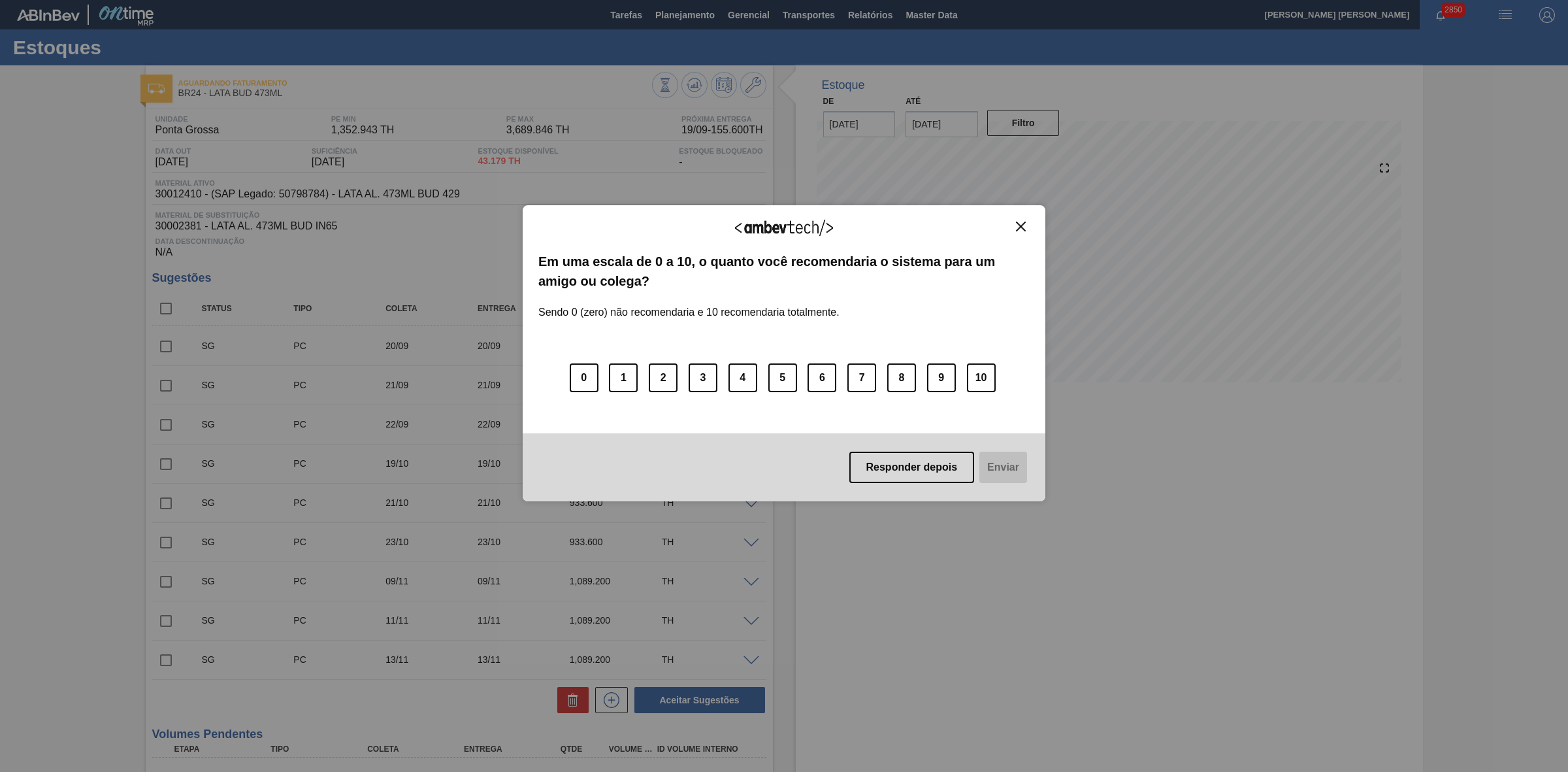
click at [1021, 224] on img "Close" at bounding box center [1021, 226] width 10 height 10
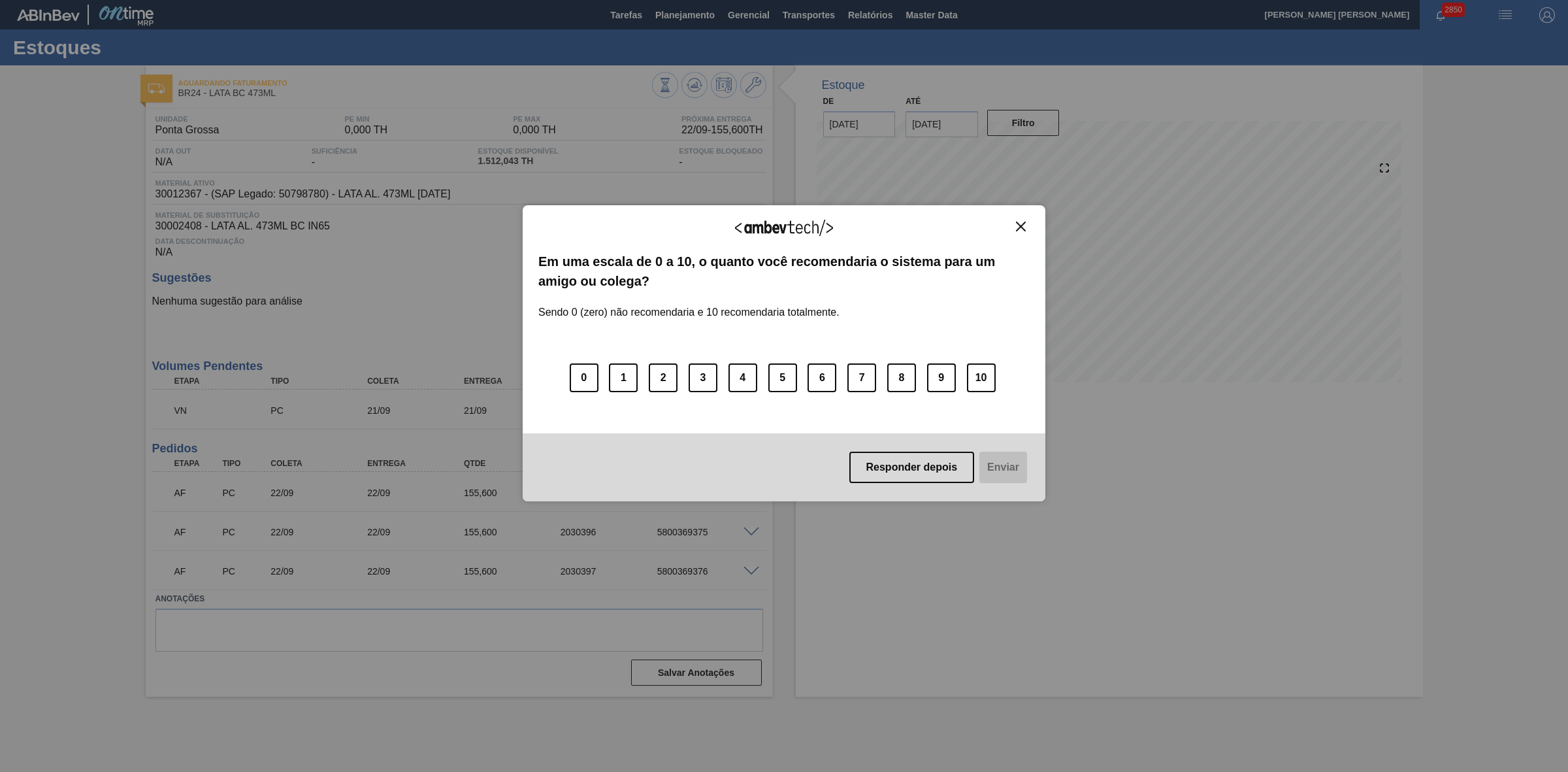
click at [1020, 227] on img "Close" at bounding box center [1021, 226] width 10 height 10
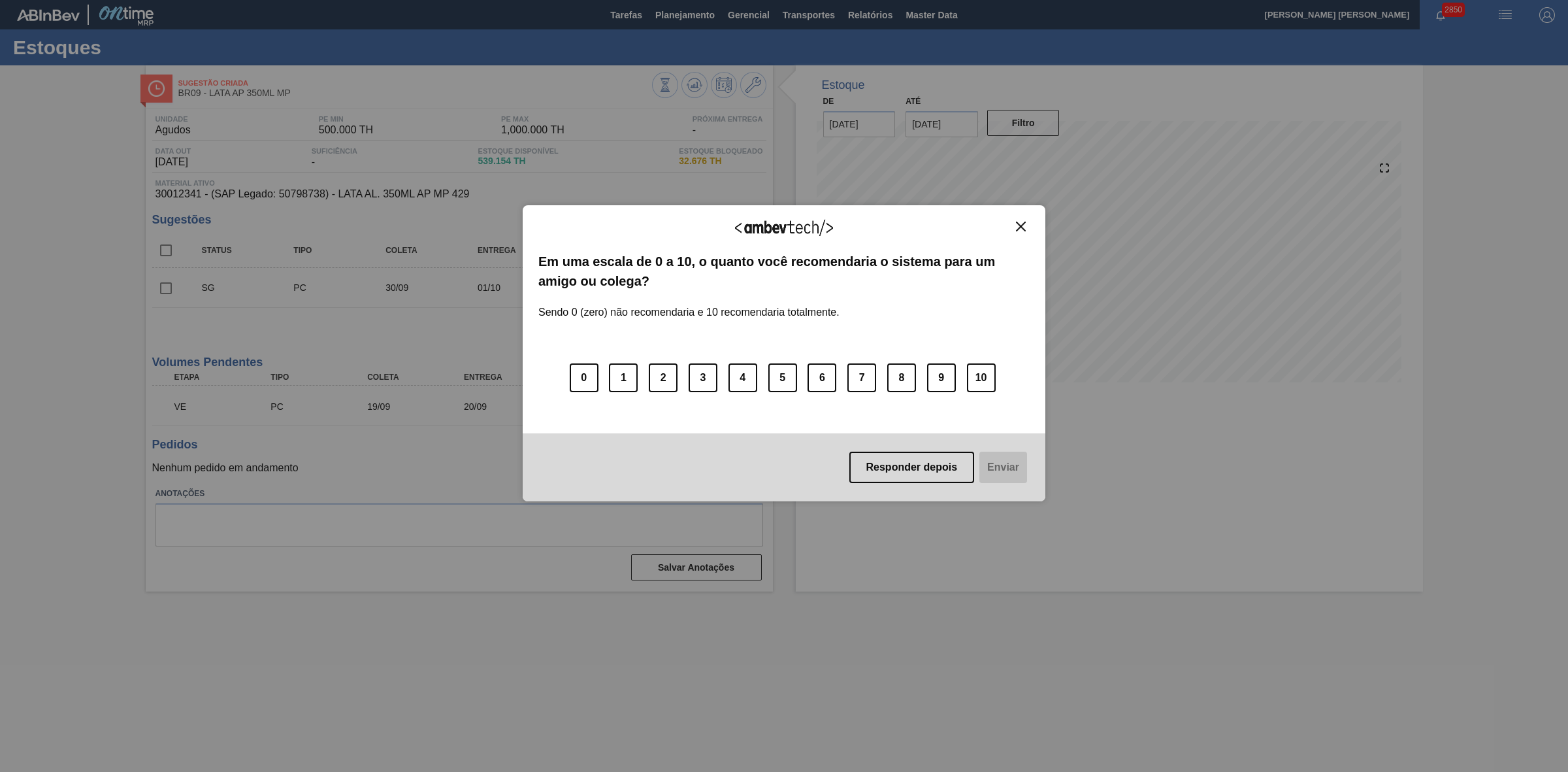
click at [1020, 226] on img "Close" at bounding box center [1021, 226] width 10 height 10
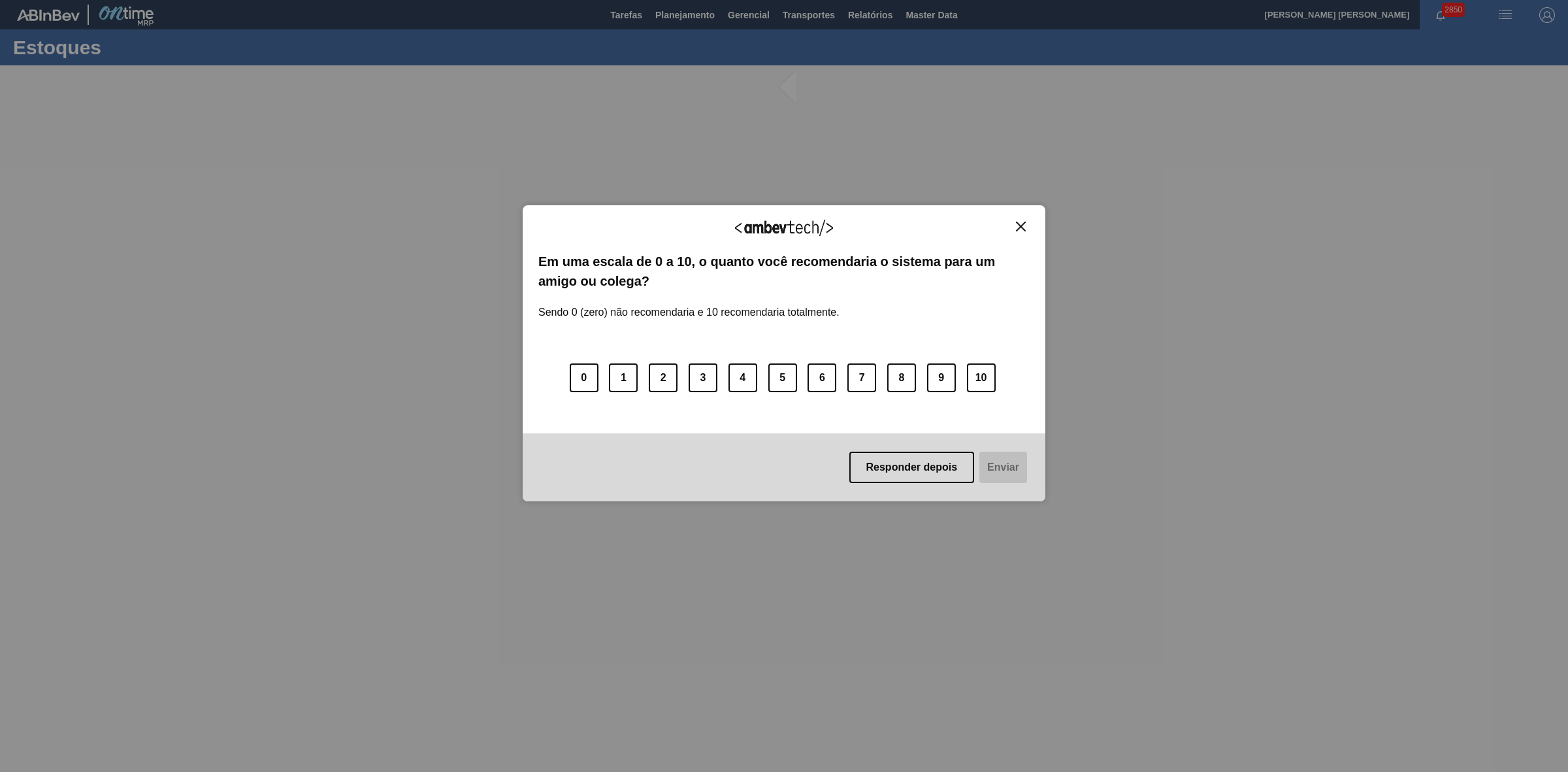
click at [1016, 222] on img "Close" at bounding box center [1021, 226] width 10 height 10
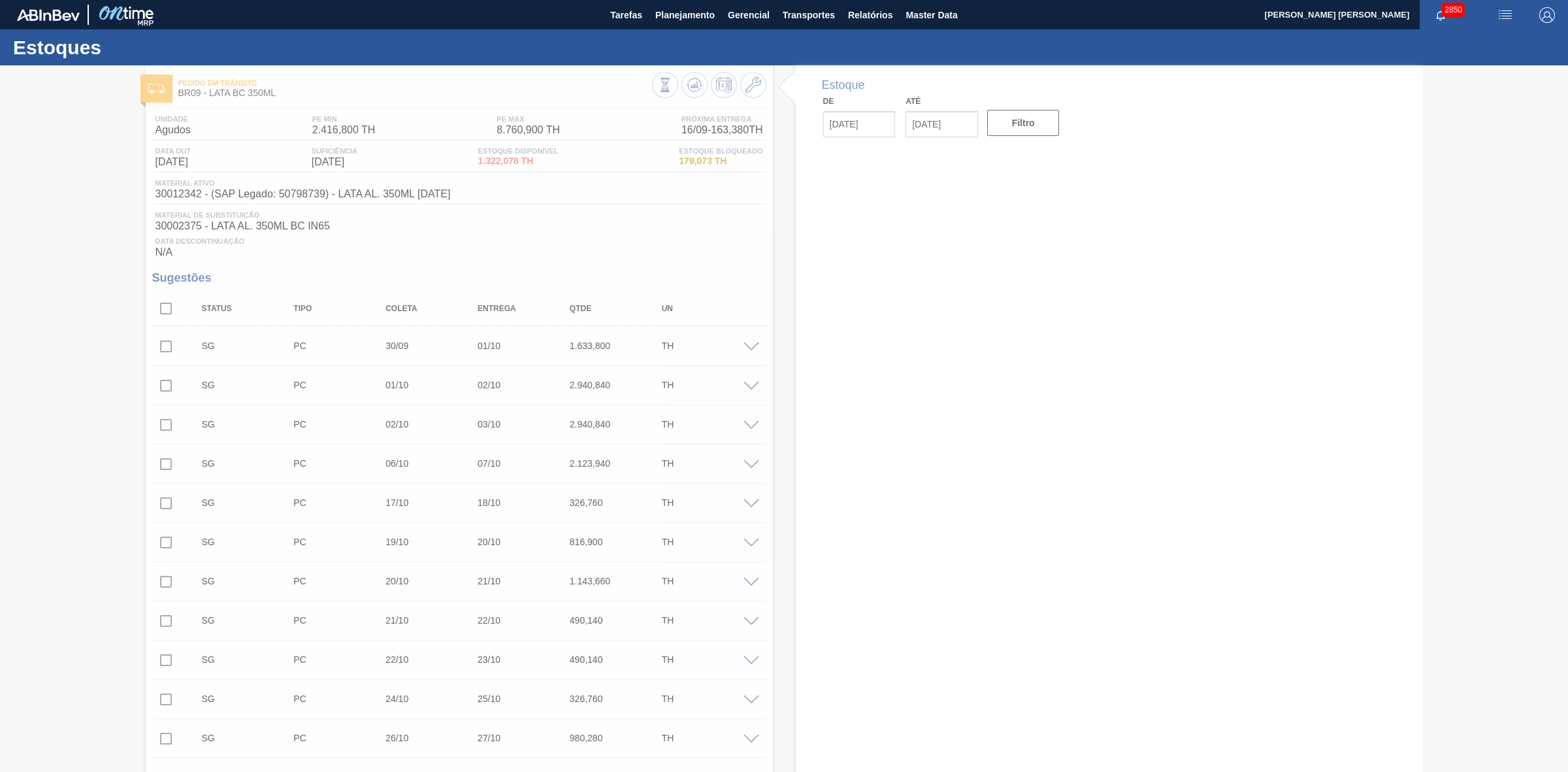
type input "[DATE]"
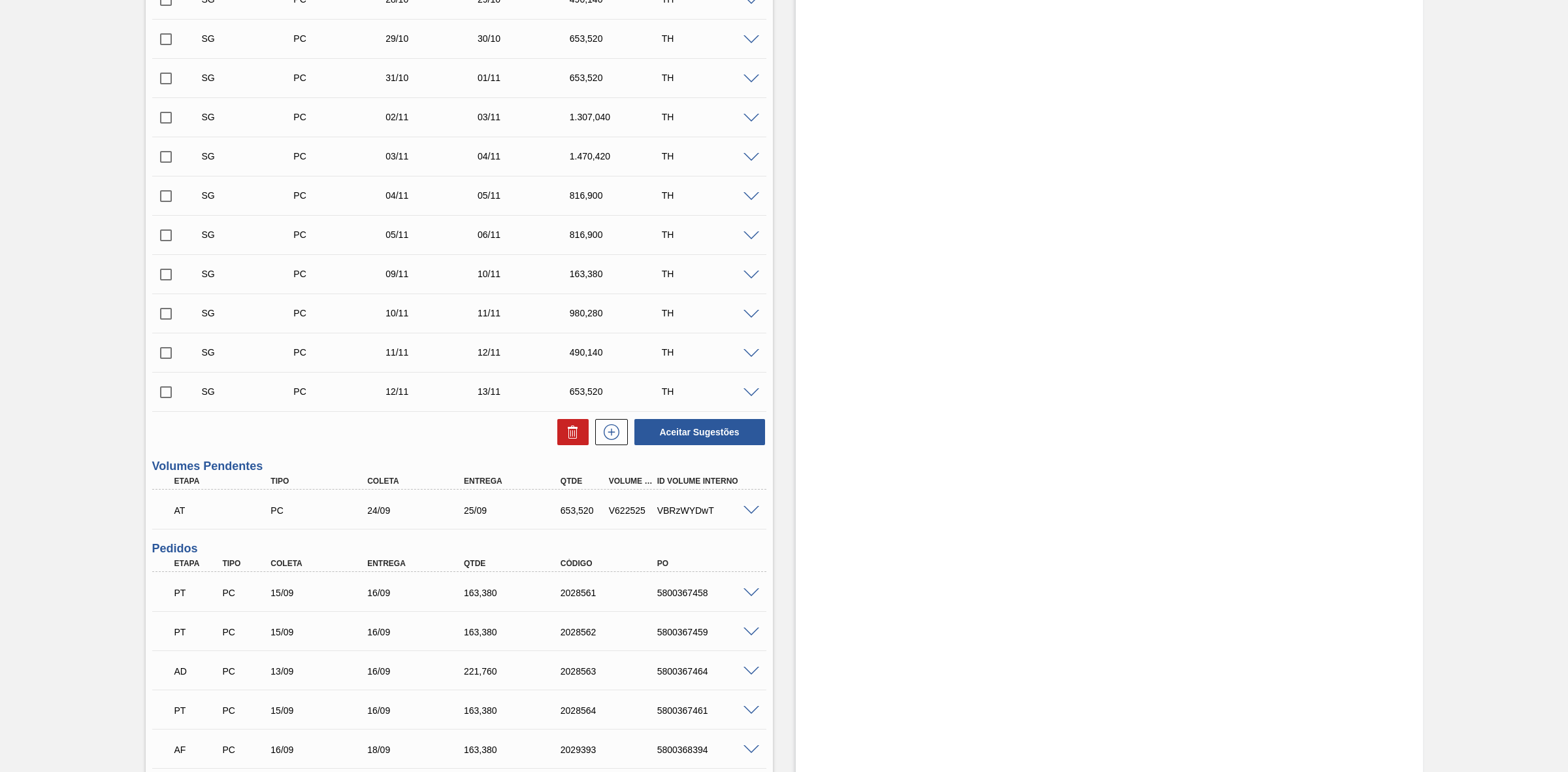
scroll to position [899, 0]
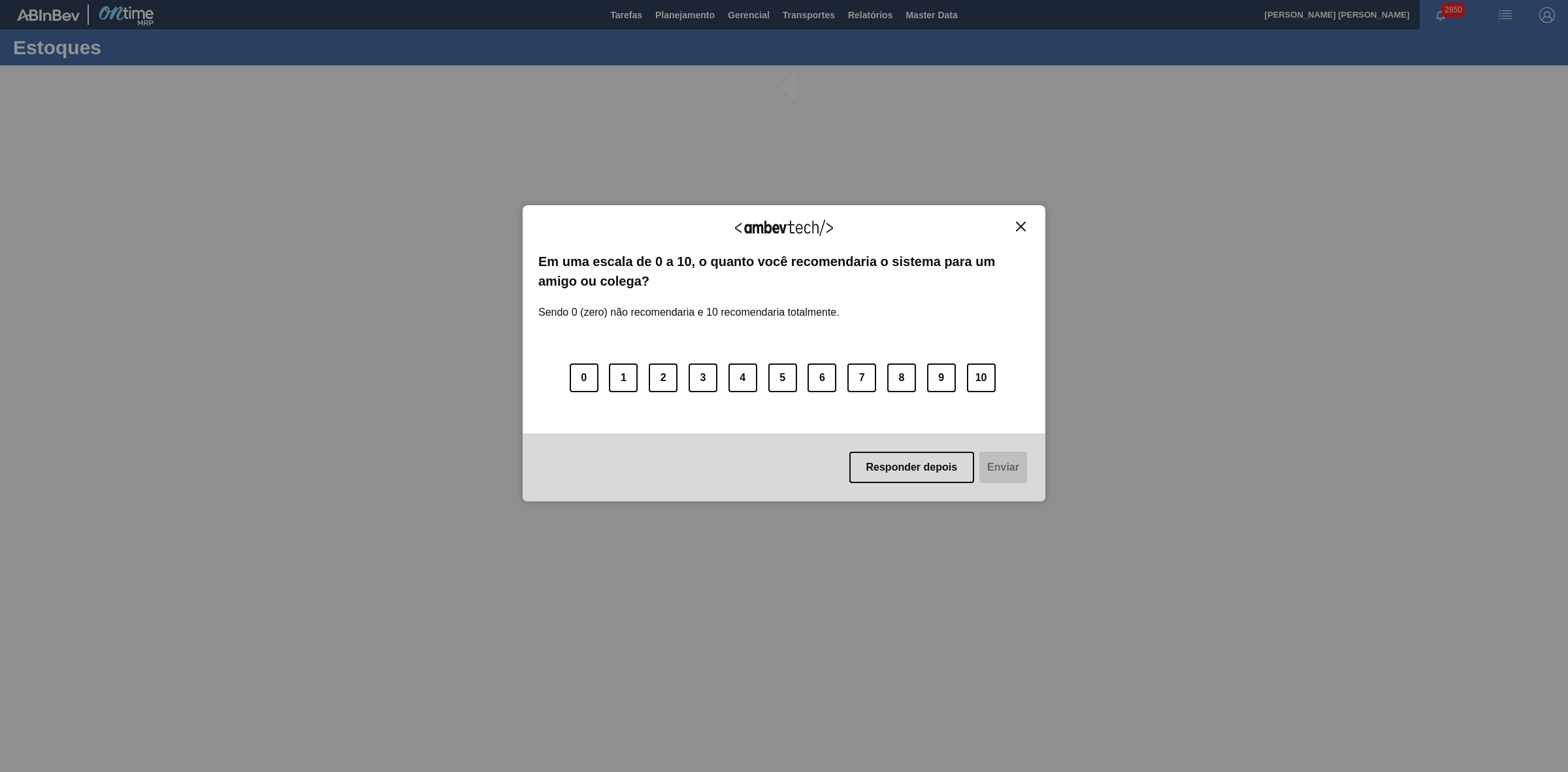
drag, startPoint x: 1024, startPoint y: 227, endPoint x: 1034, endPoint y: 211, distance: 18.9
click at [1024, 227] on img "Close" at bounding box center [1021, 226] width 10 height 10
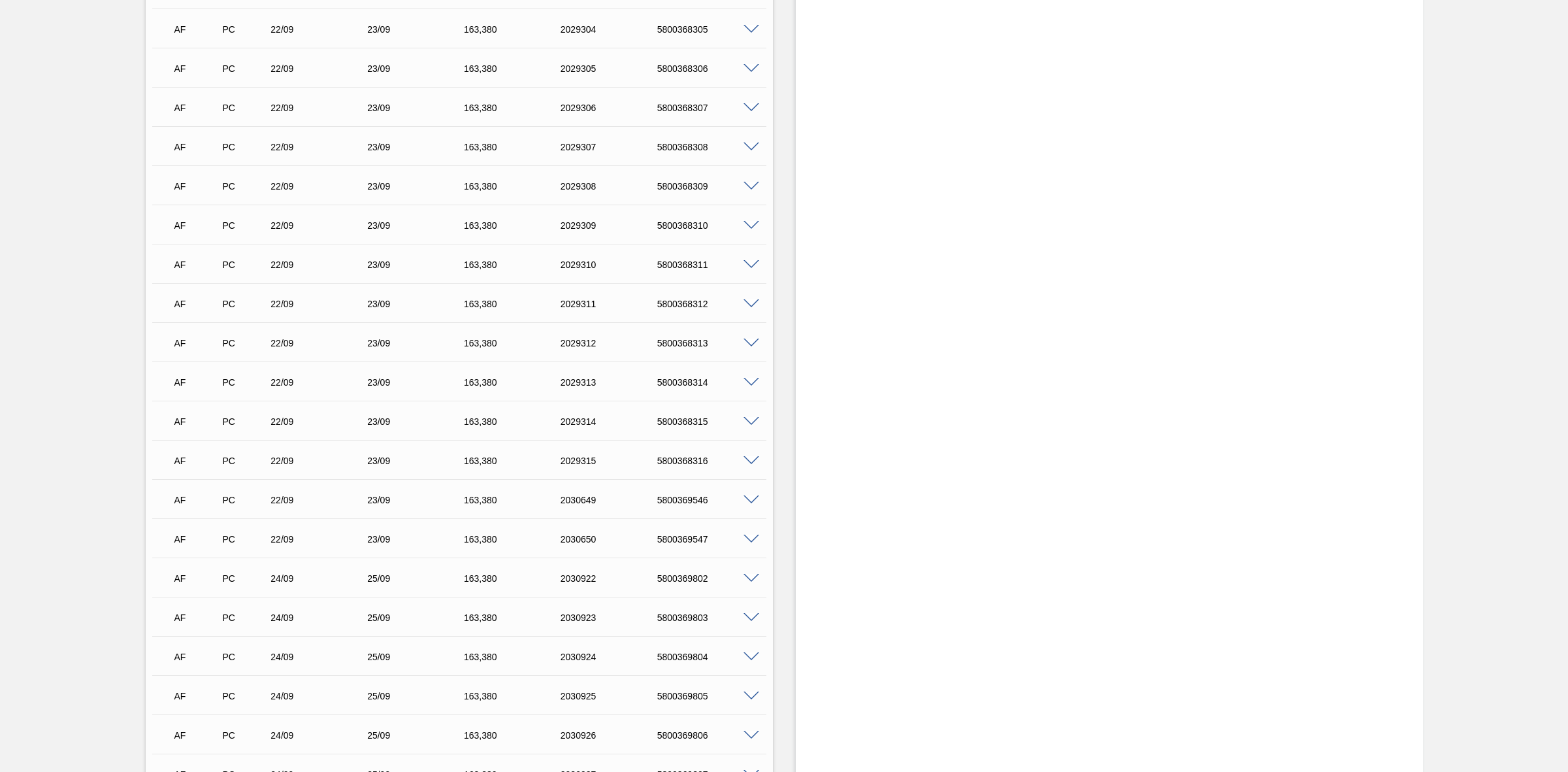
scroll to position [1752, 0]
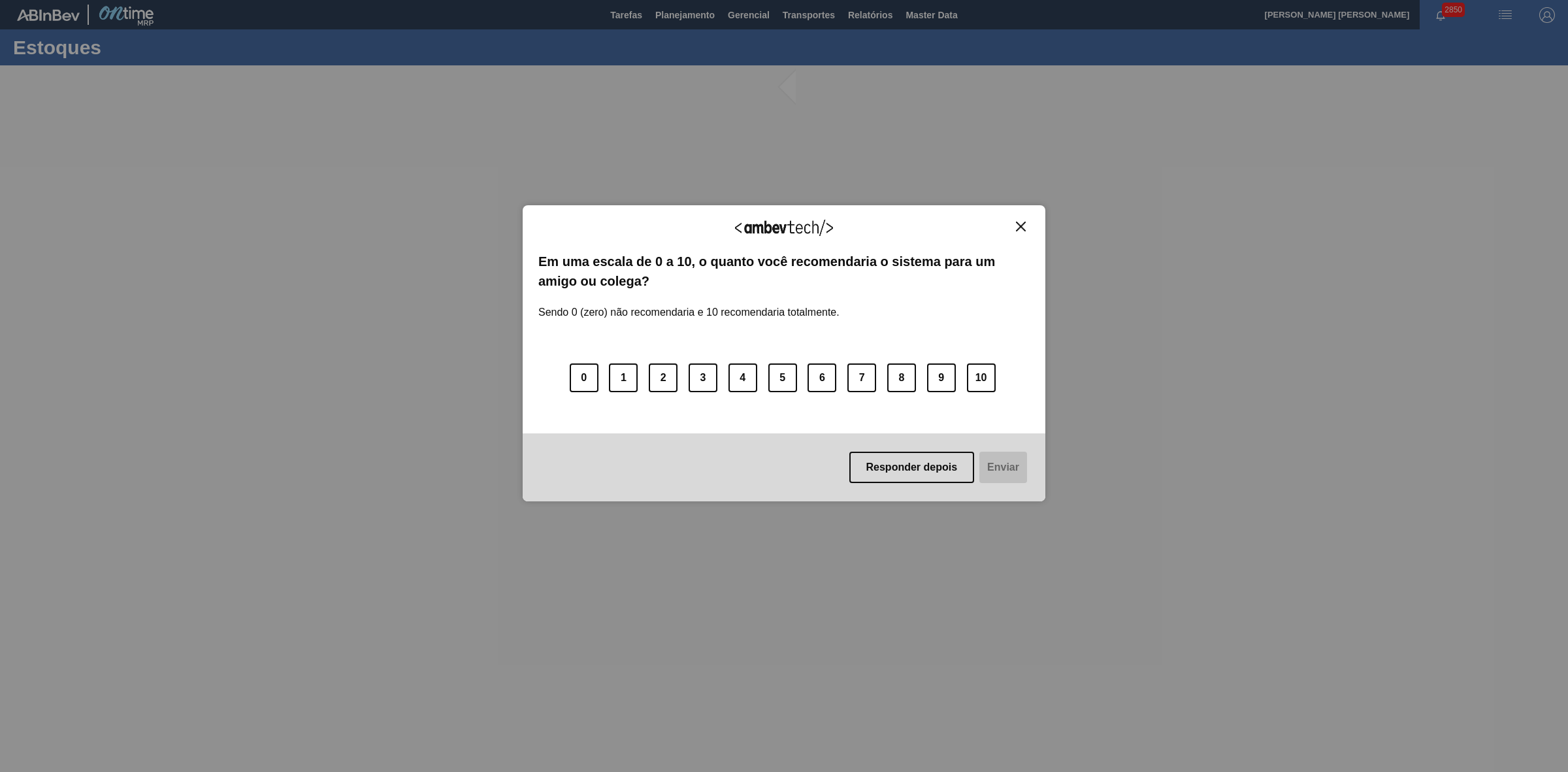
click at [1023, 226] on img "Close" at bounding box center [1021, 226] width 10 height 10
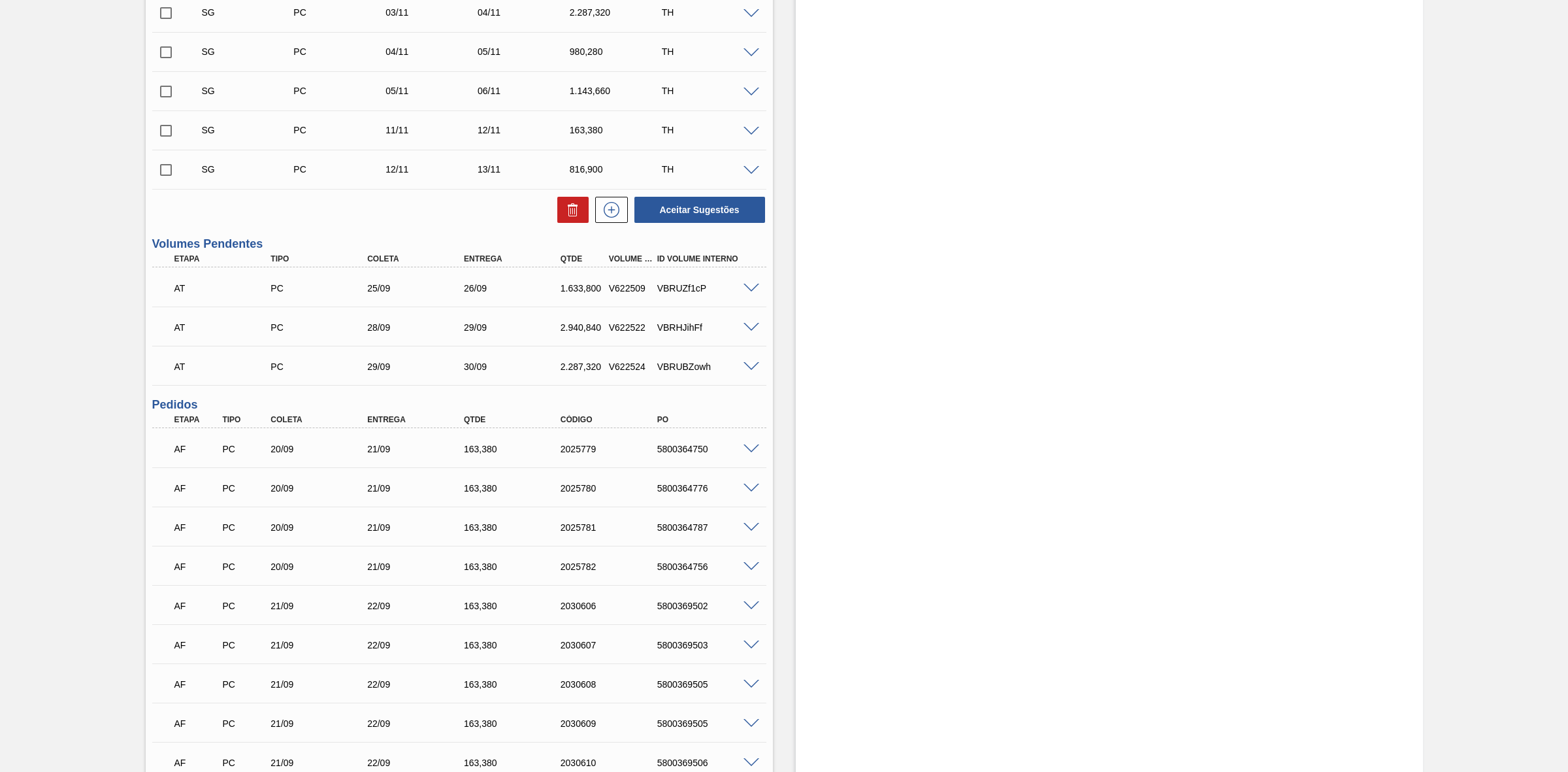
scroll to position [899, 0]
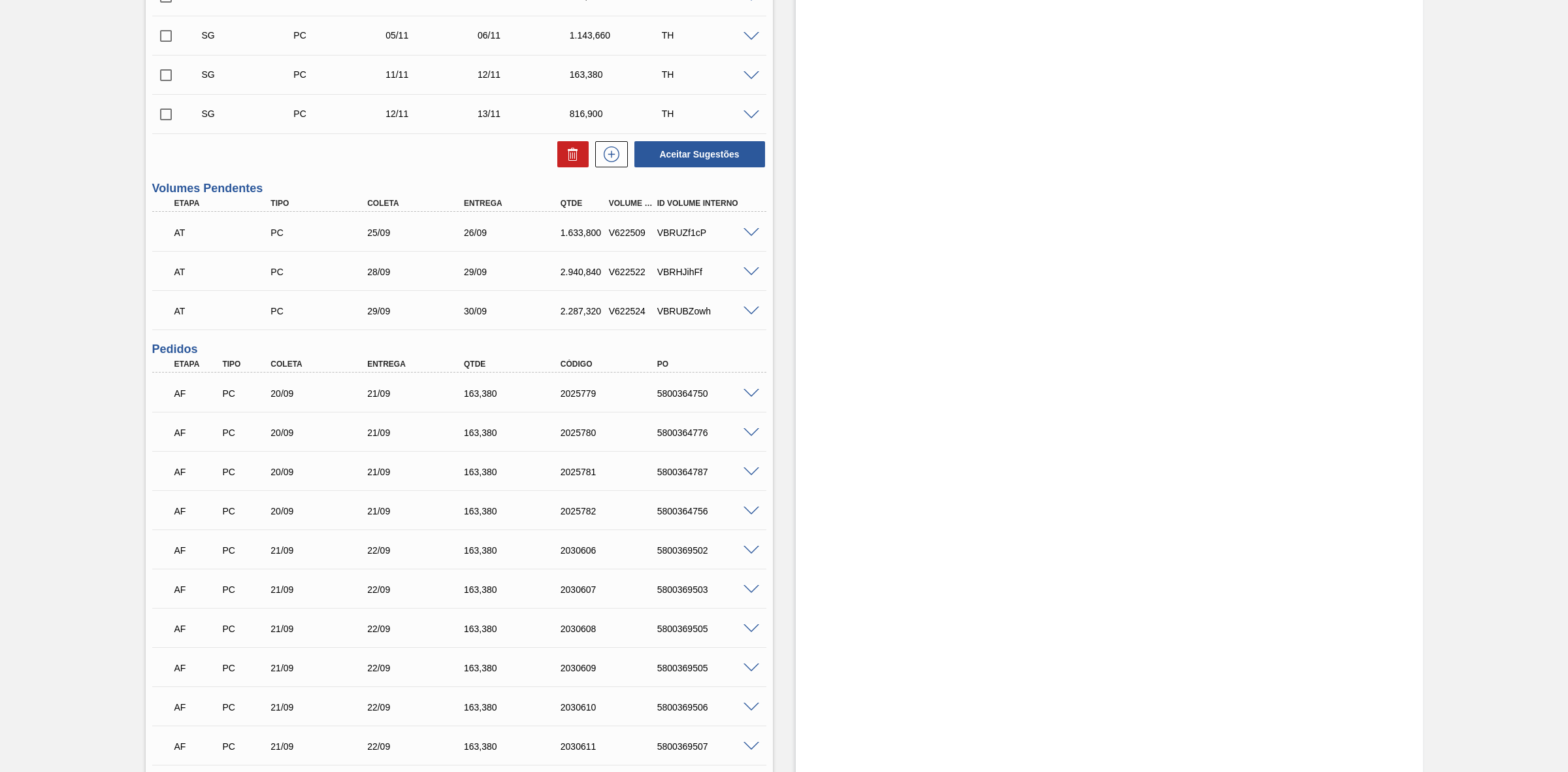
click at [750, 236] on span at bounding box center [751, 233] width 16 height 10
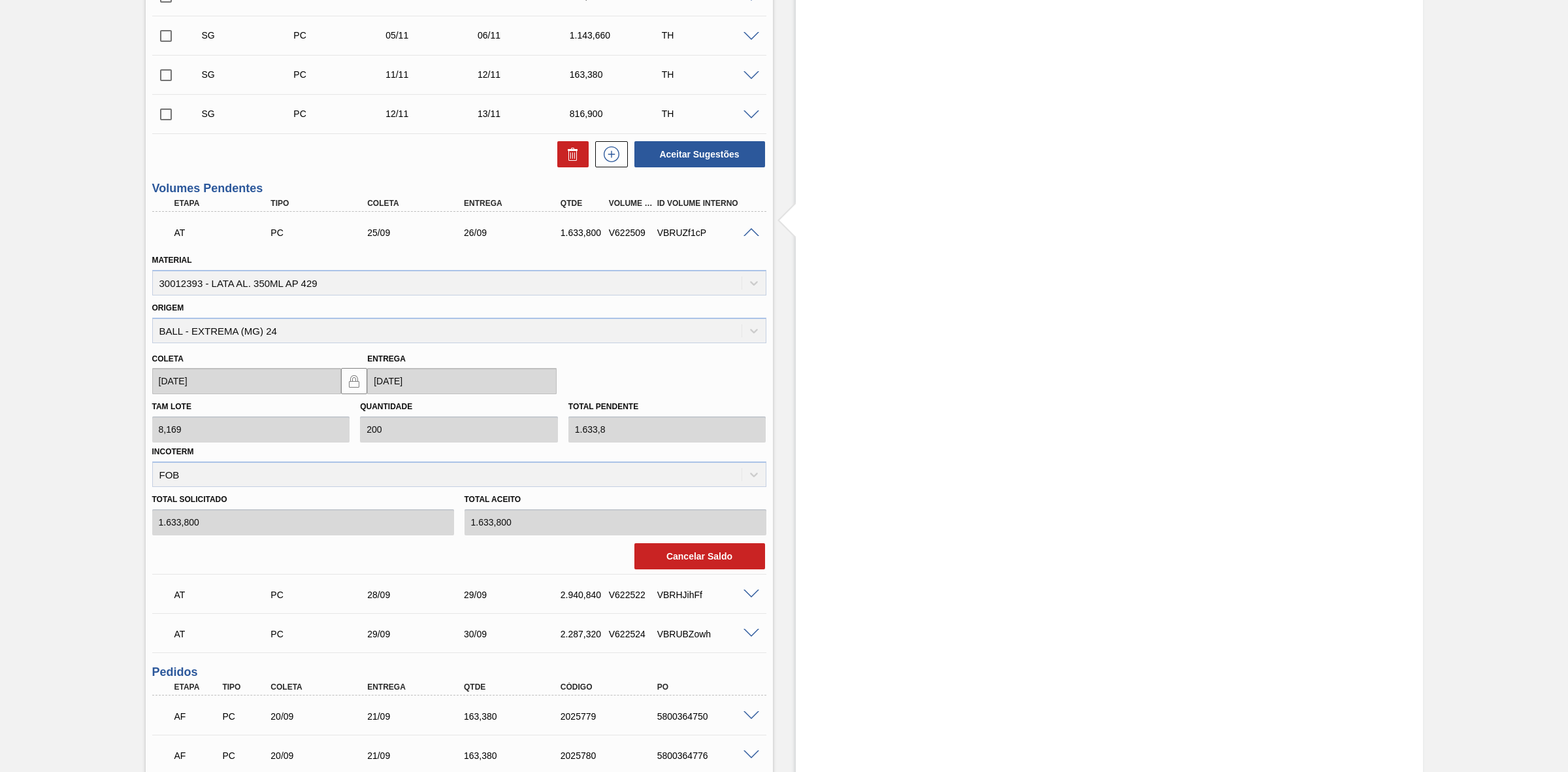
click at [750, 236] on span at bounding box center [751, 233] width 16 height 10
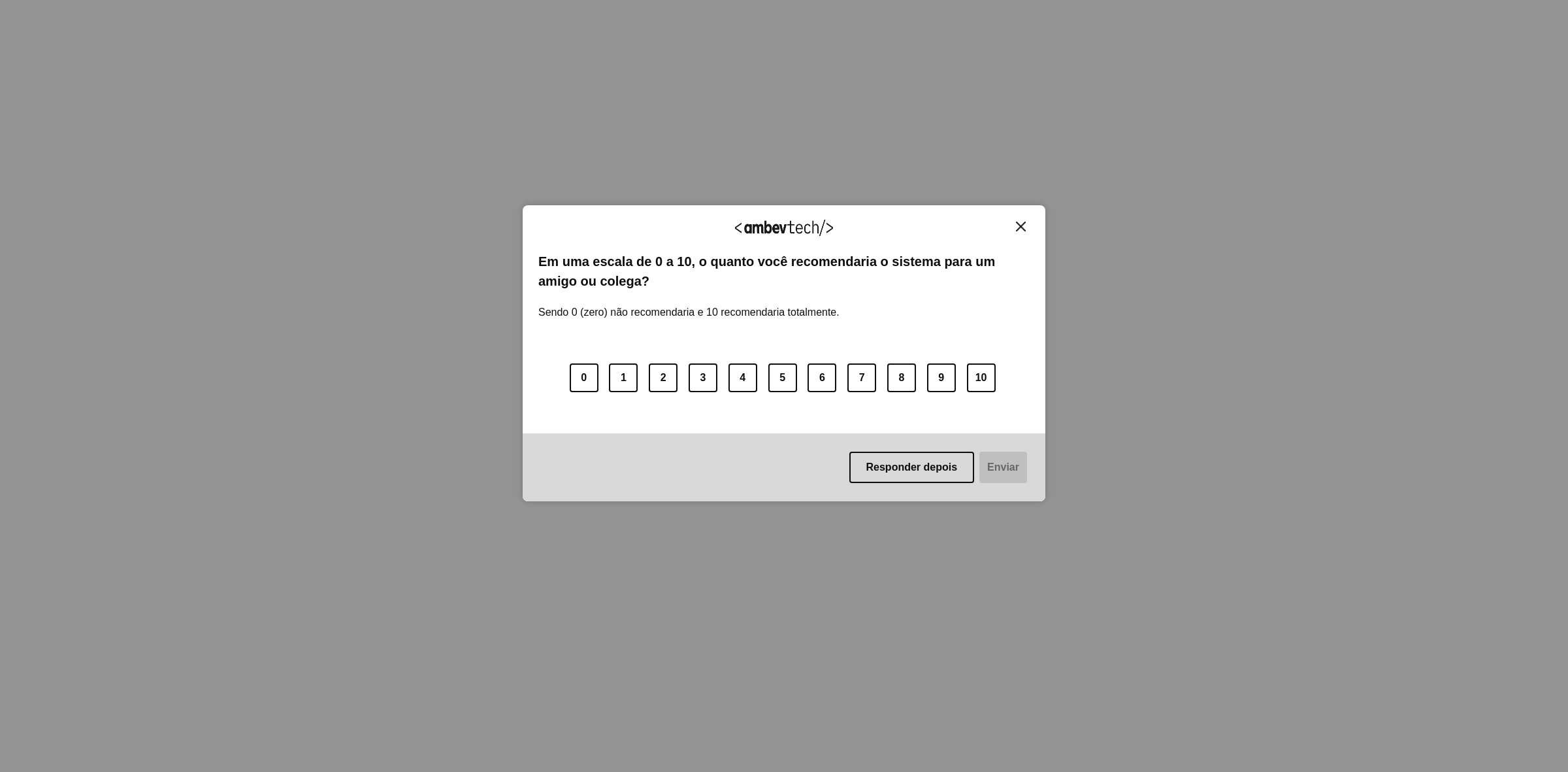
click at [1018, 223] on img "Close" at bounding box center [1021, 226] width 10 height 10
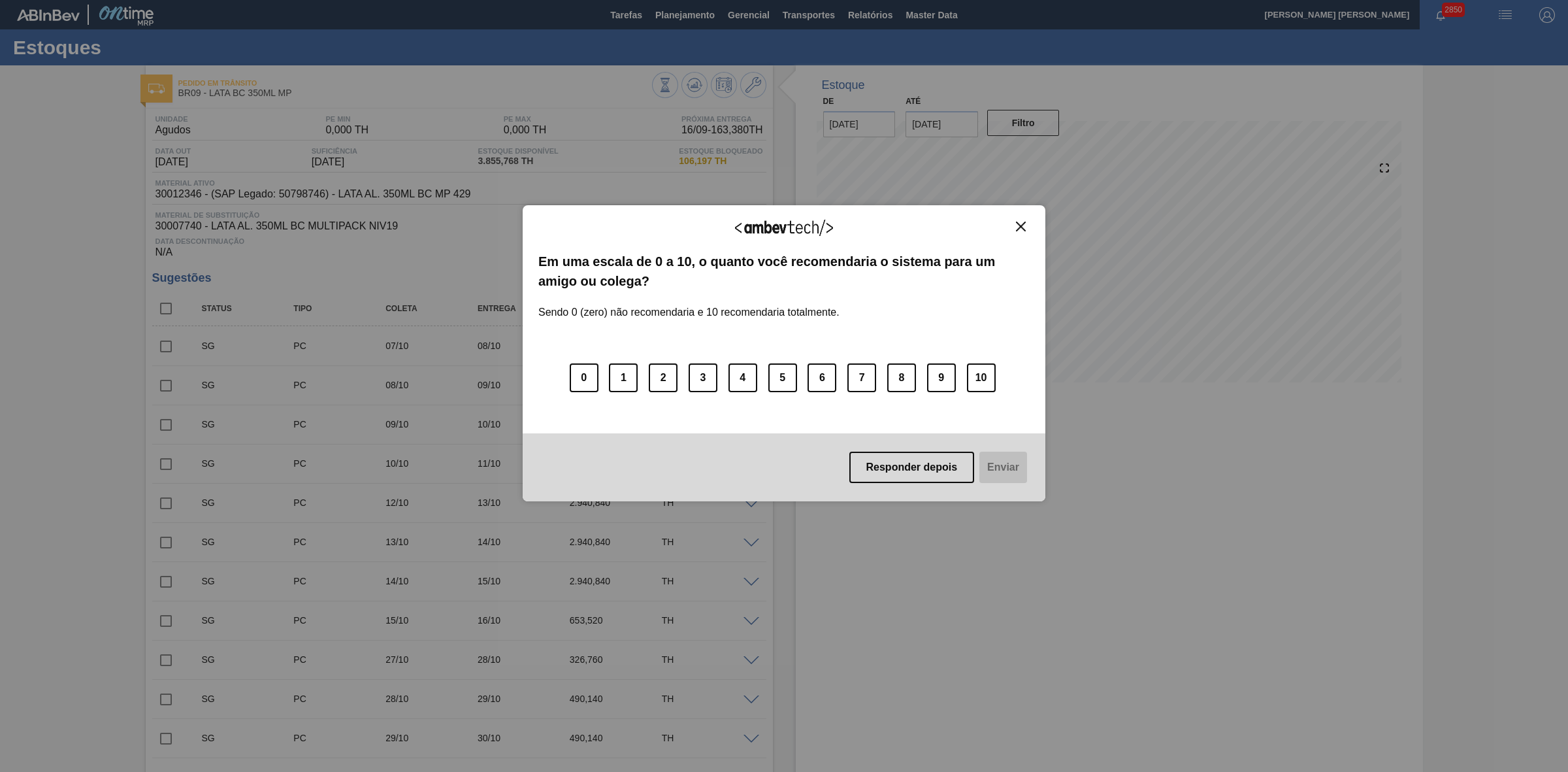
click at [1024, 224] on img "Close" at bounding box center [1021, 226] width 10 height 10
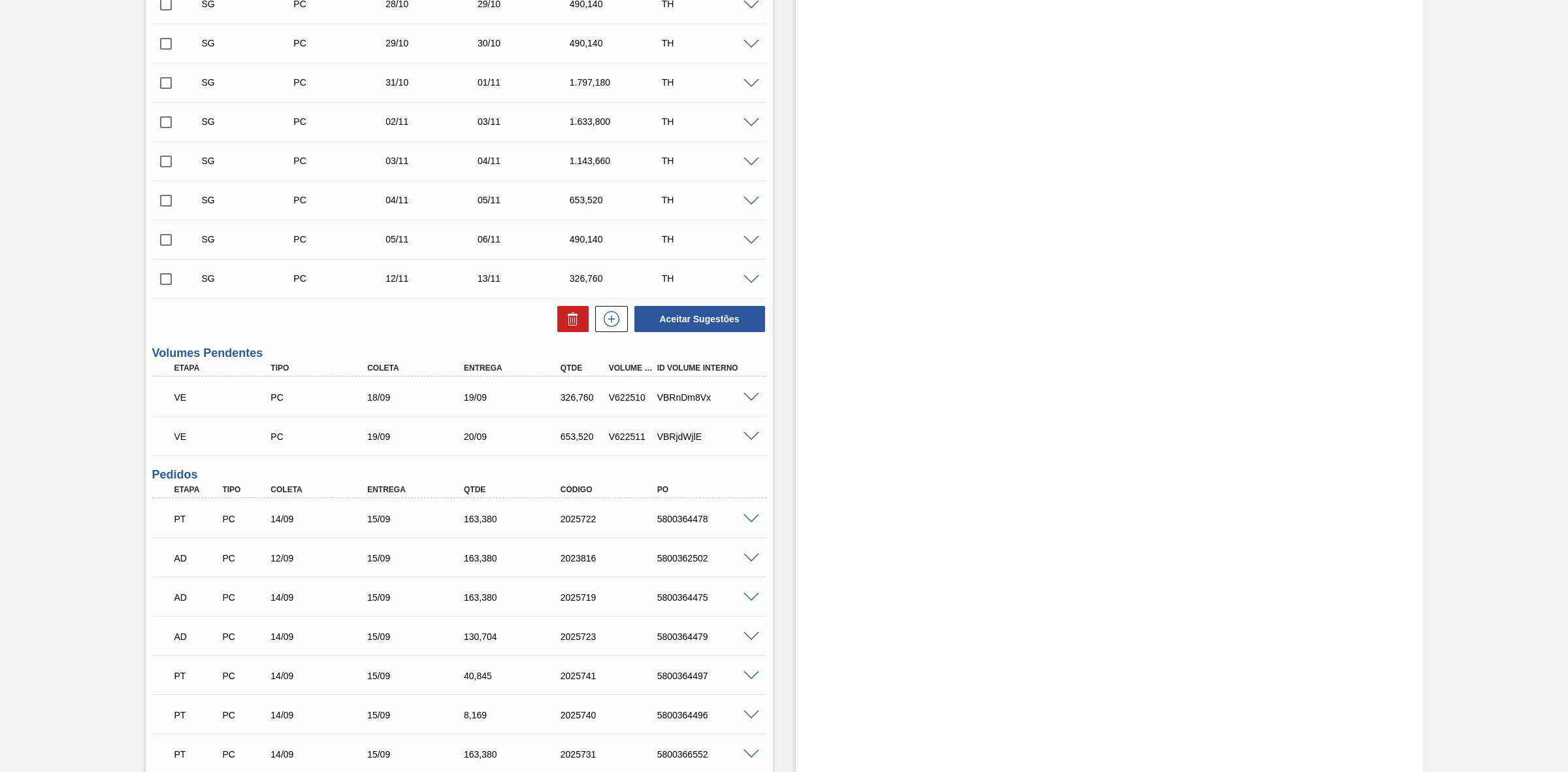
scroll to position [687, 0]
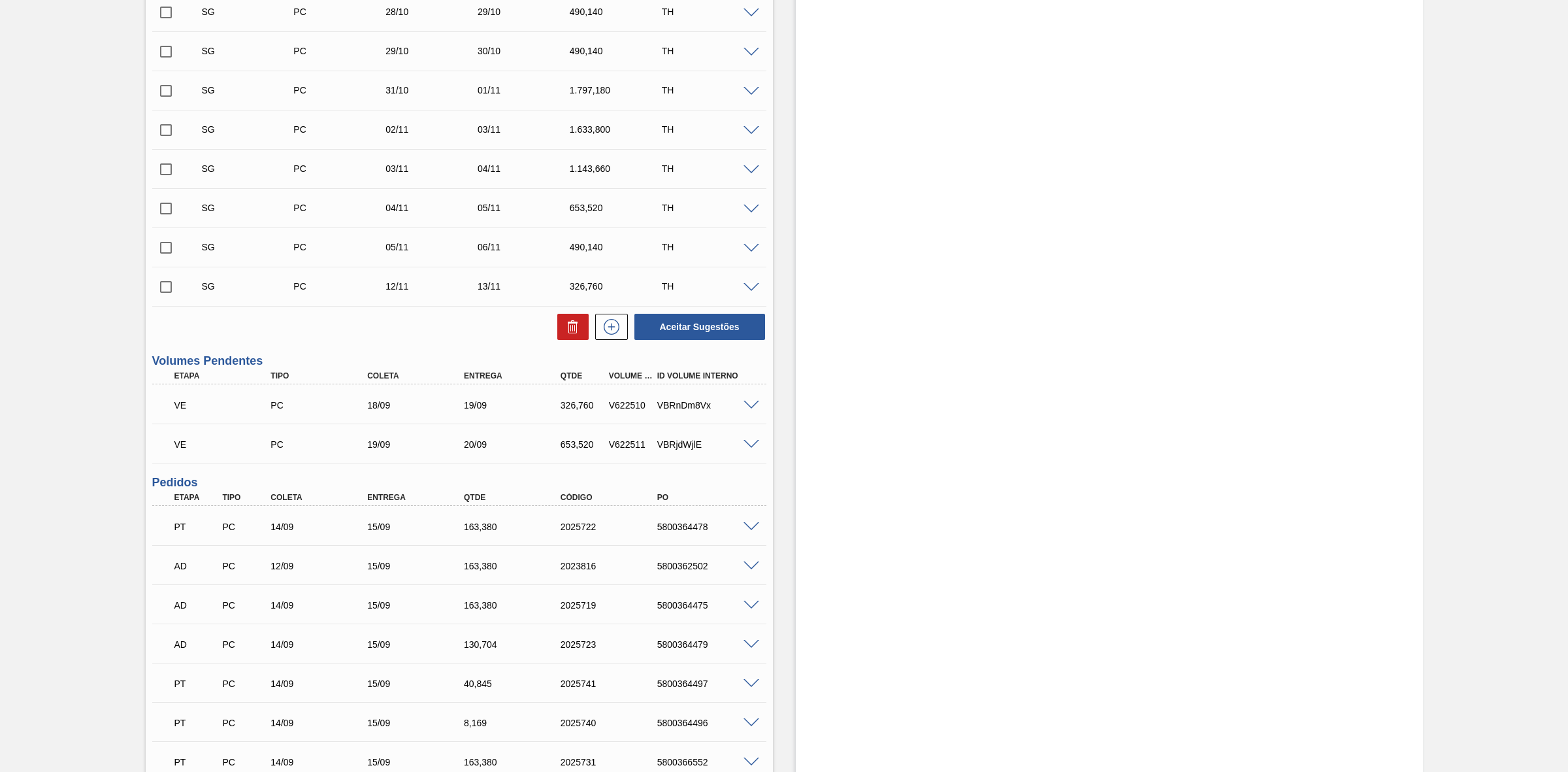
click at [751, 407] on span at bounding box center [751, 406] width 16 height 10
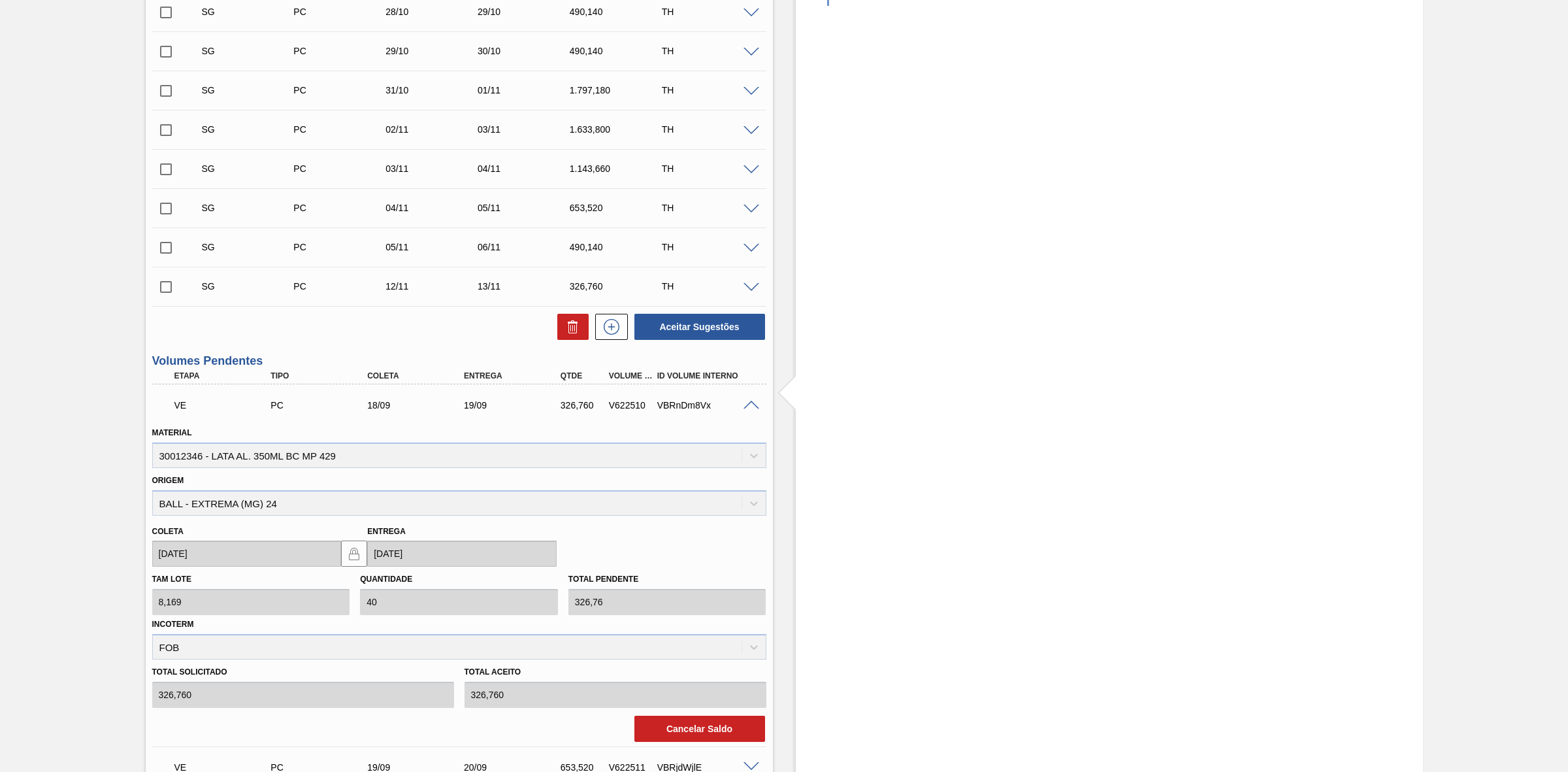
click at [751, 409] on span at bounding box center [751, 406] width 16 height 10
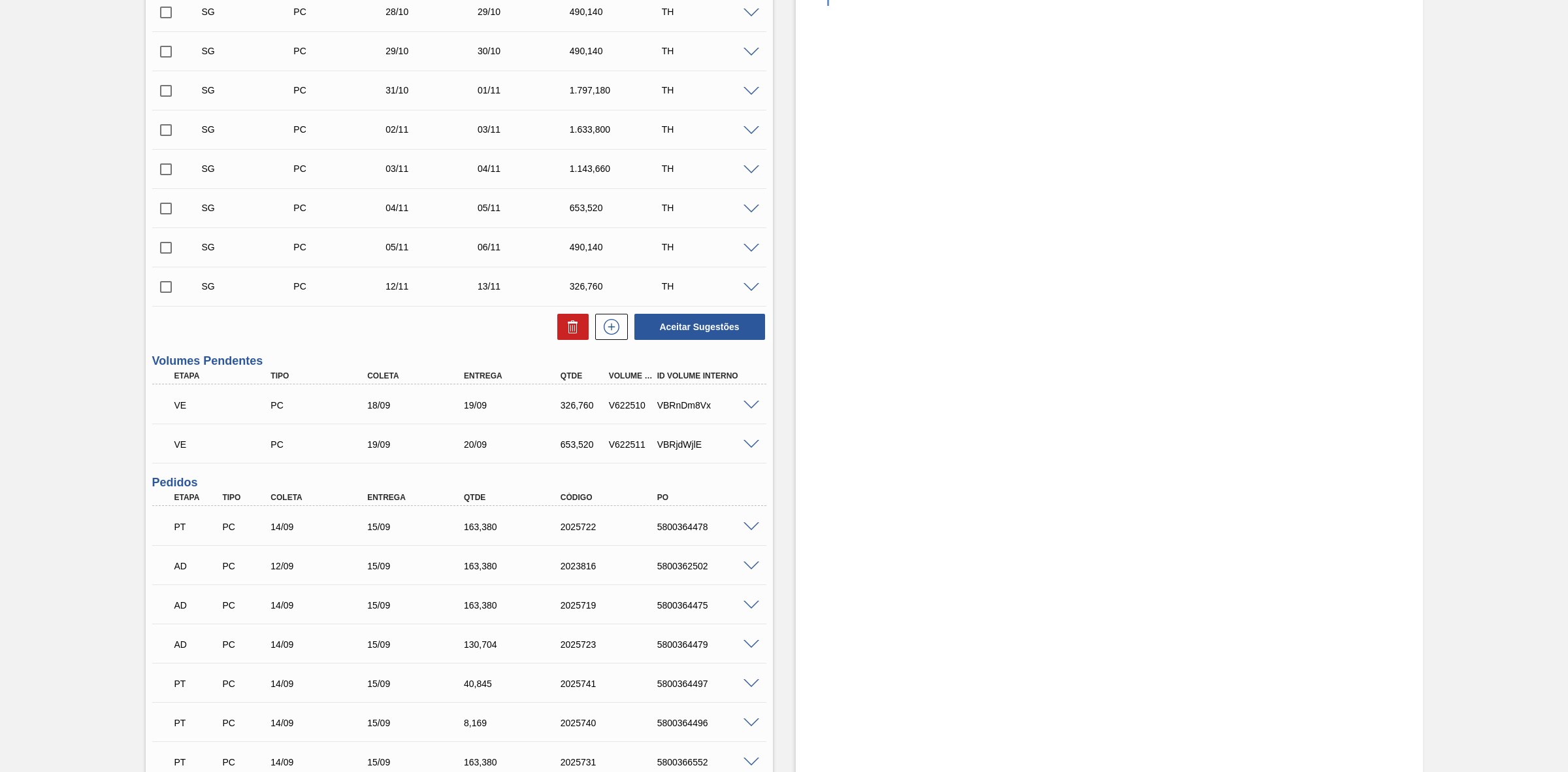
click at [748, 443] on span at bounding box center [751, 445] width 16 height 10
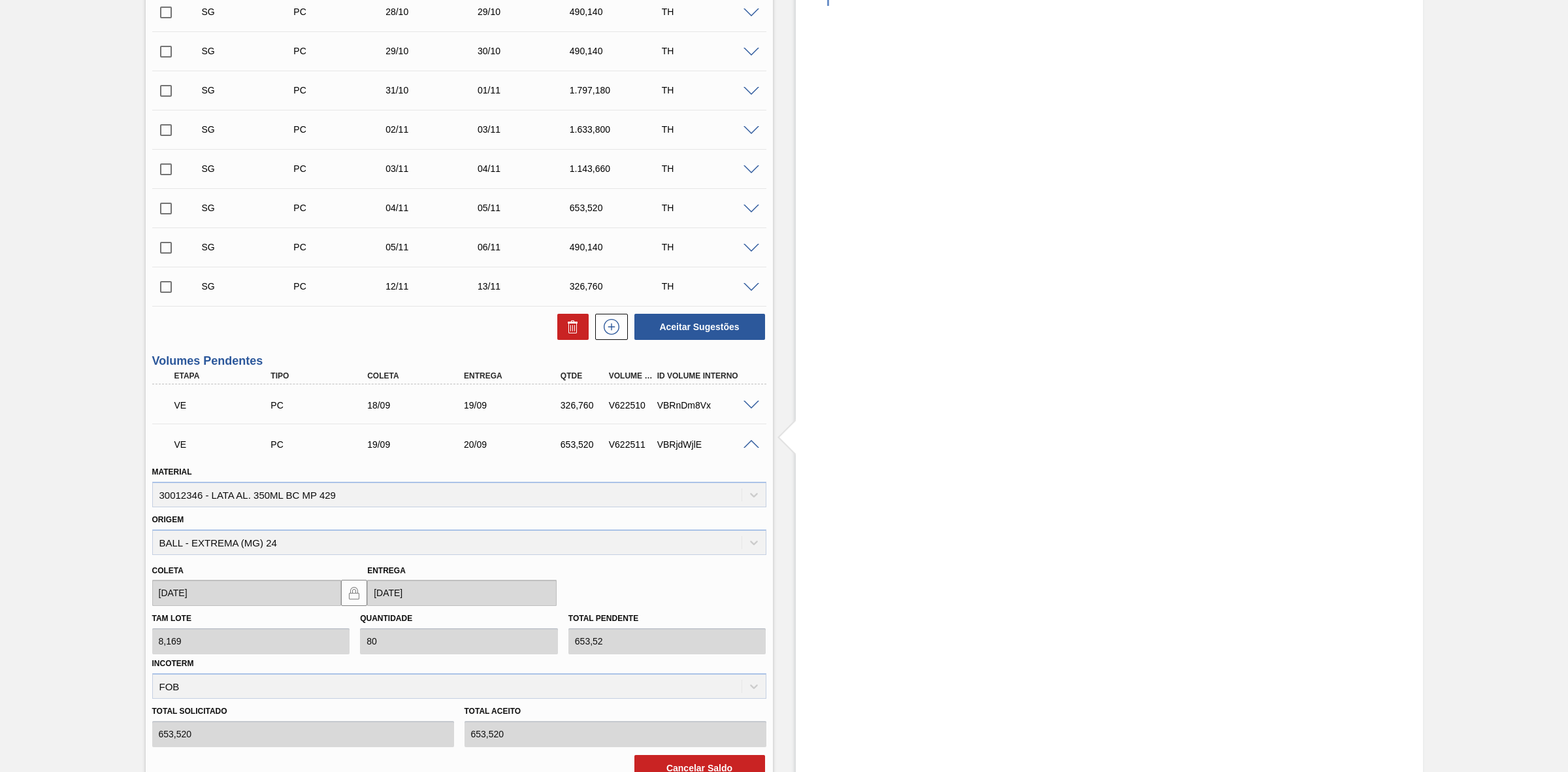
click at [748, 443] on span at bounding box center [751, 445] width 16 height 10
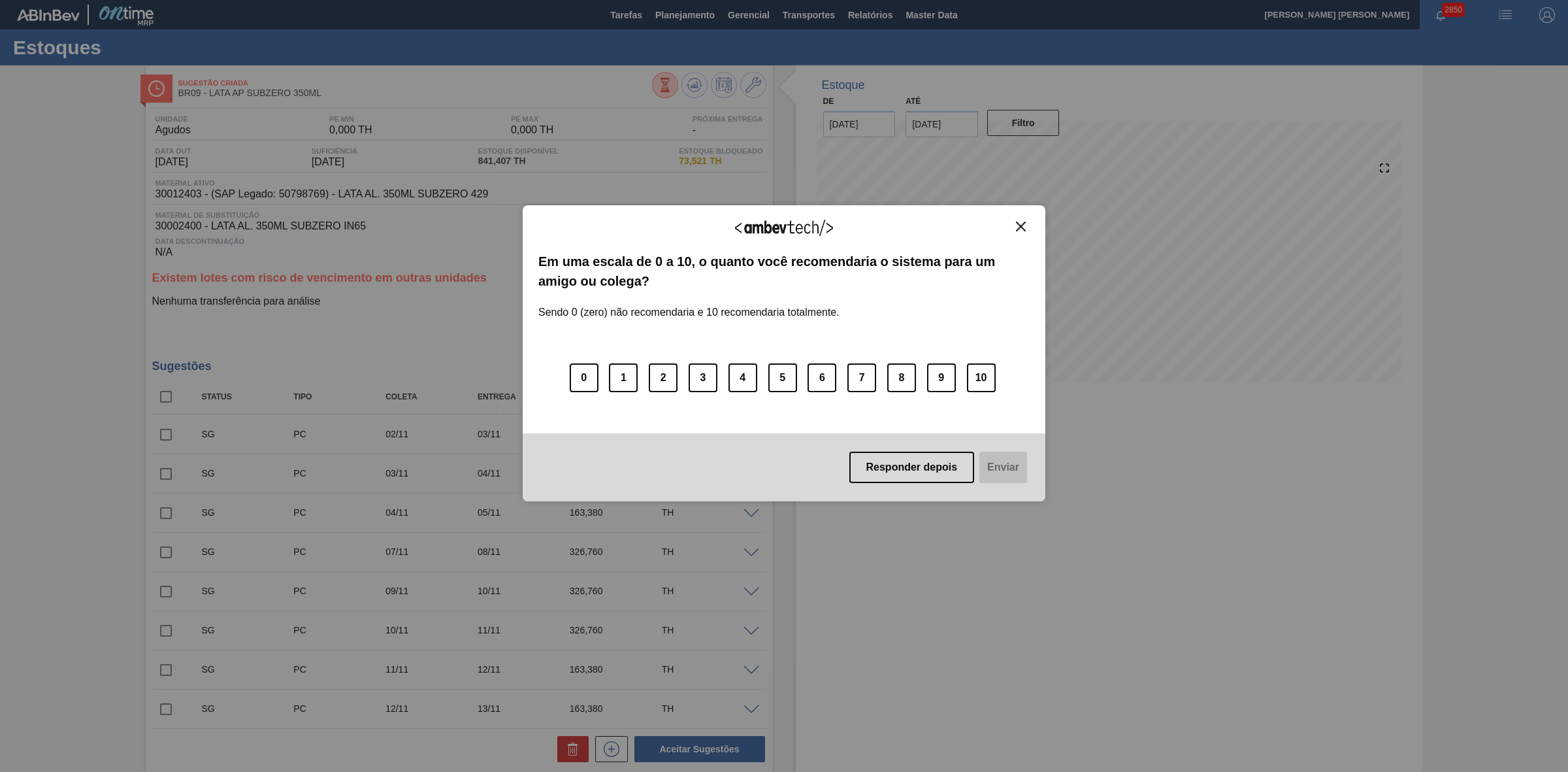
click at [1017, 226] on img "Close" at bounding box center [1021, 226] width 10 height 10
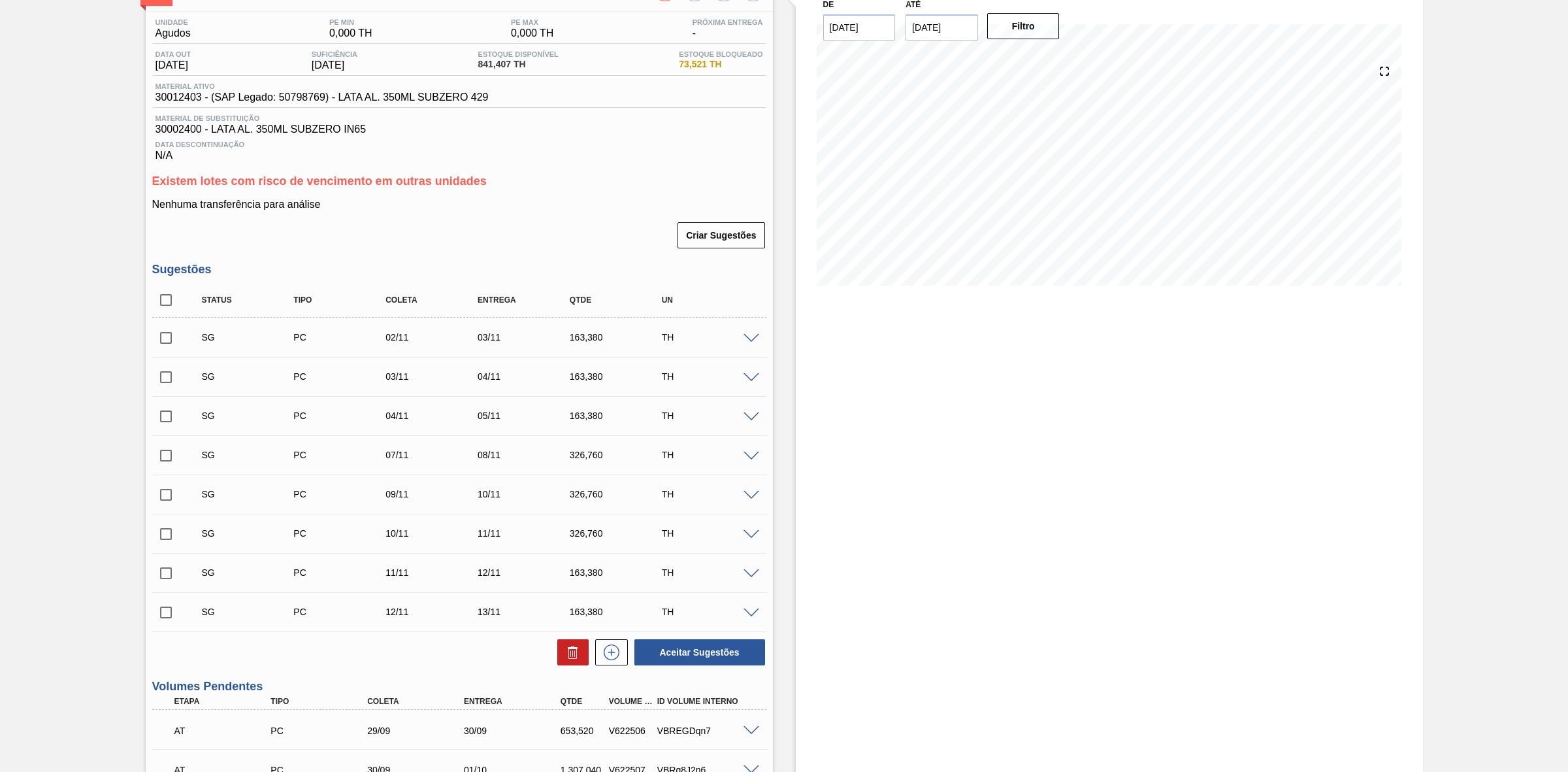
scroll to position [282, 0]
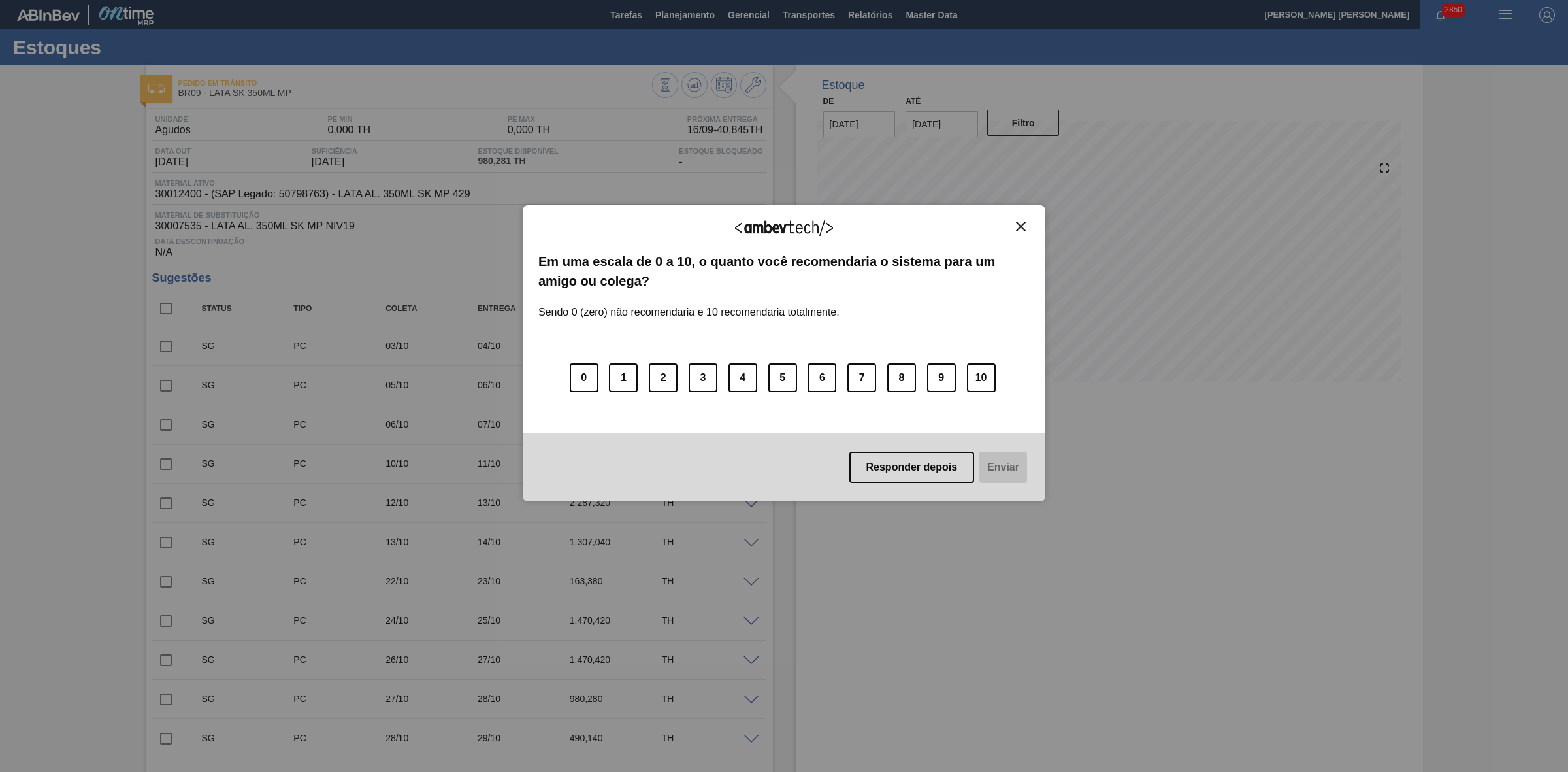
click at [1026, 222] on button "Close" at bounding box center [1021, 226] width 18 height 11
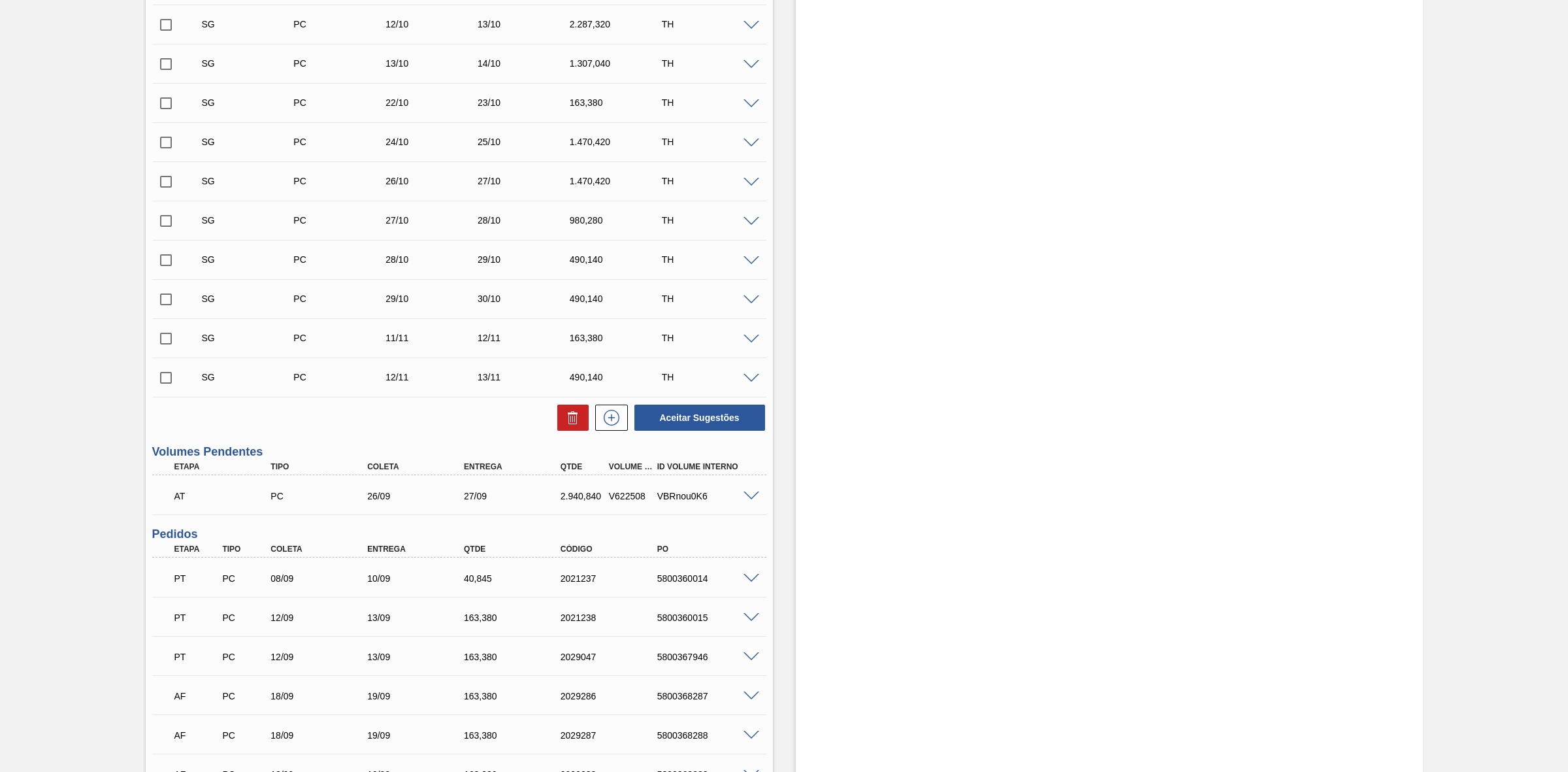
scroll to position [654, 0]
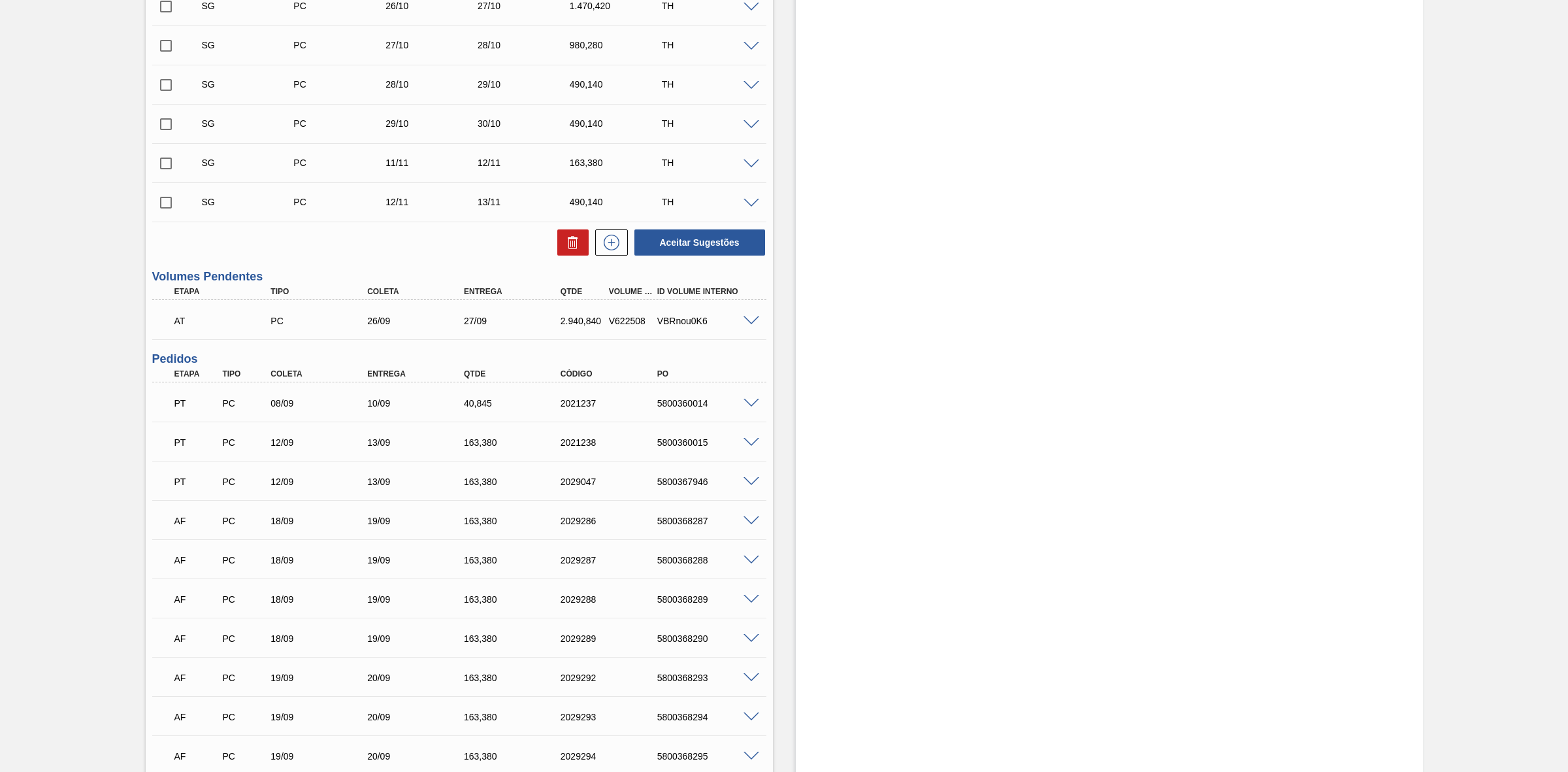
click at [751, 326] on span at bounding box center [751, 321] width 16 height 10
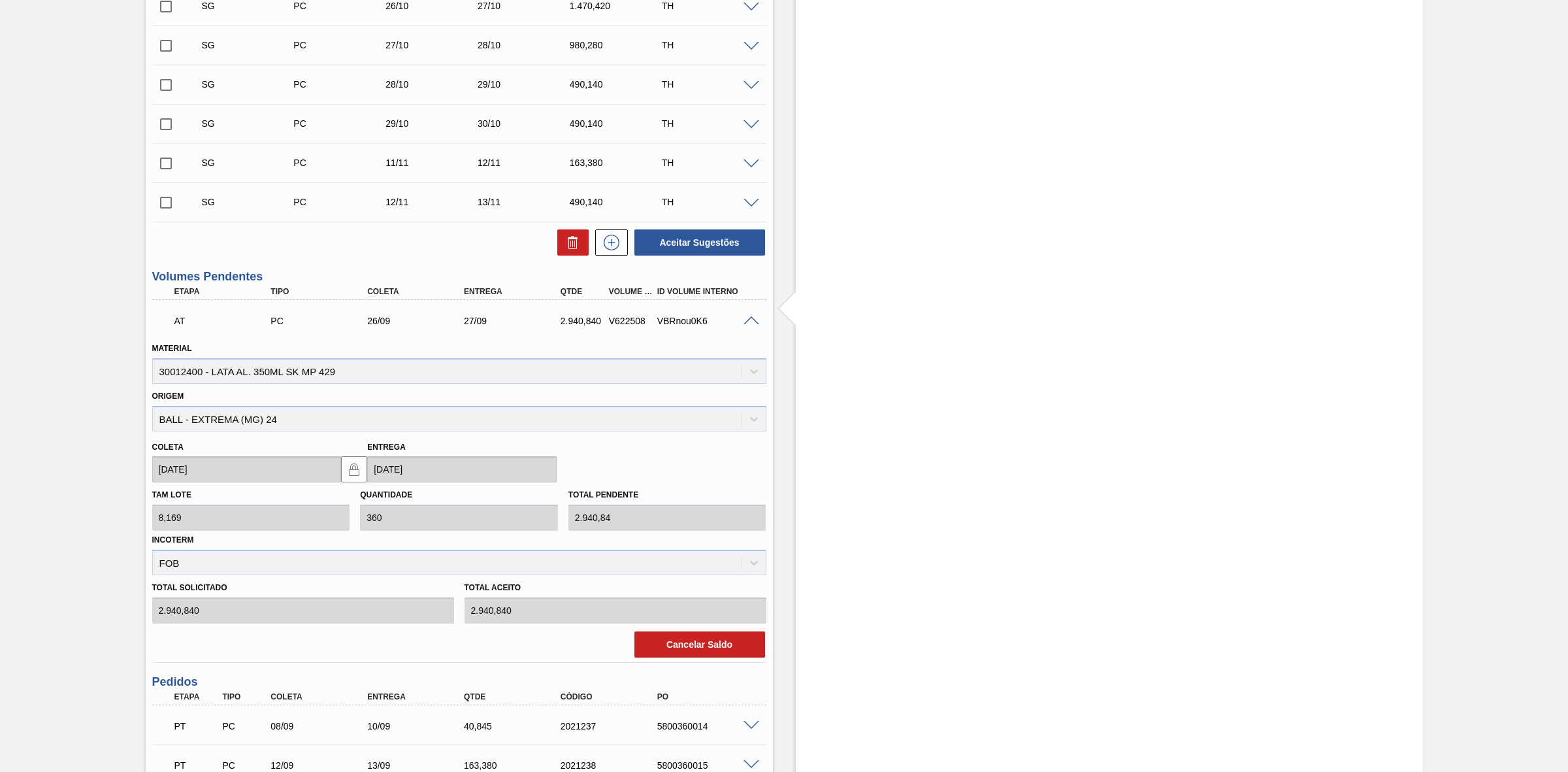
click at [750, 326] on span at bounding box center [751, 321] width 16 height 10
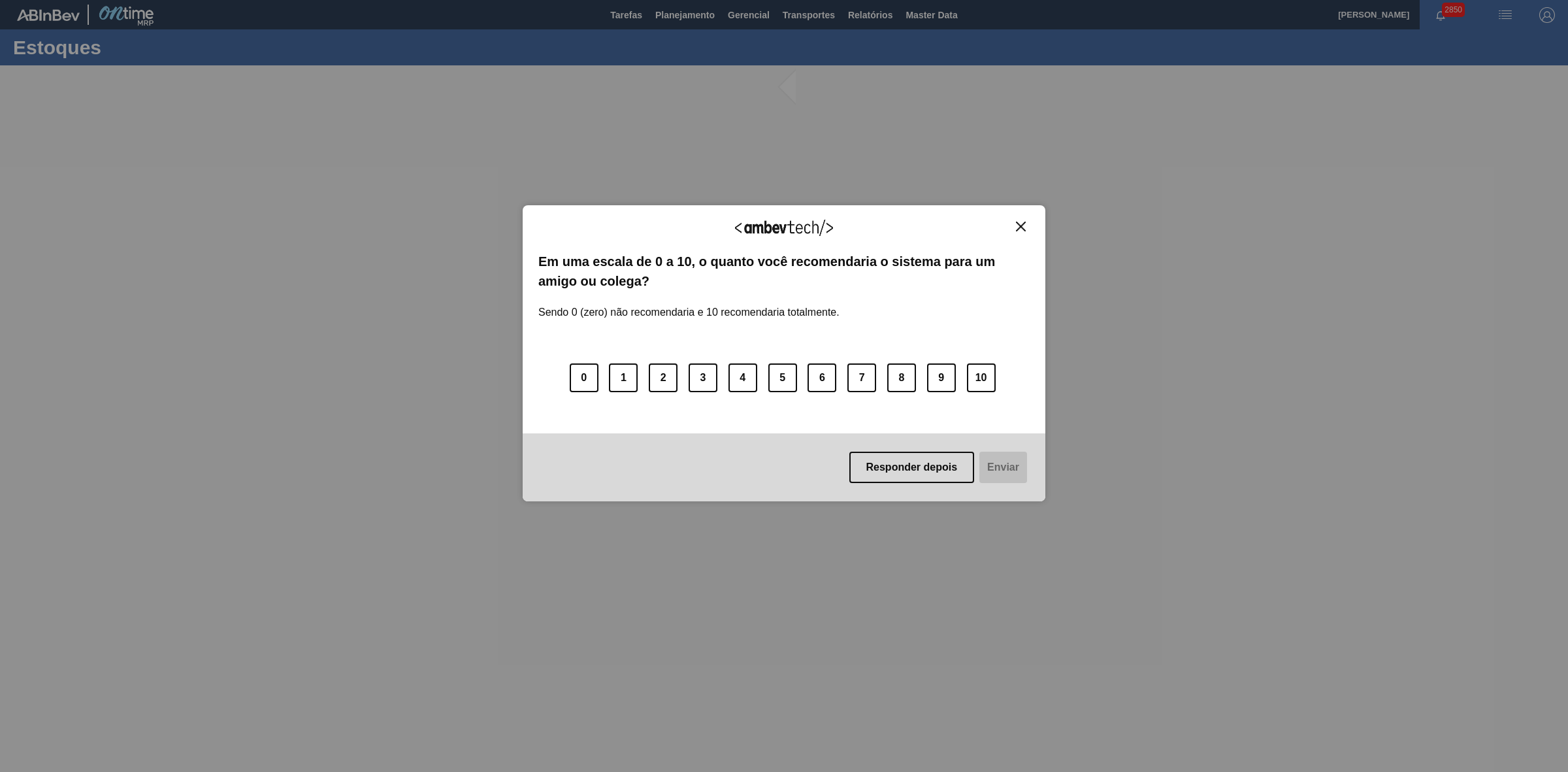
click at [1020, 227] on img "Close" at bounding box center [1021, 226] width 10 height 10
click at [1019, 227] on img "Close" at bounding box center [1021, 226] width 10 height 10
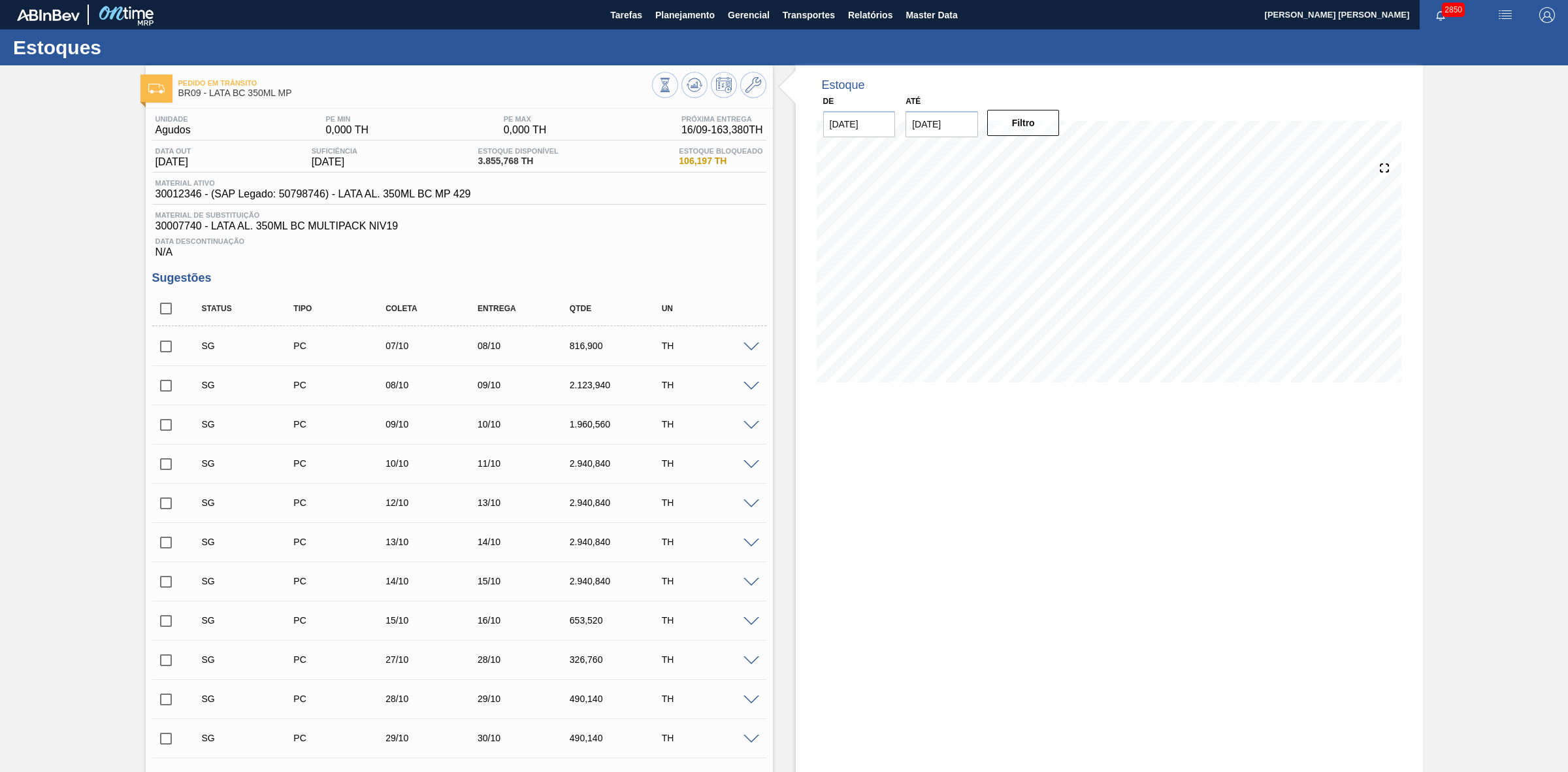
click at [174, 194] on span "30012346 - (SAP Legado: 50798746) - LATA AL. 350ML BC MP 429" at bounding box center [313, 194] width 316 height 12
copy span "30012346"
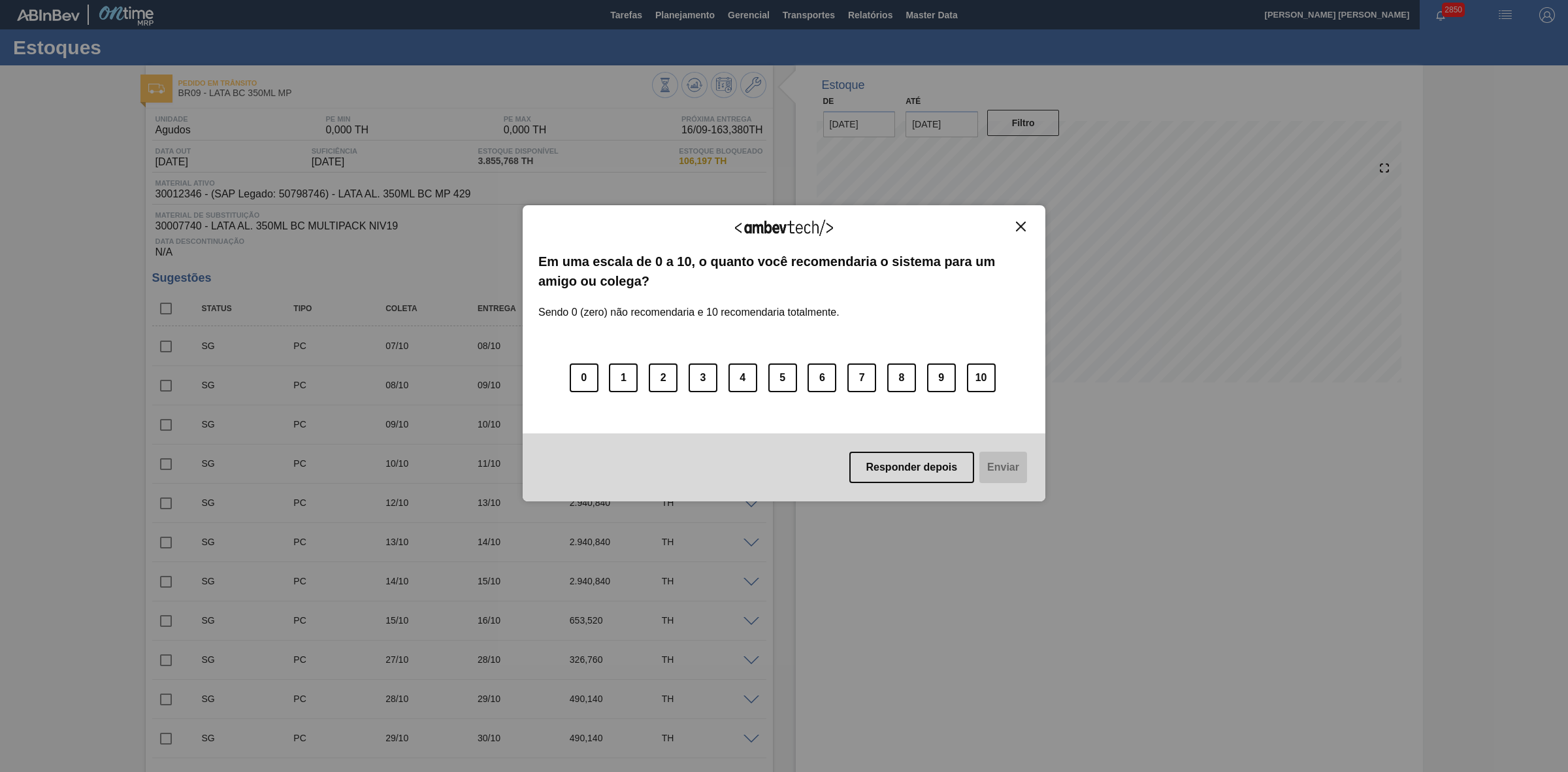
click at [1023, 223] on img "Close" at bounding box center [1021, 226] width 10 height 10
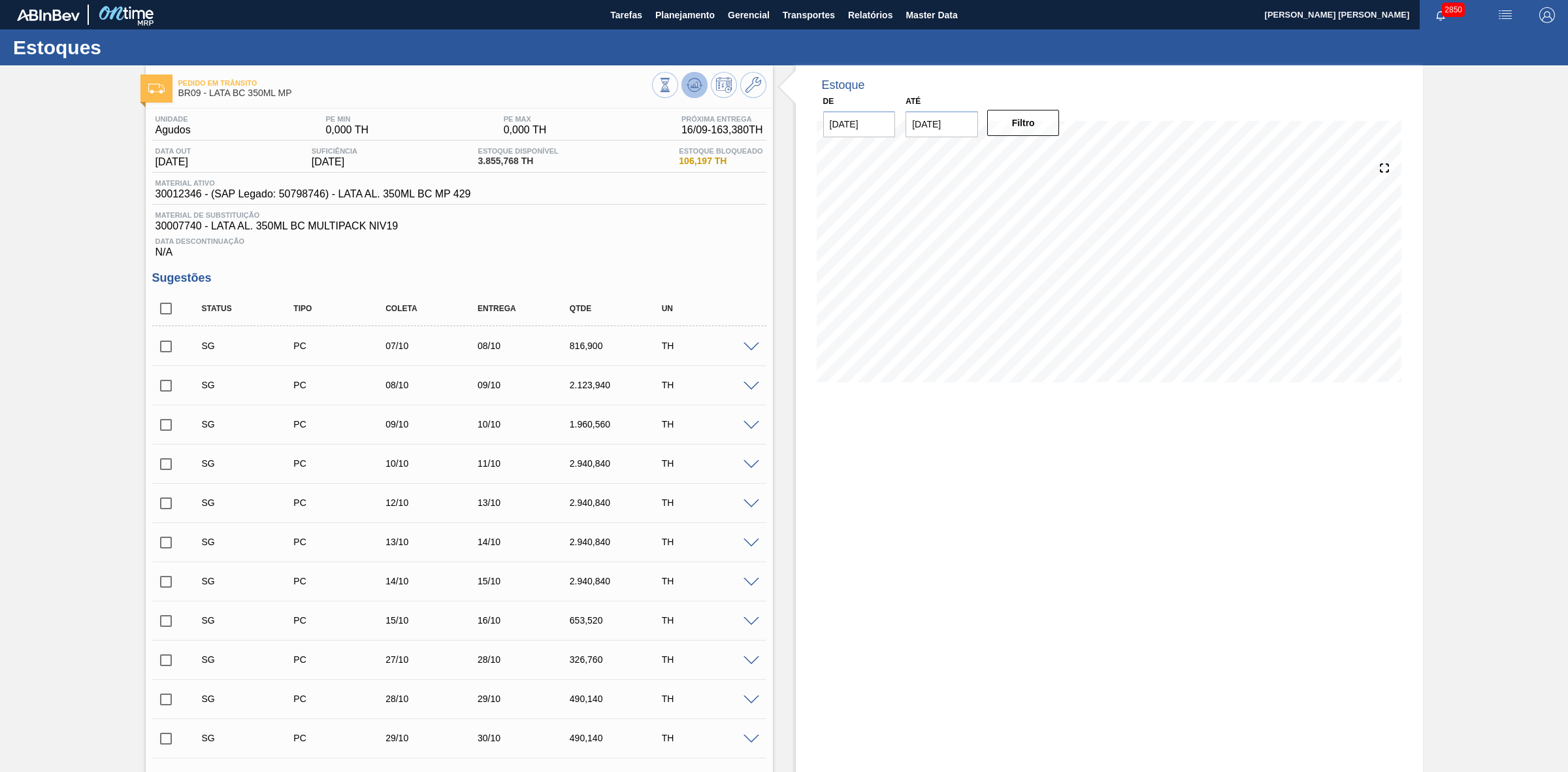
click at [682, 87] on button at bounding box center [694, 84] width 26 height 26
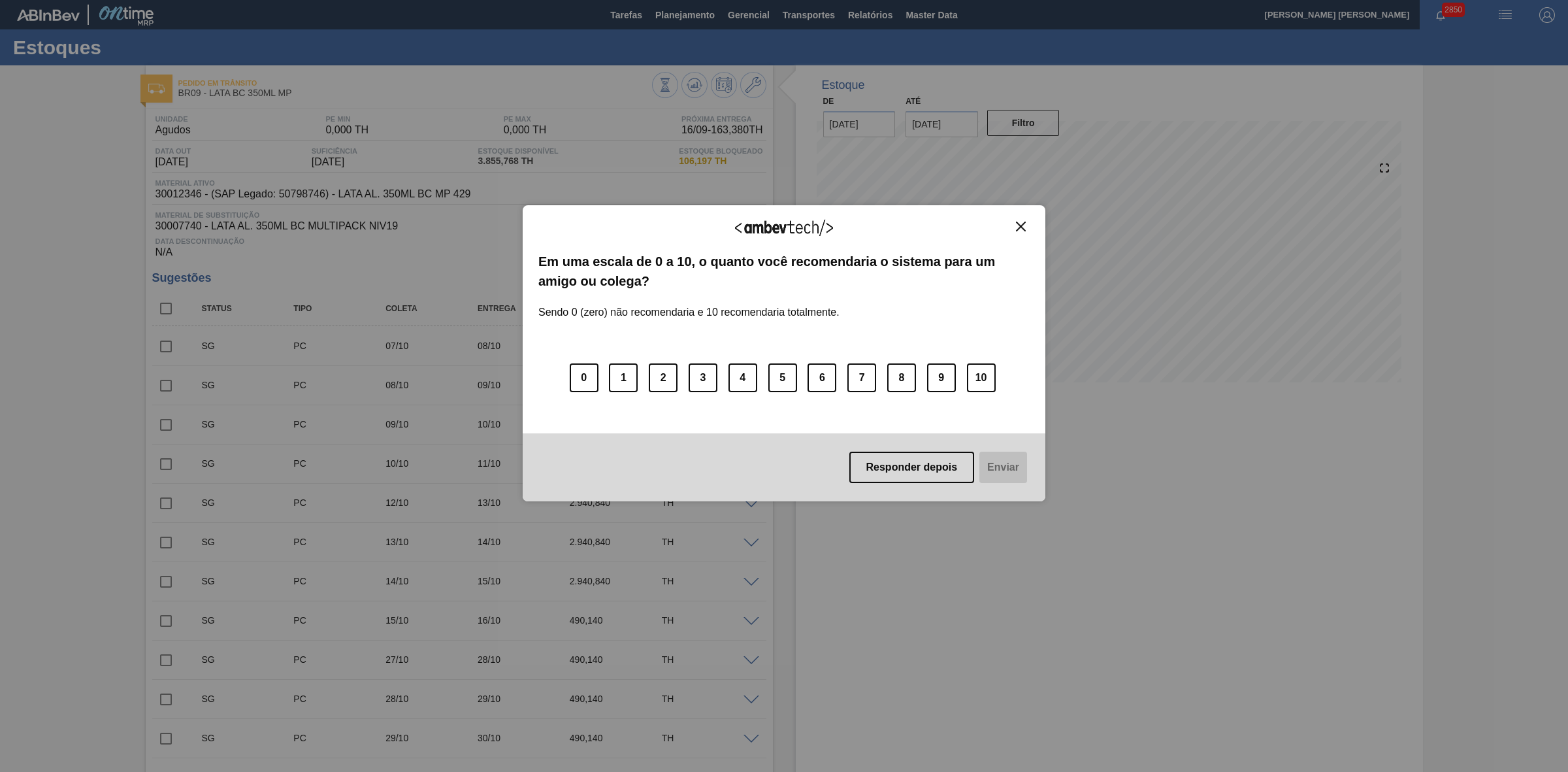
click at [1020, 227] on img "Close" at bounding box center [1021, 226] width 10 height 10
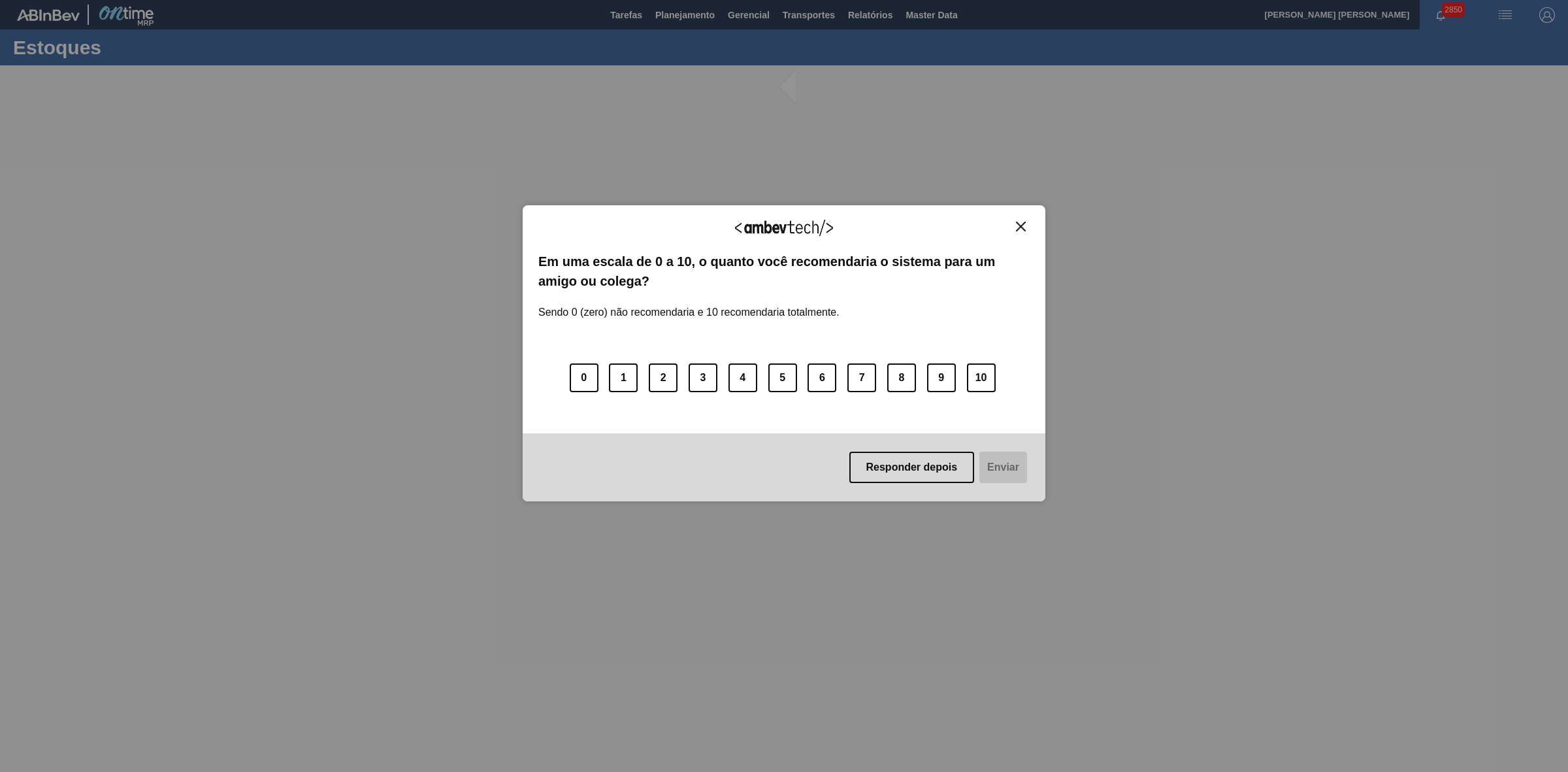
click at [1020, 222] on img "Close" at bounding box center [1021, 226] width 10 height 10
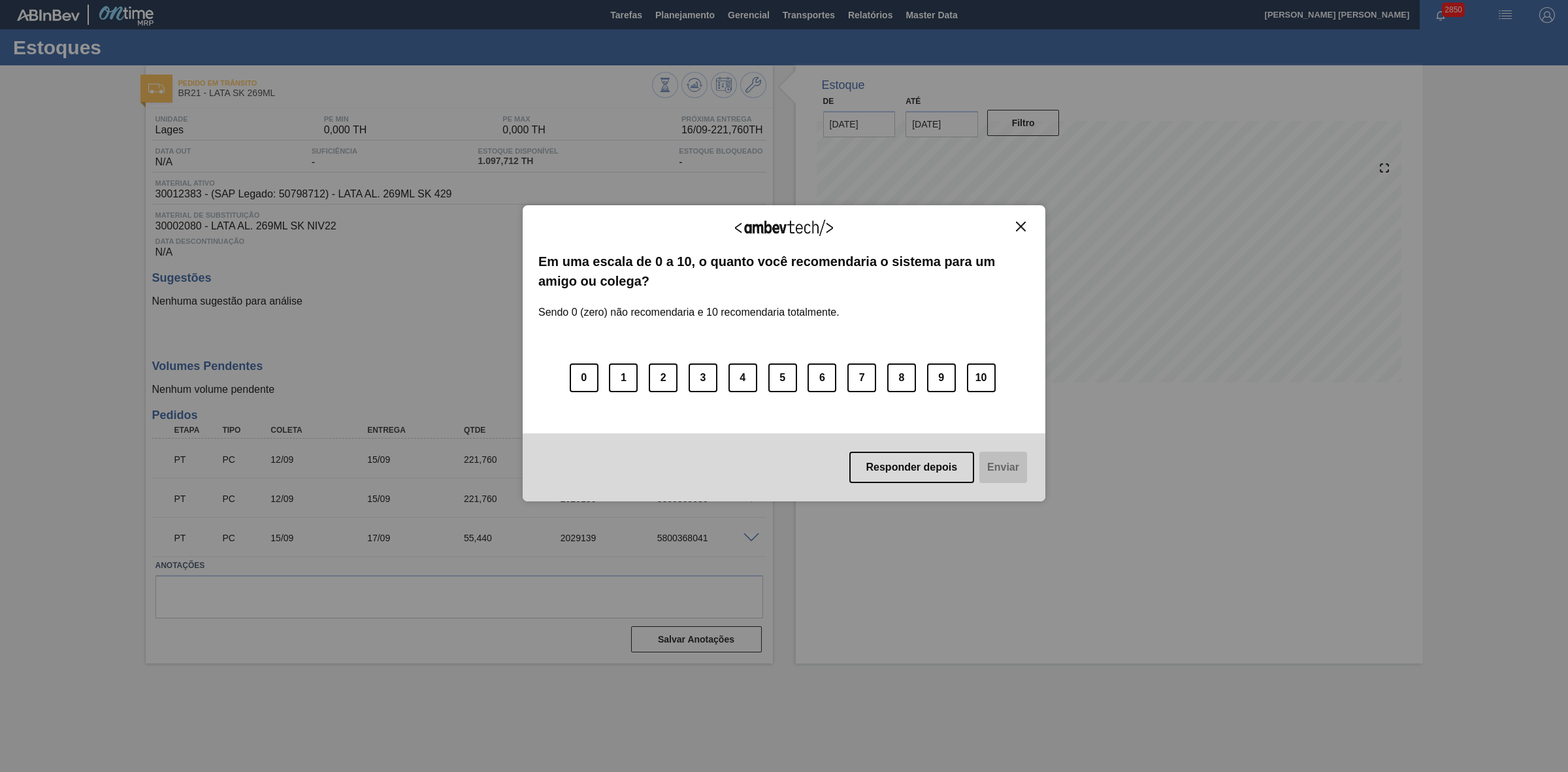
click at [1021, 228] on img "Close" at bounding box center [1021, 226] width 10 height 10
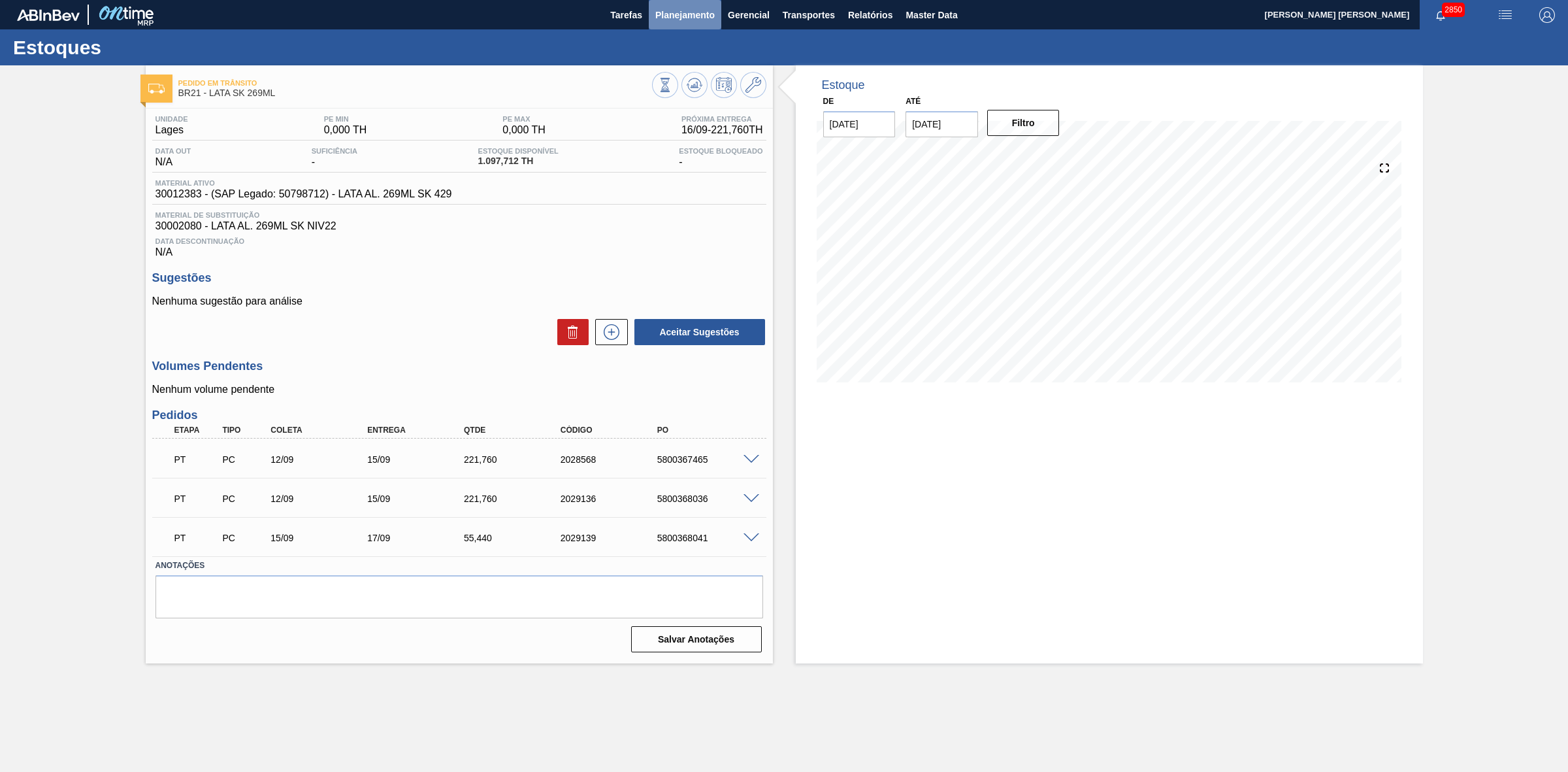
click at [692, 5] on button "Planejamento" at bounding box center [685, 14] width 72 height 29
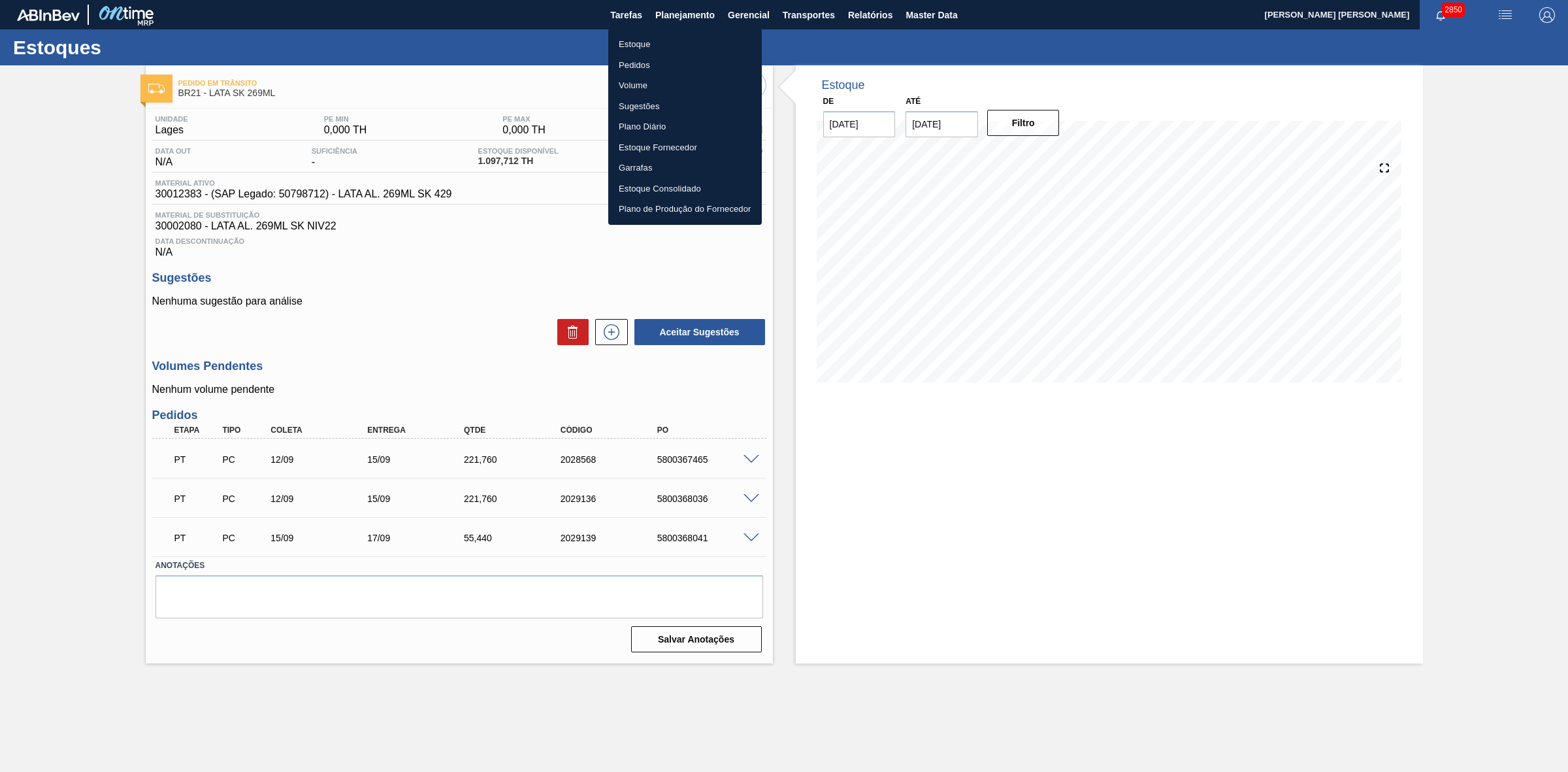
click at [641, 46] on li "Estoque" at bounding box center [685, 44] width 153 height 21
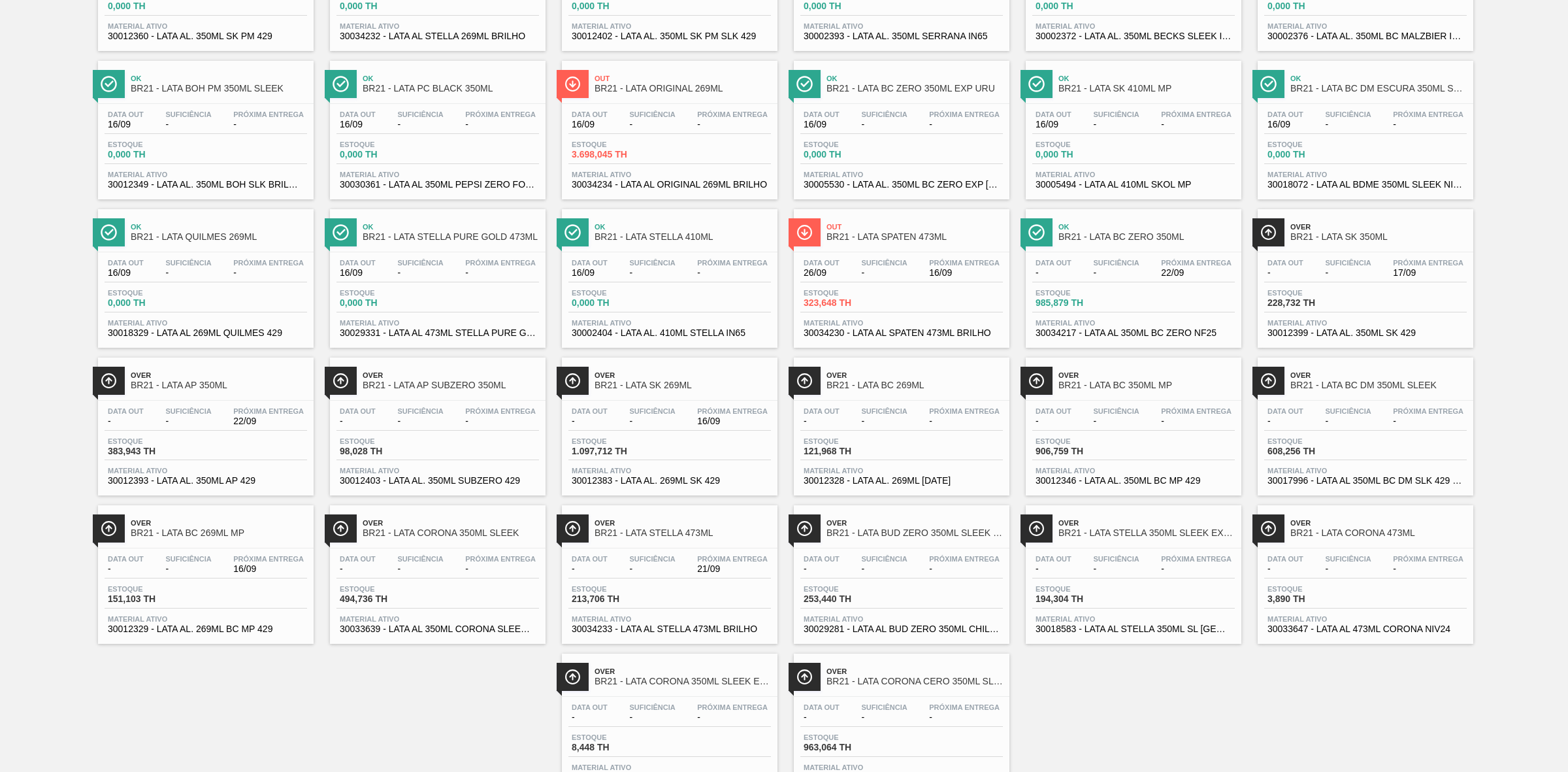
scroll to position [554, 0]
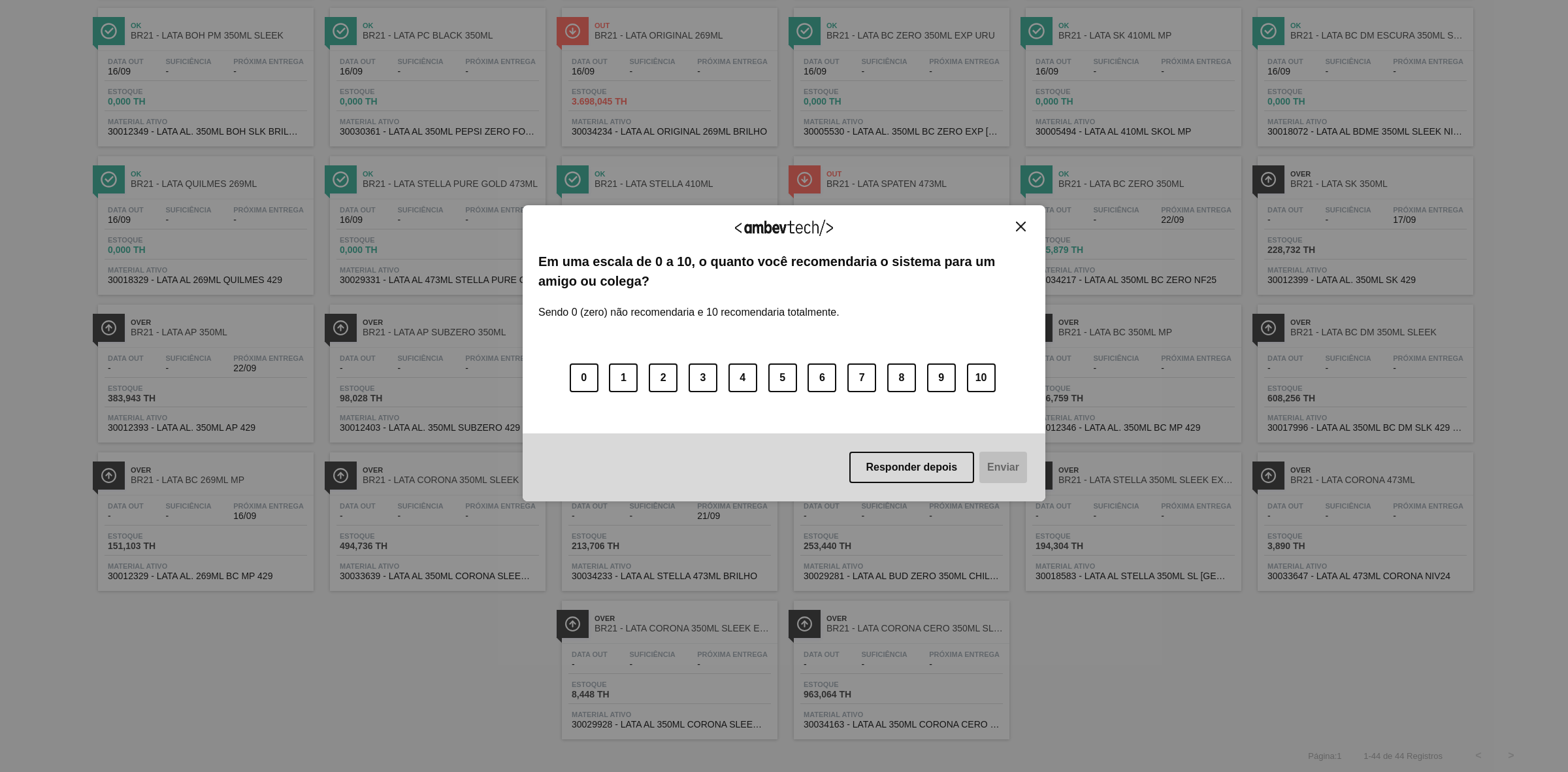
click at [1021, 228] on img "Close" at bounding box center [1021, 226] width 10 height 10
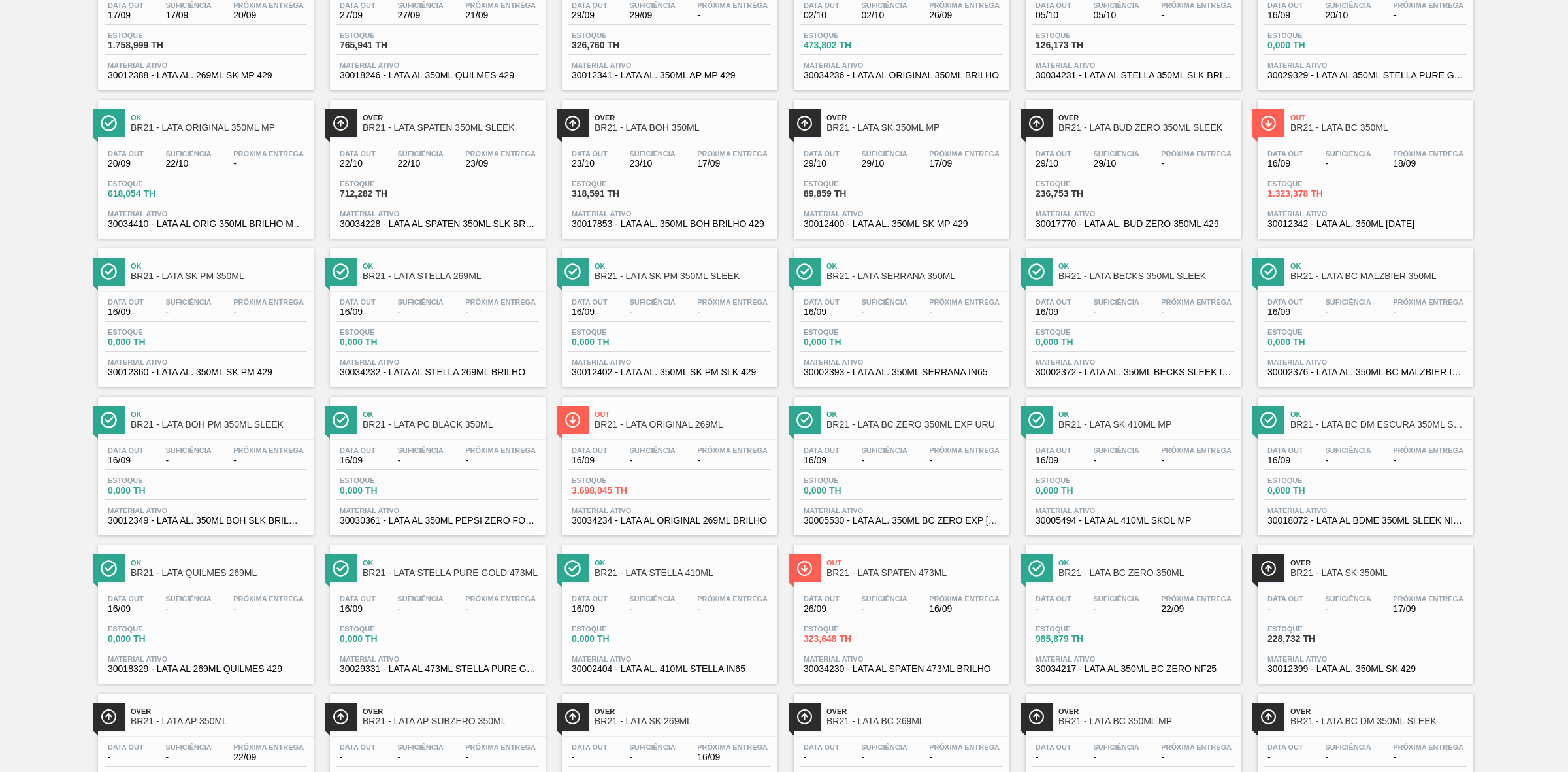
scroll to position [0, 0]
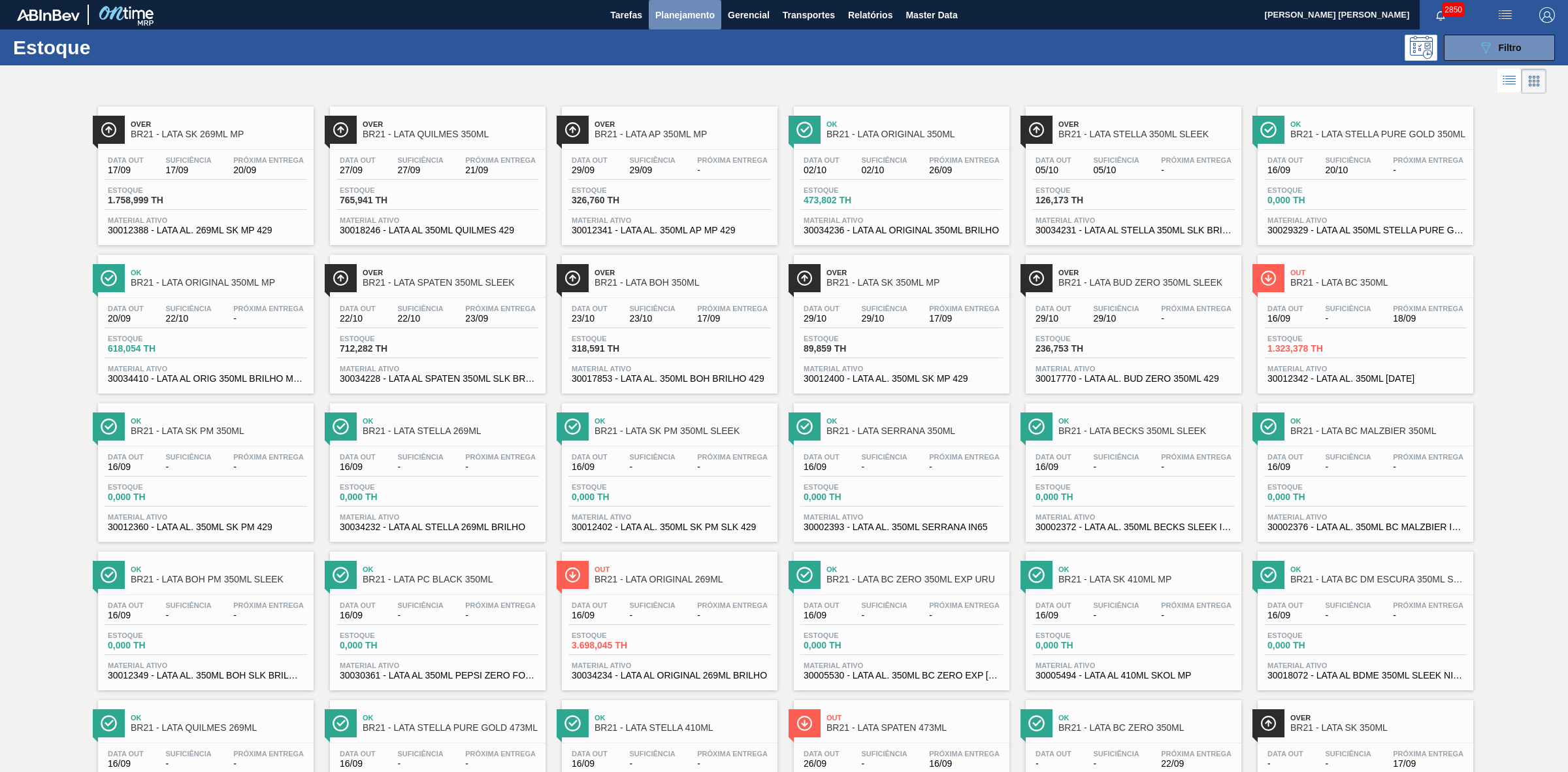
click at [662, 20] on span "Planejamento" at bounding box center [685, 15] width 60 height 16
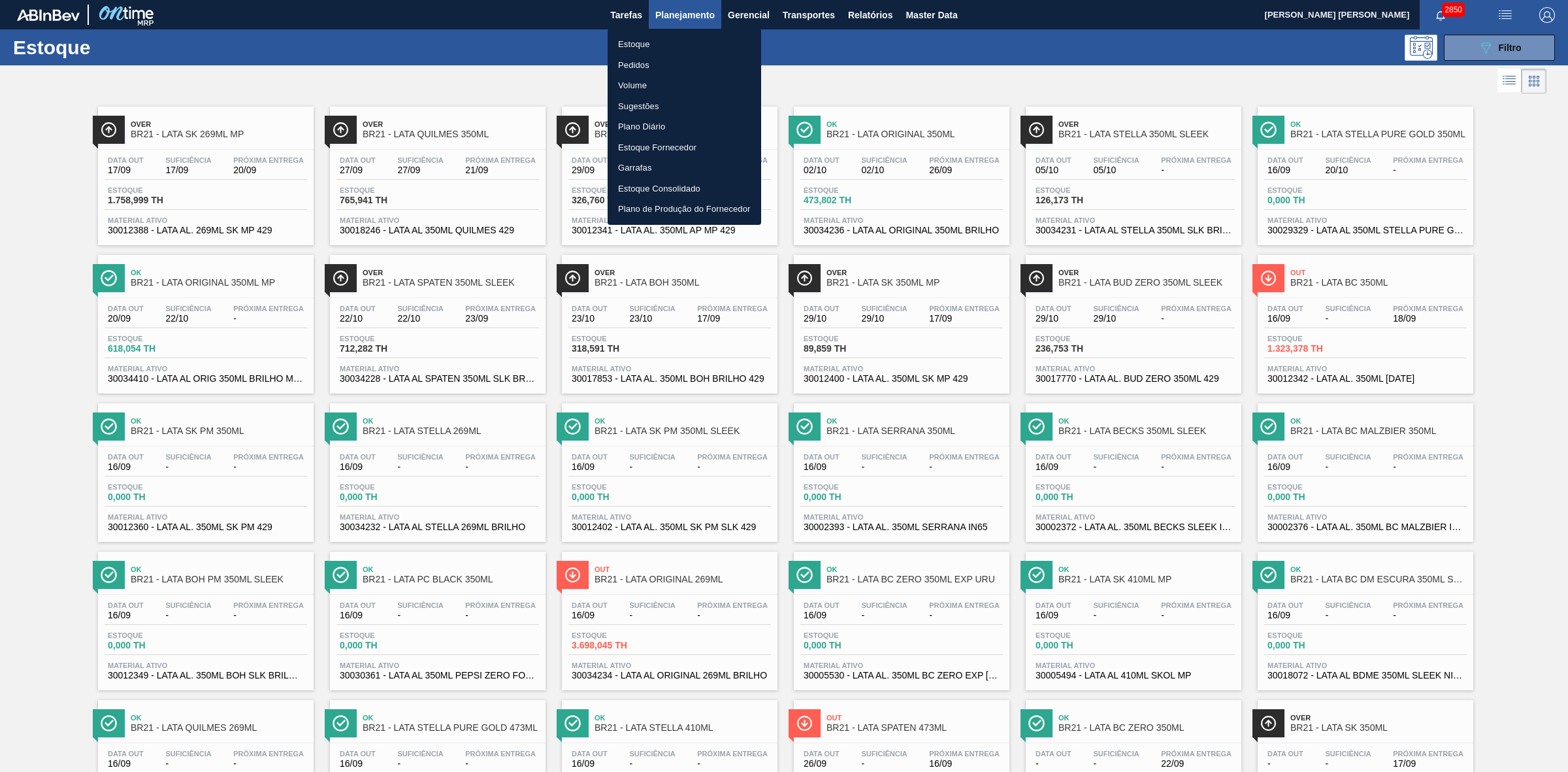
click at [638, 41] on li "Estoque" at bounding box center [684, 44] width 153 height 21
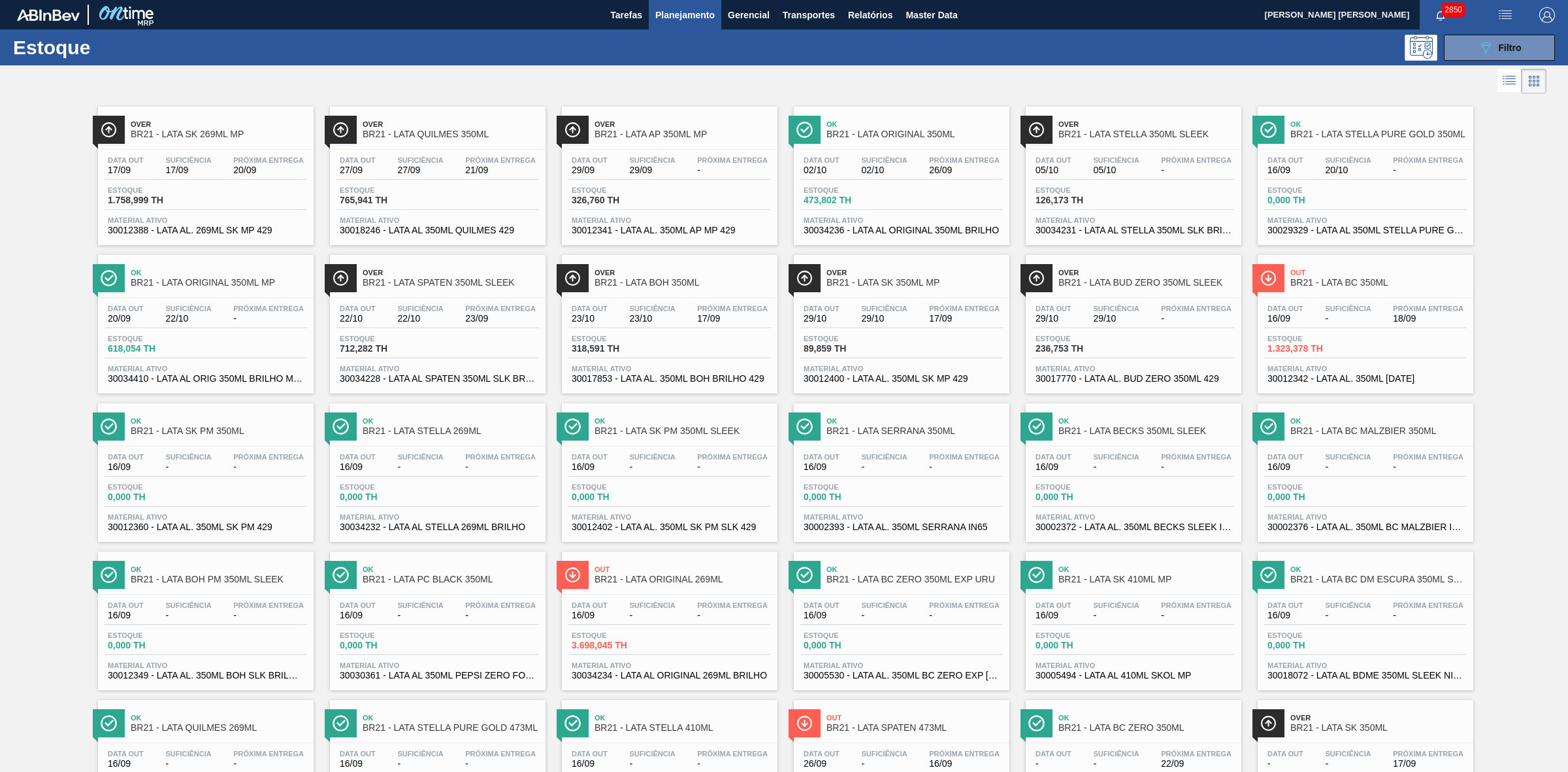
click at [694, 15] on span "Planejamento" at bounding box center [685, 15] width 60 height 16
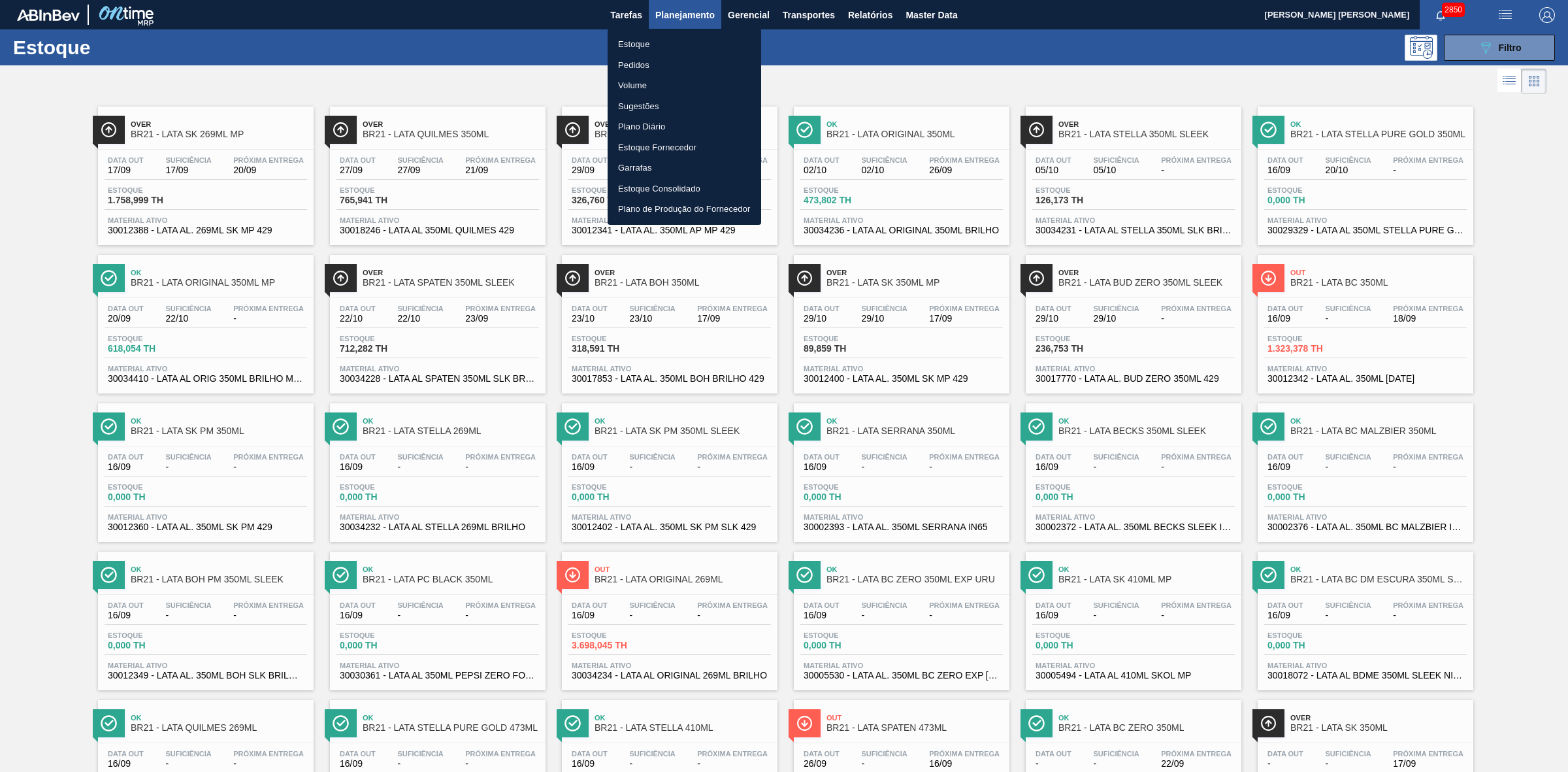
click at [643, 66] on li "Pedidos" at bounding box center [684, 65] width 153 height 21
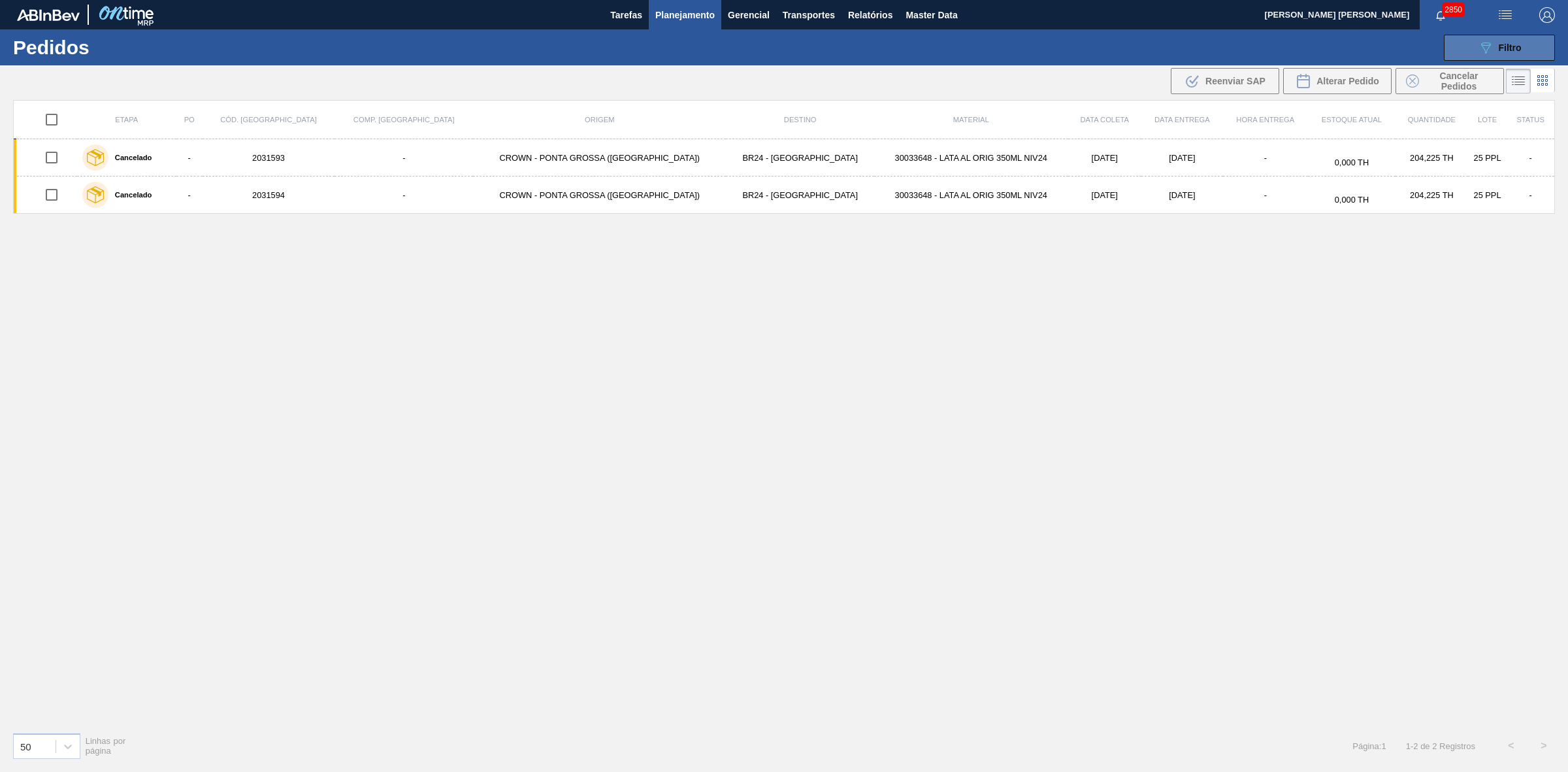
click at [1481, 50] on icon "089F7B8B-B2A5-4AFE-B5C0-19BA573D28AC" at bounding box center [1486, 48] width 16 height 16
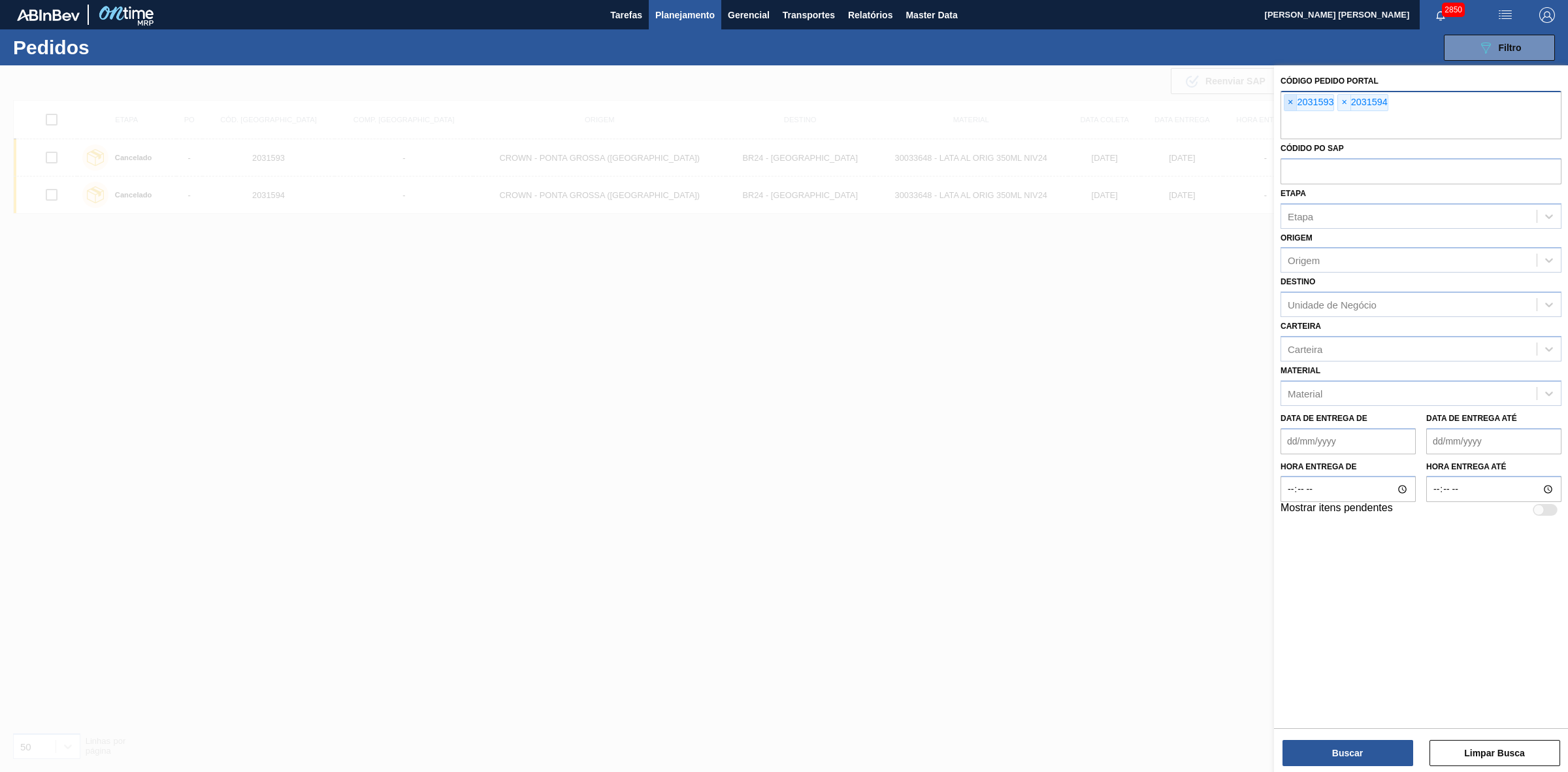
click at [1285, 106] on span "×" at bounding box center [1291, 103] width 13 height 16
click at [1288, 106] on span "×" at bounding box center [1291, 103] width 13 height 16
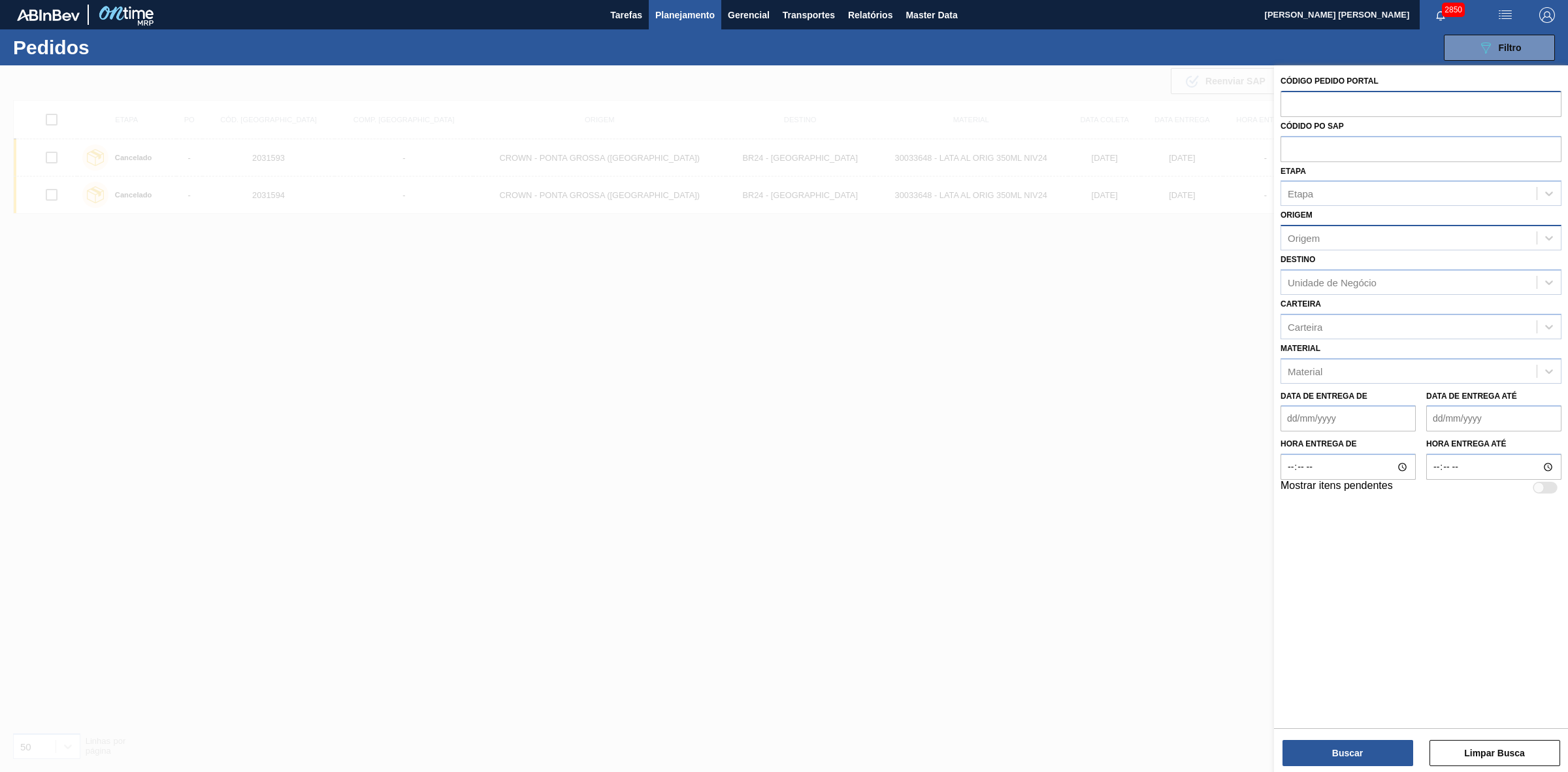
click at [1328, 236] on div "Origem" at bounding box center [1408, 238] width 255 height 19
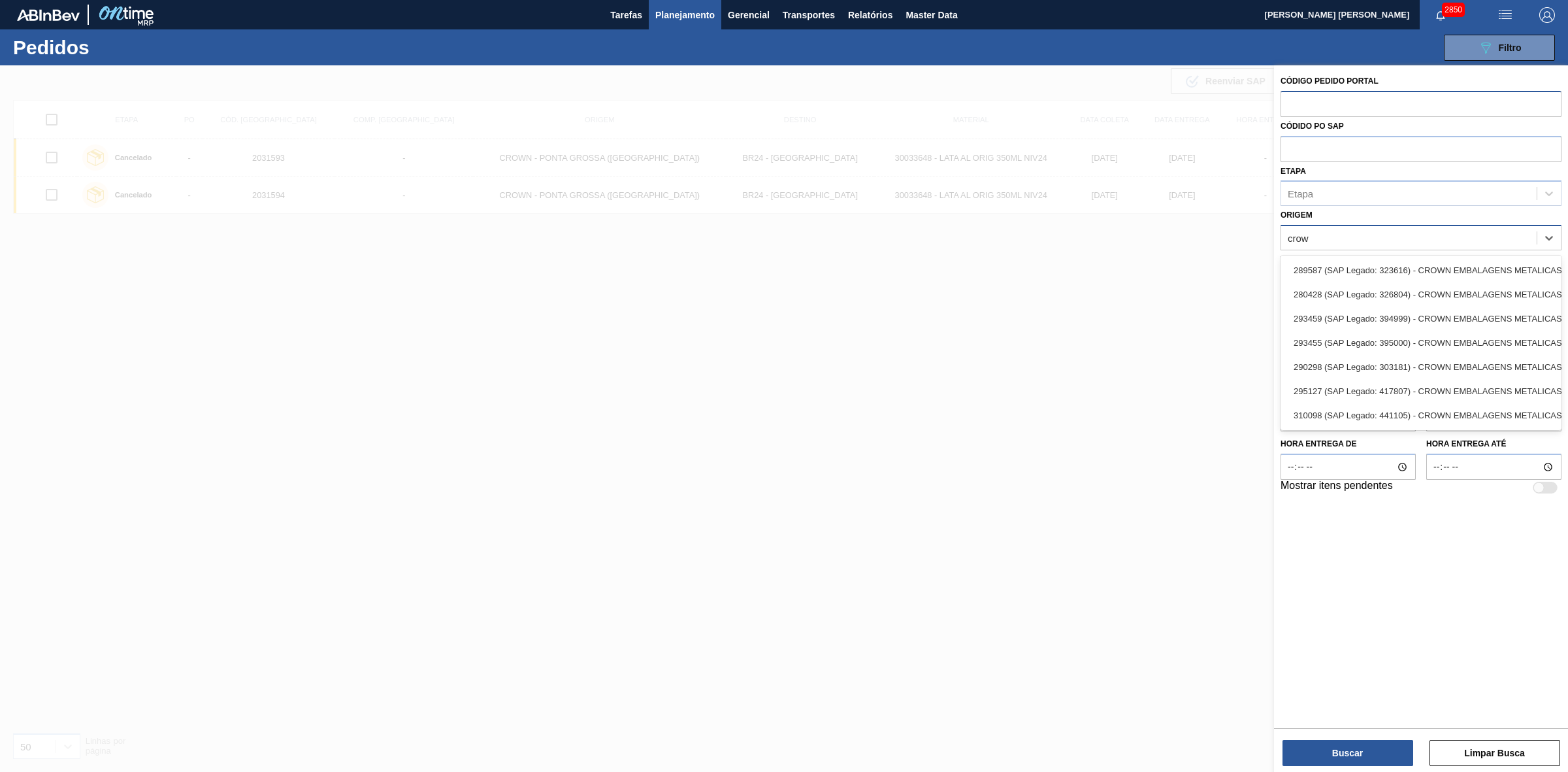
type input "crown"
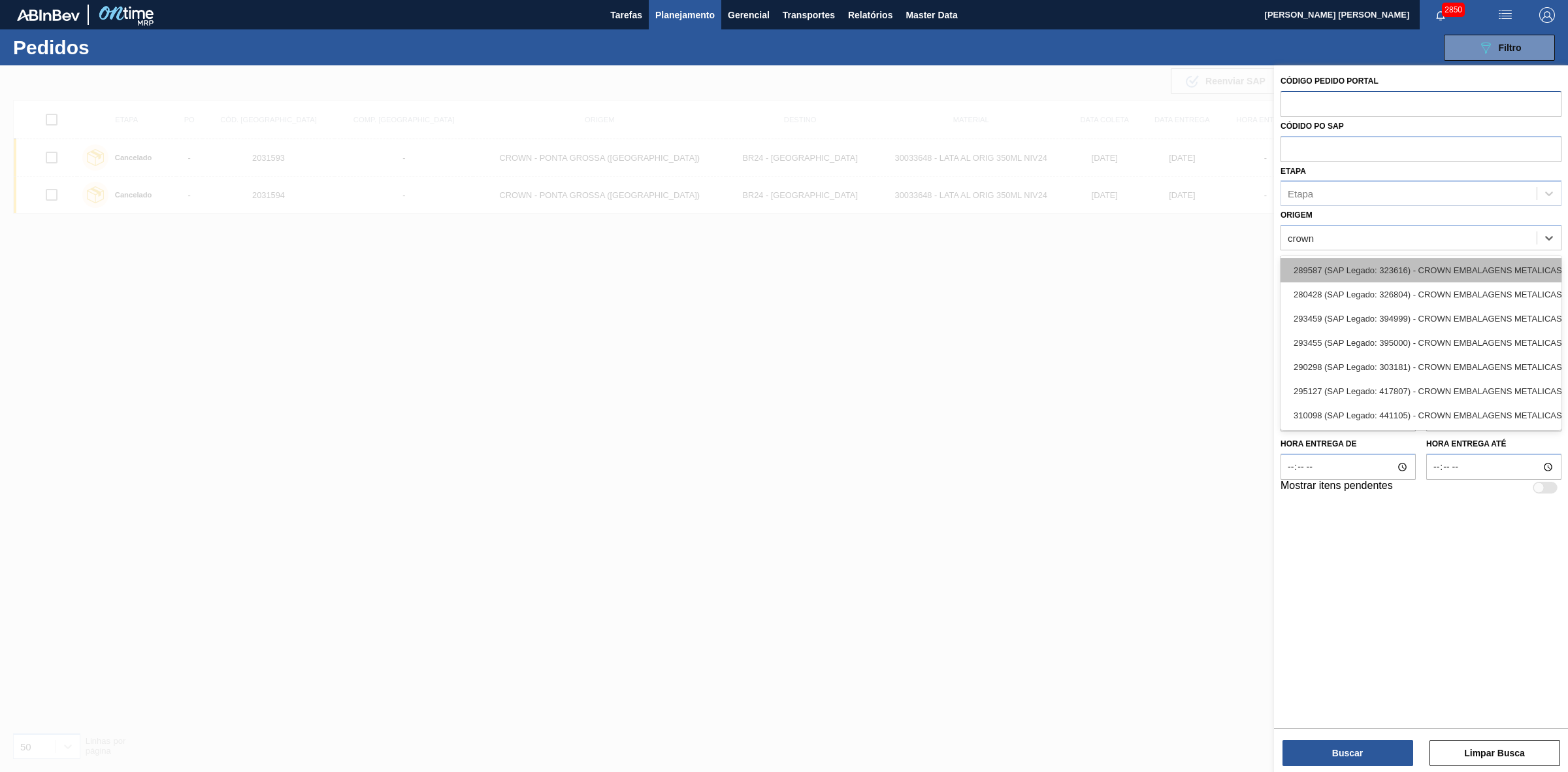
click at [1333, 265] on div "289587 (SAP Legado: 323616) - CROWN EMBALAGENS METALICAS DA" at bounding box center [1420, 270] width 281 height 24
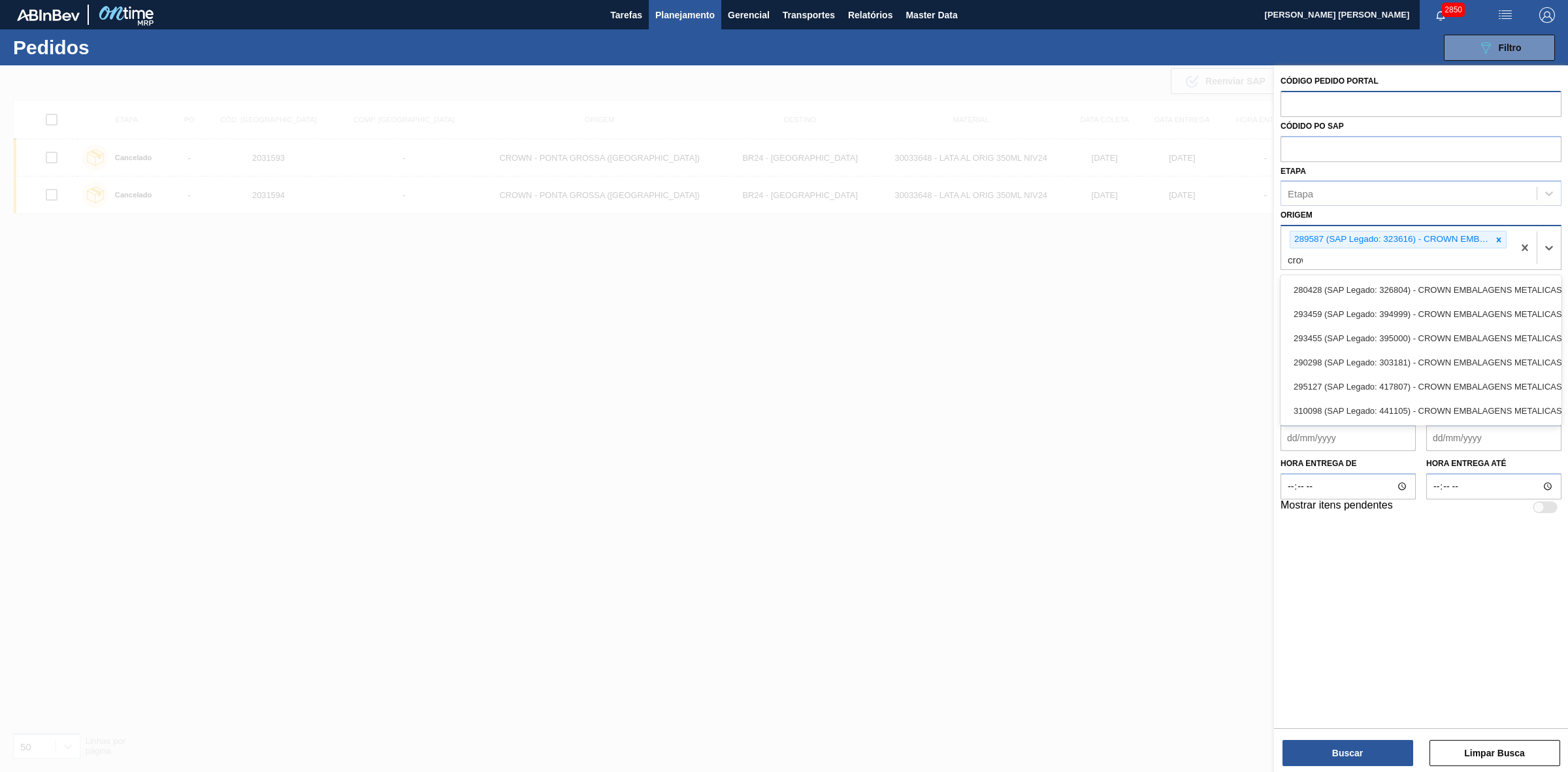
type input "crown"
click at [1372, 285] on div "280428 (SAP Legado: 326804) - CROWN EMBALAGENS METALICAS DA" at bounding box center [1420, 290] width 281 height 24
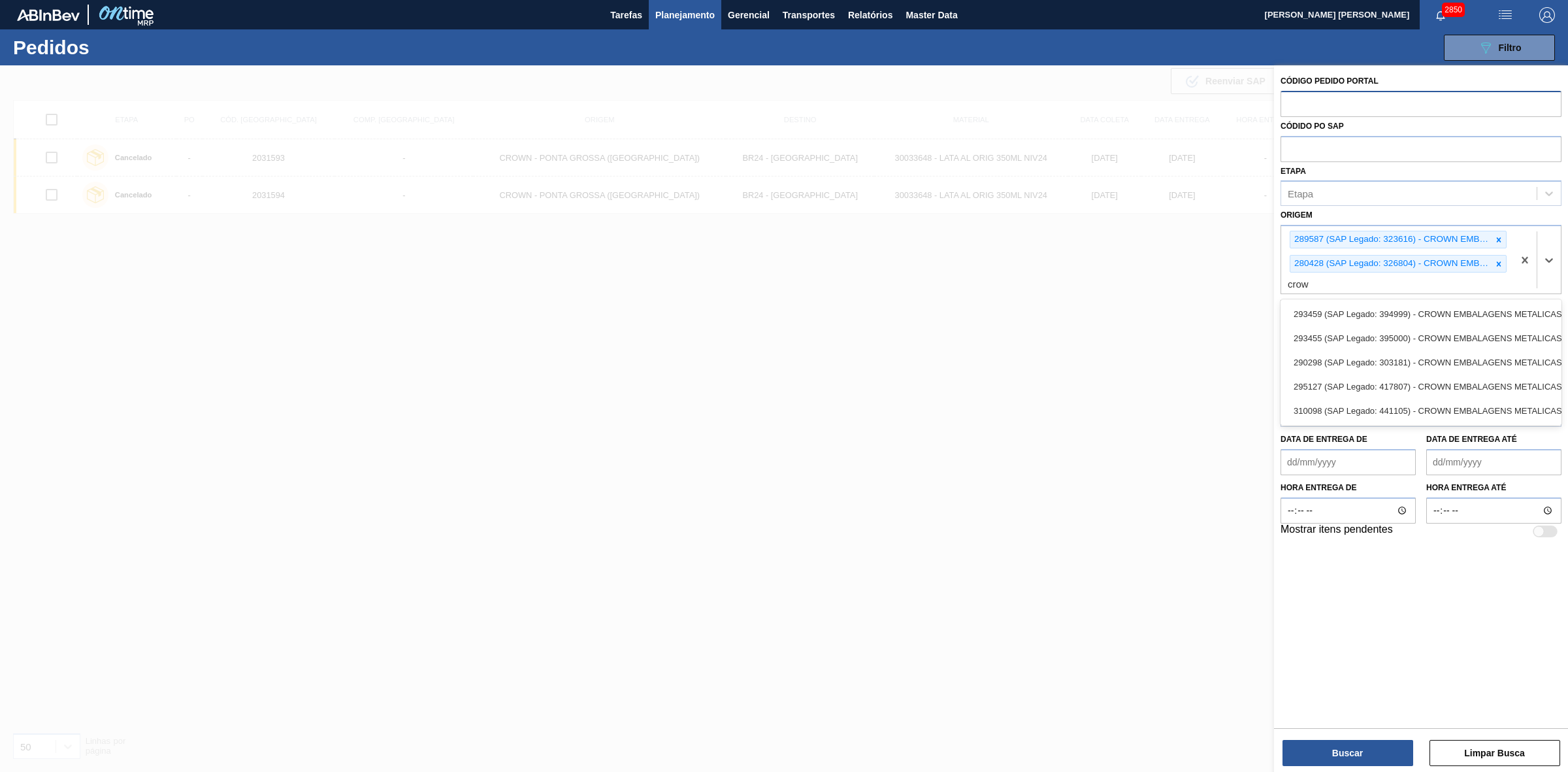
type input "crown"
click at [1360, 307] on div "293459 (SAP Legado: 394999) - CROWN EMBALAGENS METALICAS DA" at bounding box center [1420, 314] width 281 height 24
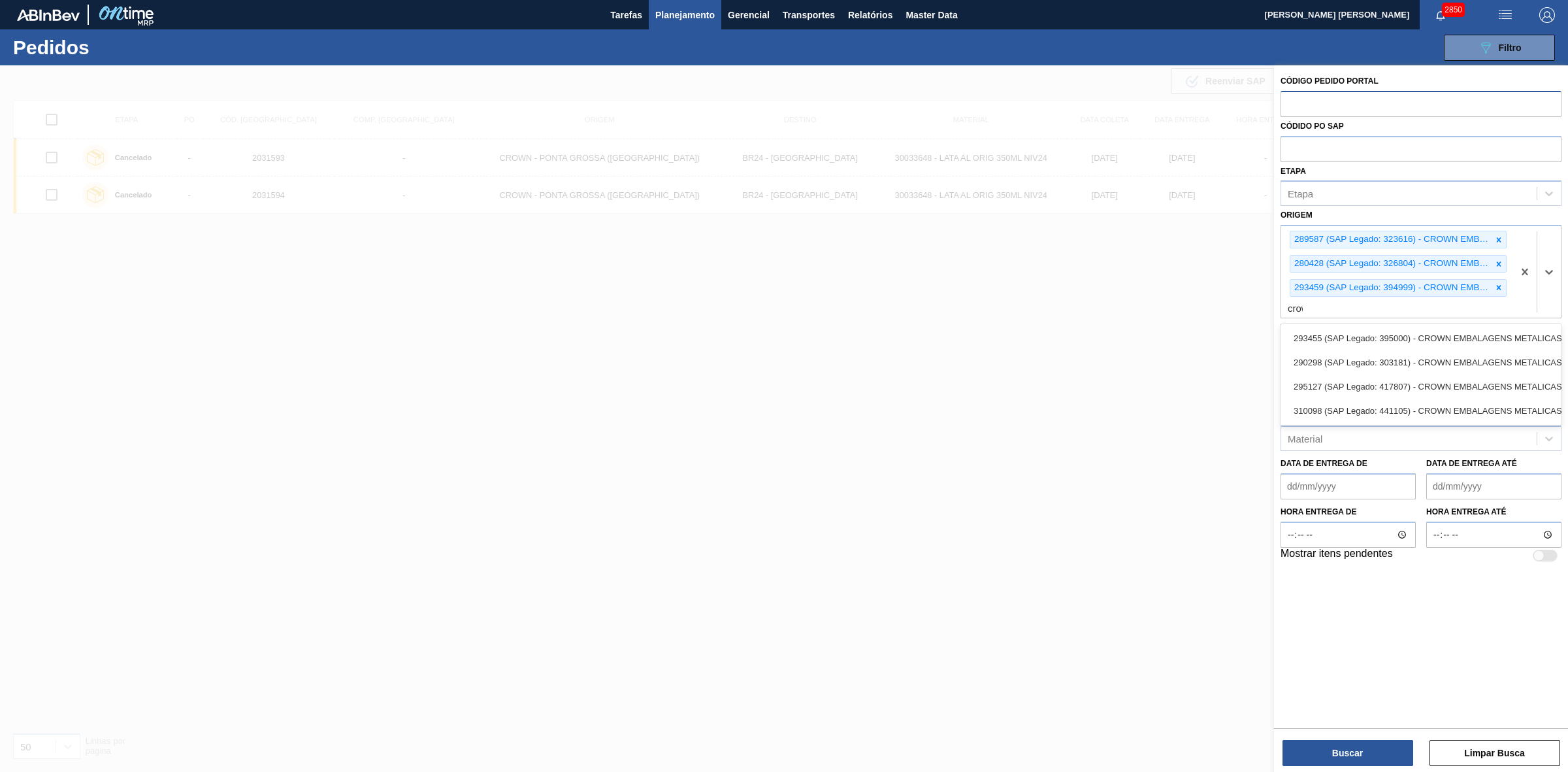
type input "crown"
click at [1350, 338] on div "293455 (SAP Legado: 395000) - CROWN EMBALAGENS METALICAS DA" at bounding box center [1420, 338] width 281 height 24
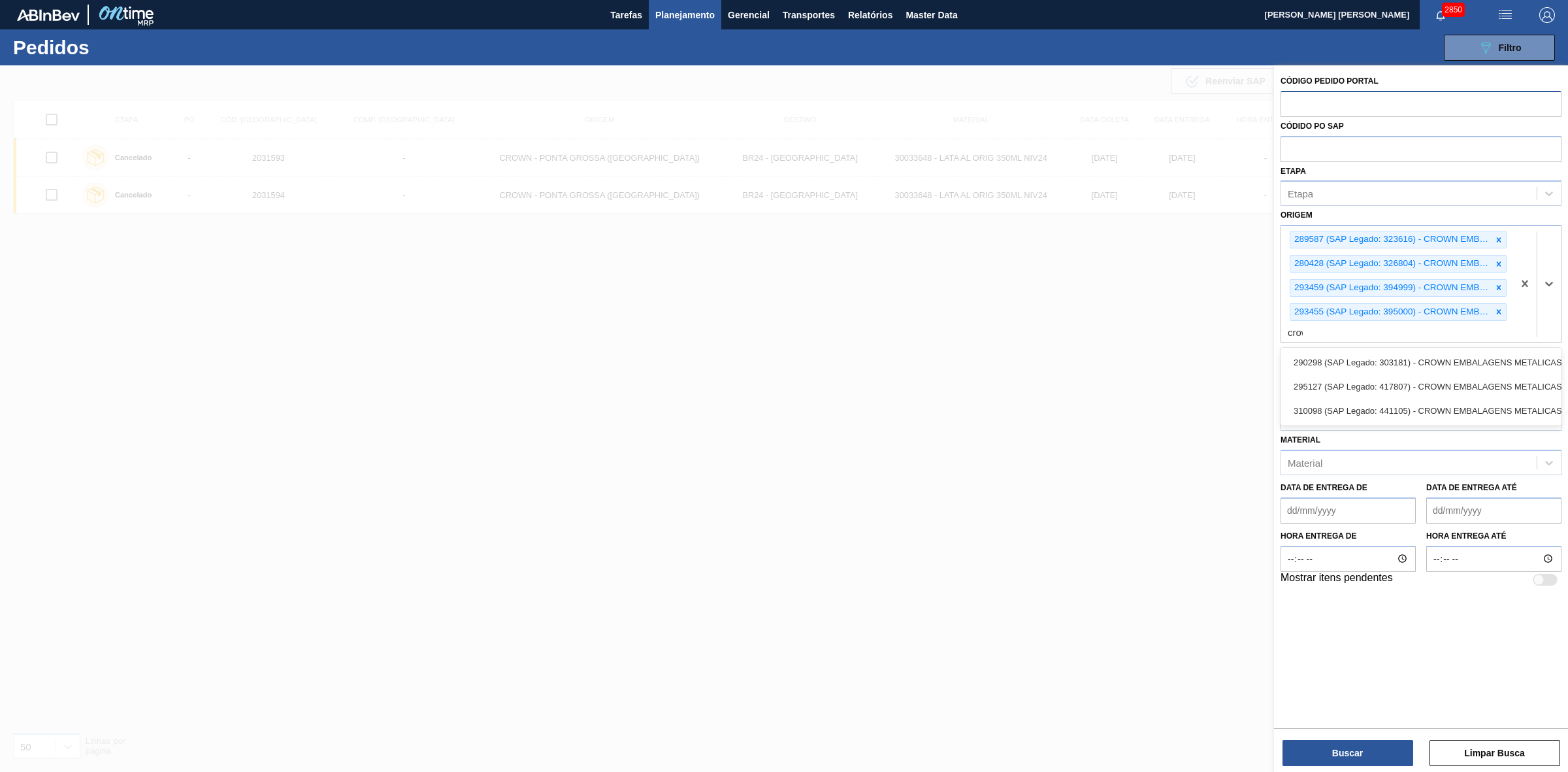
type input "crown"
click at [1340, 370] on div "290298 (SAP Legado: 303181) - CROWN EMBALAGENS METALICAS DA" at bounding box center [1420, 363] width 281 height 24
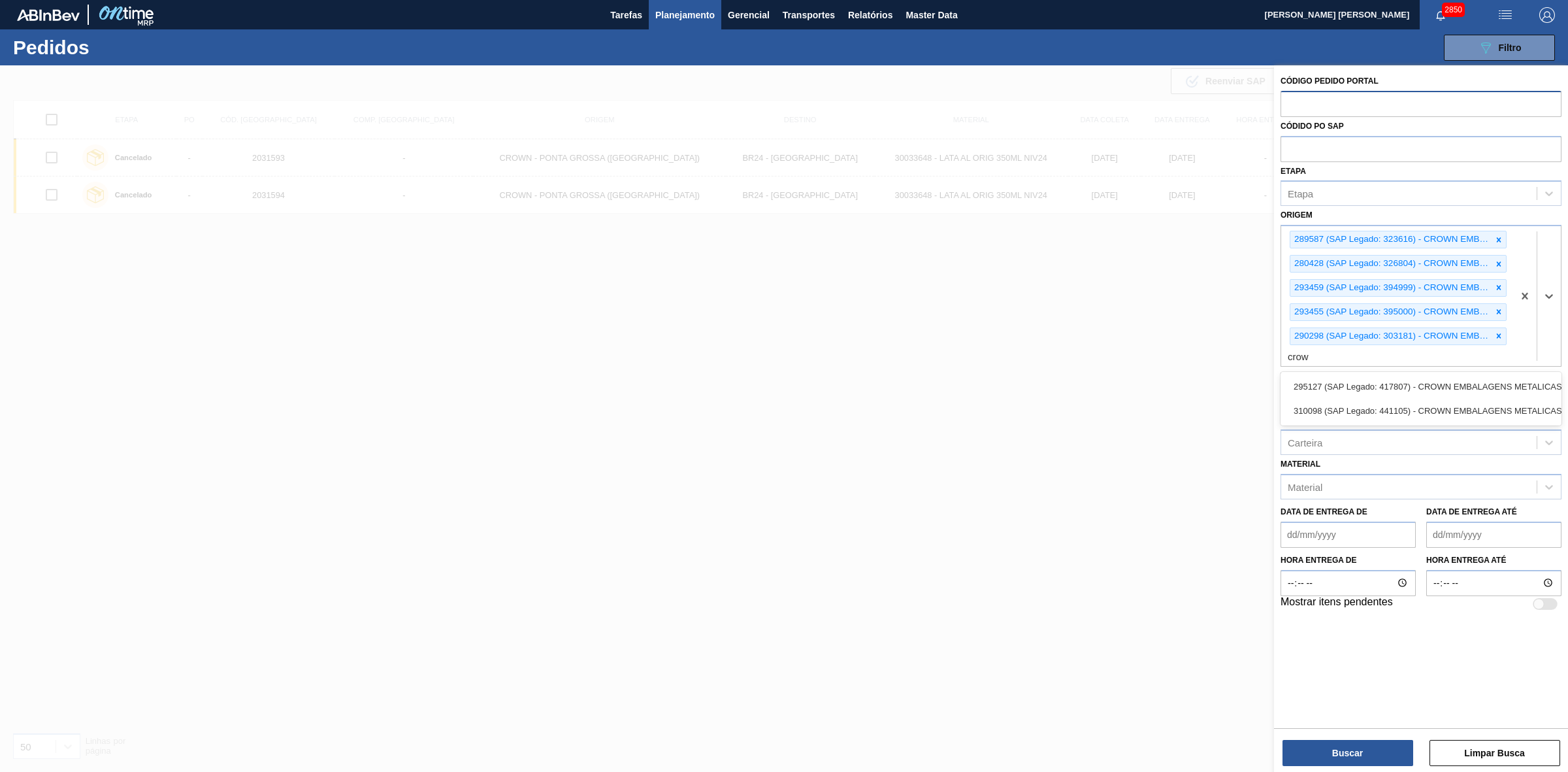
type input "crown"
click at [1333, 377] on div "295127 (SAP Legado: 417807) - CROWN EMBALAGENS METALICAS DA" at bounding box center [1420, 387] width 281 height 24
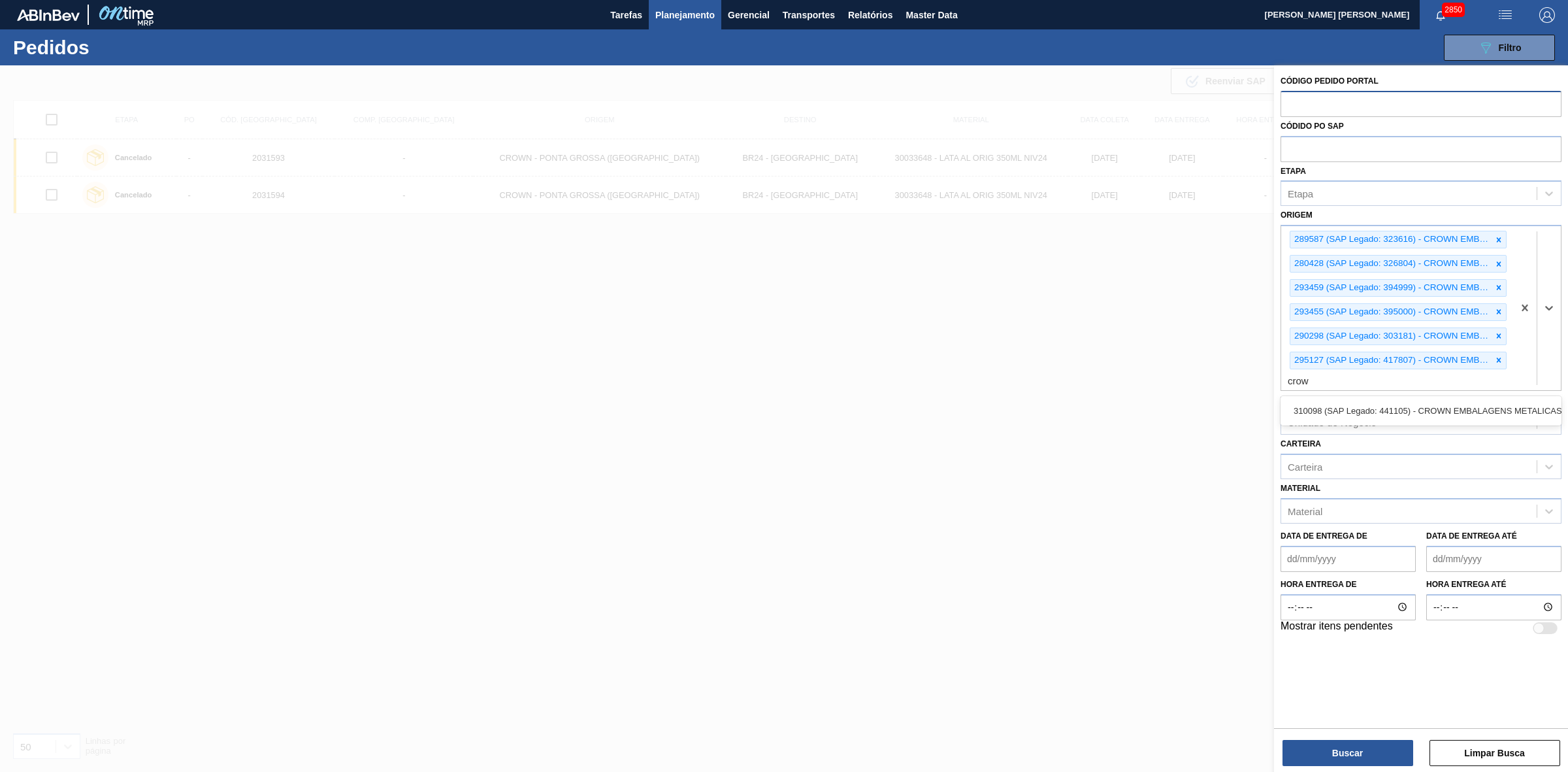
type input "crown"
click at [1331, 407] on div "310098 (SAP Legado: 441105) - CROWN EMBALAGENS METALICAS DA" at bounding box center [1420, 411] width 281 height 24
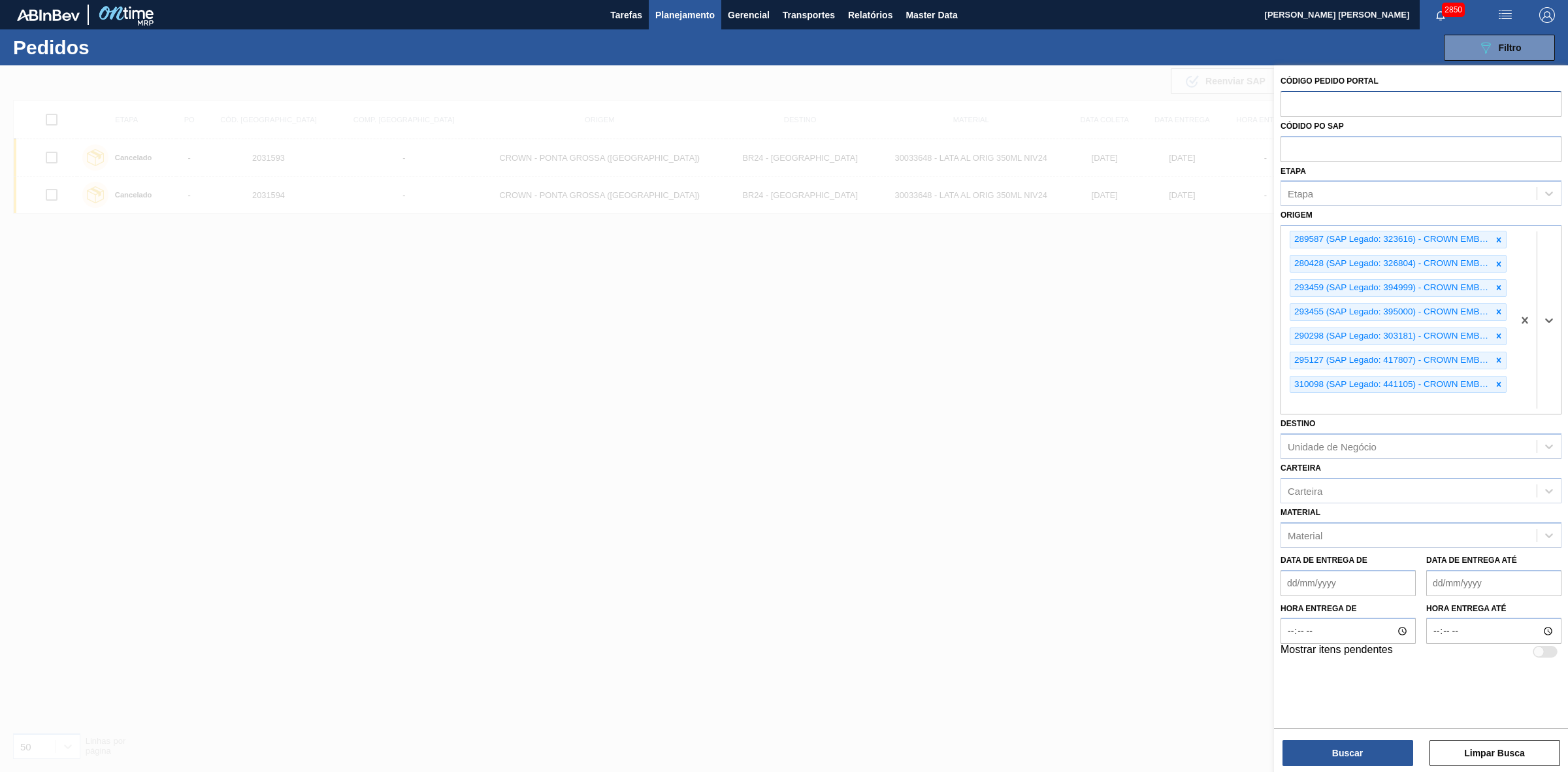
click at [1477, 577] on até "Data de Entrega até" at bounding box center [1494, 583] width 135 height 26
click at [1437, 657] on div "1" at bounding box center [1437, 656] width 18 height 18
type até "01/09/2025"
click at [1349, 750] on button "Buscar" at bounding box center [1347, 753] width 130 height 26
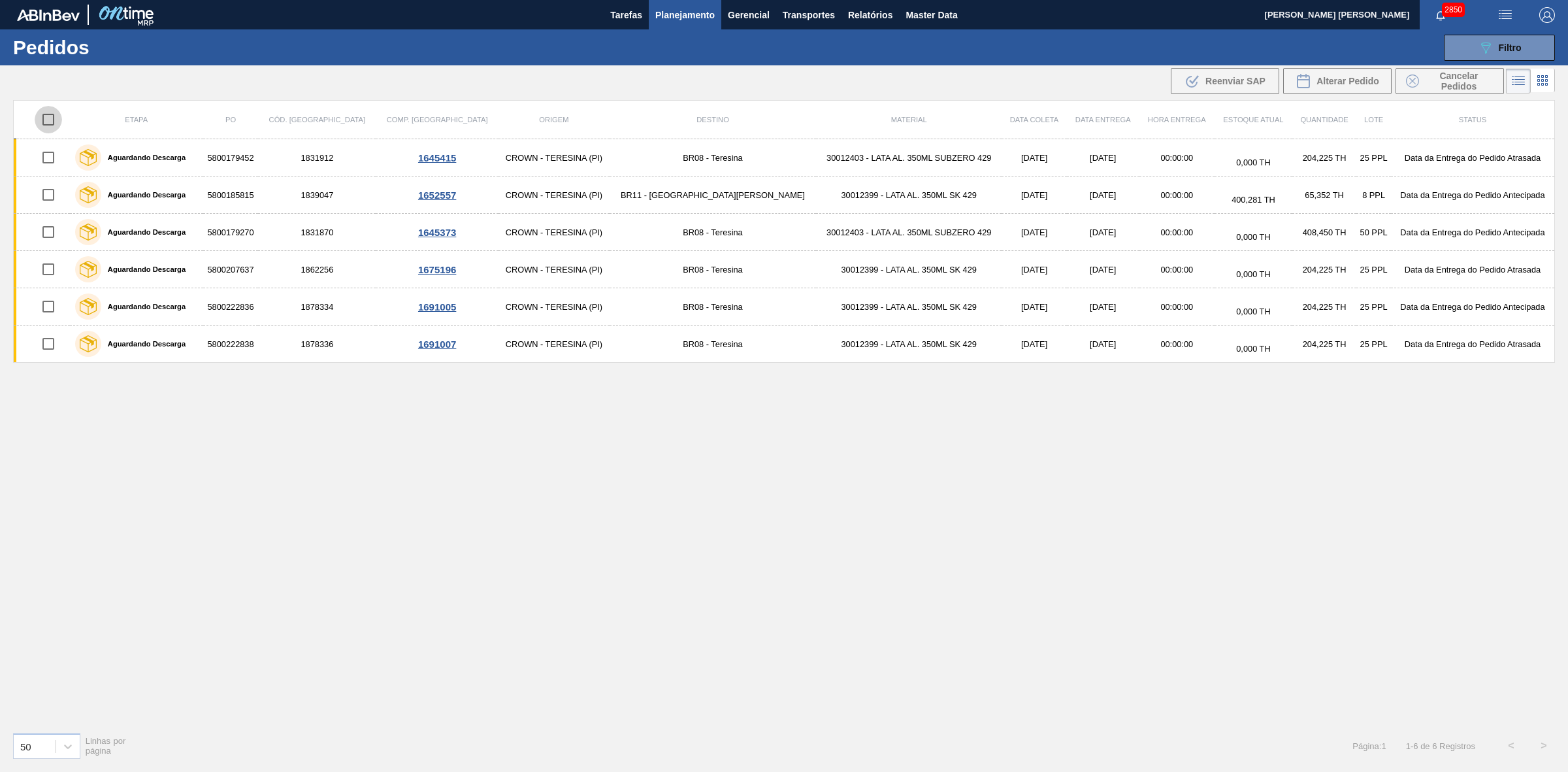
click at [54, 122] on input "checkbox" at bounding box center [48, 119] width 28 height 28
checkbox input "true"
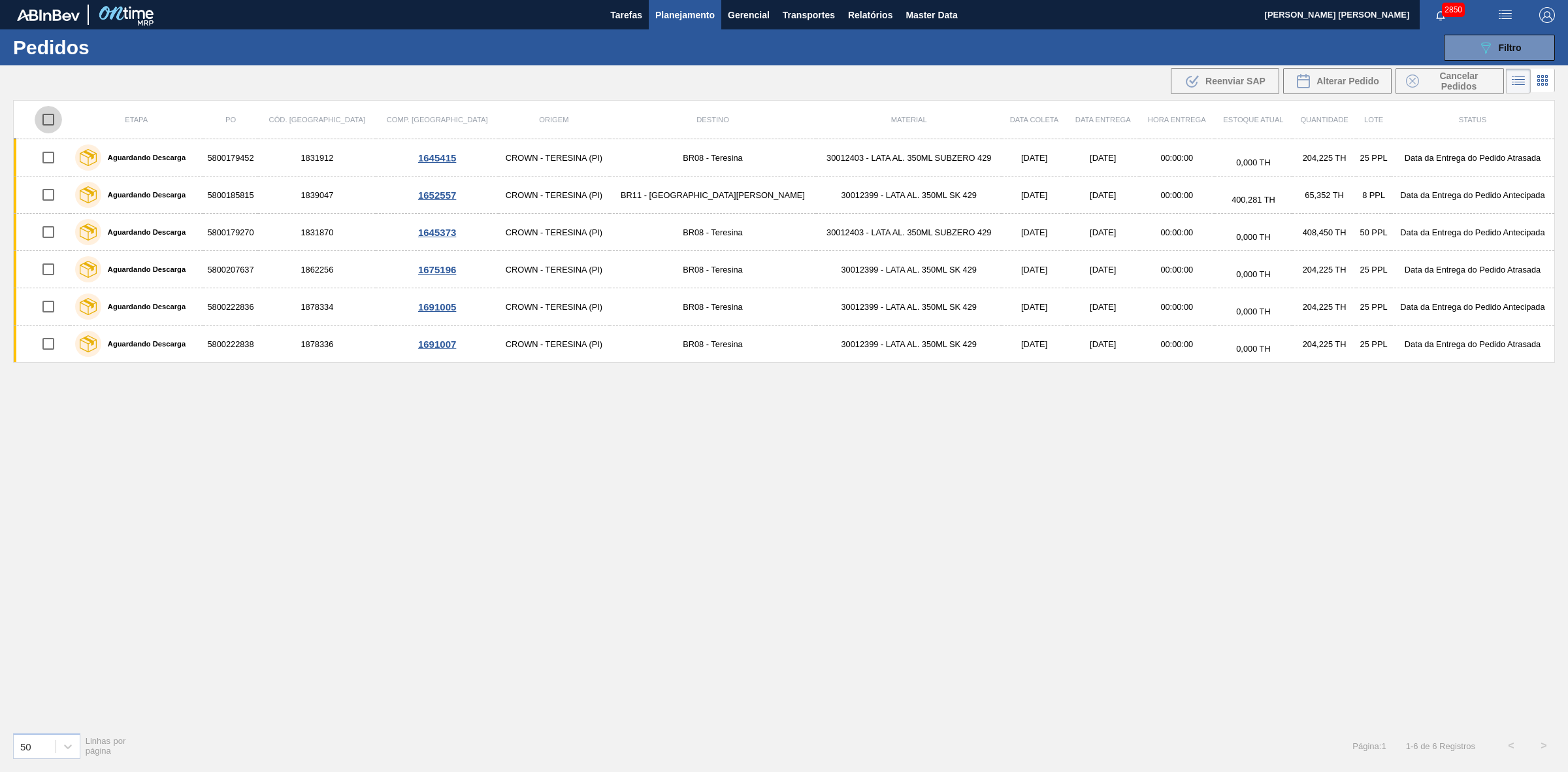
checkbox input "true"
click at [1431, 82] on span "Cancelar Pedidos" at bounding box center [1459, 80] width 69 height 21
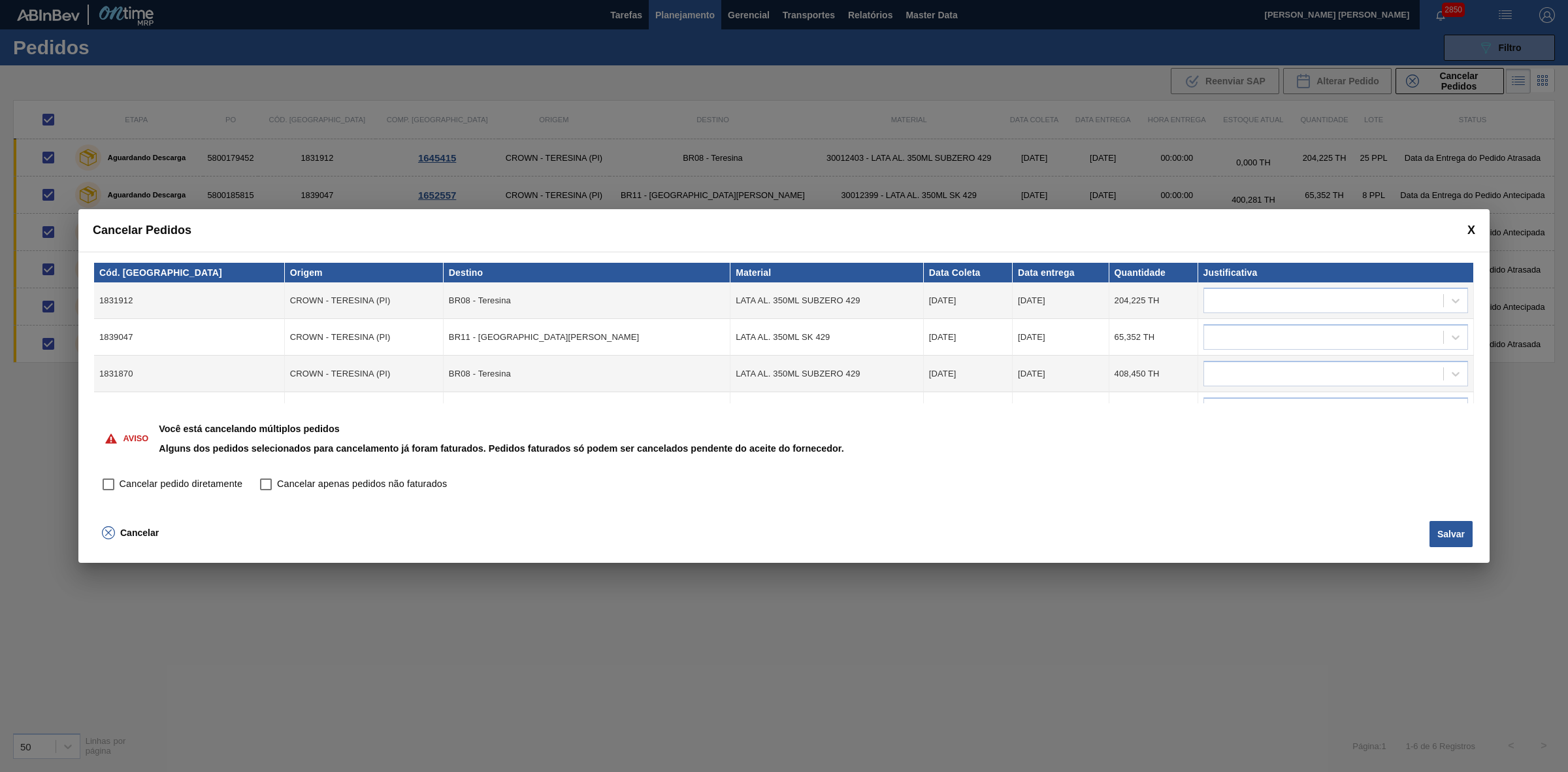
click at [216, 478] on span "Cancelar pedido diretamente" at bounding box center [181, 484] width 123 height 14
click at [120, 478] on input "Cancelar pedido diretamente" at bounding box center [108, 484] width 22 height 22
checkbox input "true"
click at [1445, 528] on button "Salvar" at bounding box center [1450, 534] width 43 height 26
click at [1296, 298] on div at bounding box center [1323, 301] width 239 height 19
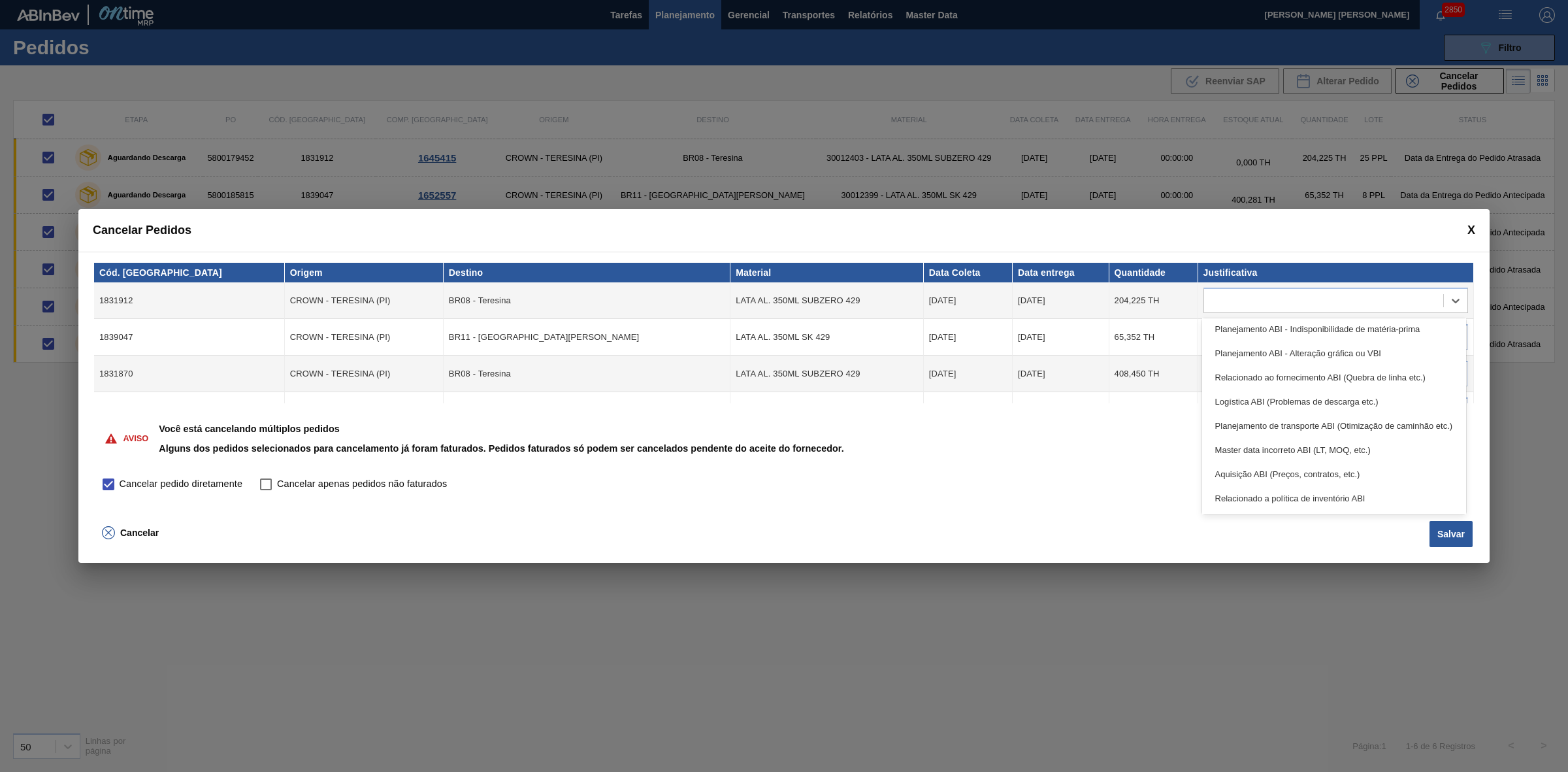
scroll to position [244, 0]
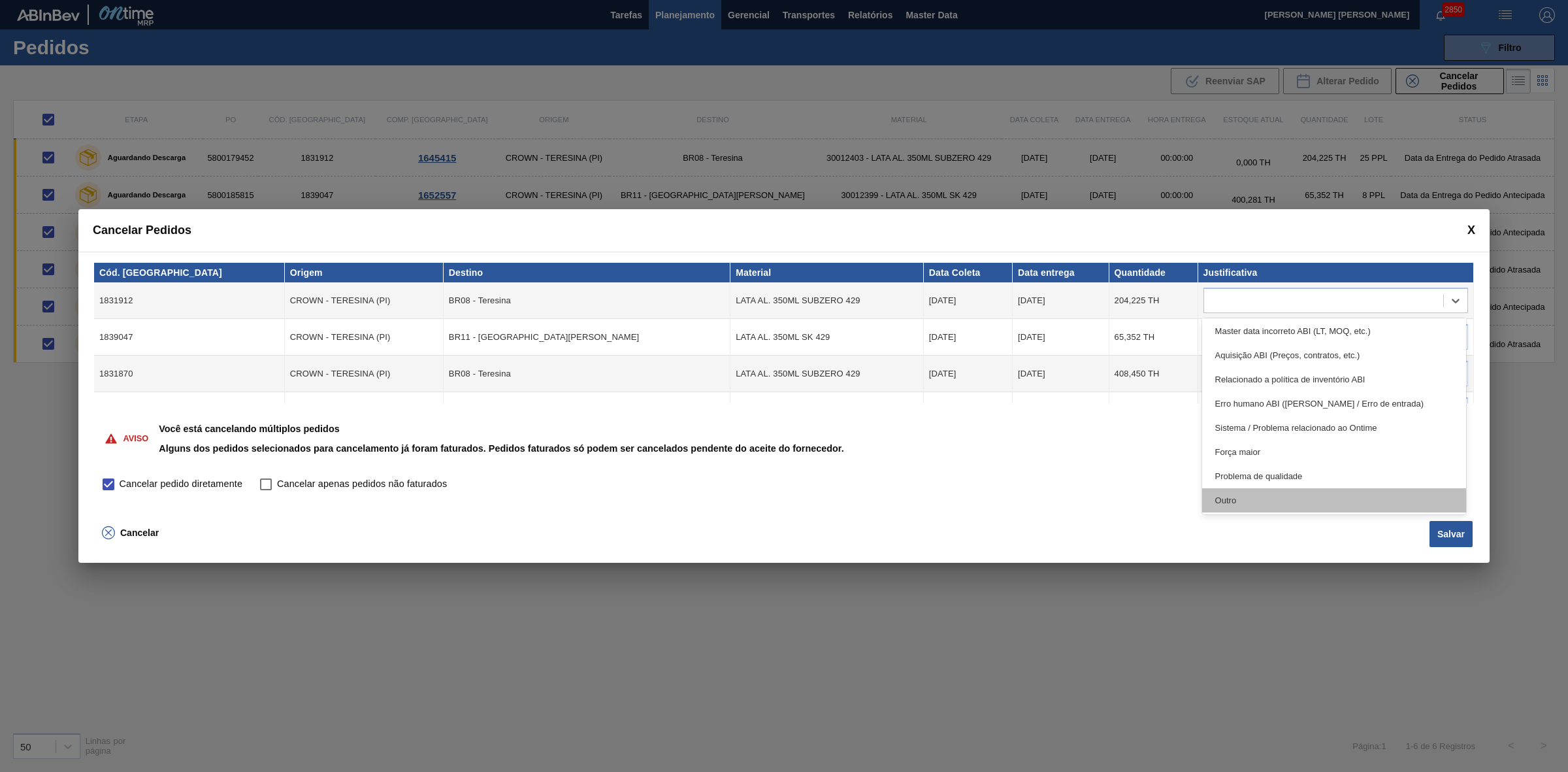
click at [1275, 497] on div "Outro" at bounding box center [1334, 500] width 265 height 24
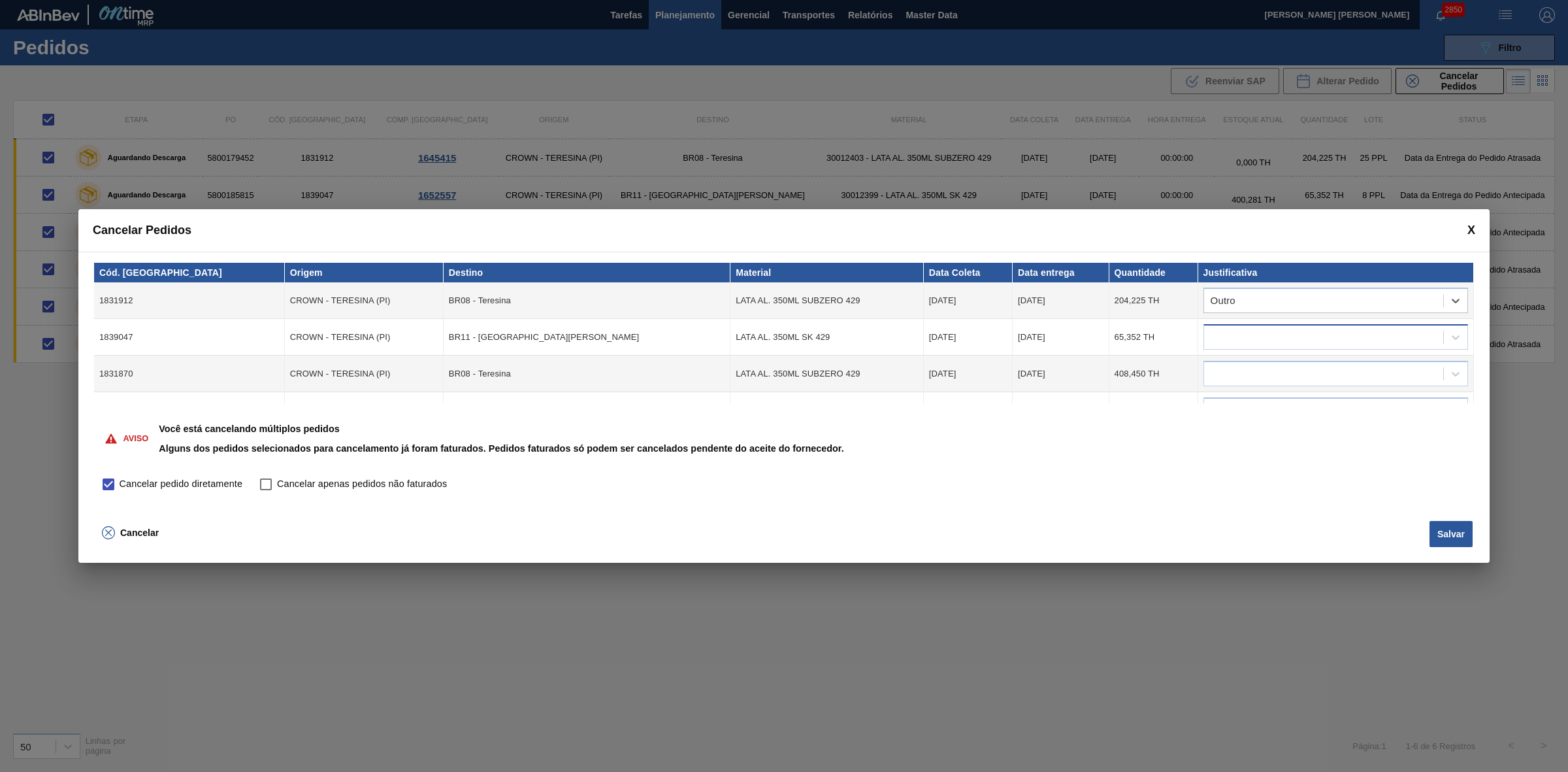
click at [1287, 342] on div at bounding box center [1323, 337] width 239 height 19
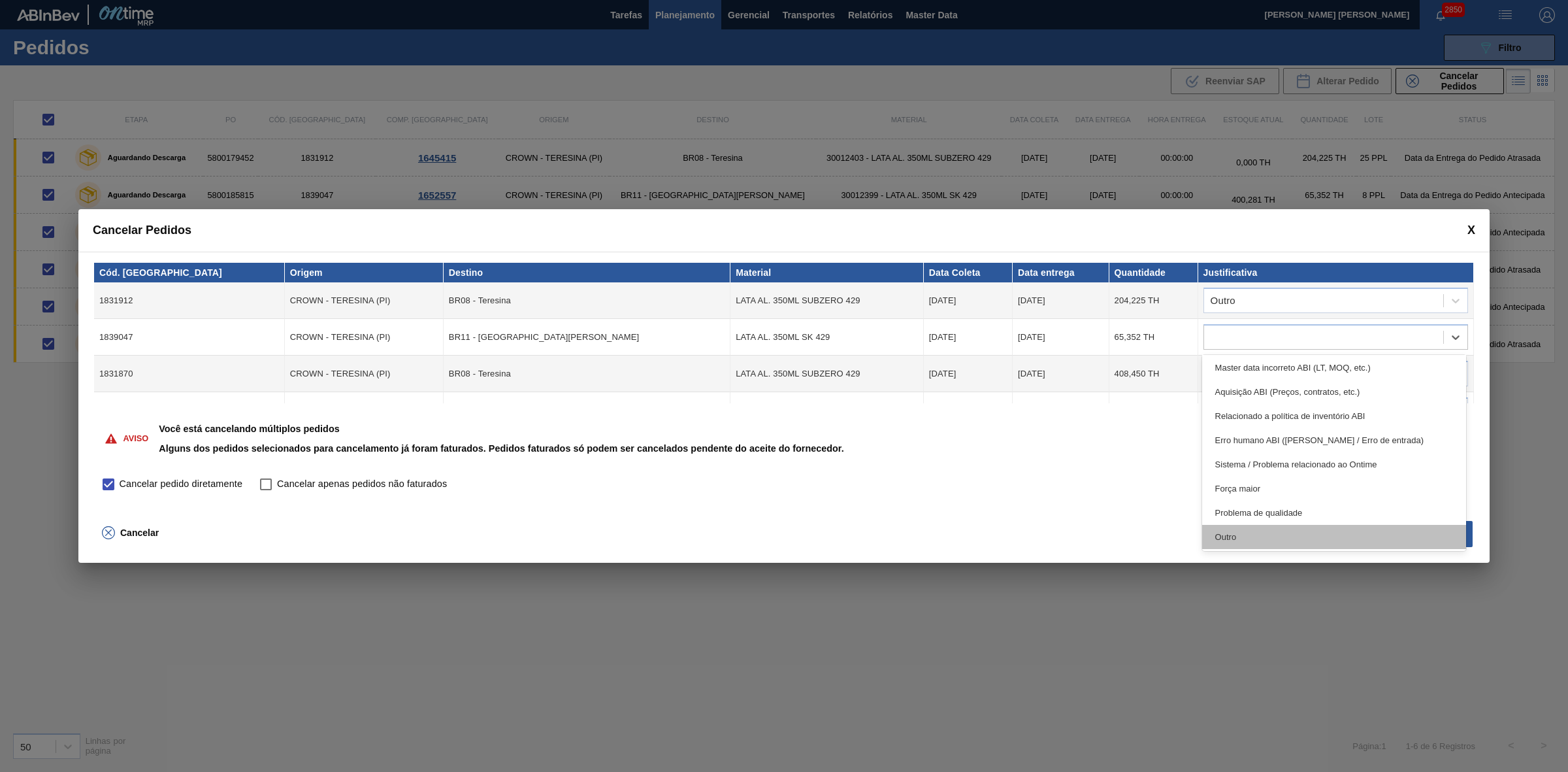
click at [1272, 534] on div "Outro" at bounding box center [1334, 537] width 265 height 24
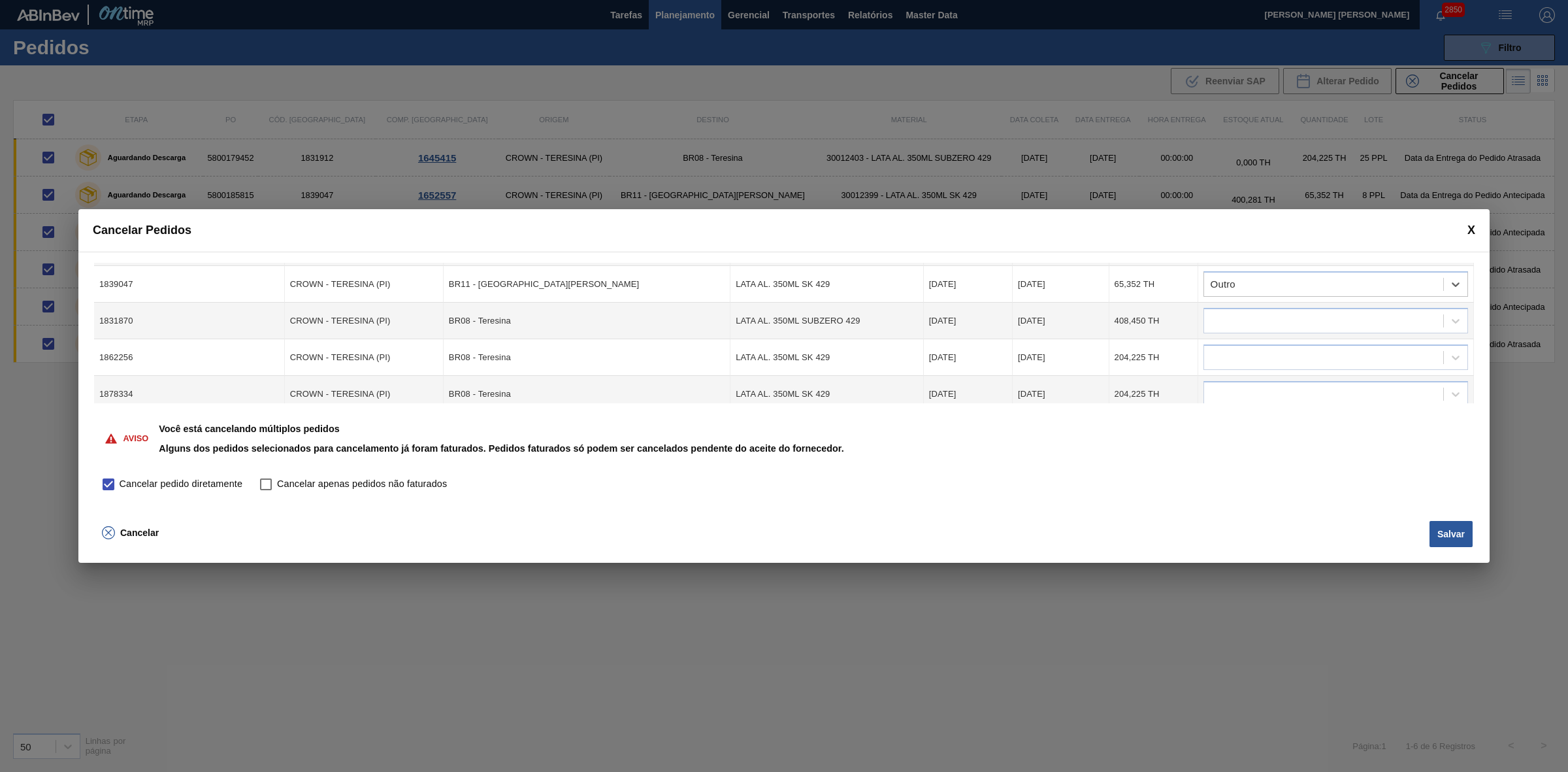
scroll to position [82, 0]
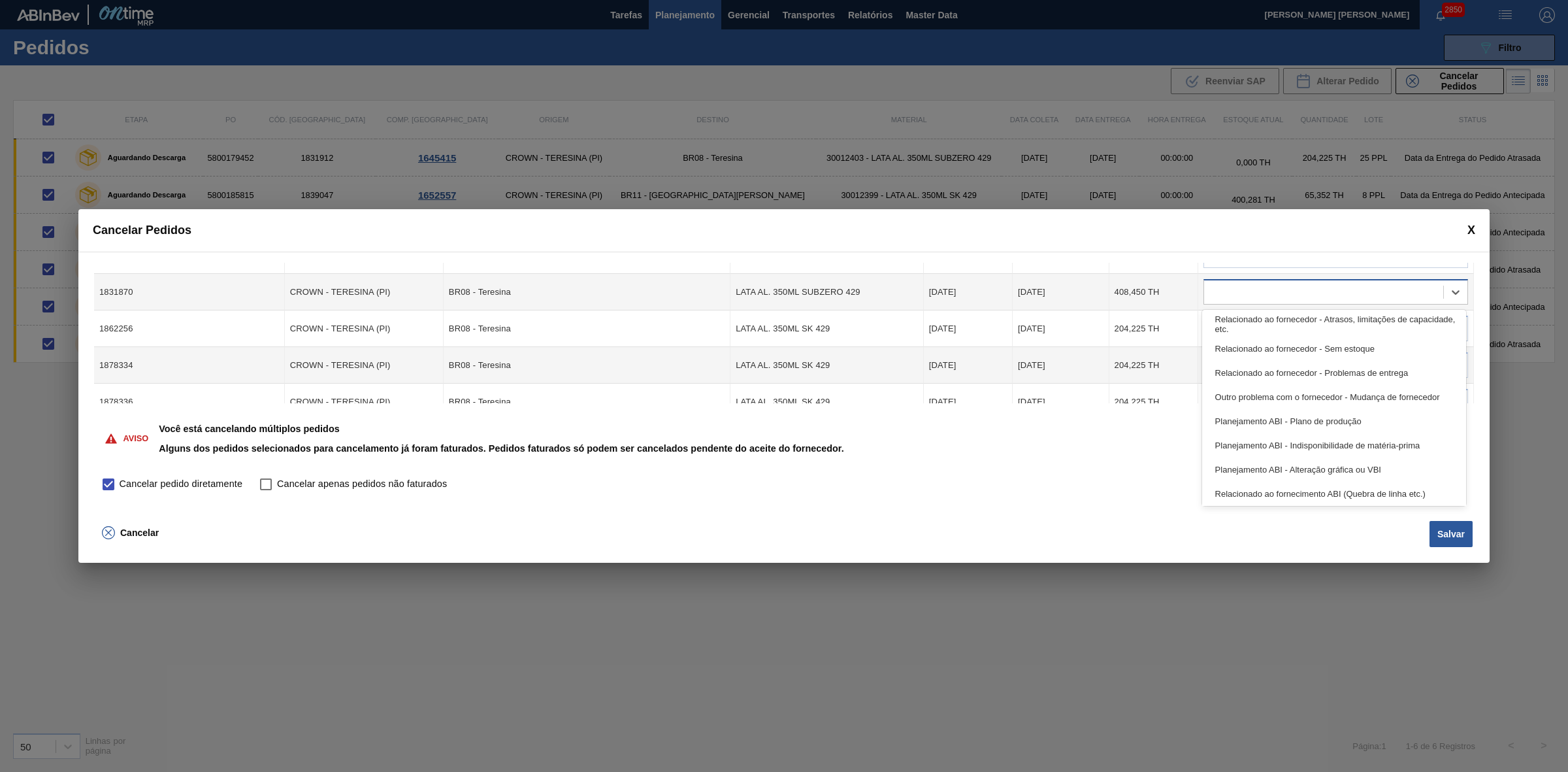
click at [1277, 295] on div at bounding box center [1323, 292] width 239 height 19
click at [1268, 485] on div "Outro" at bounding box center [1334, 492] width 265 height 24
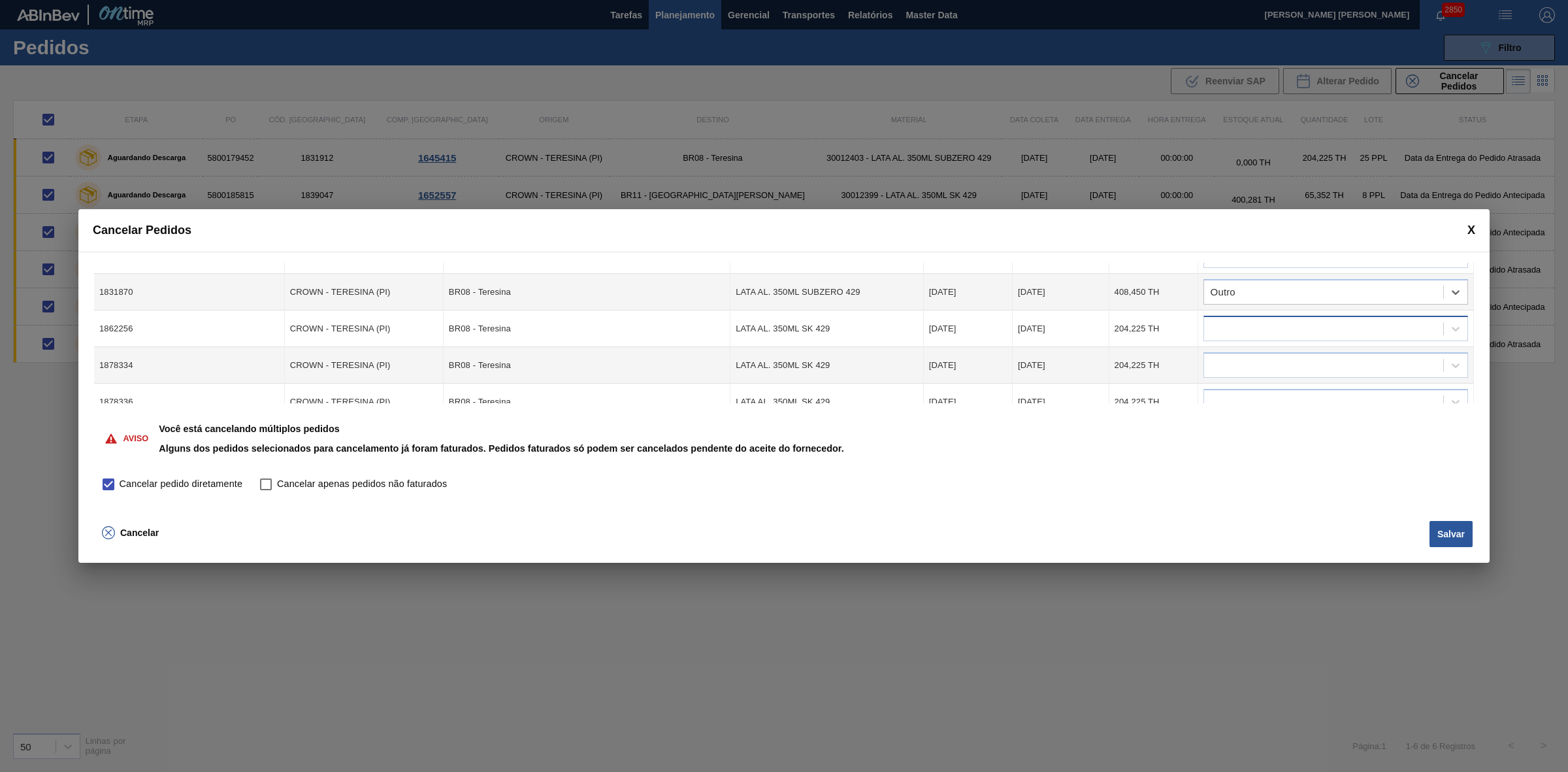
click at [1300, 324] on div at bounding box center [1323, 329] width 239 height 19
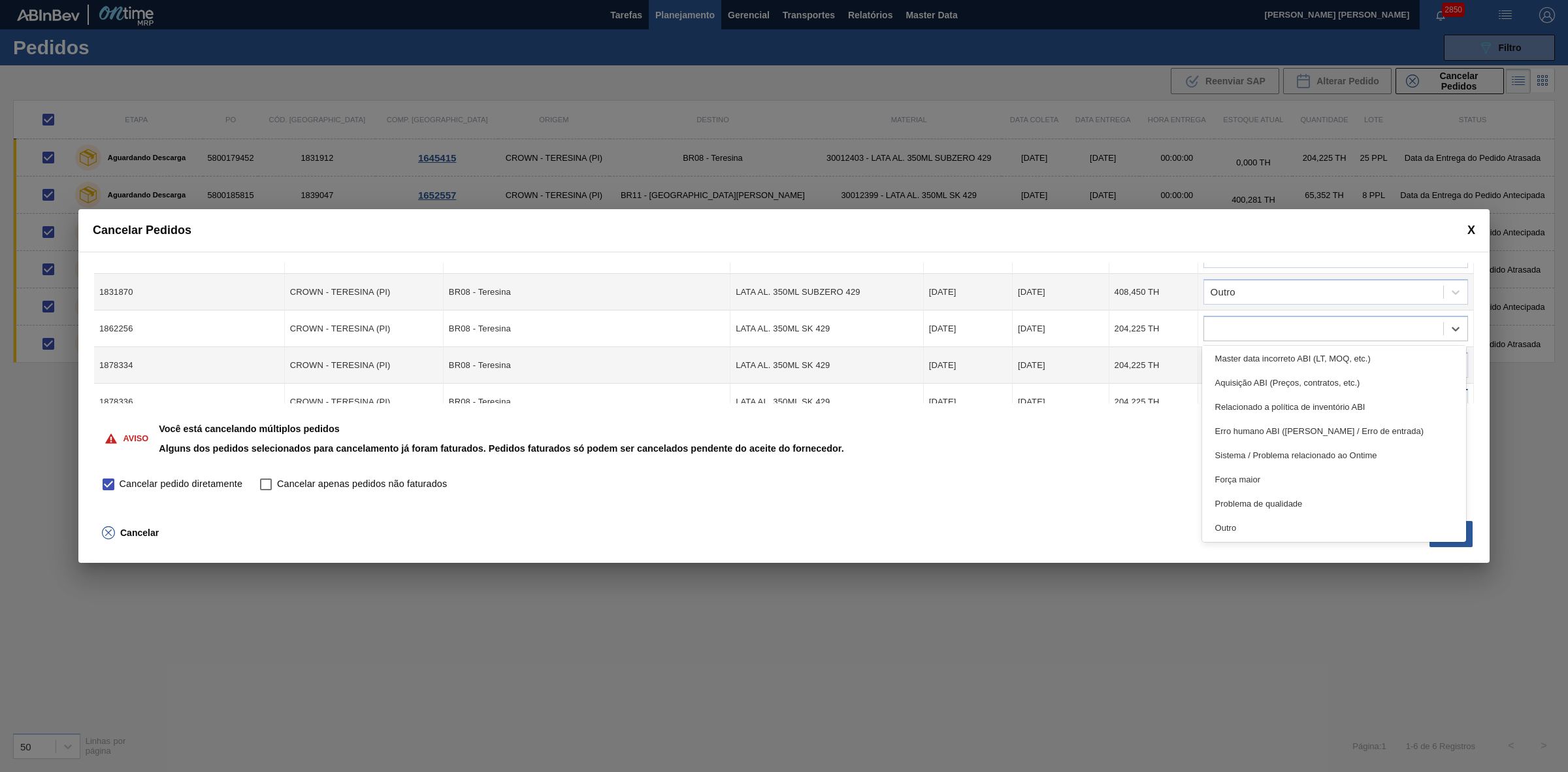
drag, startPoint x: 1257, startPoint y: 530, endPoint x: 1285, endPoint y: 403, distance: 130.0
click at [1257, 529] on div "Outro" at bounding box center [1334, 528] width 265 height 24
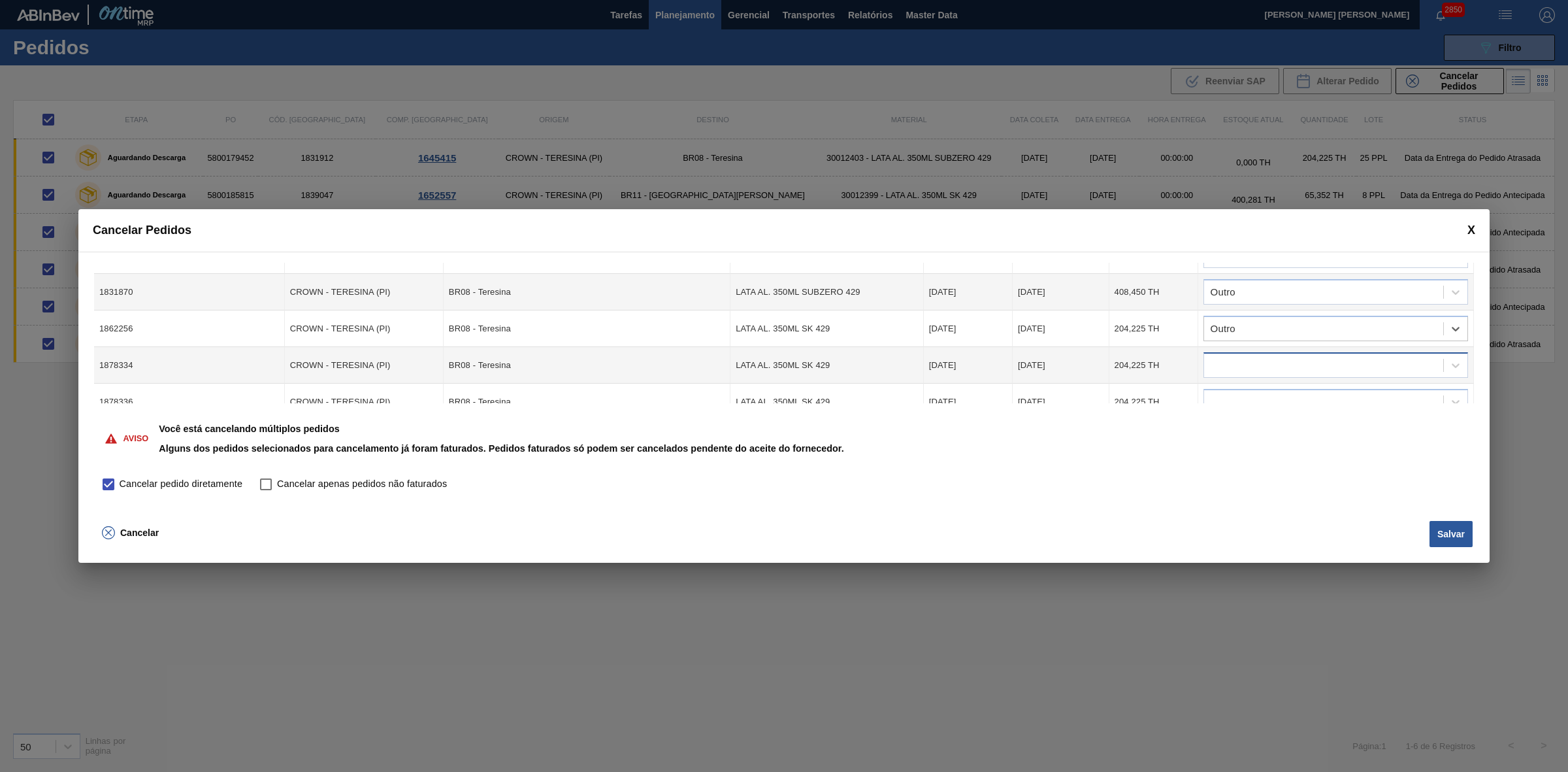
click at [1285, 361] on div at bounding box center [1323, 365] width 239 height 19
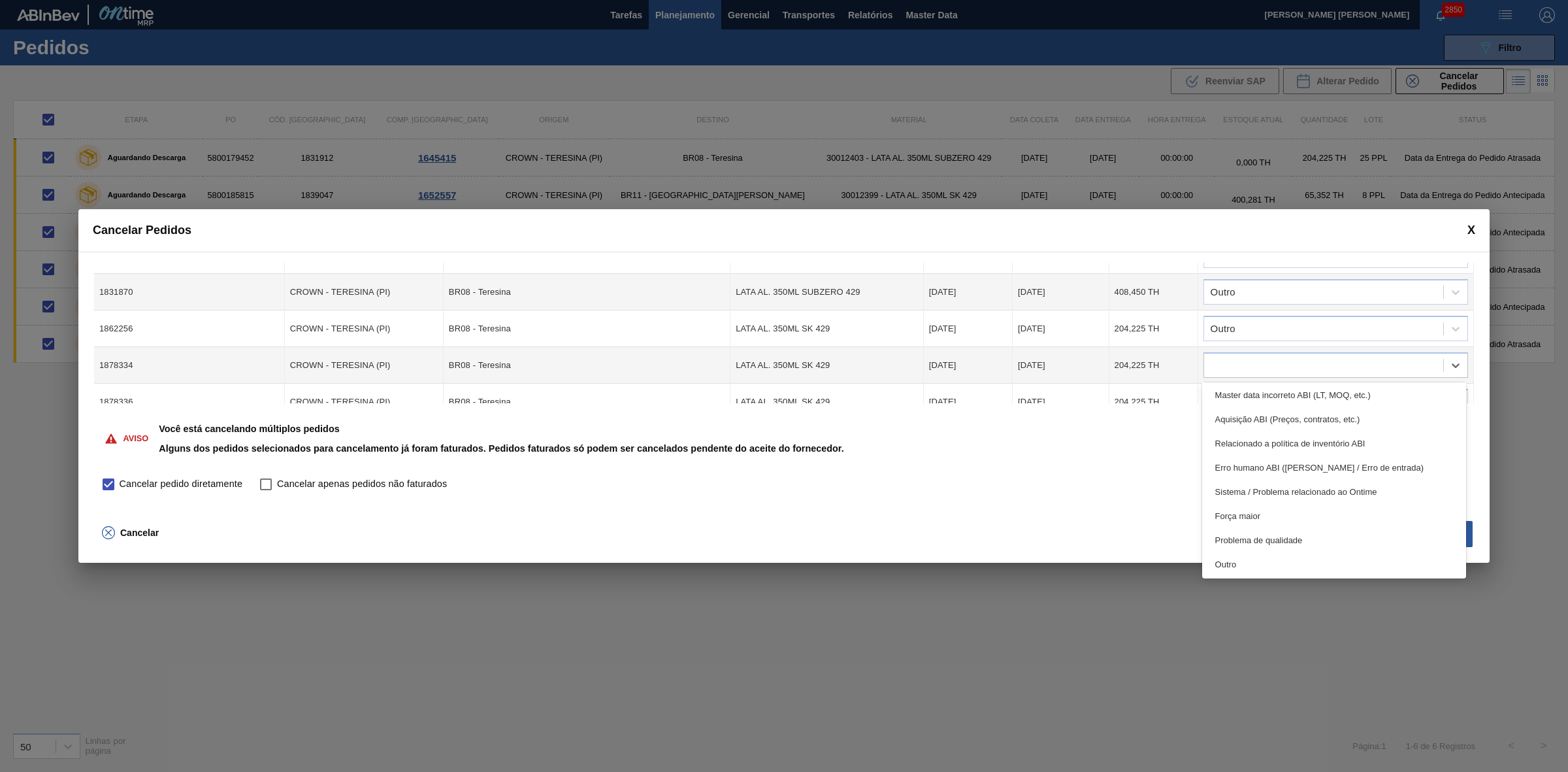
drag, startPoint x: 1245, startPoint y: 573, endPoint x: 1242, endPoint y: 543, distance: 30.1
click at [1245, 569] on div "Outro" at bounding box center [1334, 564] width 265 height 24
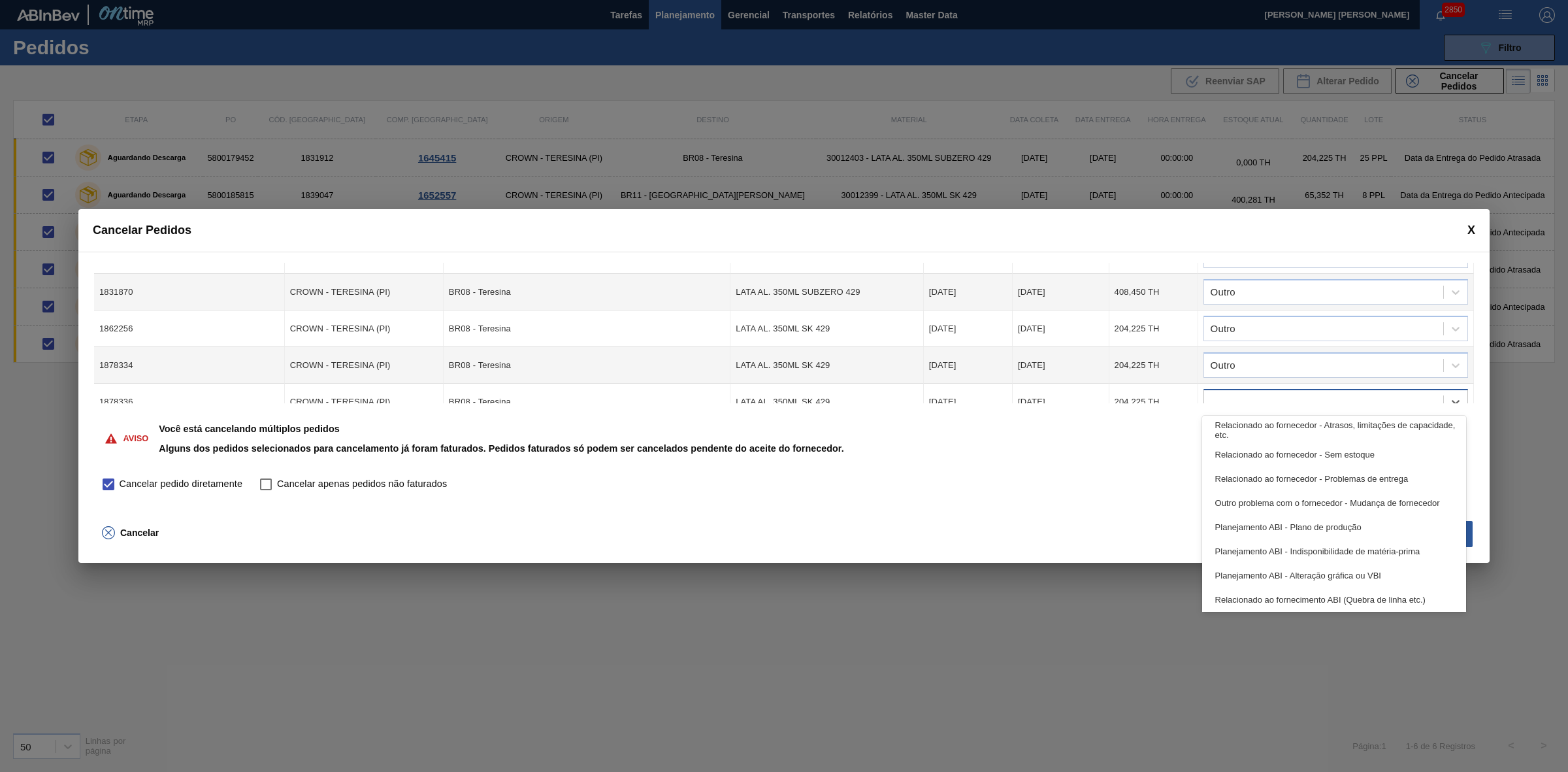
click at [1235, 396] on div at bounding box center [1323, 402] width 239 height 19
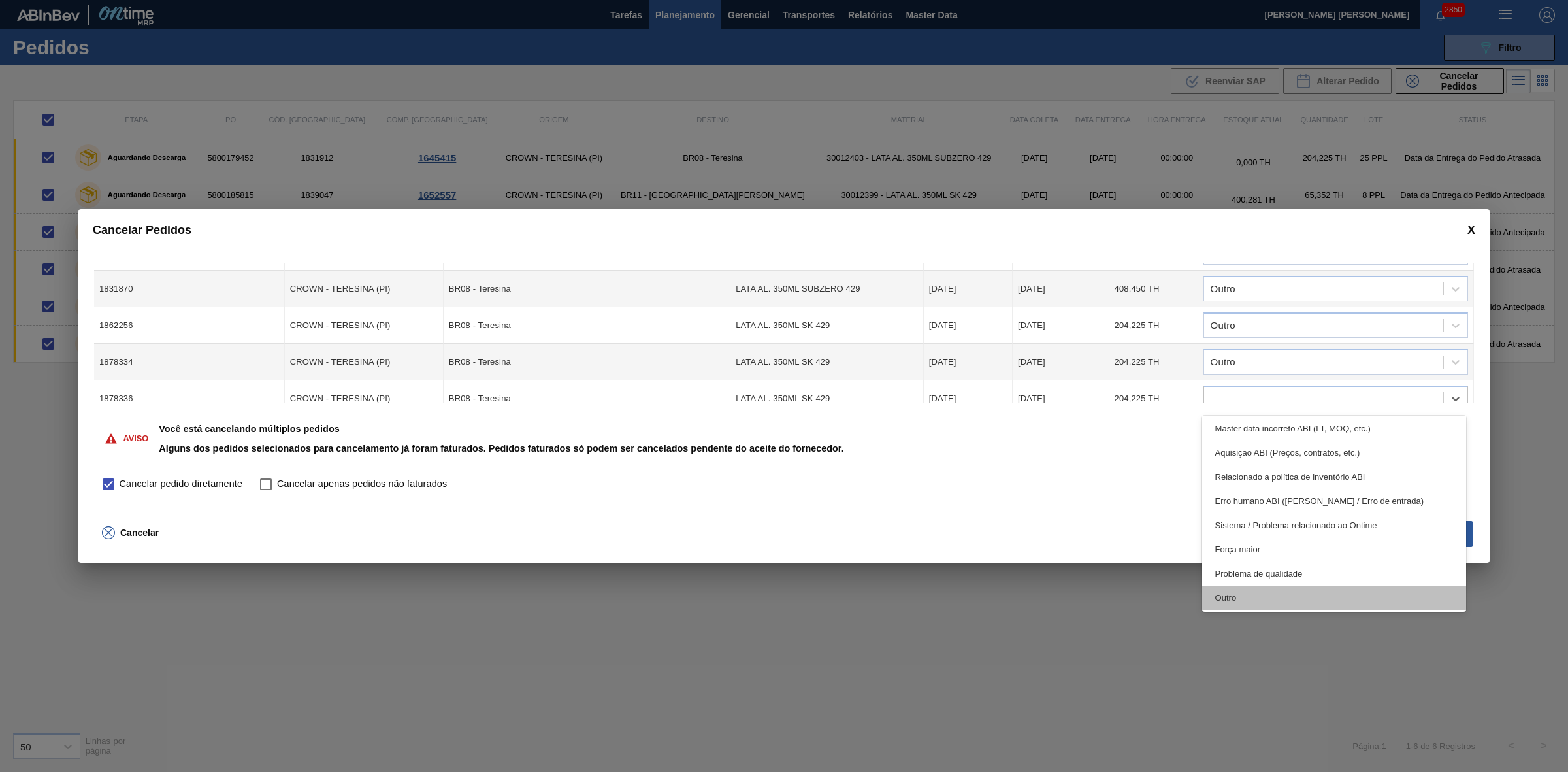
drag, startPoint x: 1251, startPoint y: 597, endPoint x: 1259, endPoint y: 504, distance: 93.3
click at [1250, 587] on div "Outro" at bounding box center [1334, 597] width 265 height 24
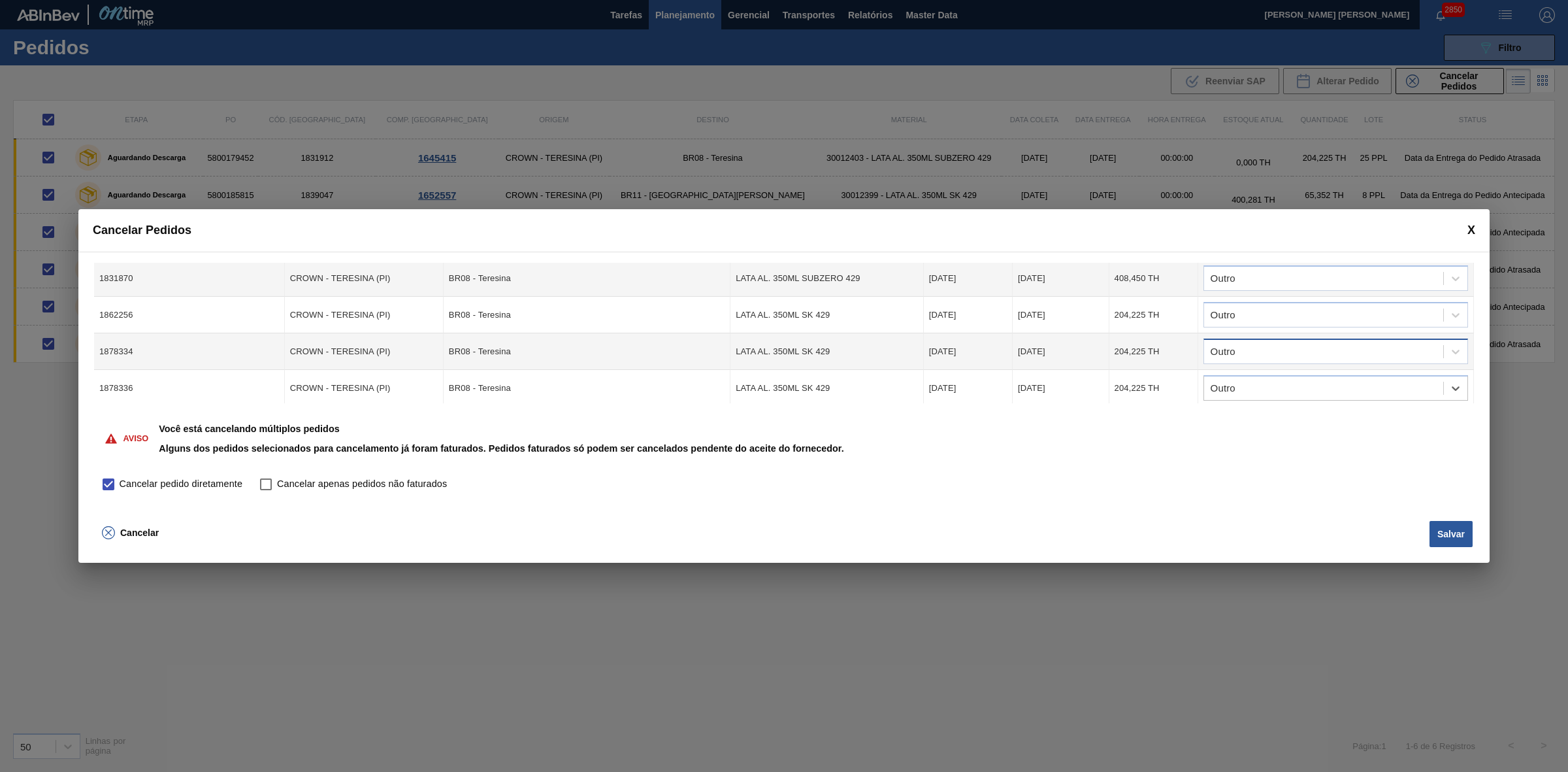
scroll to position [96, 0]
click at [1445, 526] on button "Salvar" at bounding box center [1450, 534] width 43 height 26
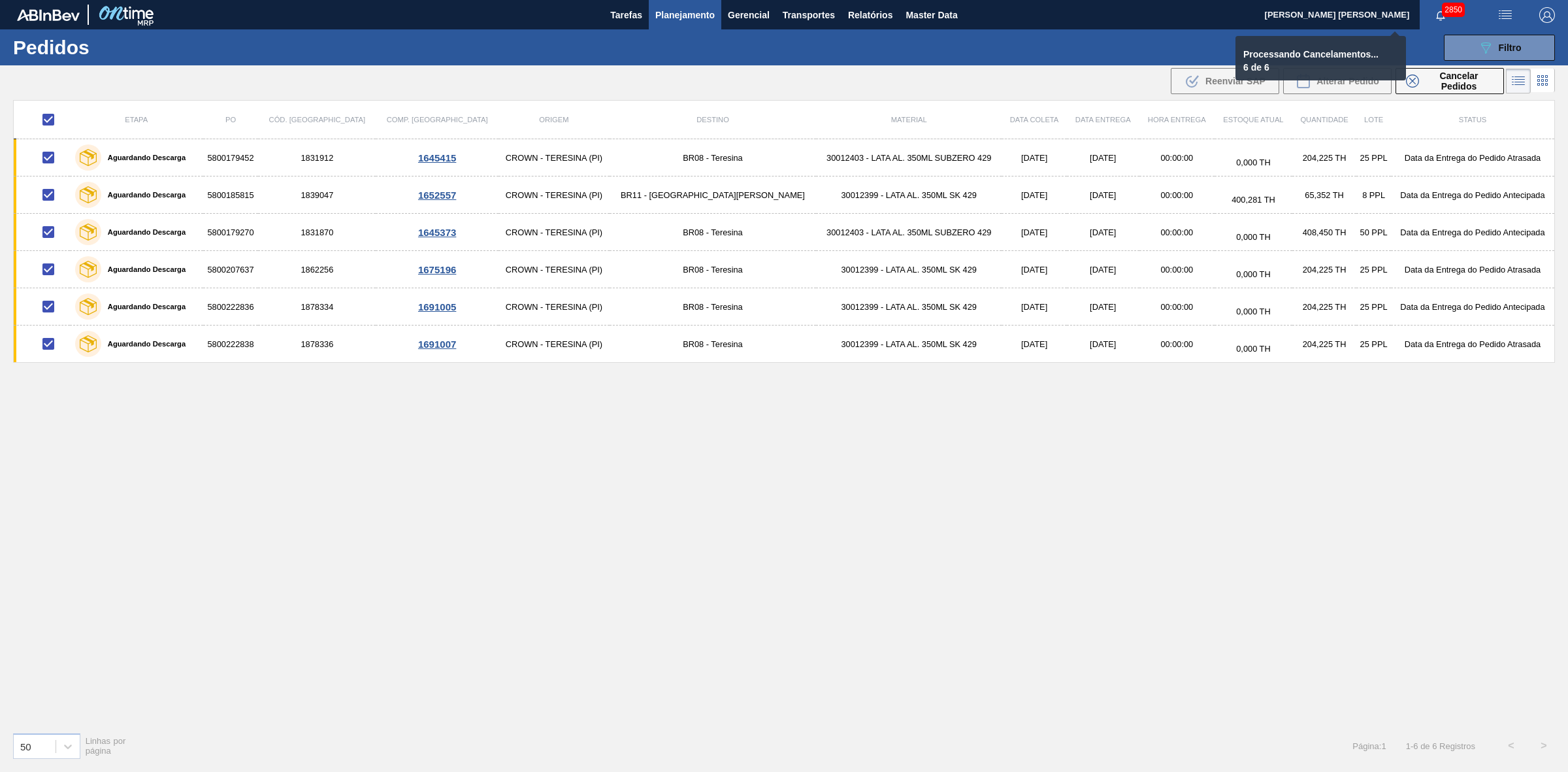
checkbox input "false"
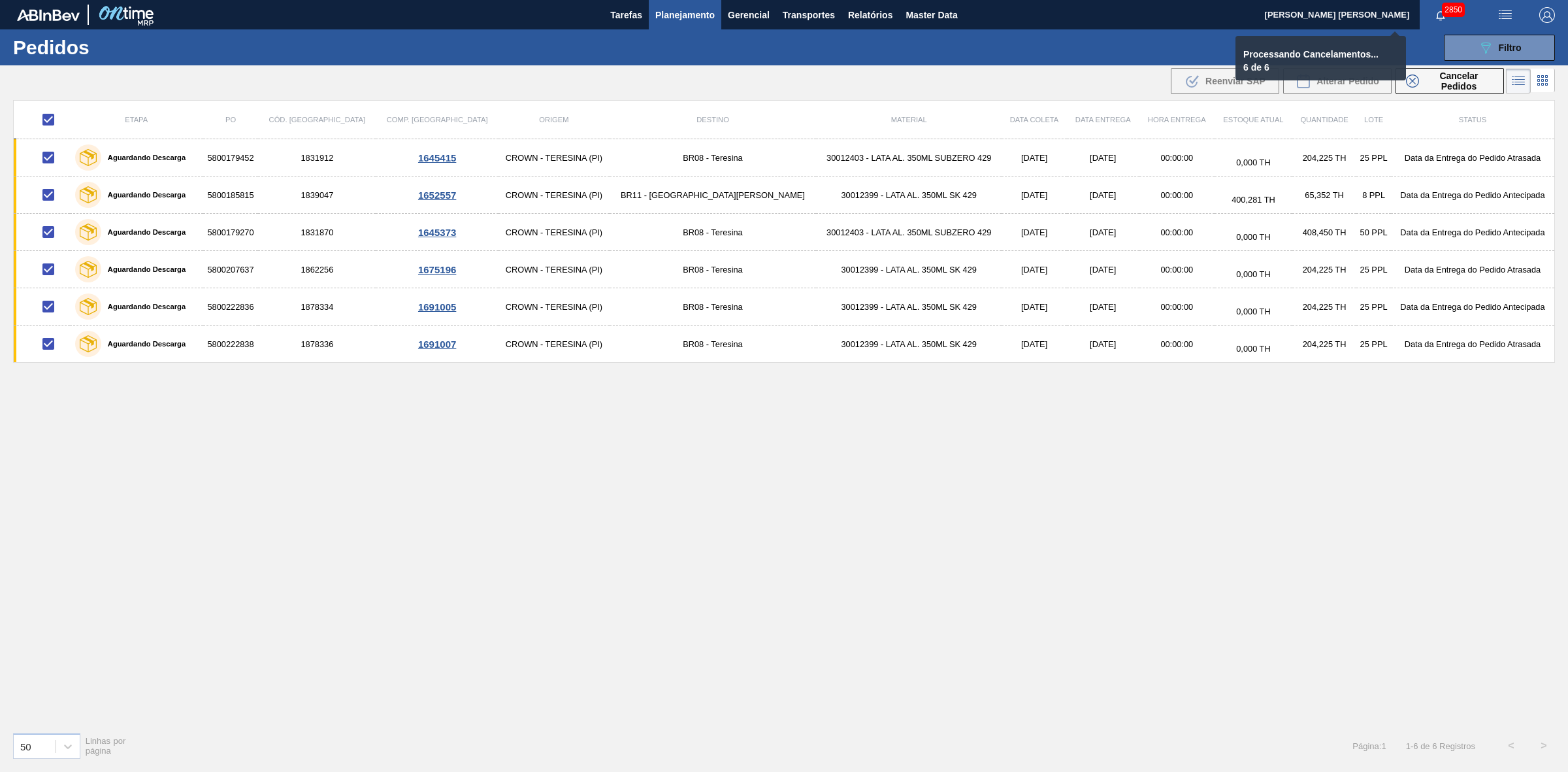
checkbox input "false"
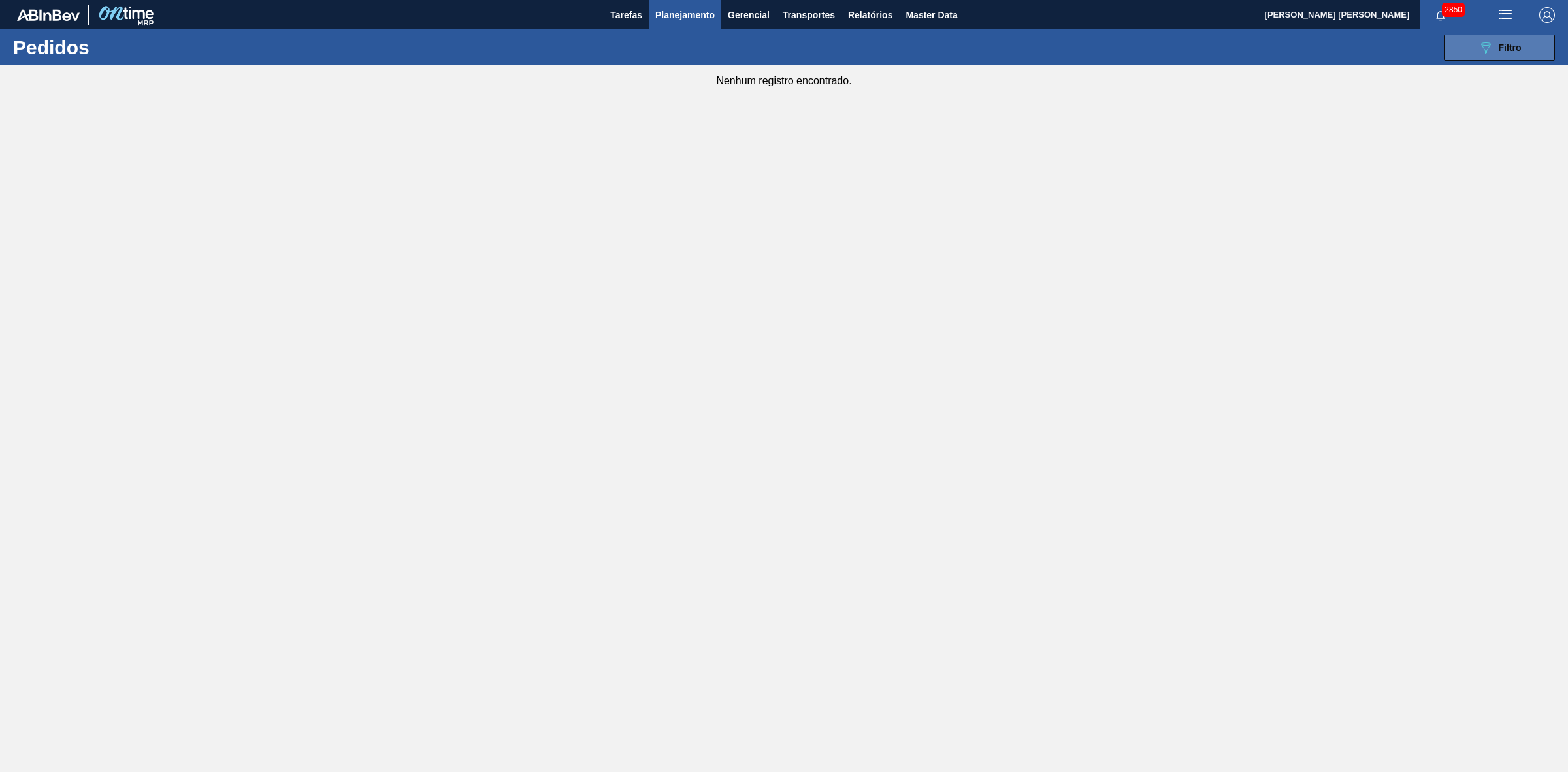
click at [1469, 43] on button "089F7B8B-B2A5-4AFE-B5C0-19BA573D28AC Filtro" at bounding box center [1499, 48] width 111 height 26
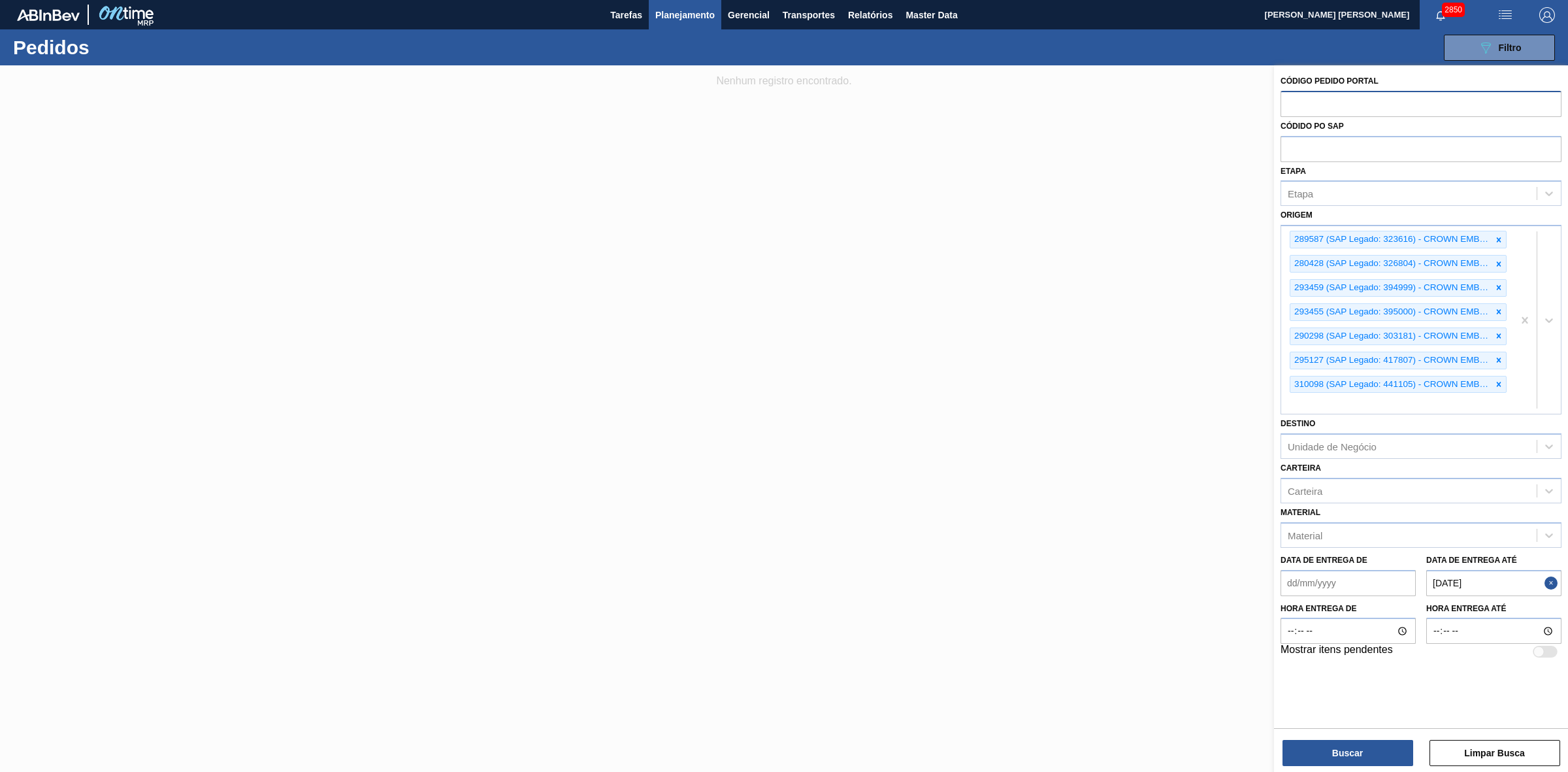
click at [1550, 580] on button "Close" at bounding box center [1553, 583] width 17 height 26
click at [1394, 745] on button "Buscar" at bounding box center [1347, 753] width 130 height 26
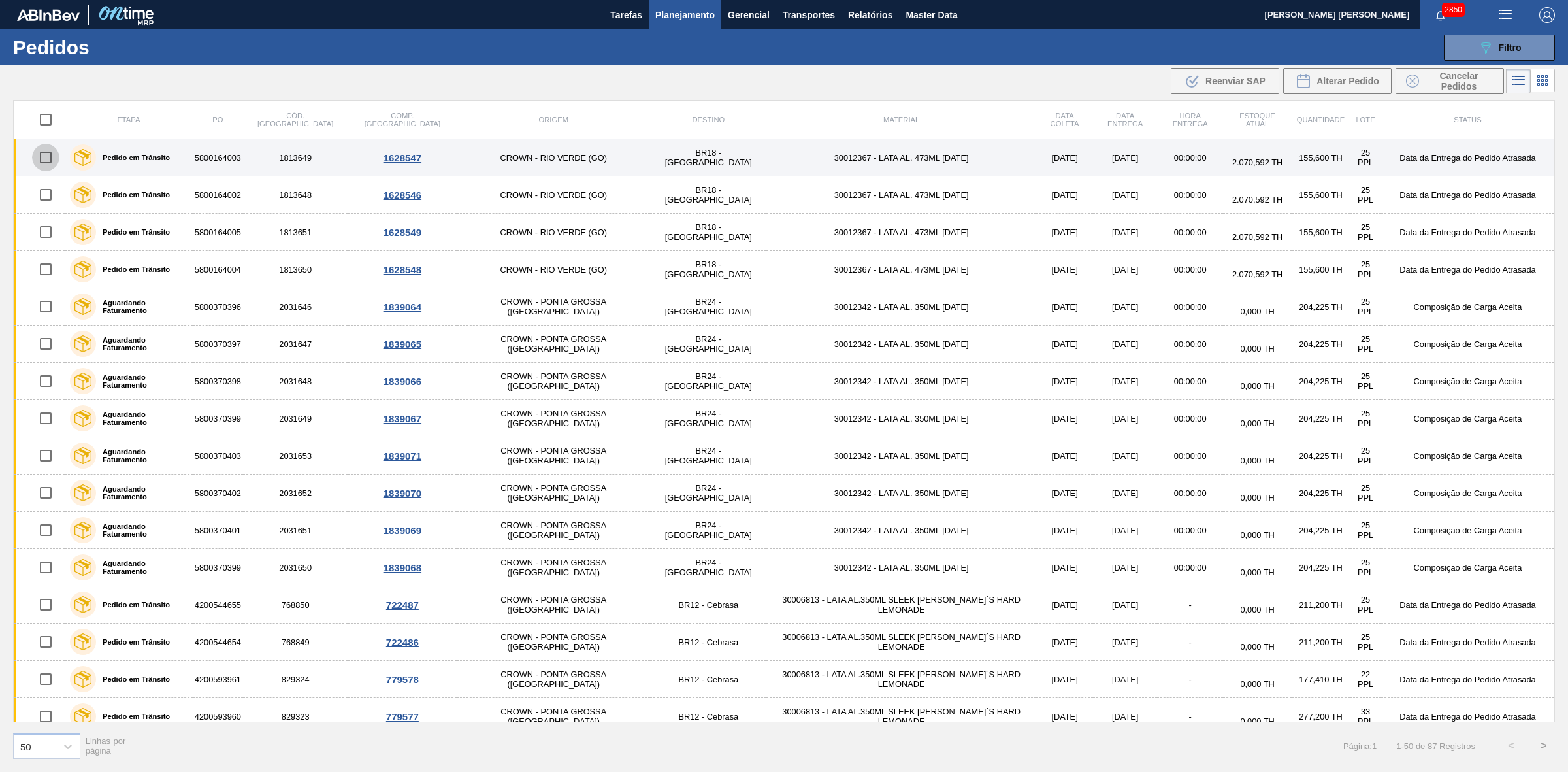
click at [46, 161] on input "checkbox" at bounding box center [45, 158] width 28 height 28
checkbox input "true"
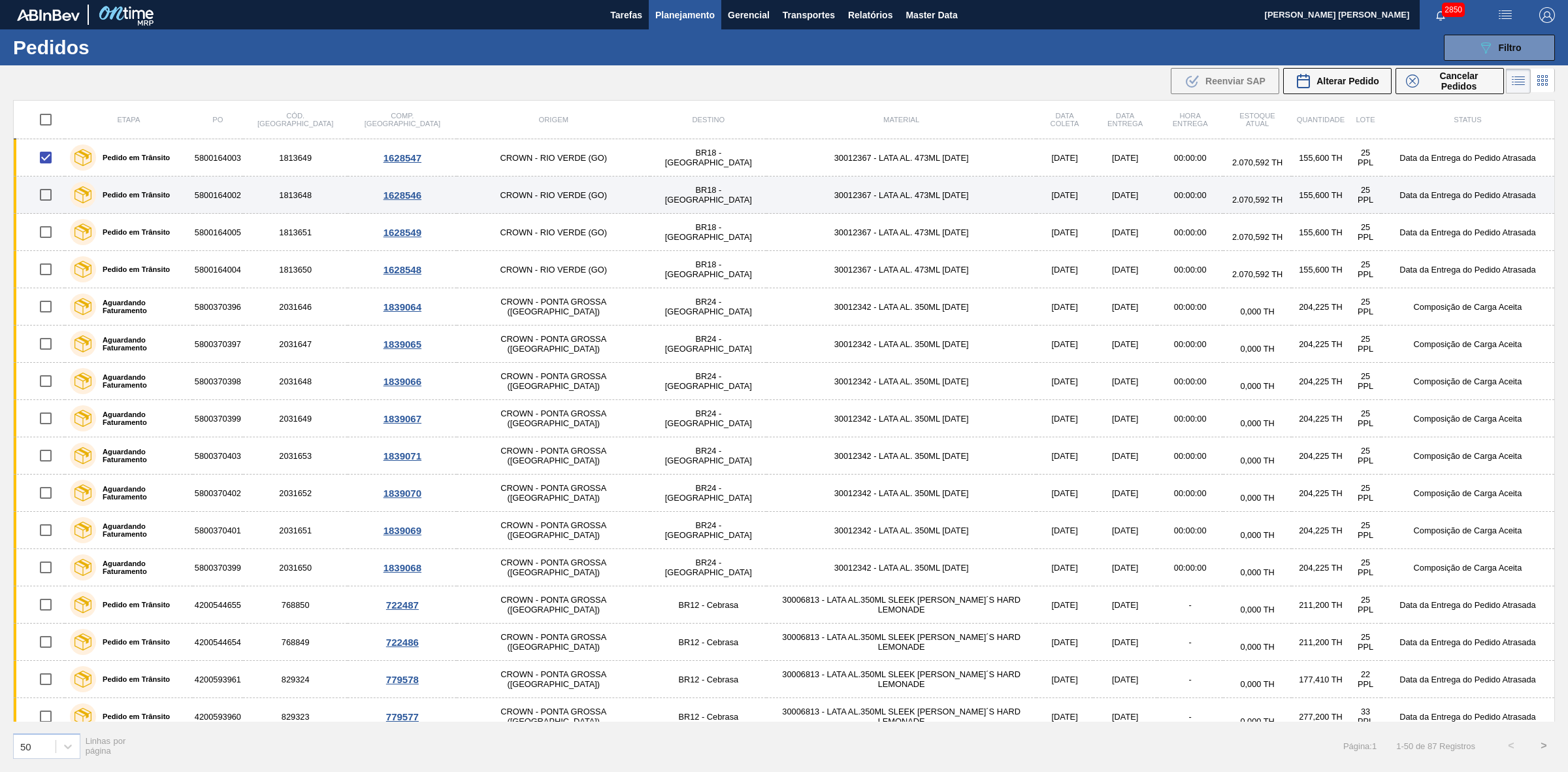
click at [50, 191] on input "checkbox" at bounding box center [45, 194] width 28 height 28
checkbox input "true"
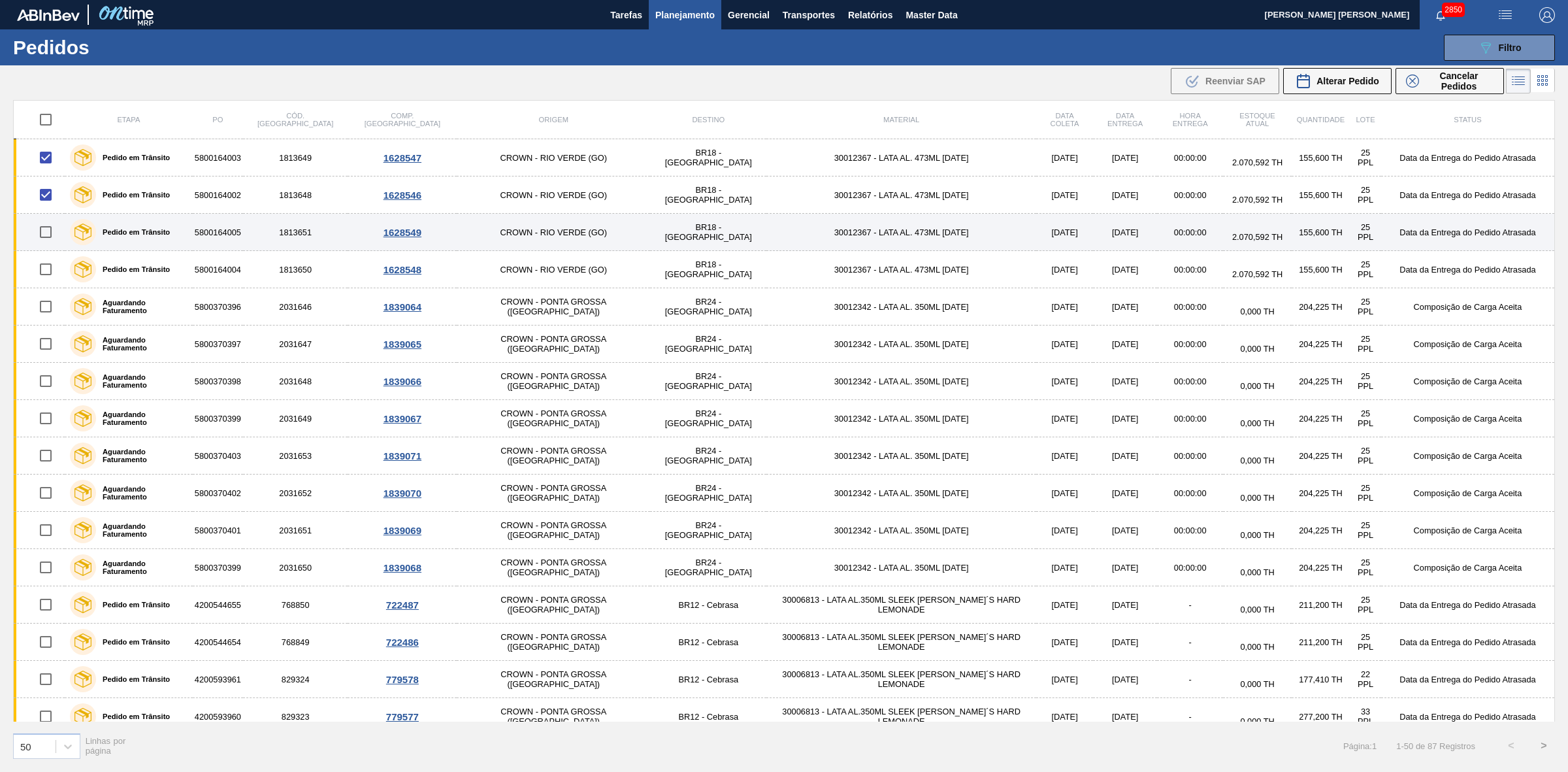
click at [47, 228] on input "checkbox" at bounding box center [45, 232] width 28 height 28
checkbox input "true"
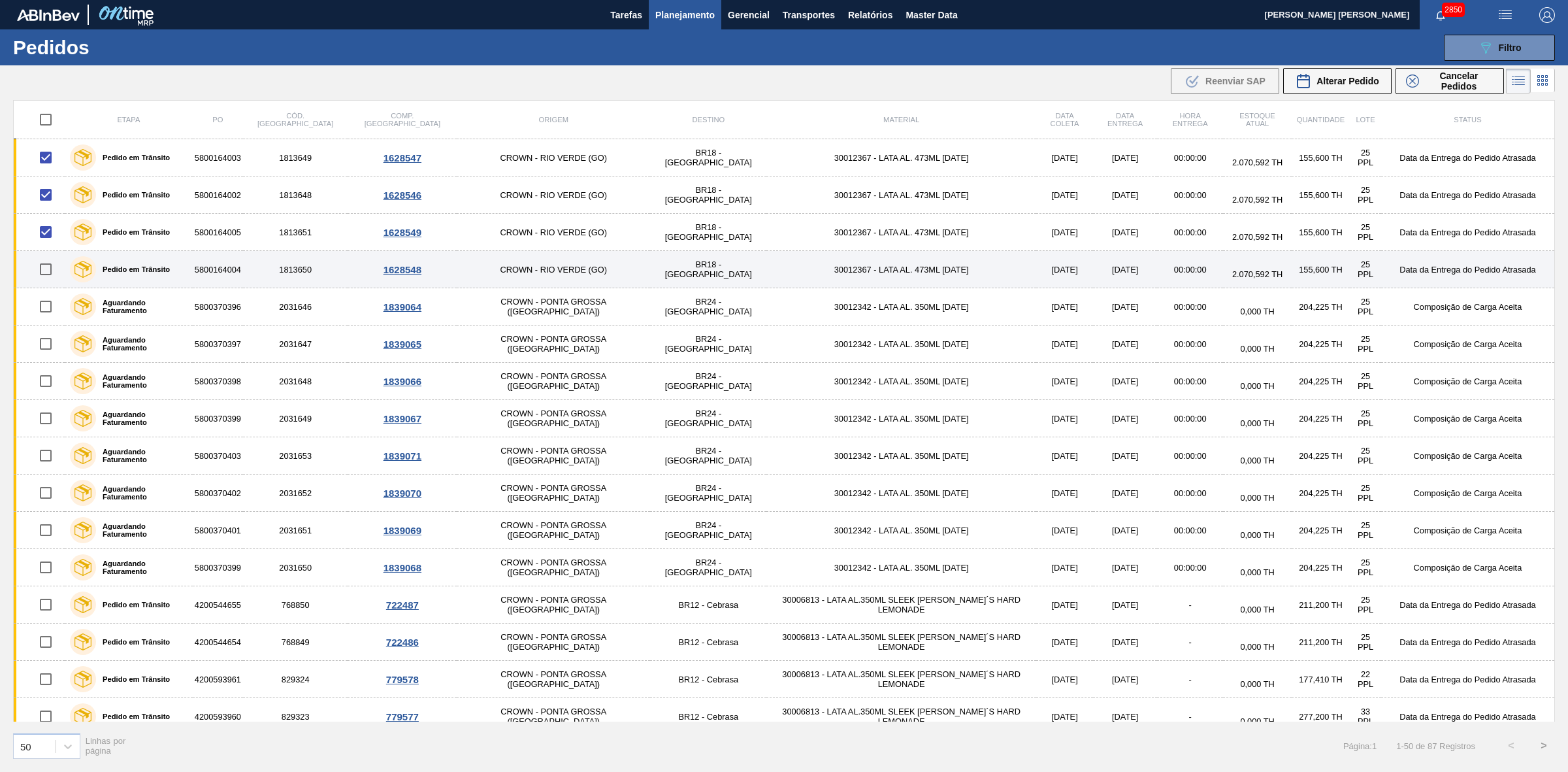
click at [46, 269] on input "checkbox" at bounding box center [45, 269] width 28 height 28
checkbox input "true"
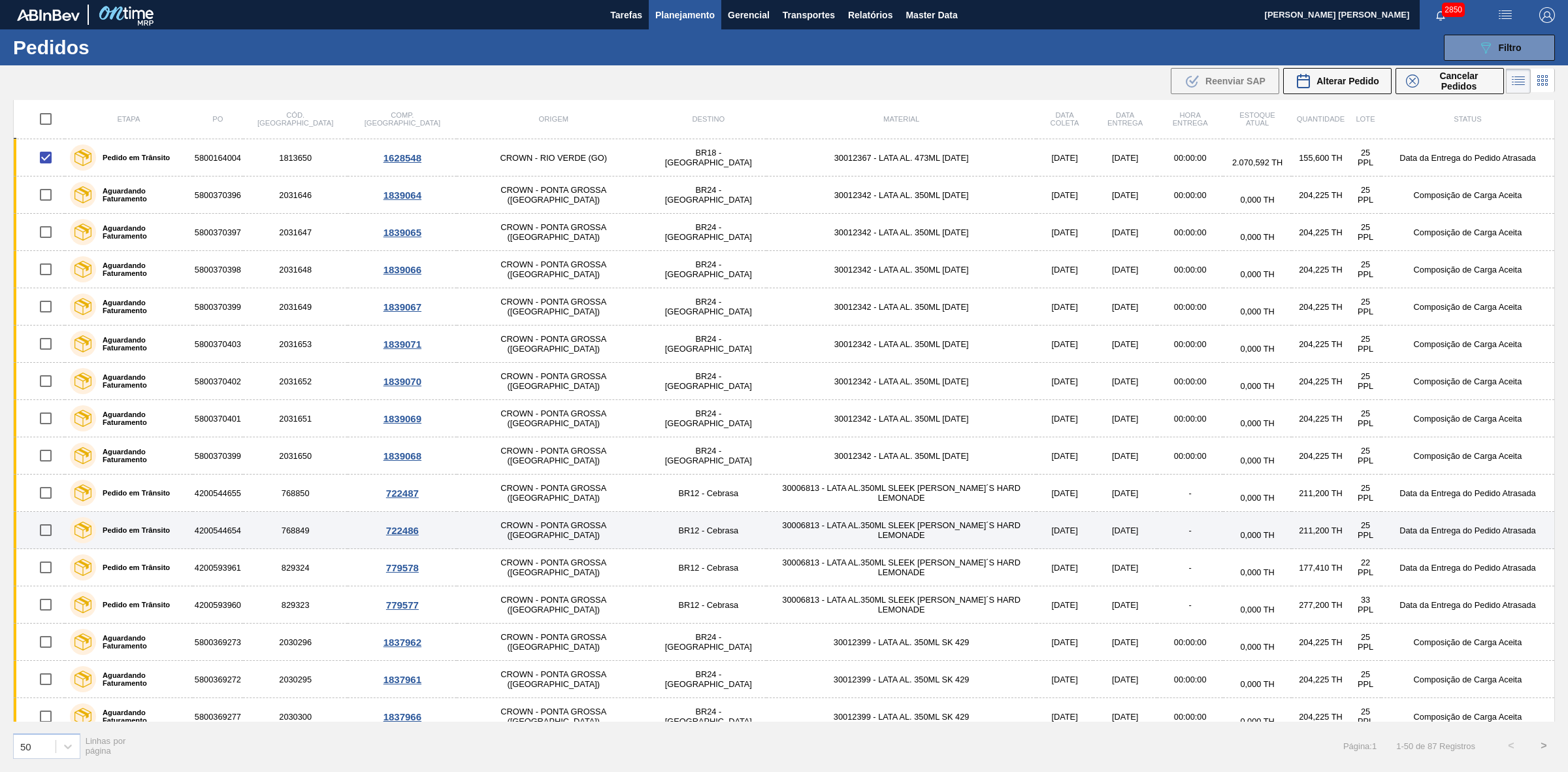
scroll to position [163, 0]
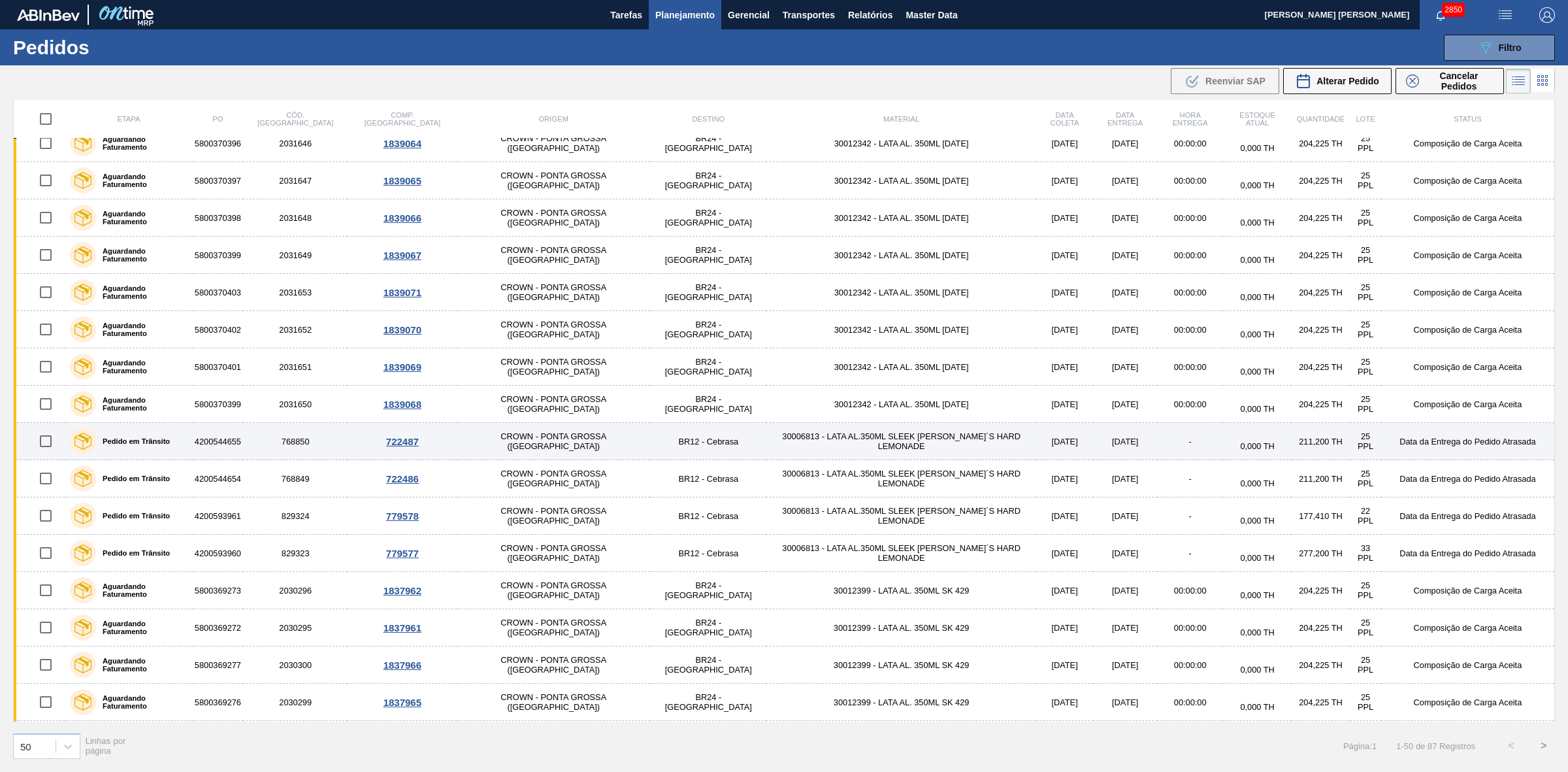
click at [56, 440] on input "checkbox" at bounding box center [45, 441] width 28 height 28
checkbox input "true"
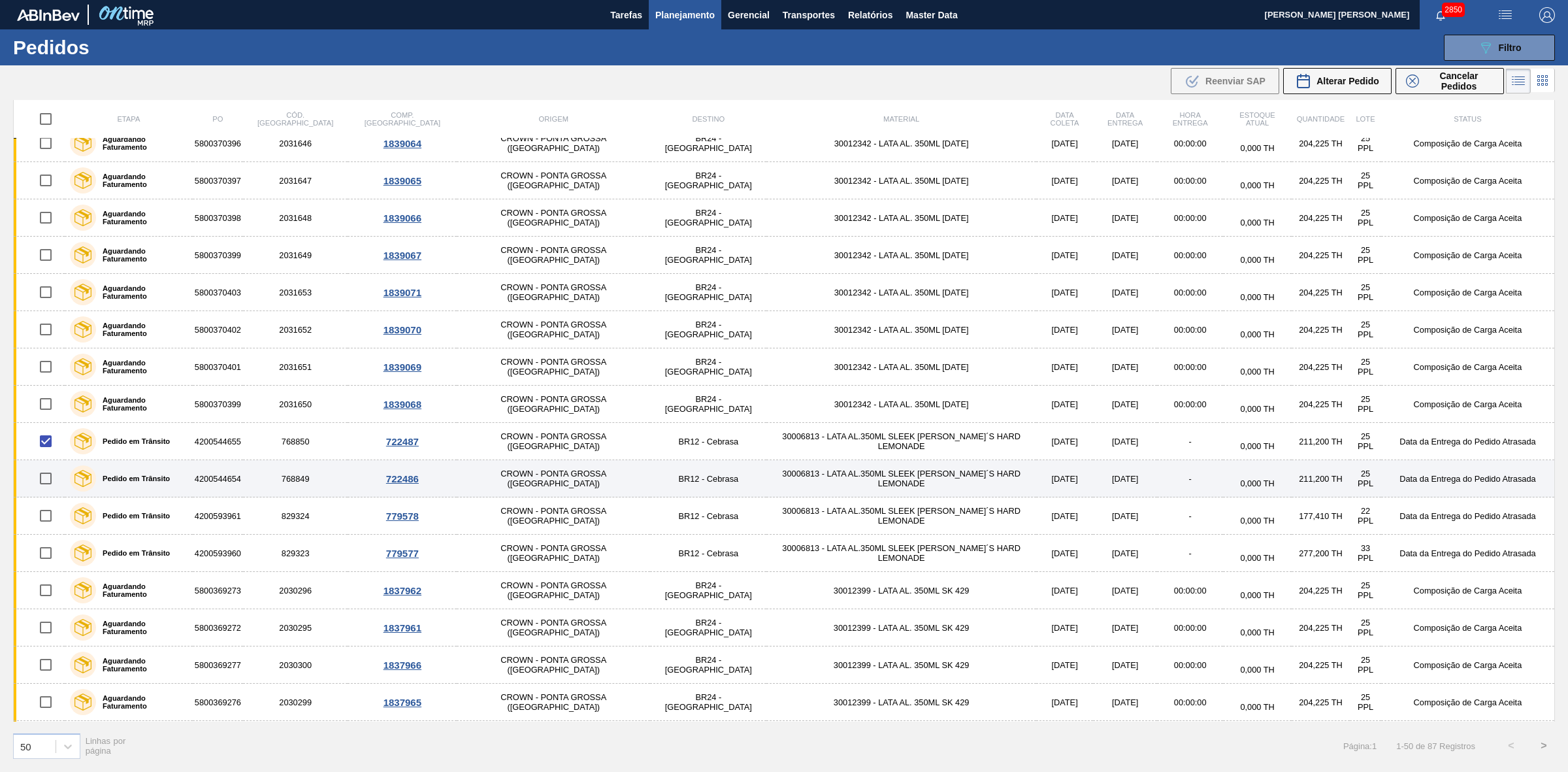
click at [47, 485] on input "checkbox" at bounding box center [45, 478] width 28 height 28
checkbox input "true"
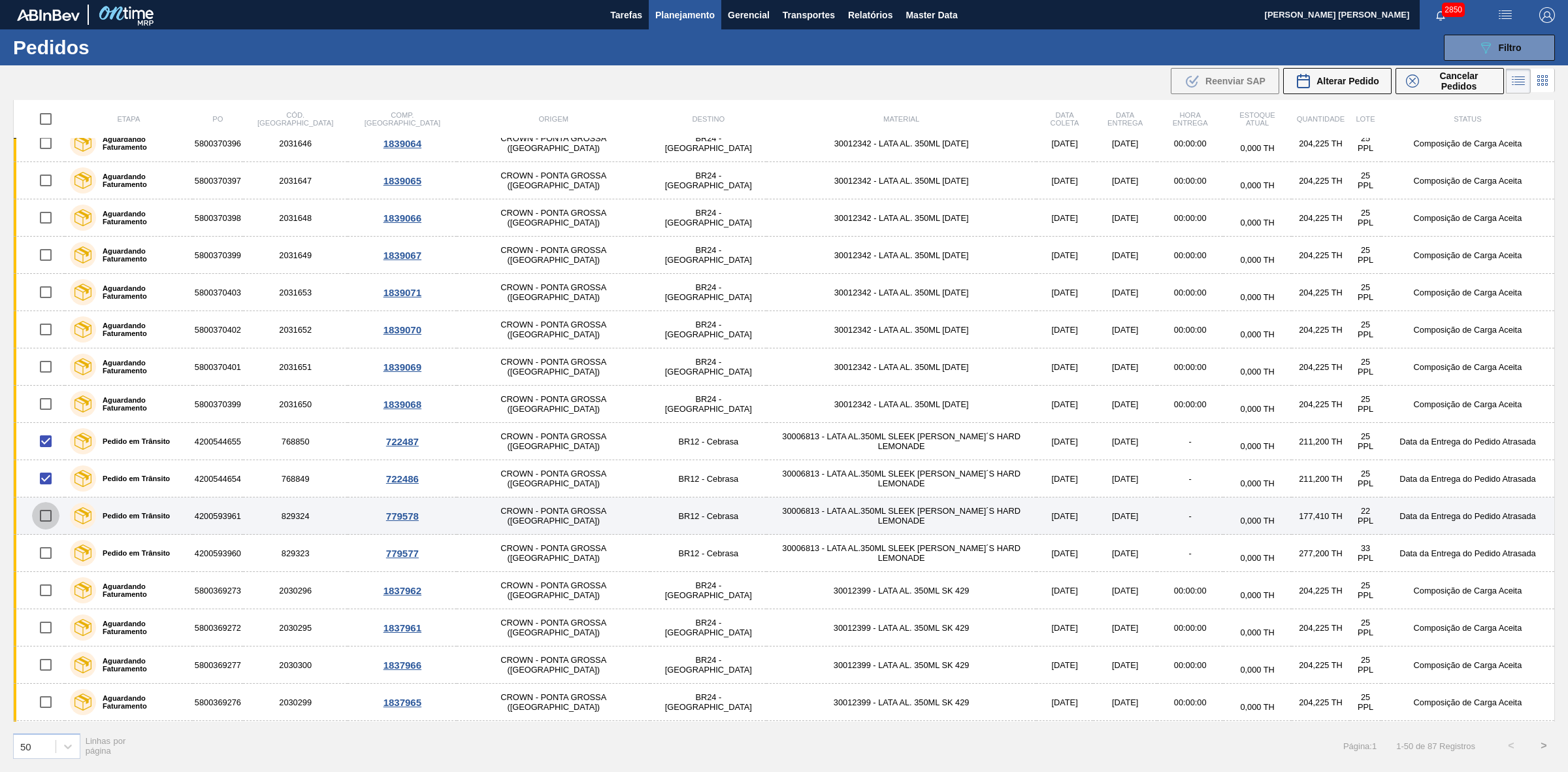
click at [45, 524] on input "checkbox" at bounding box center [45, 515] width 28 height 28
checkbox input "true"
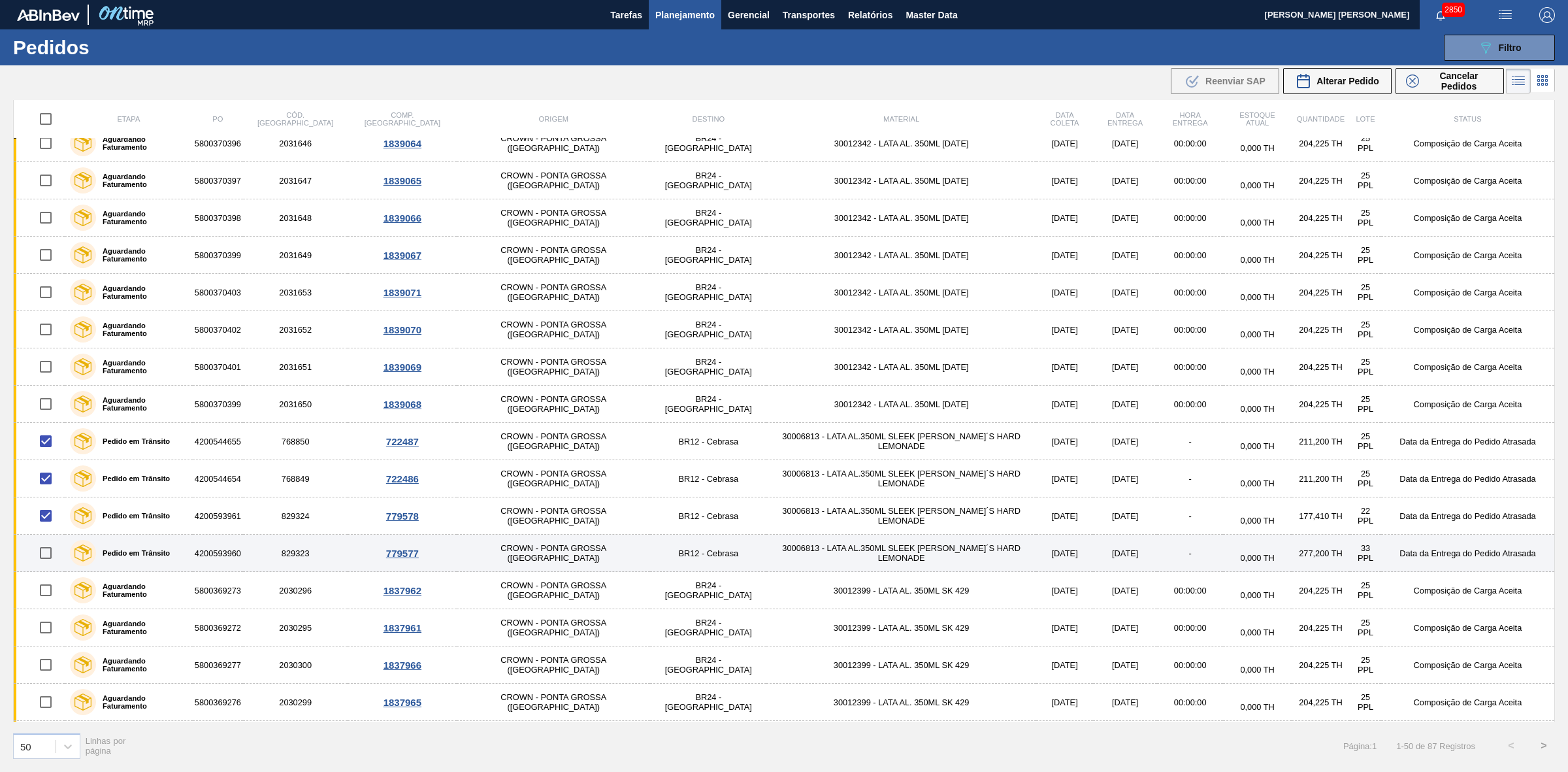
click at [46, 551] on input "checkbox" at bounding box center [45, 553] width 28 height 28
checkbox input "true"
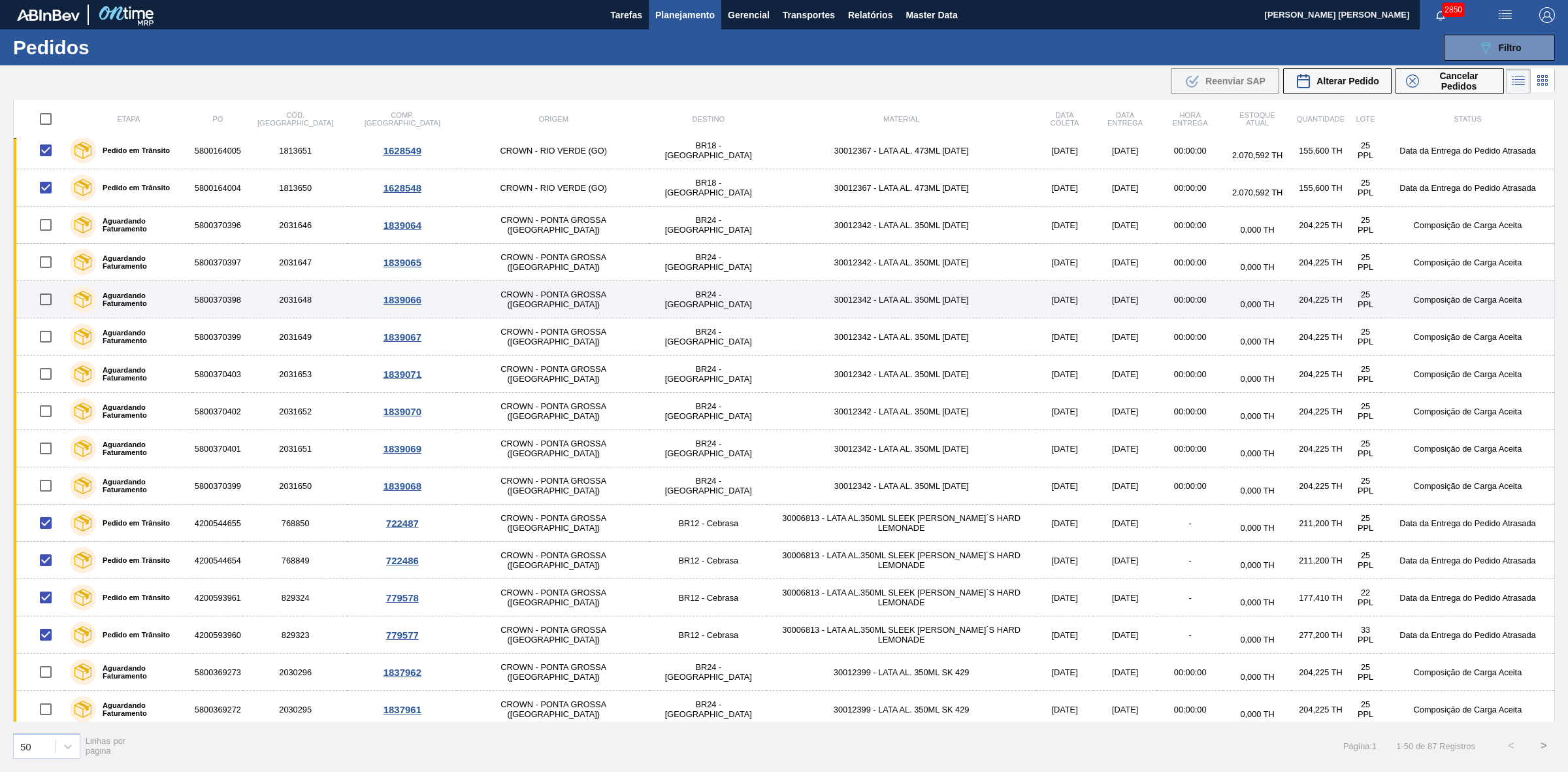
scroll to position [0, 0]
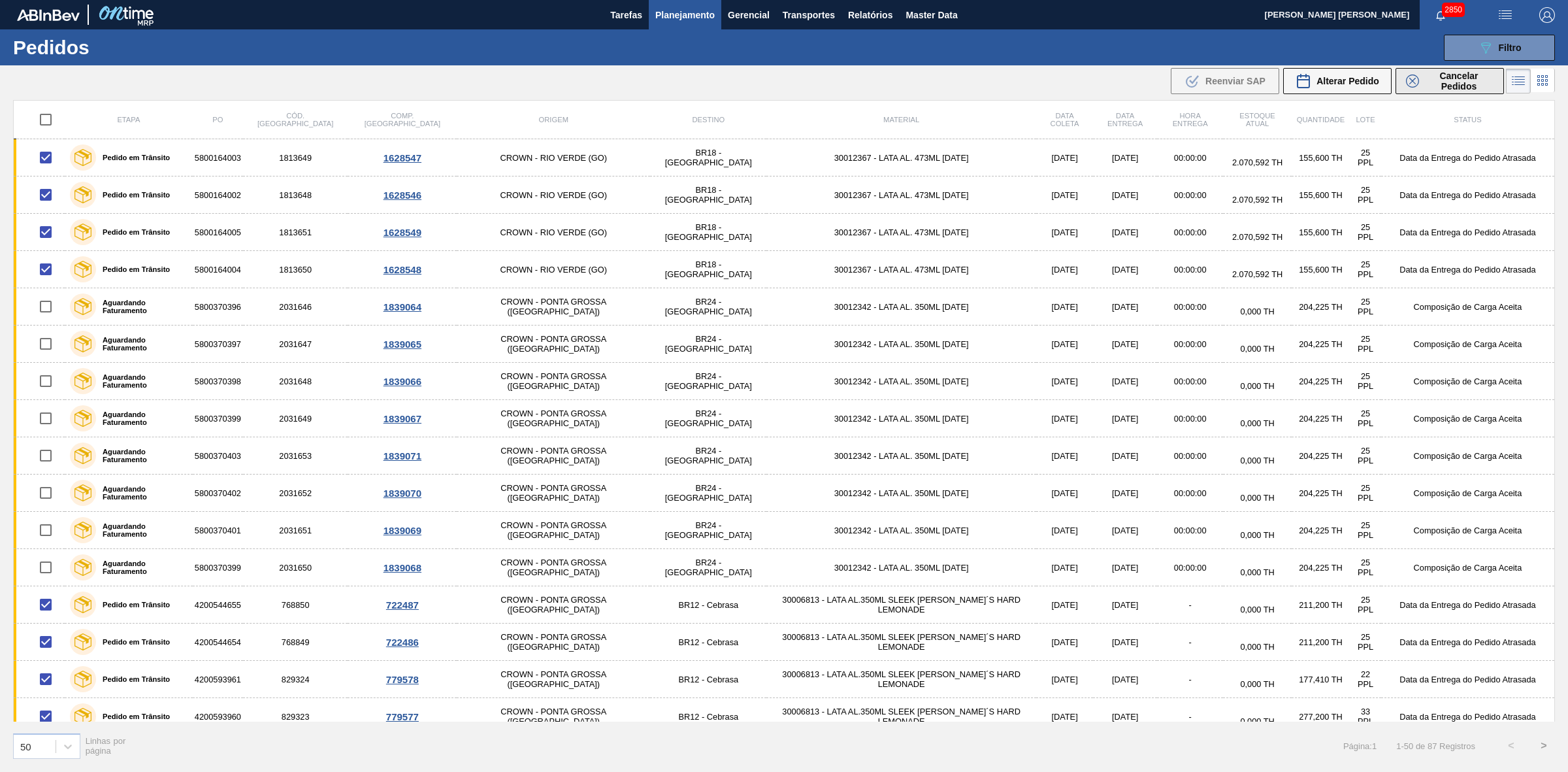
click at [1453, 79] on span "Cancelar Pedidos" at bounding box center [1459, 80] width 69 height 21
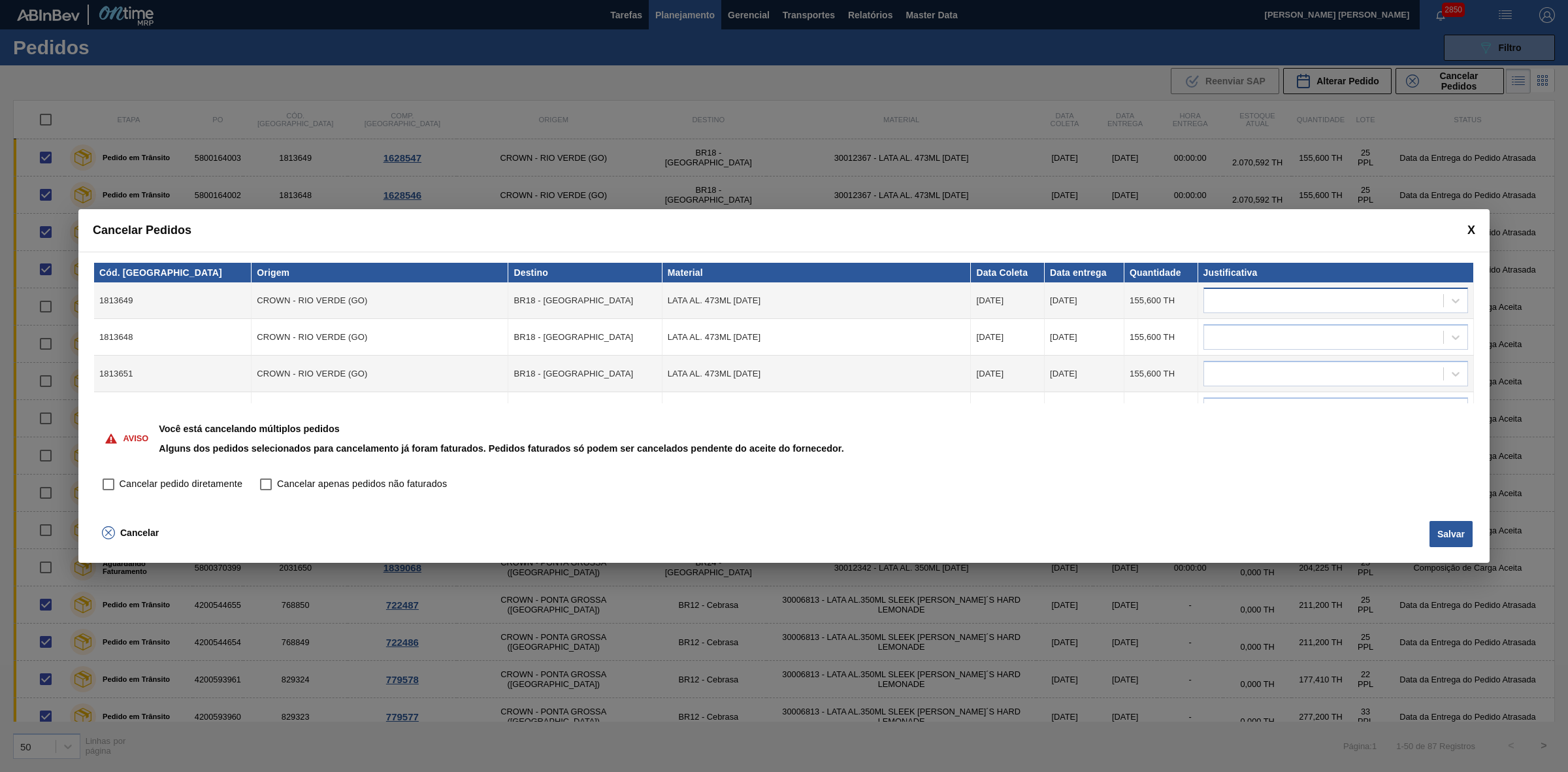
click at [1226, 302] on div at bounding box center [1323, 301] width 239 height 19
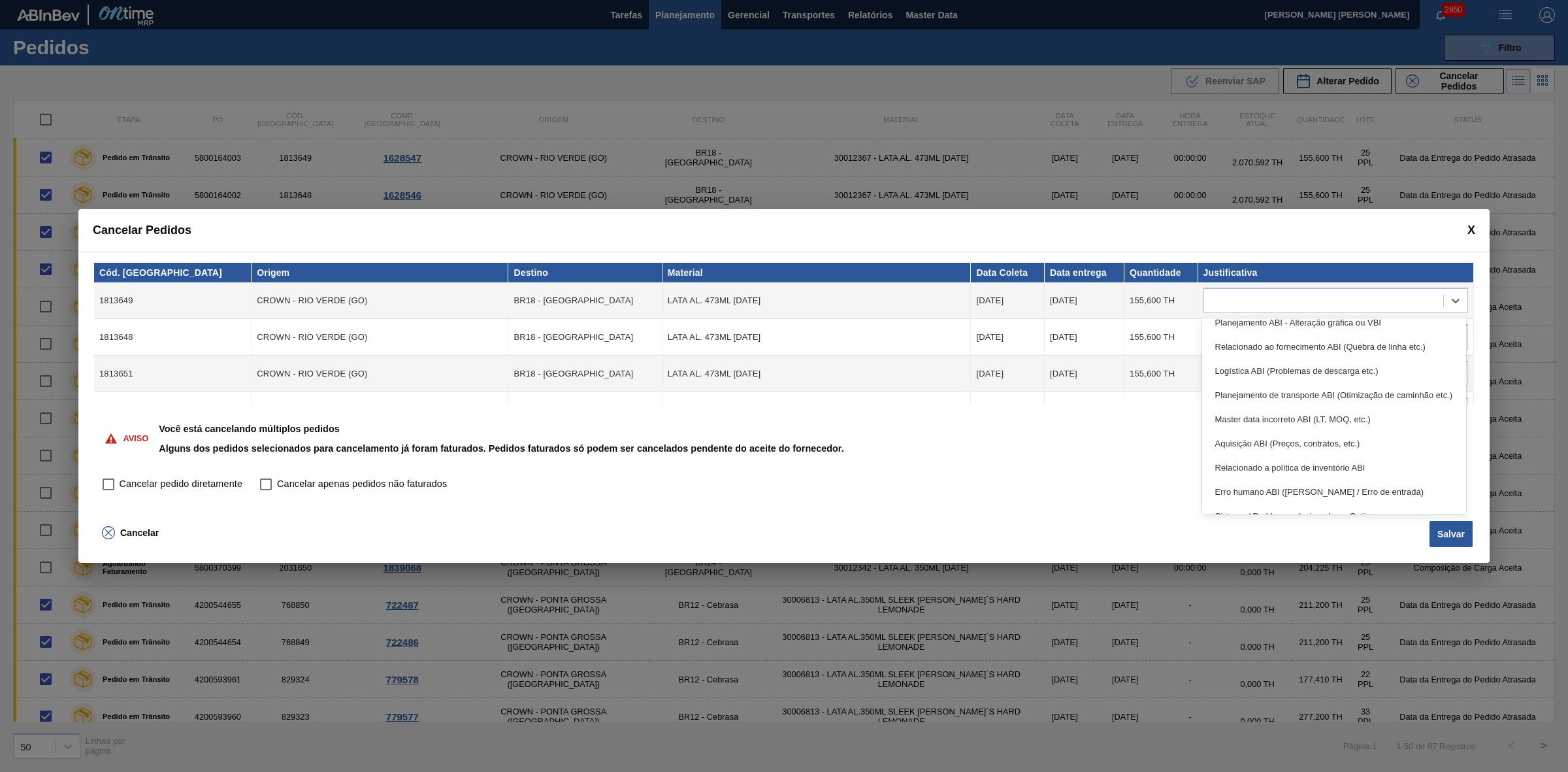
scroll to position [244, 0]
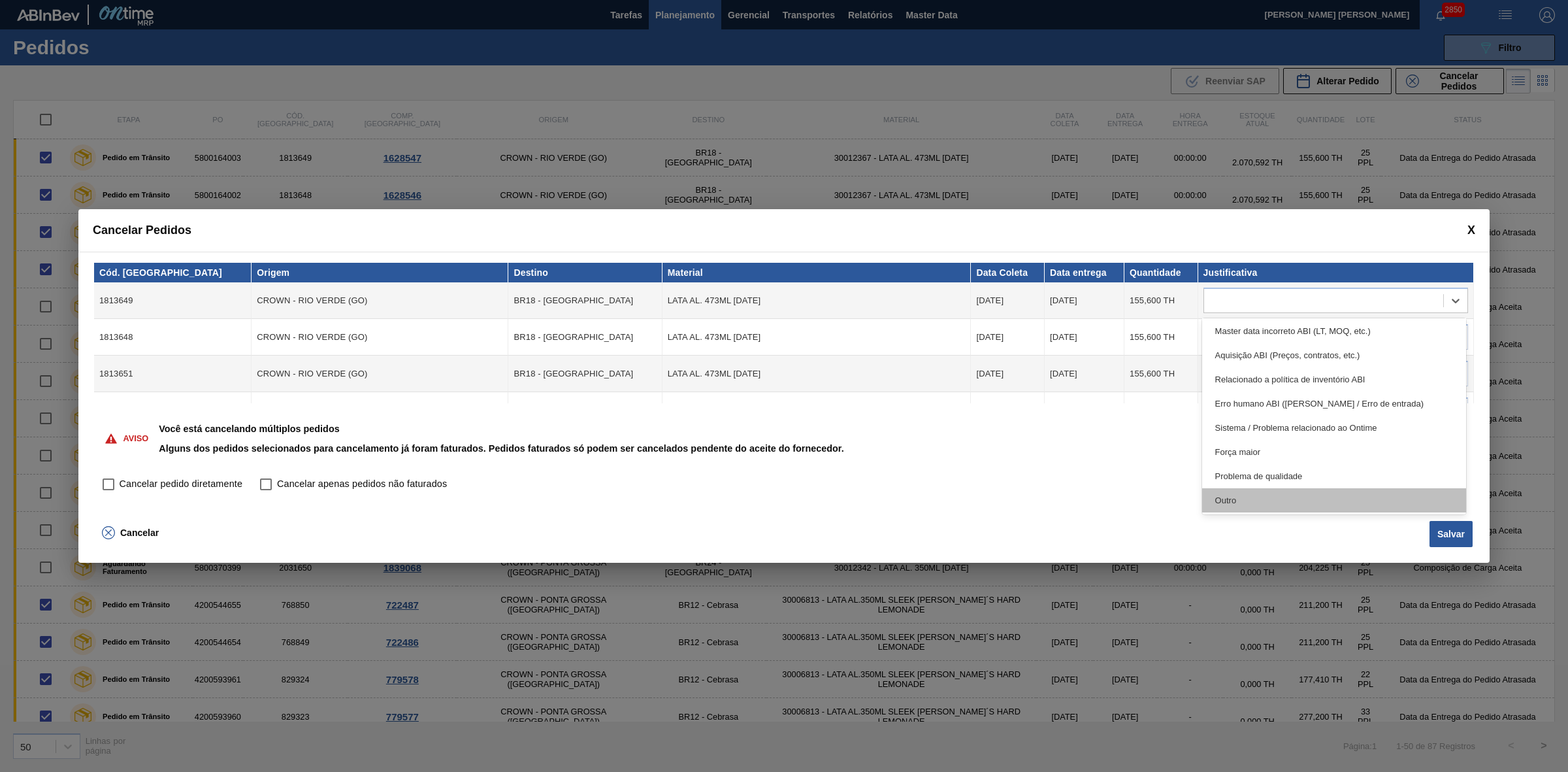
click at [1274, 491] on div "Outro" at bounding box center [1334, 500] width 265 height 24
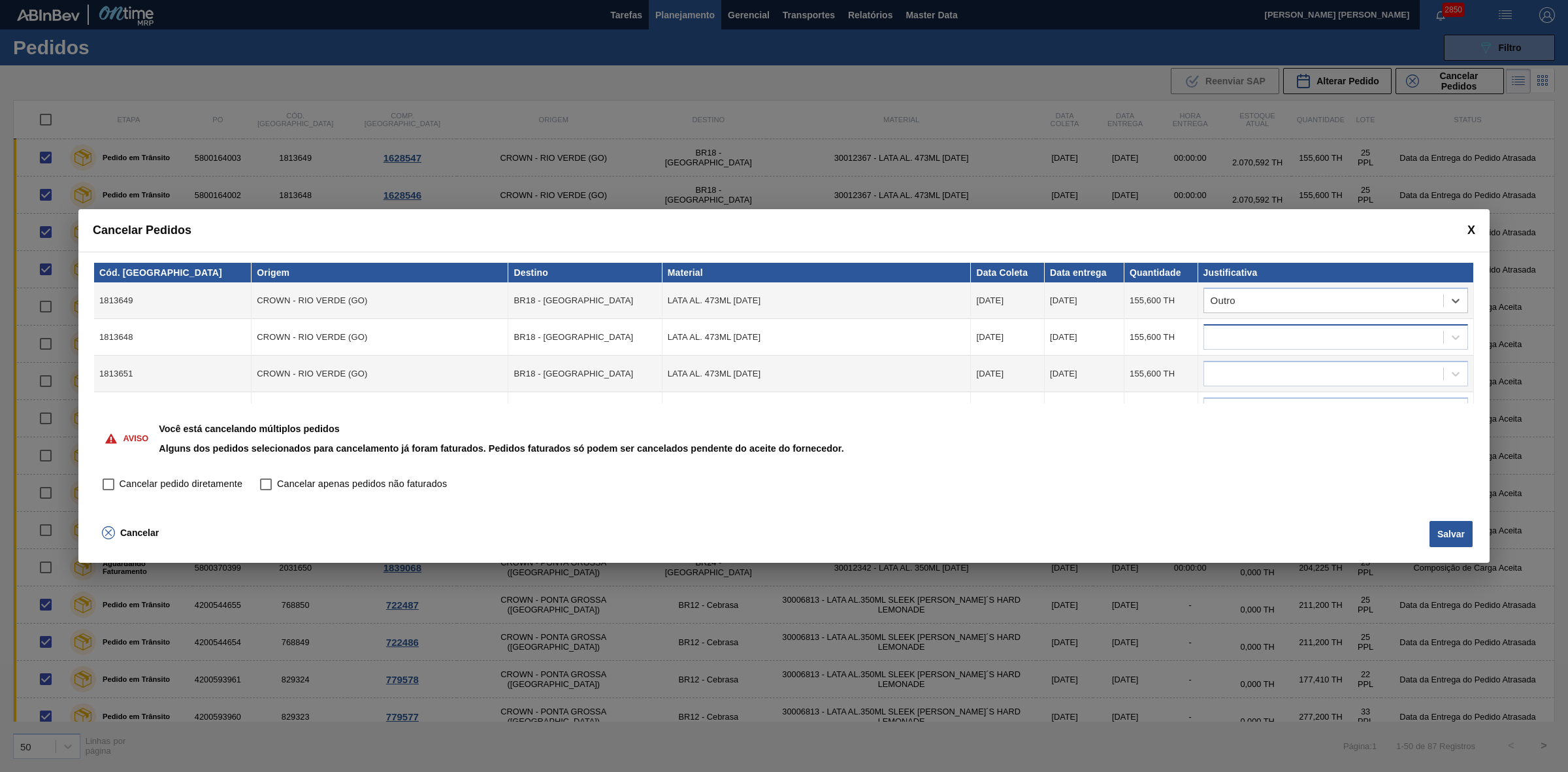
click at [1272, 336] on div at bounding box center [1323, 337] width 239 height 19
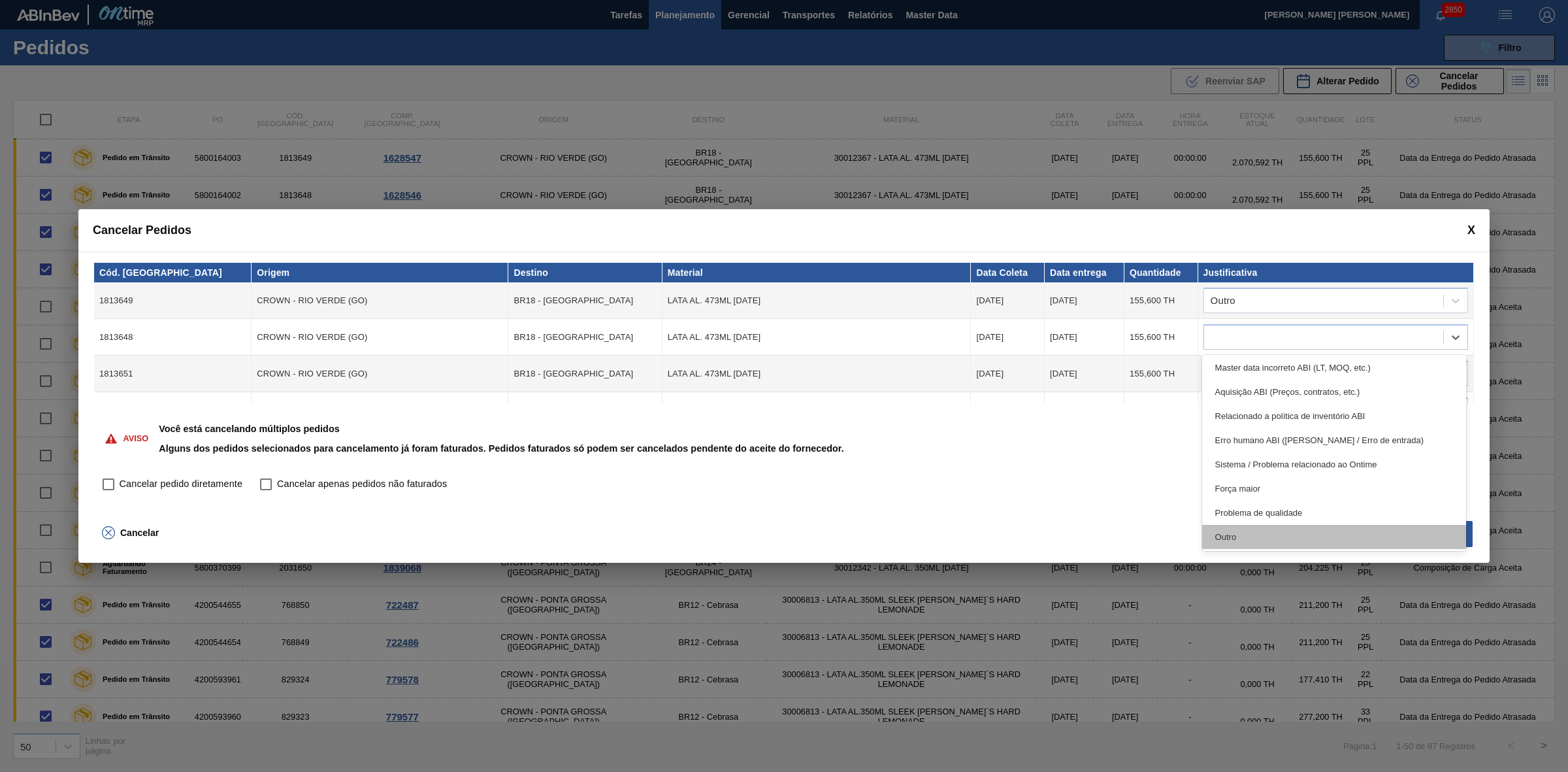
click at [1274, 537] on div "Outro" at bounding box center [1334, 537] width 265 height 24
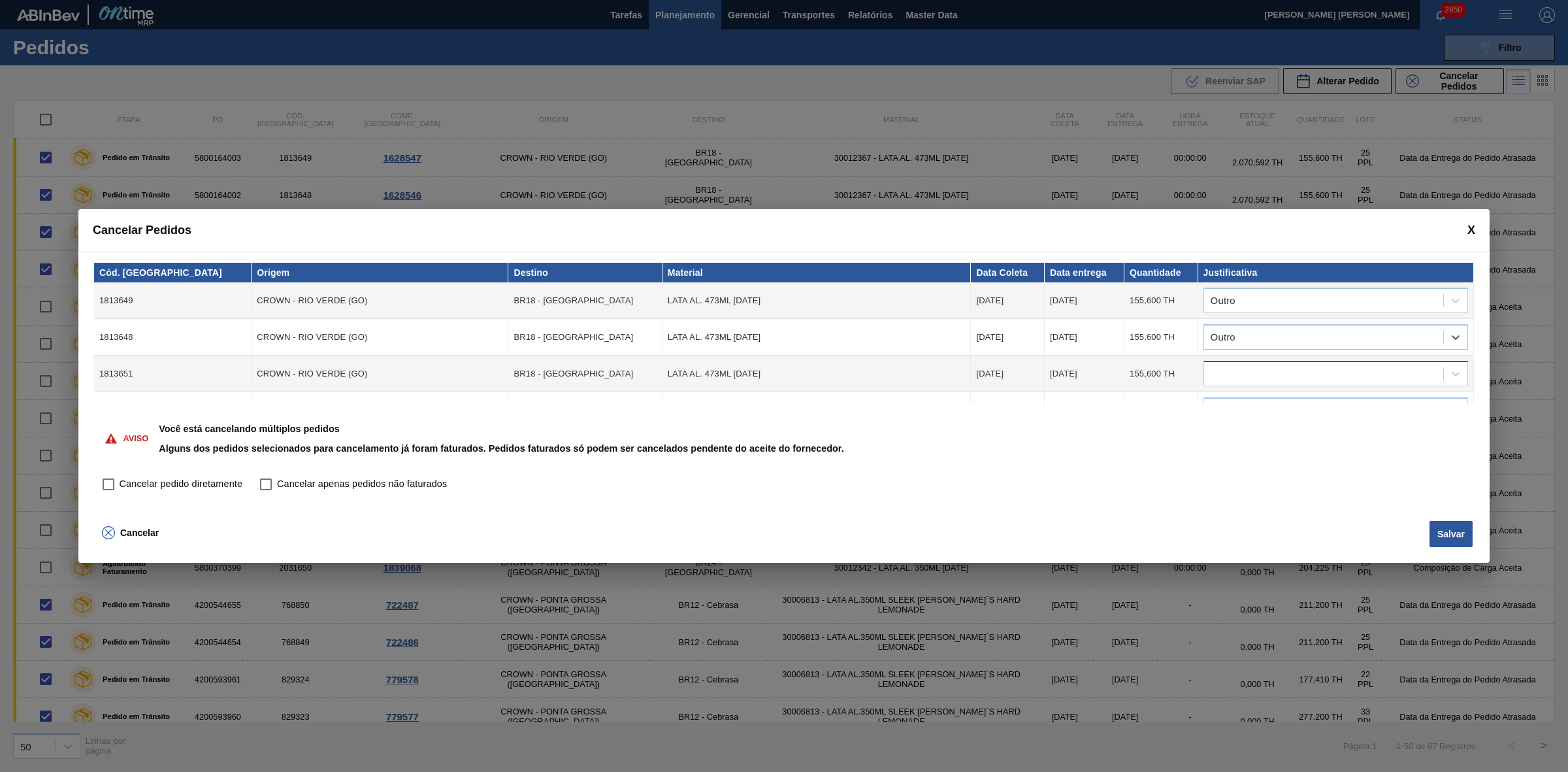
click at [1279, 377] on div at bounding box center [1323, 374] width 239 height 19
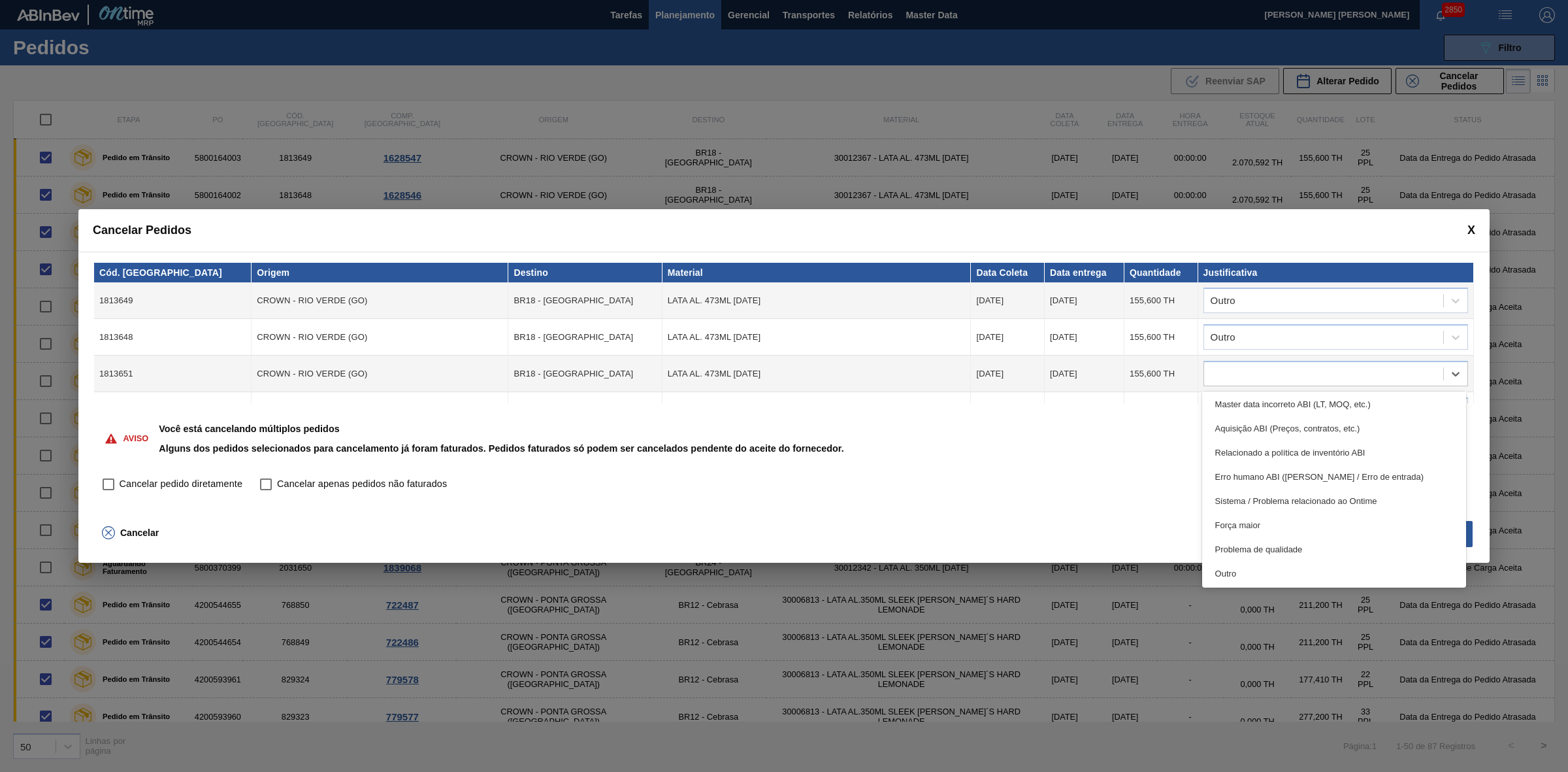
drag, startPoint x: 1291, startPoint y: 582, endPoint x: 1284, endPoint y: 562, distance: 21.2
click at [1291, 580] on div "Outro" at bounding box center [1334, 573] width 265 height 24
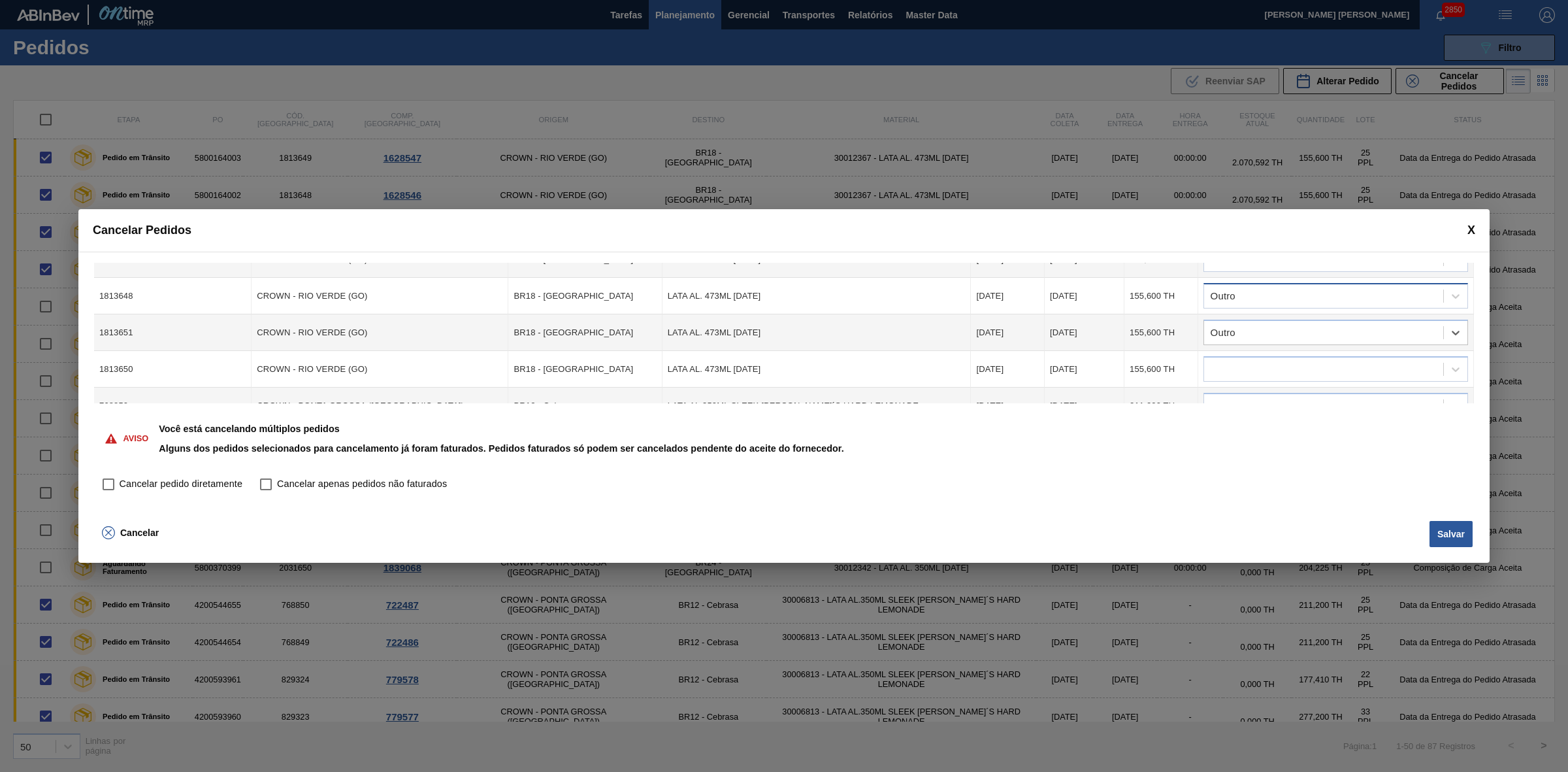
scroll to position [82, 0]
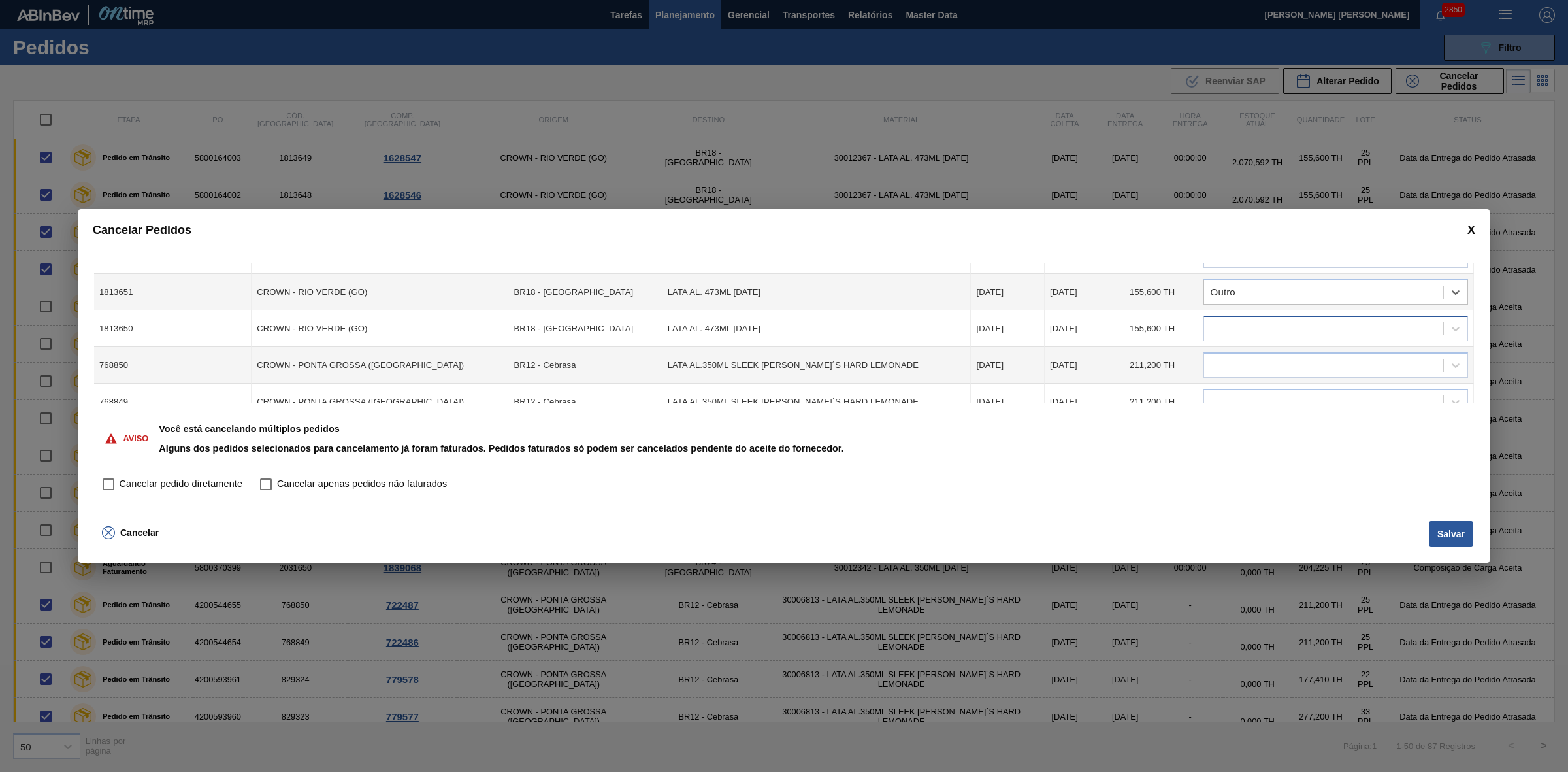
click at [1246, 322] on div at bounding box center [1323, 329] width 239 height 19
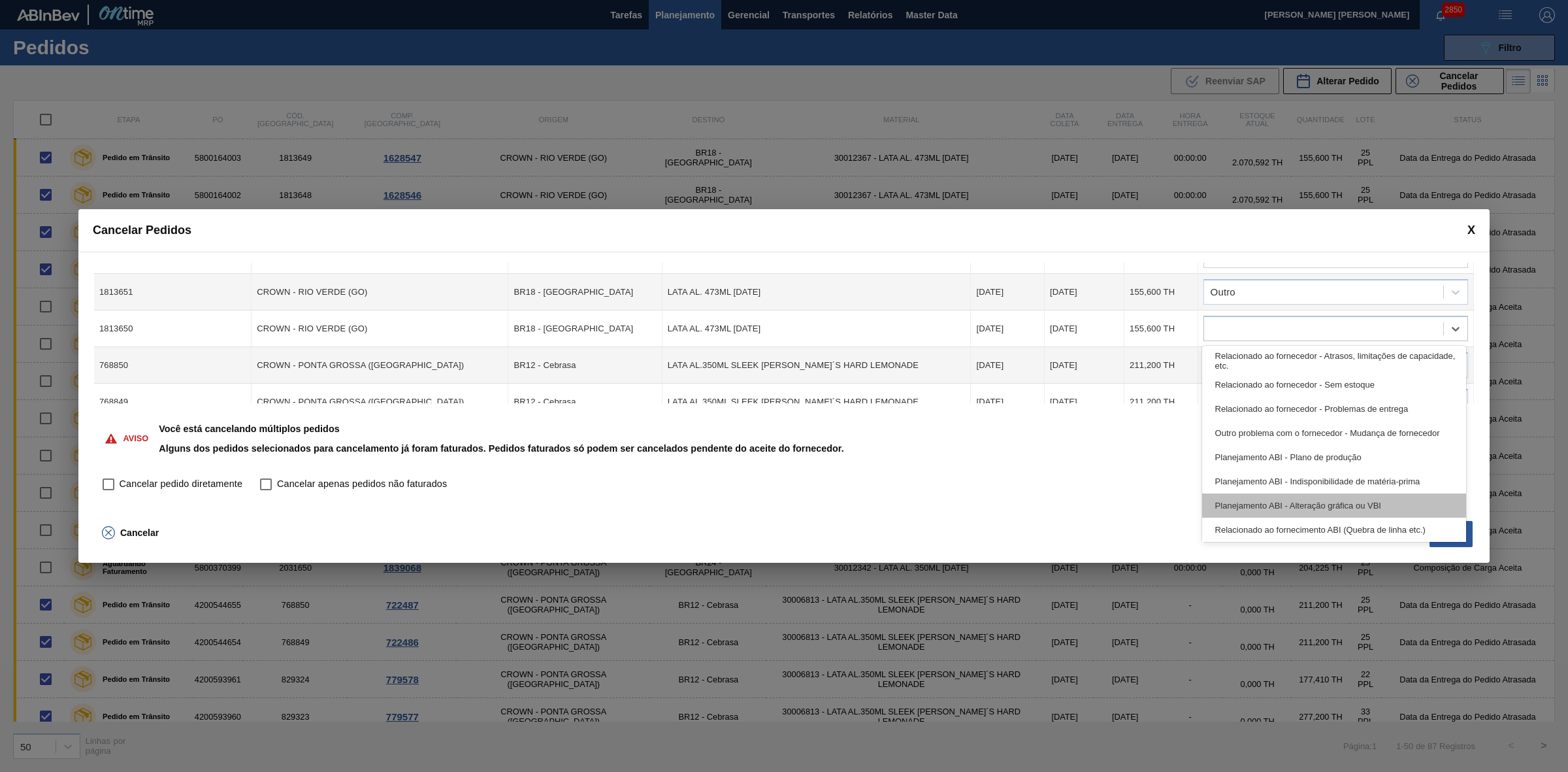
scroll to position [244, 0]
click at [1262, 520] on div "Outro" at bounding box center [1334, 528] width 265 height 24
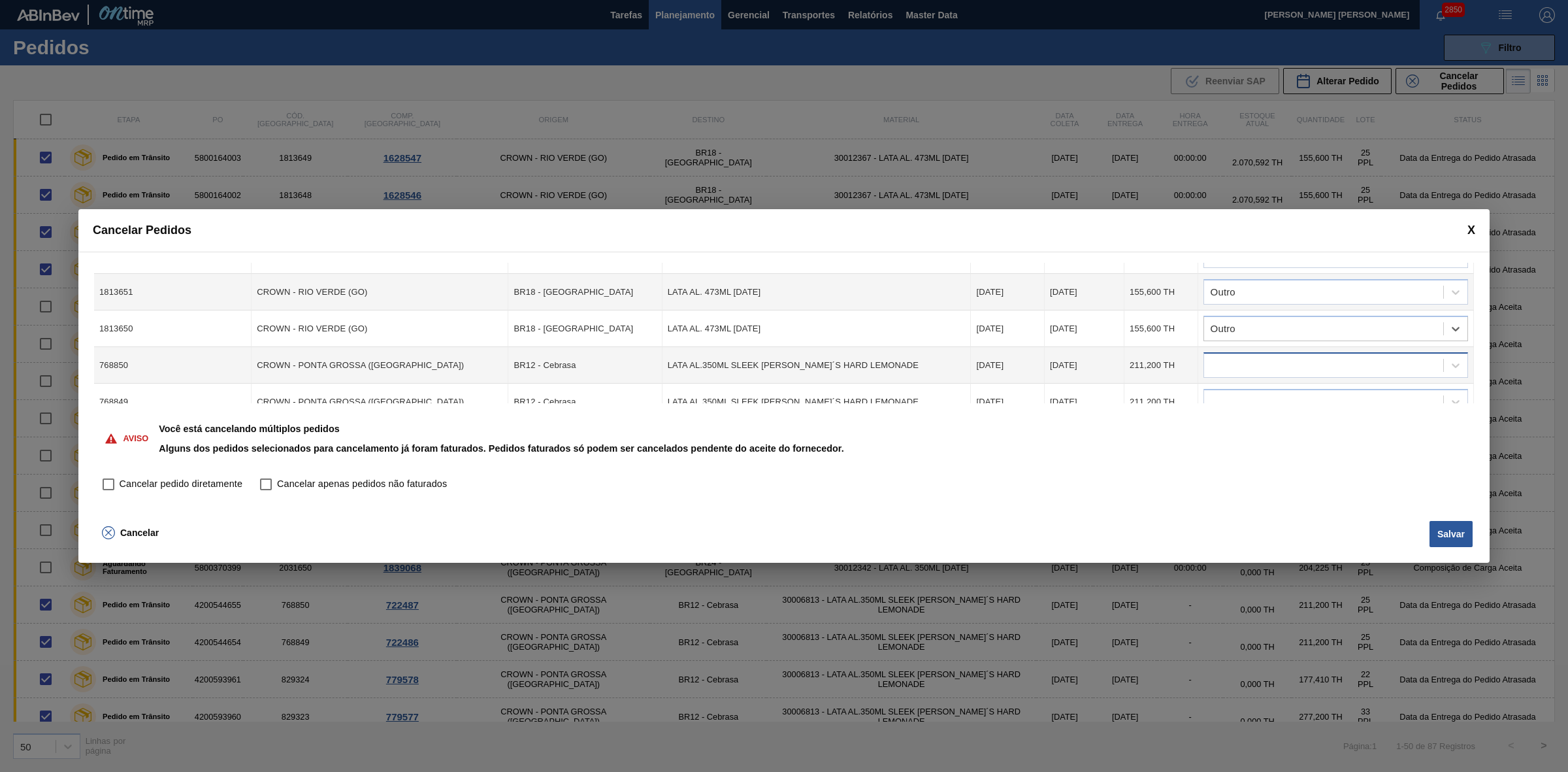
click at [1253, 366] on div at bounding box center [1323, 365] width 239 height 19
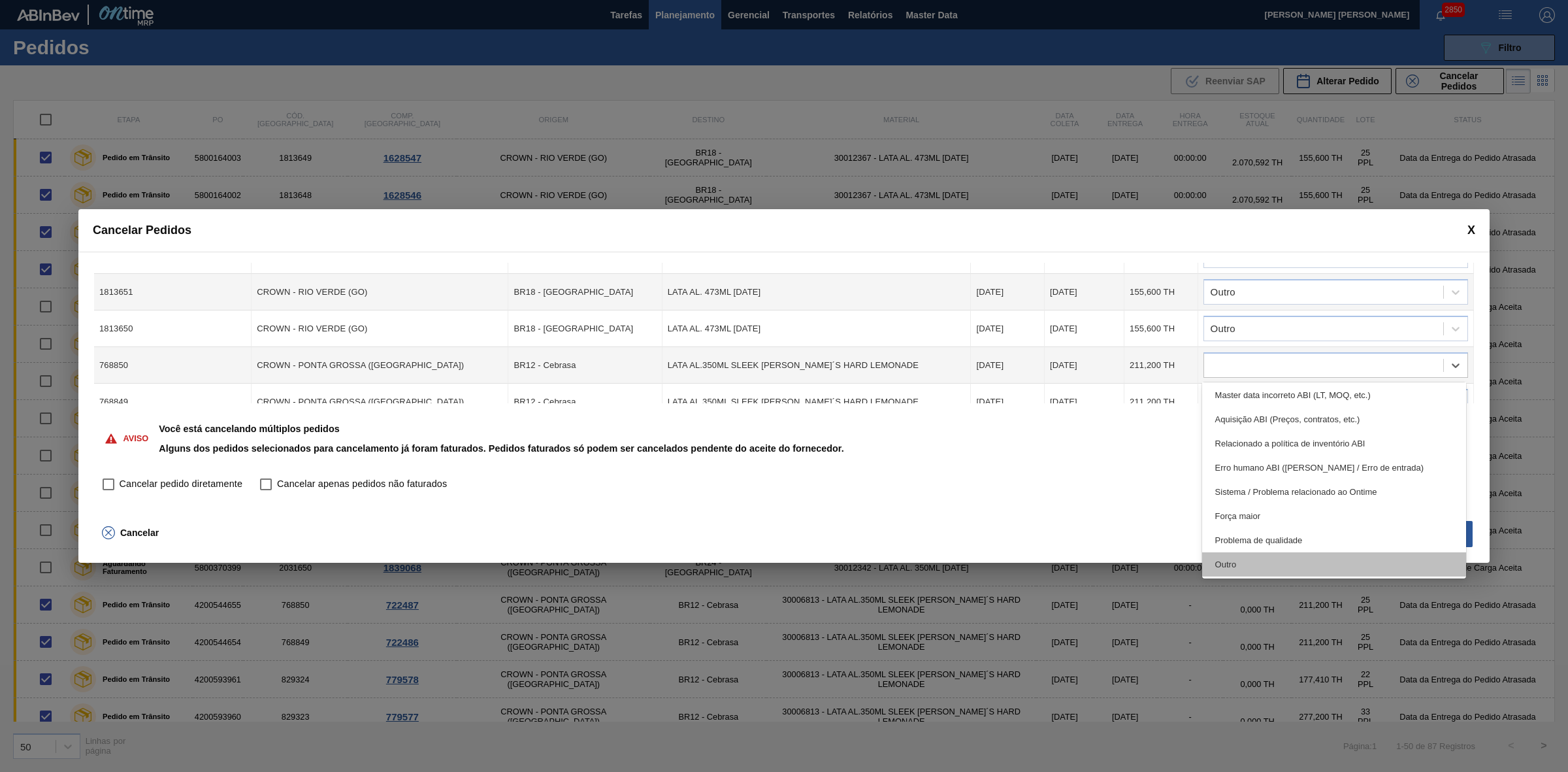
click at [1266, 557] on div "Outro" at bounding box center [1334, 564] width 265 height 24
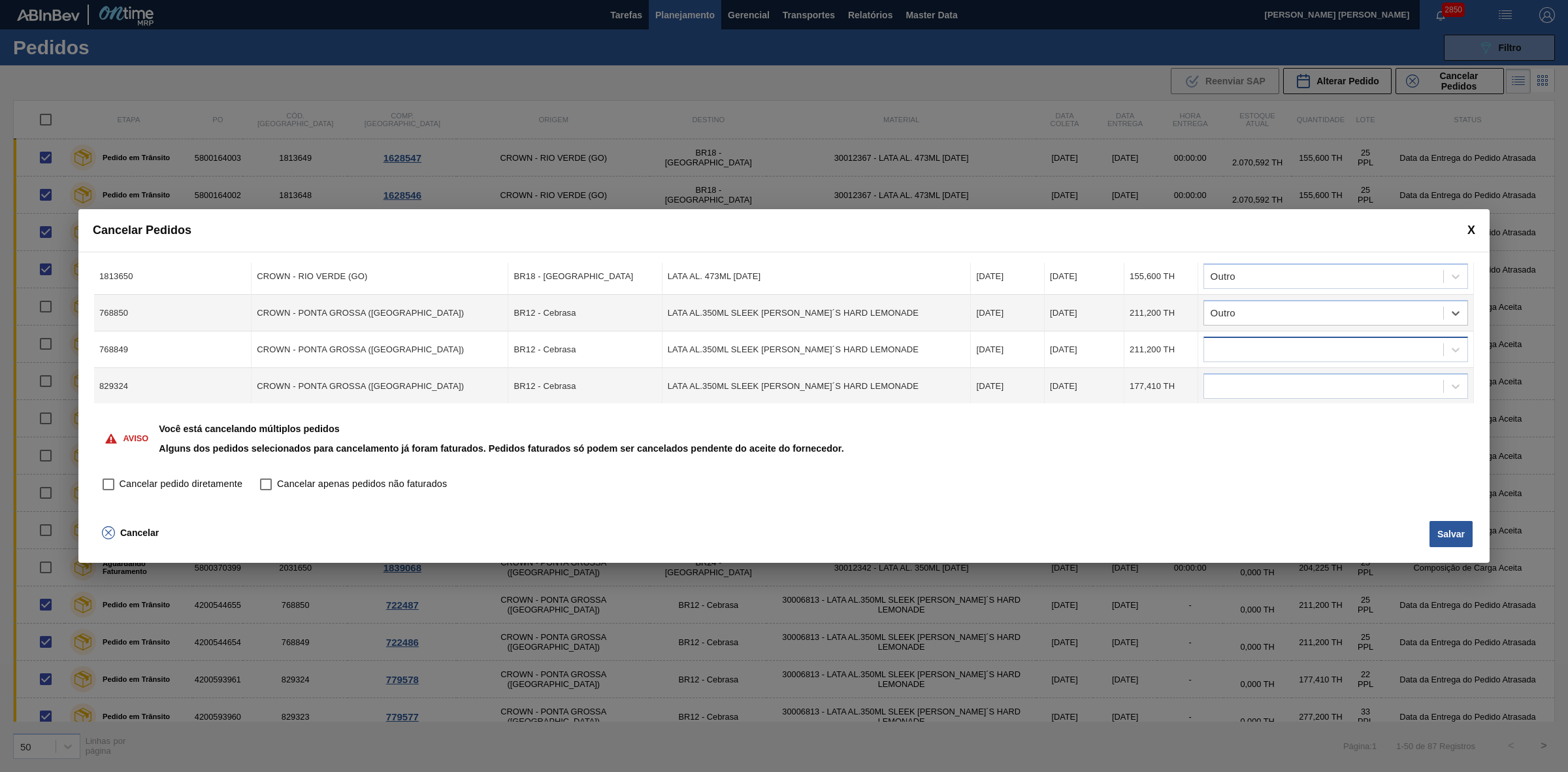
scroll to position [163, 0]
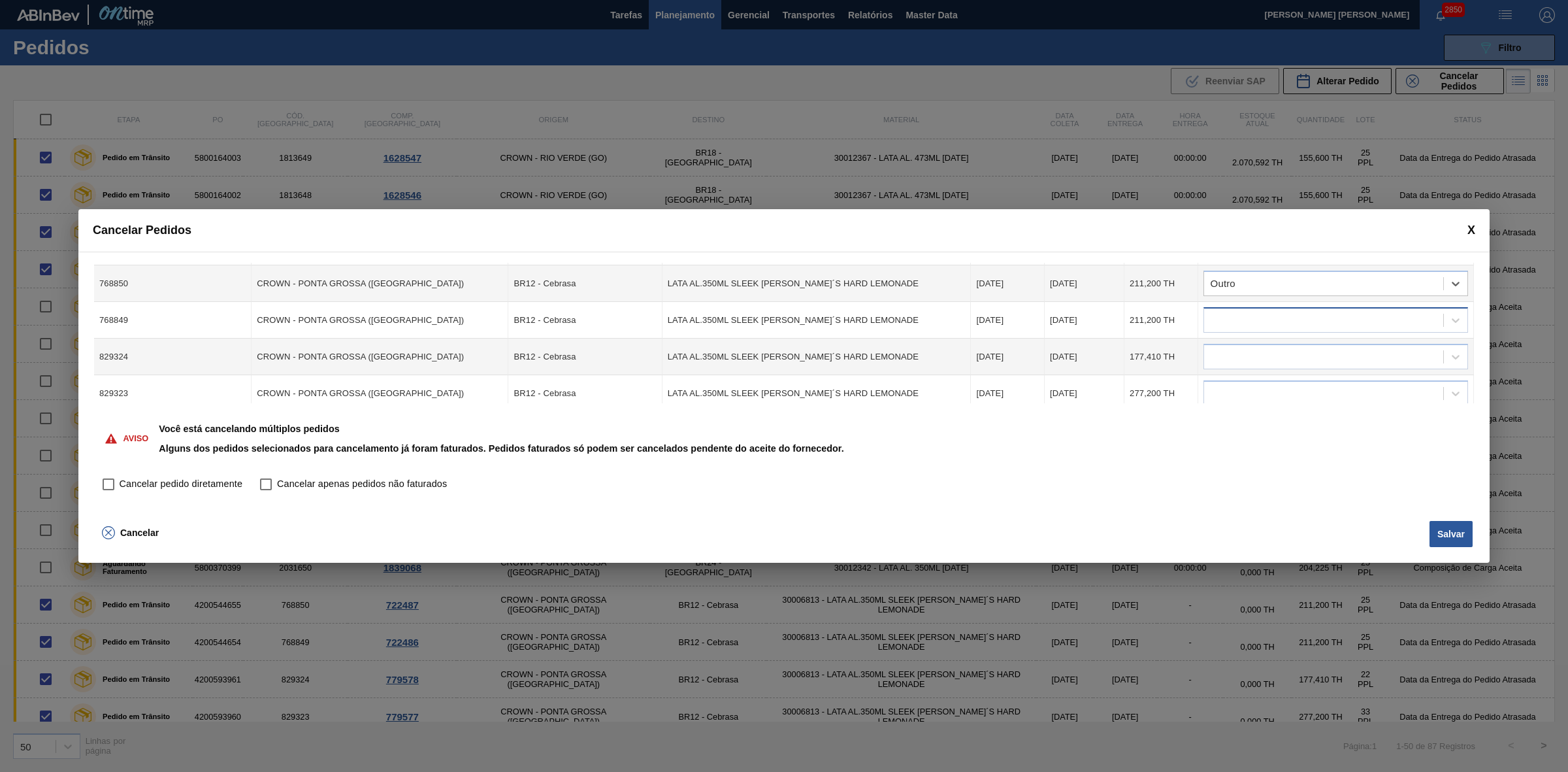
click at [1256, 324] on div at bounding box center [1323, 320] width 239 height 19
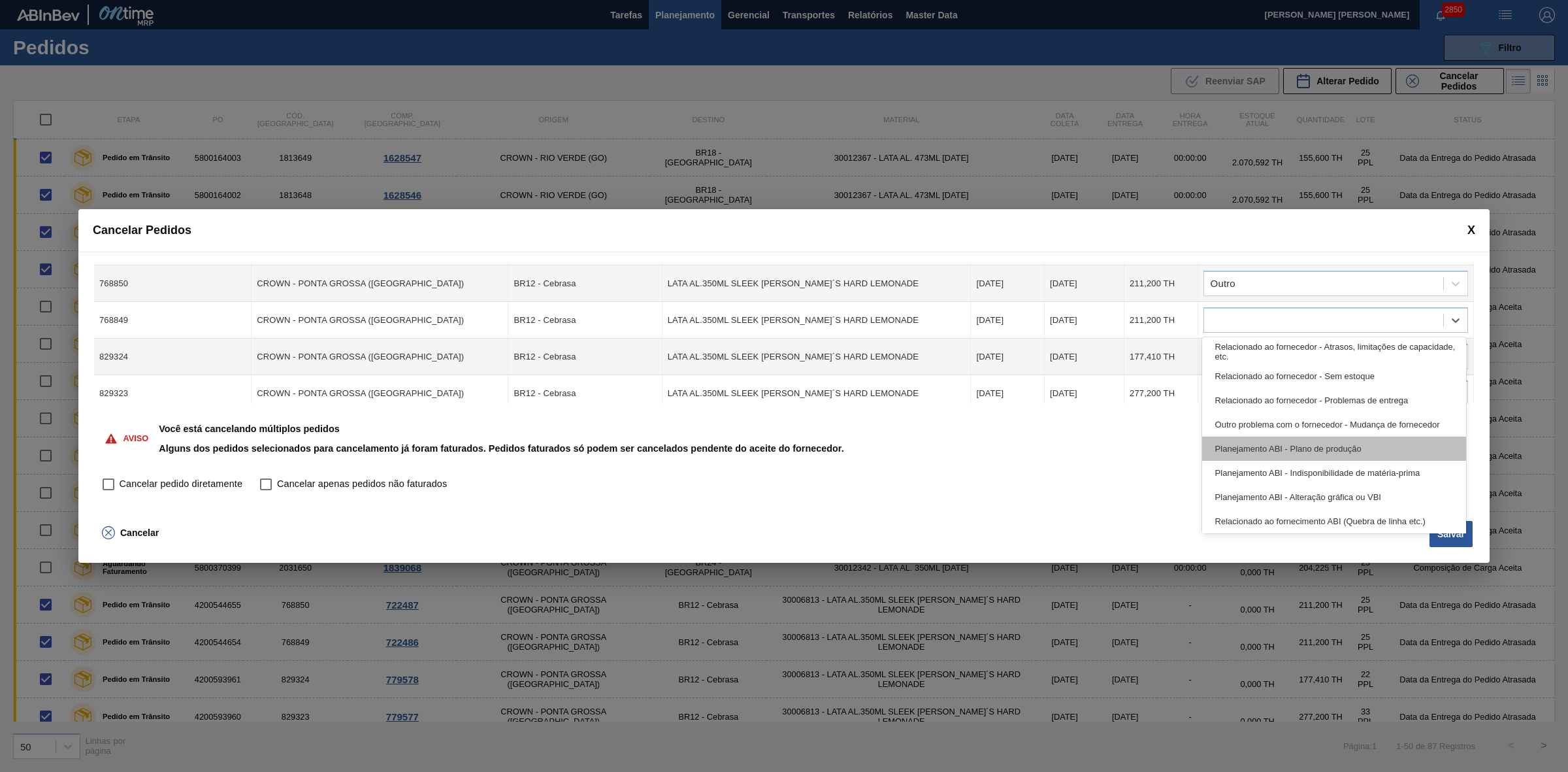
scroll to position [244, 0]
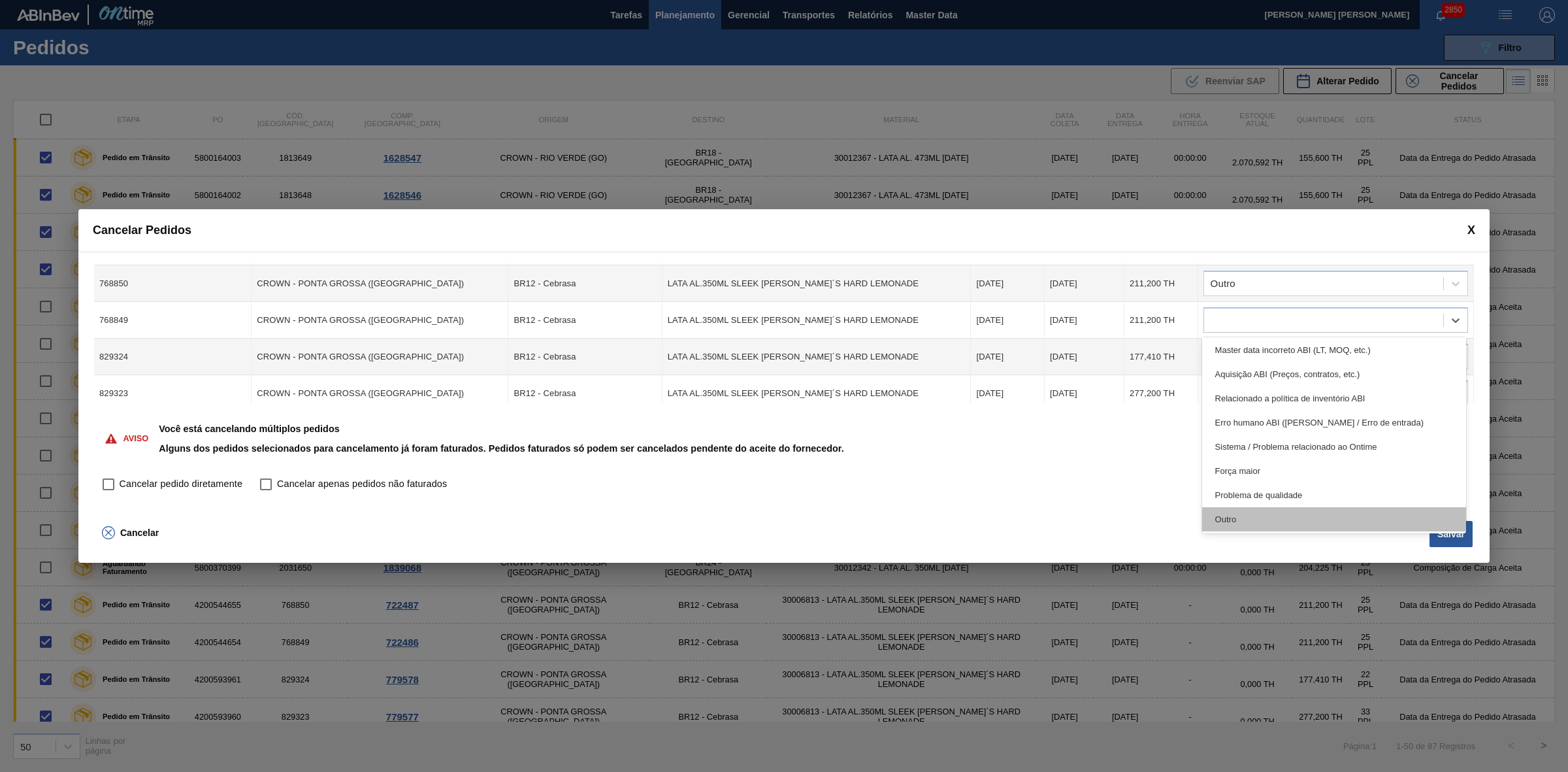
click at [1271, 519] on div "Outro" at bounding box center [1334, 519] width 265 height 24
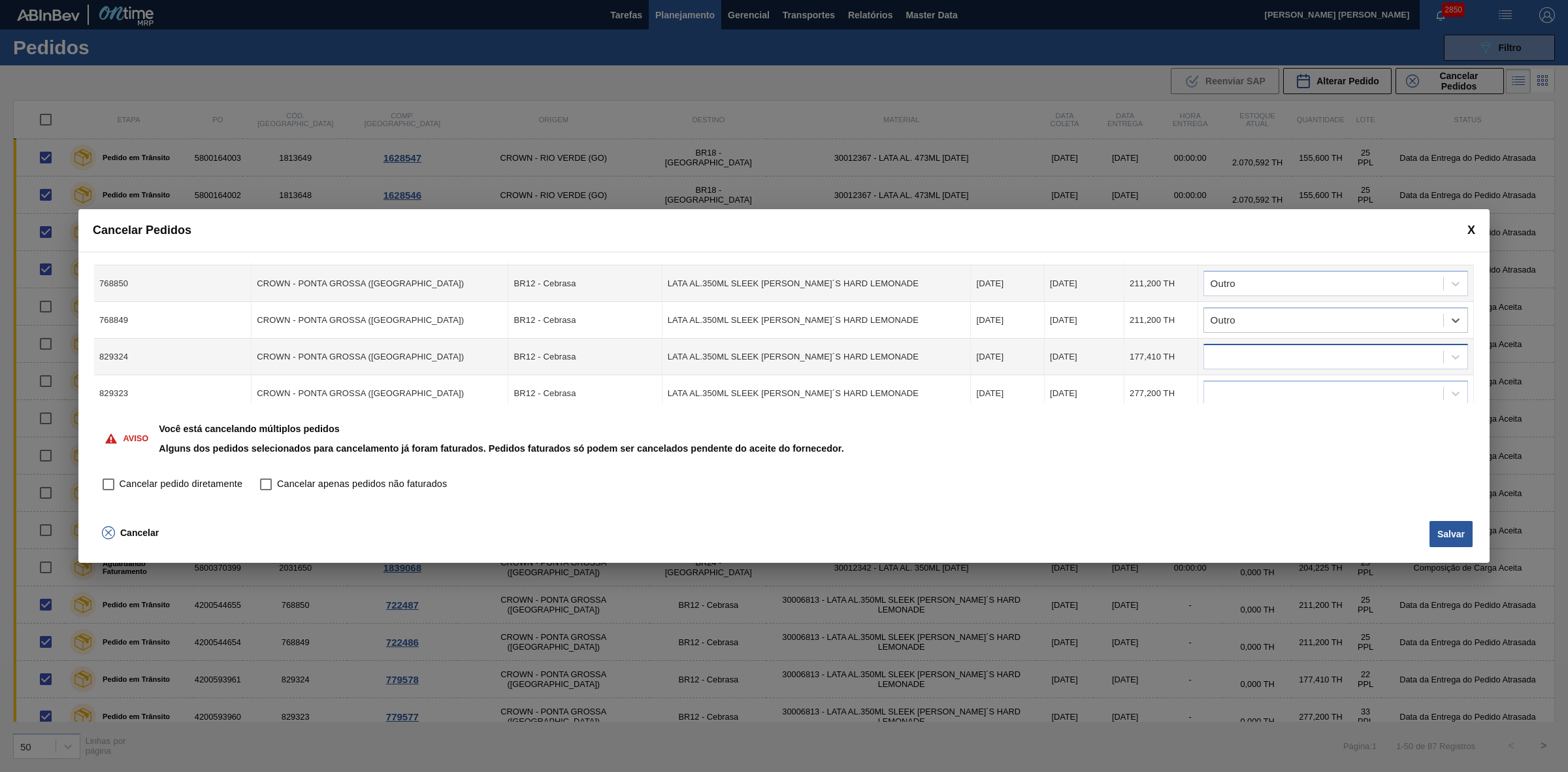
click at [1245, 364] on div at bounding box center [1323, 357] width 239 height 19
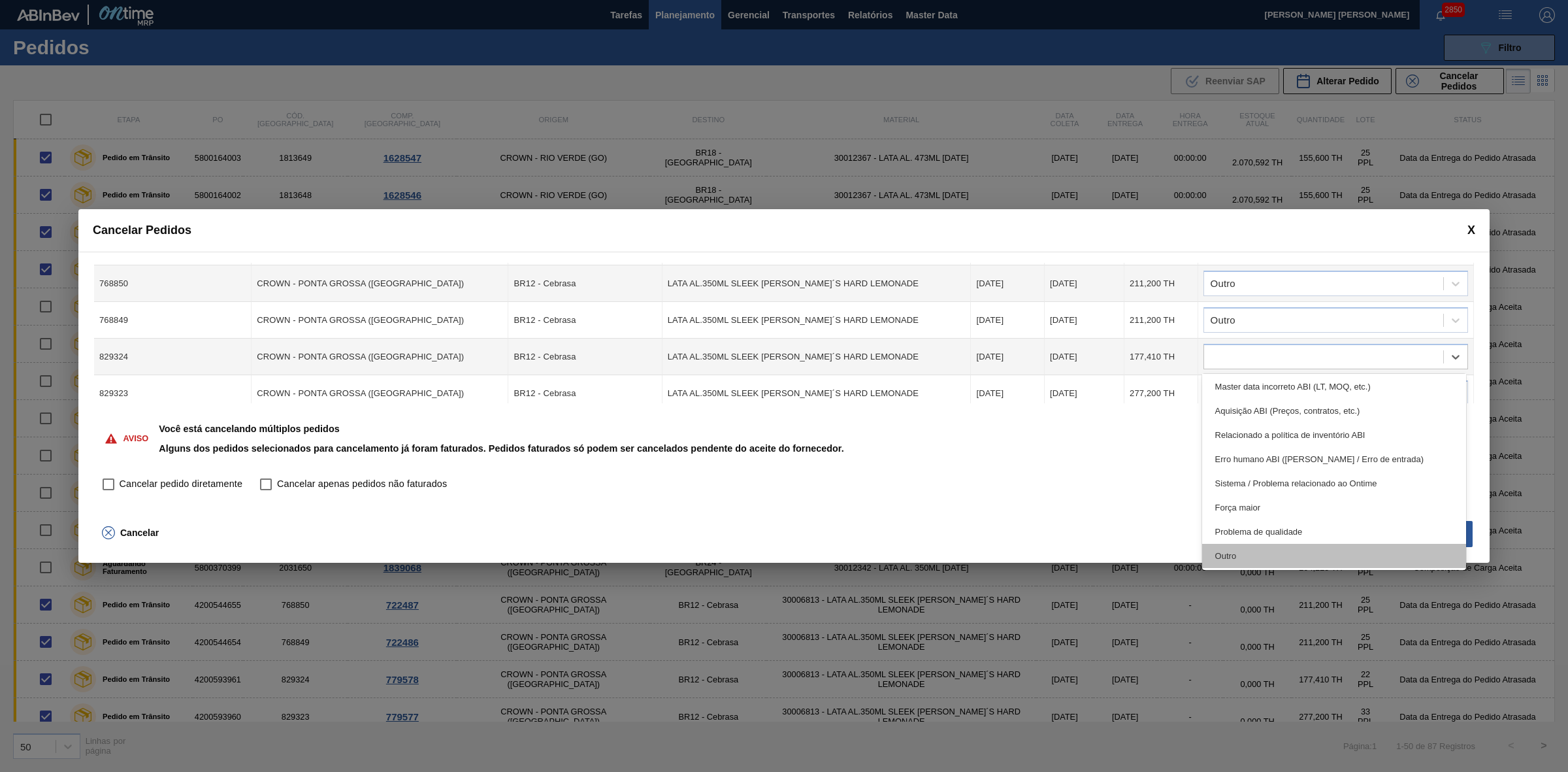
drag, startPoint x: 1274, startPoint y: 553, endPoint x: 1292, endPoint y: 416, distance: 138.2
click at [1274, 553] on div "Outro" at bounding box center [1334, 556] width 265 height 24
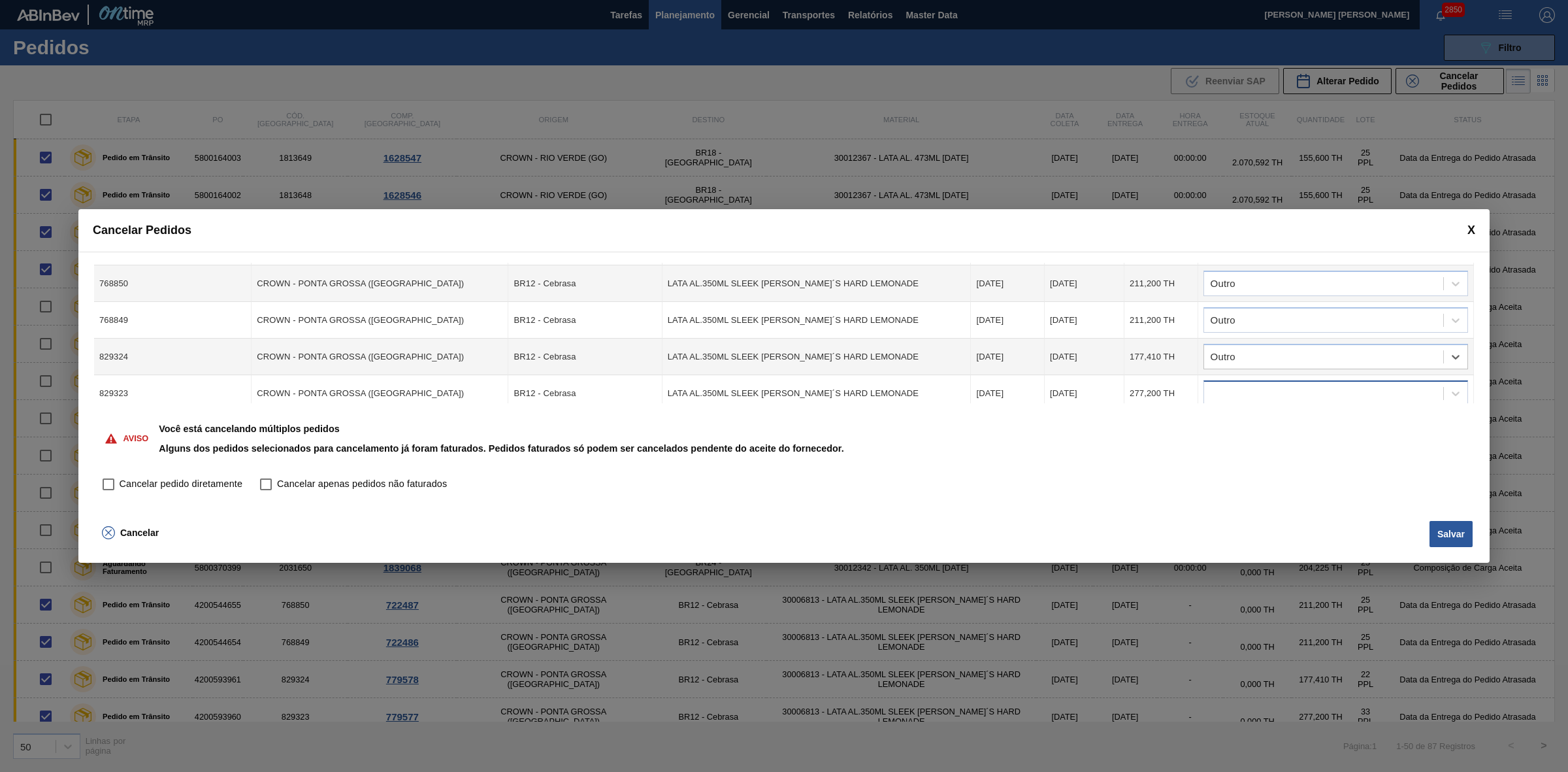
click at [1285, 385] on div at bounding box center [1323, 394] width 239 height 19
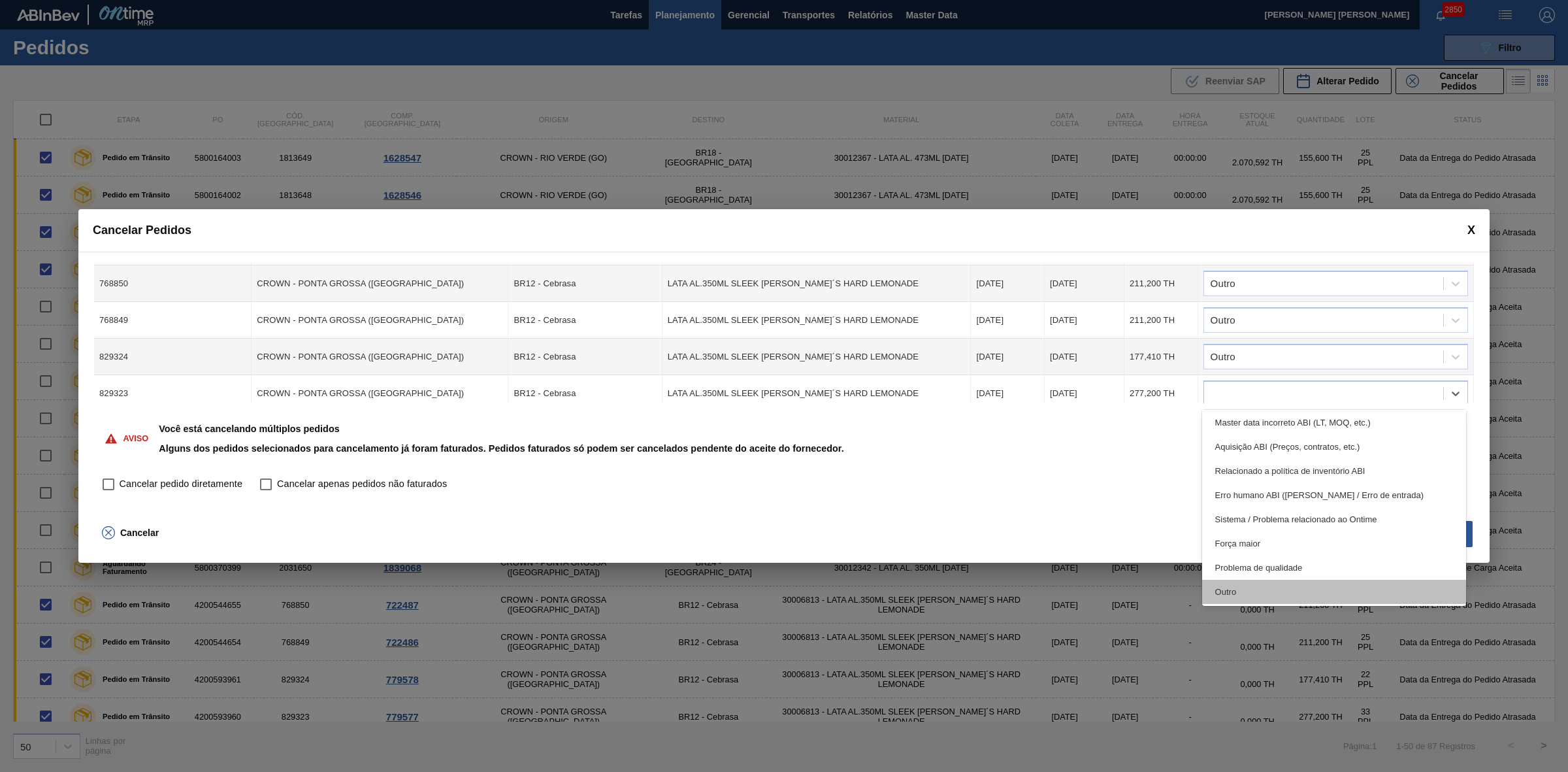
click at [1285, 583] on div "Outro" at bounding box center [1334, 592] width 265 height 24
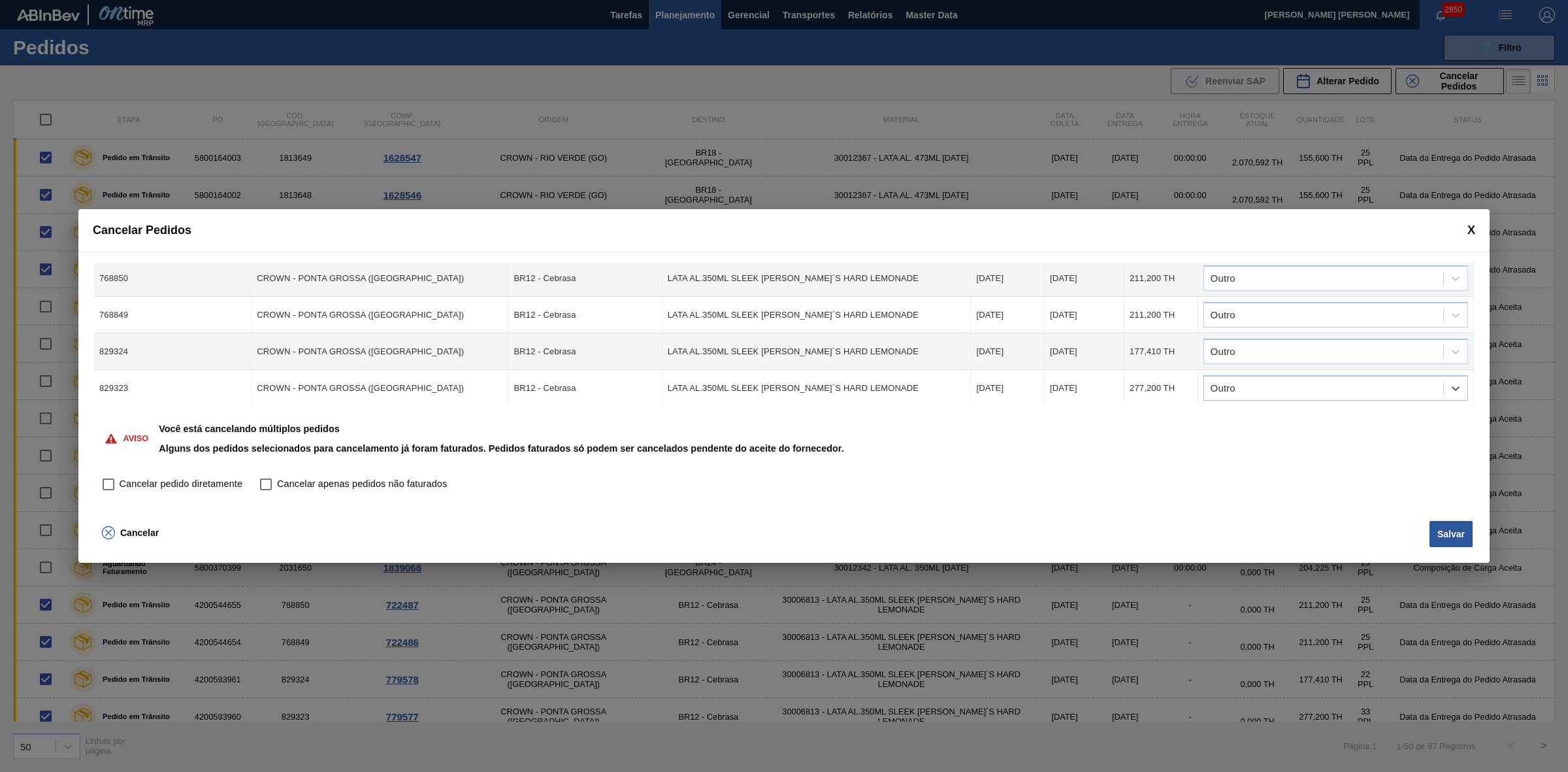
scroll to position [170, 0]
drag, startPoint x: 201, startPoint y: 477, endPoint x: 219, endPoint y: 485, distance: 19.7
click at [203, 477] on span "Cancelar pedido diretamente" at bounding box center [181, 484] width 123 height 14
click at [120, 477] on input "Cancelar pedido diretamente" at bounding box center [108, 484] width 22 height 22
checkbox input "true"
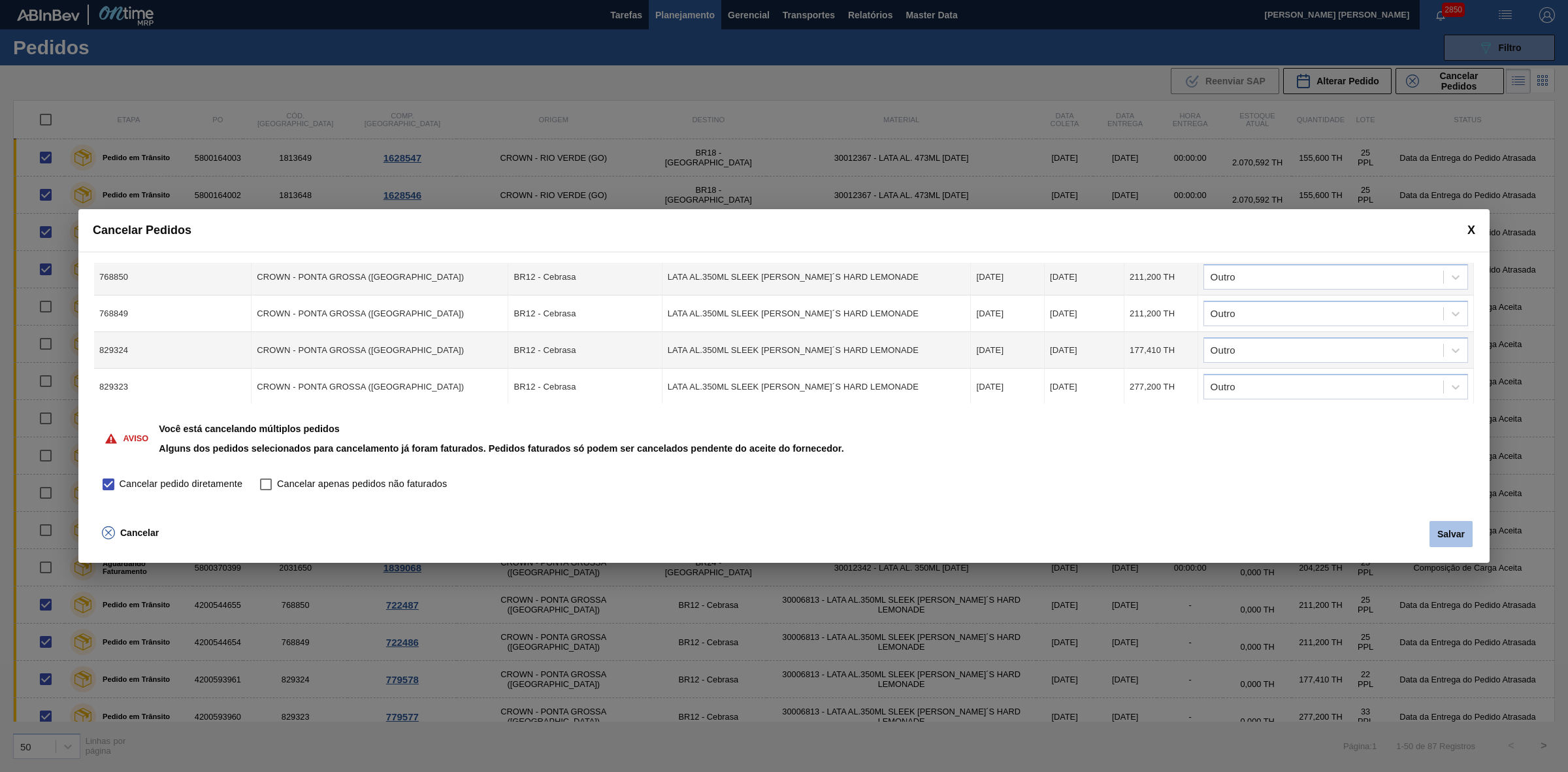
click at [1441, 533] on button "Salvar" at bounding box center [1450, 534] width 43 height 26
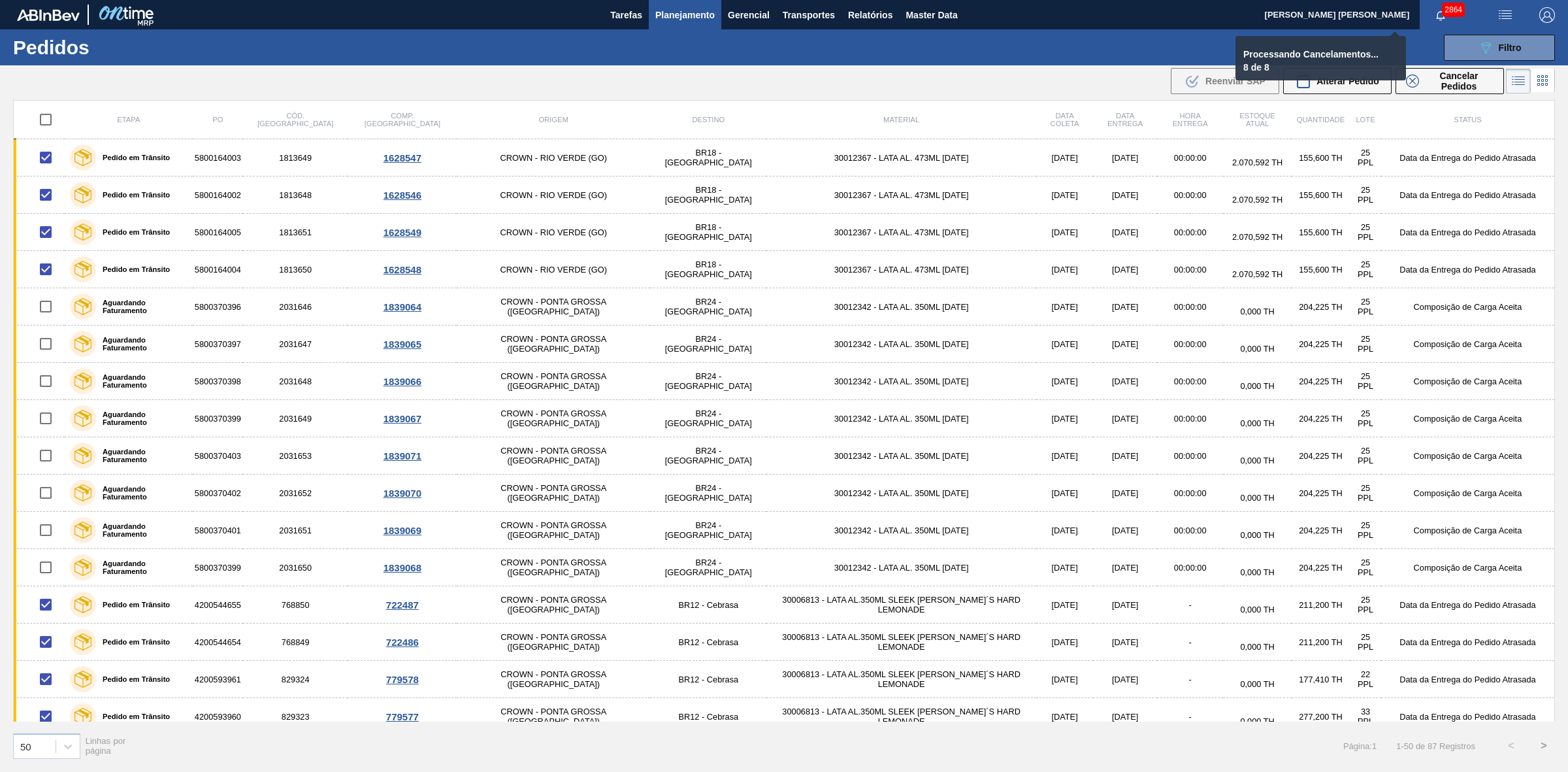
checkbox input "false"
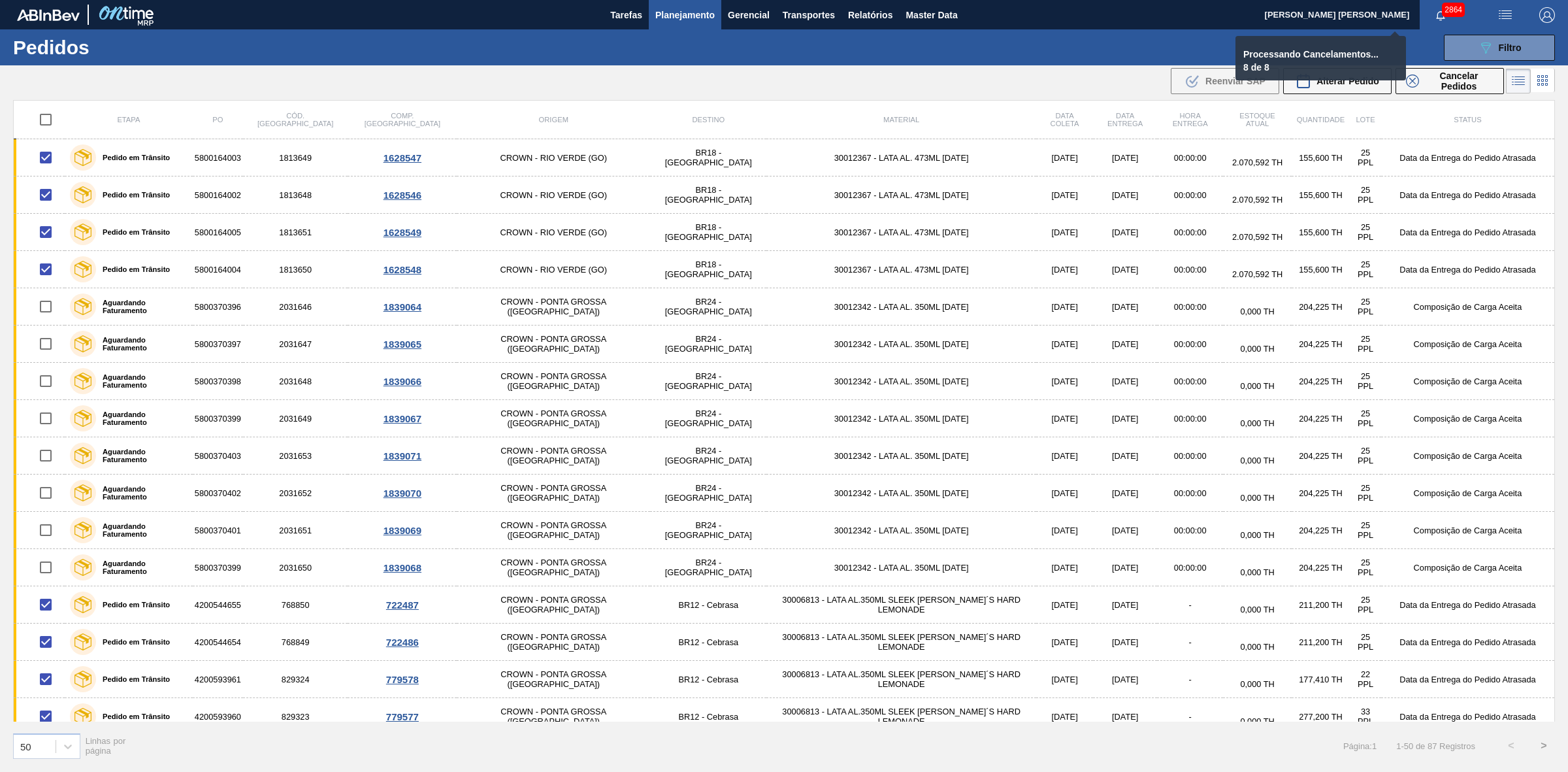
checkbox input "false"
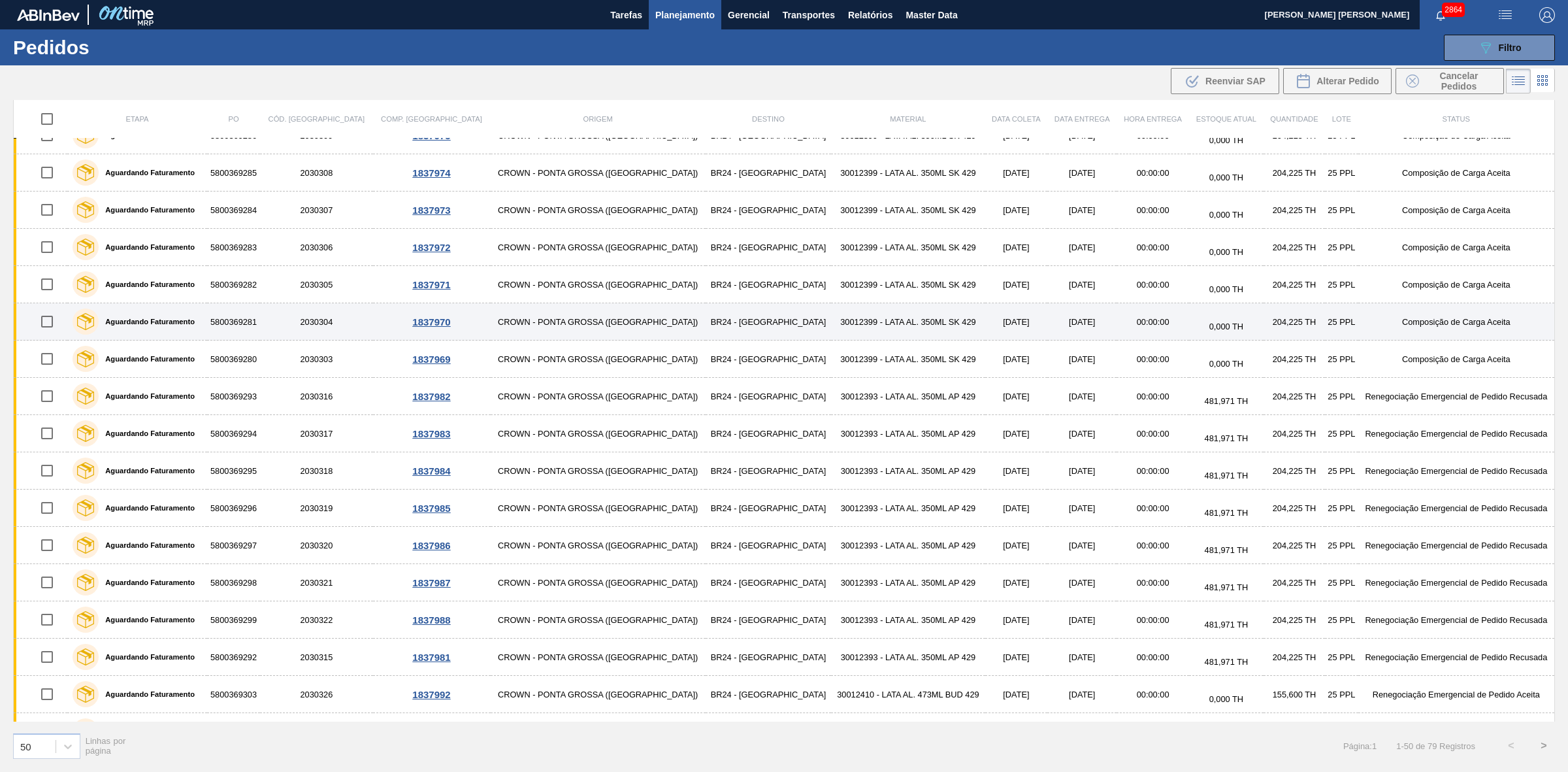
scroll to position [1288, 0]
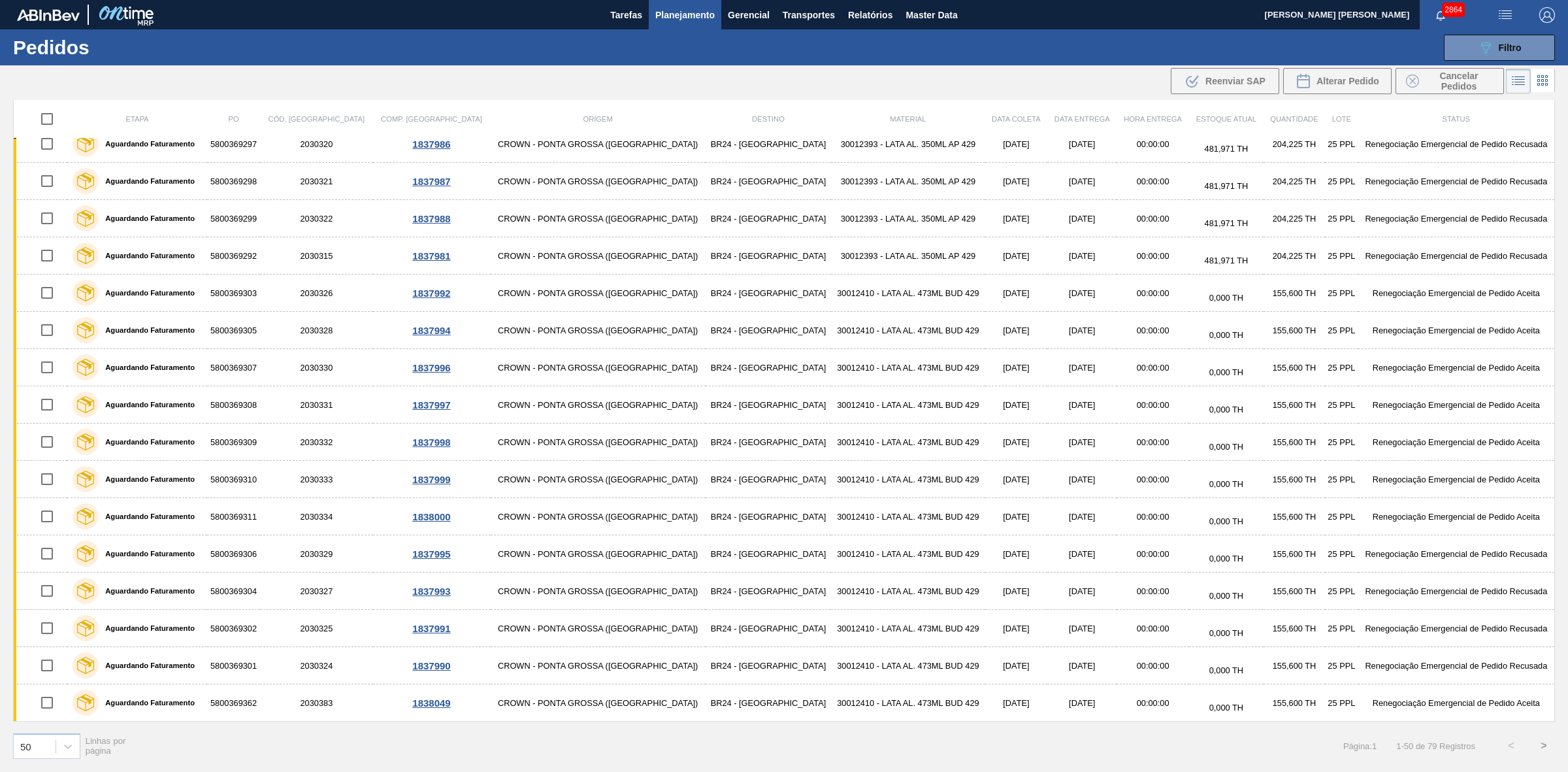
click at [1543, 747] on button ">" at bounding box center [1544, 746] width 33 height 33
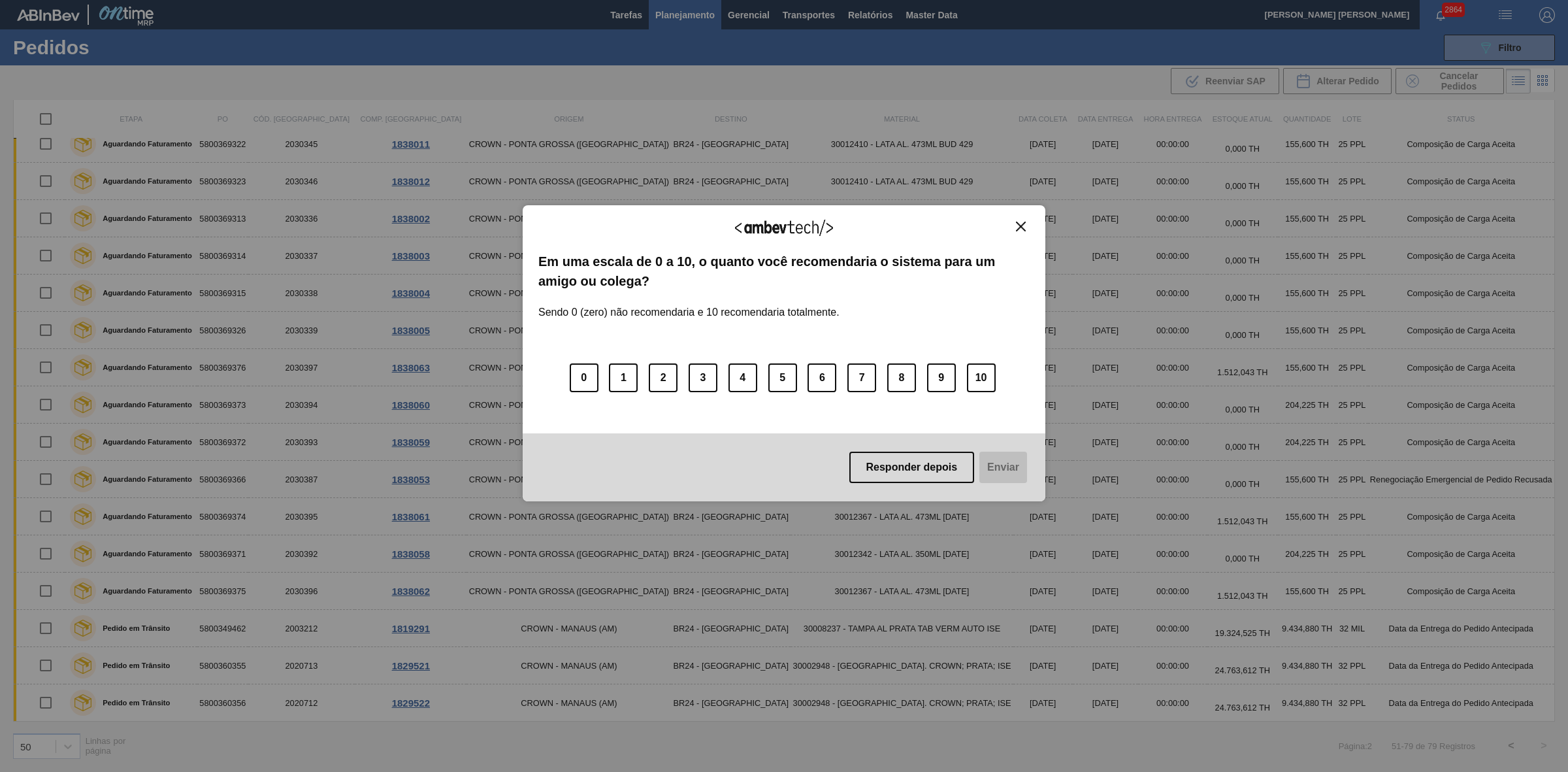
scroll to position [502, 0]
click at [1016, 221] on img "Close" at bounding box center [1021, 226] width 10 height 10
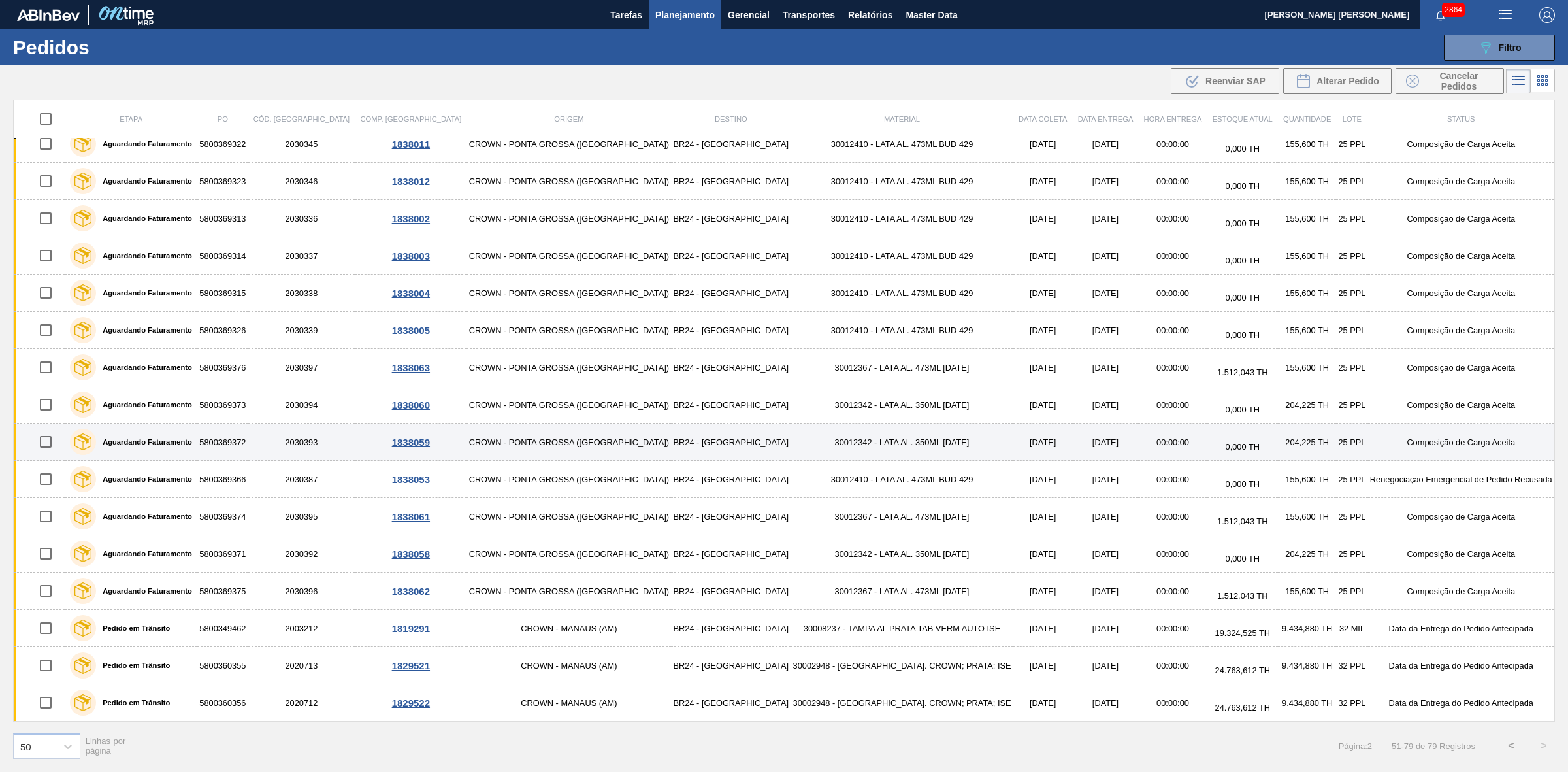
scroll to position [338, 0]
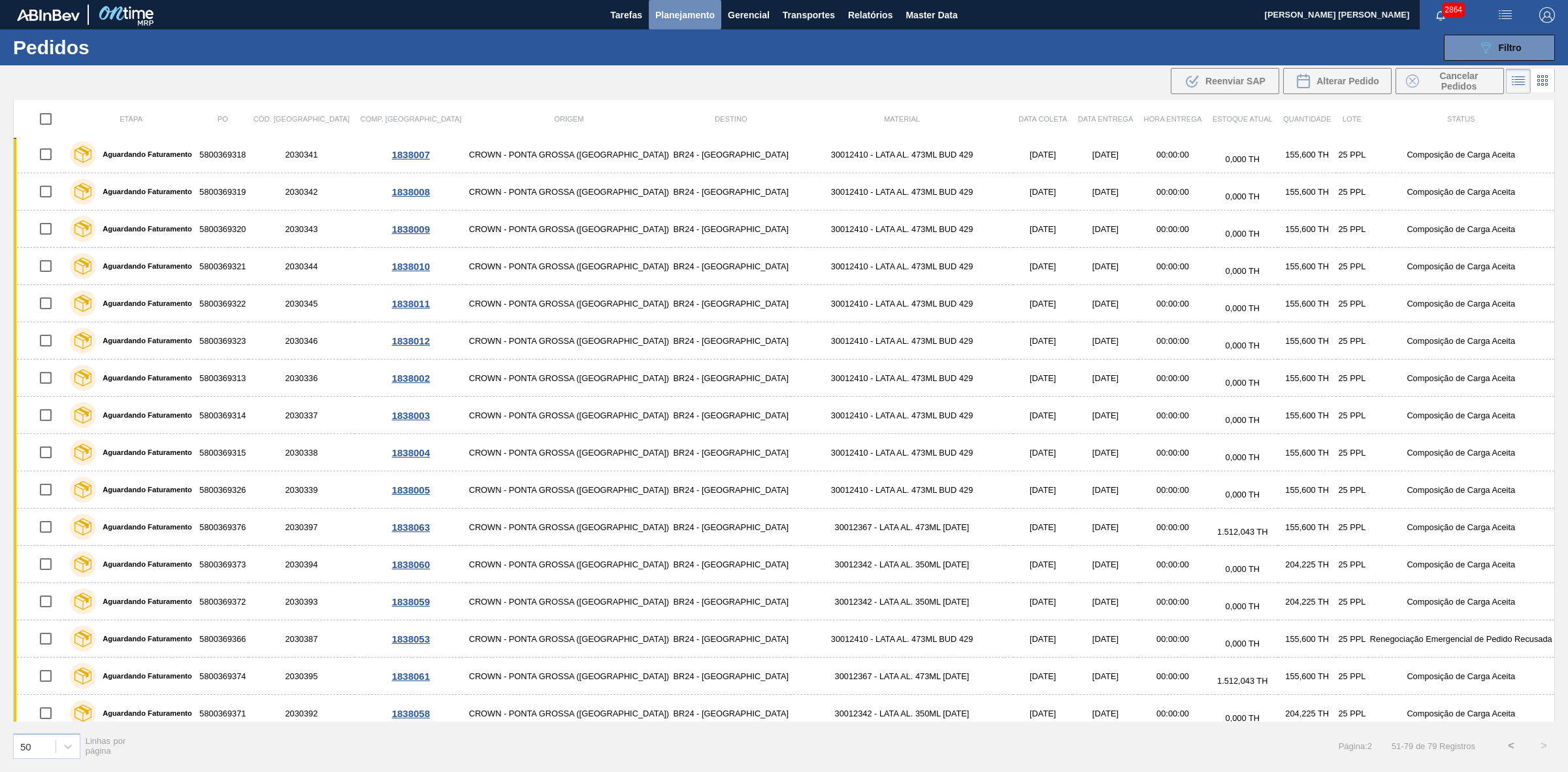
click at [676, 14] on span "Planejamento" at bounding box center [685, 15] width 60 height 16
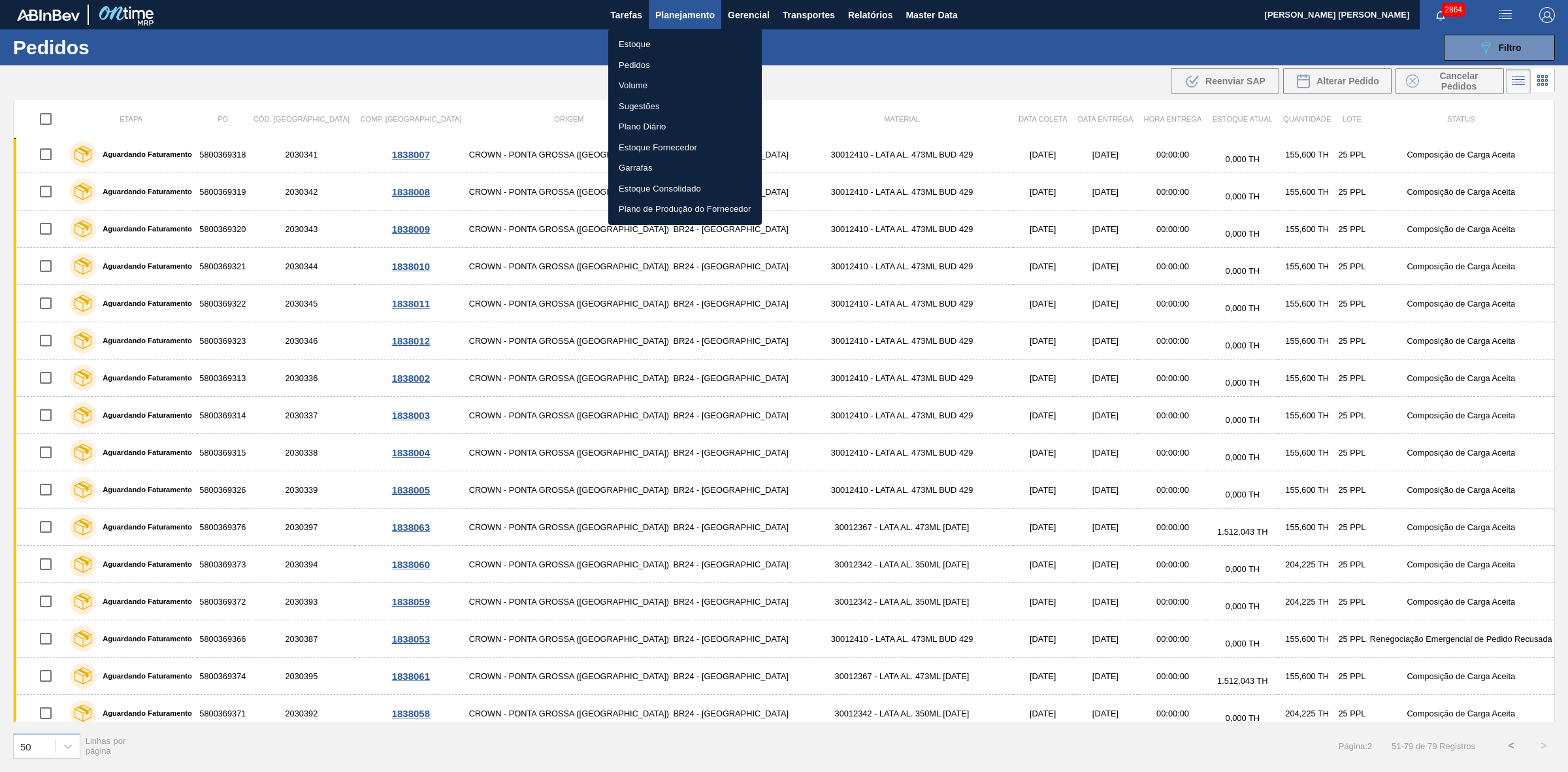
click at [638, 84] on li "Volume" at bounding box center [685, 85] width 153 height 21
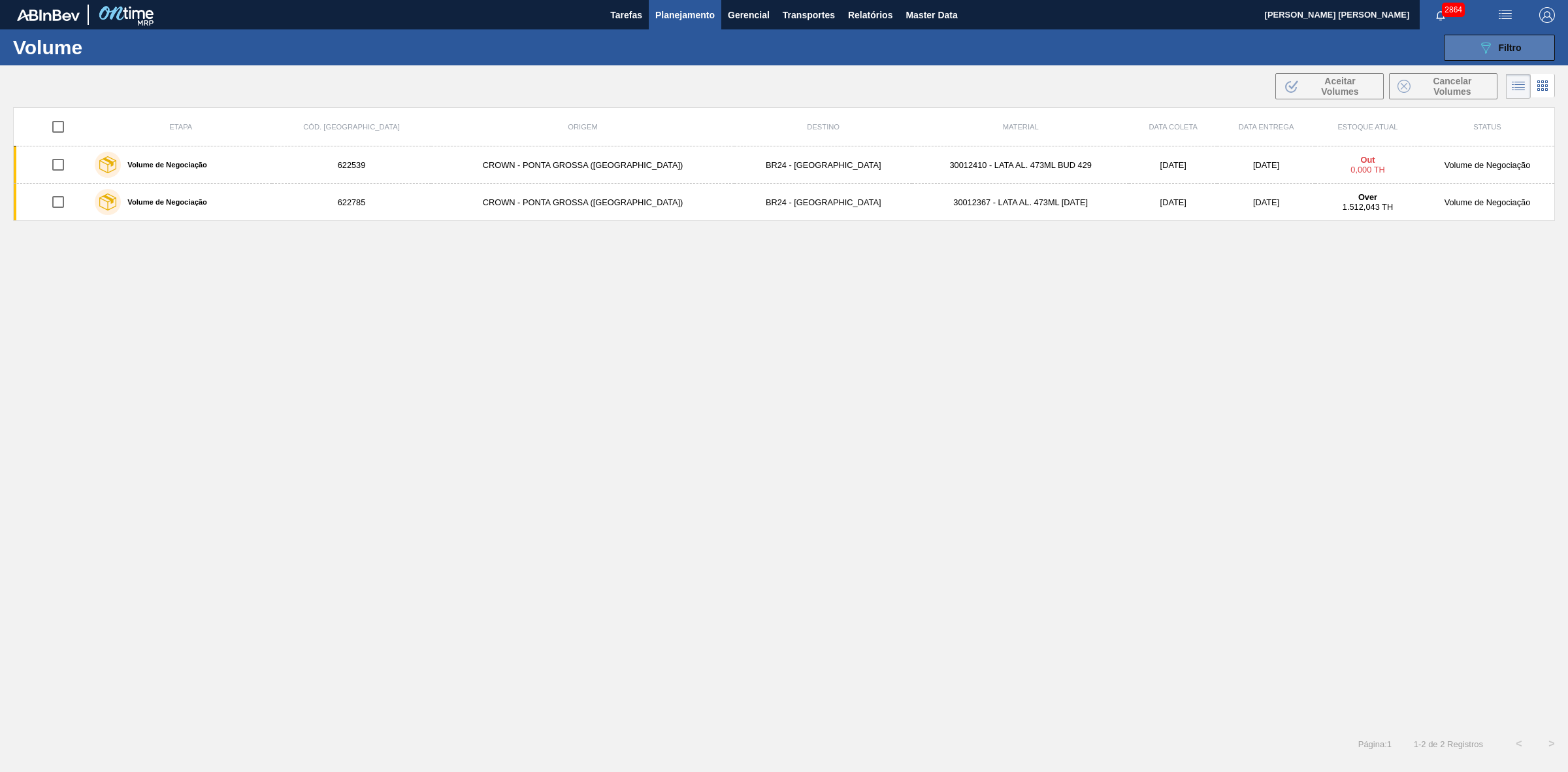
click at [1499, 47] on span "Filtro" at bounding box center [1510, 48] width 23 height 11
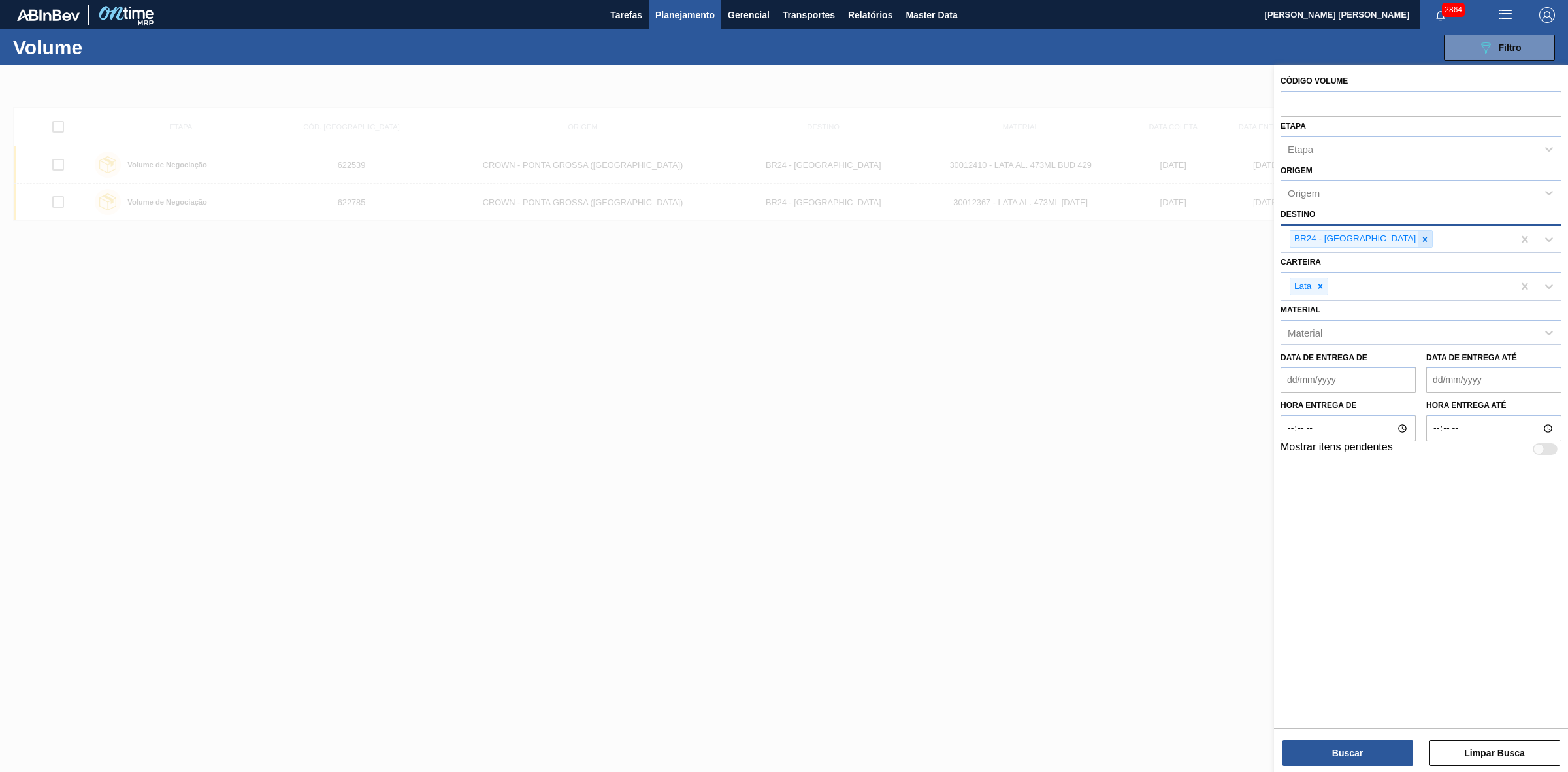
click at [1420, 237] on icon at bounding box center [1424, 239] width 9 height 9
click at [1339, 194] on div "Origem" at bounding box center [1408, 193] width 255 height 19
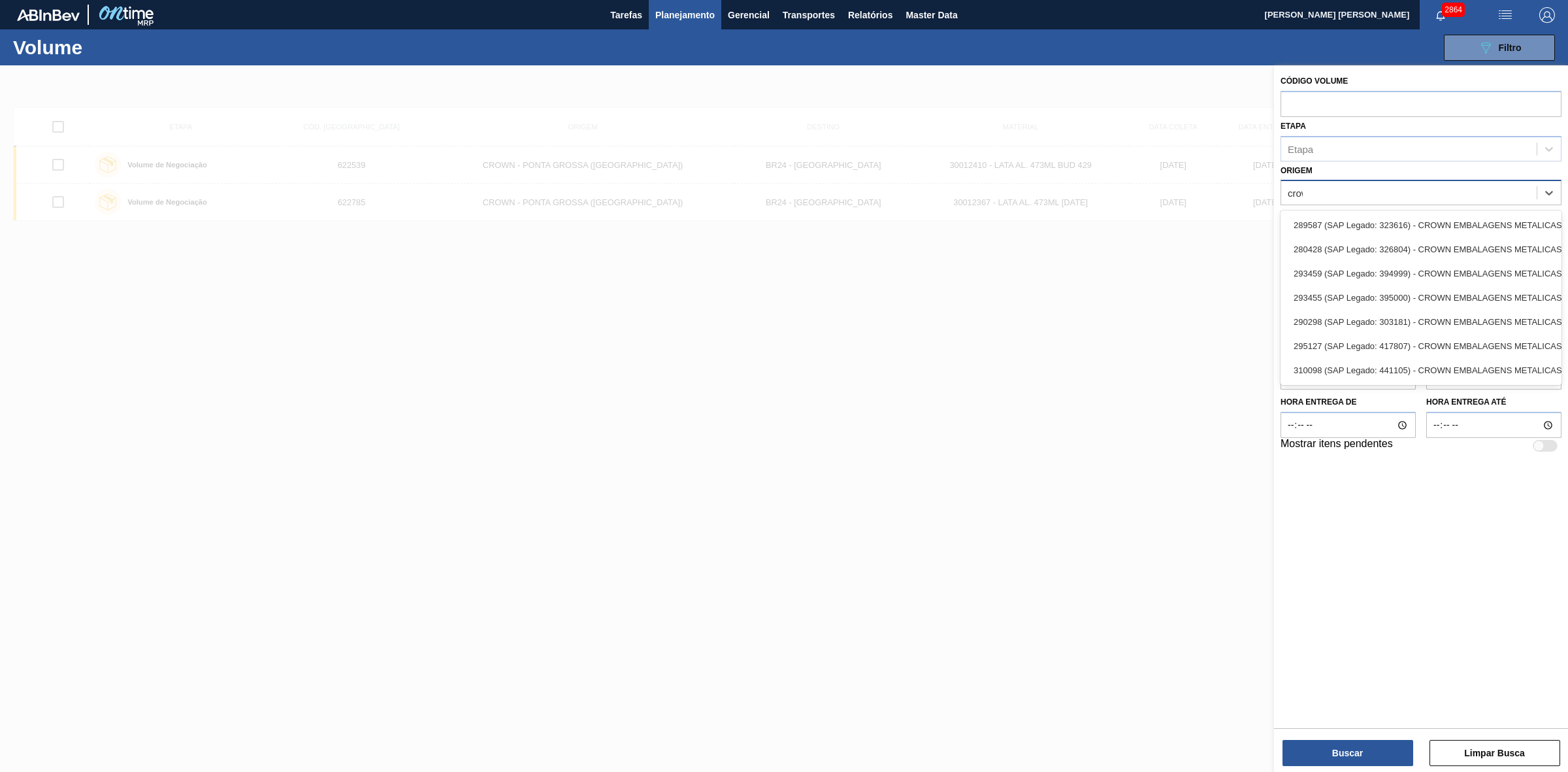
type input "crown"
click at [1416, 219] on div "289587 (SAP Legado: 323616) - CROWN EMBALAGENS METALICAS DA" at bounding box center [1420, 225] width 281 height 24
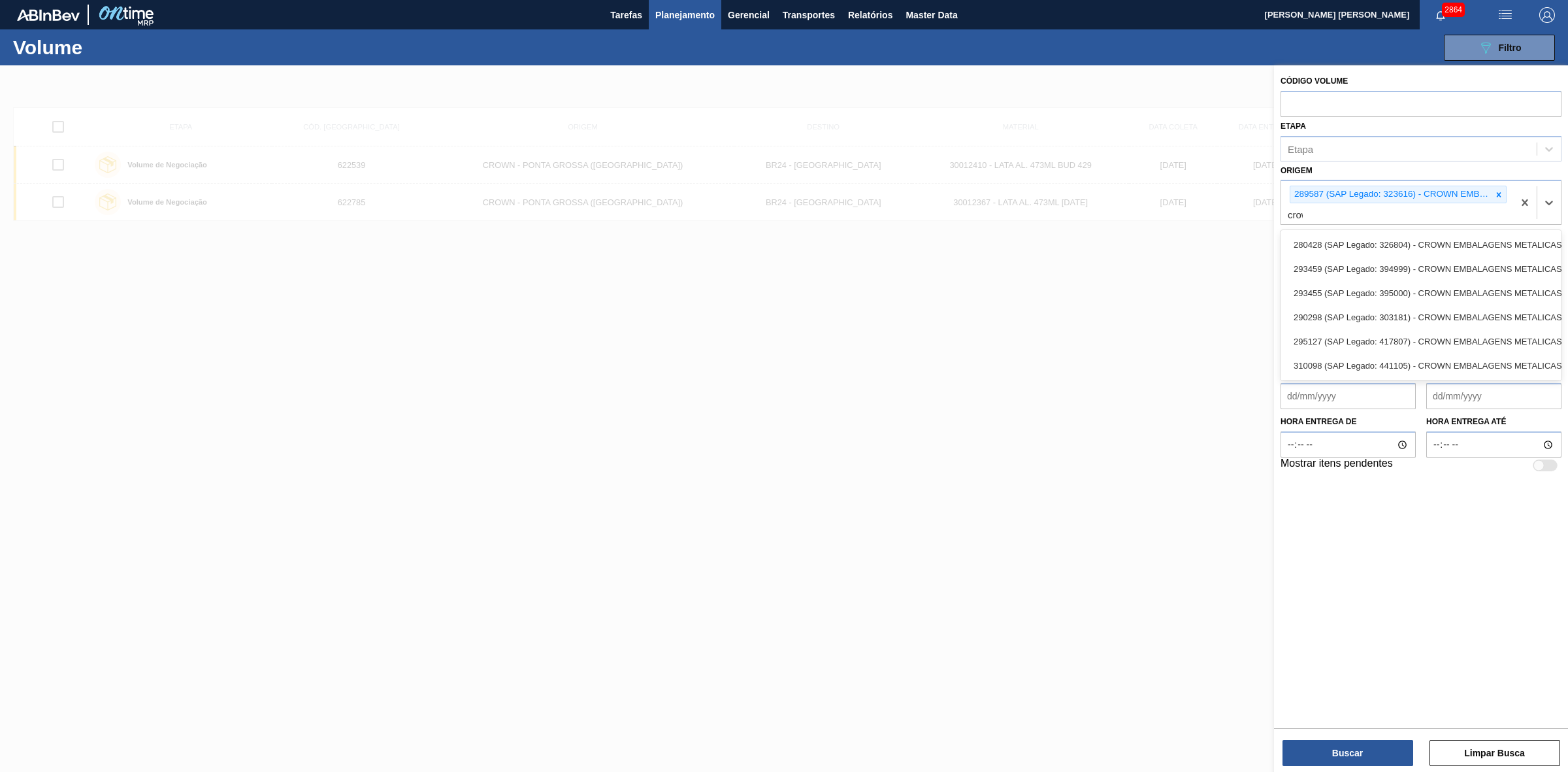
type input "crown"
click at [1398, 243] on div "280428 (SAP Legado: 326804) - CROWN EMBALAGENS METALICAS DA" at bounding box center [1420, 245] width 281 height 24
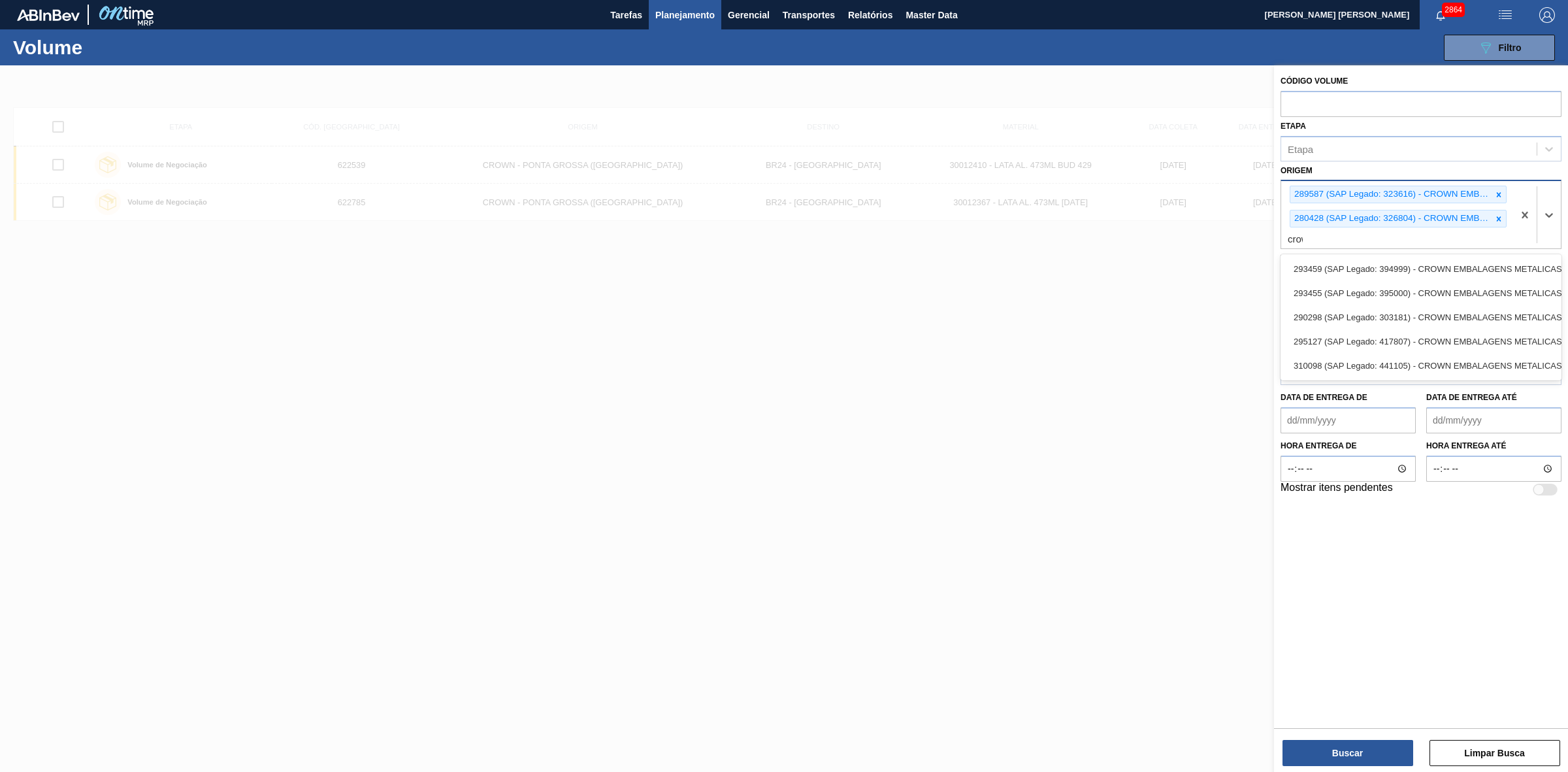
type input "crown"
click at [1383, 270] on div "293459 (SAP Legado: 394999) - CROWN EMBALAGENS METALICAS DA" at bounding box center [1420, 269] width 281 height 24
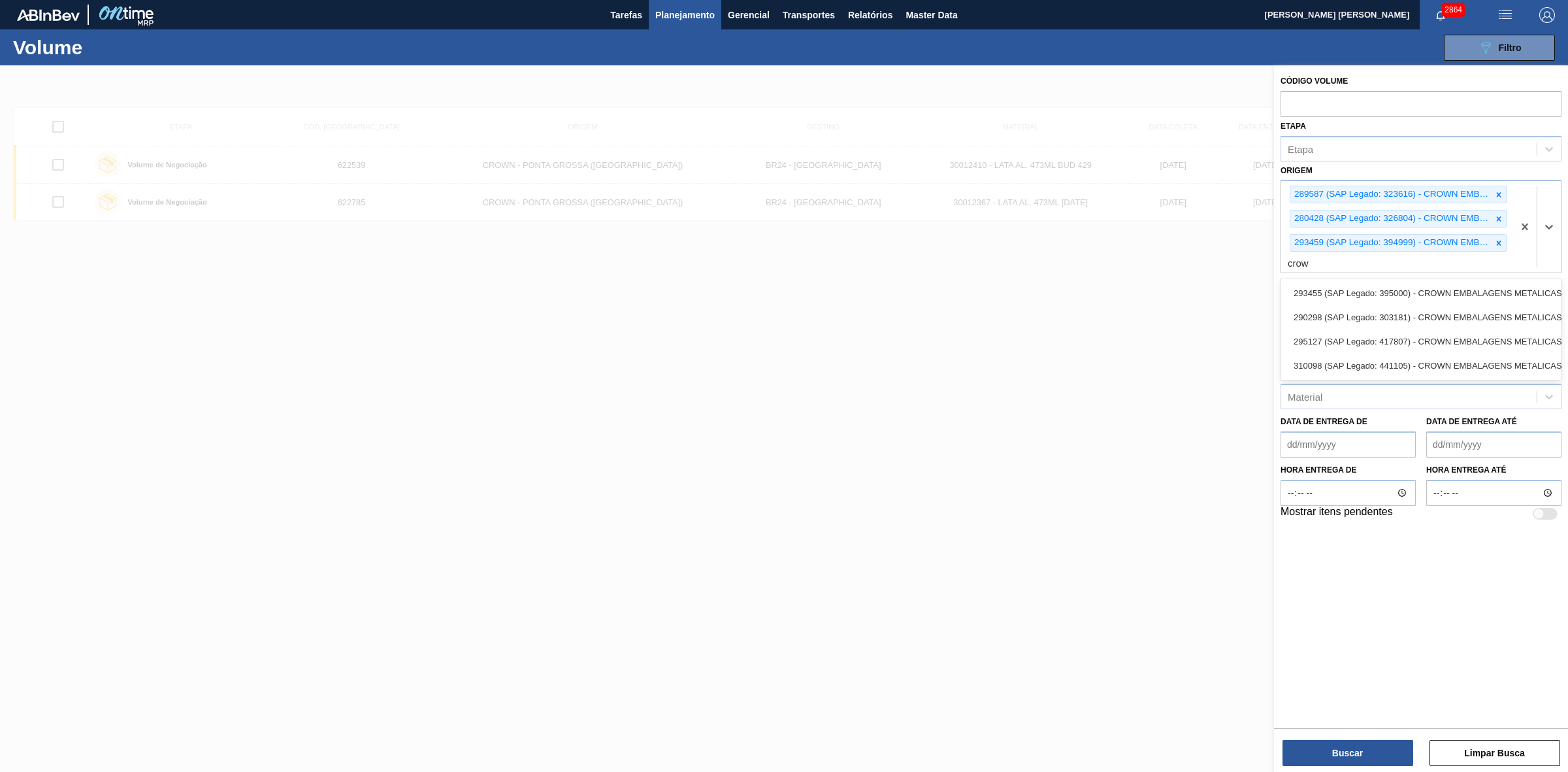
type input "crown"
click at [1423, 282] on div "293455 (SAP Legado: 395000) - CROWN EMBALAGENS METALICAS DA" at bounding box center [1420, 293] width 281 height 24
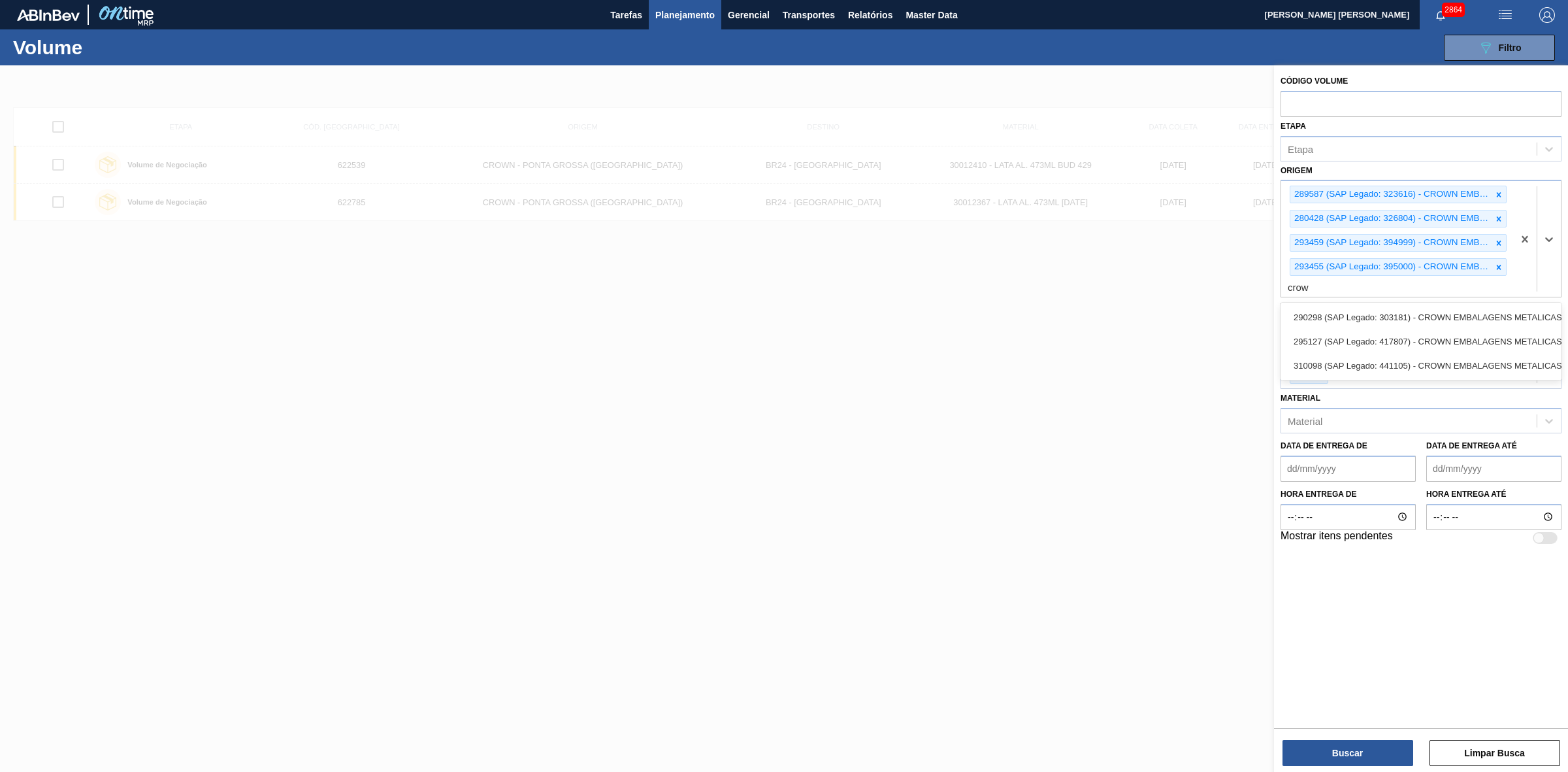
type input "crown"
click at [1395, 320] on div "290298 (SAP Legado: 303181) - CROWN EMBALAGENS METALICAS DA" at bounding box center [1420, 317] width 281 height 24
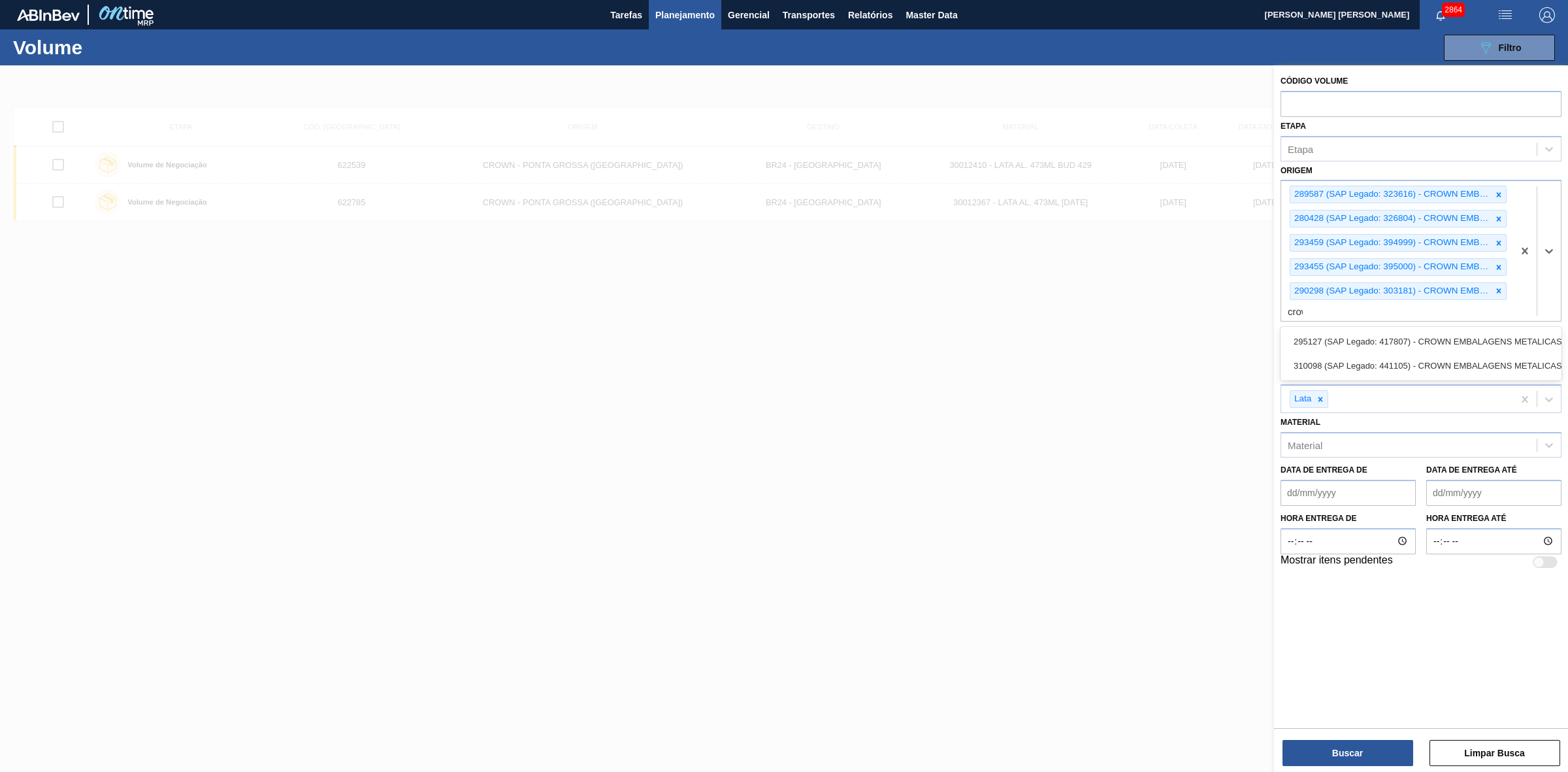
type input "crown"
click at [1389, 335] on div "295127 (SAP Legado: 417807) - CROWN EMBALAGENS METALICAS DA" at bounding box center [1420, 341] width 281 height 24
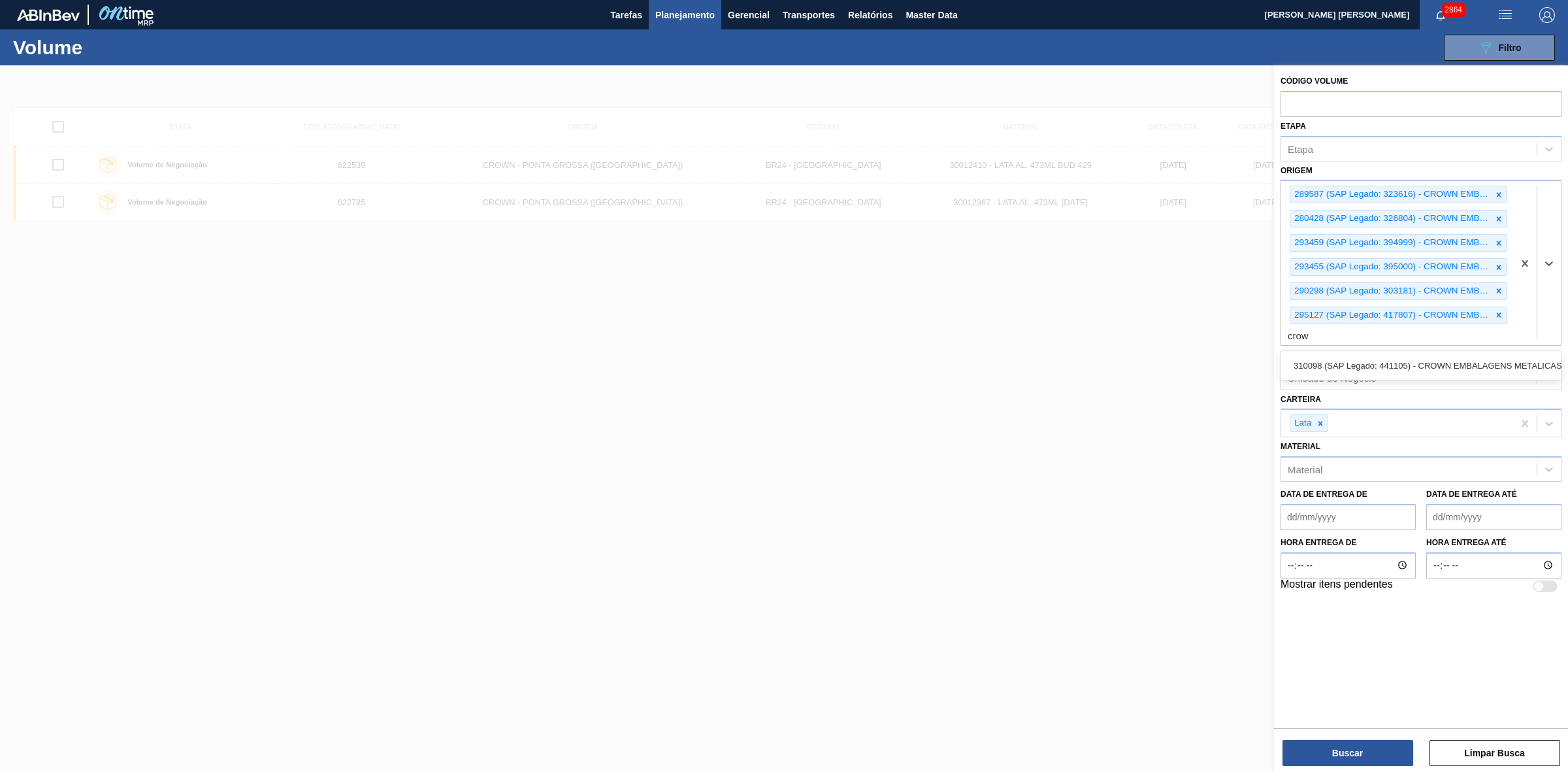
type input "crown"
click at [1357, 360] on div "310098 (SAP Legado: 441105) - CROWN EMBALAGENS METALICAS DA" at bounding box center [1420, 365] width 281 height 24
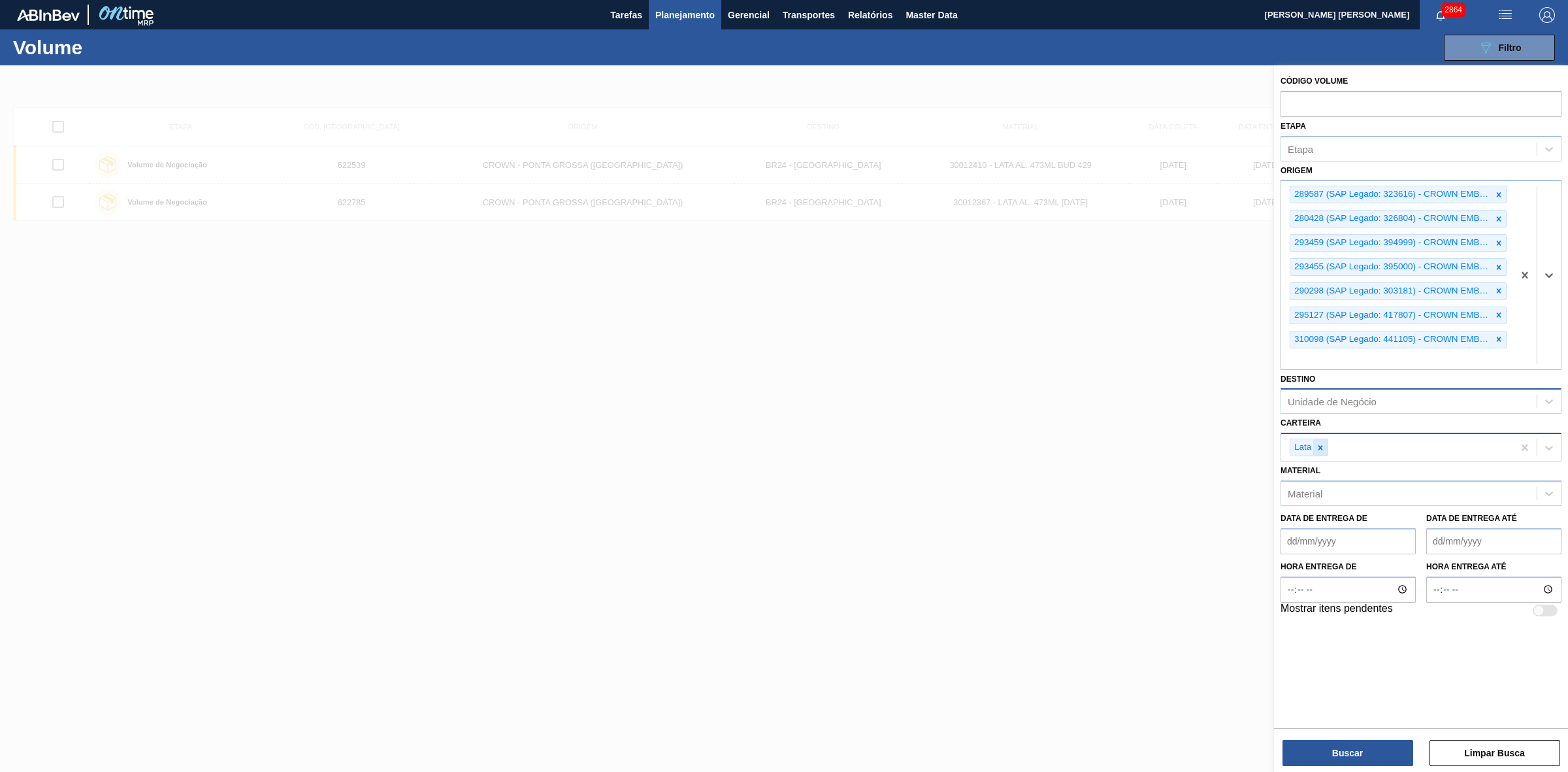
click at [1320, 443] on icon at bounding box center [1320, 448] width 9 height 9
click at [1377, 750] on button "Buscar" at bounding box center [1347, 753] width 130 height 26
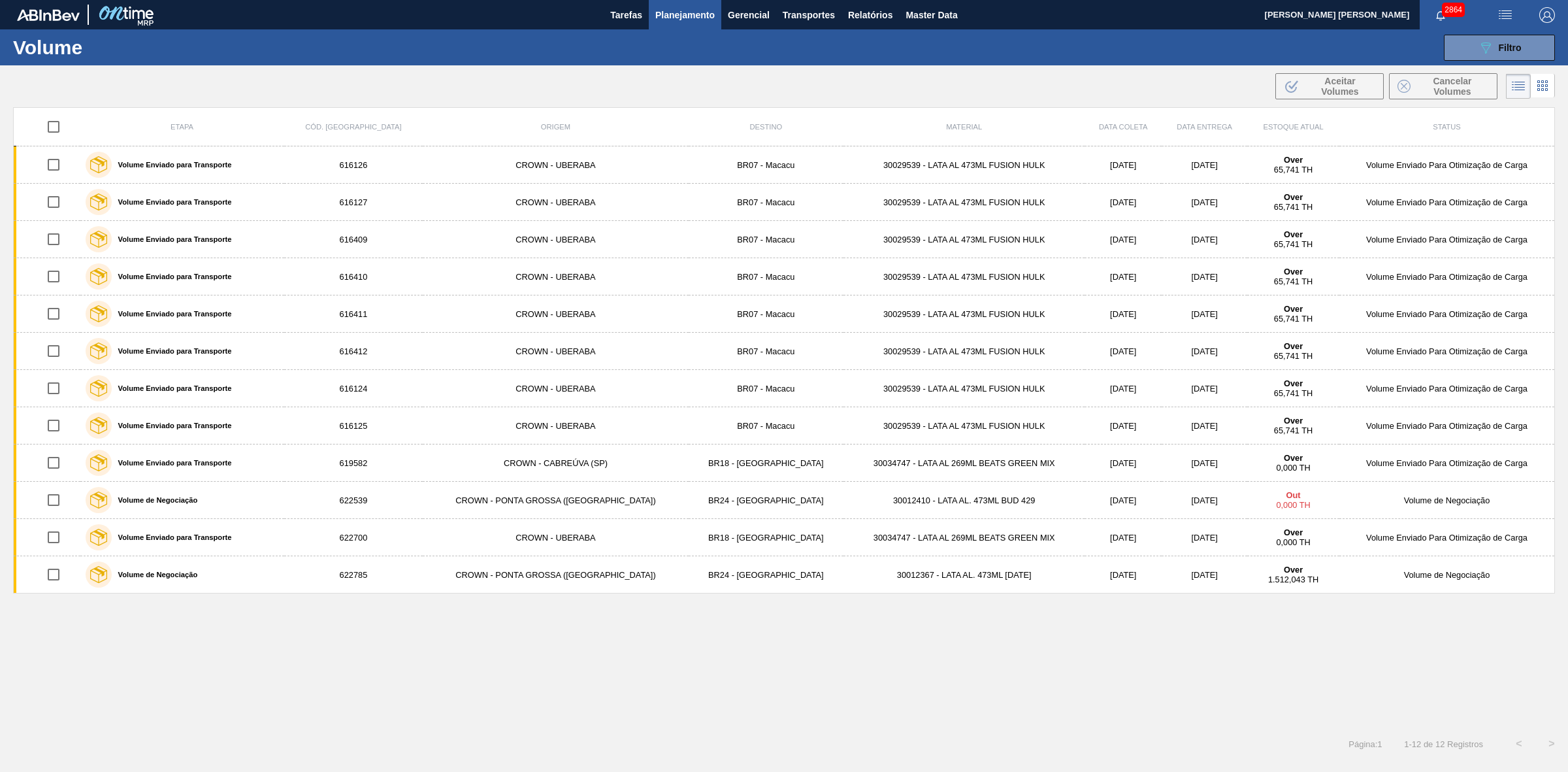
click at [57, 128] on input "checkbox" at bounding box center [53, 126] width 28 height 28
checkbox input "true"
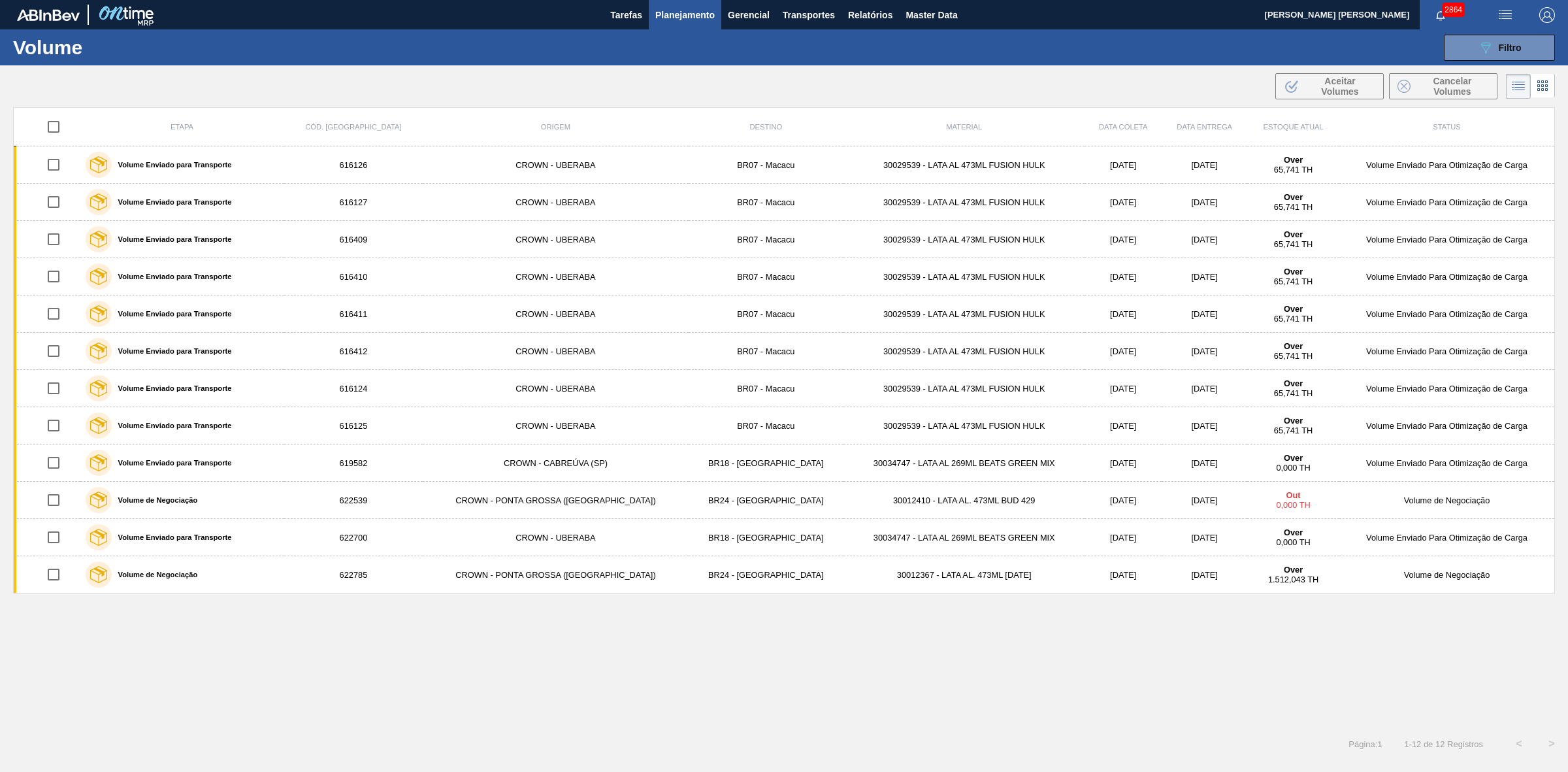
checkbox input "true"
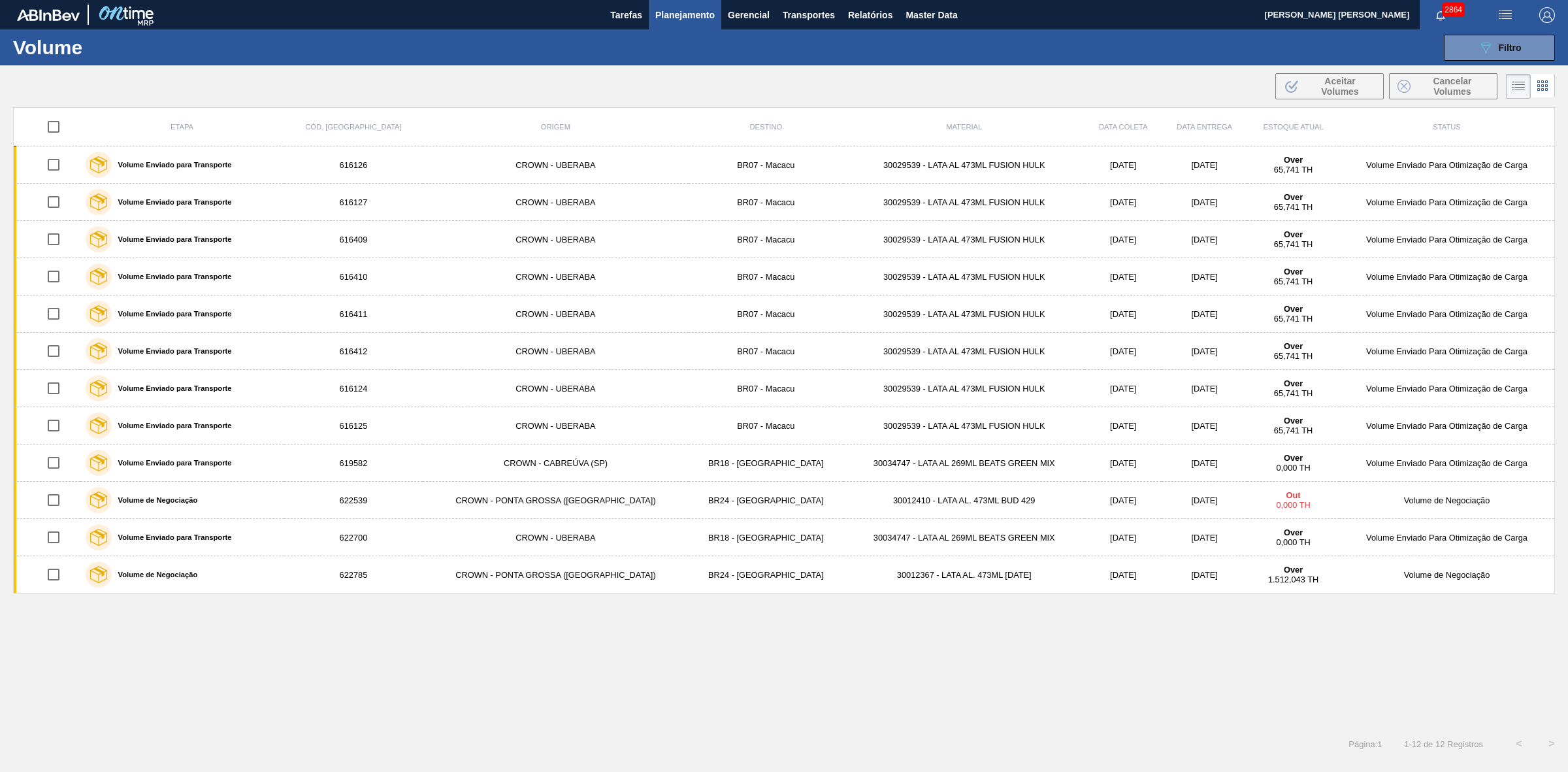
checkbox input "true"
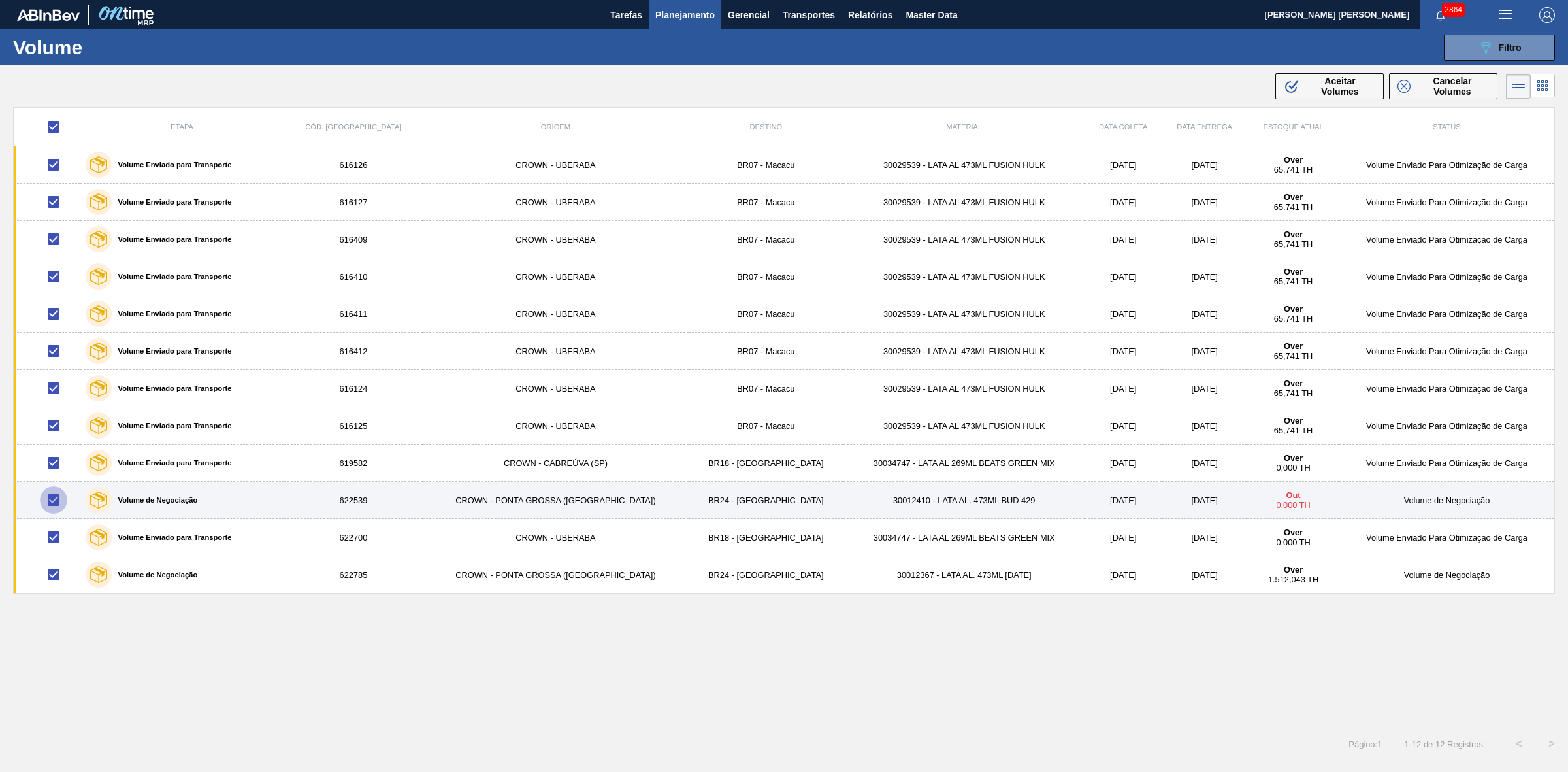
click at [60, 504] on input "checkbox" at bounding box center [53, 500] width 28 height 28
checkbox input "false"
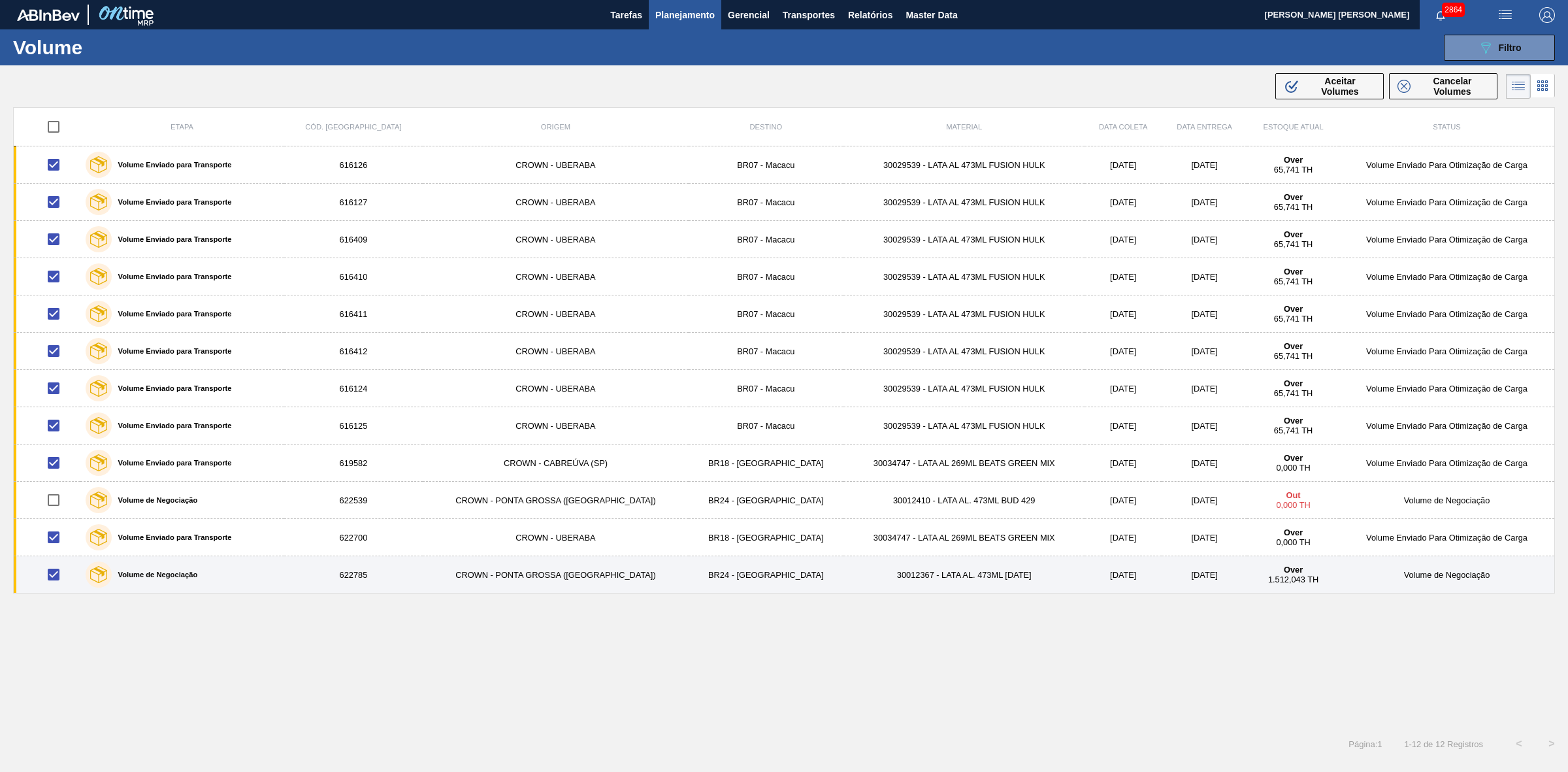
click at [57, 575] on input "checkbox" at bounding box center [53, 574] width 28 height 28
checkbox input "false"
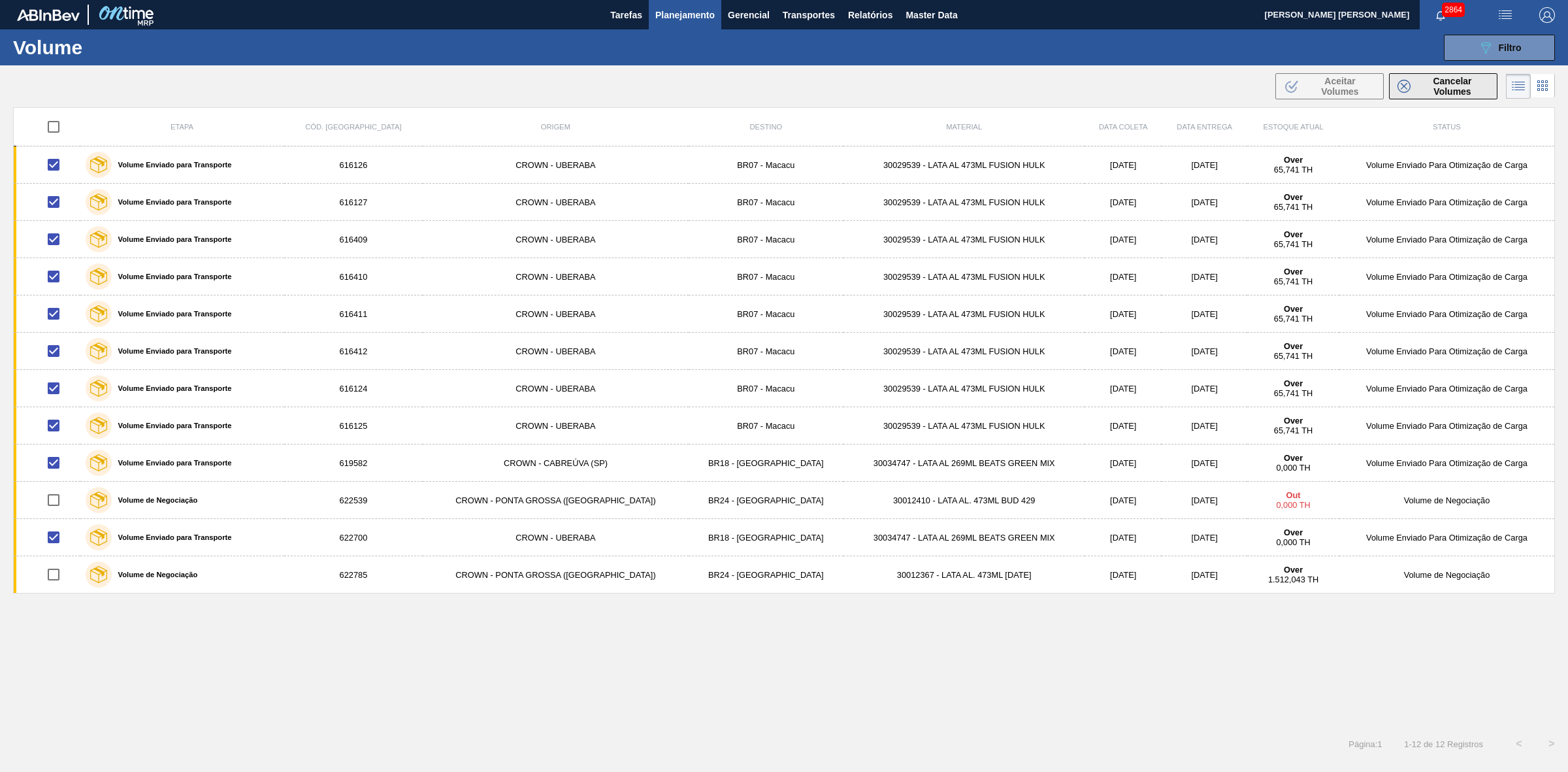
click at [1408, 88] on icon at bounding box center [1403, 86] width 13 height 13
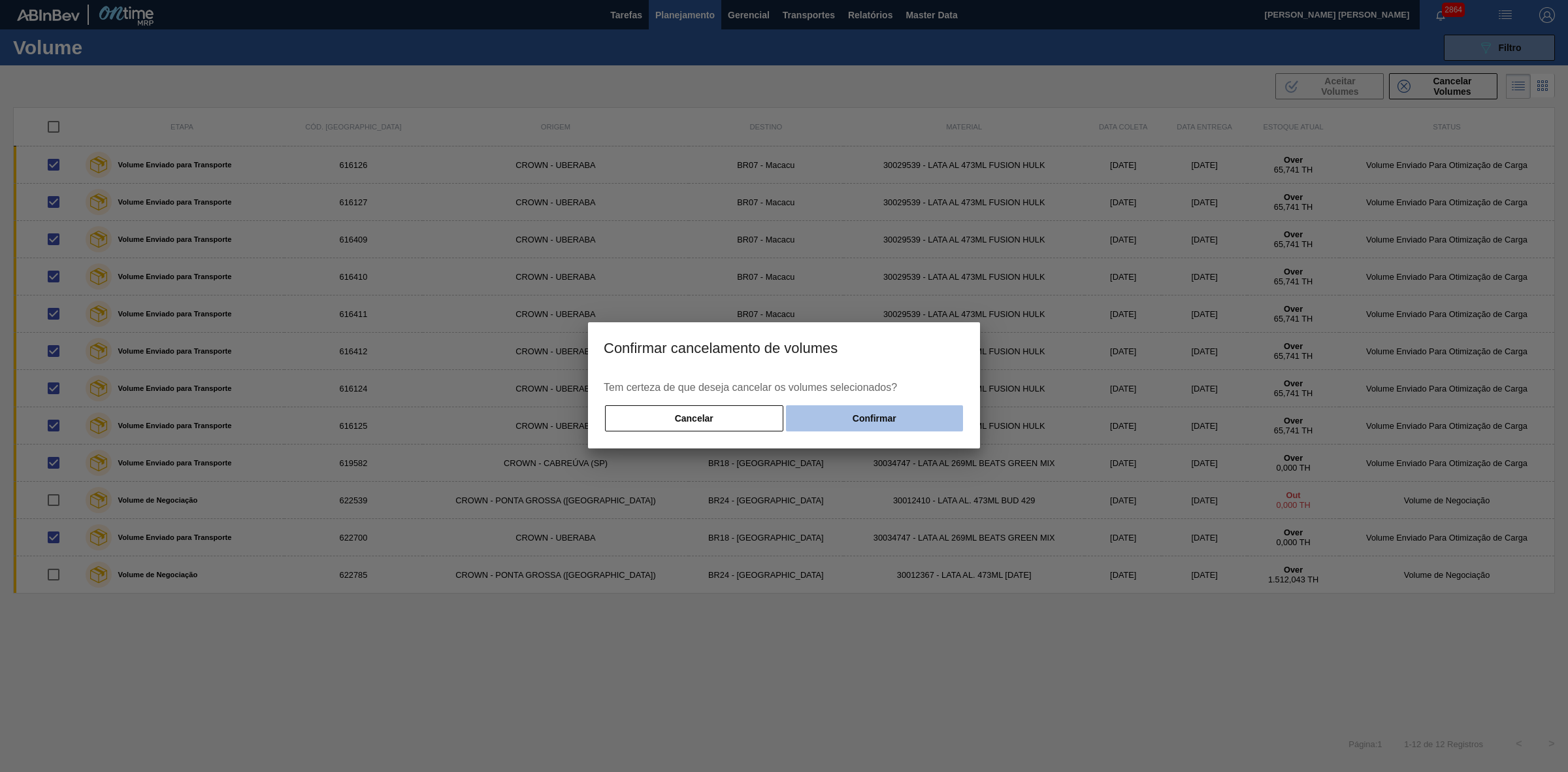
click at [838, 412] on button "Confirmar" at bounding box center [874, 418] width 177 height 26
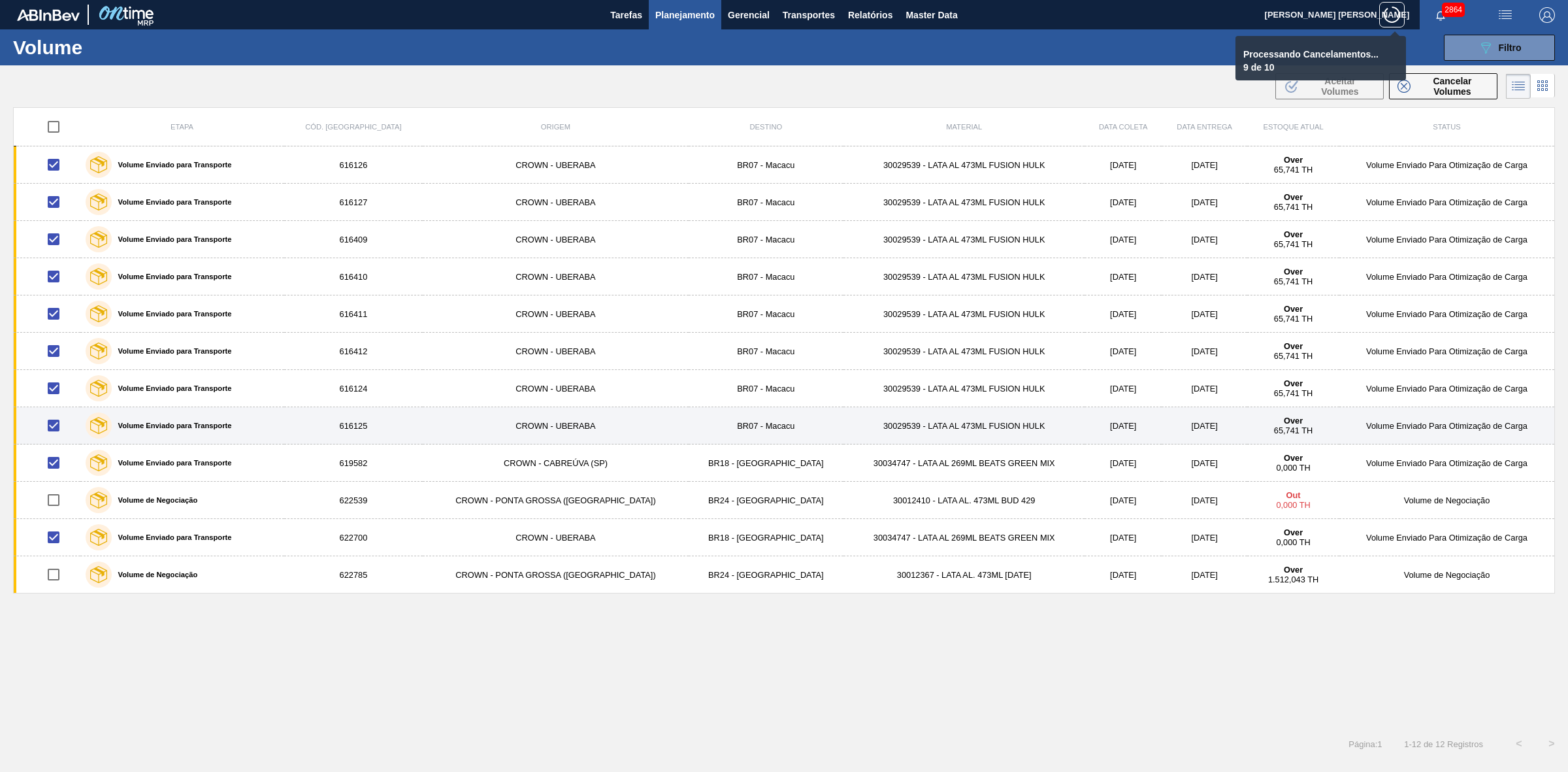
checkbox input "false"
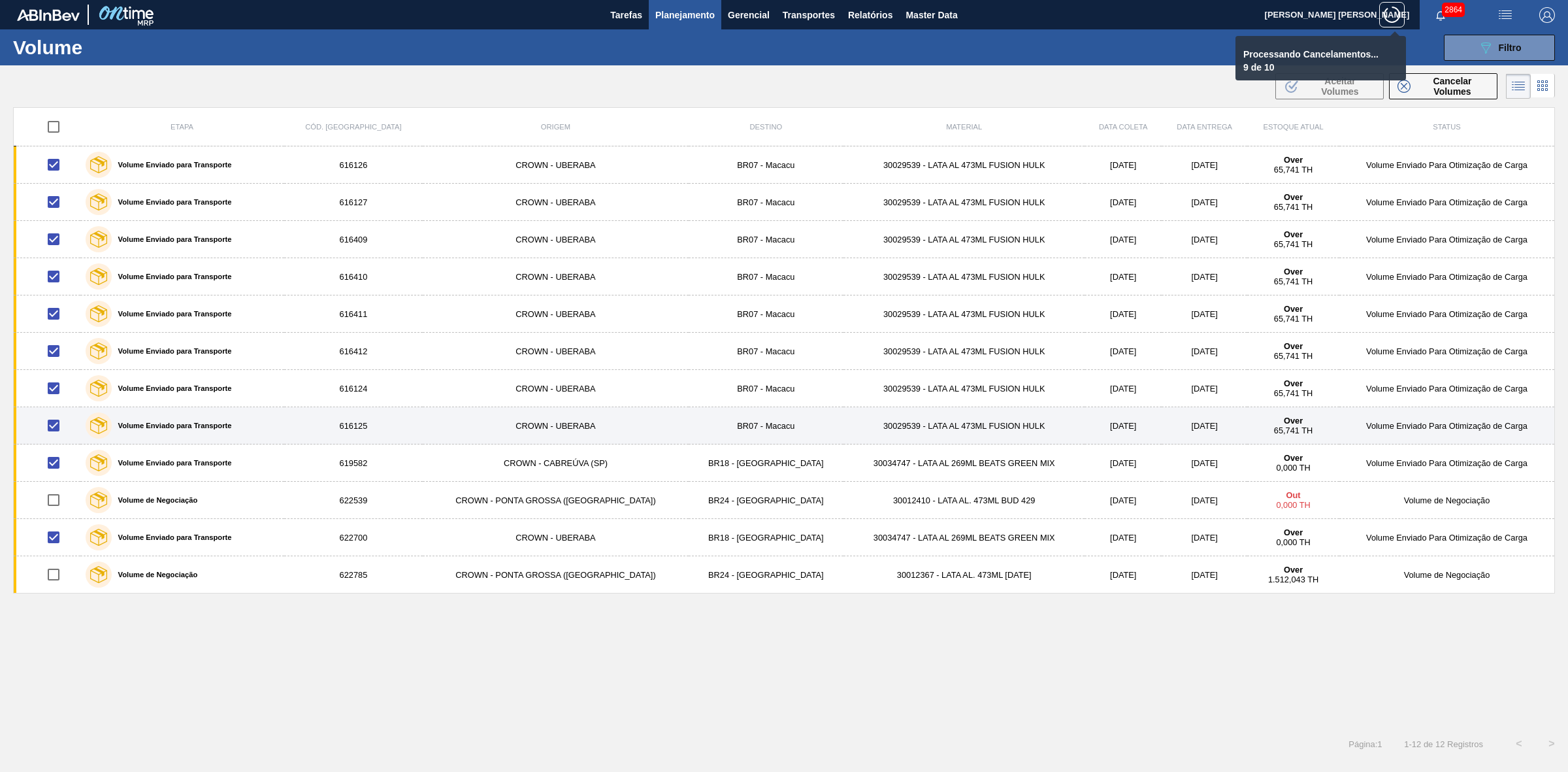
checkbox input "false"
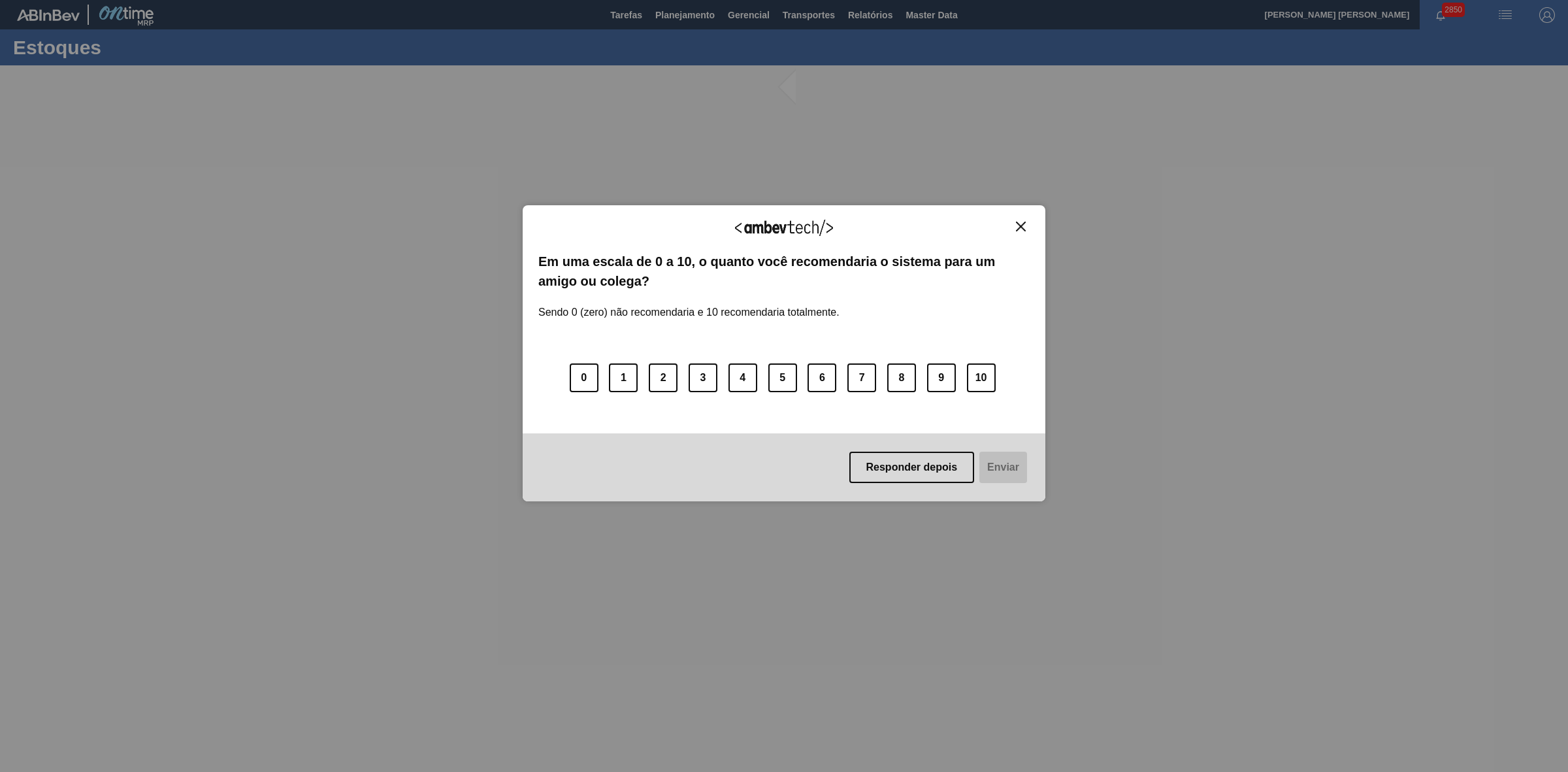
click at [1021, 226] on img "Close" at bounding box center [1021, 226] width 10 height 10
click at [1018, 228] on img "Close" at bounding box center [1021, 226] width 10 height 10
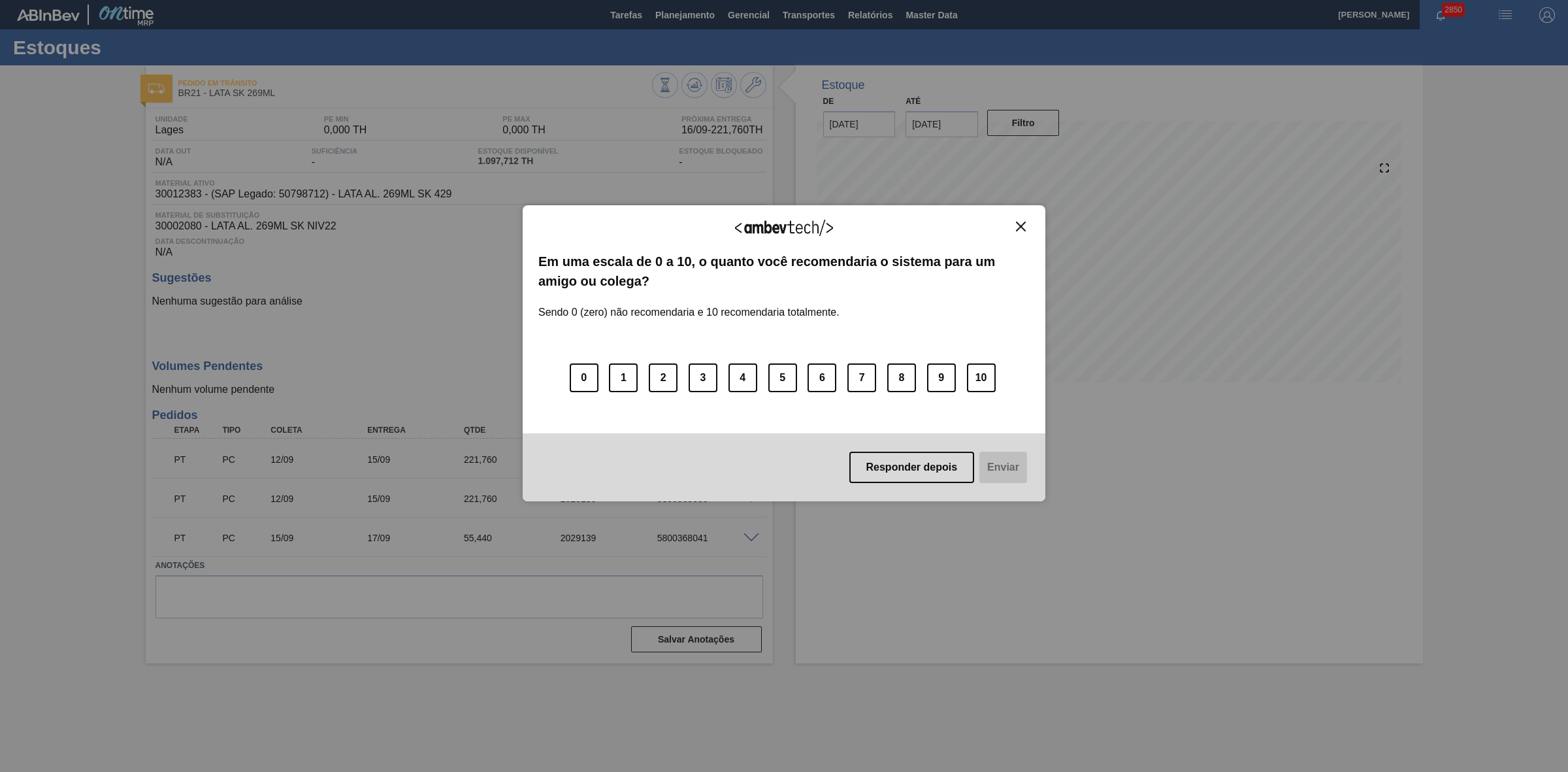
click at [1021, 221] on img "Close" at bounding box center [1021, 226] width 10 height 10
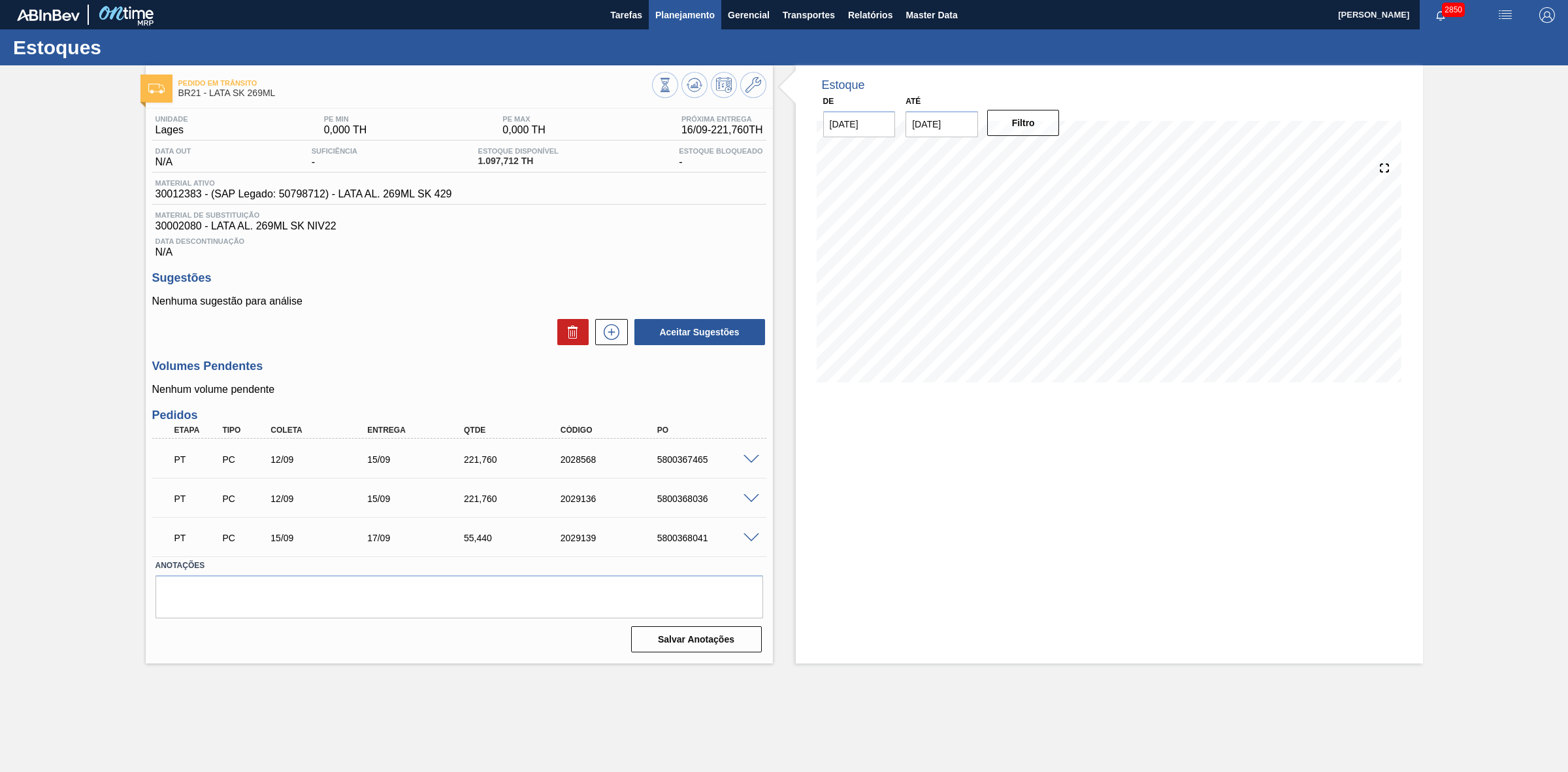
click at [673, 24] on button "Planejamento" at bounding box center [685, 14] width 72 height 29
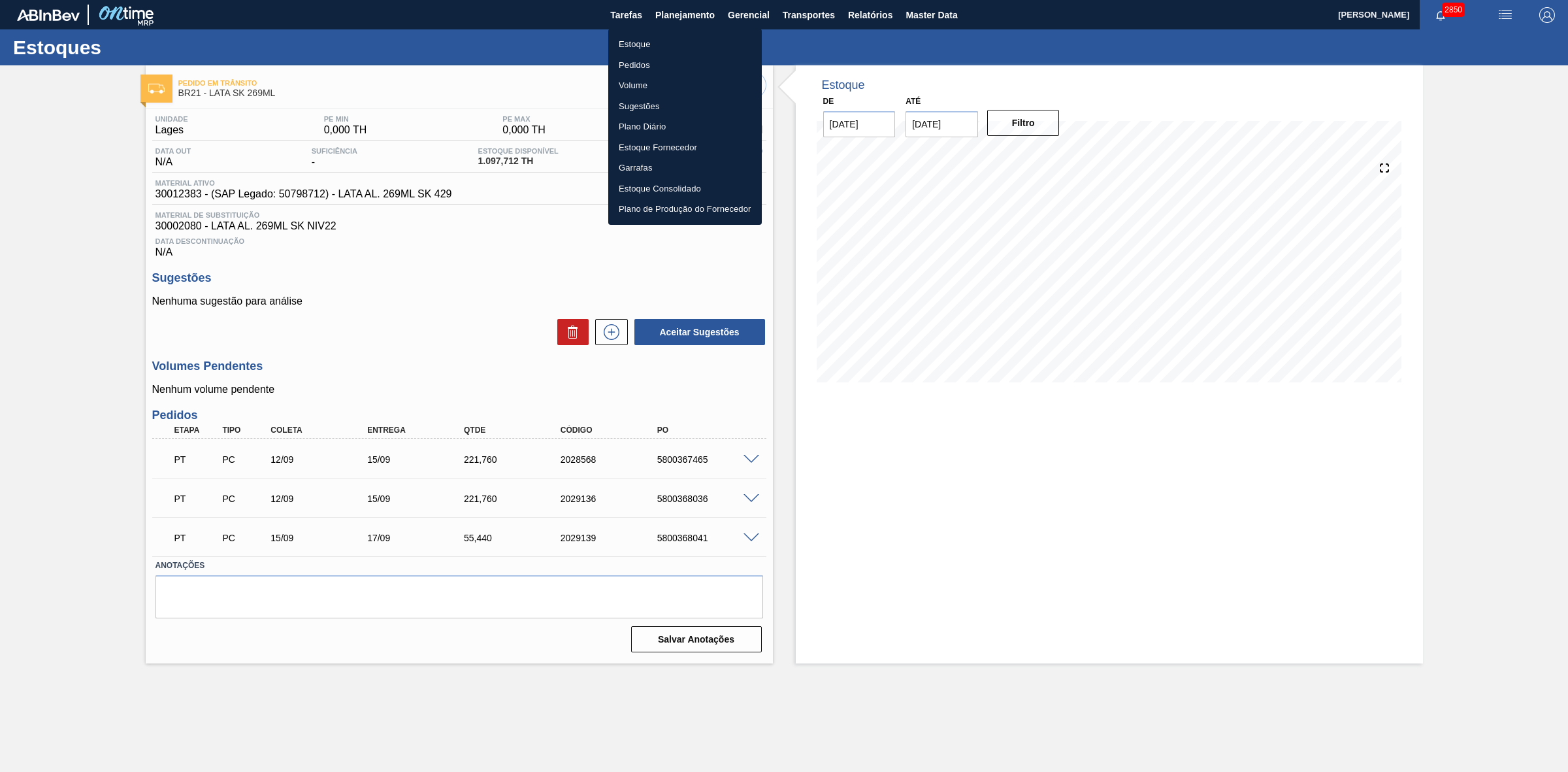
click at [655, 40] on li "Estoque" at bounding box center [685, 44] width 153 height 21
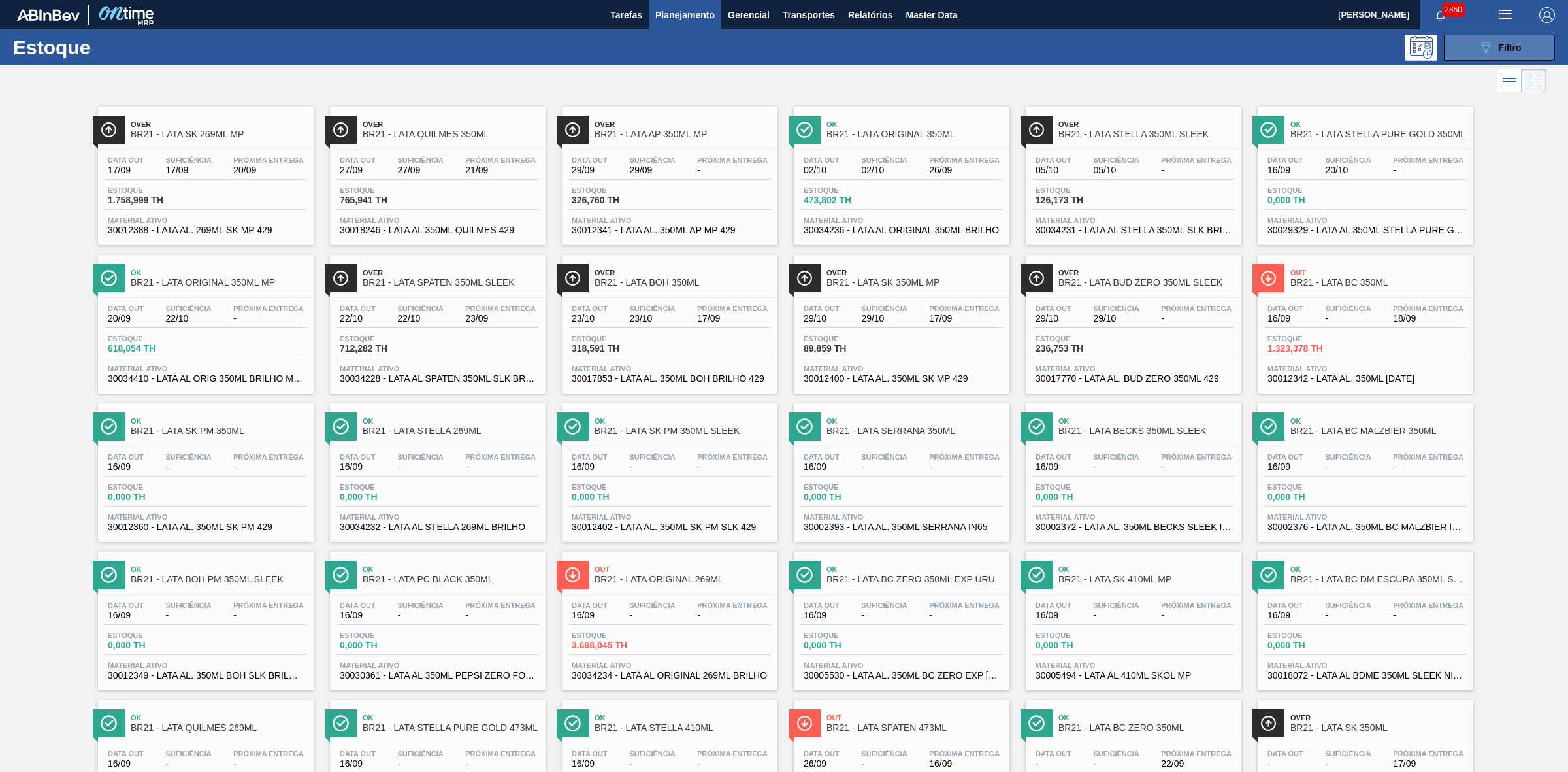
click at [1485, 51] on icon "089F7B8B-B2A5-4AFE-B5C0-19BA573D28AC" at bounding box center [1486, 48] width 16 height 16
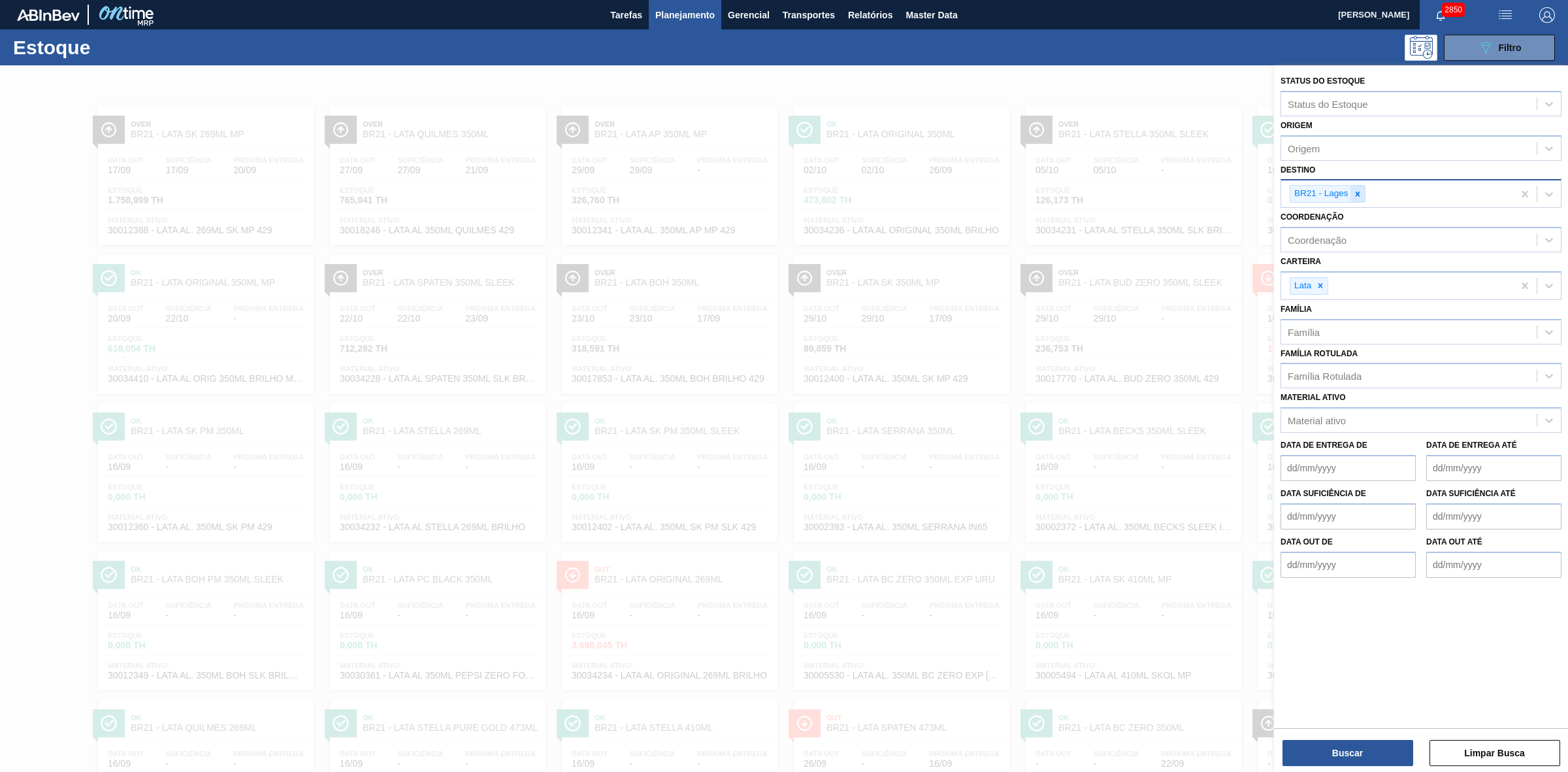
click at [1355, 194] on icon at bounding box center [1357, 194] width 4 height 4
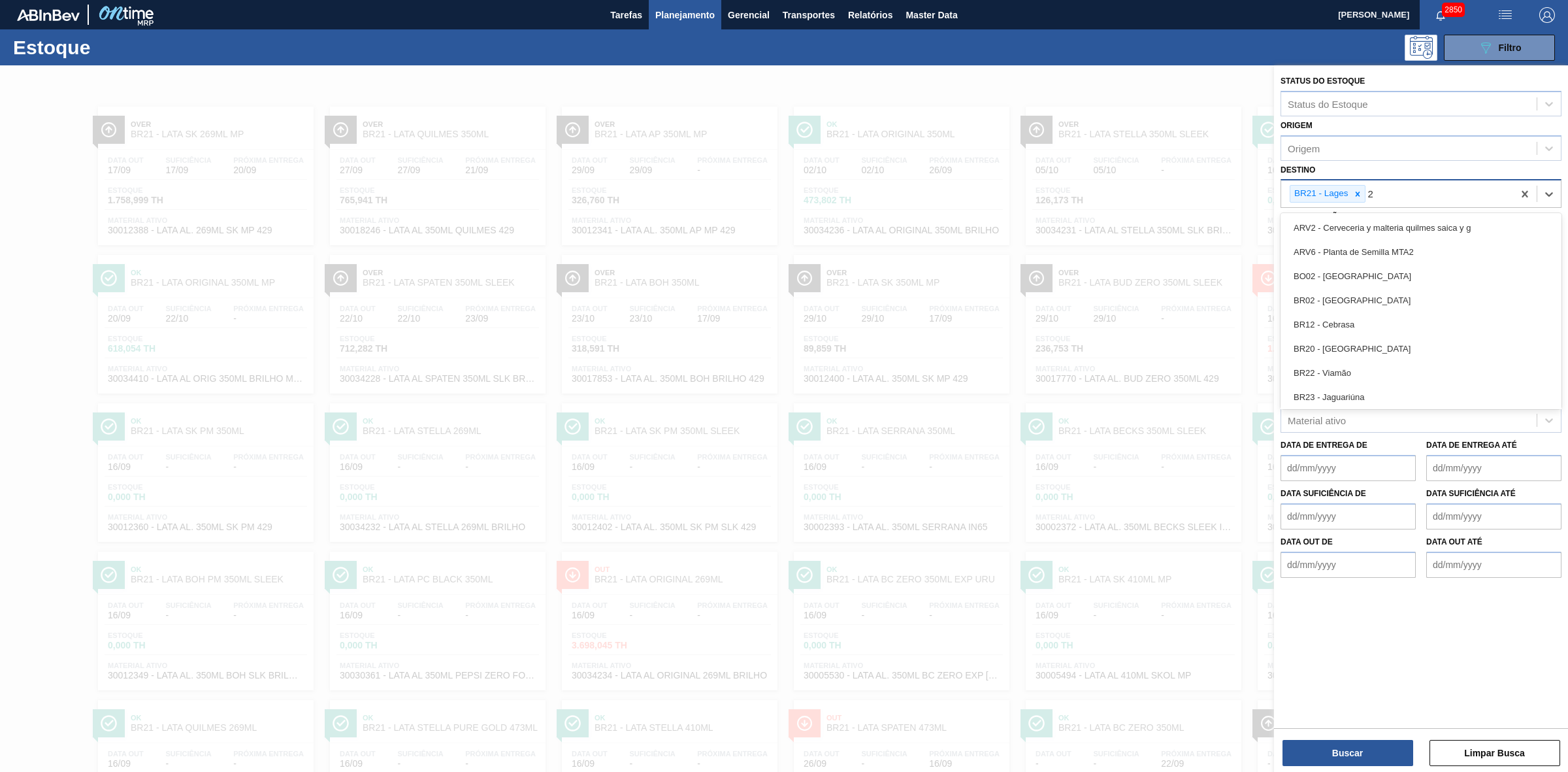
type input "22"
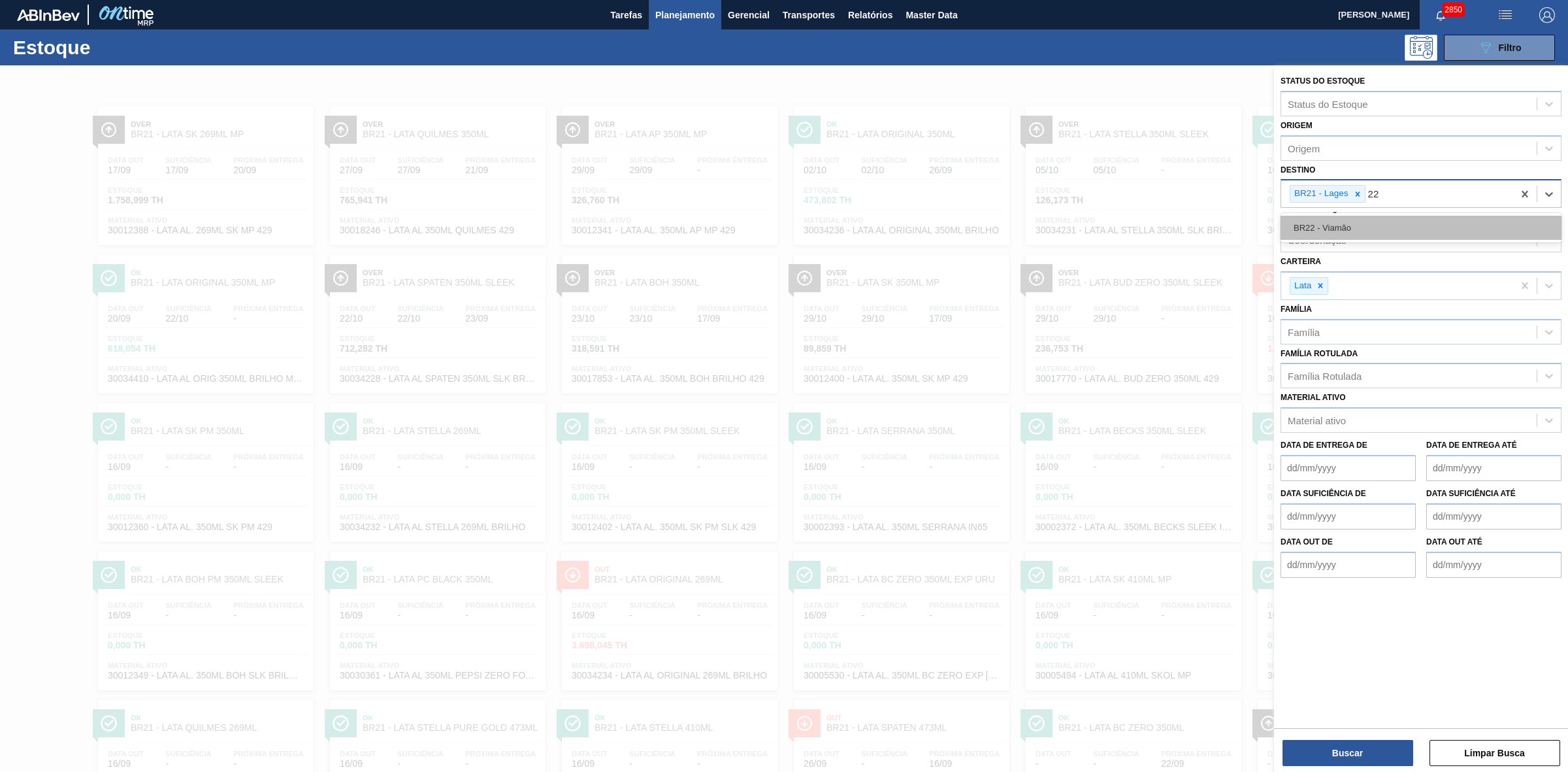
click at [1333, 223] on div "BR22 - Viamão" at bounding box center [1420, 228] width 281 height 24
click at [1360, 194] on icon at bounding box center [1357, 194] width 9 height 9
click at [1390, 756] on button "Buscar" at bounding box center [1347, 753] width 130 height 26
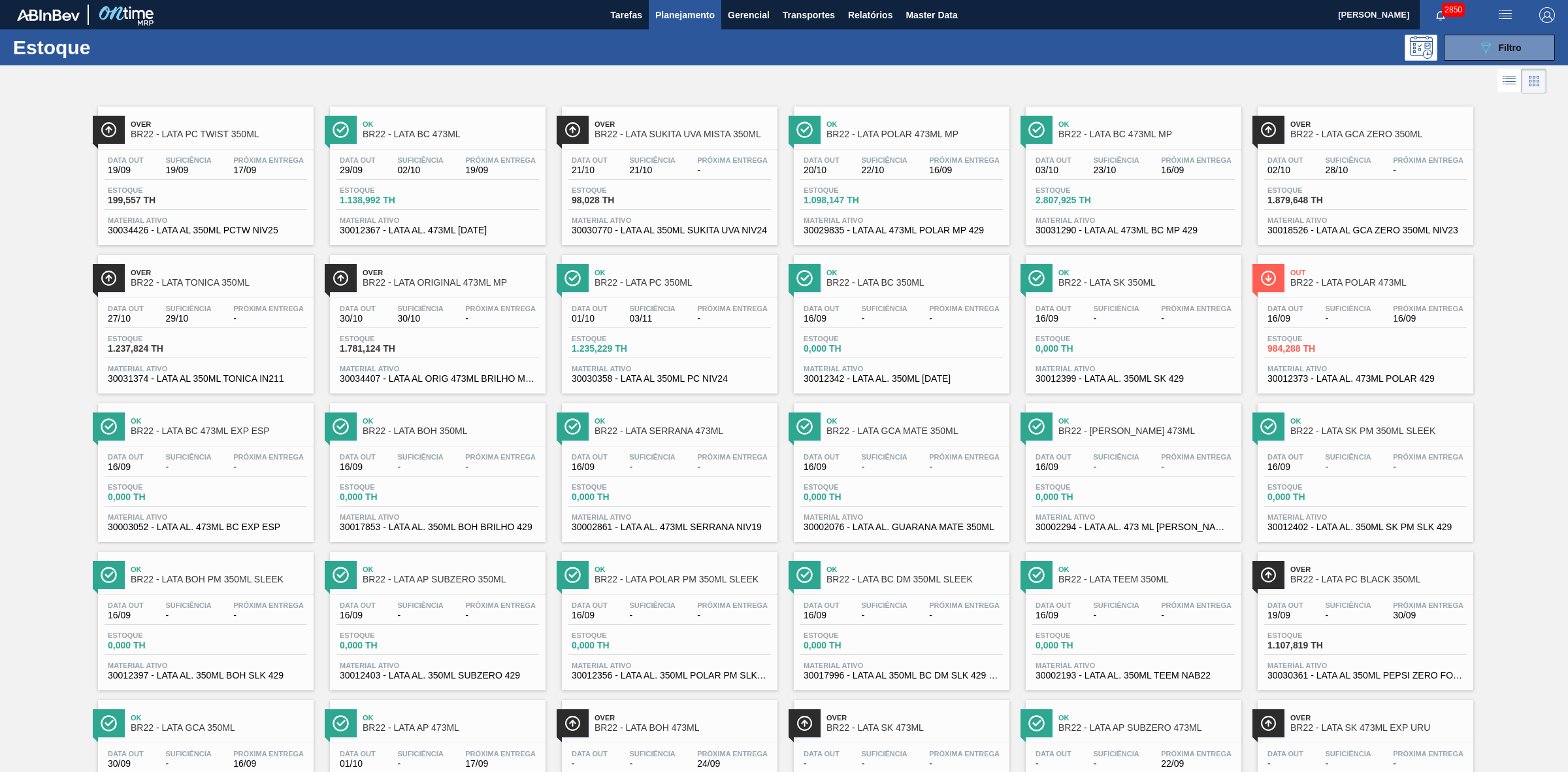
click at [198, 131] on span "BR22 - LATA PC TWIST 350ML" at bounding box center [218, 134] width 177 height 10
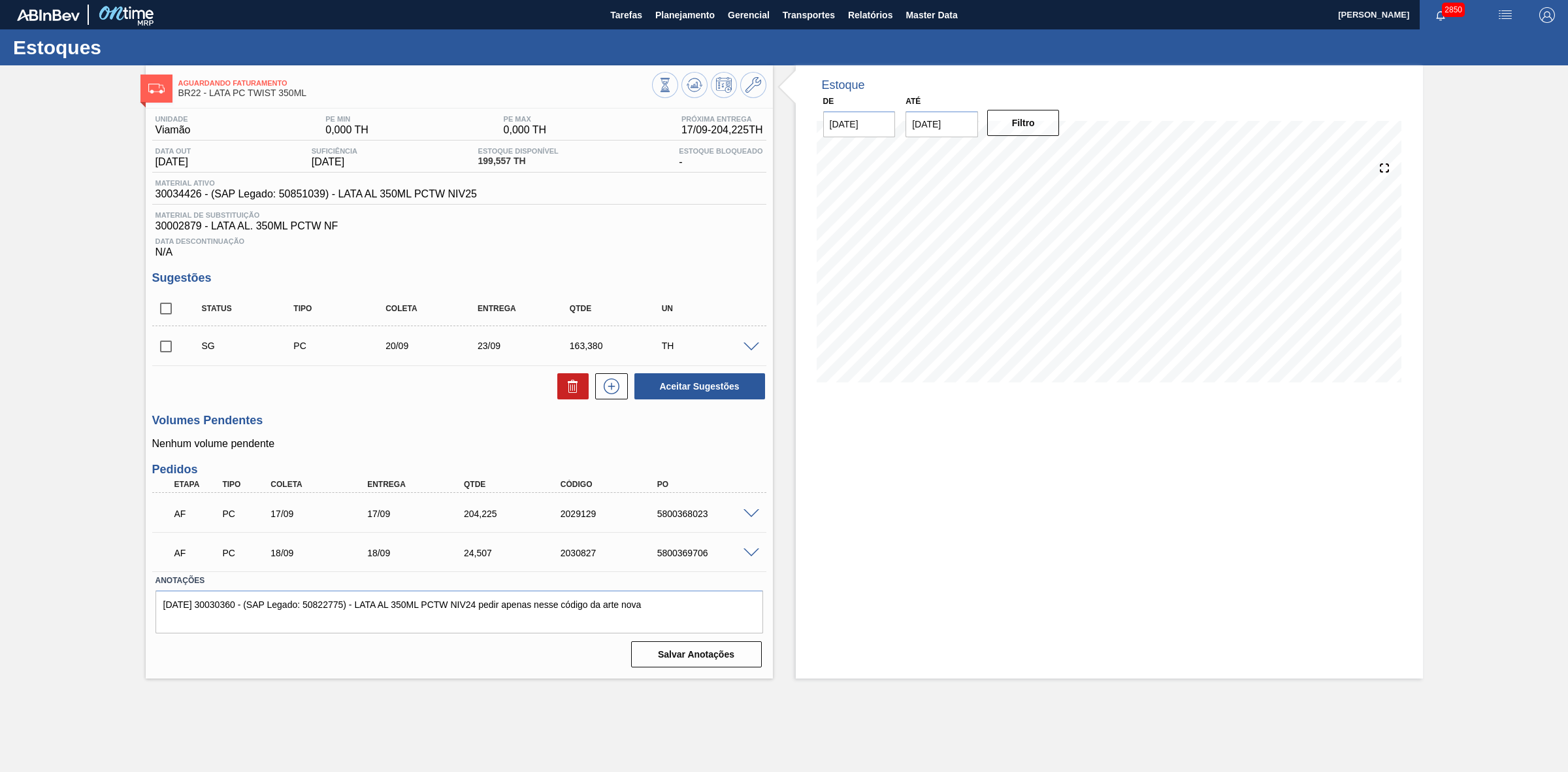
click at [748, 70] on div "Aguardando Faturamento BR22 - LATA PC TWIST 350ML" at bounding box center [459, 83] width 627 height 36
click at [746, 82] on icon at bounding box center [753, 85] width 16 height 16
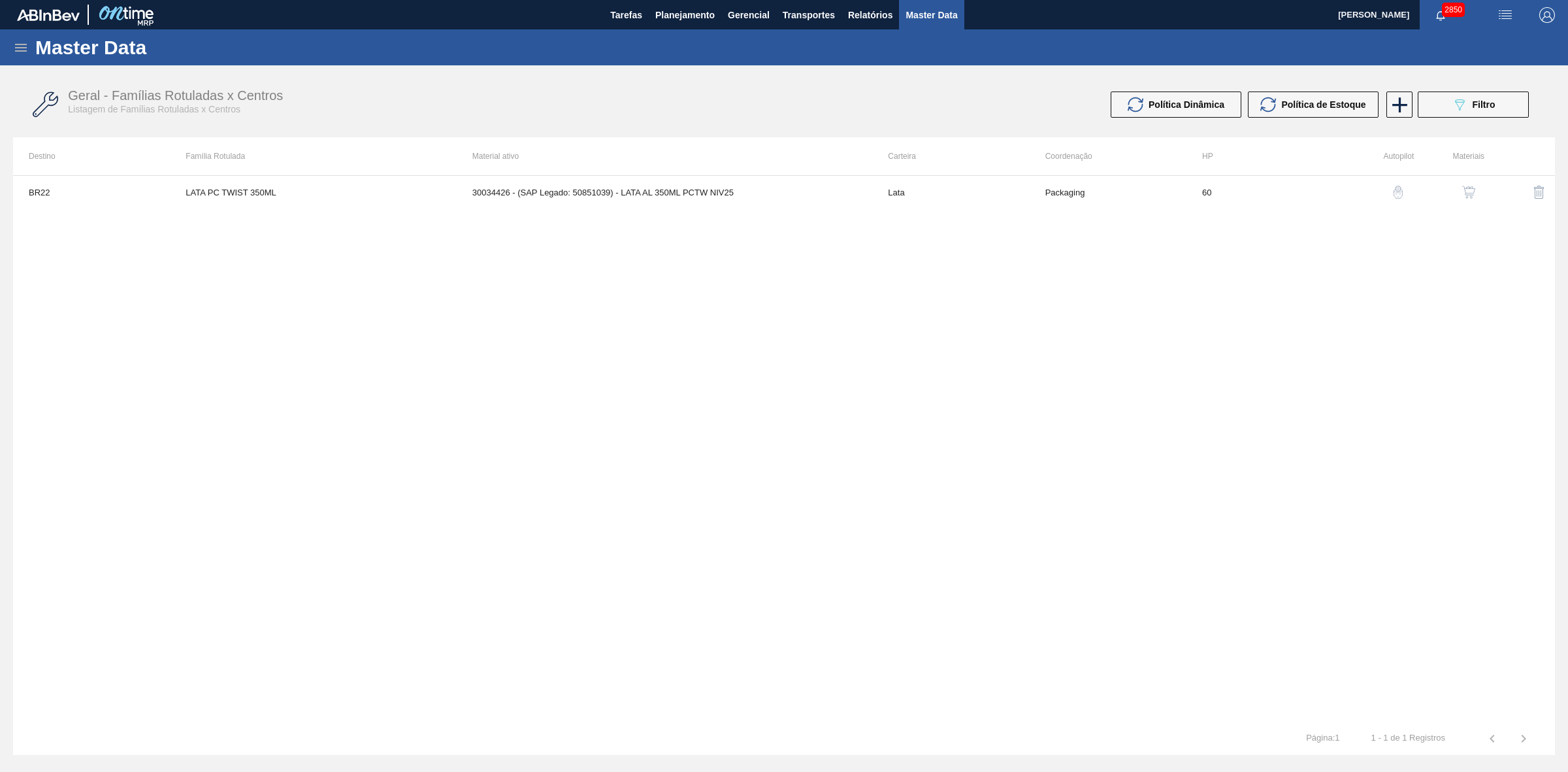
click at [1464, 197] on img "button" at bounding box center [1468, 192] width 13 height 13
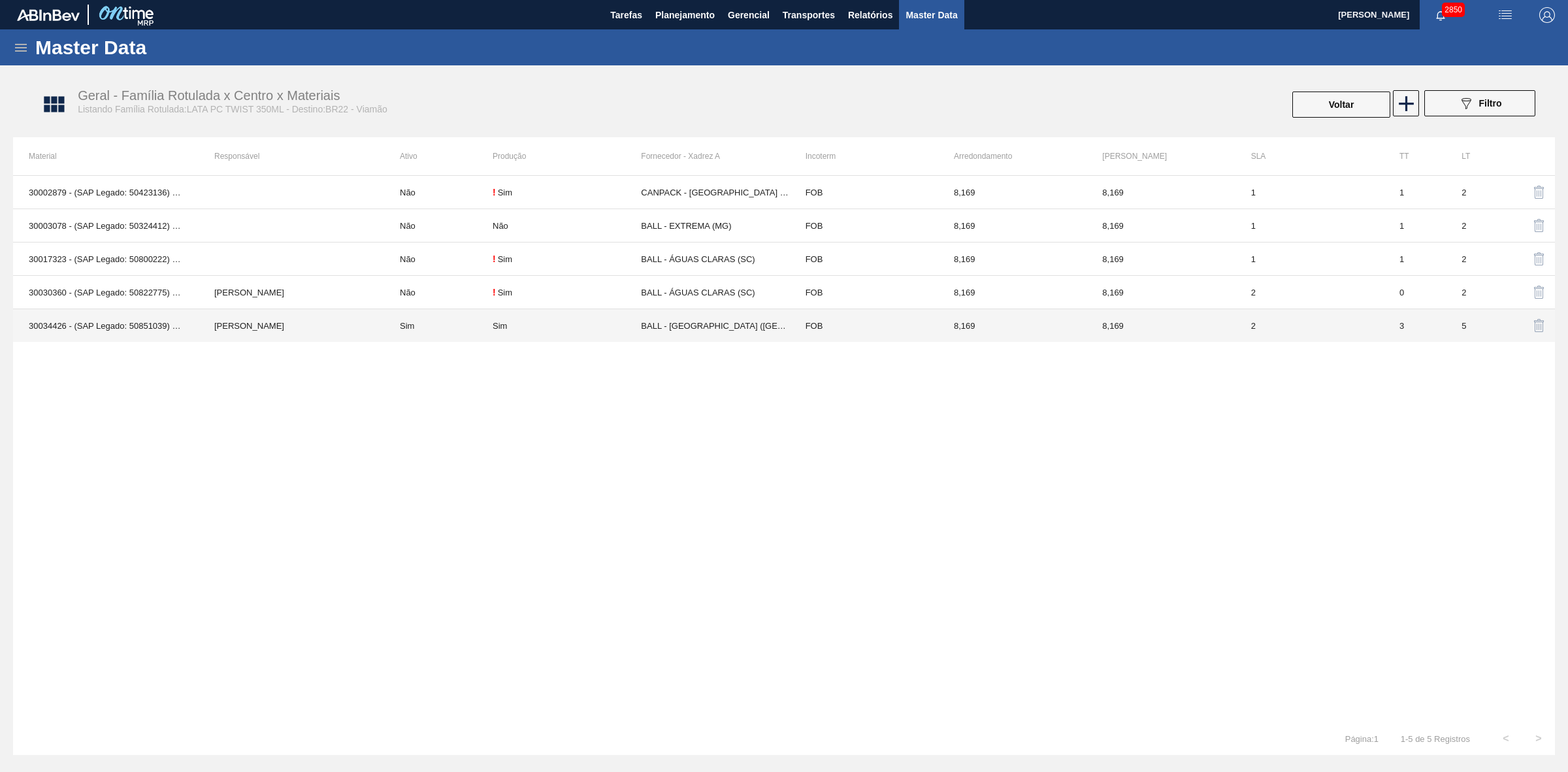
click at [418, 325] on td "Sim" at bounding box center [438, 326] width 109 height 33
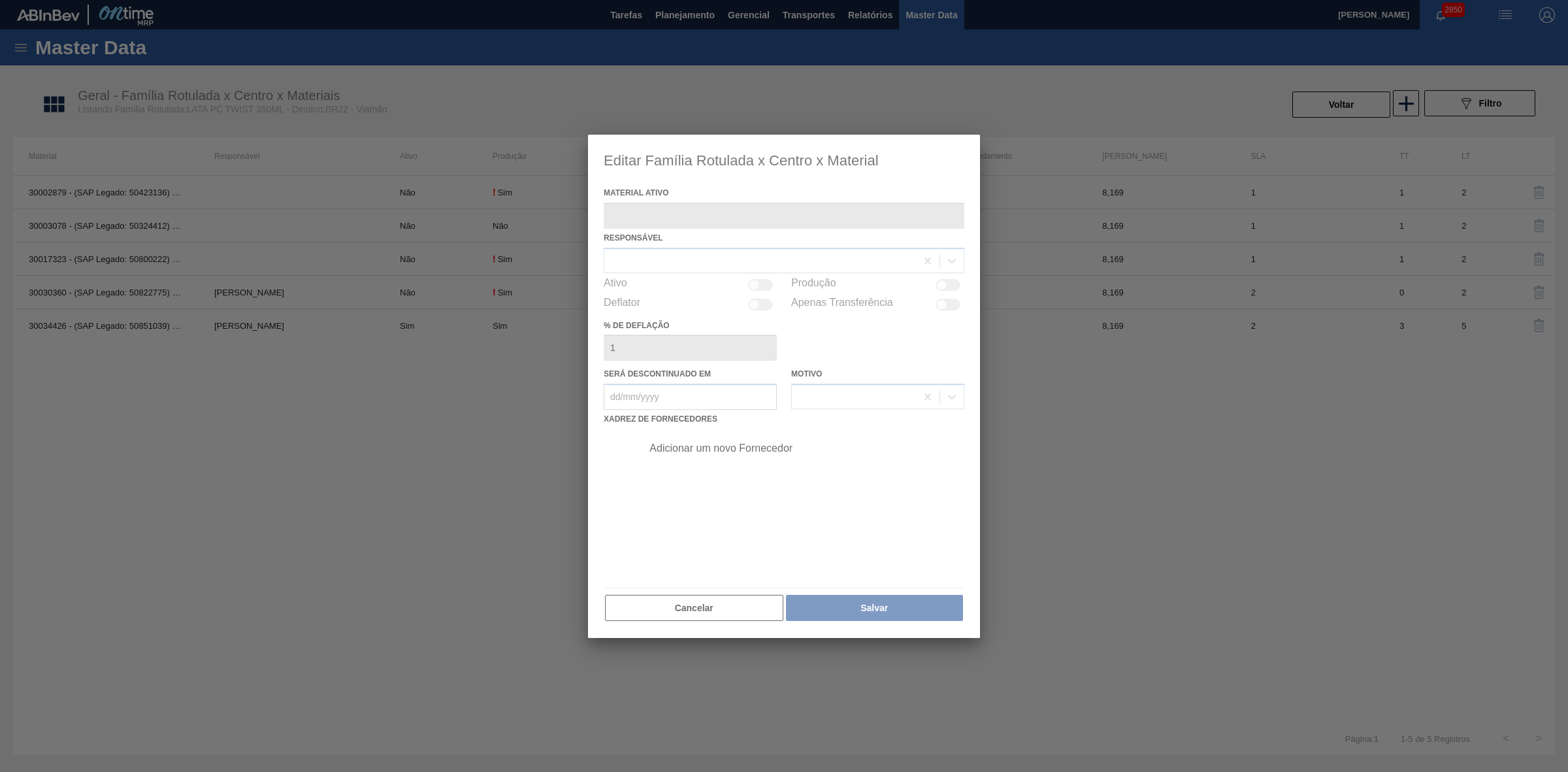
type ativo "30034426 - (SAP Legado: 50851039) - LATA AL 350ML PCTW NIV25"
checkbox input "true"
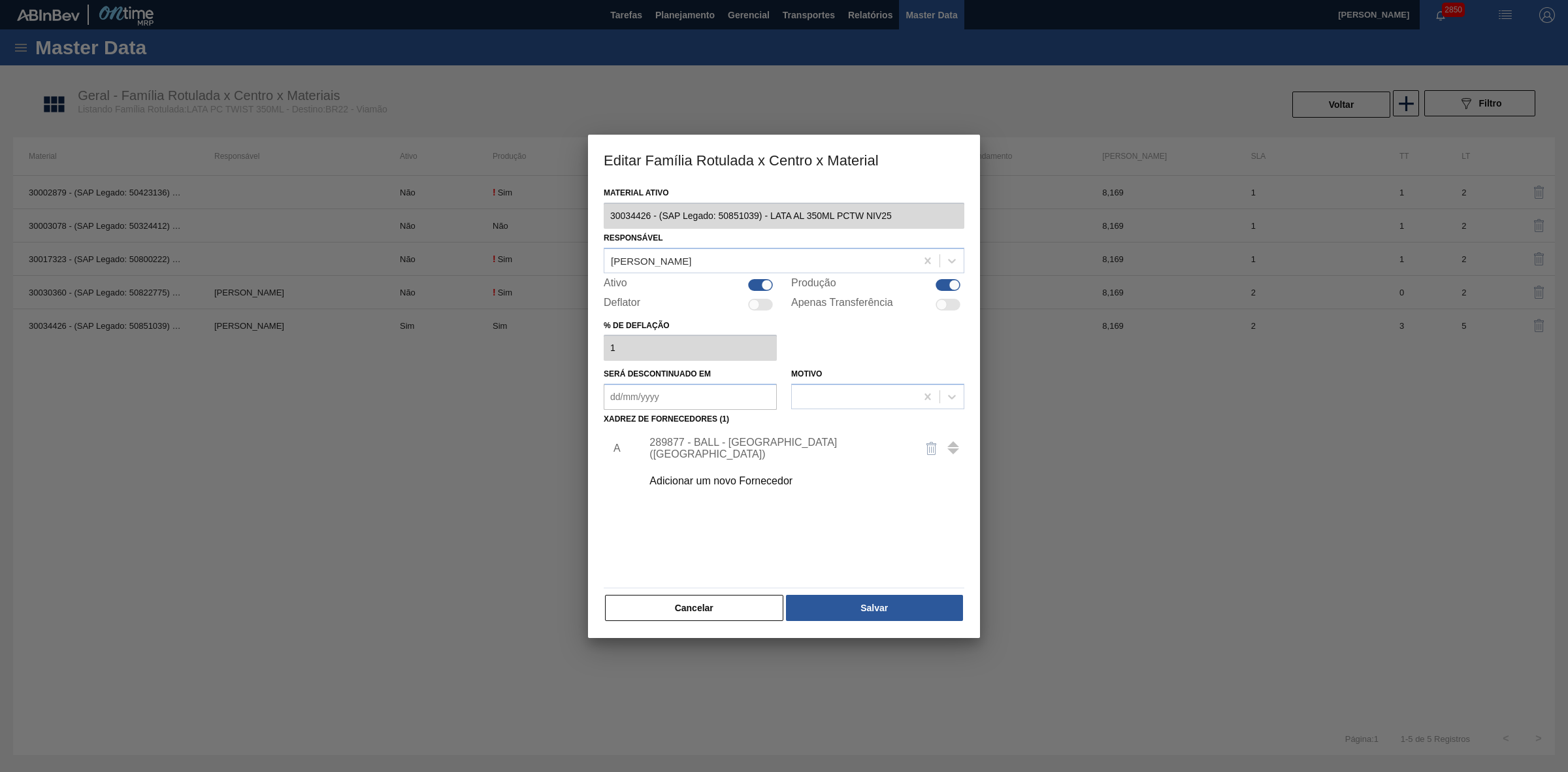
click at [745, 480] on div "Adicionar um novo Fornecedor" at bounding box center [777, 481] width 256 height 12
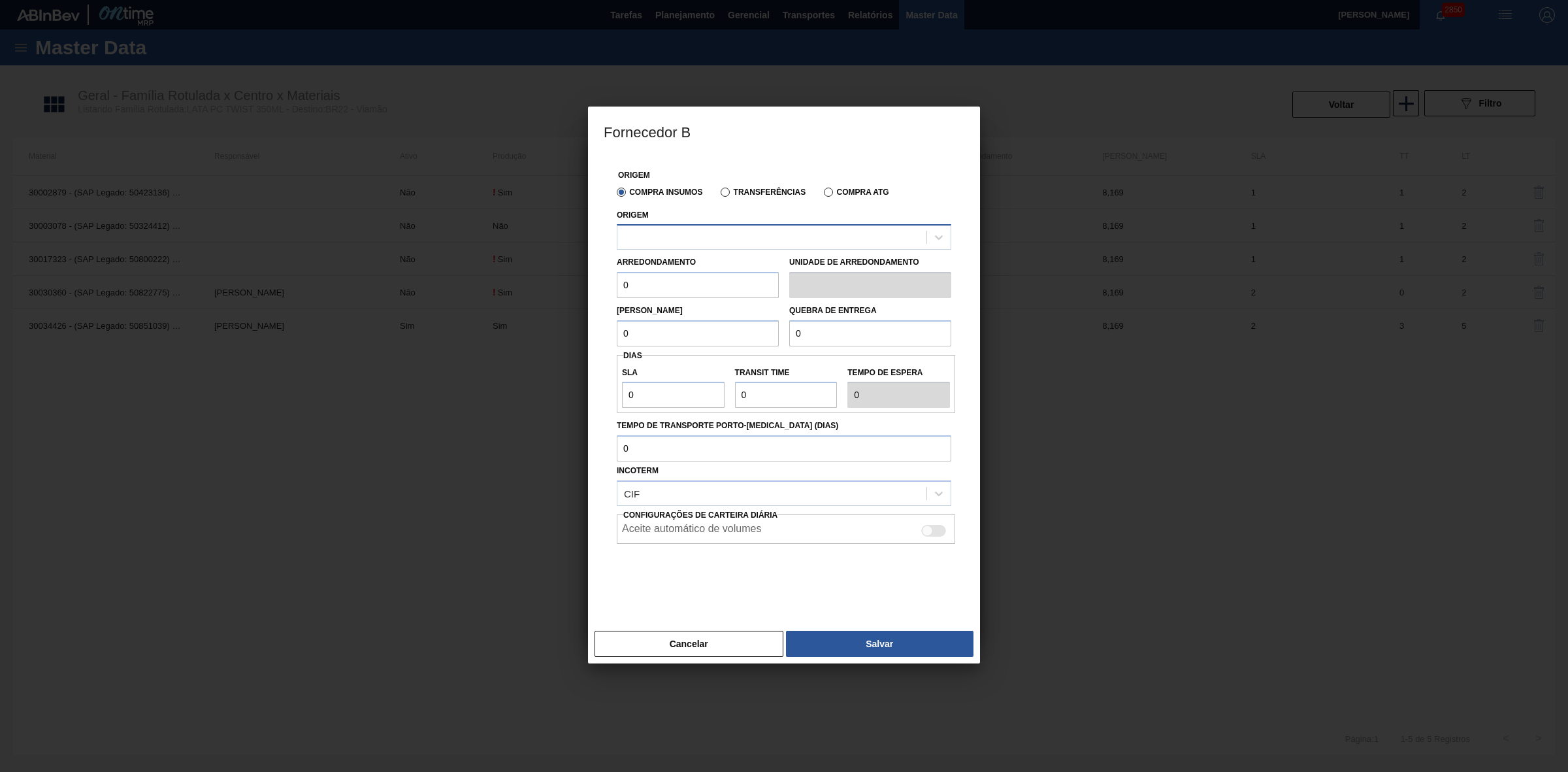
click at [697, 246] on div at bounding box center [772, 237] width 309 height 19
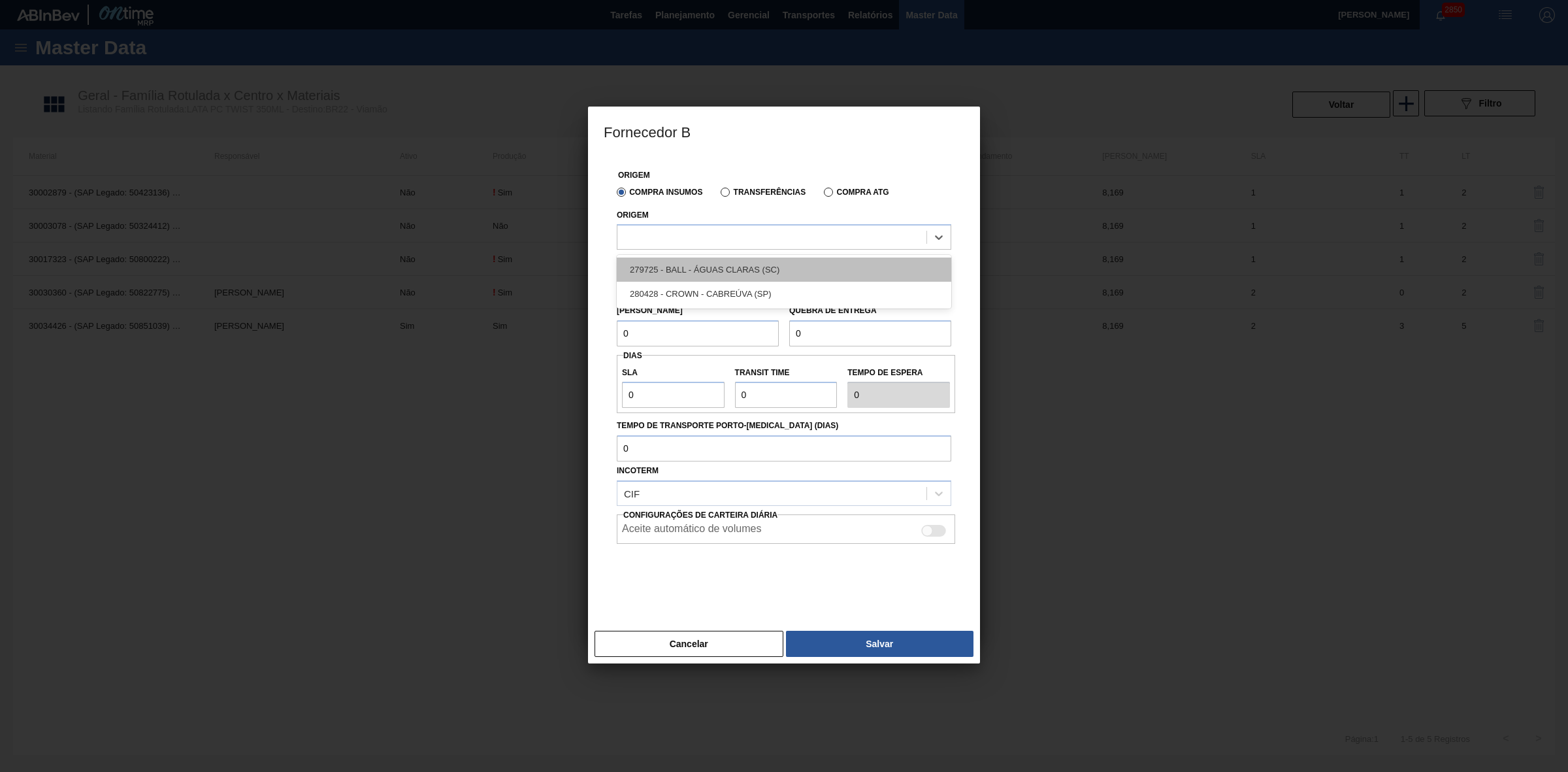
click at [704, 272] on div "279725 - BALL - ÁGUAS CLARAS (SC)" at bounding box center [784, 270] width 335 height 24
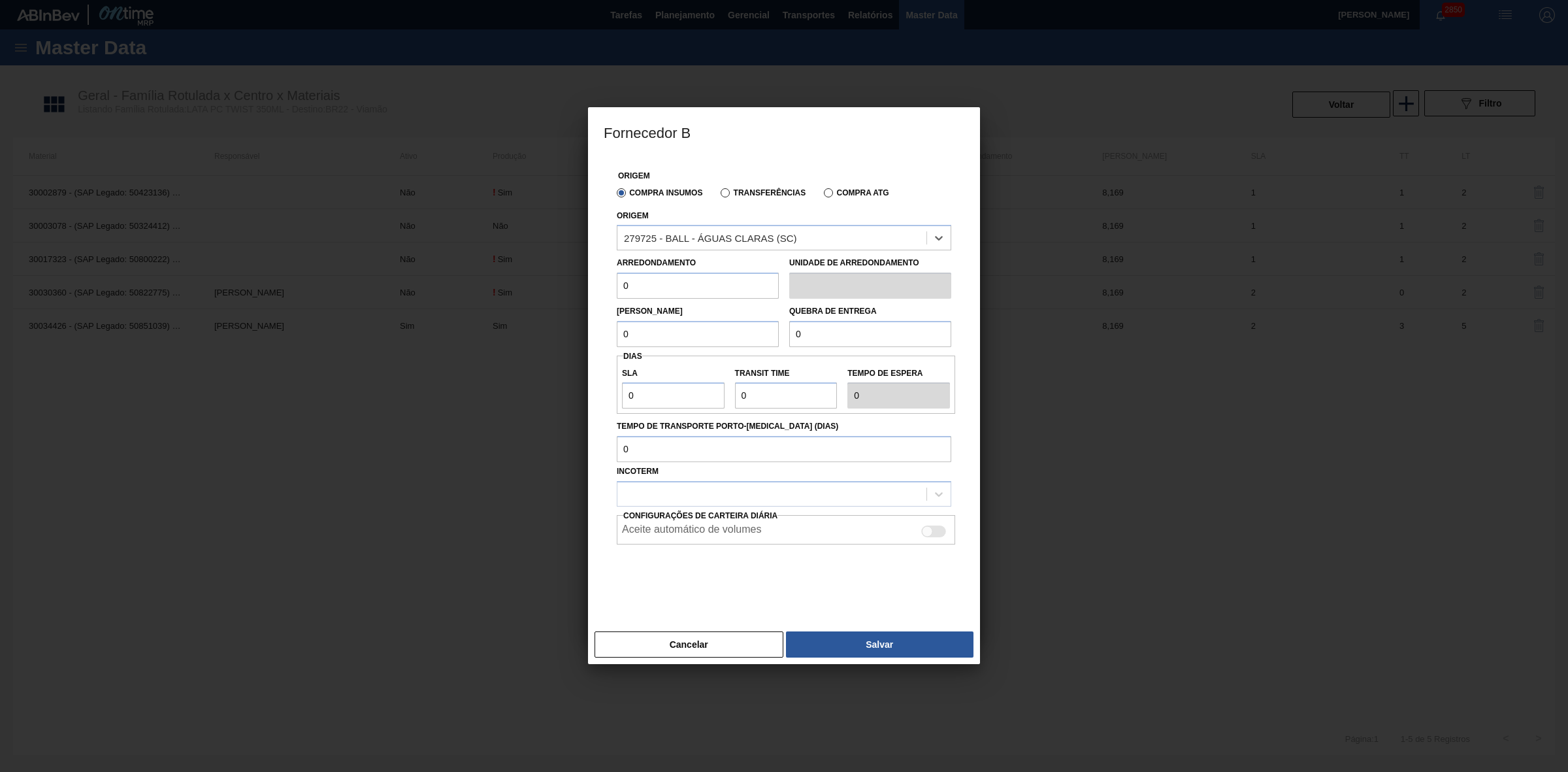
click at [674, 292] on input "0" at bounding box center [698, 285] width 162 height 26
type input "8,169"
drag, startPoint x: 645, startPoint y: 335, endPoint x: 596, endPoint y: 327, distance: 49.6
click at [596, 327] on div "Origem Compra Insumos Transferências Compra ATG Origem 279725 - BALL - ÁGUAS CL…" at bounding box center [784, 390] width 392 height 469
type input "8,169"
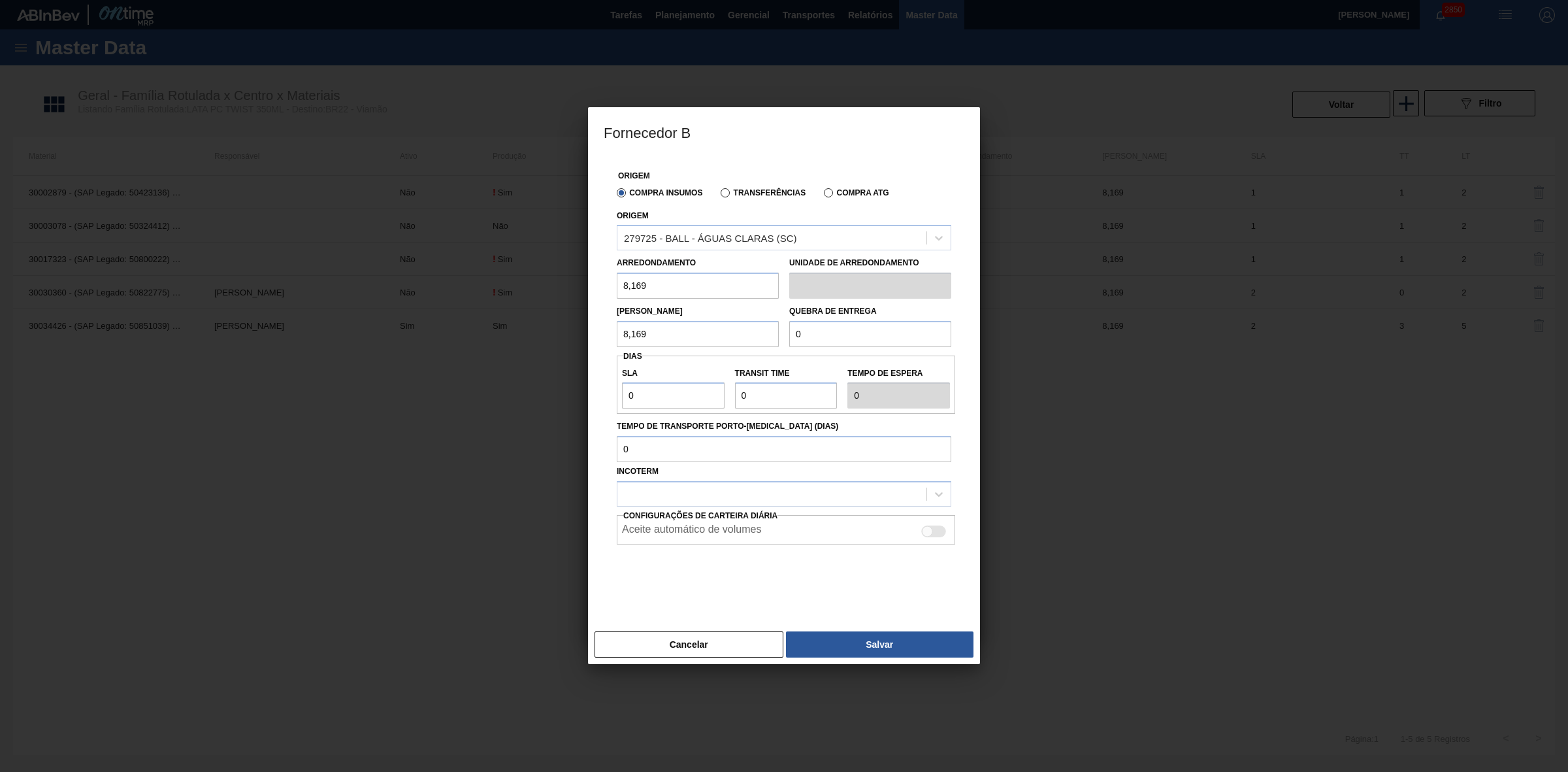
drag, startPoint x: 824, startPoint y: 334, endPoint x: 752, endPoint y: 336, distance: 72.0
click at [752, 336] on div "[PERSON_NAME] 8,169 Quebra de entrega 0" at bounding box center [784, 323] width 345 height 48
type input "204,225"
drag, startPoint x: 658, startPoint y: 404, endPoint x: 592, endPoint y: 397, distance: 66.4
click at [590, 397] on div "Origem Compra Insumos Transferências Compra ATG Origem 279725 - BALL - ÁGUAS CL…" at bounding box center [784, 390] width 392 height 469
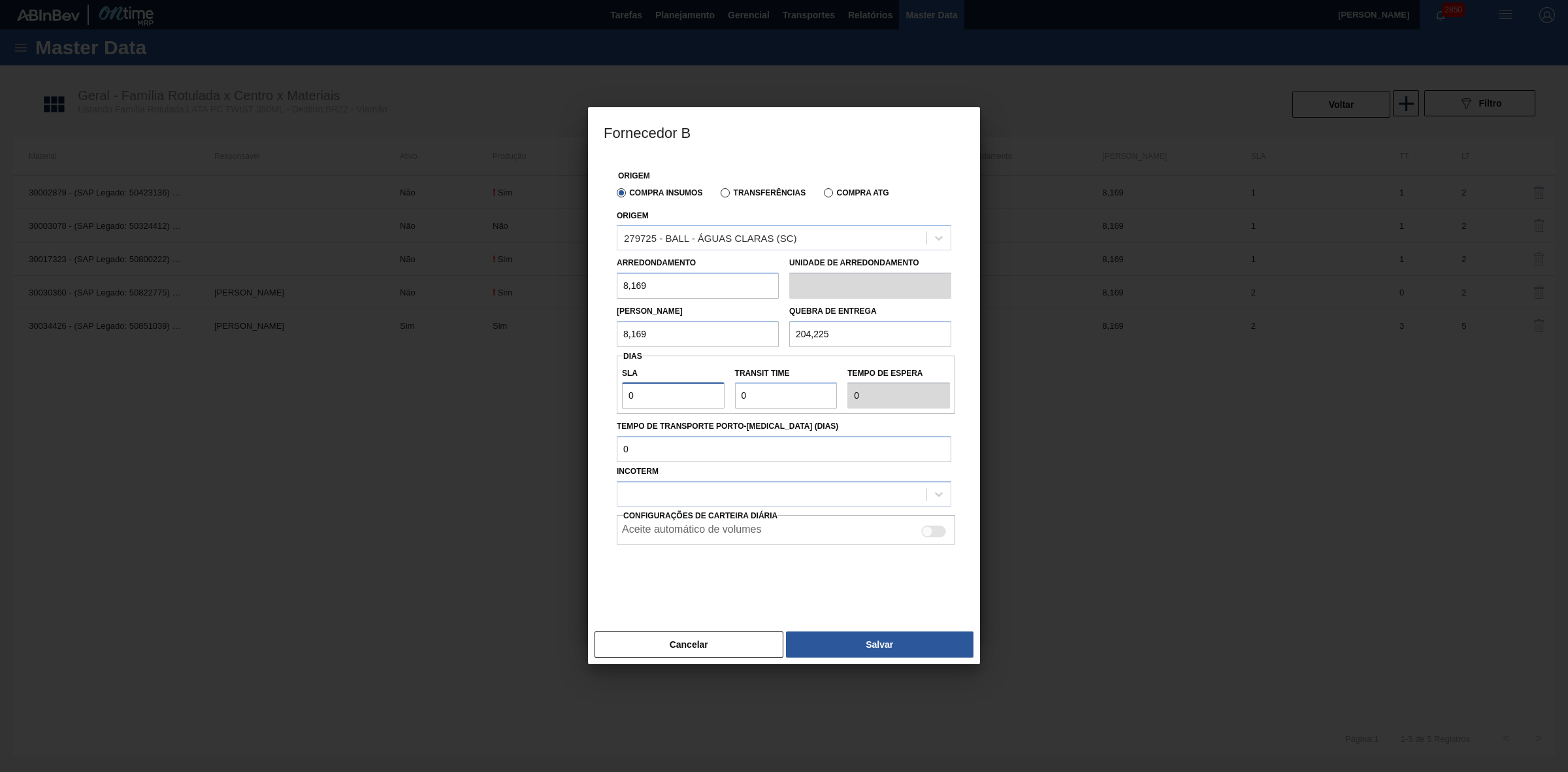
type input "2"
drag, startPoint x: 672, startPoint y: 574, endPoint x: 671, endPoint y: 568, distance: 6.1
click at [672, 574] on div at bounding box center [784, 577] width 335 height 65
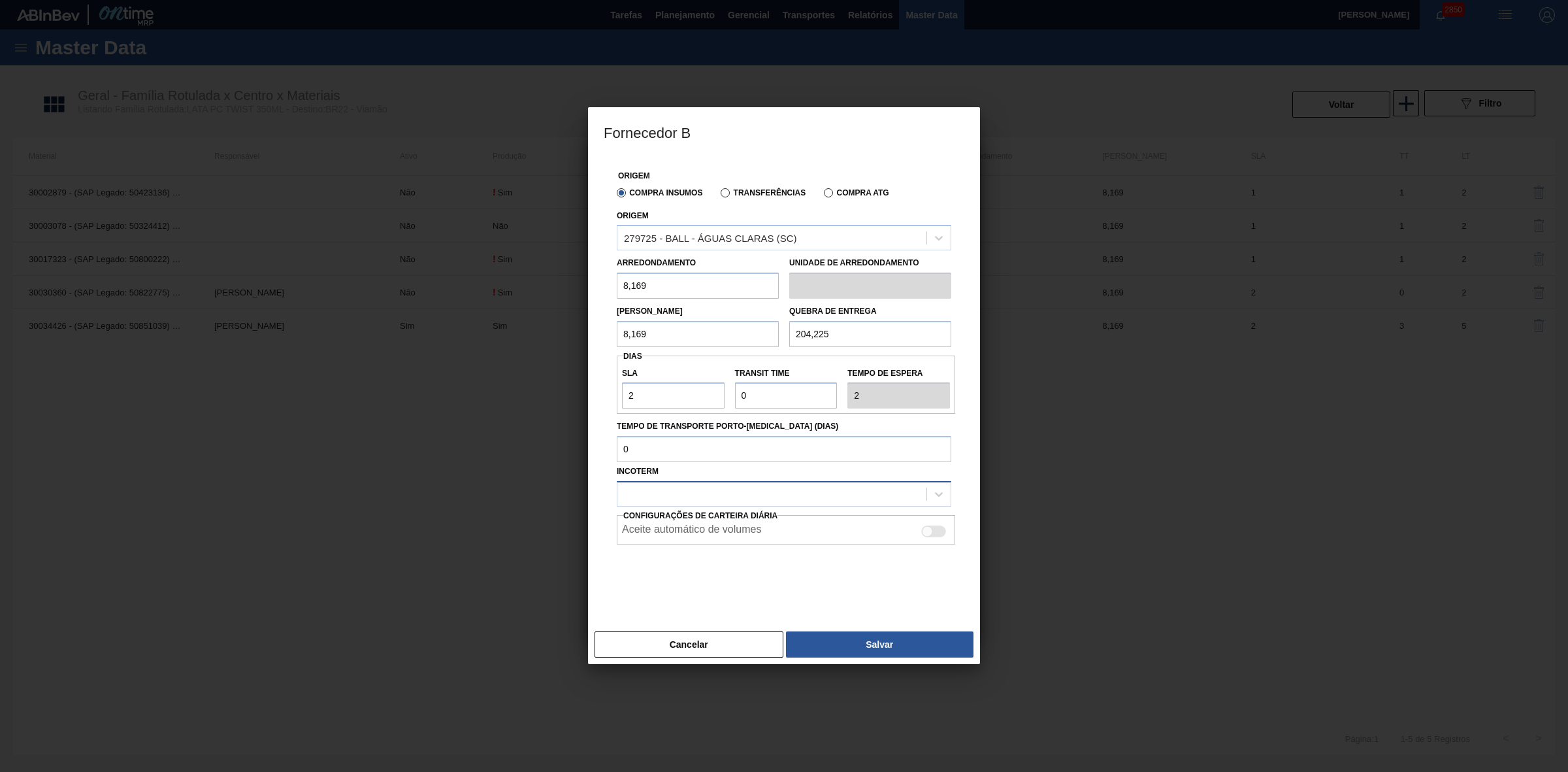
click at [652, 495] on div at bounding box center [772, 494] width 309 height 19
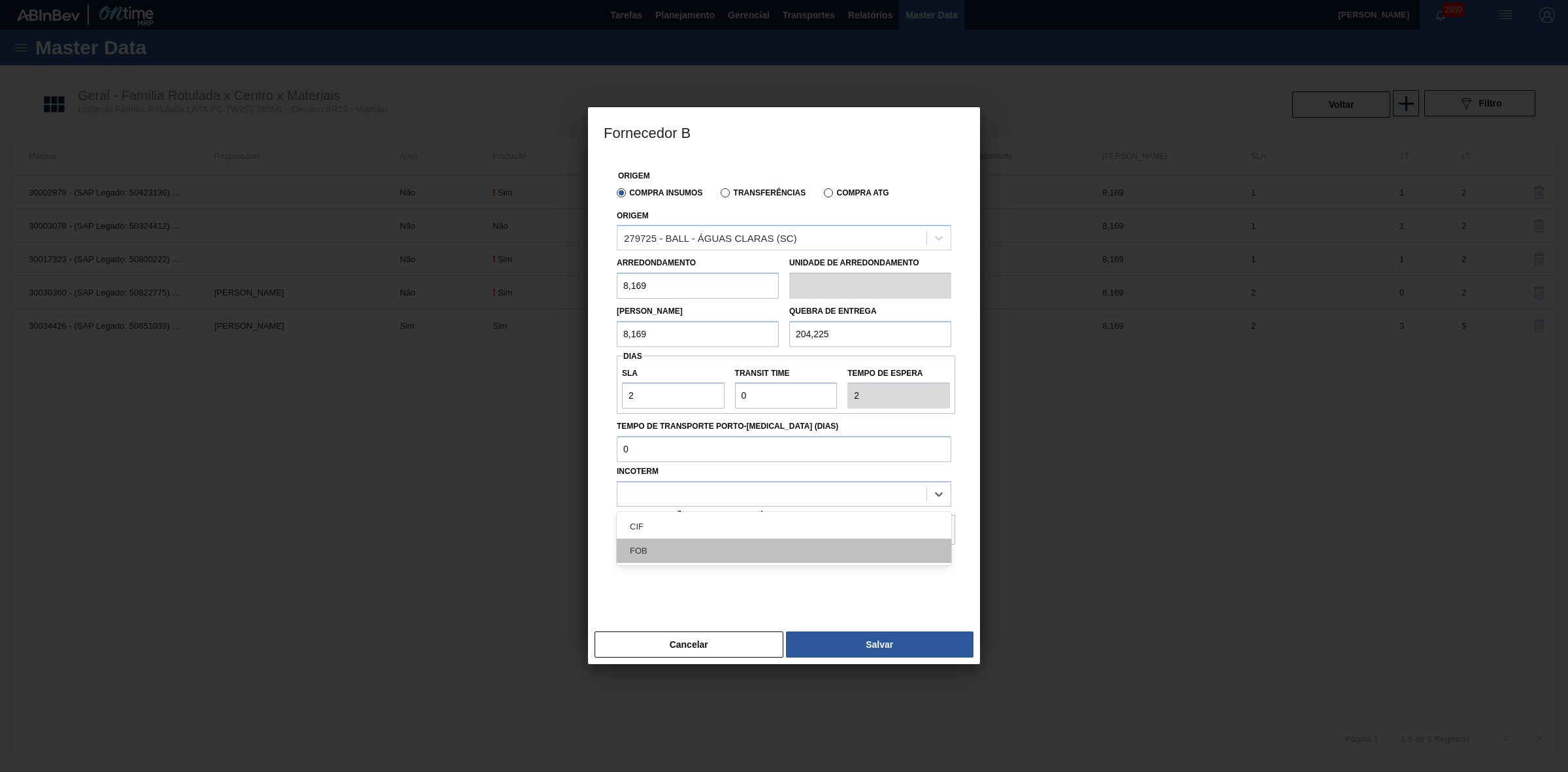
click at [686, 552] on div "FOB" at bounding box center [784, 551] width 335 height 24
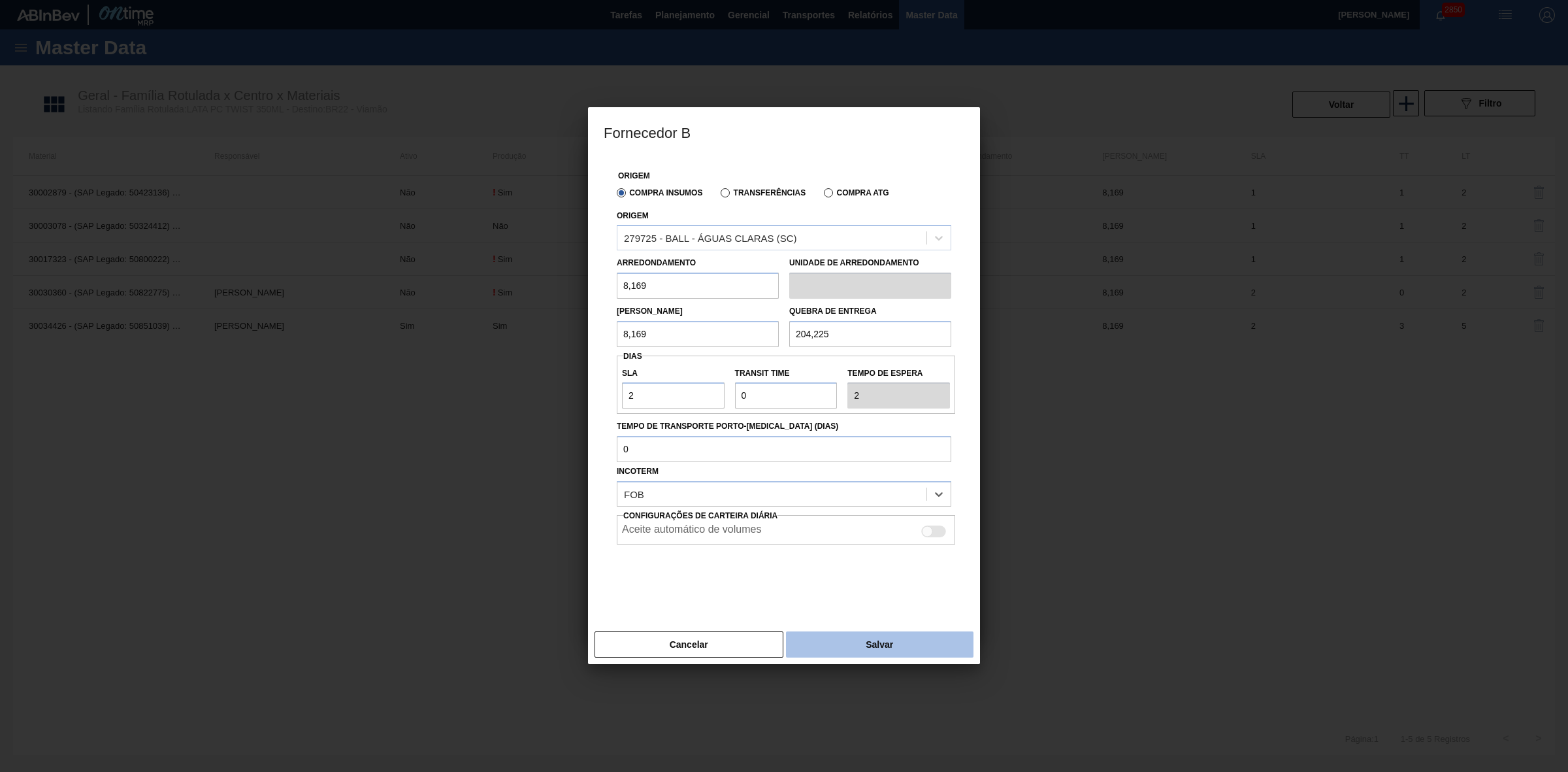
click at [851, 648] on button "Salvar" at bounding box center [879, 644] width 187 height 26
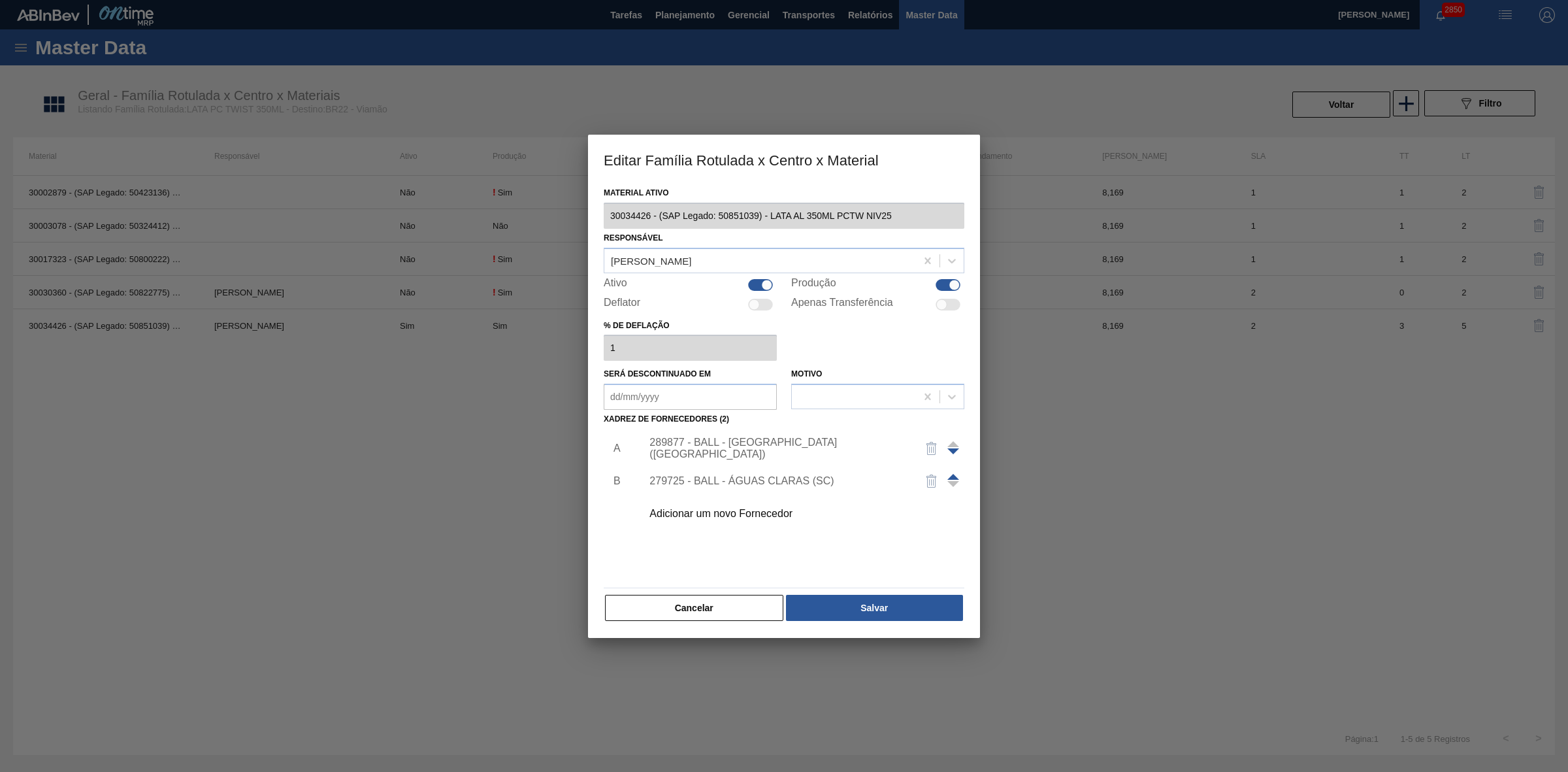
click at [955, 474] on span at bounding box center [953, 477] width 12 height 6
click at [899, 615] on button "Salvar" at bounding box center [874, 607] width 177 height 26
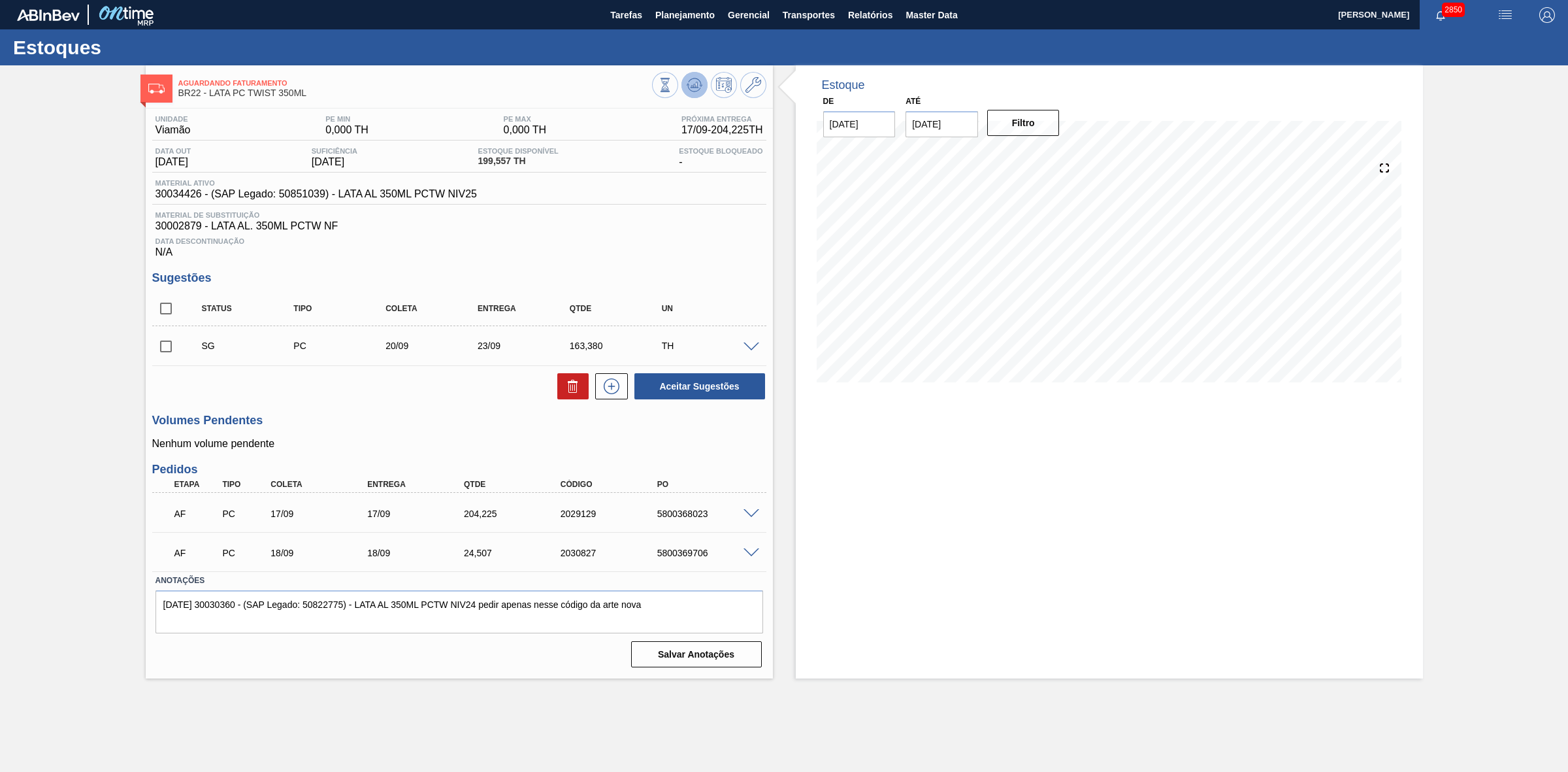
click at [690, 83] on icon at bounding box center [694, 85] width 16 height 16
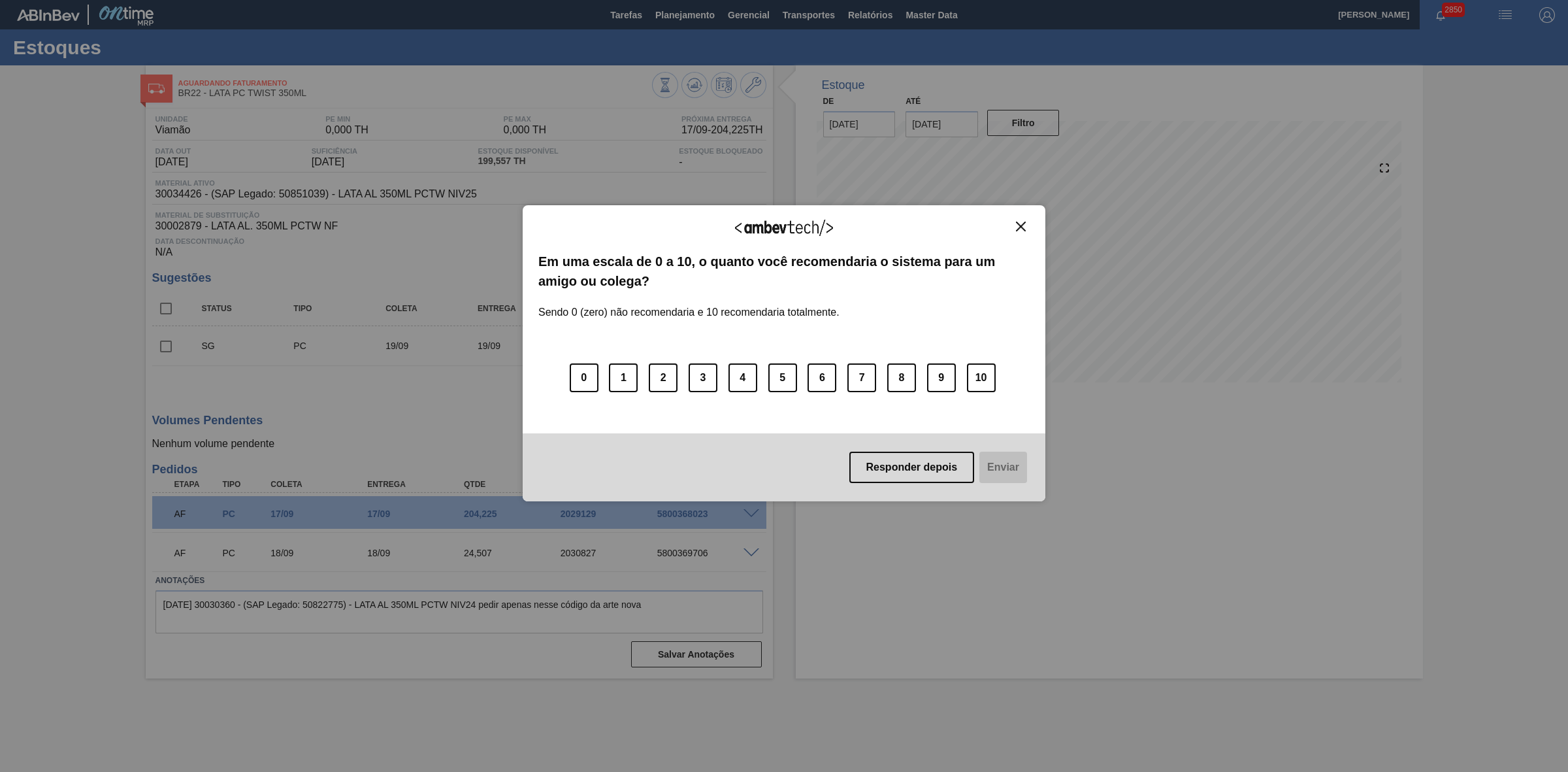
click at [1017, 228] on img "Close" at bounding box center [1021, 226] width 10 height 10
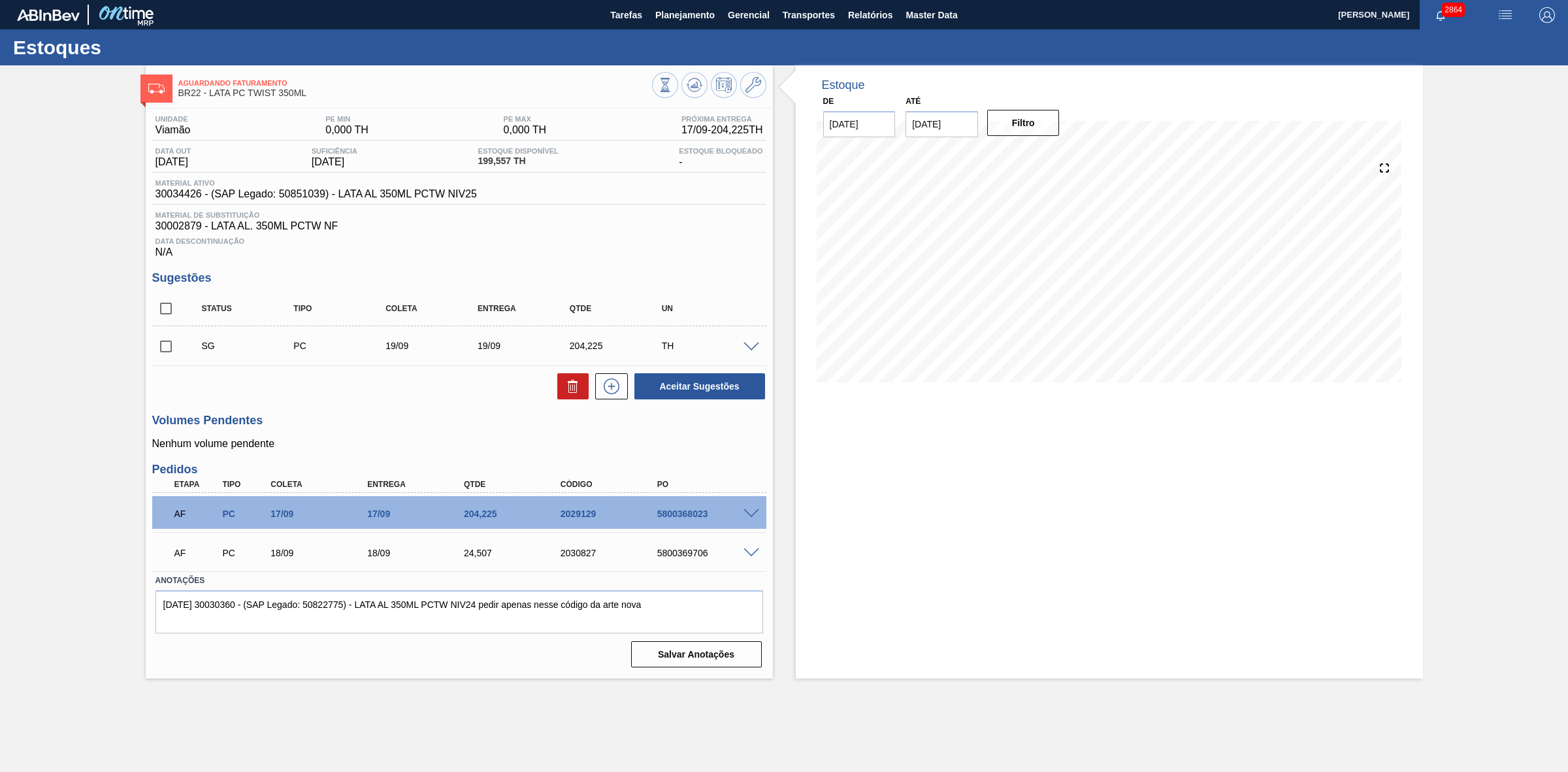
click at [165, 351] on input "checkbox" at bounding box center [166, 346] width 28 height 28
click at [575, 389] on icon at bounding box center [573, 386] width 16 height 16
checkbox input "false"
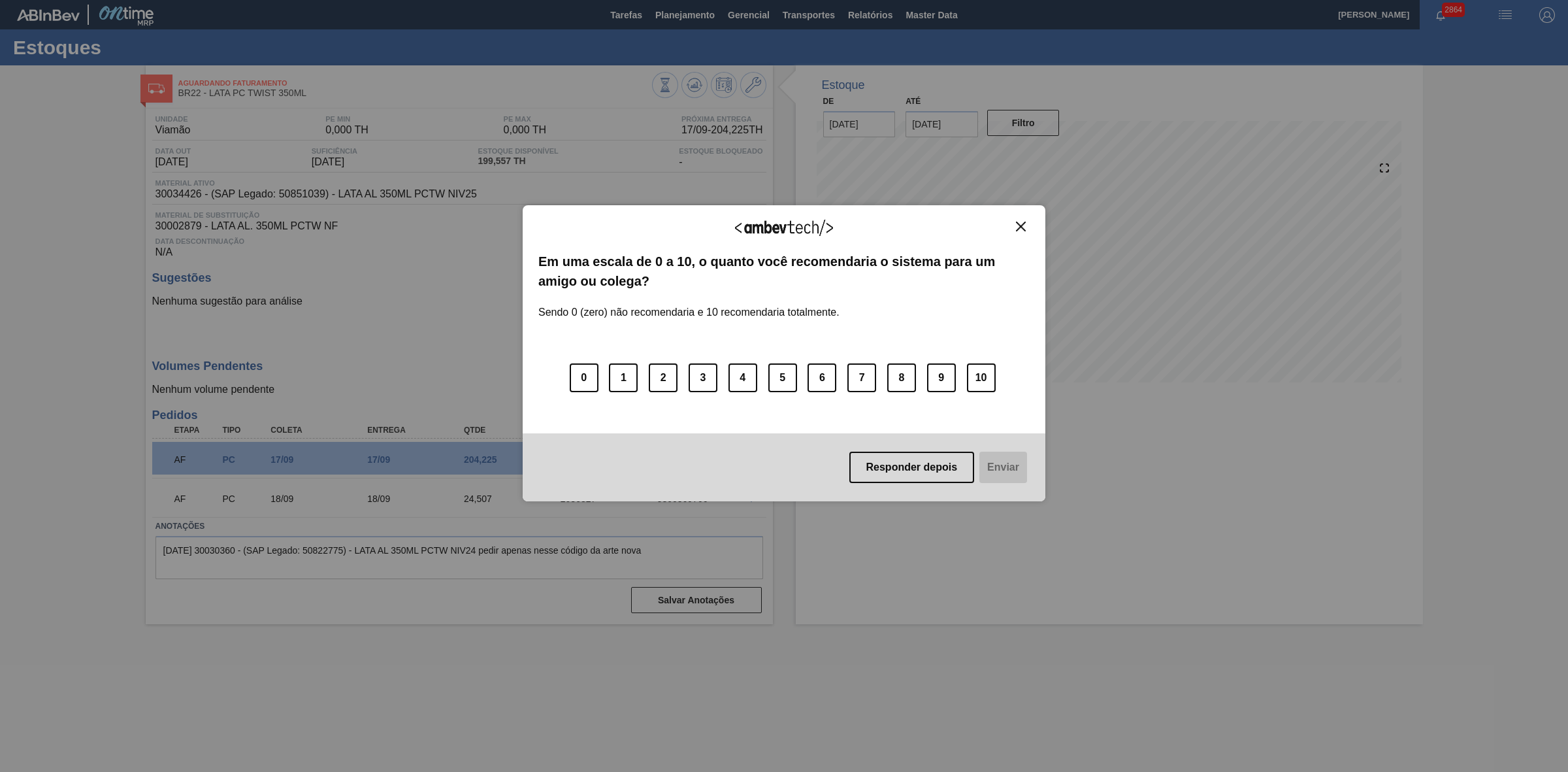
click at [1023, 227] on img "Close" at bounding box center [1021, 226] width 10 height 10
